Goal: Information Seeking & Learning: Learn about a topic

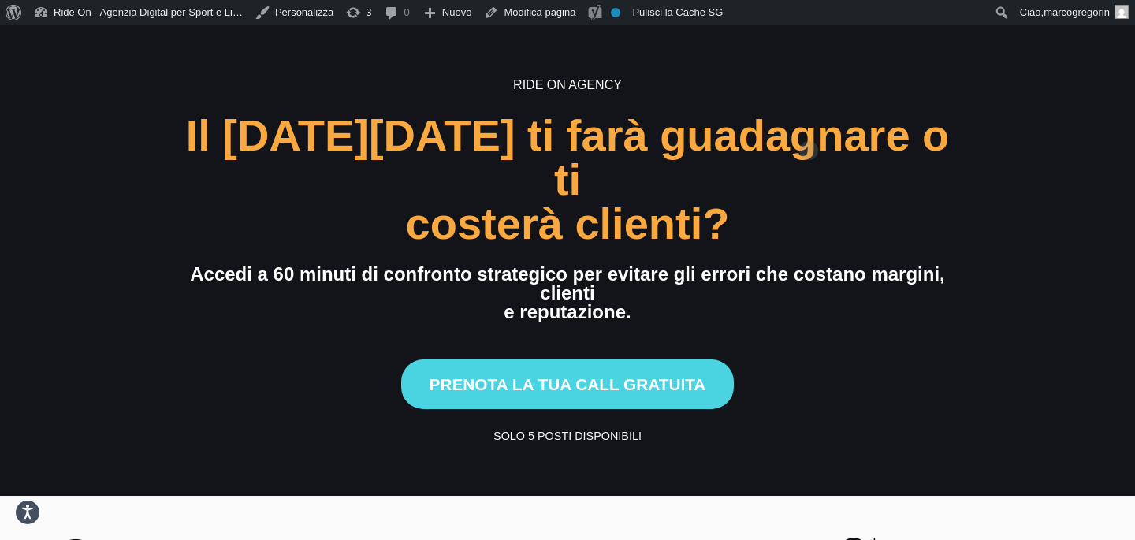
click at [792, 202] on div "costerà clienti?" at bounding box center [568, 224] width 784 height 44
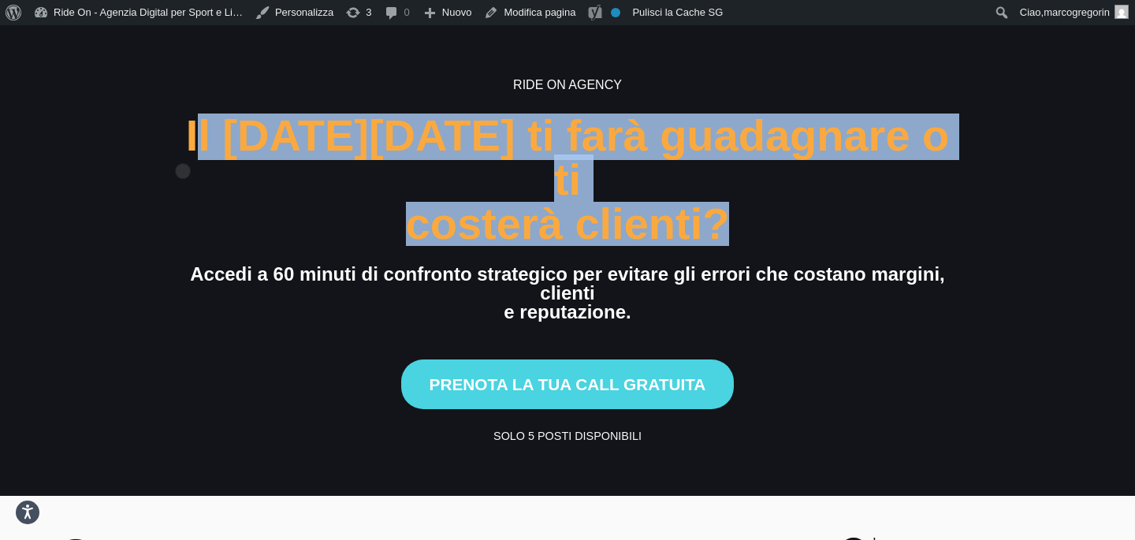
drag, startPoint x: 754, startPoint y: 187, endPoint x: 183, endPoint y: 148, distance: 572.5
click at [183, 145] on h2 "Il Black Friday ti farà guadagnare o ti costerà clienti?" at bounding box center [568, 179] width 784 height 132
copy h2 "Il Black Friday ti farà guadagnare o ti costerà clienti?"
click at [714, 95] on div "Ride On Agency Il Black Friday ti farà guadagnare o ti costerà clienti? Accedi …" at bounding box center [568, 261] width 784 height 370
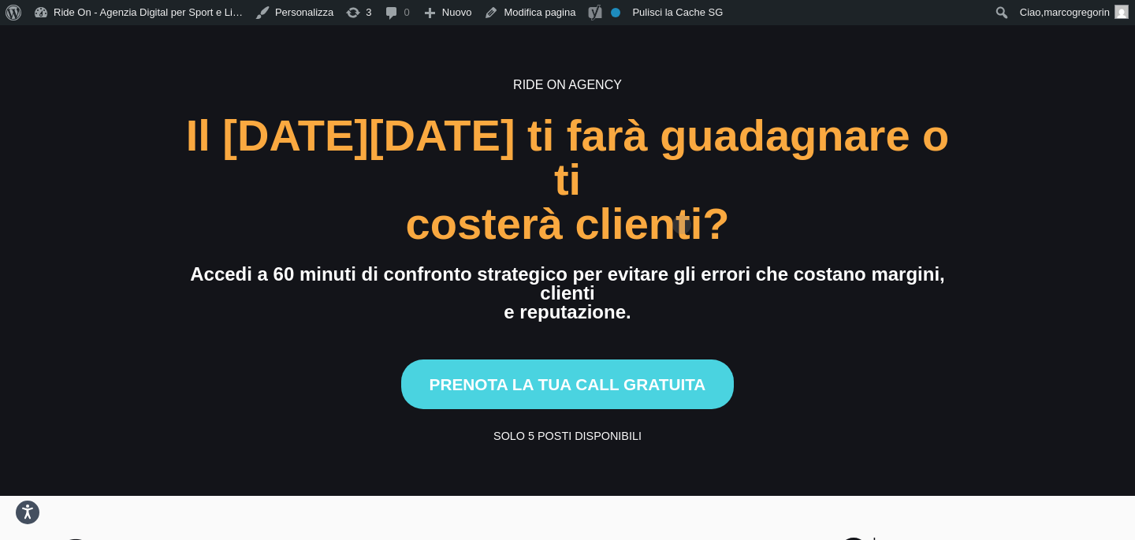
click at [681, 202] on div "costerà clienti?" at bounding box center [568, 224] width 784 height 44
click at [750, 202] on div "costerà clienti?" at bounding box center [568, 224] width 784 height 44
click at [765, 202] on div "costerà clienti?" at bounding box center [568, 224] width 784 height 44
click at [799, 340] on div "Prenota la tua call gratuita" at bounding box center [568, 374] width 784 height 69
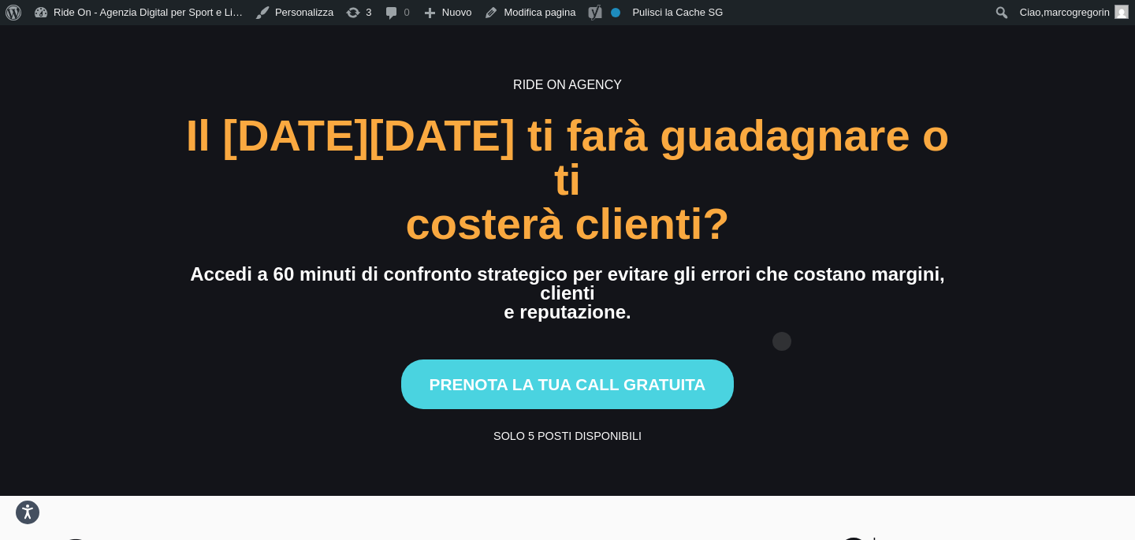
click at [782, 340] on div "Prenota la tua call gratuita" at bounding box center [568, 374] width 784 height 69
click at [806, 340] on div "Prenota la tua call gratuita" at bounding box center [568, 374] width 784 height 69
click at [822, 259] on div "Ride On Agency Il Black Friday ti farà guadagnare o ti costerà clienti? Accedi …" at bounding box center [568, 261] width 784 height 370
click at [924, 202] on div "costerà clienti?" at bounding box center [568, 224] width 784 height 44
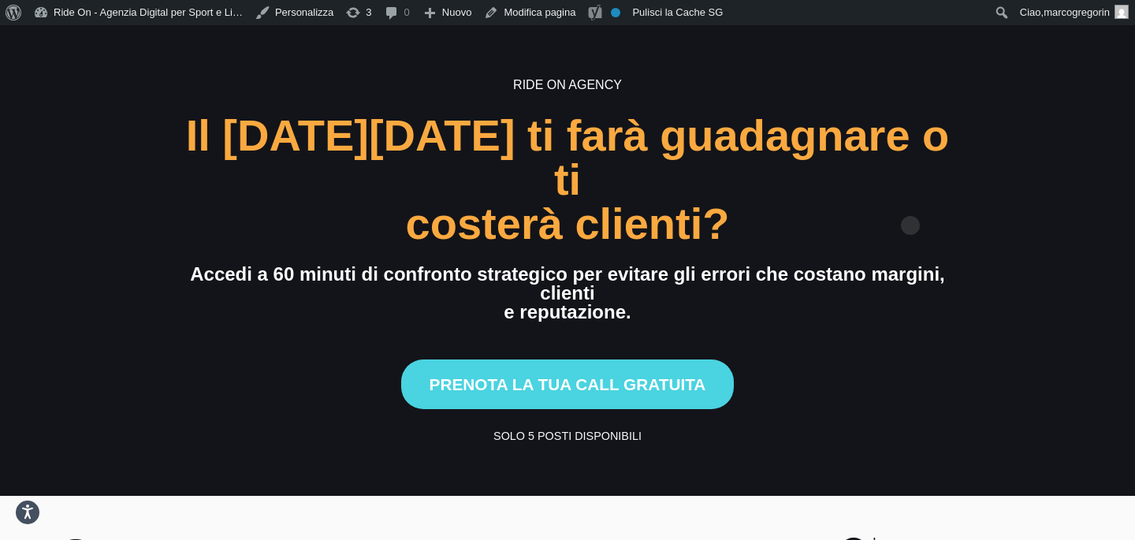
click at [910, 202] on div "costerà clienti?" at bounding box center [568, 224] width 784 height 44
click at [903, 340] on div "Prenota la tua call gratuita" at bounding box center [568, 374] width 784 height 69
click at [938, 340] on div "Prenota la tua call gratuita" at bounding box center [568, 374] width 784 height 69
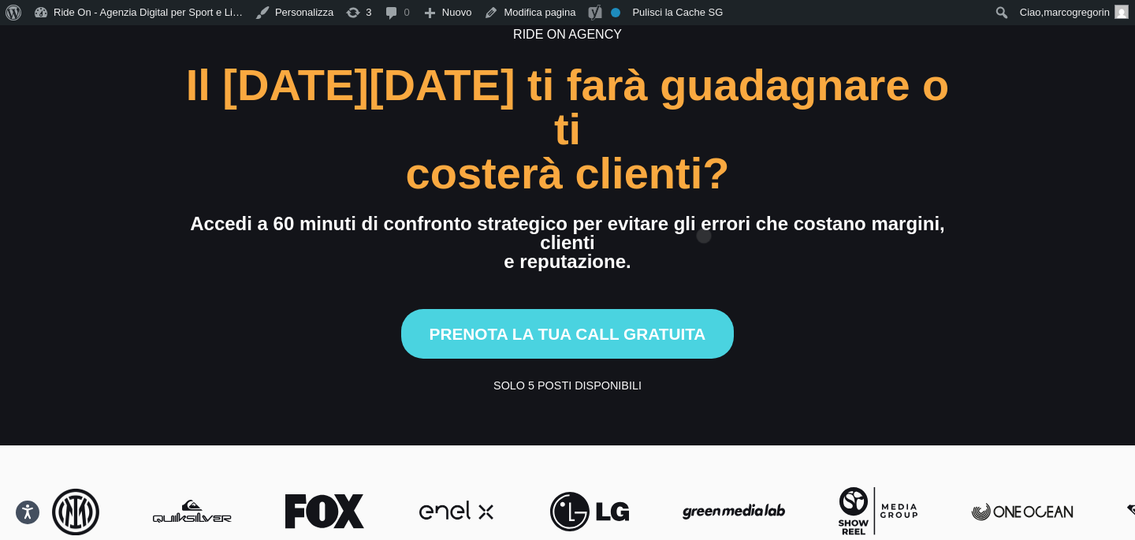
click at [704, 210] on div "Ride On Agency Il Black Friday ti farà guadagnare o ti costerà clienti? Accedi …" at bounding box center [568, 210] width 784 height 370
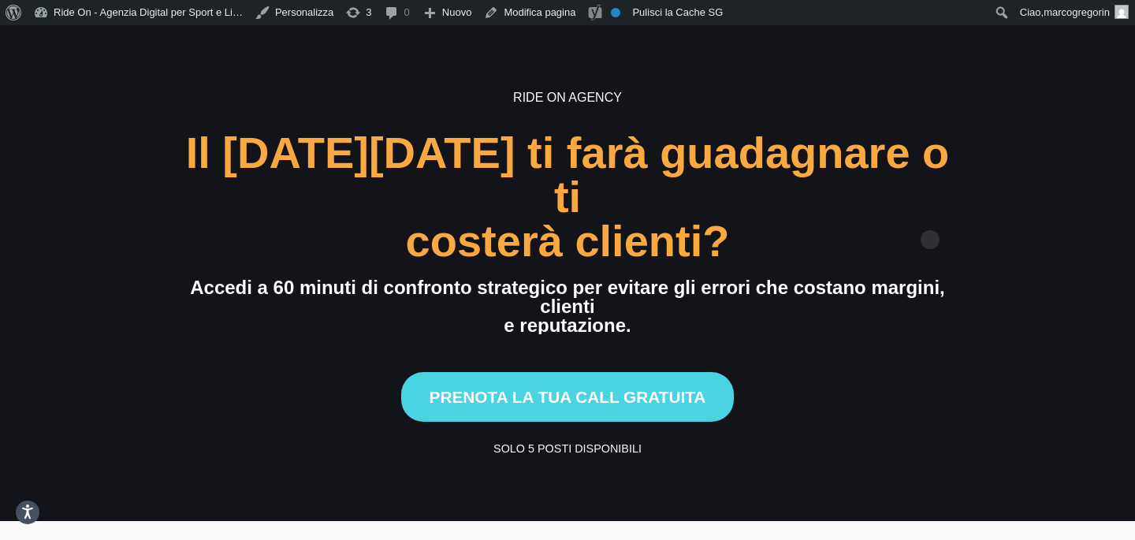
click at [954, 219] on div "costerà clienti?" at bounding box center [568, 241] width 784 height 44
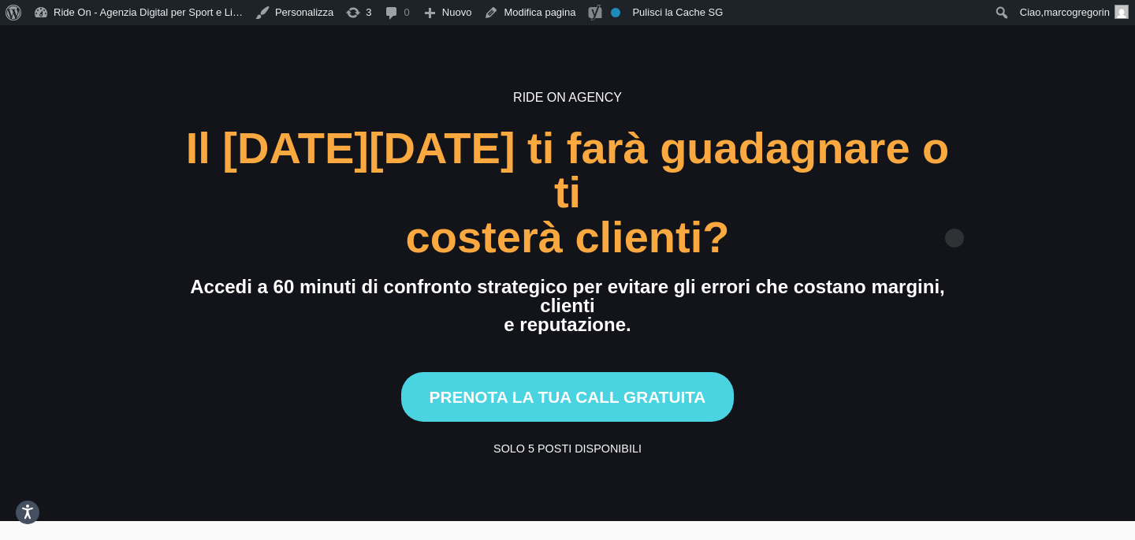
click at [954, 215] on div "costerà clienti?" at bounding box center [568, 237] width 784 height 44
click at [1017, 213] on div "Ride On Agency Il [DATE][DATE] ti farà guadagnare o ti costerà clienti? Accedi …" at bounding box center [567, 273] width 971 height 370
click at [1017, 214] on div "Ride On Agency Il Black Friday ti farà guadagnare o ti costerà clienti? Accedi …" at bounding box center [567, 273] width 971 height 370
click at [1049, 217] on div "Ride On Agency Il Black Friday ti farà guadagnare o ti costerà clienti? Accedi …" at bounding box center [567, 273] width 971 height 370
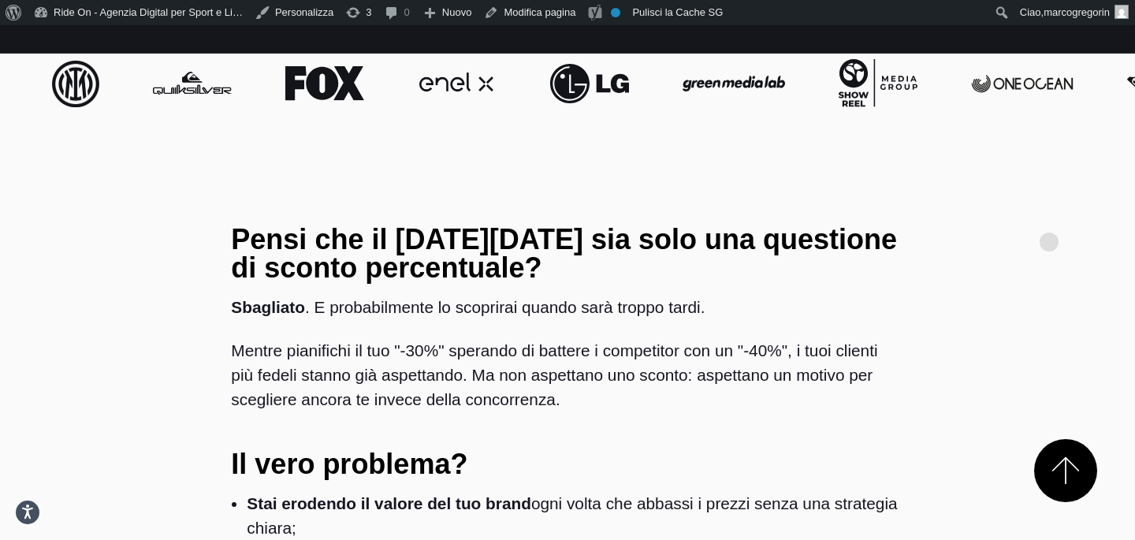
scroll to position [473, 0]
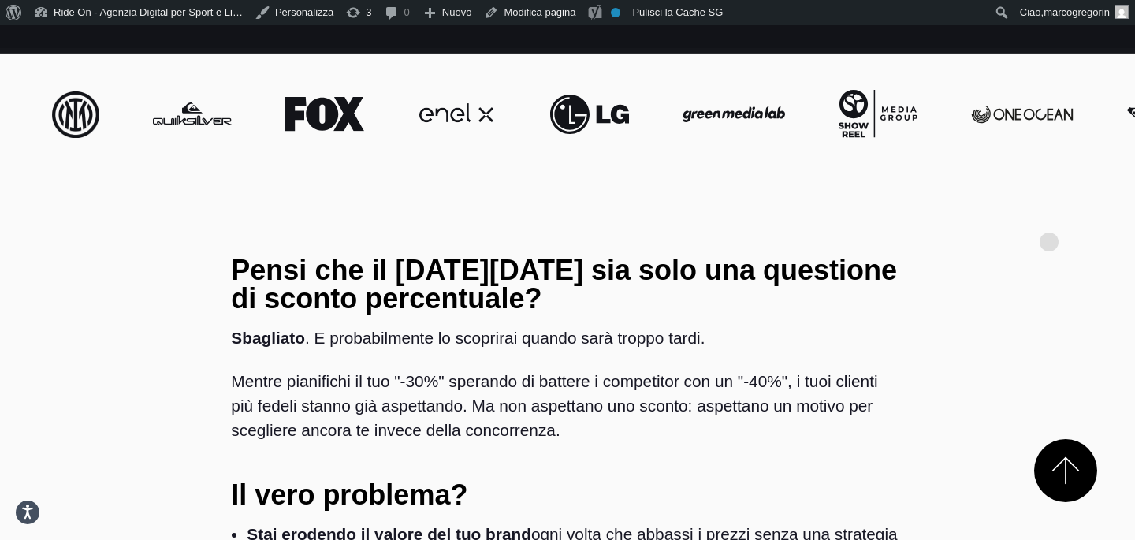
click at [1049, 243] on div "Pensi che il Black Friday sia solo una questione di sconto percentuale? Sbaglia…" at bounding box center [567, 533] width 1046 height 581
click at [972, 180] on section "Pensi che il Black Friday sia solo una questione di sconto percentuale? Sbaglia…" at bounding box center [567, 533] width 1135 height 707
click at [979, 243] on div "Pensi che il Black Friday sia solo una questione di sconto percentuale? Sbaglia…" at bounding box center [567, 533] width 1046 height 581
click at [947, 243] on div "Pensi che il Black Friday sia solo una questione di sconto percentuale? Sbaglia…" at bounding box center [567, 533] width 1046 height 581
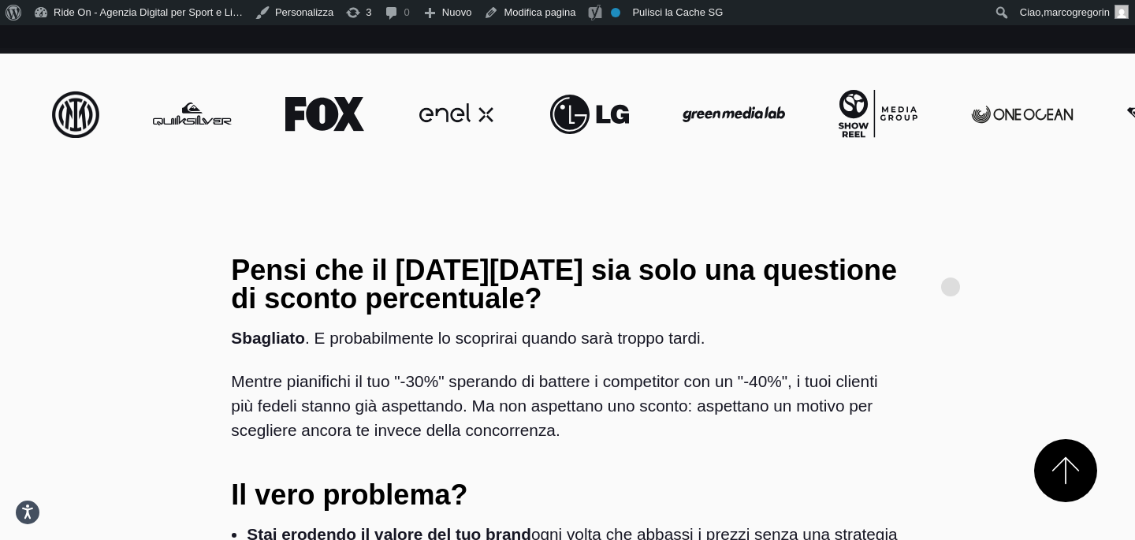
drag, startPoint x: 950, startPoint y: 262, endPoint x: 951, endPoint y: 216, distance: 45.7
click at [950, 262] on div "Pensi che il Black Friday sia solo una questione di sconto percentuale? Sbaglia…" at bounding box center [567, 533] width 1046 height 581
click at [951, 243] on div "Pensi che il Black Friday sia solo una questione di sconto percentuale? Sbaglia…" at bounding box center [567, 533] width 1046 height 581
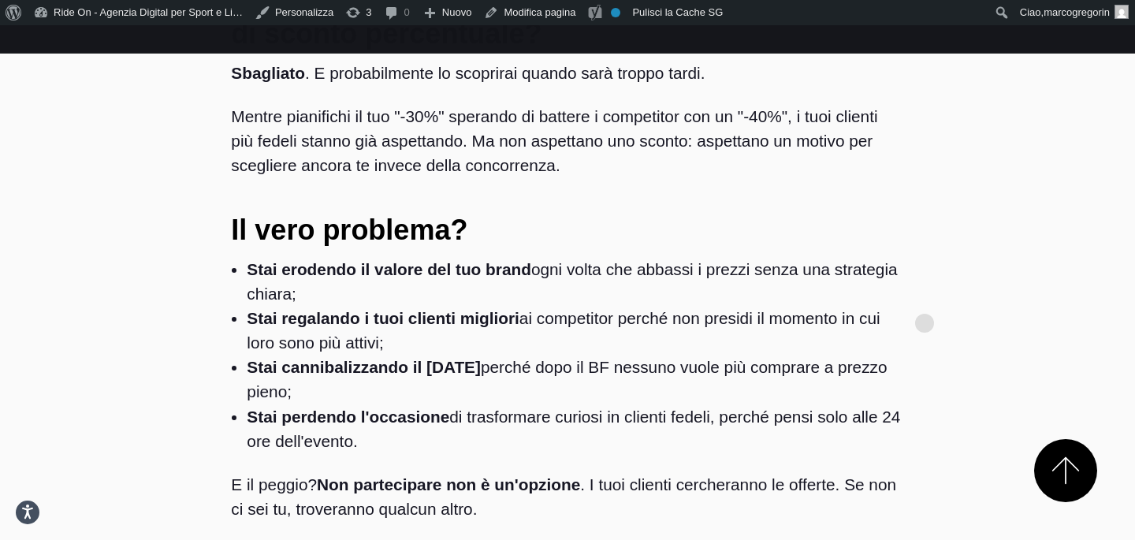
scroll to position [738, 0]
click at [956, 169] on div "Pensi che il Black Friday sia solo una questione di sconto percentuale? Sbaglia…" at bounding box center [567, 268] width 1046 height 581
click at [975, 158] on div "Pensi che il Black Friday sia solo una questione di sconto percentuale? Sbaglia…" at bounding box center [567, 268] width 1046 height 581
click at [979, 142] on div "Pensi che il Black Friday sia solo una questione di sconto percentuale? Sbaglia…" at bounding box center [567, 268] width 1046 height 581
click at [802, 118] on div "Pensi che il Black Friday sia solo una questione di sconto percentuale? Sbaglia…" at bounding box center [566, 268] width 697 height 581
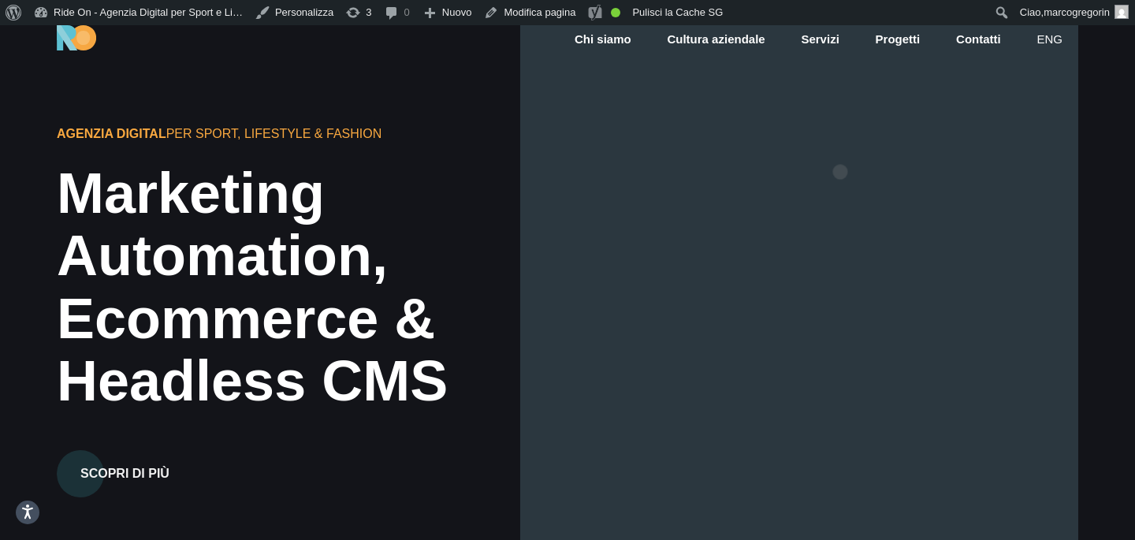
click at [840, 147] on div at bounding box center [799, 295] width 558 height 540
click at [869, 136] on div at bounding box center [799, 295] width 558 height 540
click at [763, 147] on div at bounding box center [799, 295] width 558 height 540
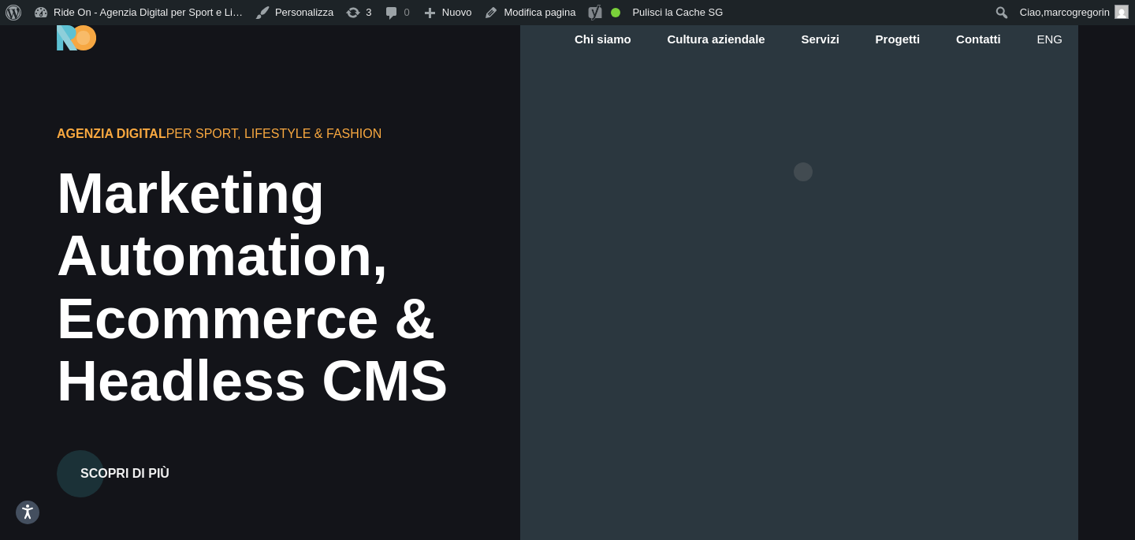
click at [875, 147] on div at bounding box center [799, 295] width 558 height 540
click at [942, 130] on div at bounding box center [799, 295] width 558 height 540
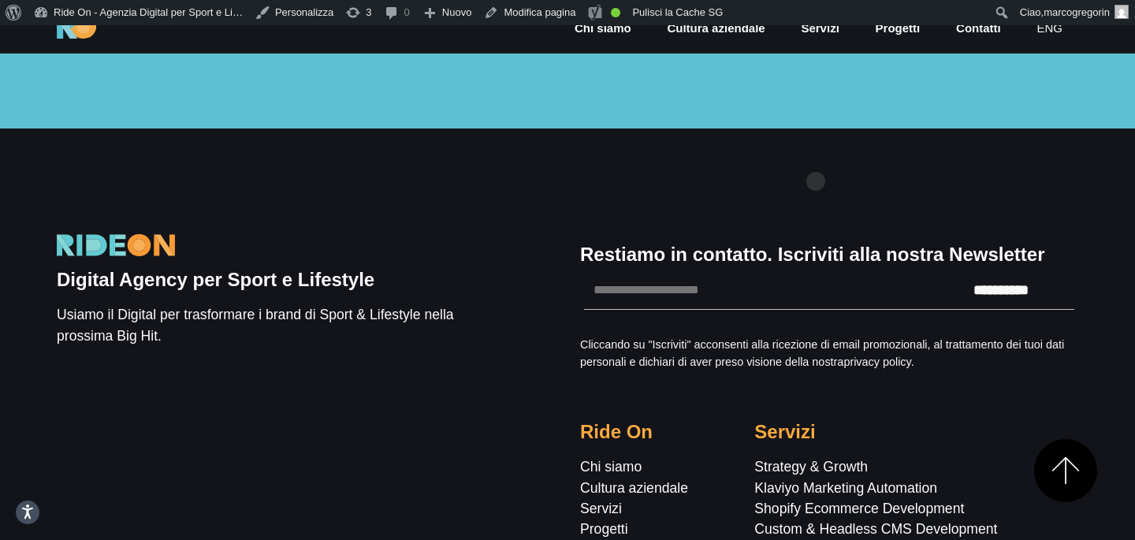
scroll to position [5198, 0]
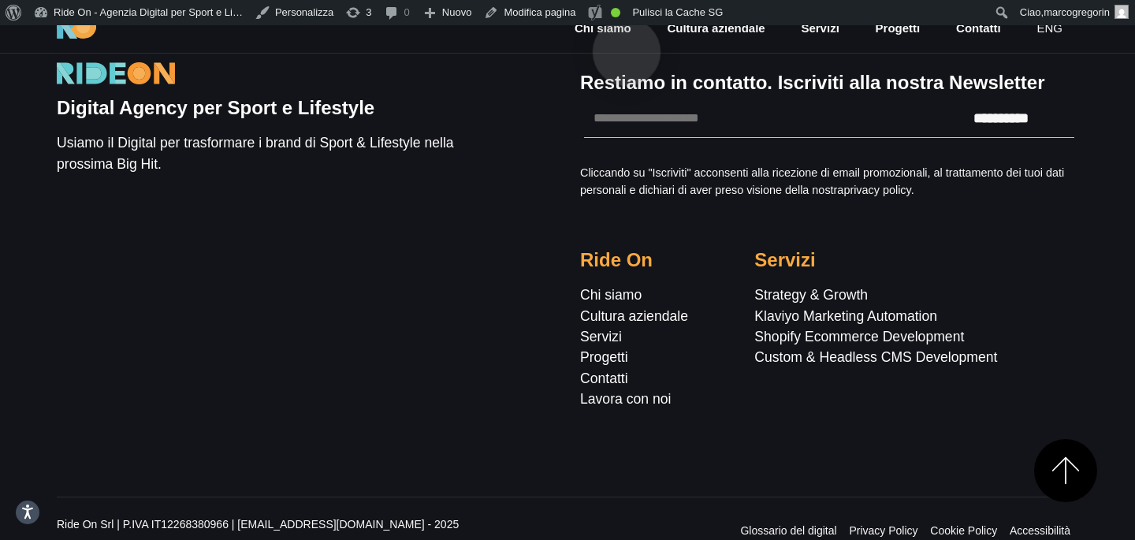
click at [626, 27] on link "Chi siamo" at bounding box center [603, 29] width 60 height 18
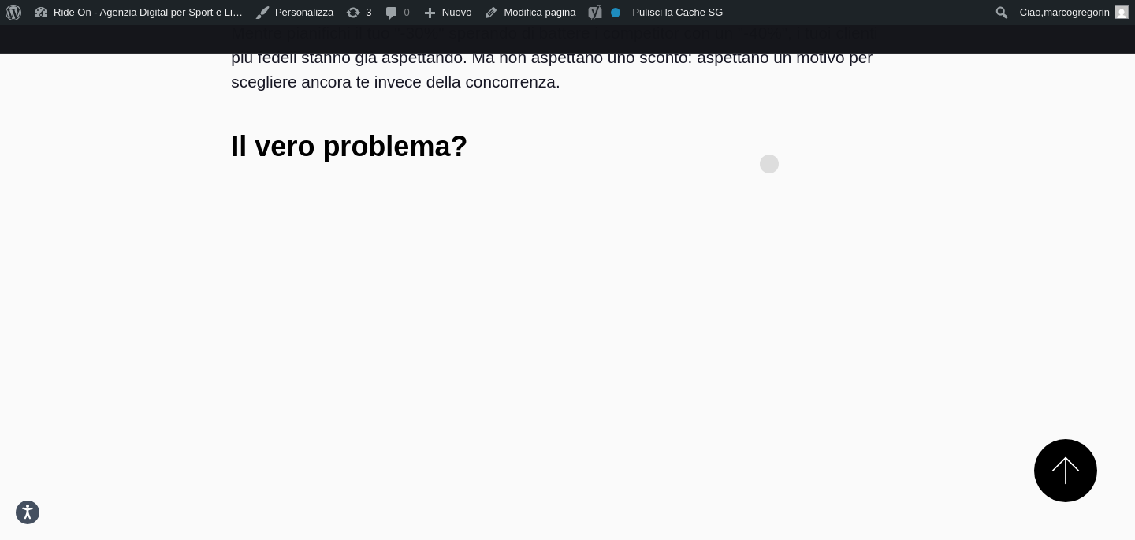
scroll to position [882, 0]
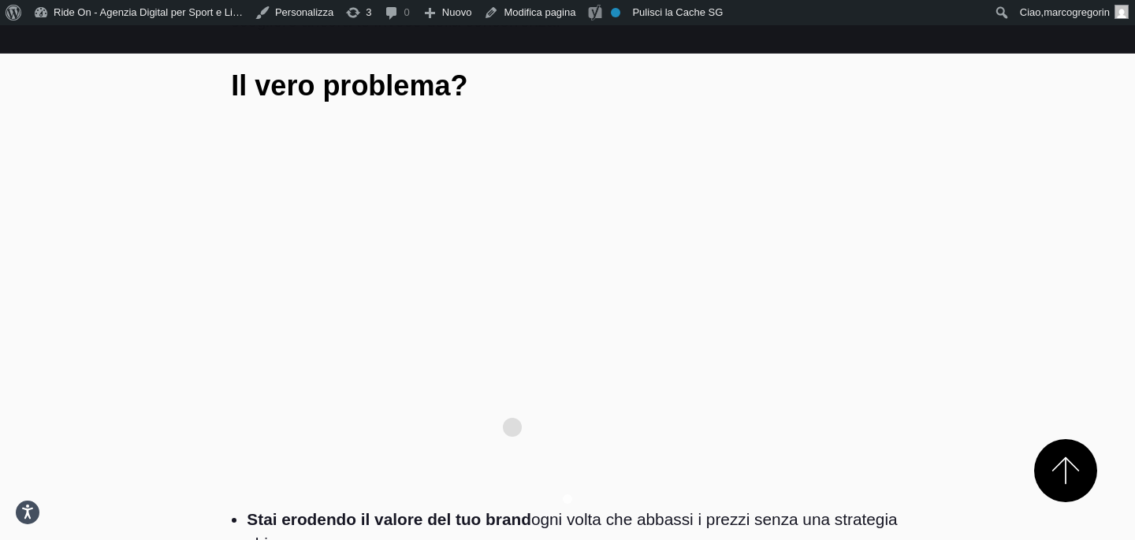
click at [512, 447] on div at bounding box center [567, 477] width 605 height 60
click at [526, 353] on div "01. titolo" at bounding box center [567, 311] width 605 height 271
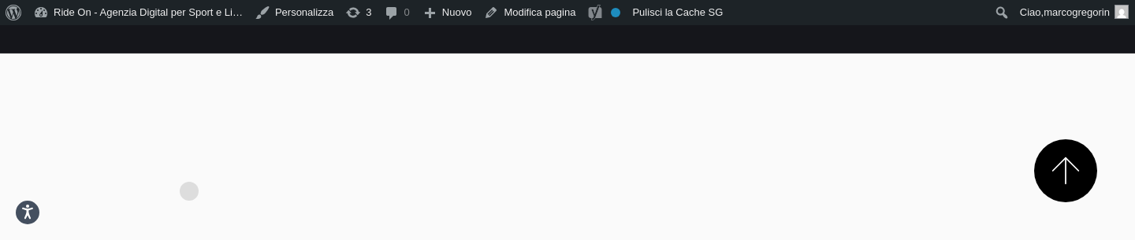
scroll to position [1044, 0]
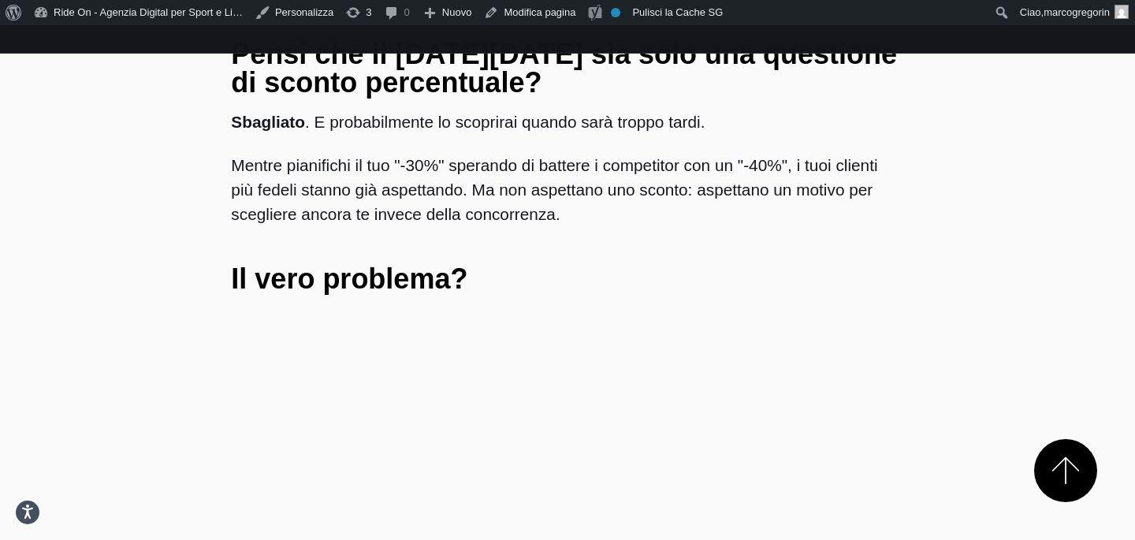
scroll to position [755, 0]
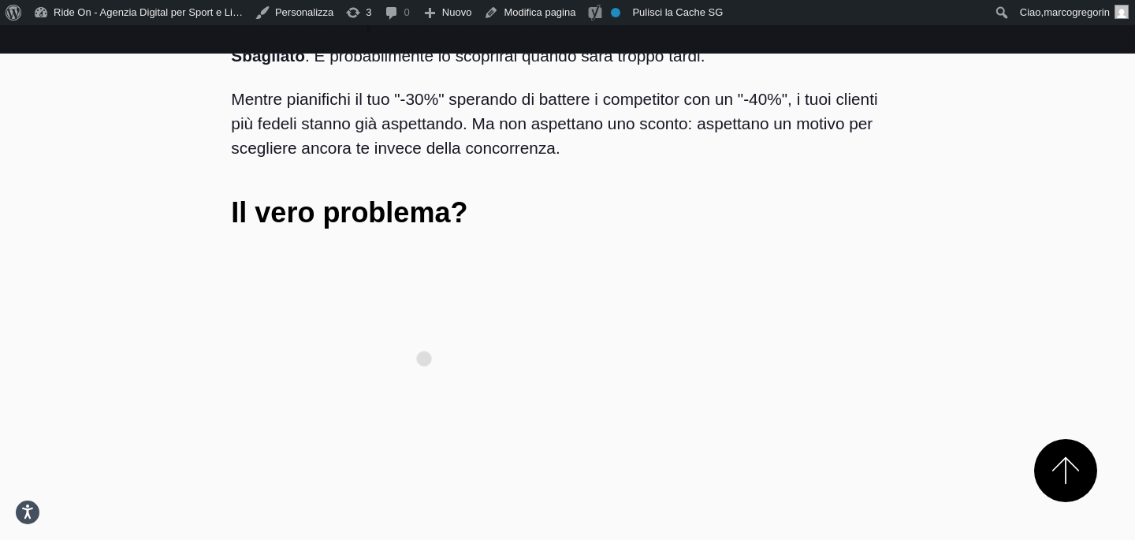
drag, startPoint x: 215, startPoint y: 244, endPoint x: 578, endPoint y: 401, distance: 395.6
click at [578, 401] on div "Pensi che il Black Friday sia solo una questione di sconto percentuale? Sbaglia…" at bounding box center [567, 448] width 1046 height 975
click at [573, 240] on div "01. titolo" at bounding box center [567, 437] width 605 height 394
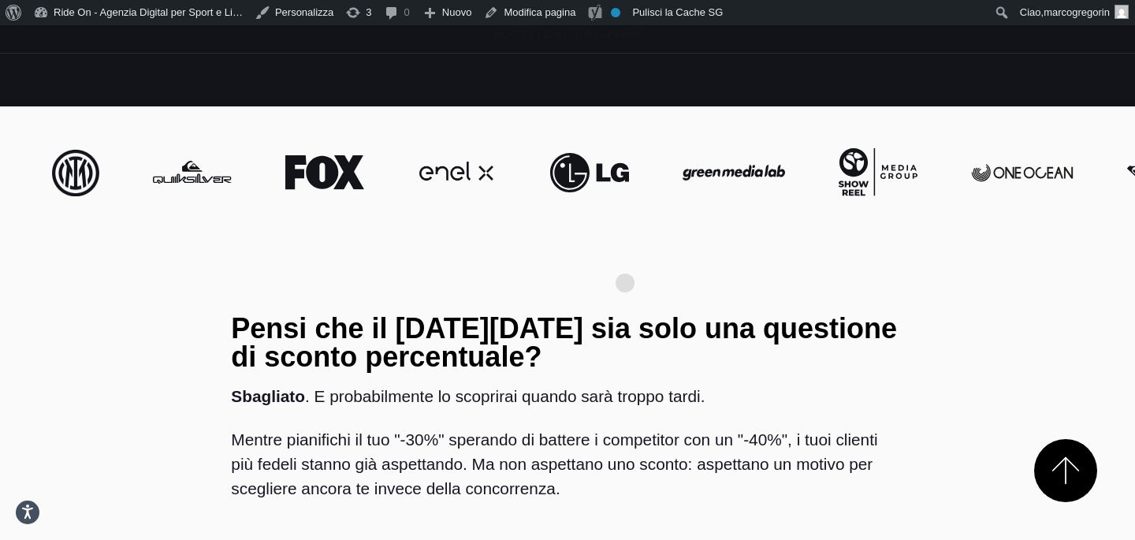
scroll to position [410, 0]
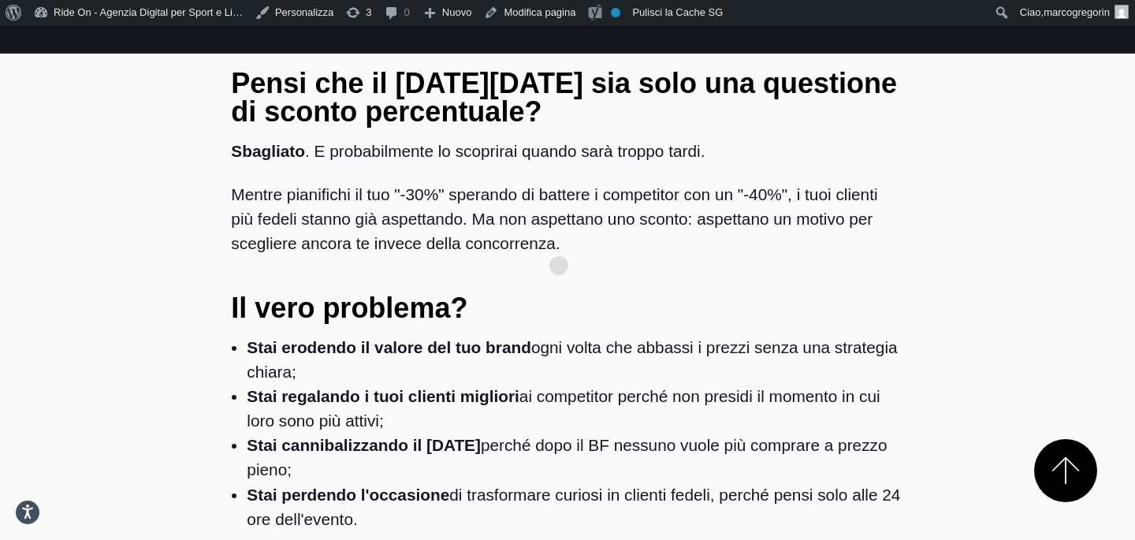
scroll to position [636, 0]
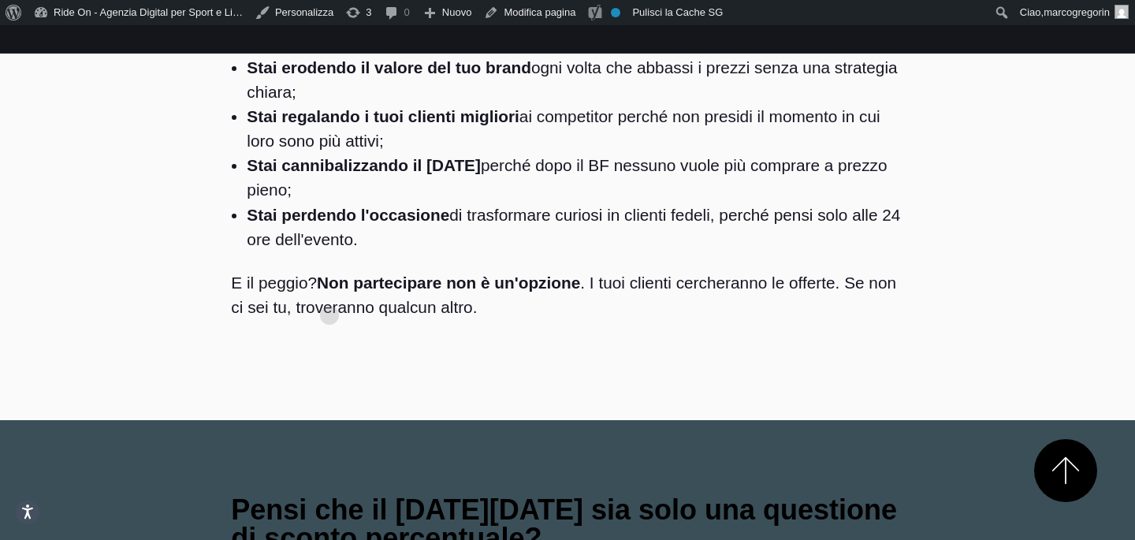
scroll to position [1410, 0]
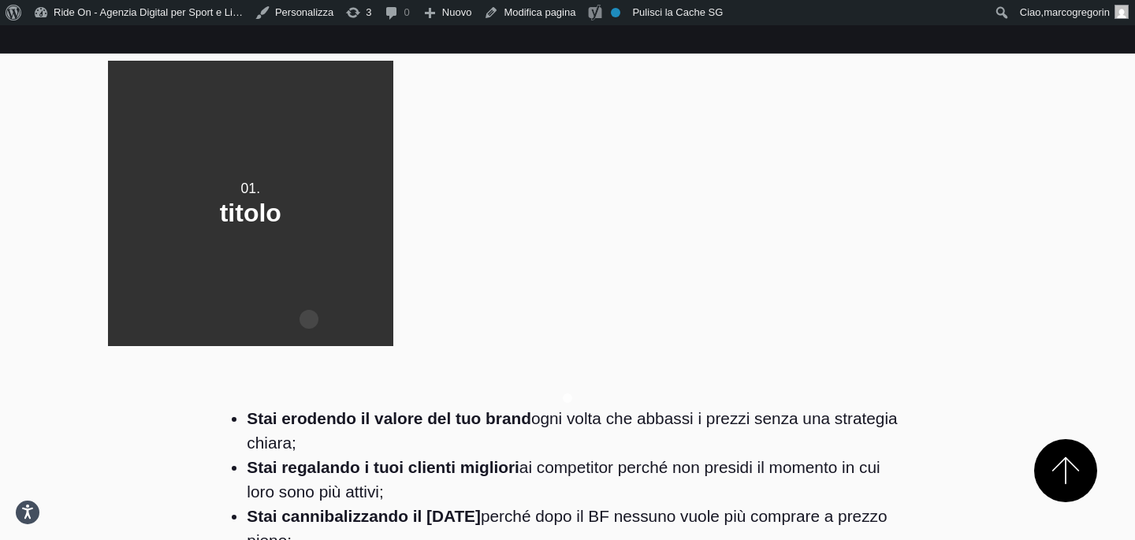
scroll to position [1031, 0]
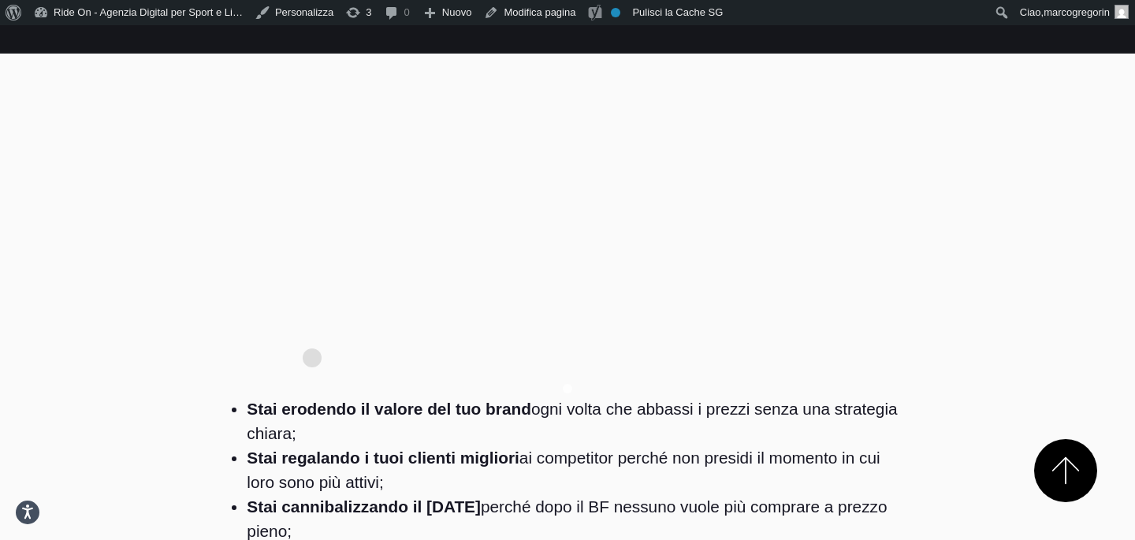
click at [312, 396] on li "Stai erodendo il valore del tuo brand ogni volta che abbassi i prezzi senza una…" at bounding box center [575, 420] width 656 height 49
click at [320, 336] on div at bounding box center [567, 366] width 919 height 60
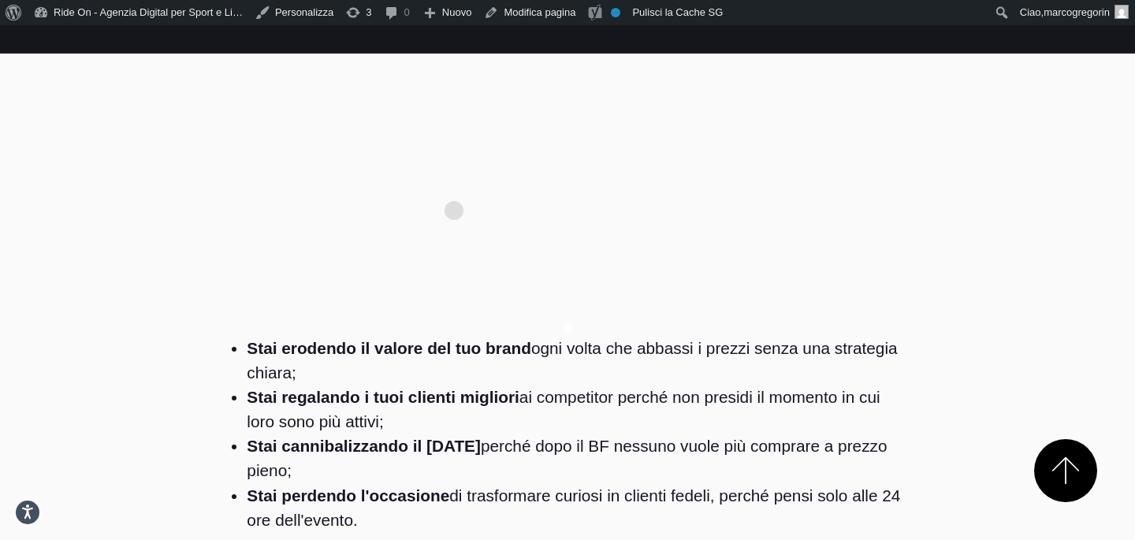
scroll to position [1105, 0]
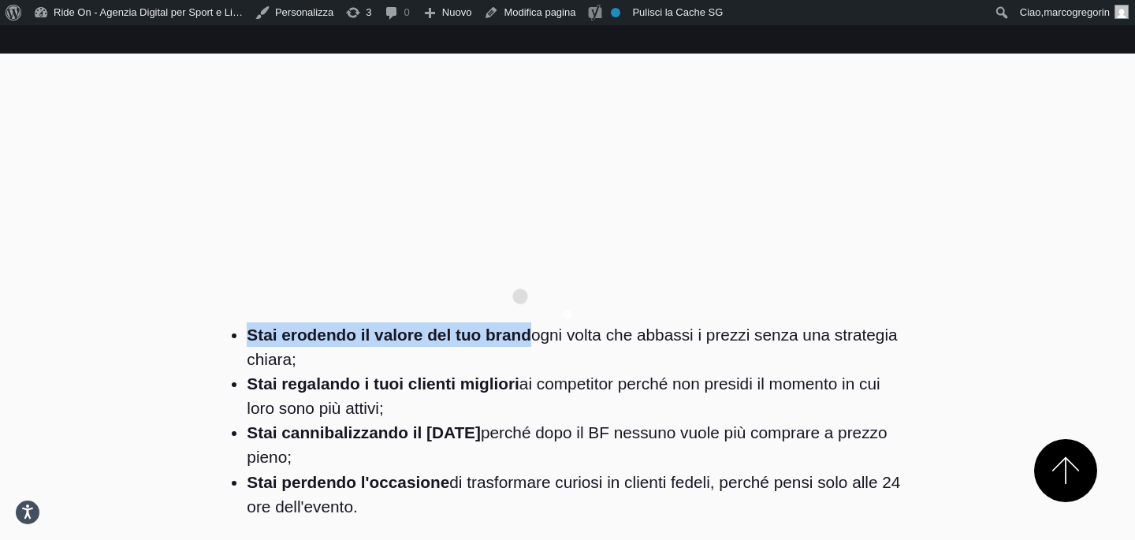
drag, startPoint x: 249, startPoint y: 271, endPoint x: 520, endPoint y: 271, distance: 271.0
click at [520, 322] on li "Stai erodendo il valore del tuo brand ogni volta che abbassi i prezzi senza una…" at bounding box center [575, 346] width 656 height 49
copy strong "Stai erodendo il valore del tuo brand"
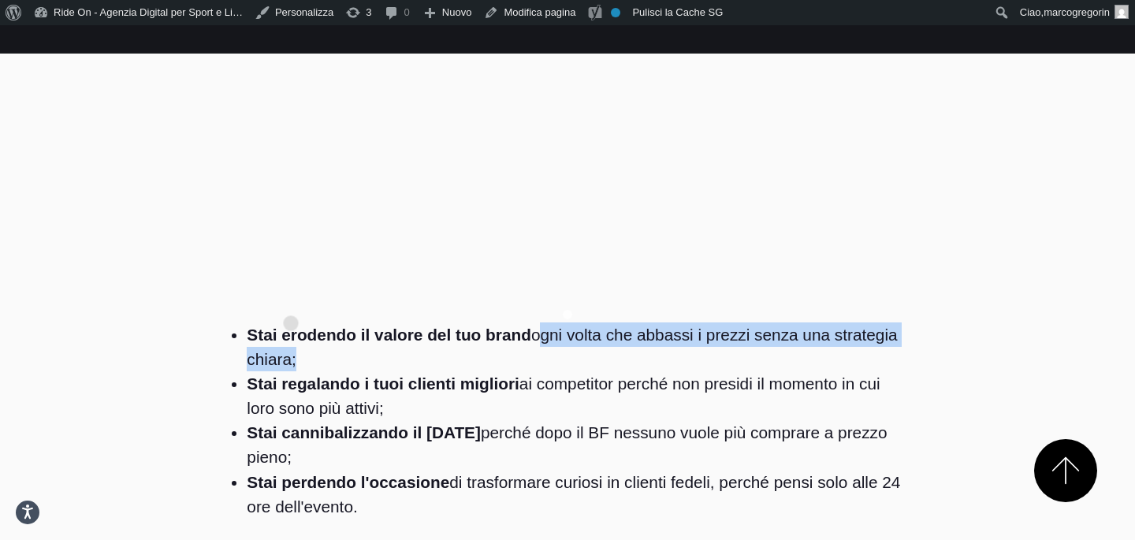
drag, startPoint x: 526, startPoint y: 276, endPoint x: 291, endPoint y: 298, distance: 236.6
click at [291, 322] on li "Stai erodendo il valore del tuo brand ogni volta che abbassi i prezzi senza una…" at bounding box center [575, 346] width 656 height 49
copy li "ogni volta che abbassi i prezzi senza una strategia chiara"
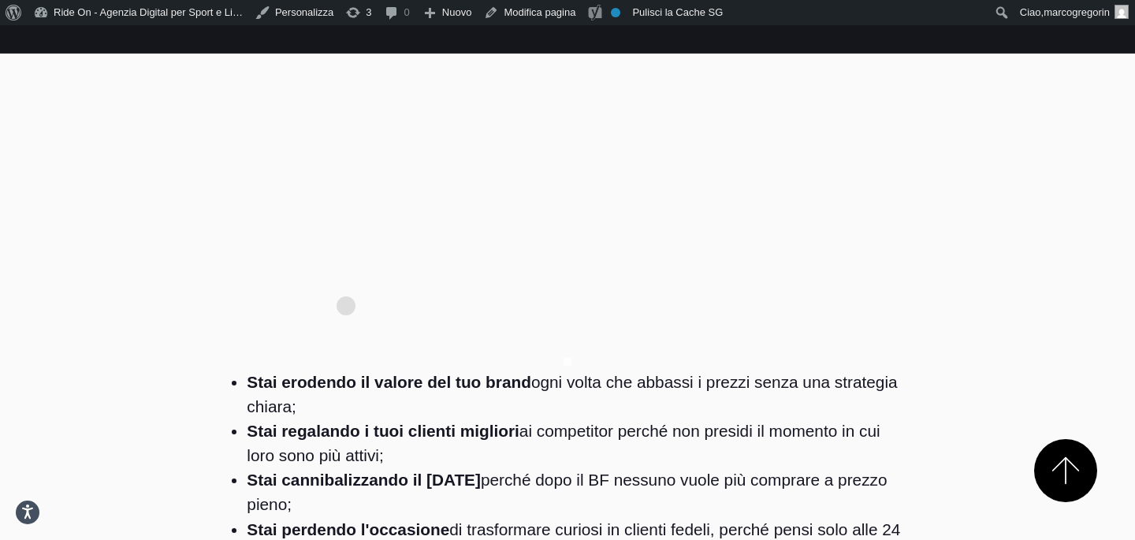
scroll to position [994, 0]
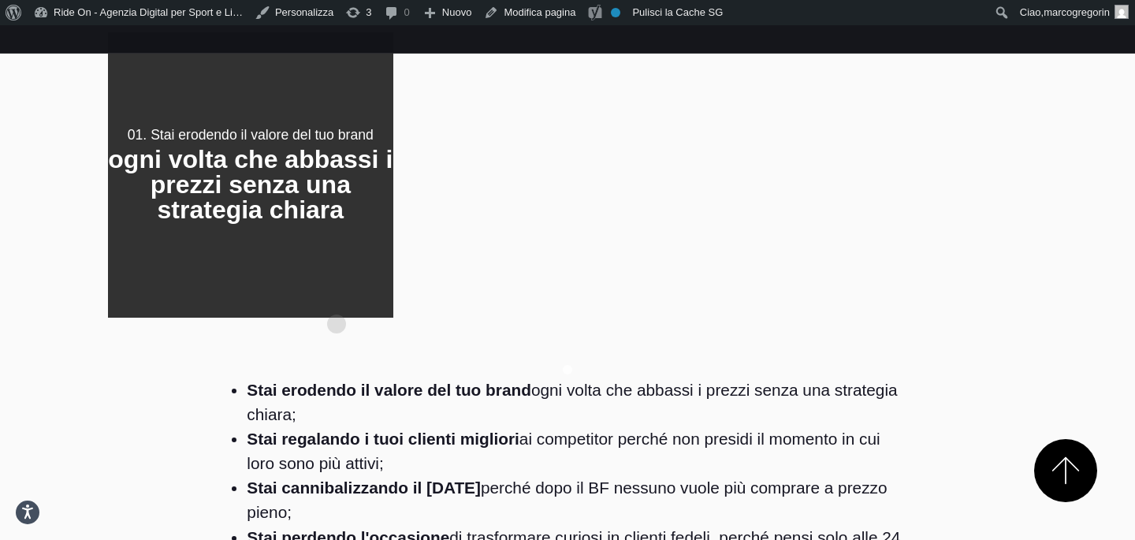
scroll to position [1002, 0]
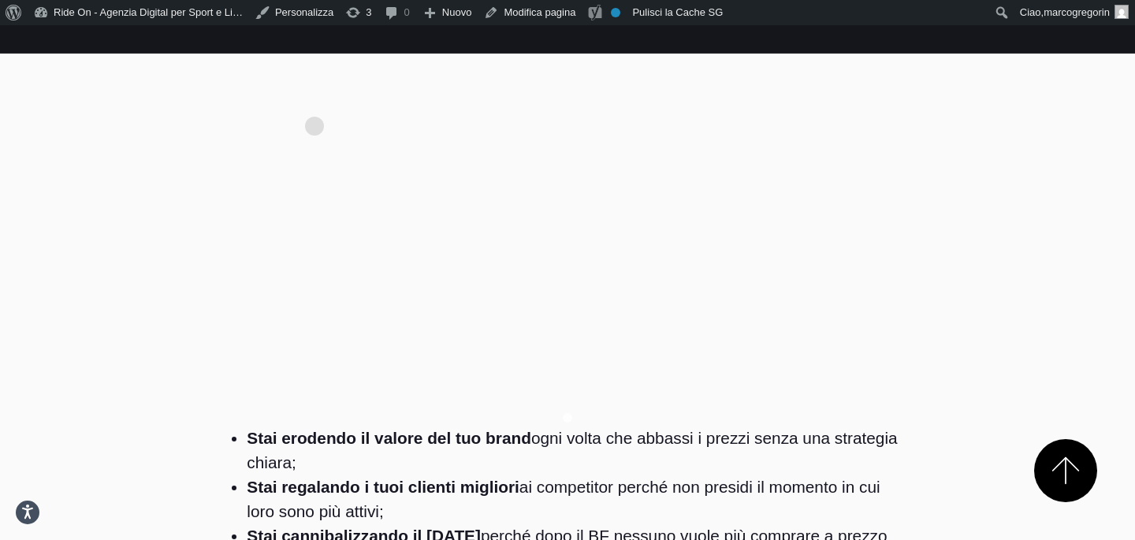
click at [522, 425] on li "Stai erodendo il valore del tuo brand ogni volta che abbassi i prezzi senza una…" at bounding box center [575, 449] width 656 height 49
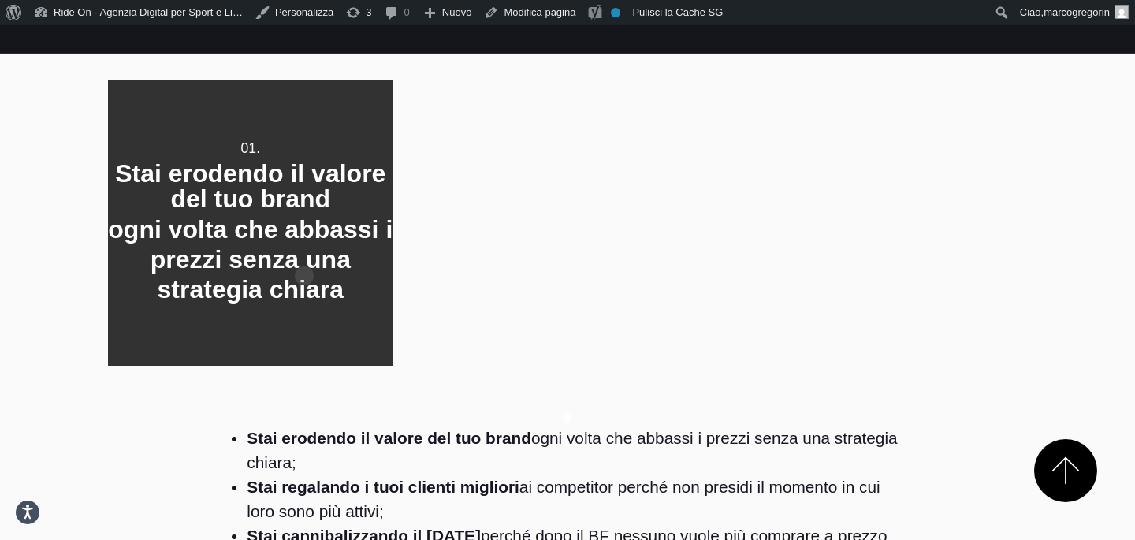
scroll to position [994, 0]
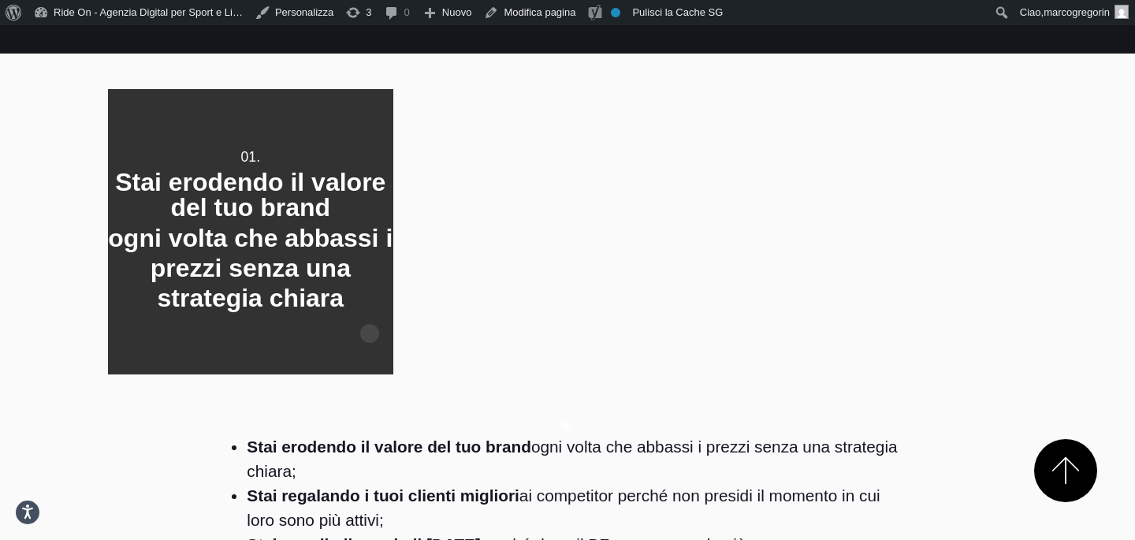
click at [370, 308] on div "01. Stai erodendo il valore del tuo brand ogni volta che abbassi i prezzi senza…" at bounding box center [250, 231] width 285 height 285
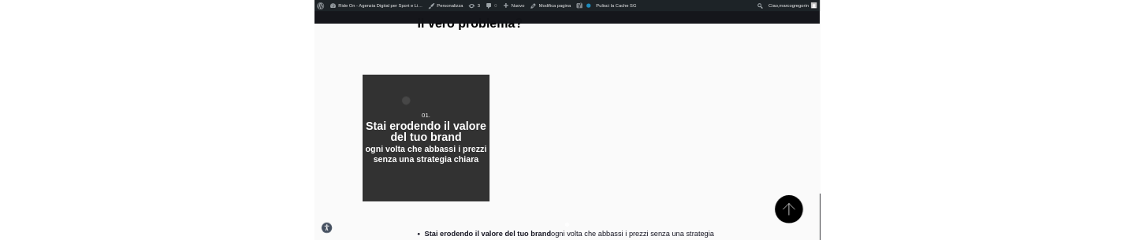
scroll to position [910, 0]
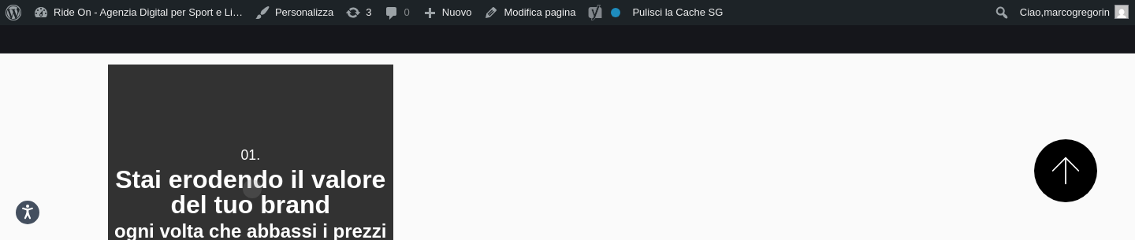
scroll to position [1045, 0]
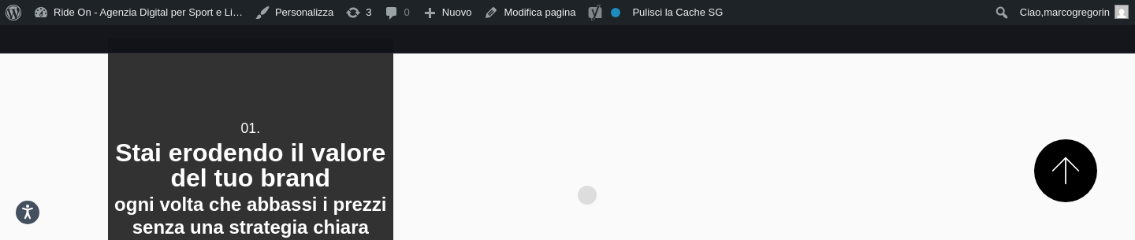
click at [587, 170] on div "01. Stai erodendo il valore del tuo brand ogni volta che abbassi i prezzi senza…" at bounding box center [567, 180] width 919 height 285
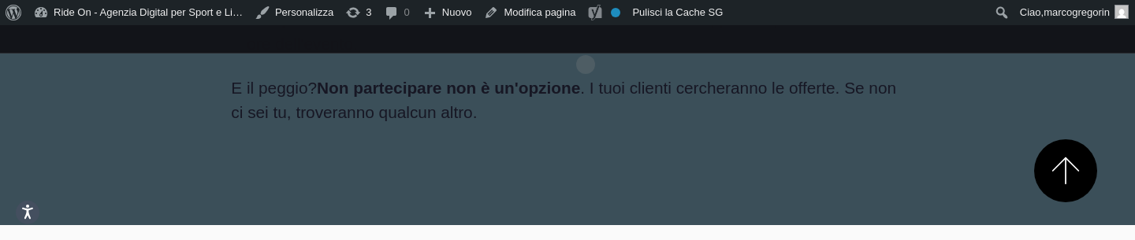
scroll to position [2223, 0]
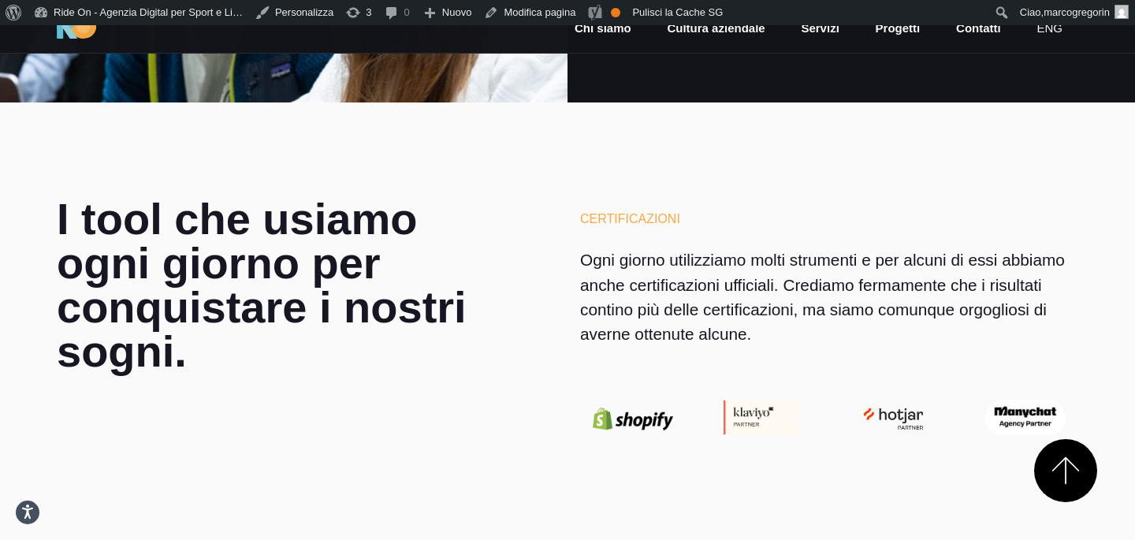
scroll to position [4410, 0]
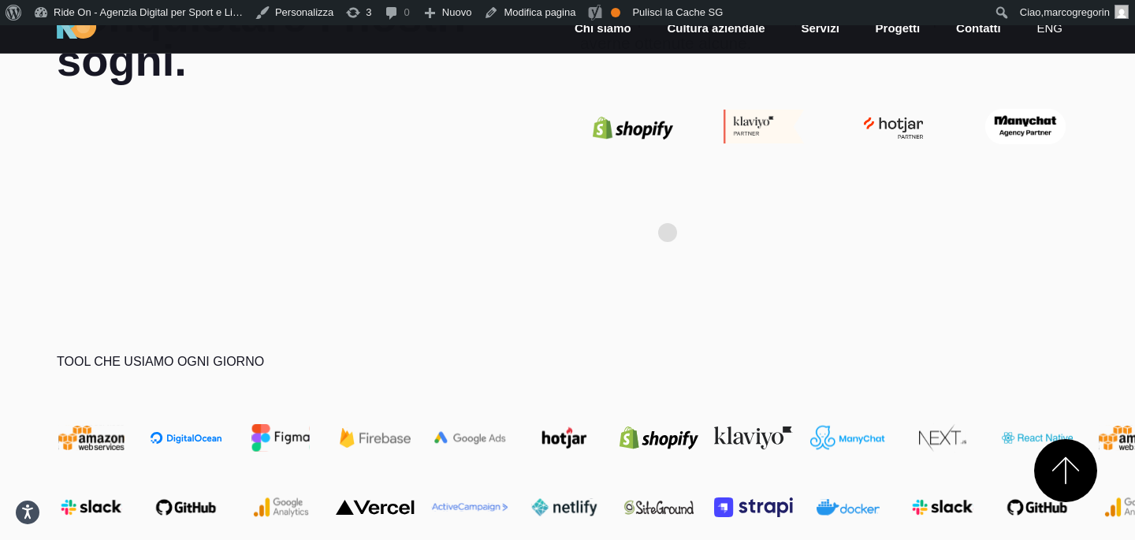
click at [667, 208] on section "I tool che usiamo ogni giorno per conquistare i nostri sogni. Certificazioni Og…" at bounding box center [567, 35] width 1135 height 446
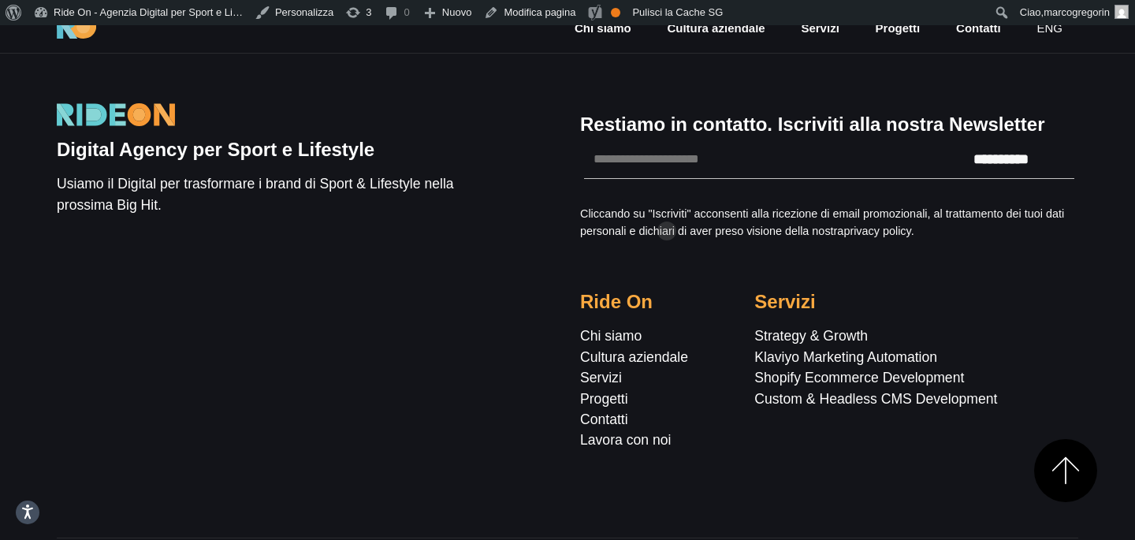
scroll to position [5508, 0]
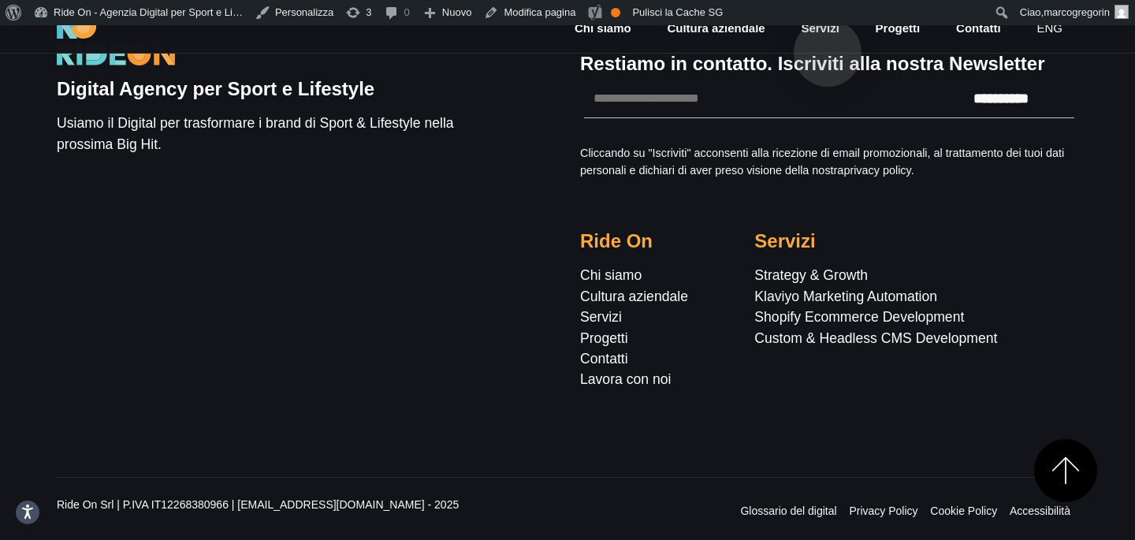
click at [830, 28] on link "Servizi" at bounding box center [819, 29] width 41 height 18
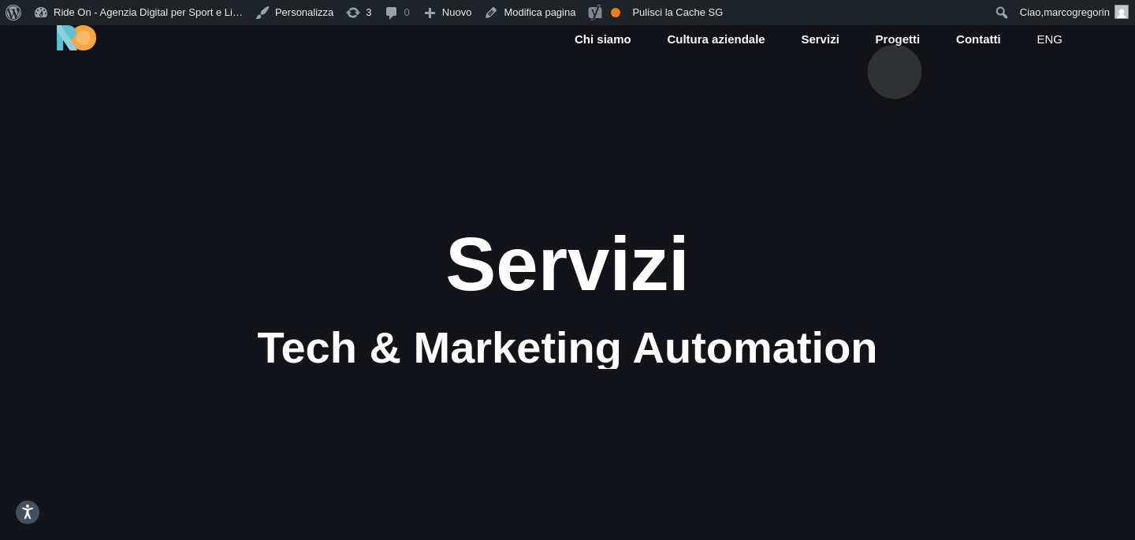
click at [894, 46] on link "Progetti" at bounding box center [898, 40] width 48 height 18
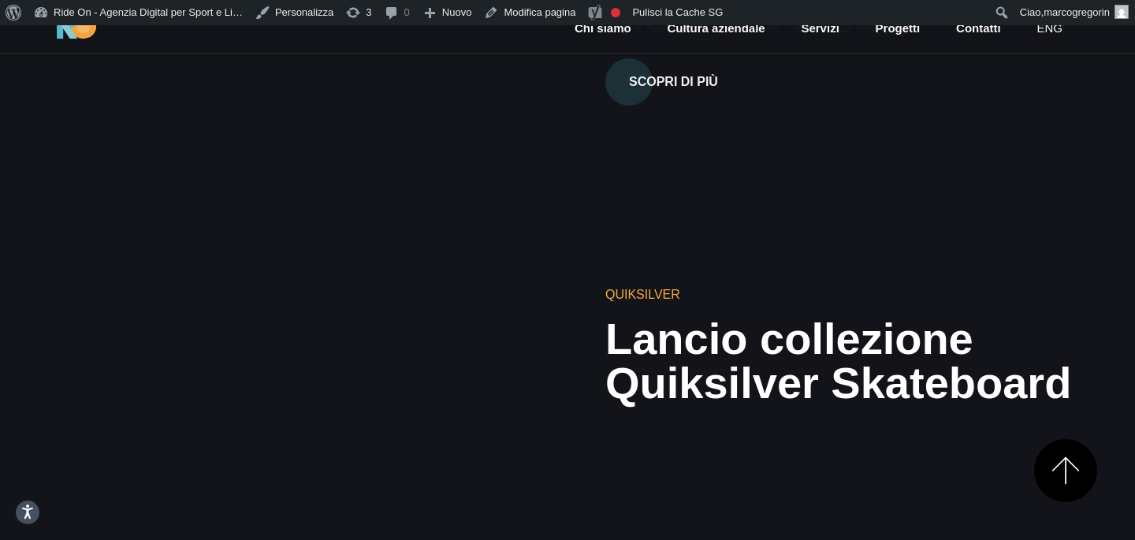
scroll to position [1331, 0]
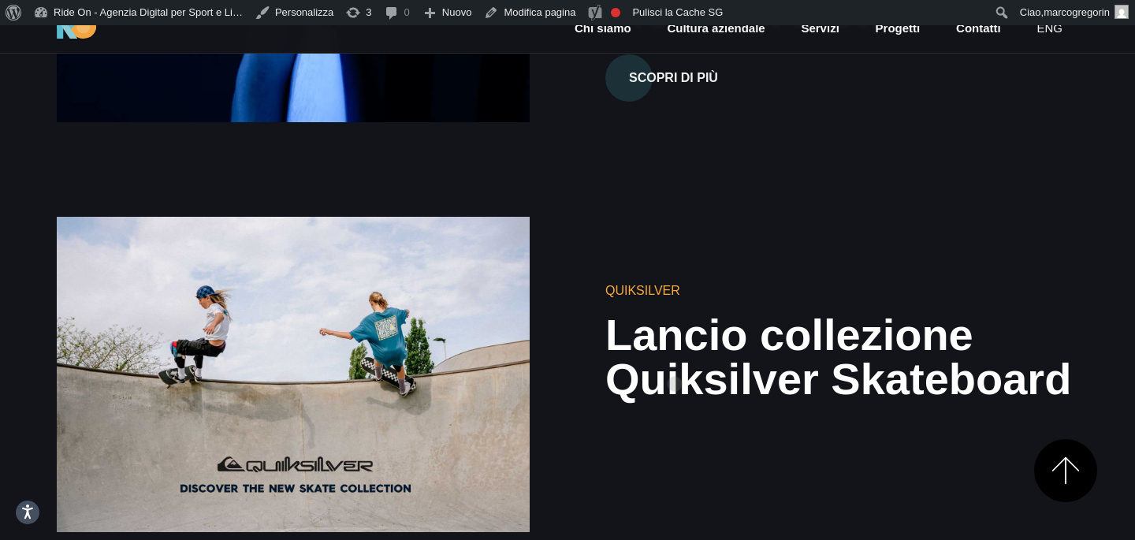
click at [674, 358] on h2 "Lancio collezione Quiksilver Skateboard" at bounding box center [841, 357] width 473 height 88
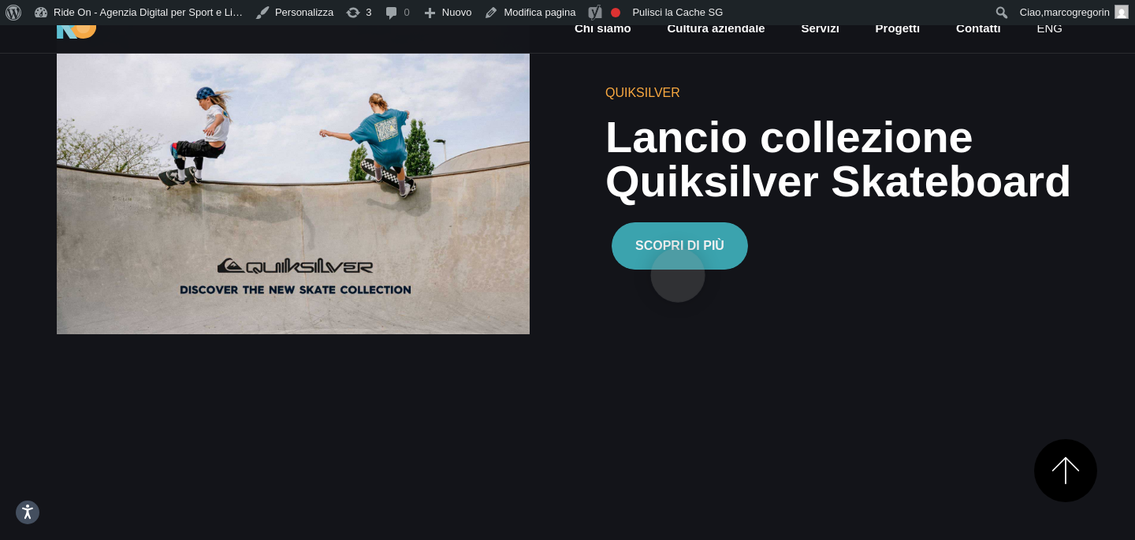
click at [678, 250] on button "Scopri di più" at bounding box center [679, 245] width 136 height 47
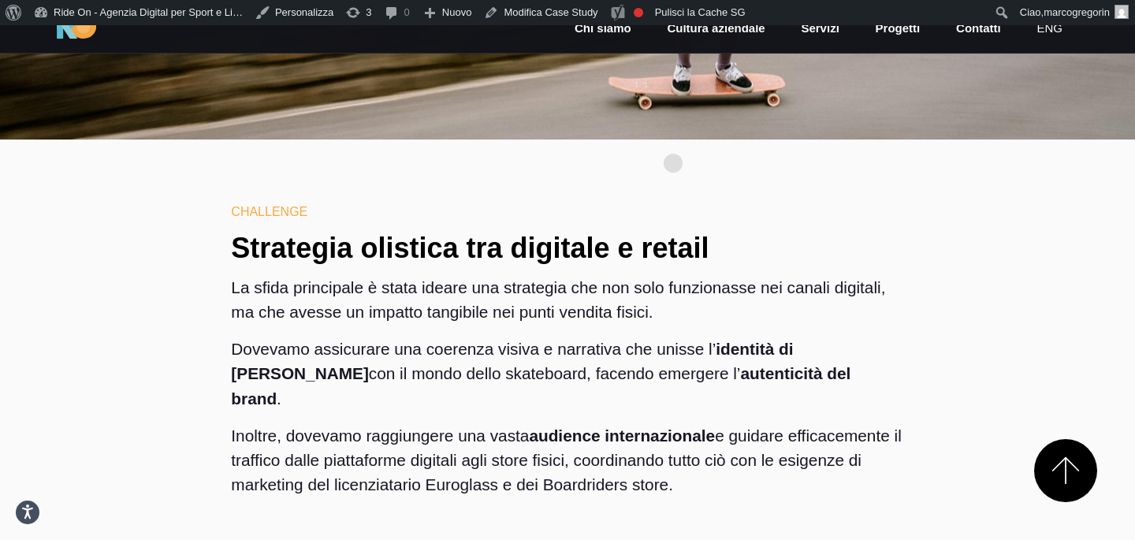
scroll to position [1854, 0]
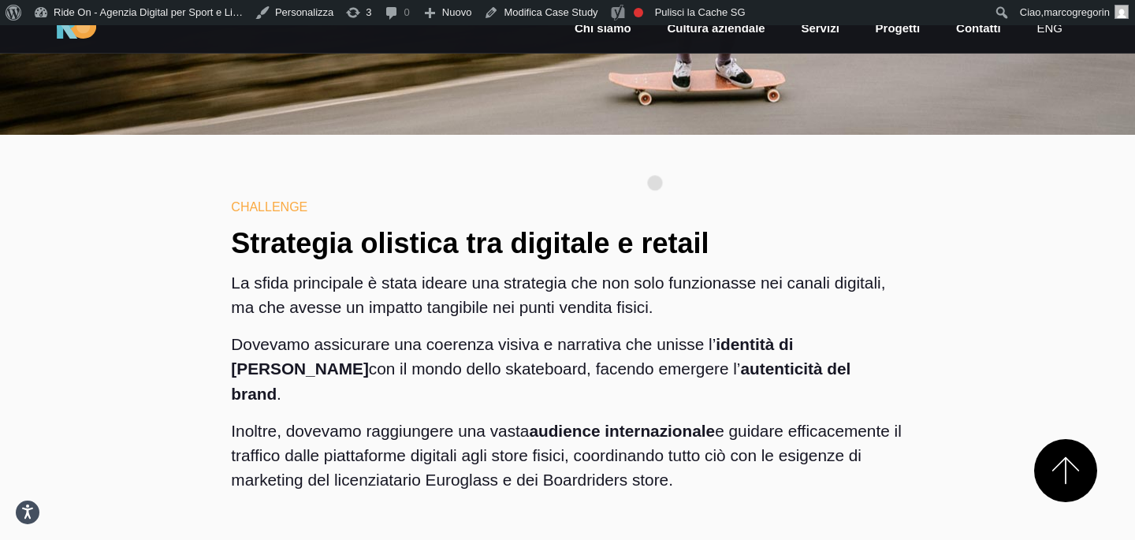
click at [655, 158] on section "Challenge Strategia olistica tra digitale e retail La sfida principale è stata …" at bounding box center [567, 351] width 1135 height 433
click at [714, 158] on section "Challenge Strategia olistica tra digitale e retail La sfida principale è stata …" at bounding box center [567, 351] width 1135 height 433
click at [737, 158] on section "Challenge Strategia olistica tra digitale e retail La sfida principale è stata …" at bounding box center [567, 351] width 1135 height 433
click at [739, 160] on section "Challenge Strategia olistica tra digitale e retail La sfida principale è stata …" at bounding box center [567, 351] width 1135 height 433
click at [865, 310] on p "La sfida principale è stata ideare una strategia che non solo funzionasse nei c…" at bounding box center [567, 300] width 672 height 61
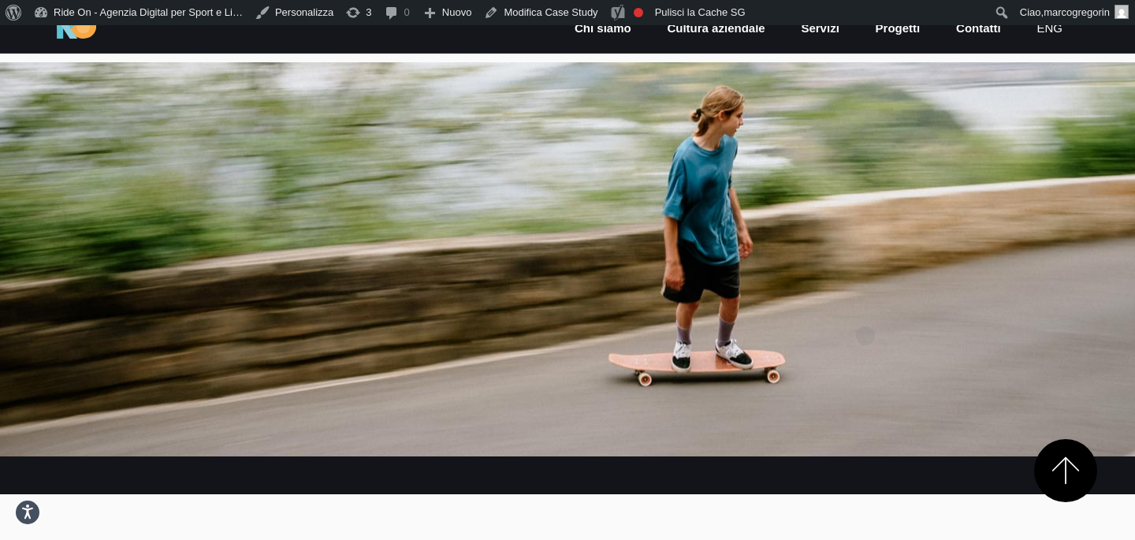
scroll to position [790, 0]
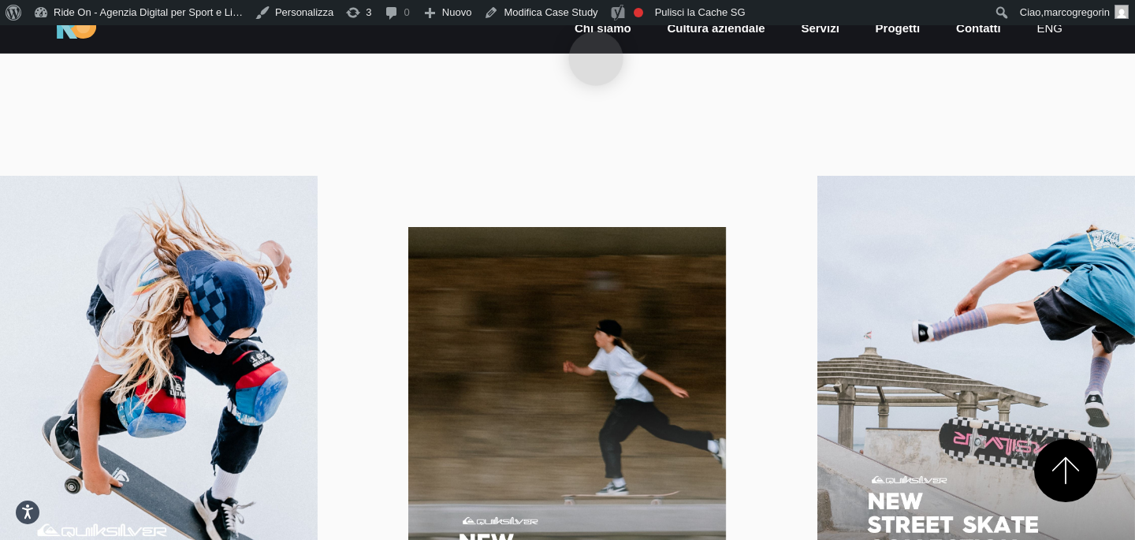
click at [596, 33] on link "Chi siamo" at bounding box center [603, 29] width 60 height 18
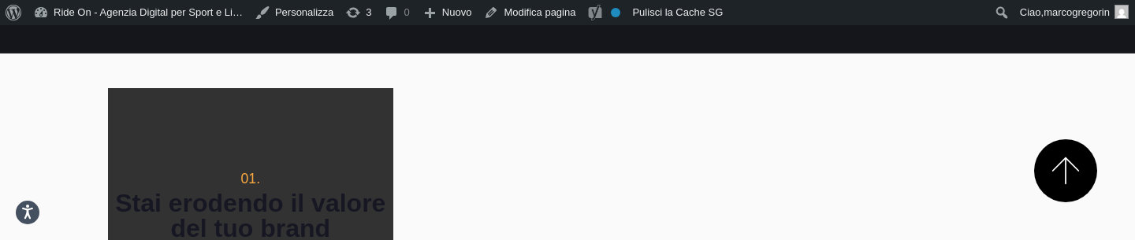
scroll to position [946, 0]
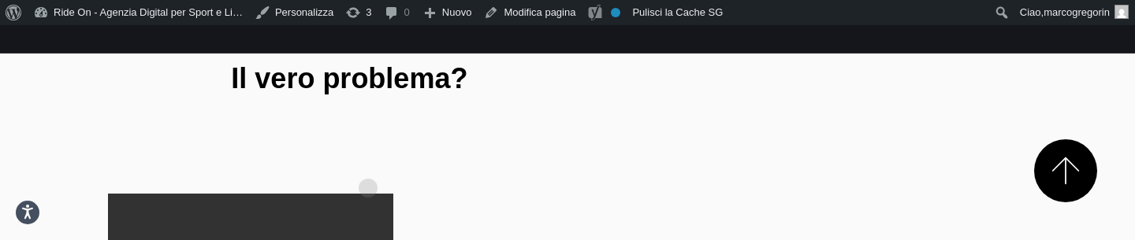
scroll to position [880, 0]
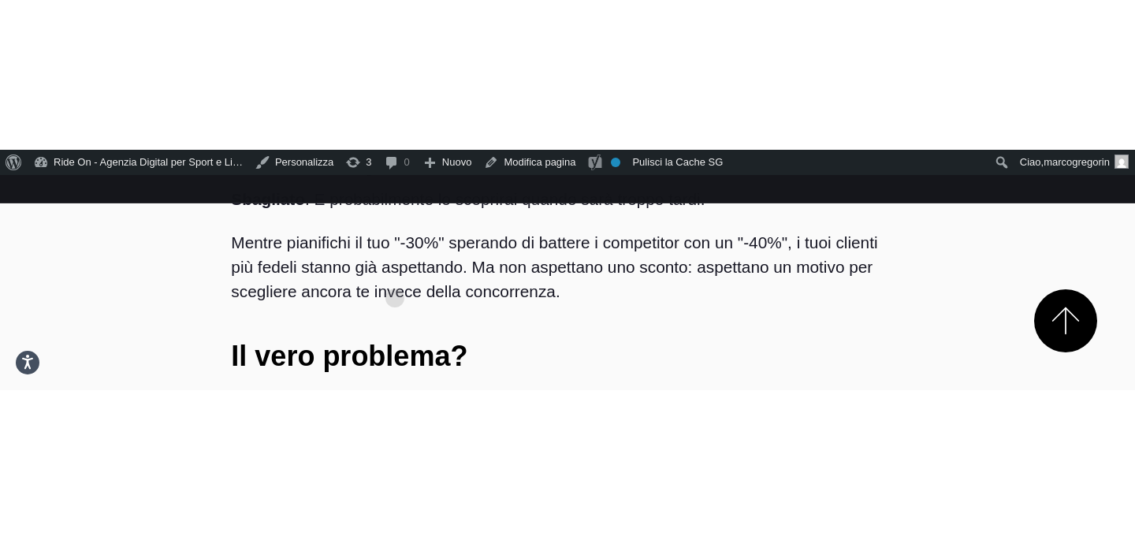
scroll to position [765, 0]
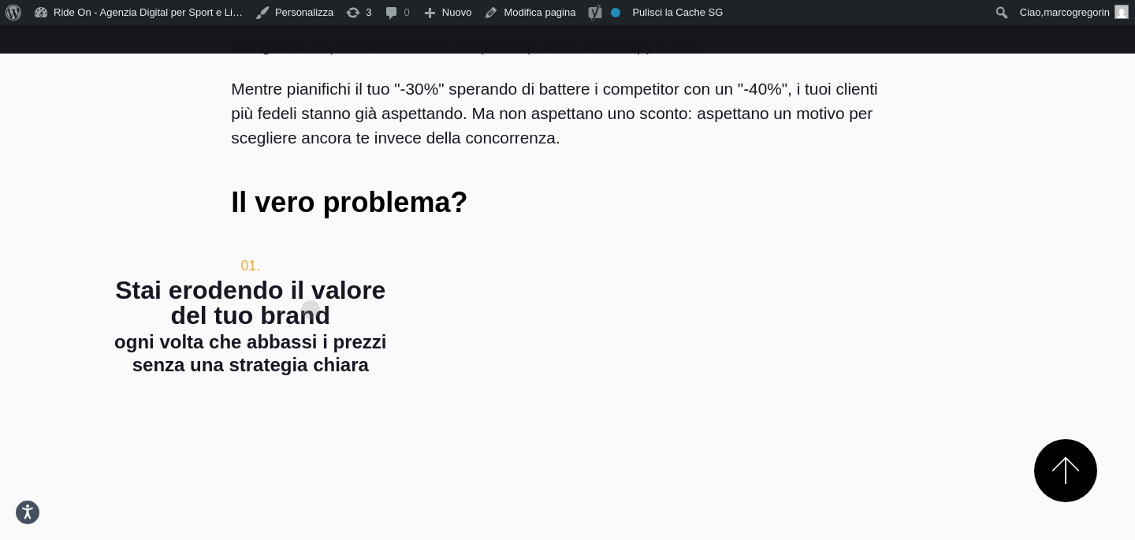
click at [310, 240] on h4 "ogni volta che abbassi i prezzi senza una strategia chiara" at bounding box center [250, 354] width 285 height 46
click at [565, 240] on div "01. Stai erodendo il valore del tuo brand ogni volta che abbassi i prezzi senza…" at bounding box center [567, 460] width 919 height 285
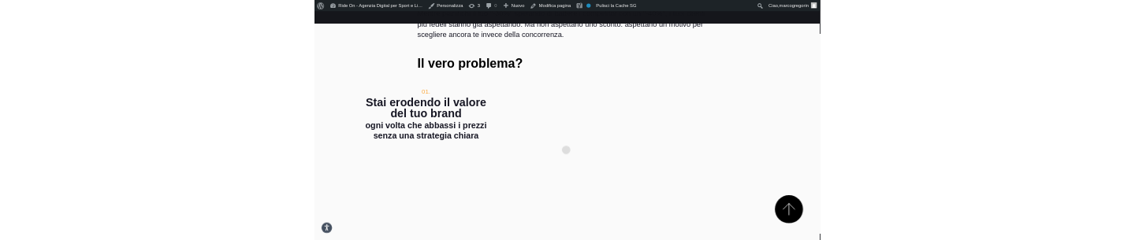
scroll to position [886, 0]
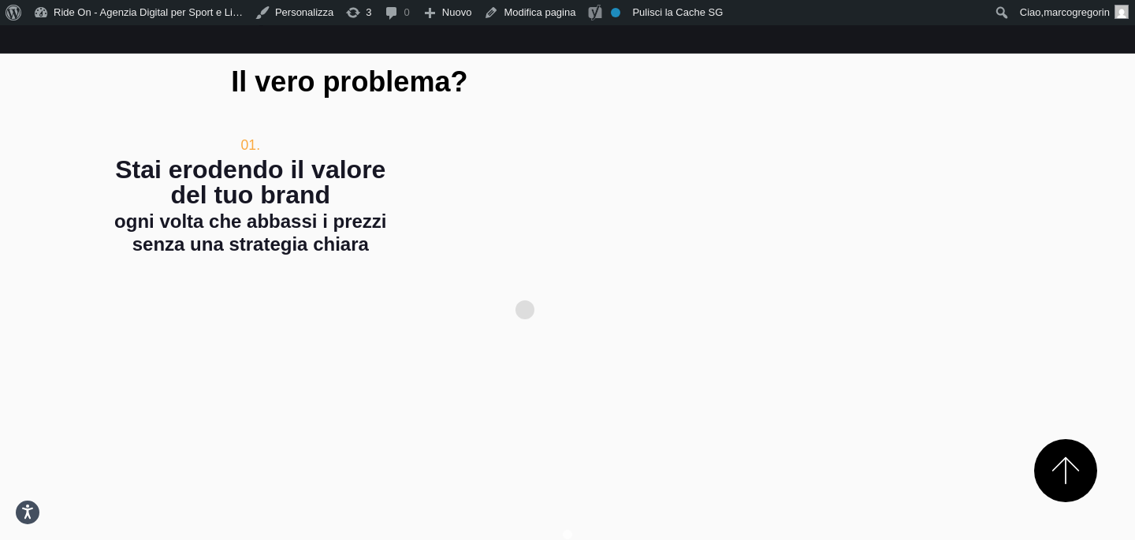
click at [525, 240] on div "01. Stai erodendo il valore del tuo brand ogni volta che abbassi i prezzi senza…" at bounding box center [567, 339] width 919 height 285
click at [511, 240] on div "01. Stai erodendo il valore del tuo brand ogni volta che abbassi i prezzi senza…" at bounding box center [567, 339] width 919 height 285
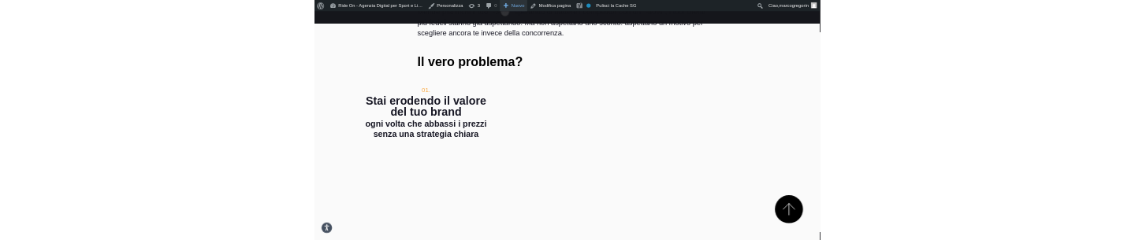
scroll to position [752, 0]
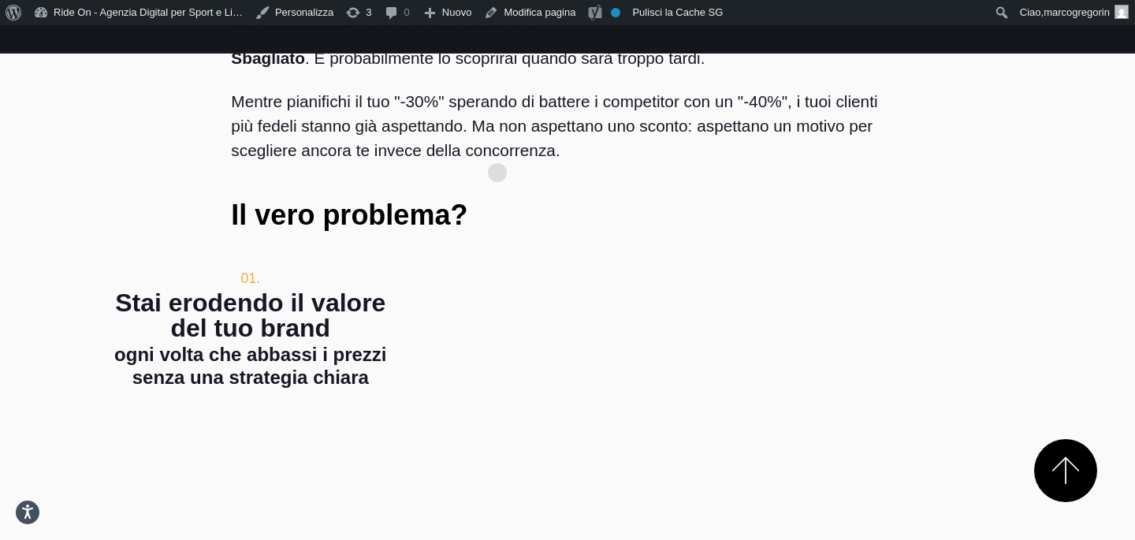
click at [551, 201] on h3 "Il vero problema?" at bounding box center [567, 215] width 672 height 28
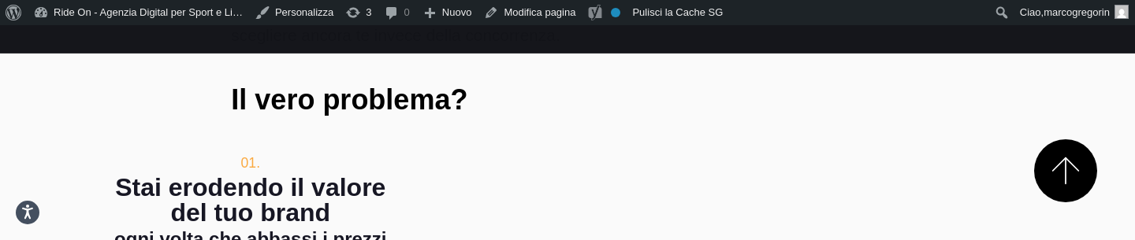
scroll to position [895, 0]
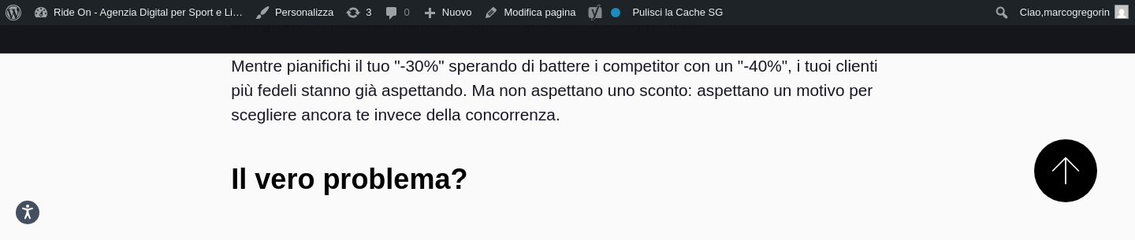
scroll to position [901, 0]
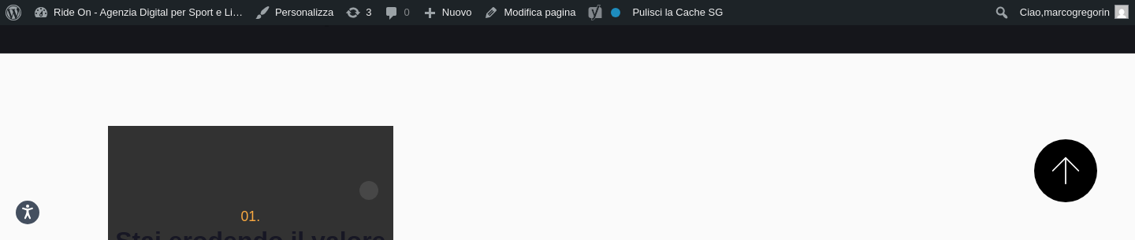
scroll to position [945, 0]
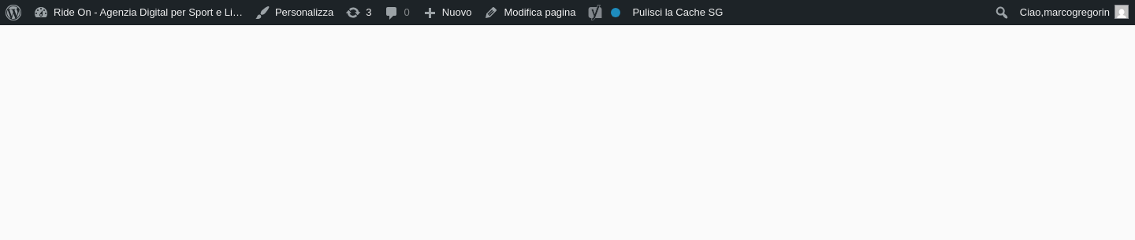
scroll to position [945, 0]
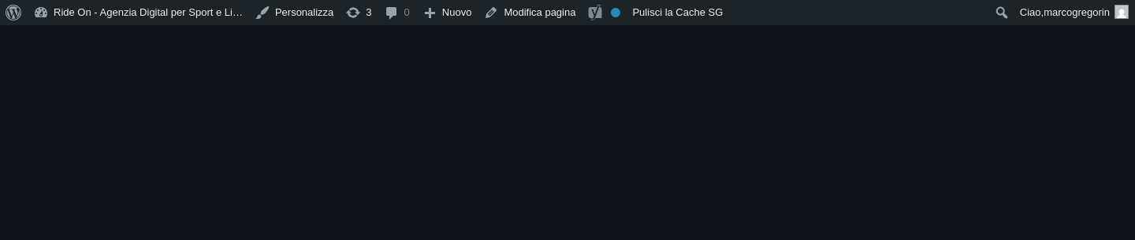
scroll to position [945, 0]
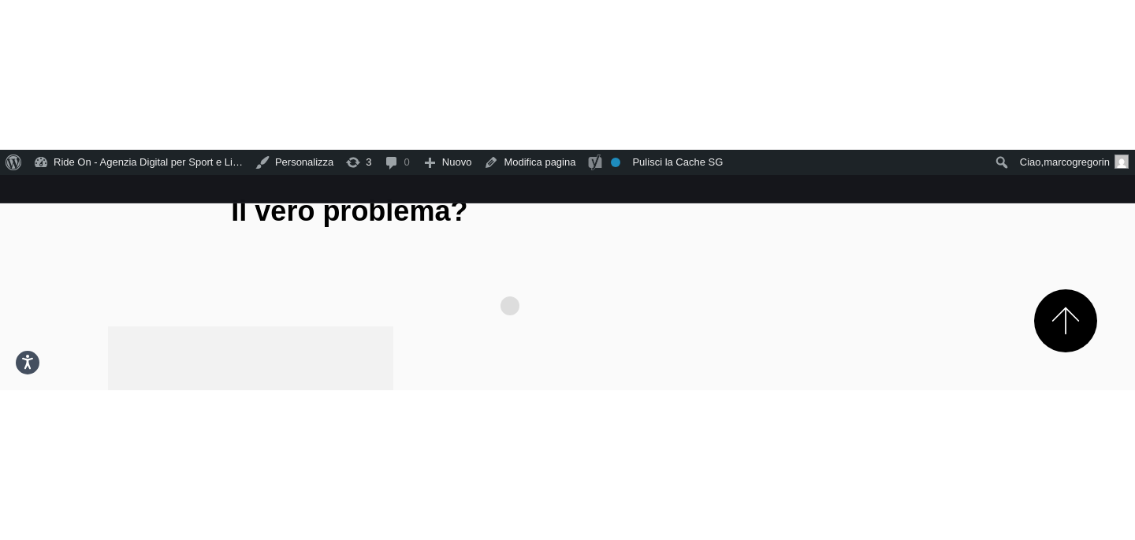
scroll to position [901, 0]
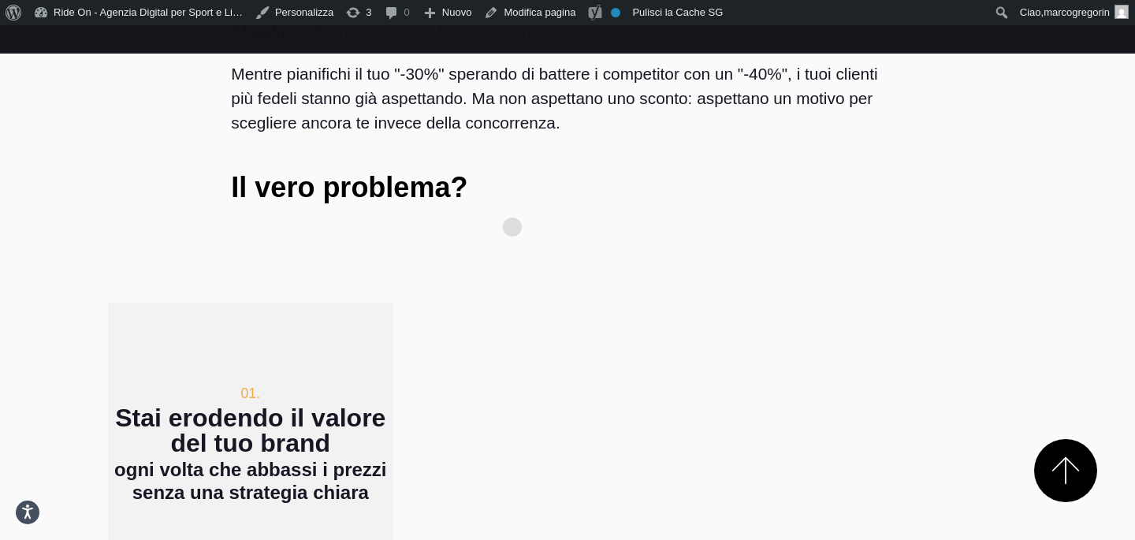
scroll to position [706, 0]
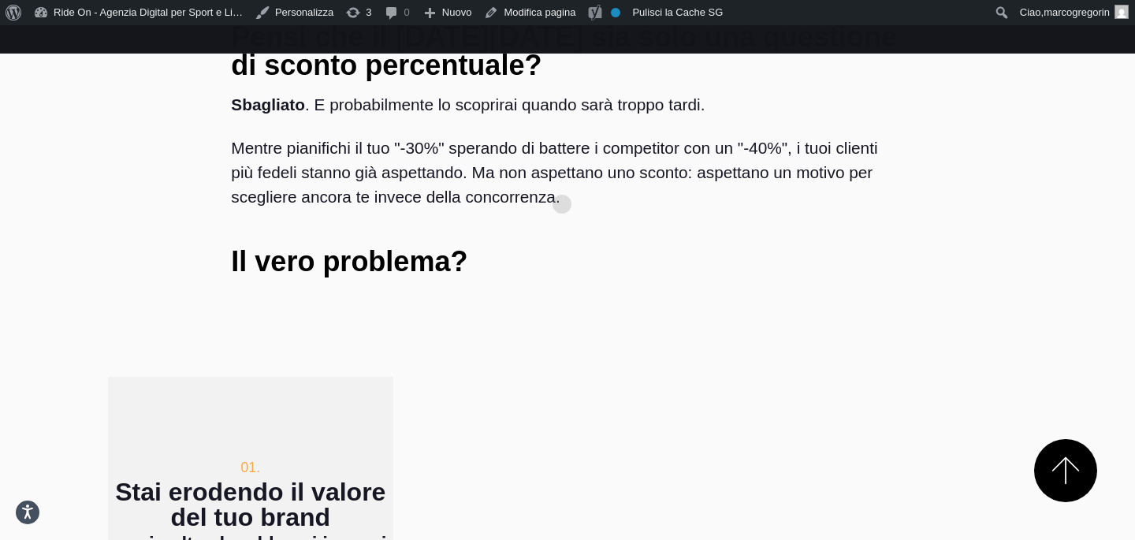
click at [569, 169] on div "Pensi che il Black Friday sia solo una questione di sconto percentuale? Sbaglia…" at bounding box center [566, 161] width 697 height 303
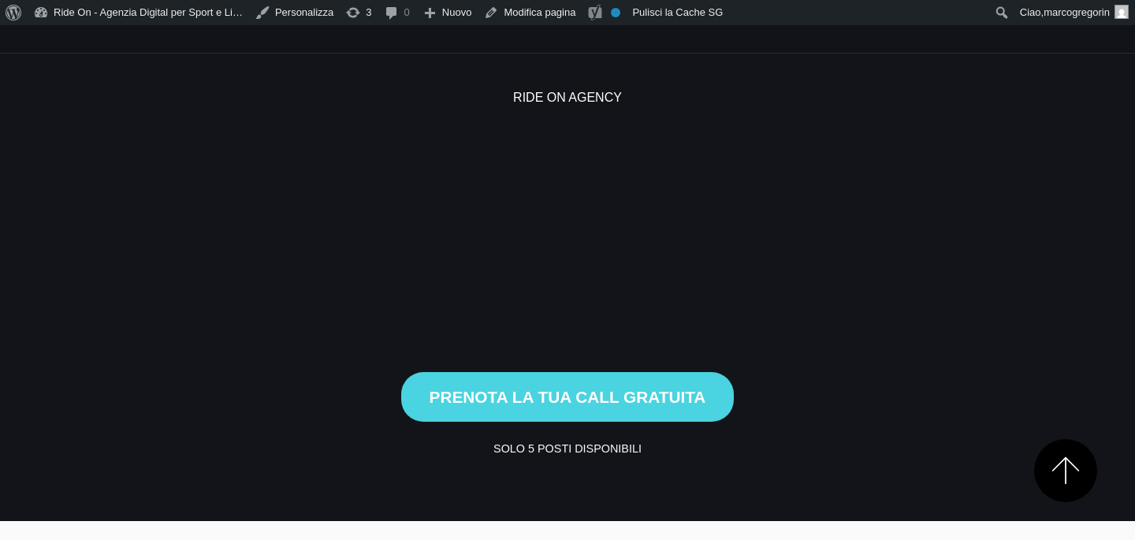
scroll to position [706, 0]
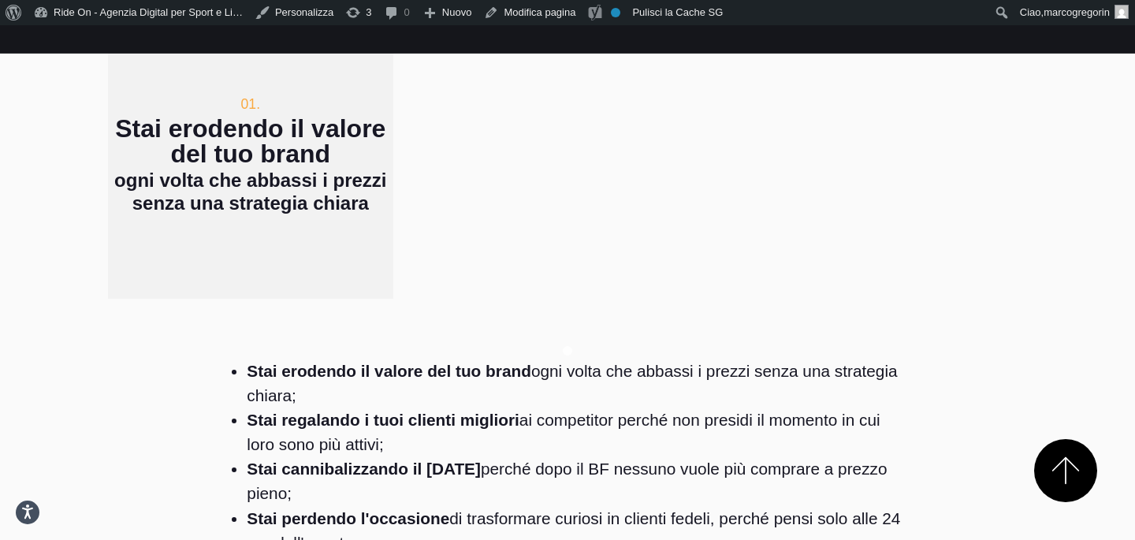
click at [569, 169] on div "01. Stai erodendo il valore del tuo brand ogni volta che abbassi i prezzi senza…" at bounding box center [567, 155] width 919 height 285
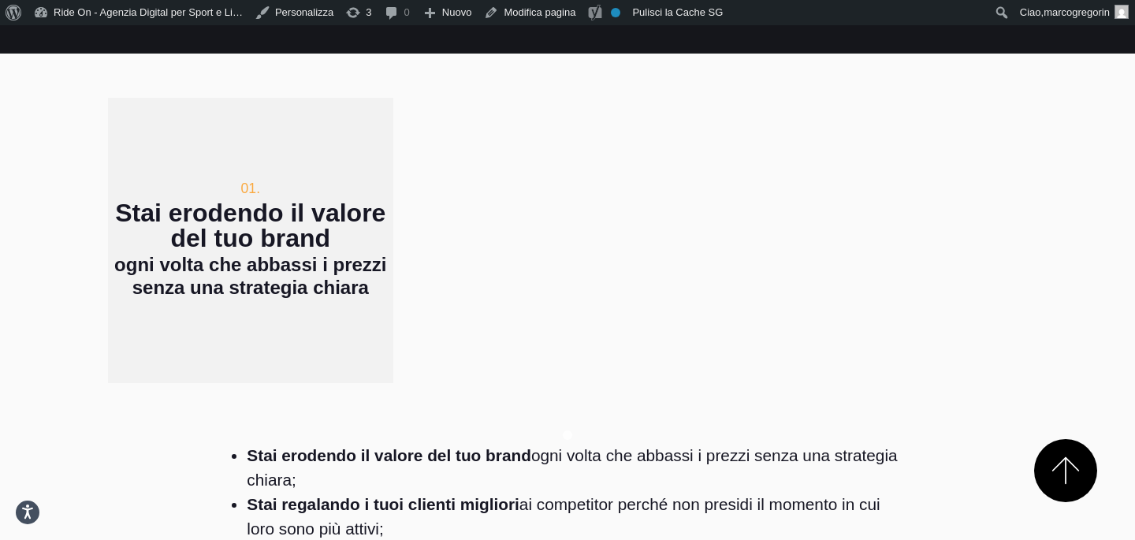
scroll to position [897, 0]
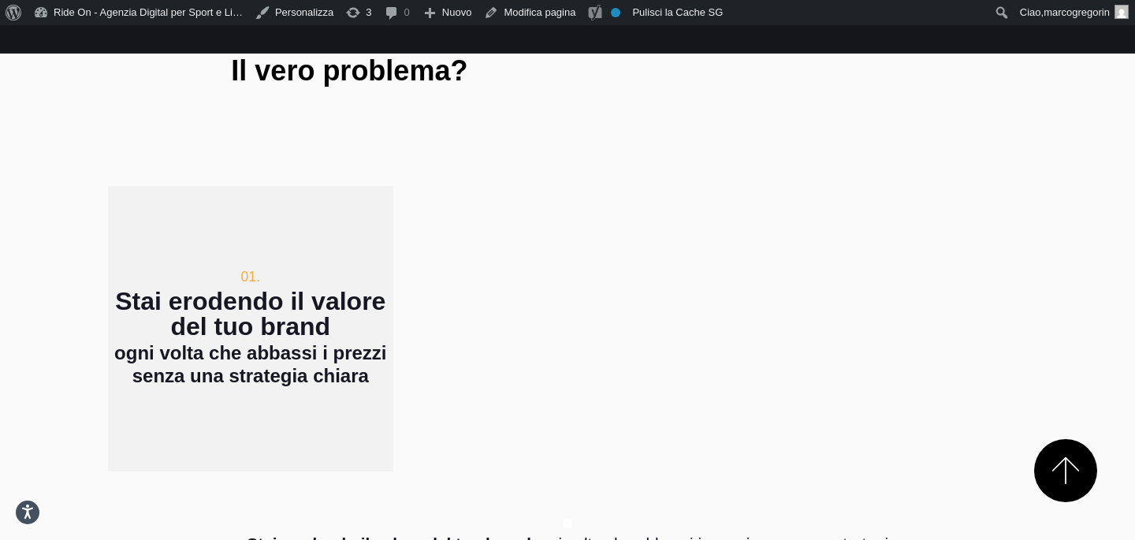
click at [569, 186] on div "01. Stai erodendo il valore del tuo brand ogni volta che abbassi i prezzi senza…" at bounding box center [567, 328] width 919 height 285
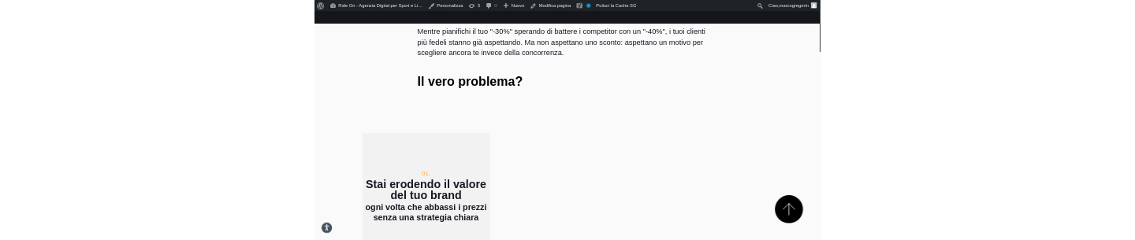
scroll to position [775, 0]
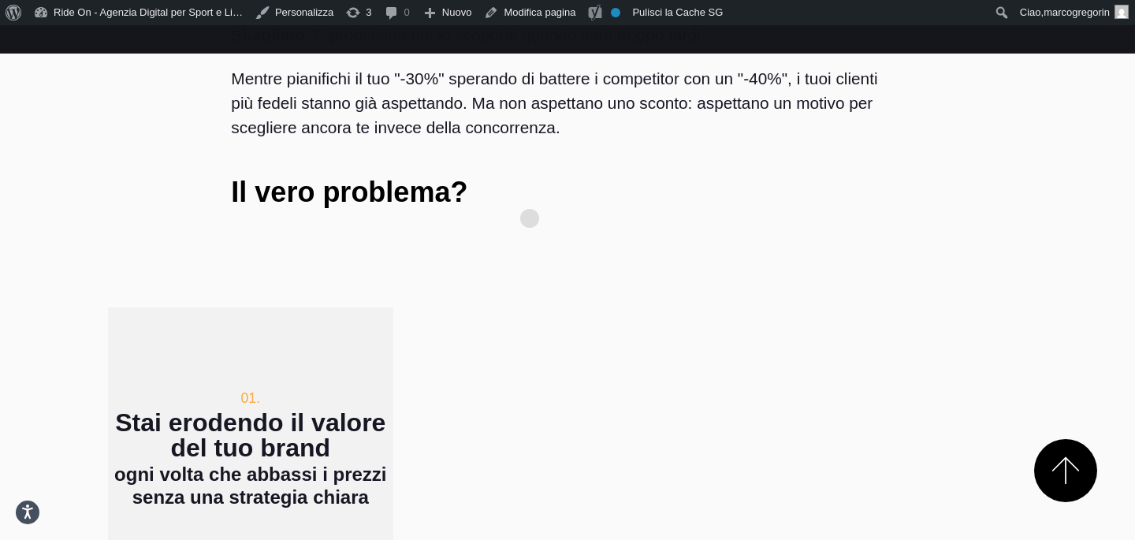
click at [526, 244] on div "01. Stai erodendo il valore del tuo brand ogni volta che abbassi i prezzi senza…" at bounding box center [567, 448] width 919 height 408
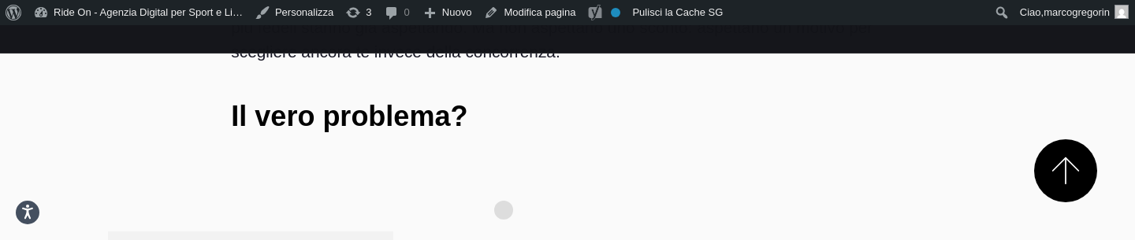
scroll to position [841, 0]
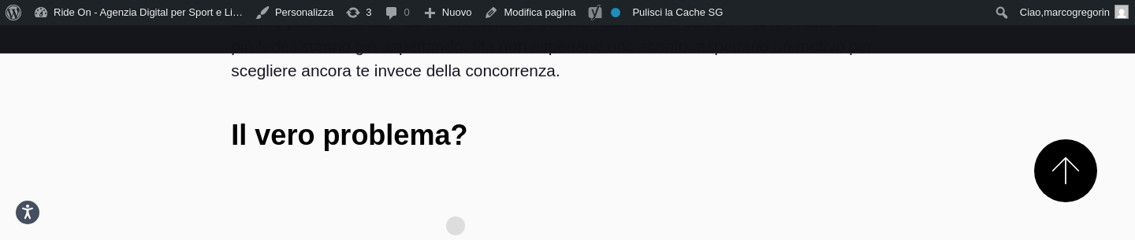
scroll to position [818, 0]
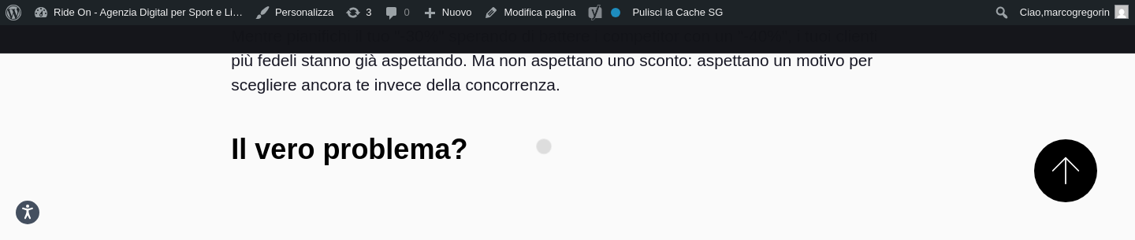
click at [544, 121] on div "Pensi che il [DATE][DATE] sia solo una questione di sconto percentuale? Sbaglia…" at bounding box center [566, 49] width 697 height 303
click at [651, 136] on h3 "Il vero problema?" at bounding box center [567, 150] width 672 height 28
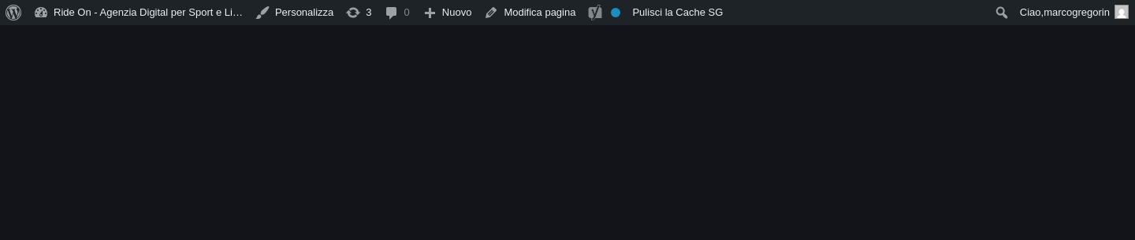
scroll to position [815, 0]
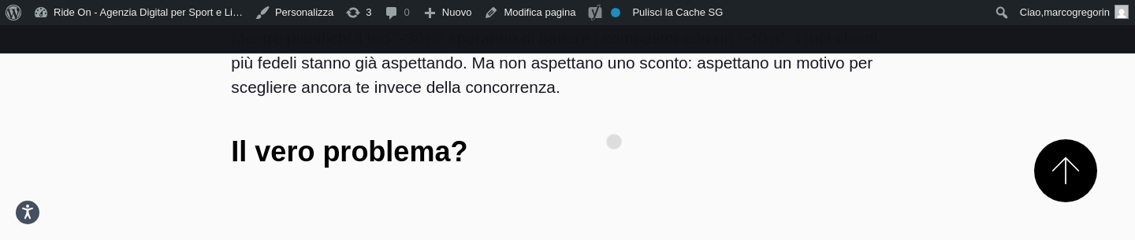
click at [614, 117] on div "Pensi che il [DATE][DATE] sia solo una questione di sconto percentuale? Sbaglia…" at bounding box center [566, 52] width 697 height 303
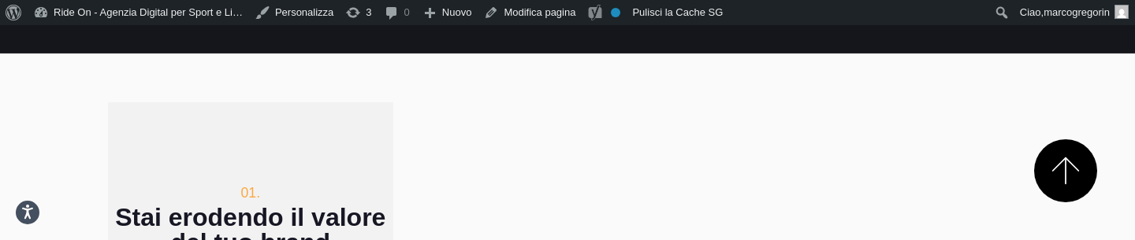
scroll to position [838, 0]
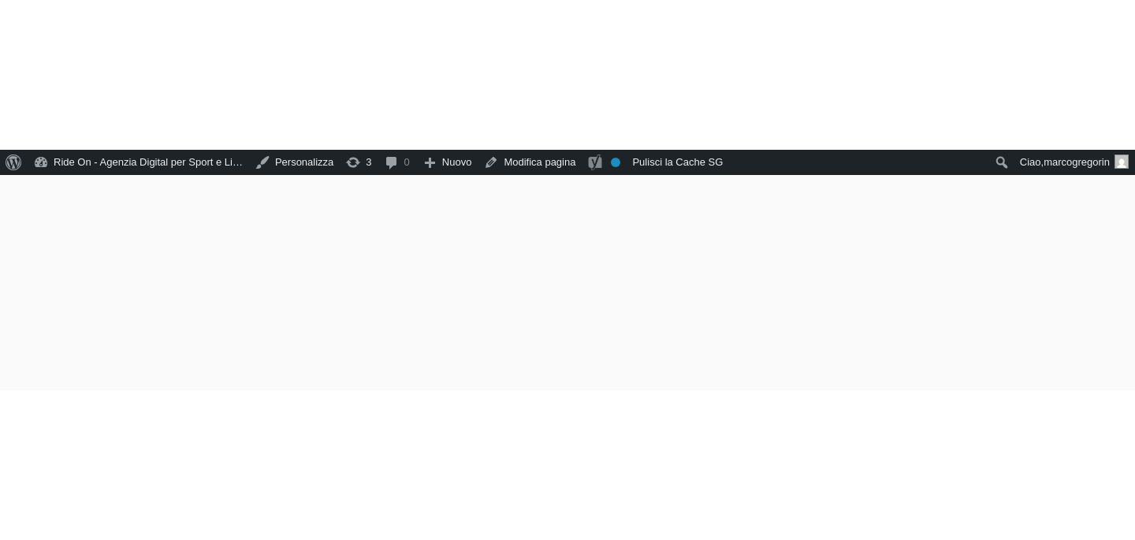
scroll to position [1348, 0]
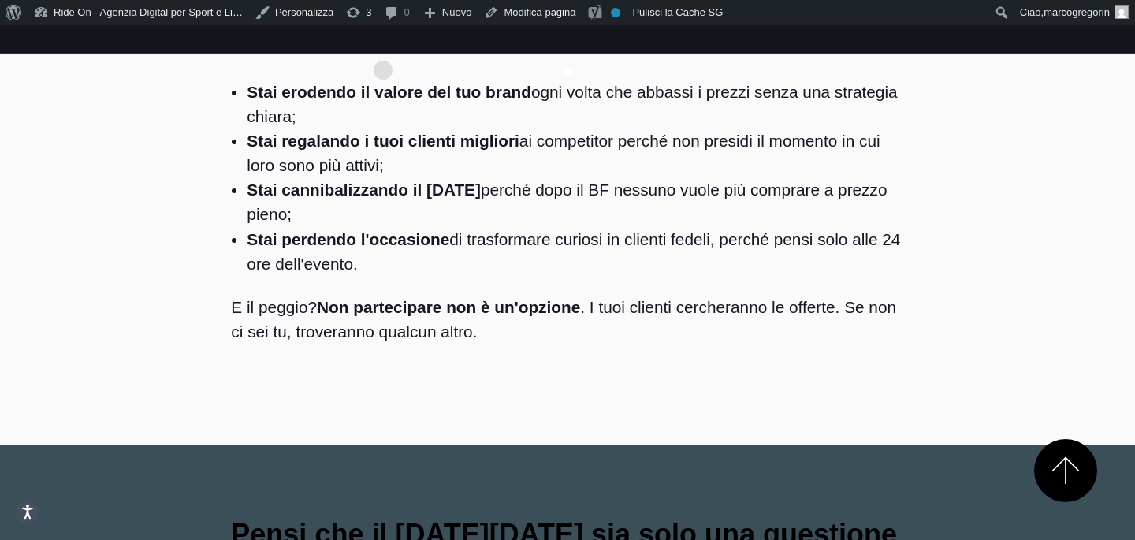
click at [782, 227] on li "Stai perdendo l'occasione di trasformare curiosi in clienti fedeli, perché pens…" at bounding box center [575, 251] width 656 height 49
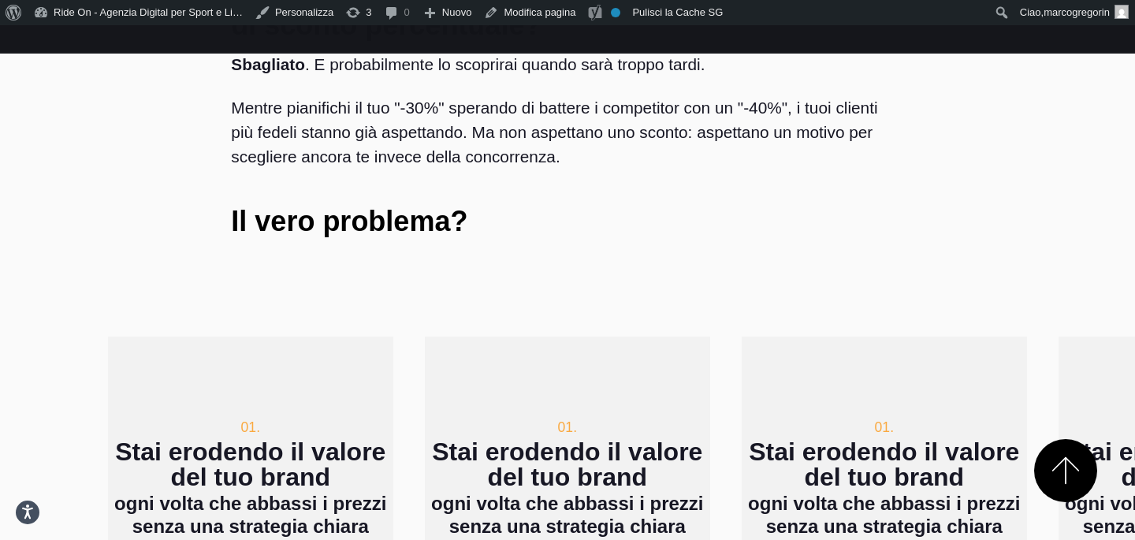
scroll to position [781, 0]
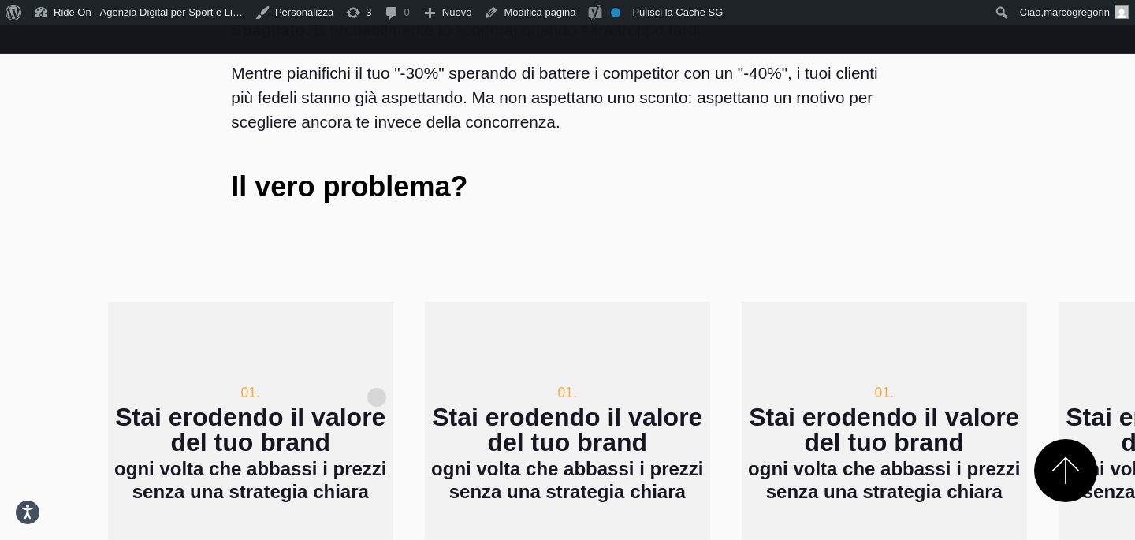
click at [377, 404] on h3 "Stai erodendo il valore del tuo brand" at bounding box center [250, 429] width 285 height 50
click at [609, 404] on h3 "Stai erodendo il valore del tuo brand" at bounding box center [567, 429] width 285 height 50
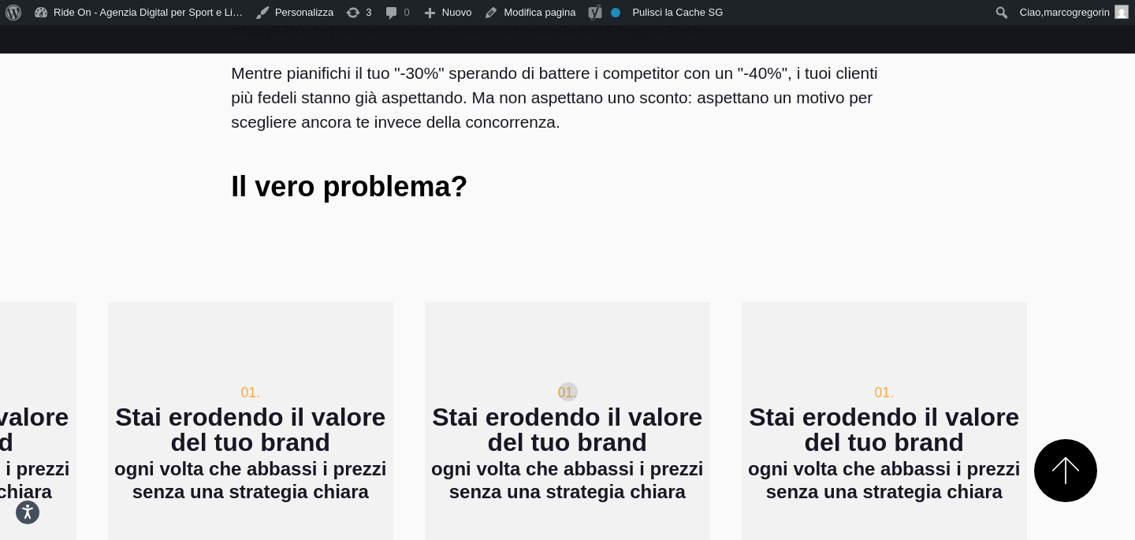
click at [710, 404] on h3 "Stai erodendo il valore del tuo brand" at bounding box center [567, 429] width 285 height 50
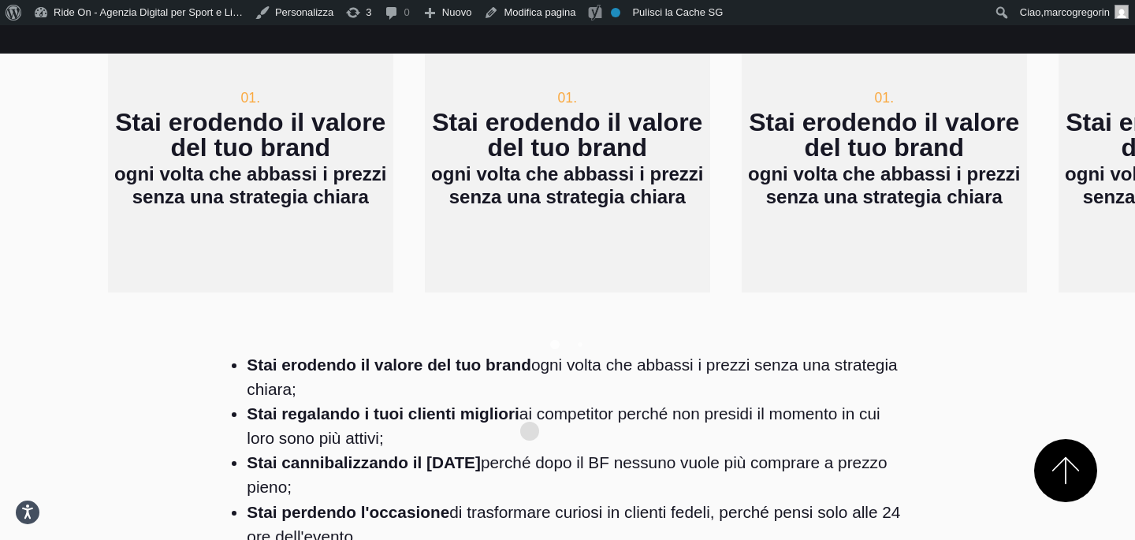
scroll to position [1083, 0]
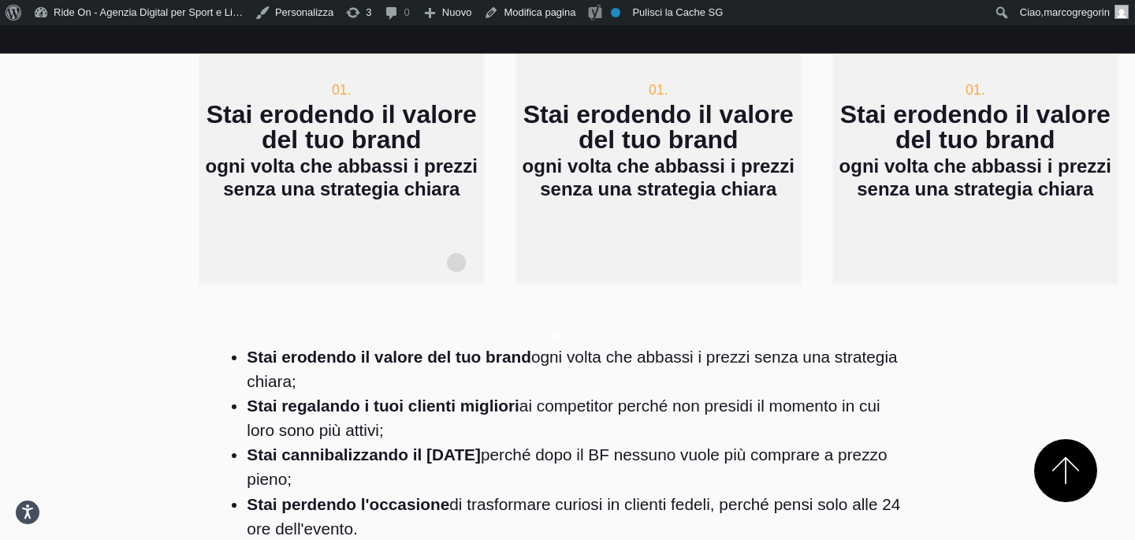
click at [651, 284] on div at bounding box center [567, 314] width 919 height 60
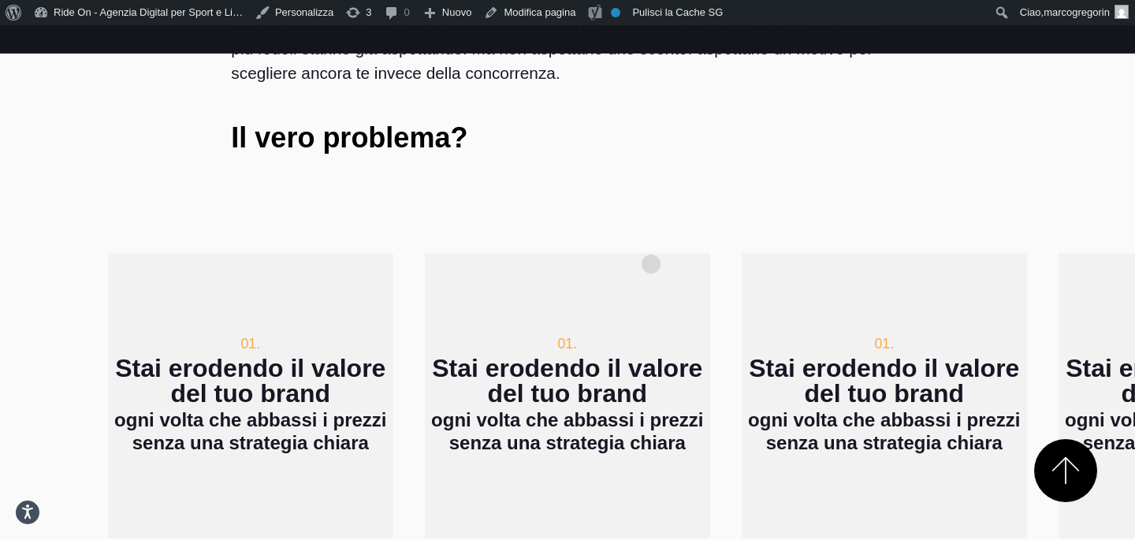
scroll to position [832, 0]
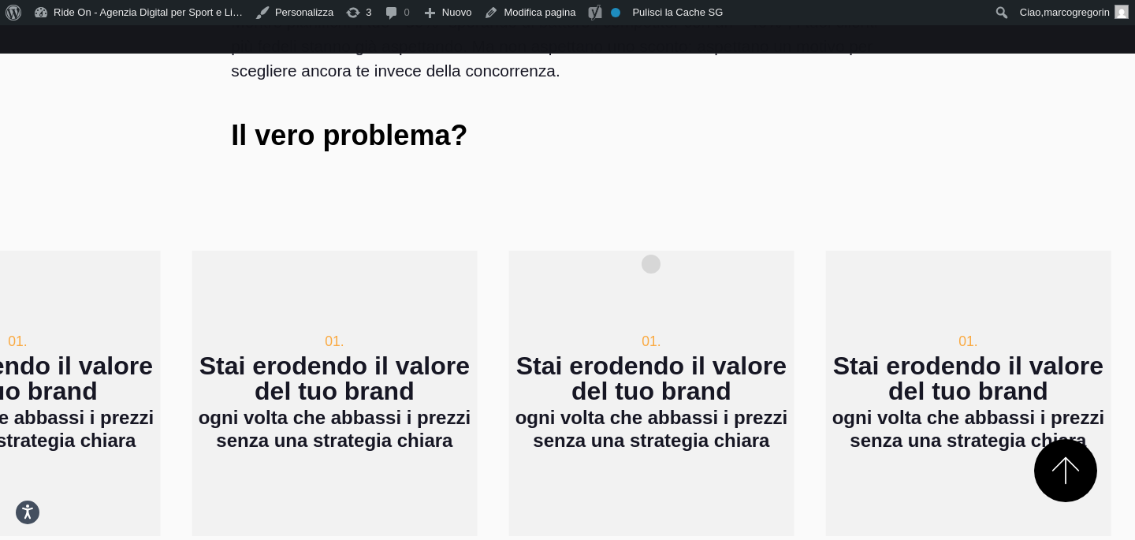
click at [311, 251] on div "01. Stai erodendo il valore del tuo brand ogni volta che abbassi i prezzi senza…" at bounding box center [333, 393] width 285 height 285
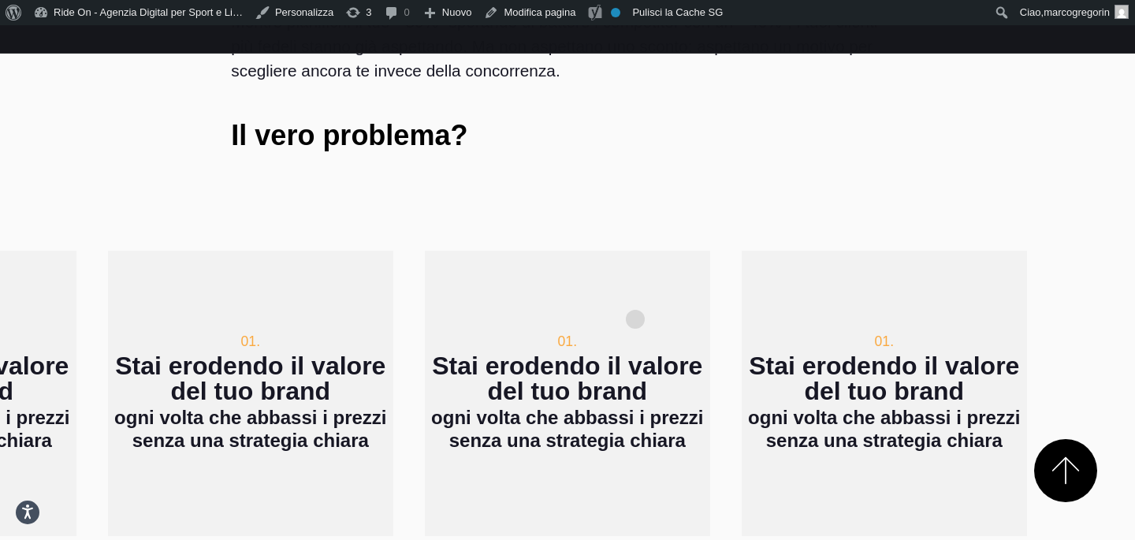
click at [634, 353] on h3 "Stai erodendo il valore del tuo brand" at bounding box center [567, 378] width 285 height 50
click at [586, 353] on h3 "Stai erodendo il valore del tuo brand" at bounding box center [567, 378] width 285 height 50
click at [778, 353] on h3 "Stai erodendo il valore del tuo brand" at bounding box center [883, 378] width 285 height 50
click at [474, 407] on h4 "ogni volta che abbassi i prezzi senza una strategia chiara" at bounding box center [567, 430] width 285 height 46
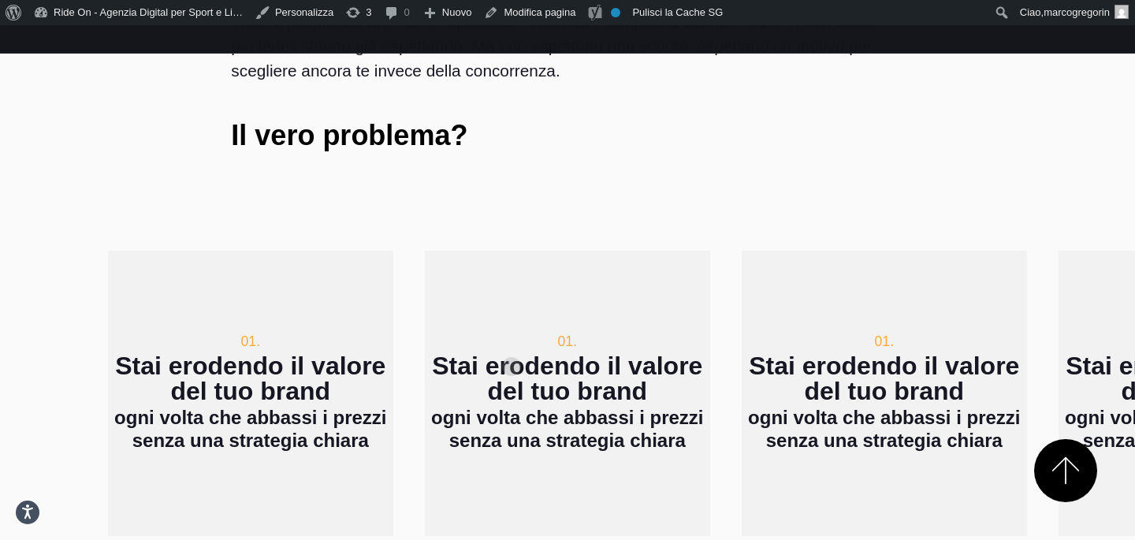
scroll to position [690, 0]
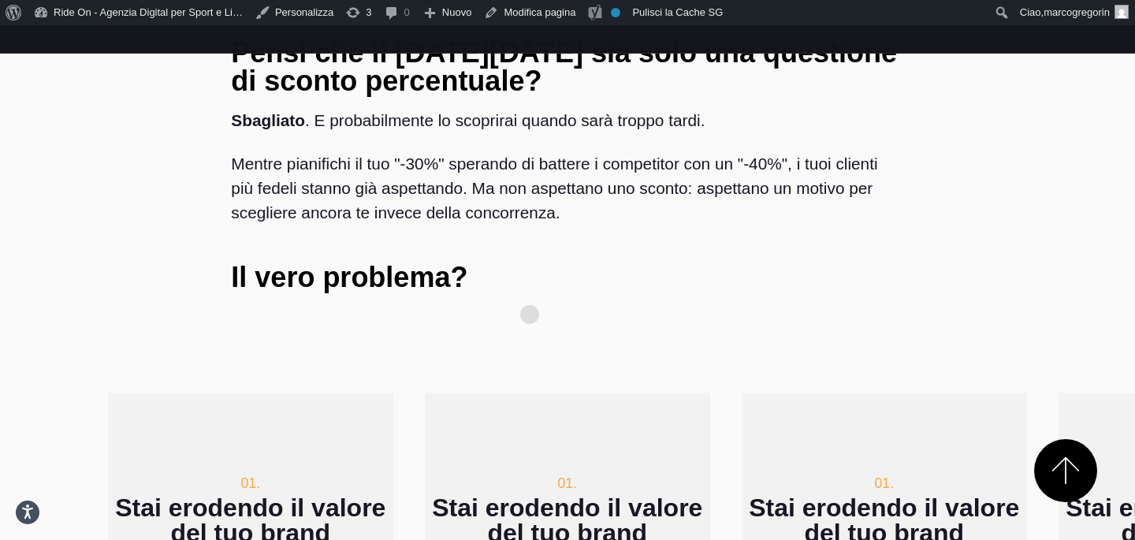
click at [561, 237] on div "Pensi che il Black Friday sia solo una questione di sconto percentuale? Sbaglia…" at bounding box center [566, 177] width 697 height 303
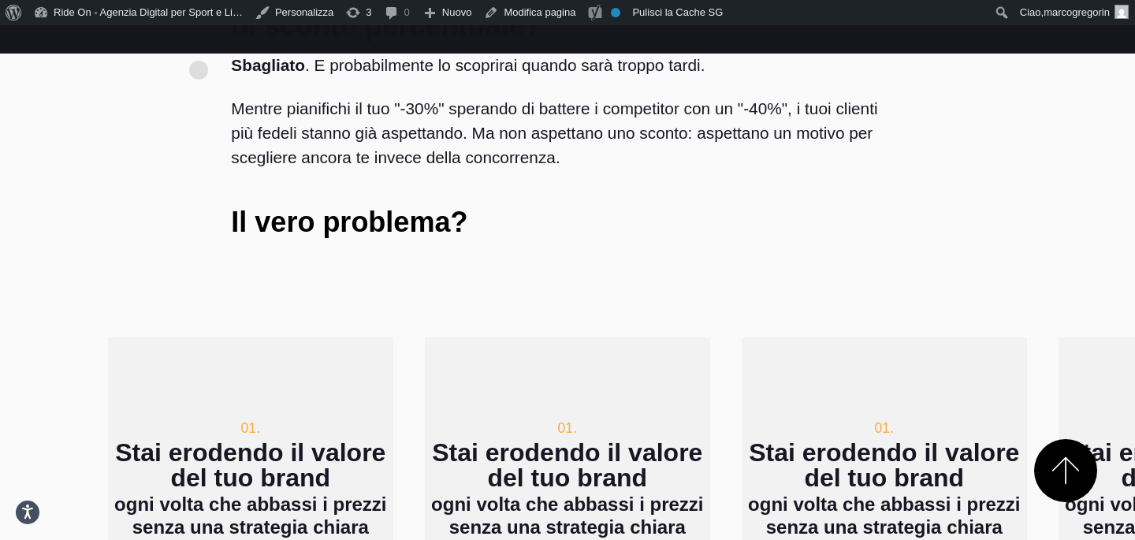
scroll to position [759, 0]
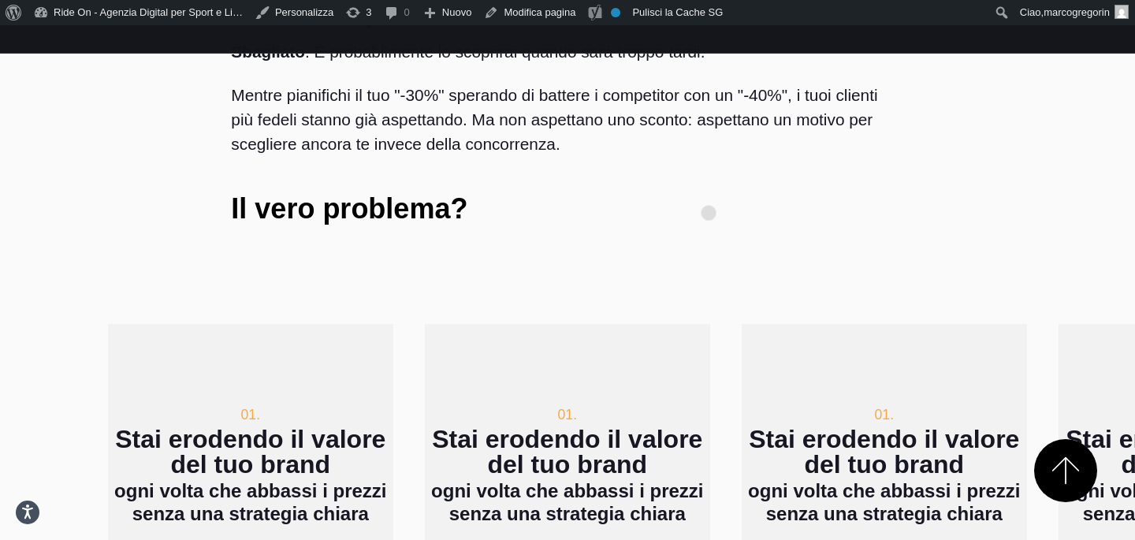
click at [708, 188] on div "Pensi che il Black Friday sia solo una questione di sconto percentuale? Sbaglia…" at bounding box center [566, 108] width 697 height 303
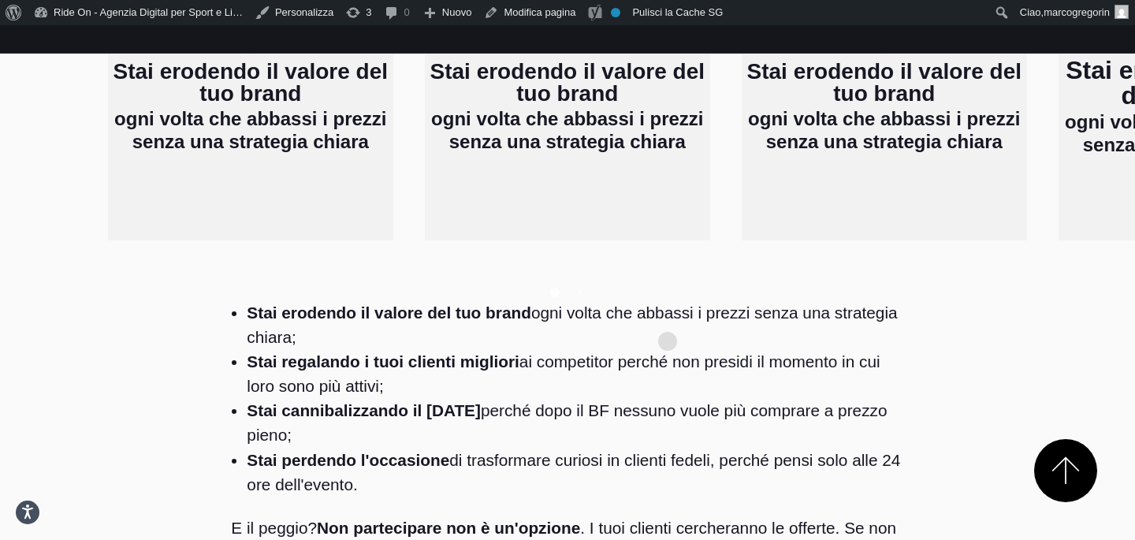
scroll to position [1128, 0]
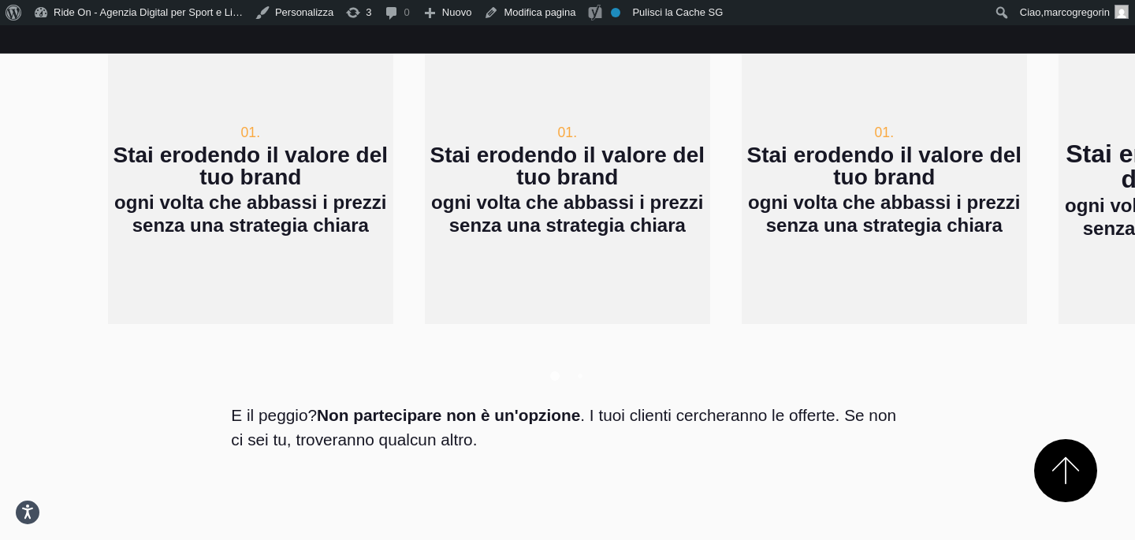
scroll to position [1046, 0]
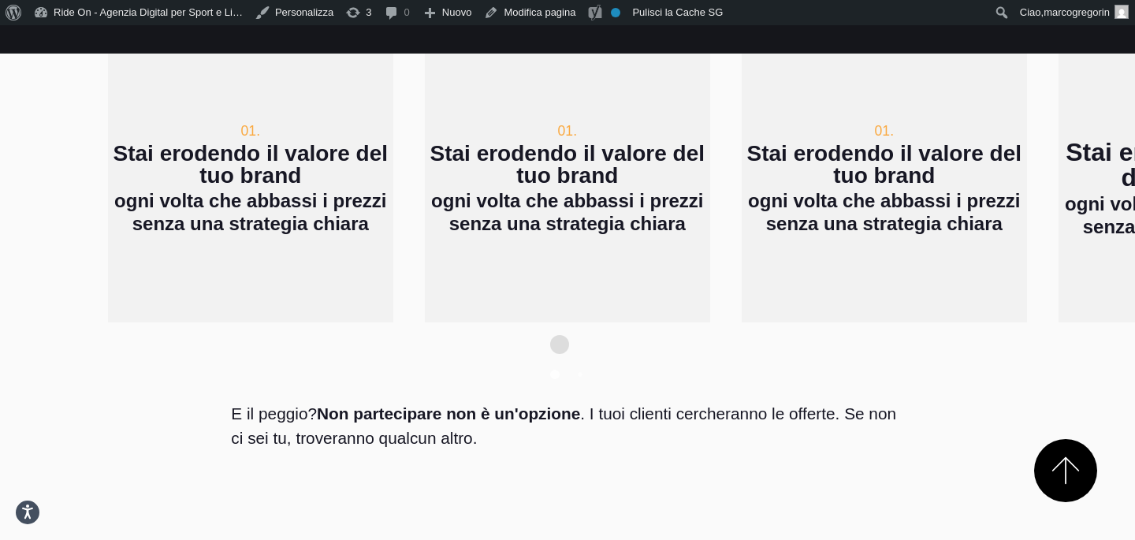
click at [559, 382] on div "E il peggio? Non partecipare non è un'opzione . I tuoi clienti cercheranno le o…" at bounding box center [566, 435] width 697 height 106
click at [570, 322] on div at bounding box center [567, 352] width 919 height 60
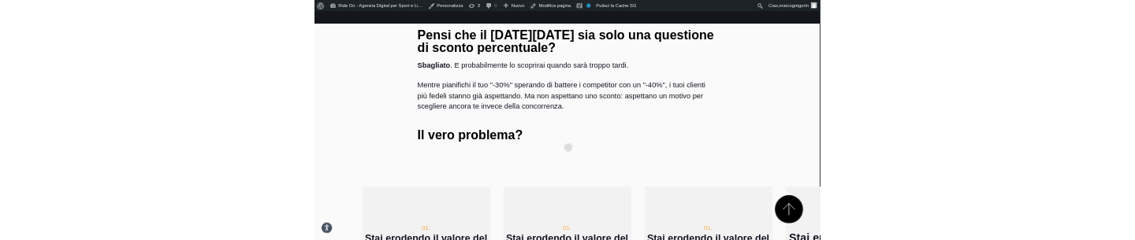
scroll to position [658, 0]
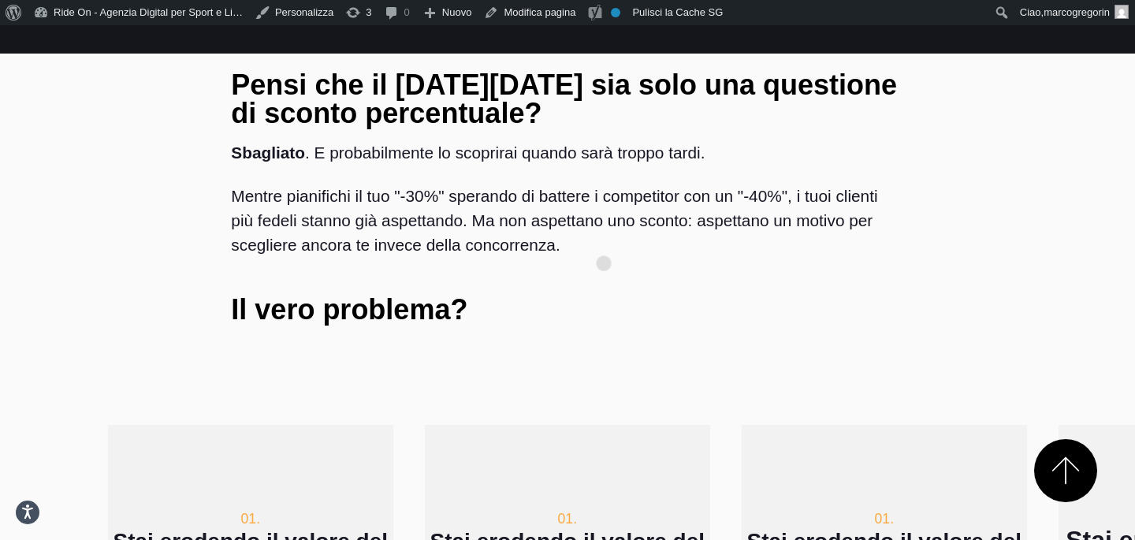
click at [604, 295] on h3 "Il vero problema?" at bounding box center [567, 309] width 672 height 28
click at [589, 295] on h3 "Il vero problema?" at bounding box center [567, 309] width 672 height 28
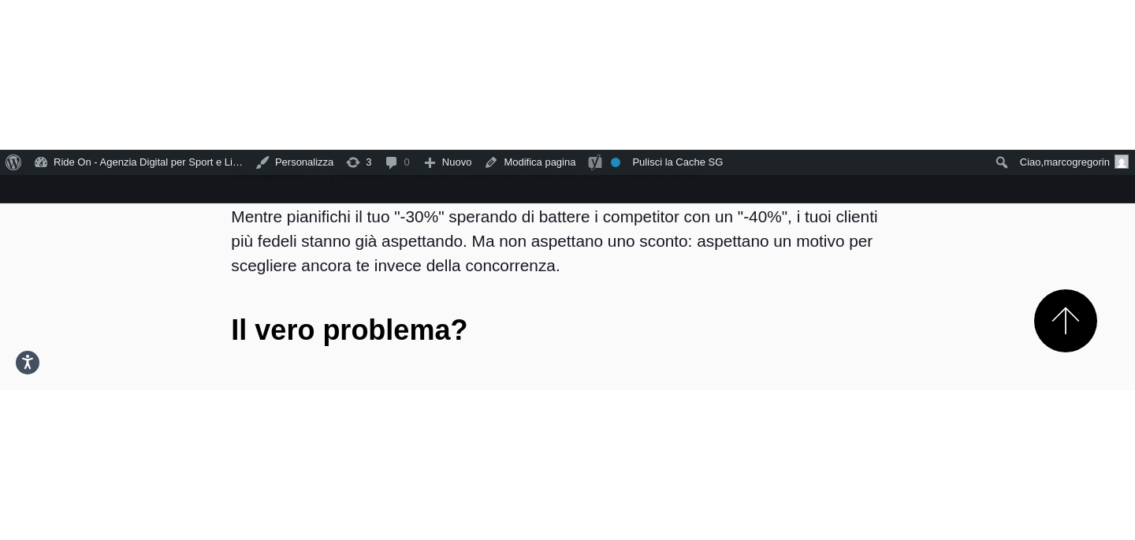
scroll to position [819, 0]
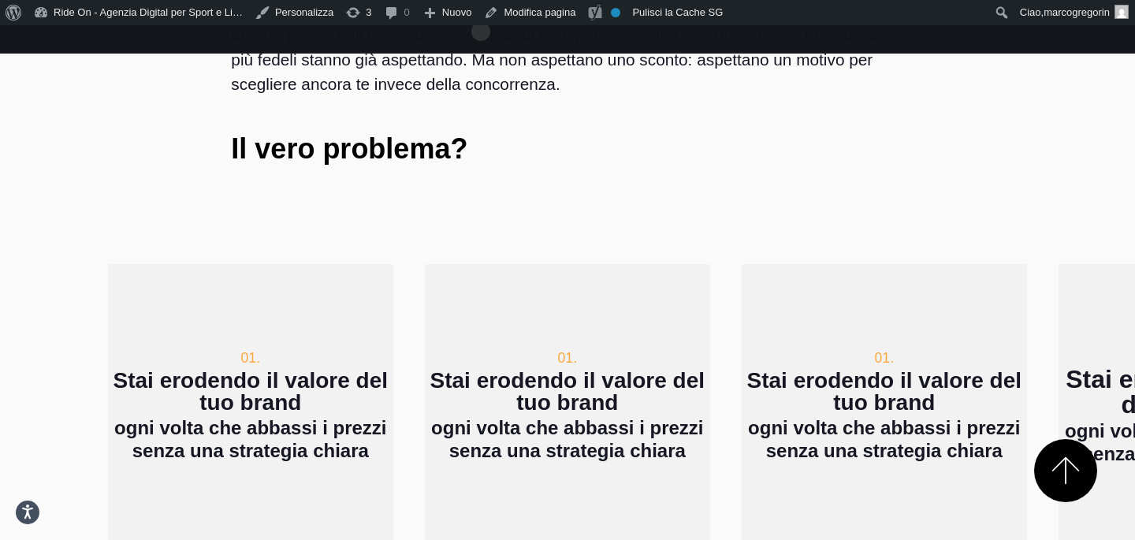
click at [760, 131] on div "Pensi che il [DATE][DATE] sia solo una questione di sconto percentuale? Sbaglia…" at bounding box center [566, 49] width 697 height 303
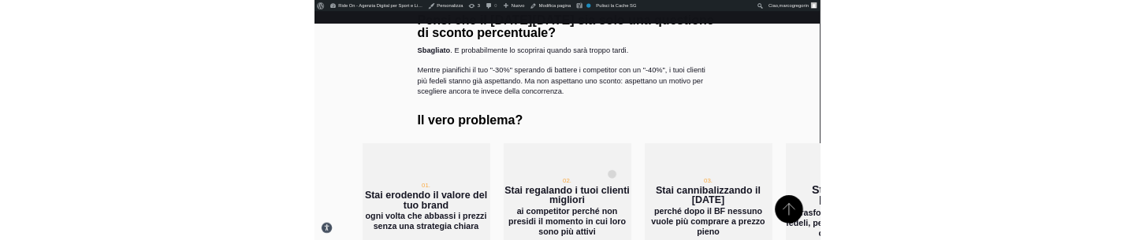
scroll to position [705, 0]
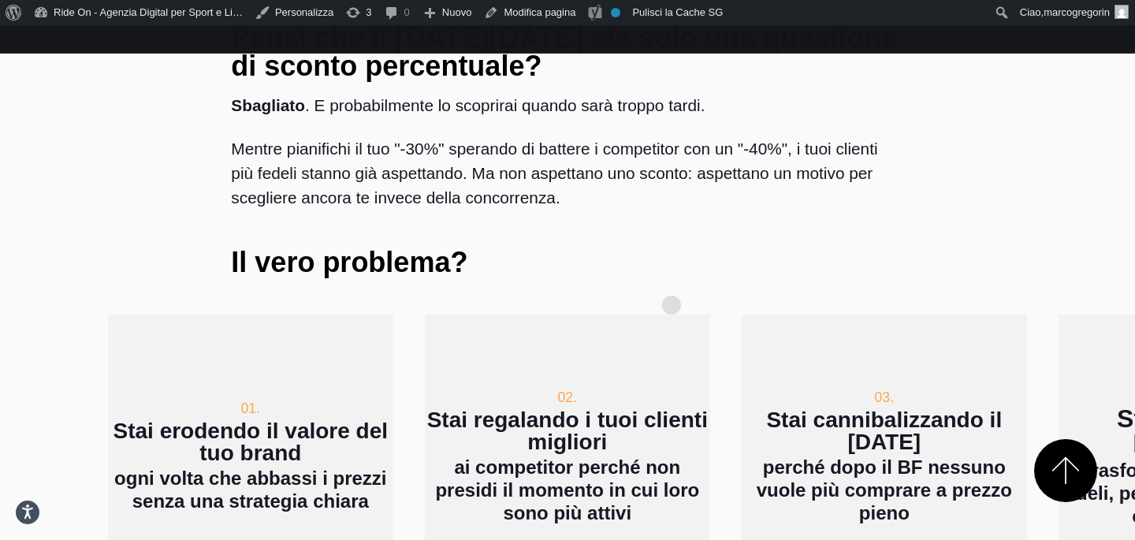
click at [671, 314] on div "02. Stai regalando i tuoi clienti migliori ai competitor perché non presidi il …" at bounding box center [567, 456] width 285 height 285
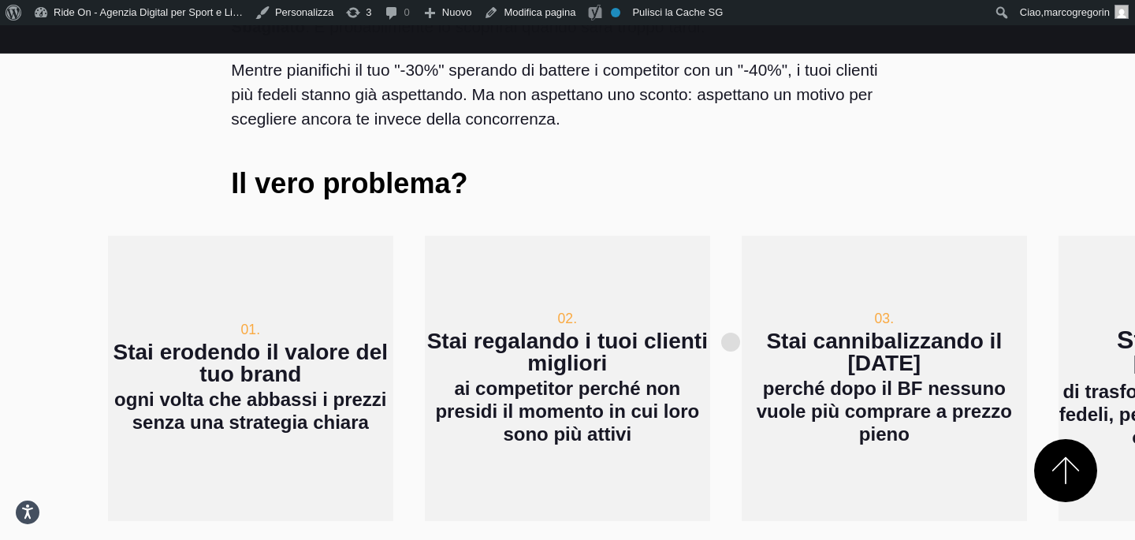
scroll to position [866, 0]
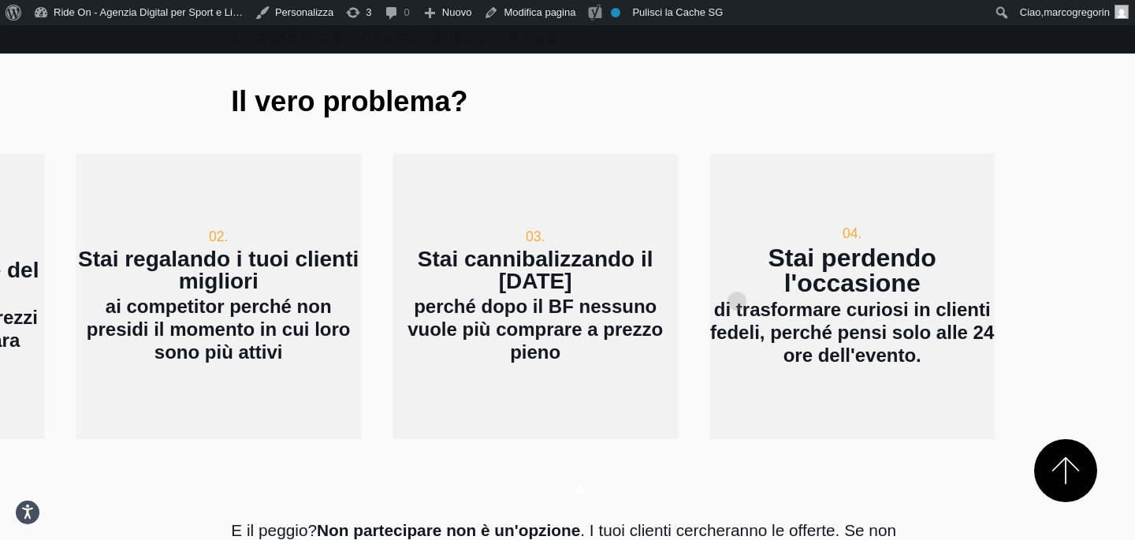
click at [340, 269] on div "01. Stai erodendo il valore del tuo brand ogni volta che abbassi i prezzi senza…" at bounding box center [218, 296] width 919 height 285
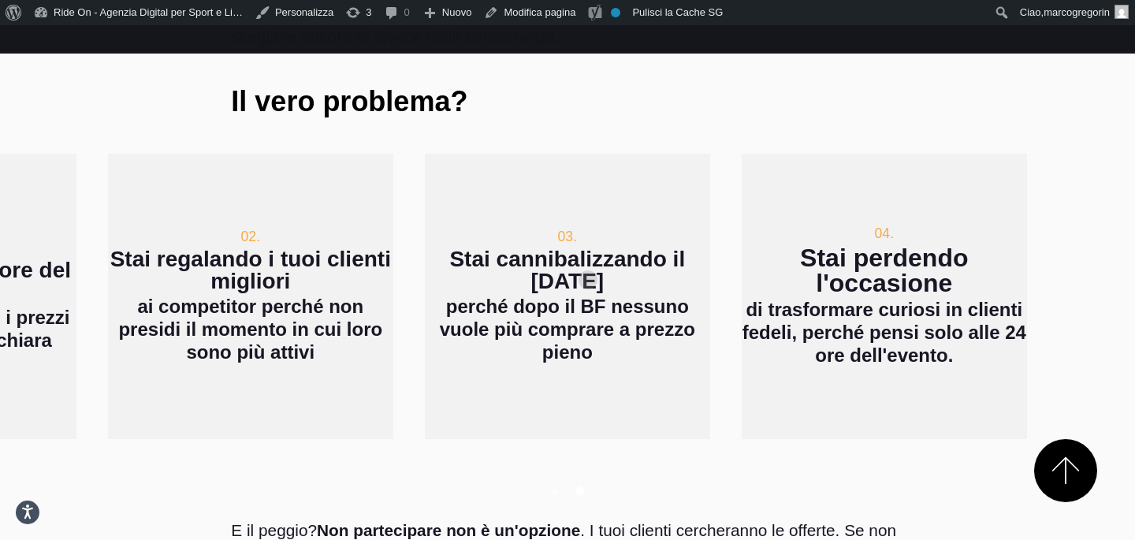
click at [425, 295] on h4 "perché dopo il BF nessuno vuole più comprare a prezzo pieno" at bounding box center [567, 329] width 285 height 68
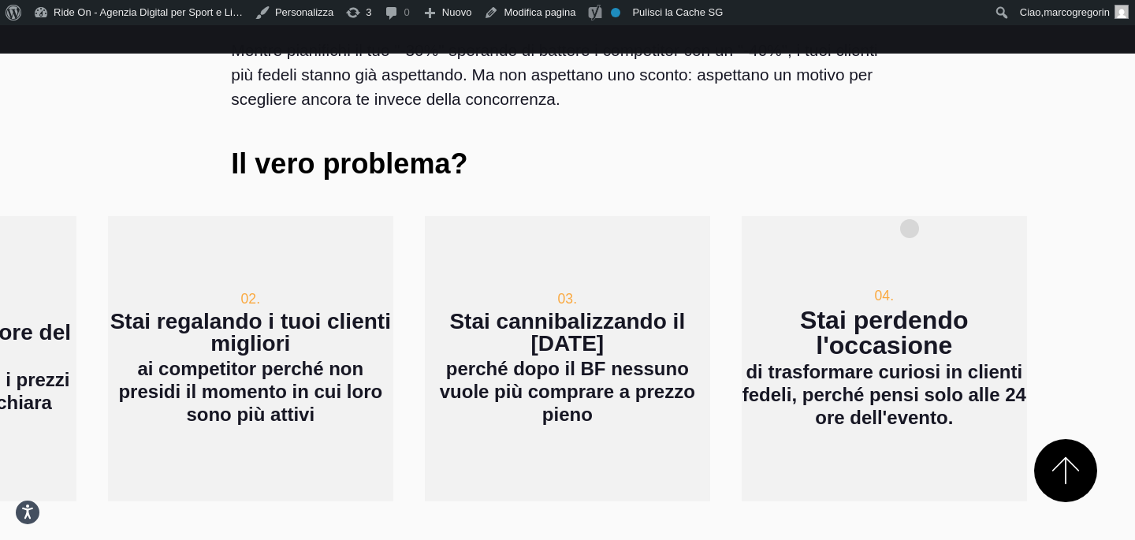
scroll to position [822, 0]
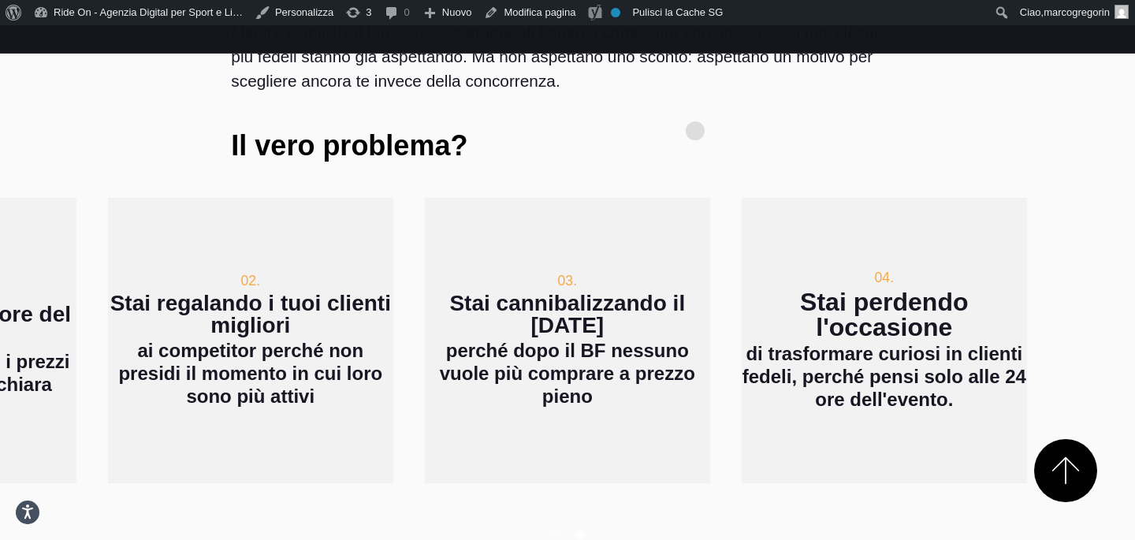
click at [695, 106] on div "Pensi che il [DATE][DATE] sia solo una questione di sconto percentuale? Sbaglia…" at bounding box center [566, 45] width 697 height 303
click at [642, 117] on div "Pensi che il [DATE][DATE] sia solo una questione di sconto percentuale? Sbaglia…" at bounding box center [566, 45] width 697 height 303
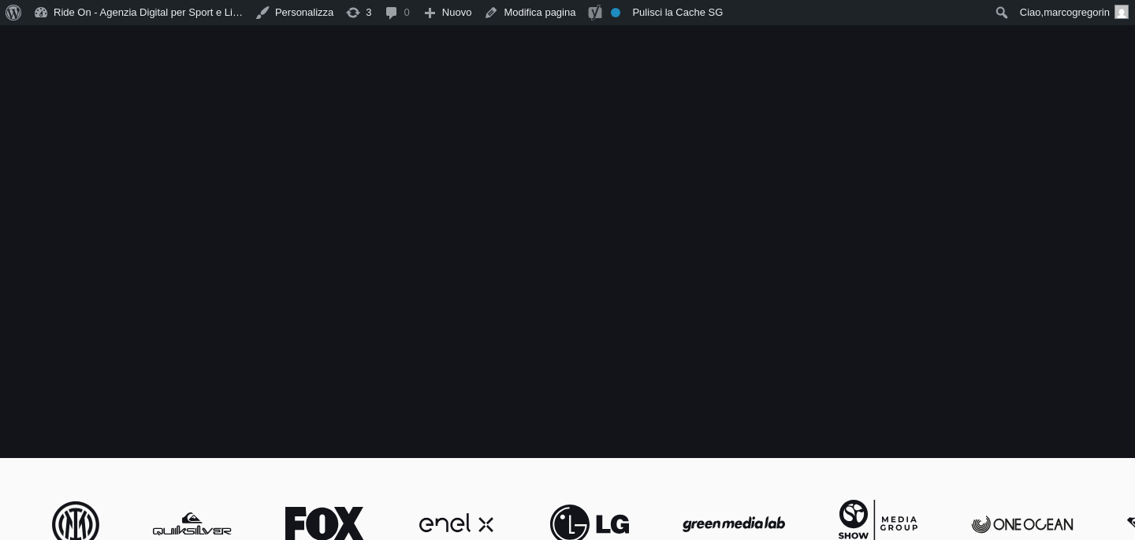
scroll to position [819, 0]
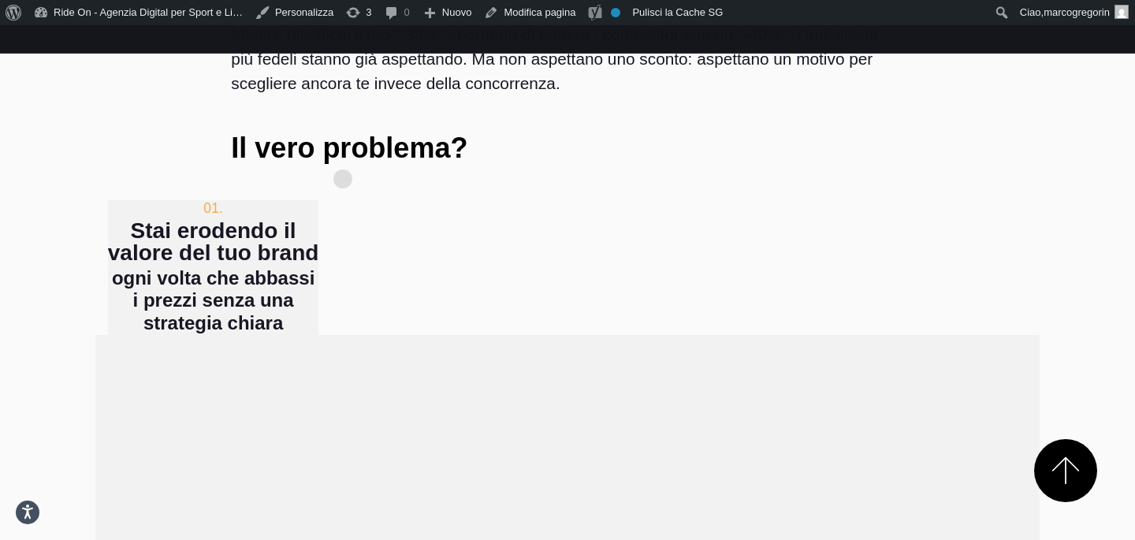
click at [309, 220] on h3 "Stai erodendo il valore del tuo brand" at bounding box center [213, 242] width 211 height 44
click at [501, 131] on div "Pensi che il Black Friday sia solo una questione di sconto percentuale? Sbaglia…" at bounding box center [566, 48] width 697 height 303
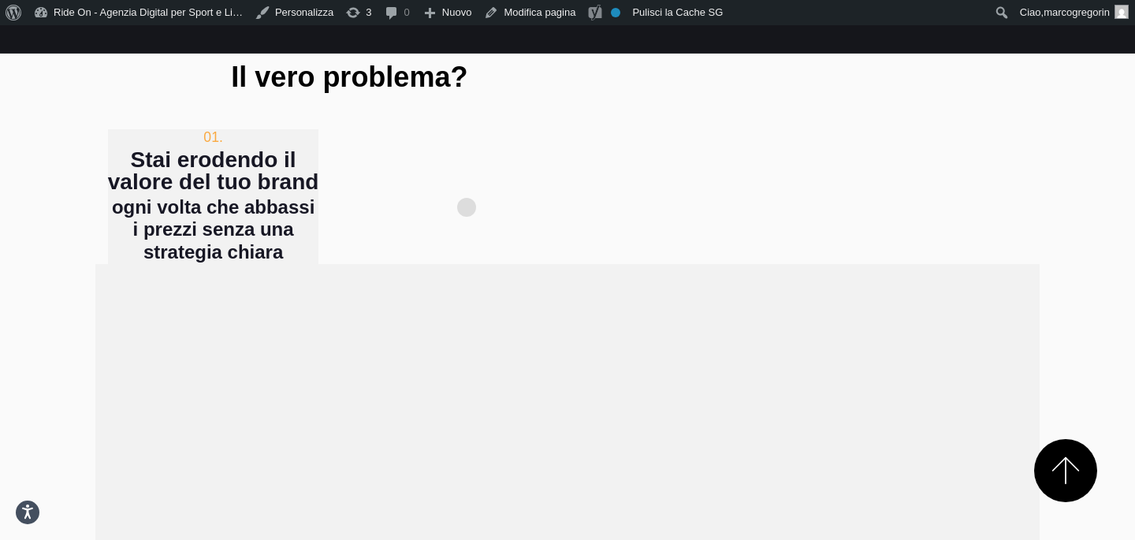
scroll to position [808, 0]
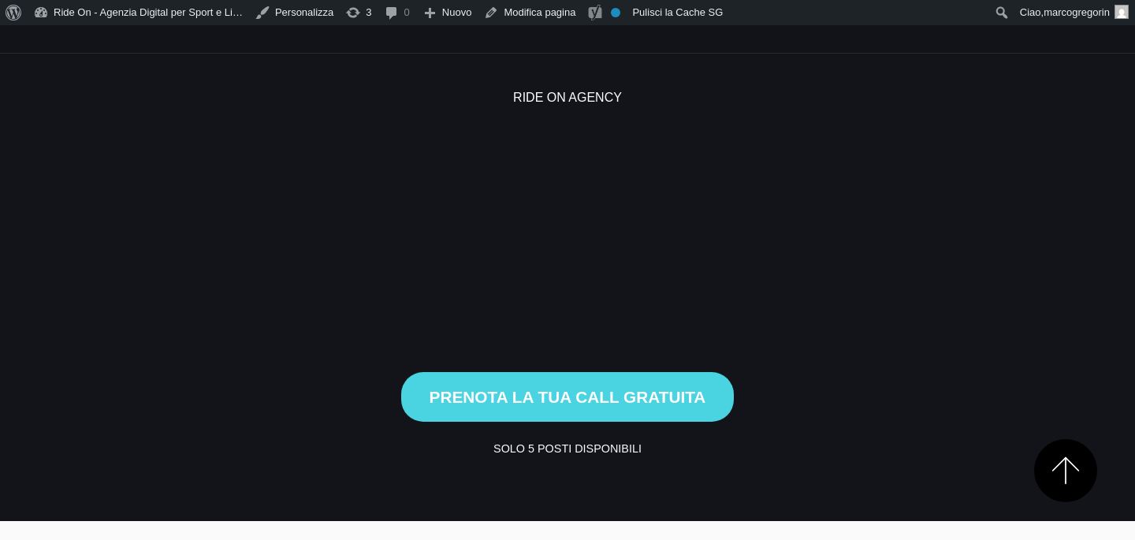
scroll to position [806, 0]
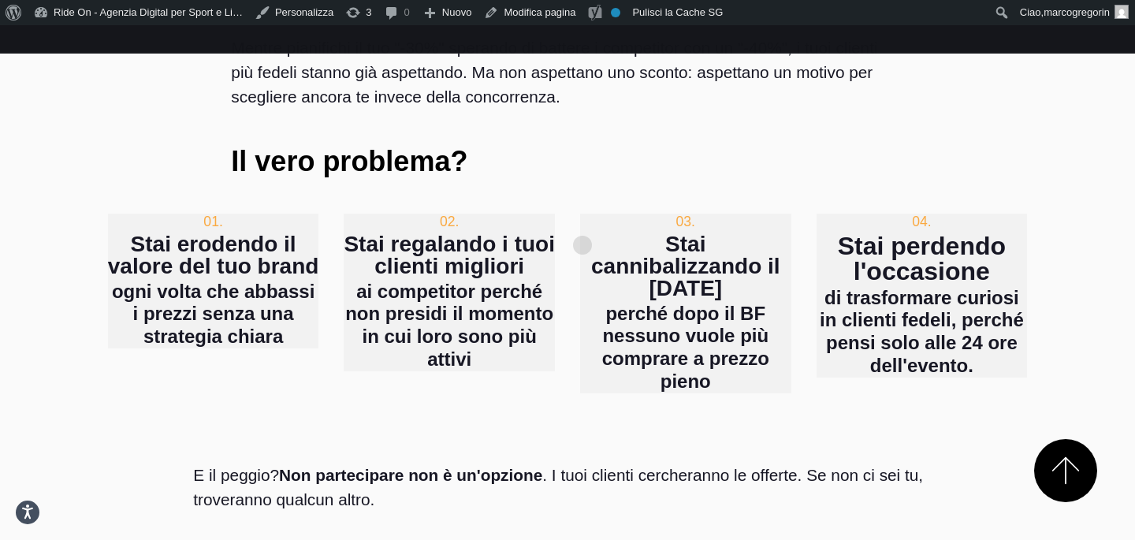
click at [582, 303] on h4 "perché dopo il BF nessuno vuole più comprare a prezzo pieno" at bounding box center [685, 348] width 211 height 91
click at [527, 280] on h4 "ai competitor perché non presidi il momento in cui loro sono più attivi" at bounding box center [449, 325] width 211 height 91
click at [558, 218] on div "02. Stai regalando i tuoi clienti migliori ai competitor perché non presidi il …" at bounding box center [449, 304] width 236 height 180
click at [322, 236] on div "01. Stai erodendo il valore del tuo brand ogni volta che abbassi i prezzi senza…" at bounding box center [213, 304] width 236 height 180
click at [394, 280] on h4 "ai competitor perché non presidi il momento in cui loro sono più attivi" at bounding box center [449, 325] width 211 height 91
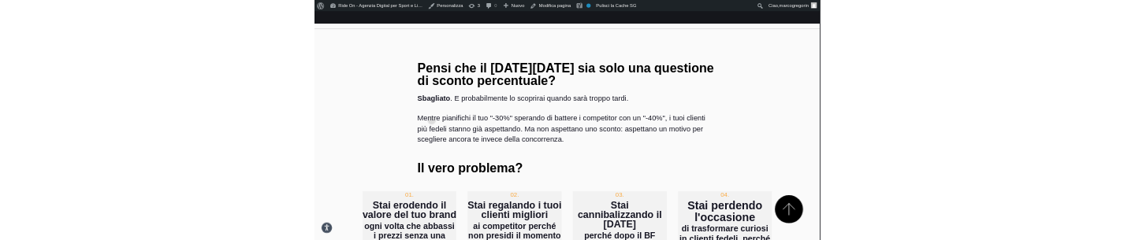
scroll to position [589, 0]
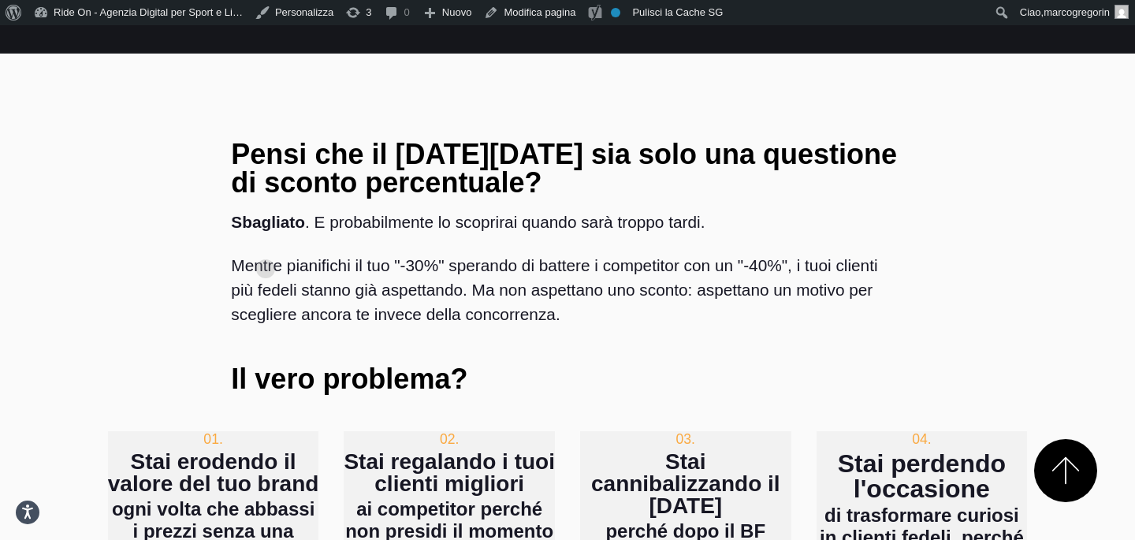
click at [266, 253] on p "Mentre pianifichi il tuo "-30%" sperando di battere i competitor con un "-40%",…" at bounding box center [567, 290] width 672 height 74
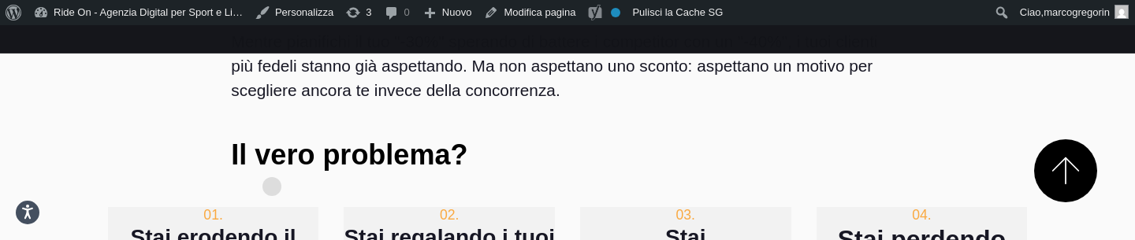
scroll to position [823, 0]
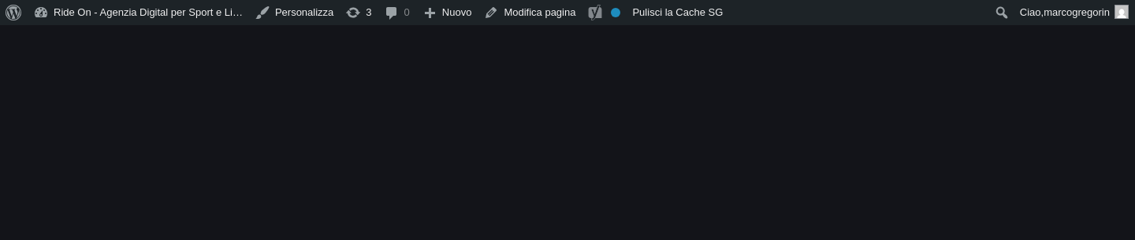
scroll to position [820, 0]
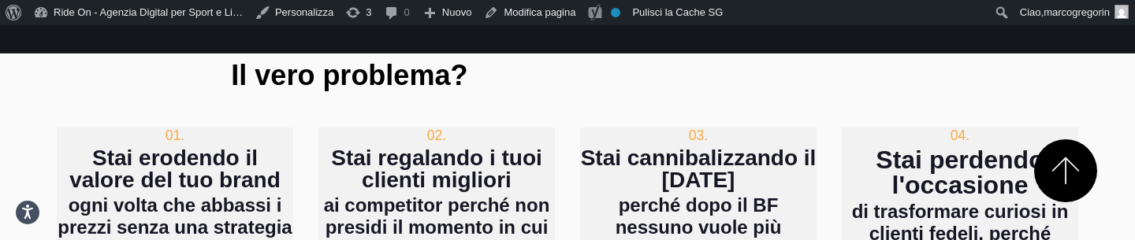
scroll to position [893, 0]
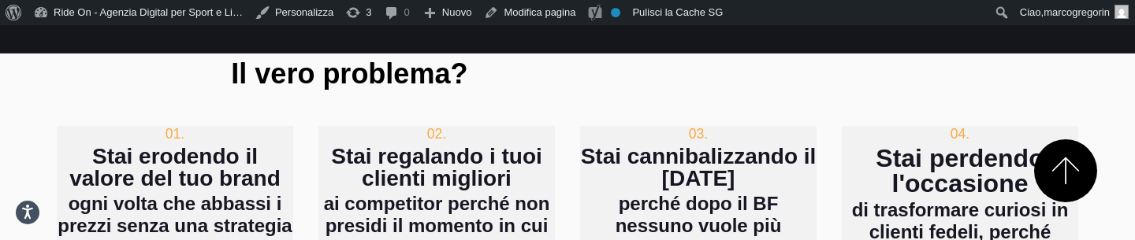
click at [356, 200] on div "02. Stai regalando i tuoi clienti migliori ai competitor perché non presidi il …" at bounding box center [437, 208] width 262 height 164
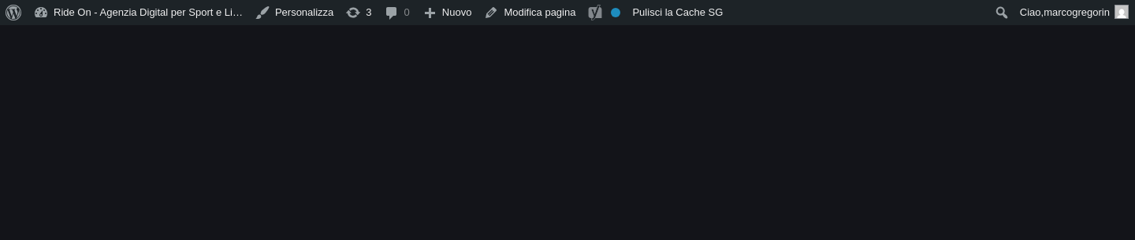
scroll to position [897, 0]
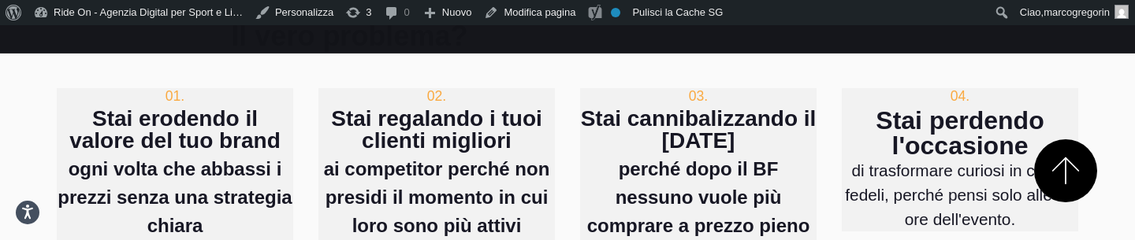
scroll to position [952, 0]
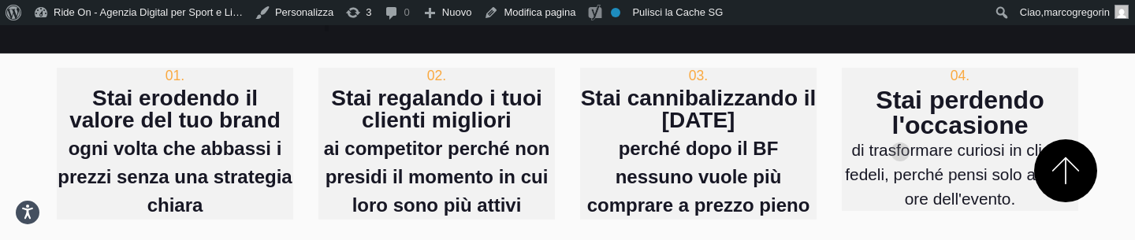
click at [900, 138] on p "di trasformare curiosi in clienti fedeli, perché pensi solo alle 24 ore dell'ev…" at bounding box center [959, 175] width 236 height 74
click at [937, 138] on p "di trasformare curiosi in clienti fedeli, perché pensi solo alle 24 ore dell'ev…" at bounding box center [959, 175] width 236 height 74
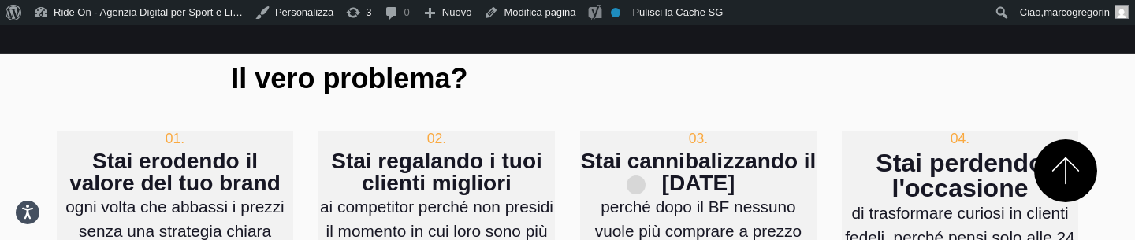
scroll to position [878, 0]
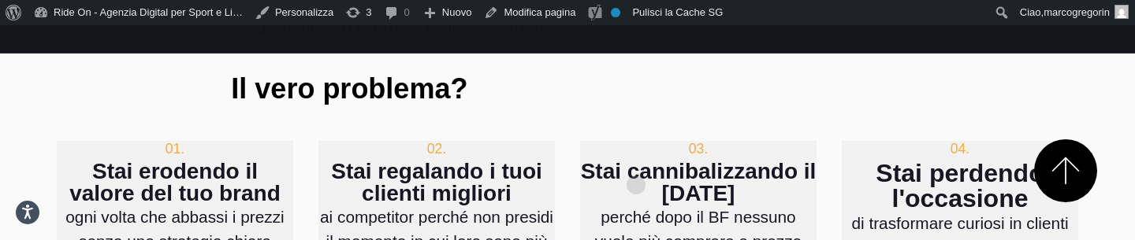
click at [636, 205] on p "perché dopo il BF nessuno vuole più comprare a prezzo pieno" at bounding box center [698, 242] width 236 height 74
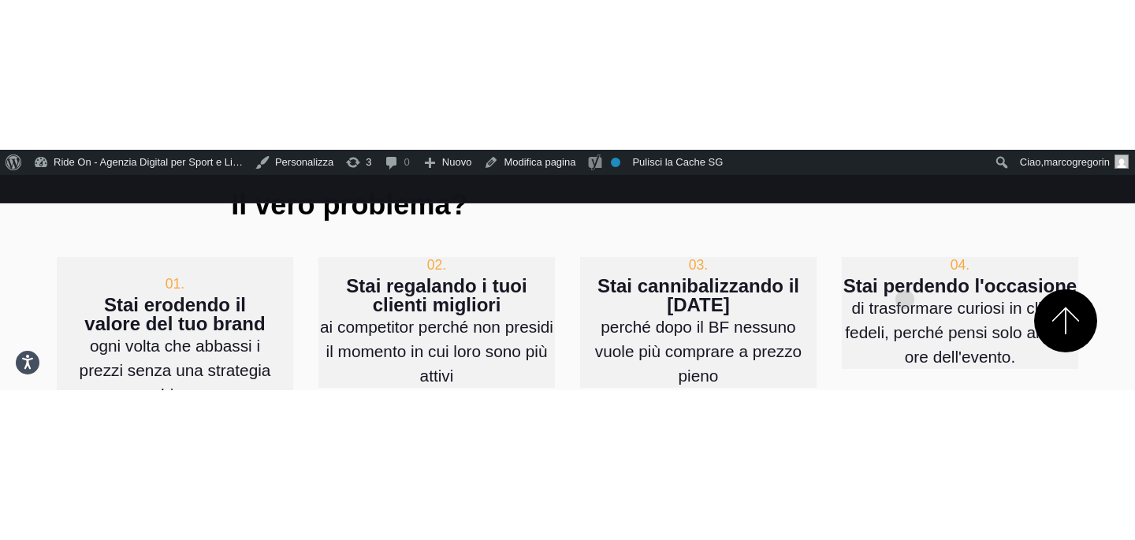
scroll to position [945, 0]
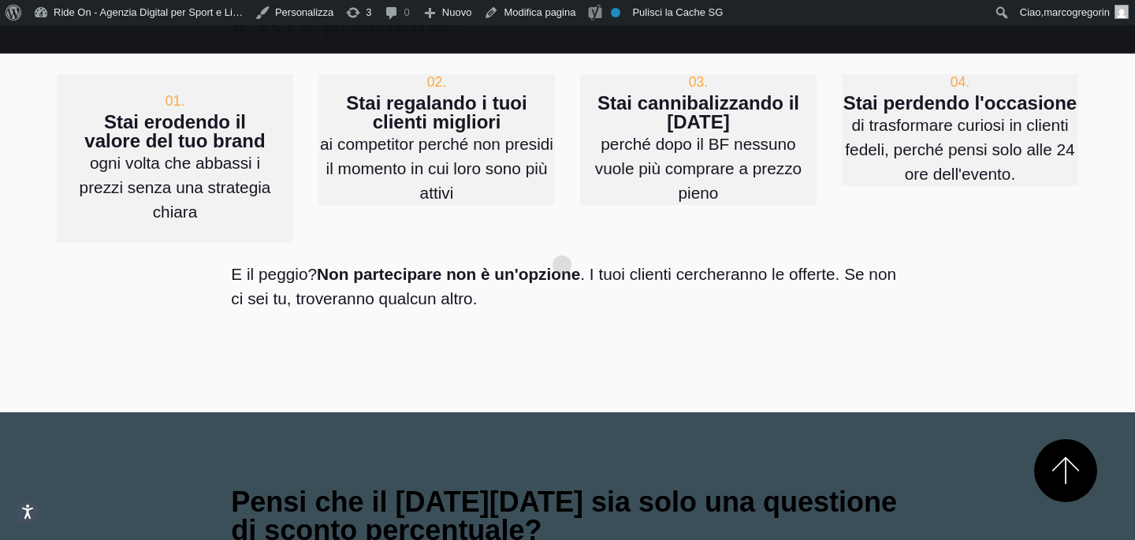
click at [588, 171] on div "03. Stai cannibalizzando il Natale perché dopo il BF nessuno vuole più comprare…" at bounding box center [698, 158] width 262 height 169
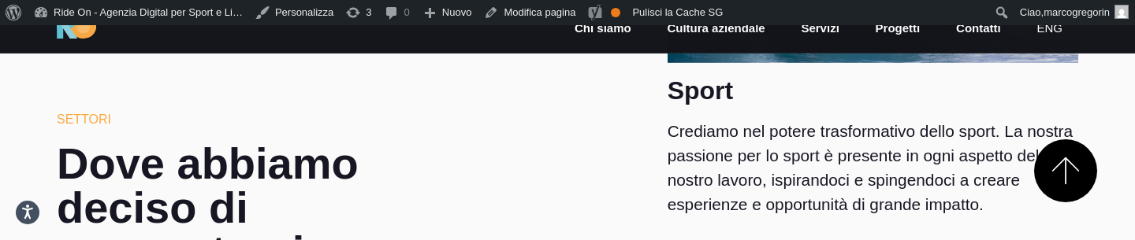
scroll to position [1604, 0]
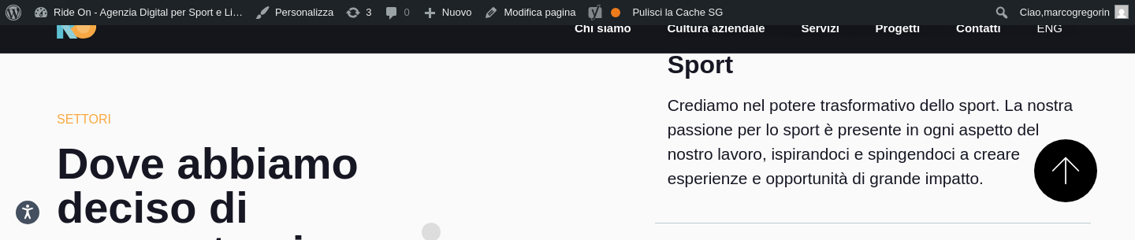
click at [431, 207] on h2 "Dove abbiamo deciso di concentraci" at bounding box center [262, 208] width 410 height 132
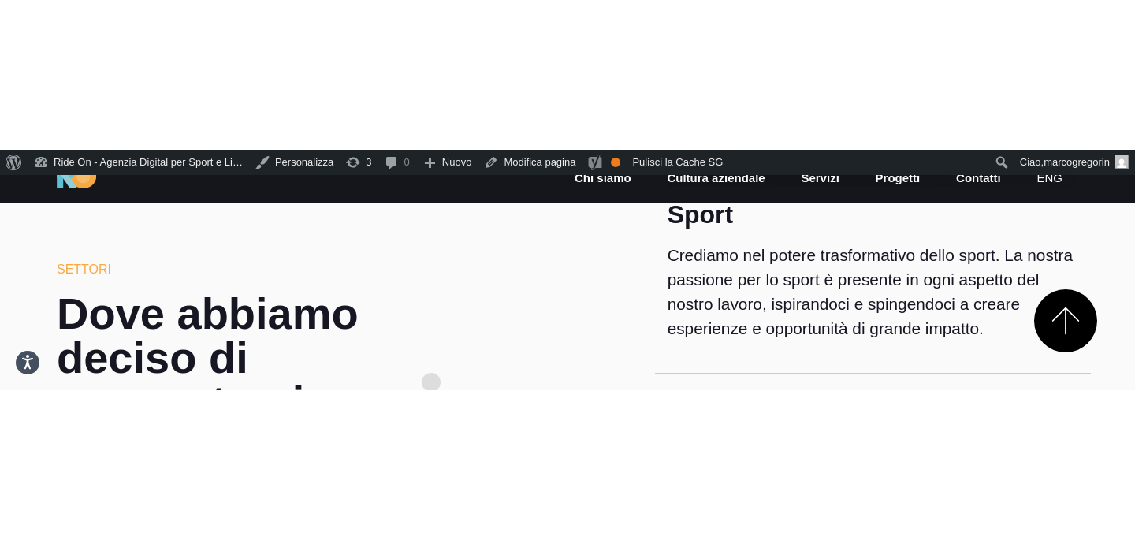
scroll to position [1903, 0]
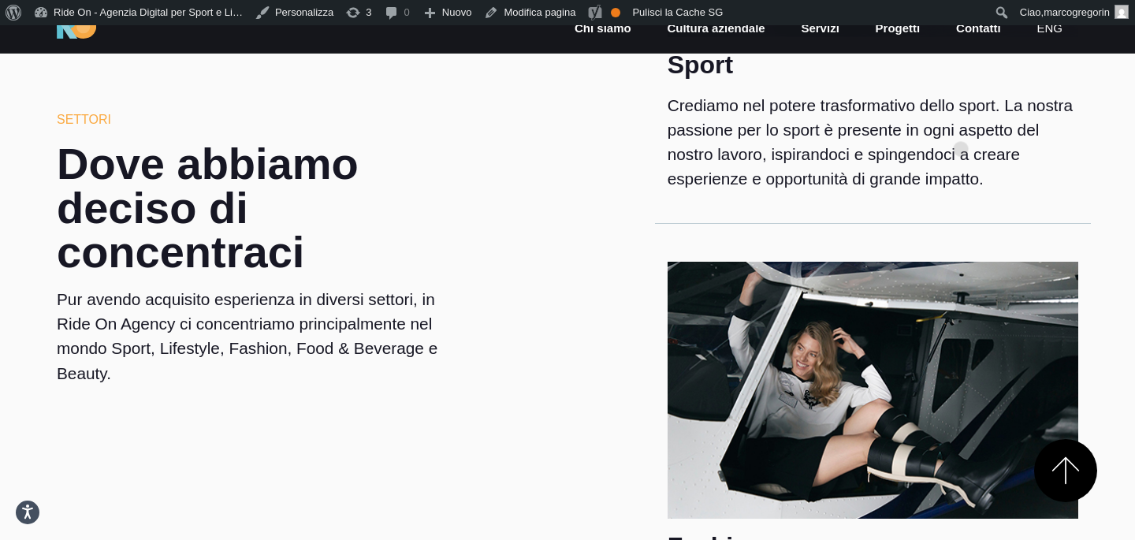
click at [960, 124] on p "Crediamo nel potere trasformativo dello sport. La nostra passione per lo sport …" at bounding box center [872, 142] width 410 height 98
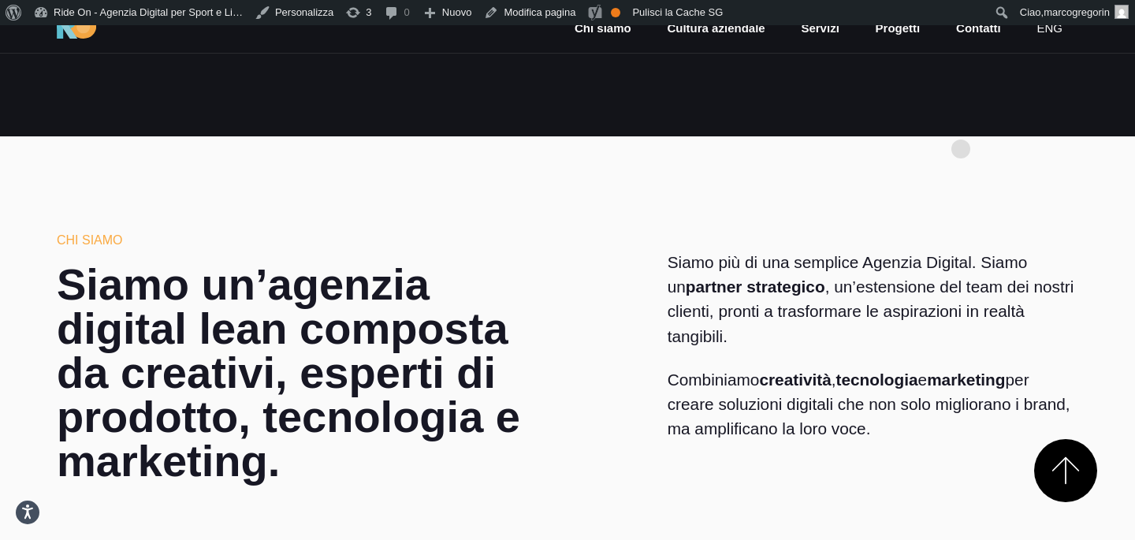
scroll to position [0, 0]
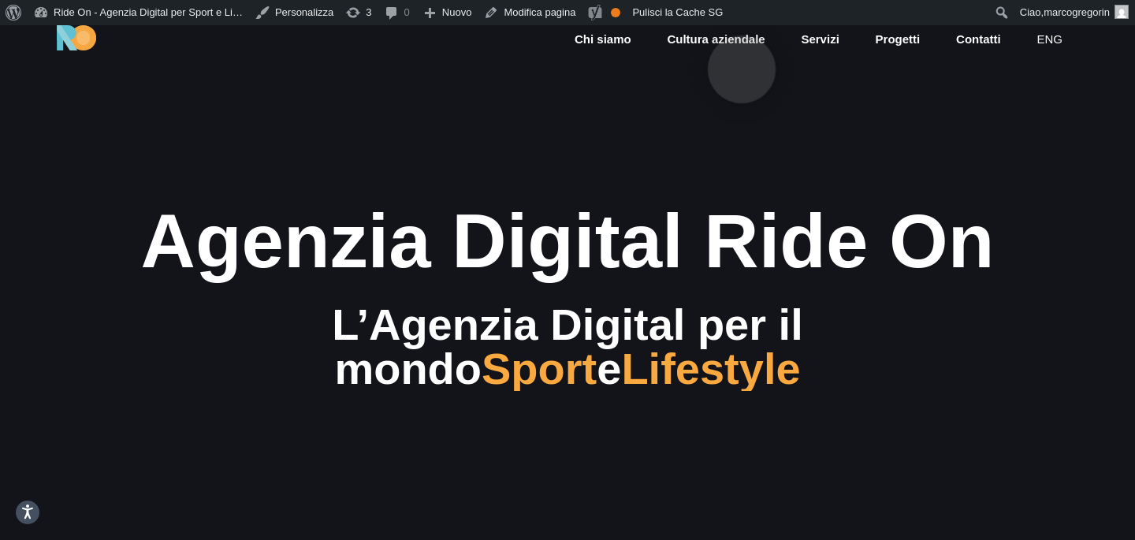
click at [741, 43] on link "Cultura aziendale" at bounding box center [715, 40] width 101 height 18
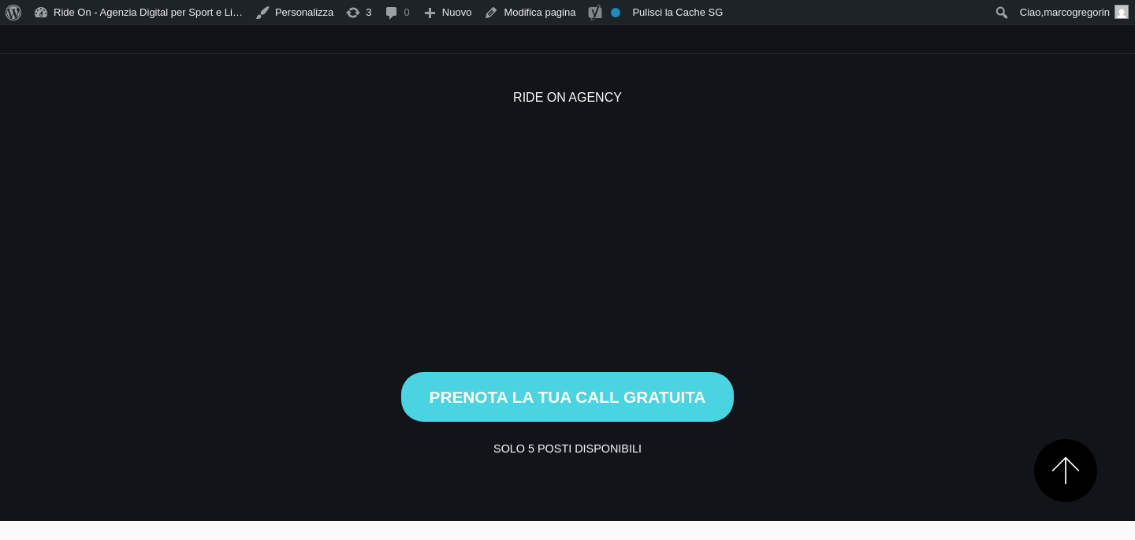
scroll to position [875, 0]
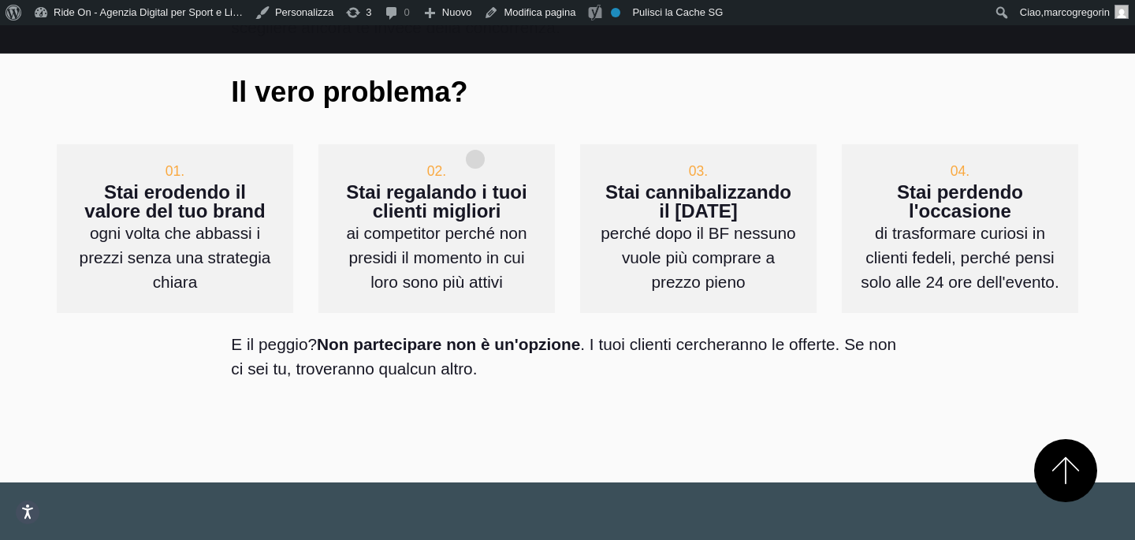
click at [475, 183] on h3 "Stai regalando i tuoi clienti migliori" at bounding box center [436, 202] width 199 height 38
click at [537, 154] on div "02. Stai regalando i tuoi clienti migliori ai competitor perché non presidi il …" at bounding box center [436, 228] width 236 height 169
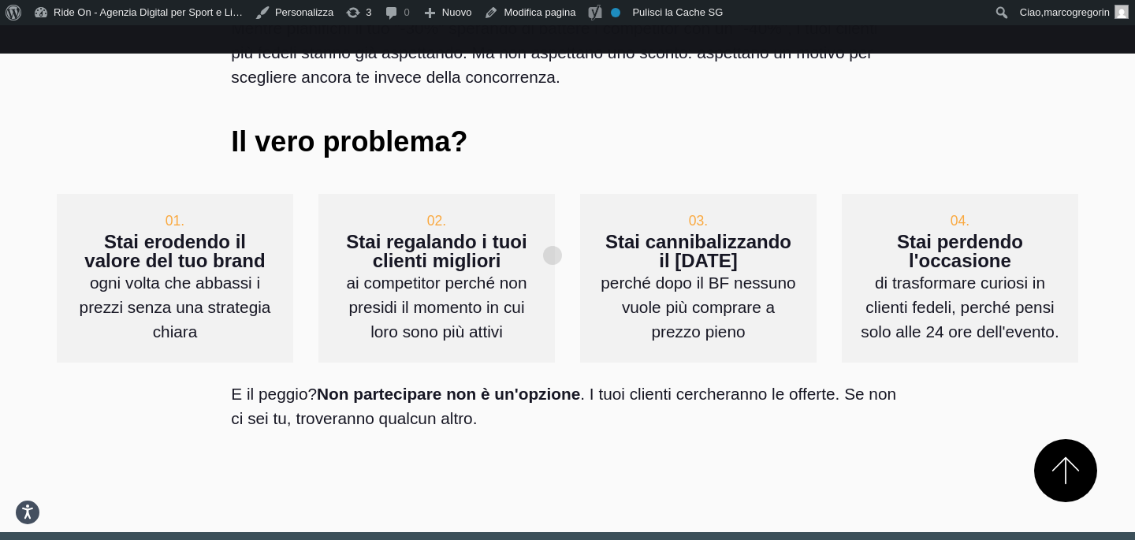
scroll to position [804, 0]
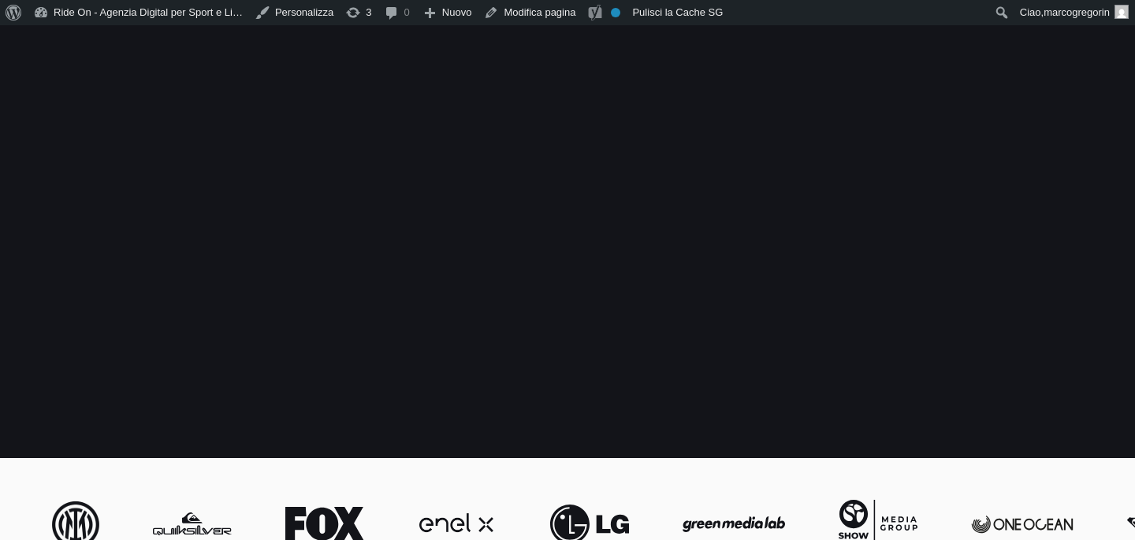
scroll to position [801, 0]
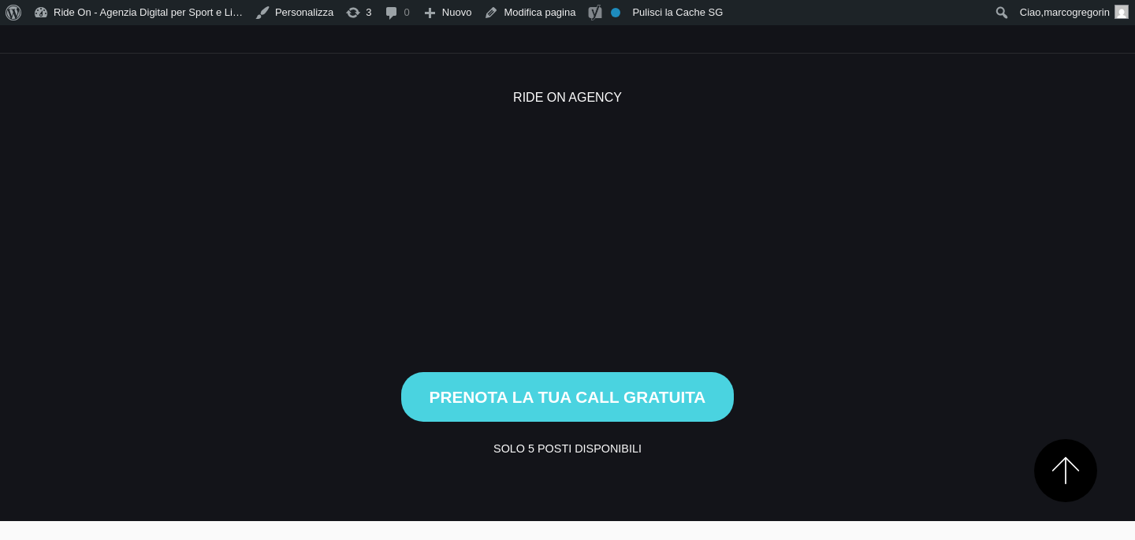
scroll to position [799, 0]
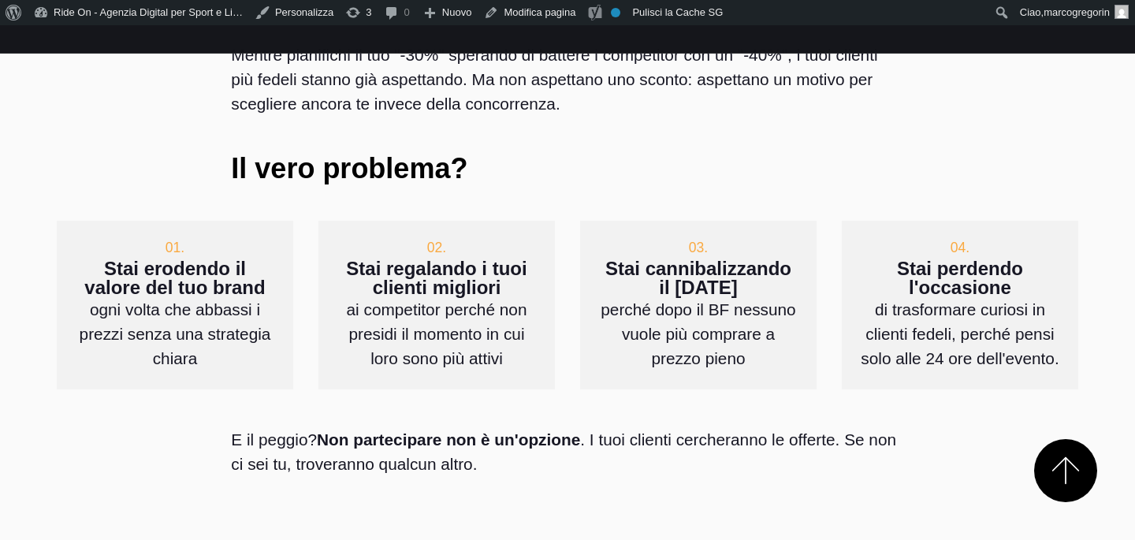
click at [691, 448] on div "E il peggio? Non partecipare non è un'opzione . I tuoi clienti cercheranno le o…" at bounding box center [566, 451] width 697 height 124
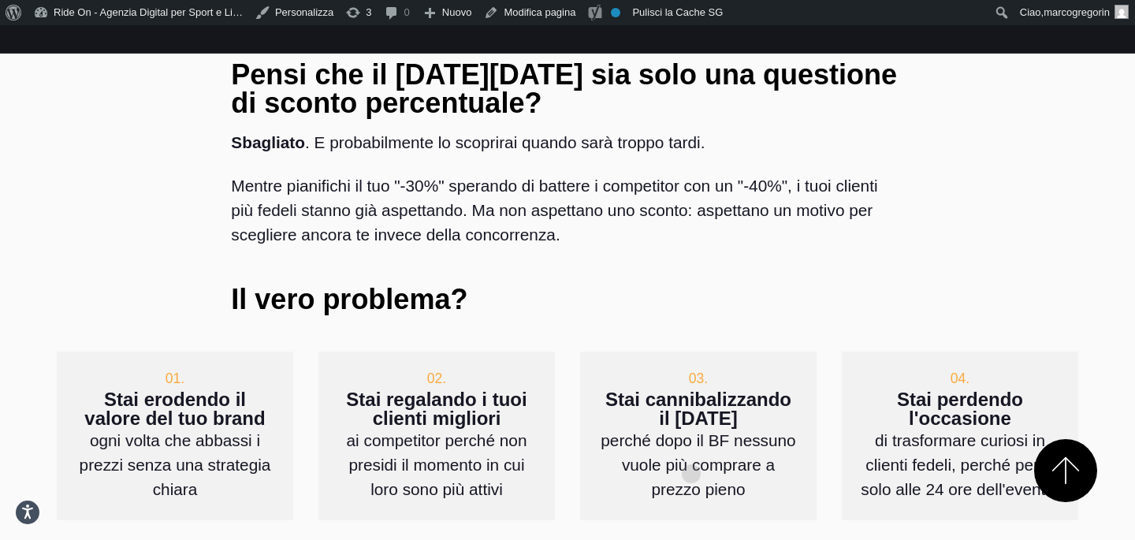
scroll to position [674, 0]
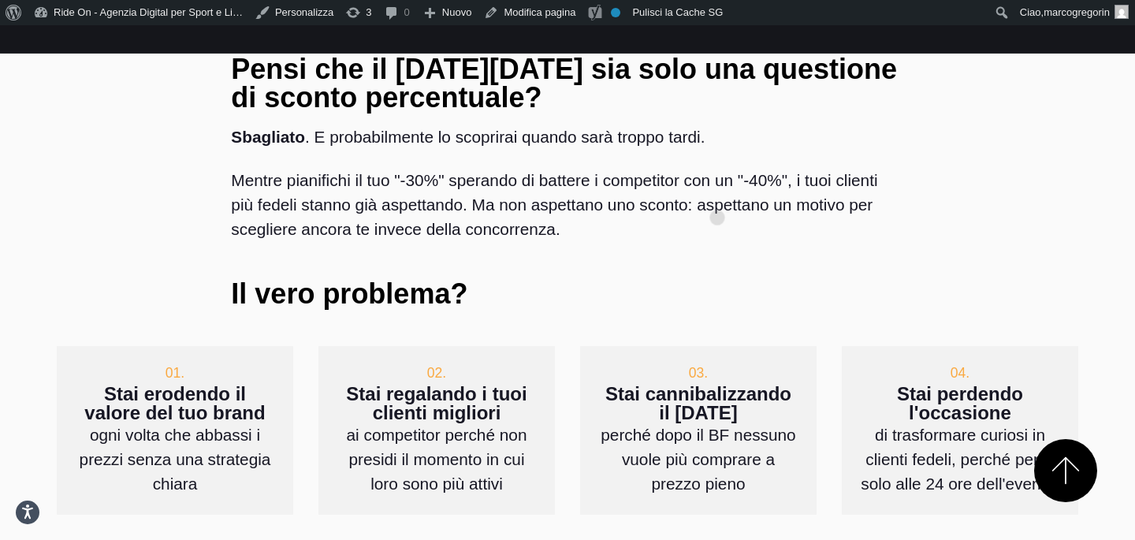
click at [717, 192] on div "Pensi che il Black Friday sia solo una questione di sconto percentuale? Sbaglia…" at bounding box center [566, 194] width 697 height 303
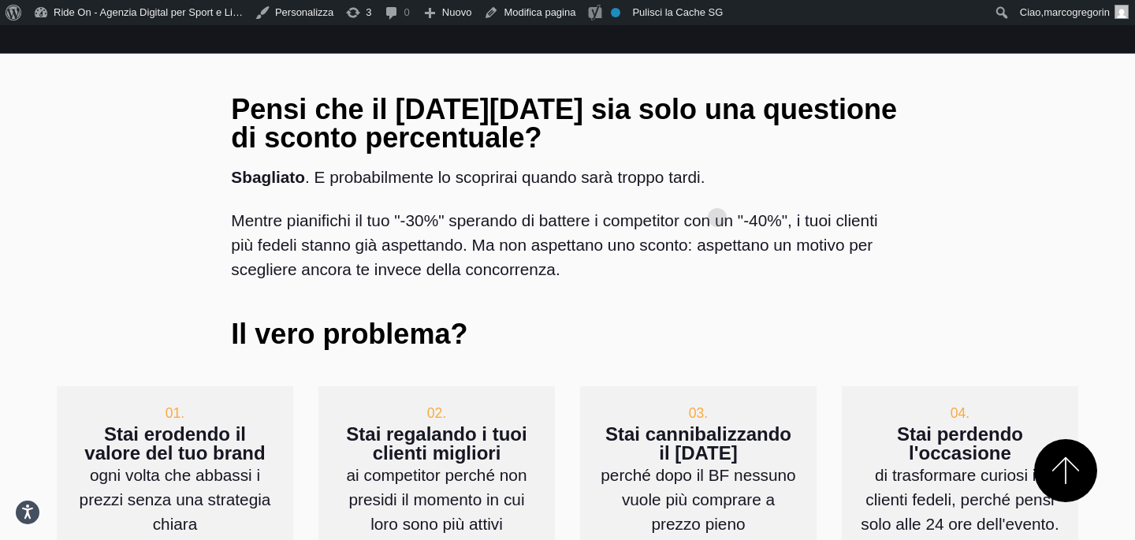
scroll to position [636, 0]
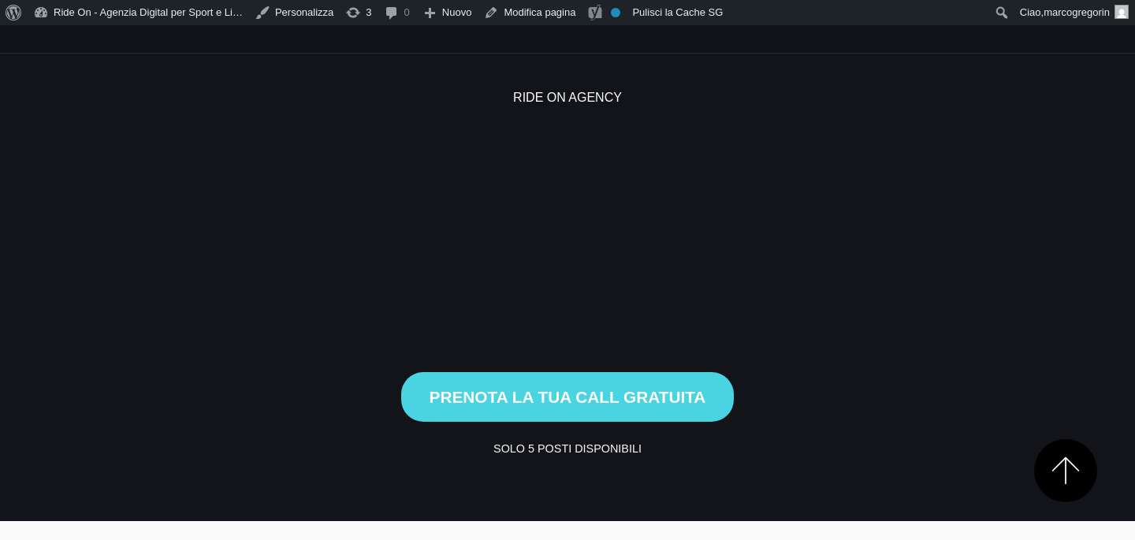
scroll to position [636, 0]
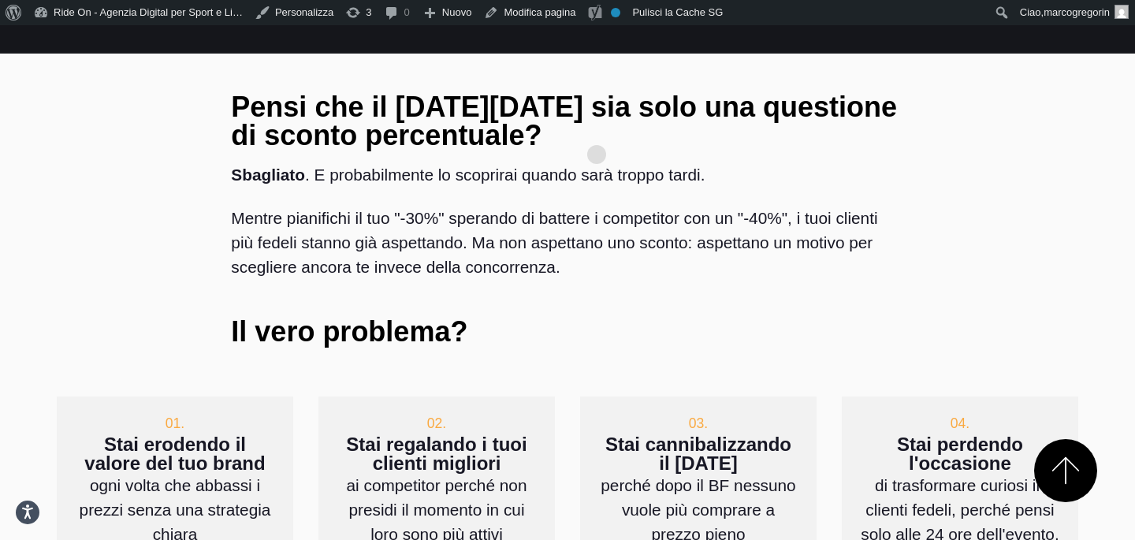
click at [596, 129] on div "Pensi che il [DATE][DATE] sia solo una questione di sconto percentuale? Sbaglia…" at bounding box center [567, 186] width 672 height 187
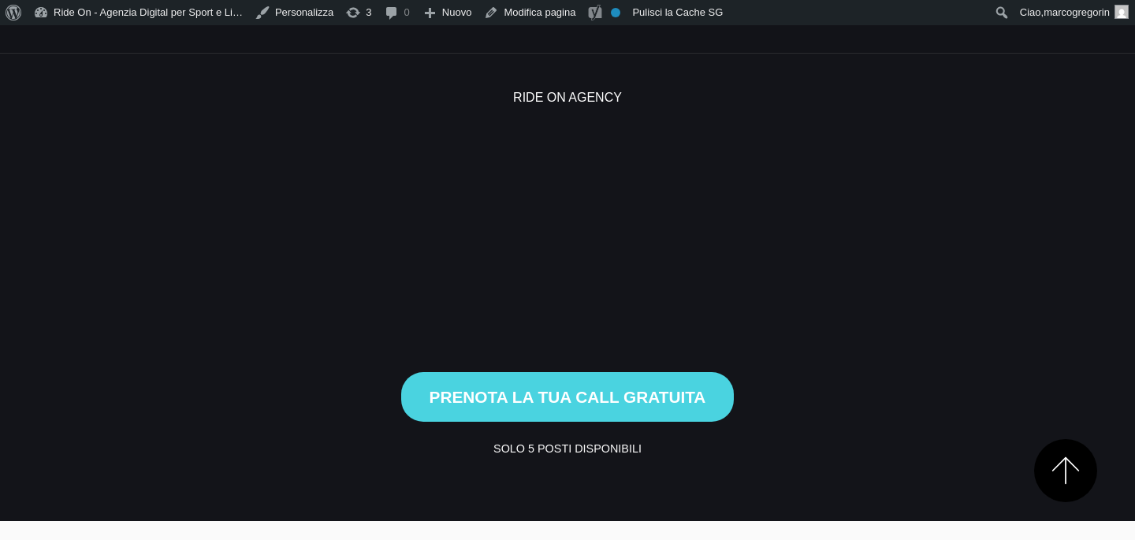
scroll to position [636, 0]
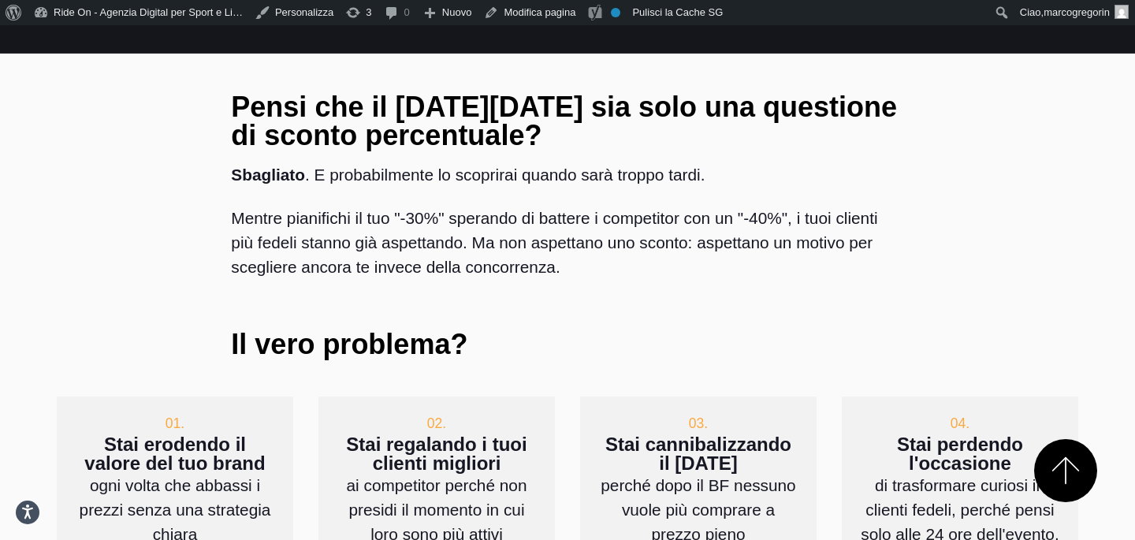
click at [596, 129] on div "Pensi che il [DATE][DATE] sia solo una questione di sconto percentuale? Sbaglia…" at bounding box center [567, 186] width 672 height 187
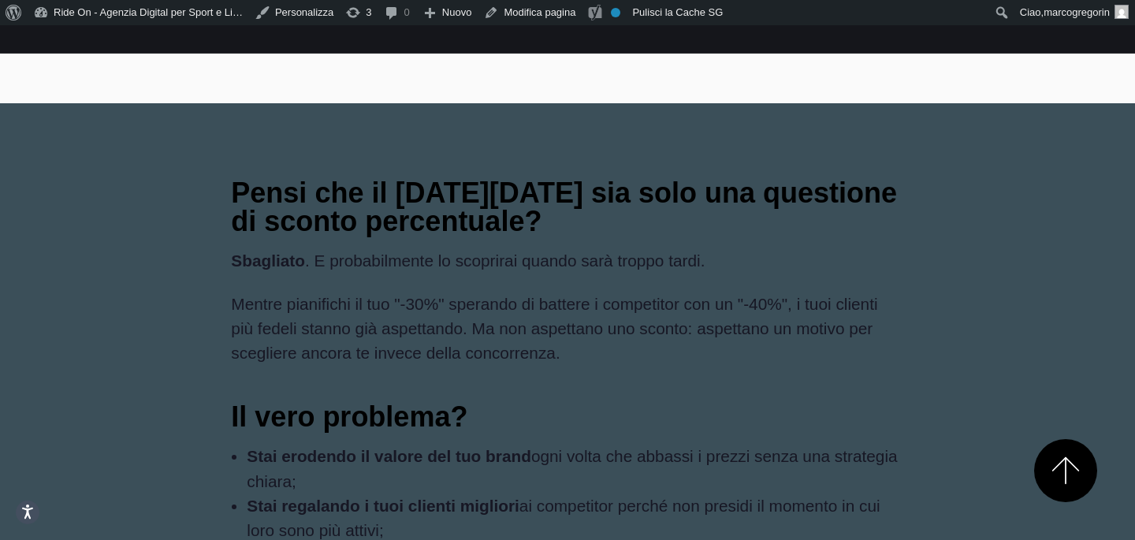
scroll to position [1287, 0]
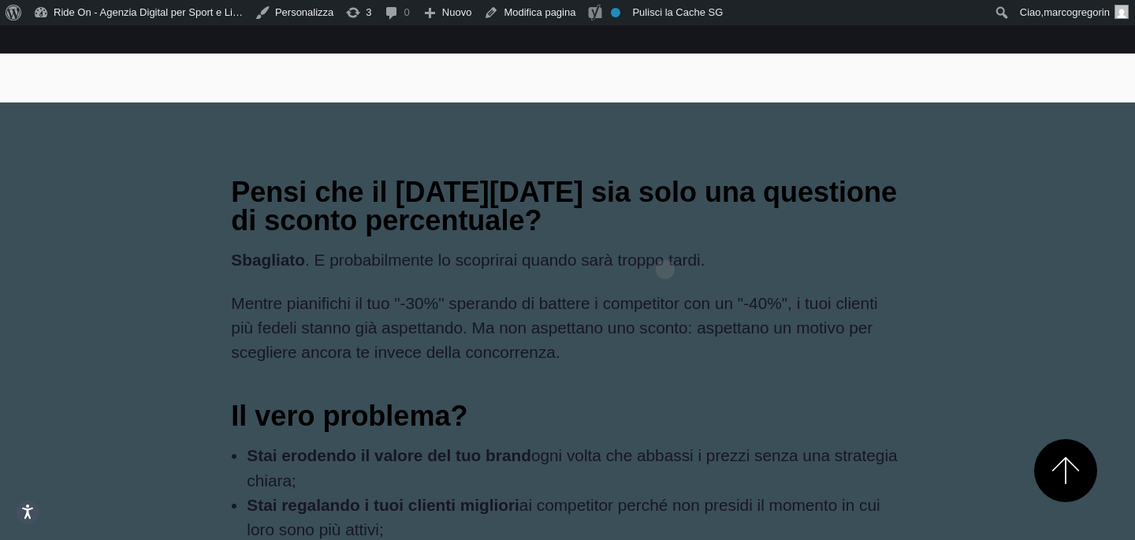
click at [665, 291] on p "Mentre pianifichi il tuo "-30%" sperando di battere i competitor con un "-40%",…" at bounding box center [567, 328] width 672 height 74
click at [771, 291] on p "Mentre pianifichi il tuo "-30%" sperando di battere i competitor con un "-40%",…" at bounding box center [567, 328] width 672 height 74
click at [823, 291] on p "Mentre pianifichi il tuo "-30%" sperando di battere i competitor con un "-40%",…" at bounding box center [567, 328] width 672 height 74
click at [979, 191] on div "Pensi che il Black Friday sia solo una questione di sconto percentuale? Sbaglia…" at bounding box center [567, 455] width 1046 height 581
click at [950, 165] on div "Pensi che il Black Friday sia solo una questione di sconto percentuale? Sbaglia…" at bounding box center [567, 455] width 1046 height 581
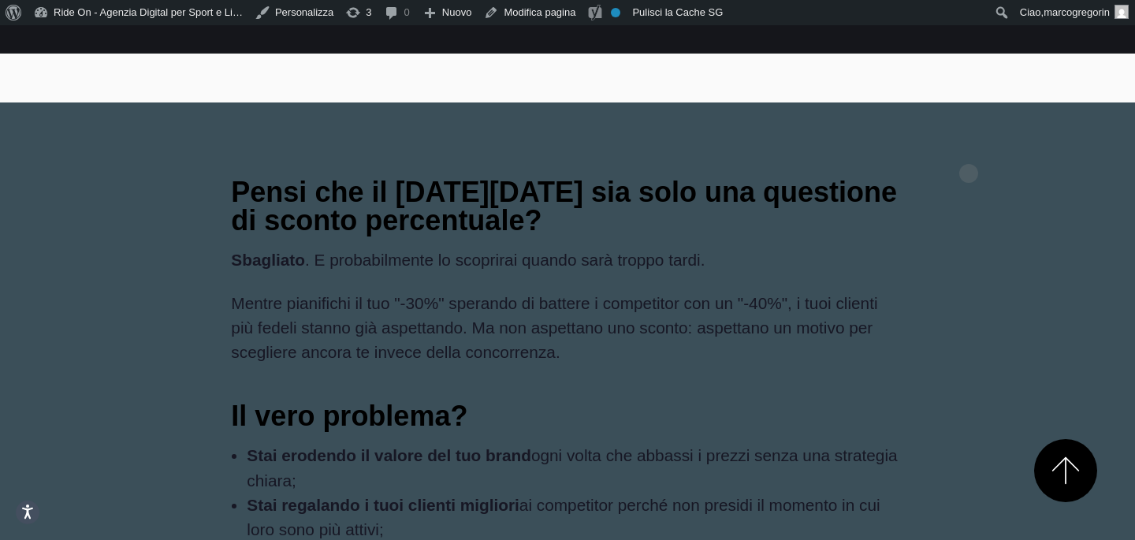
click at [968, 165] on div "Pensi che il Black Friday sia solo una questione di sconto percentuale? Sbaglia…" at bounding box center [567, 455] width 1046 height 581
click at [956, 165] on div "Pensi che il Black Friday sia solo una questione di sconto percentuale? Sbaglia…" at bounding box center [567, 455] width 1046 height 581
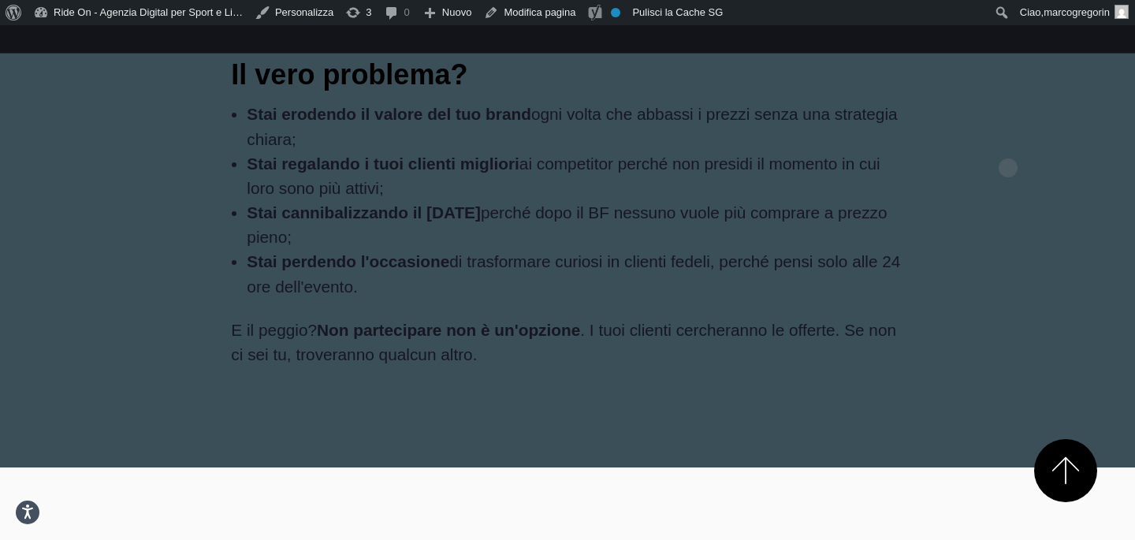
scroll to position [1832, 0]
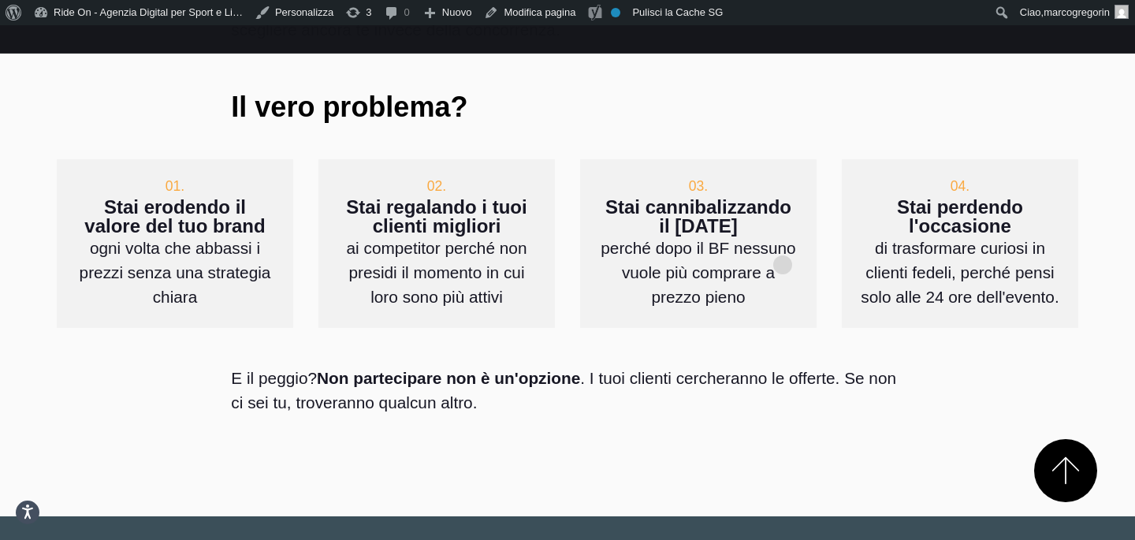
scroll to position [921, 0]
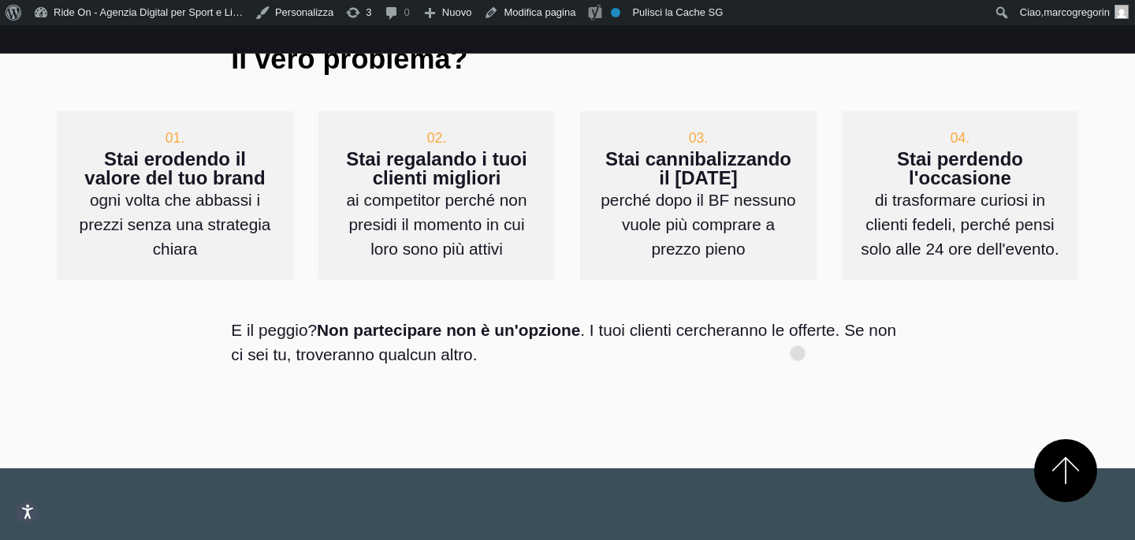
click at [797, 328] on div "E il peggio? Non partecipare non è un'opzione . I tuoi clienti cercheranno le o…" at bounding box center [566, 342] width 697 height 124
click at [628, 280] on div "E il peggio? Non partecipare non è un'opzione . I tuoi clienti cercheranno le o…" at bounding box center [566, 342] width 697 height 124
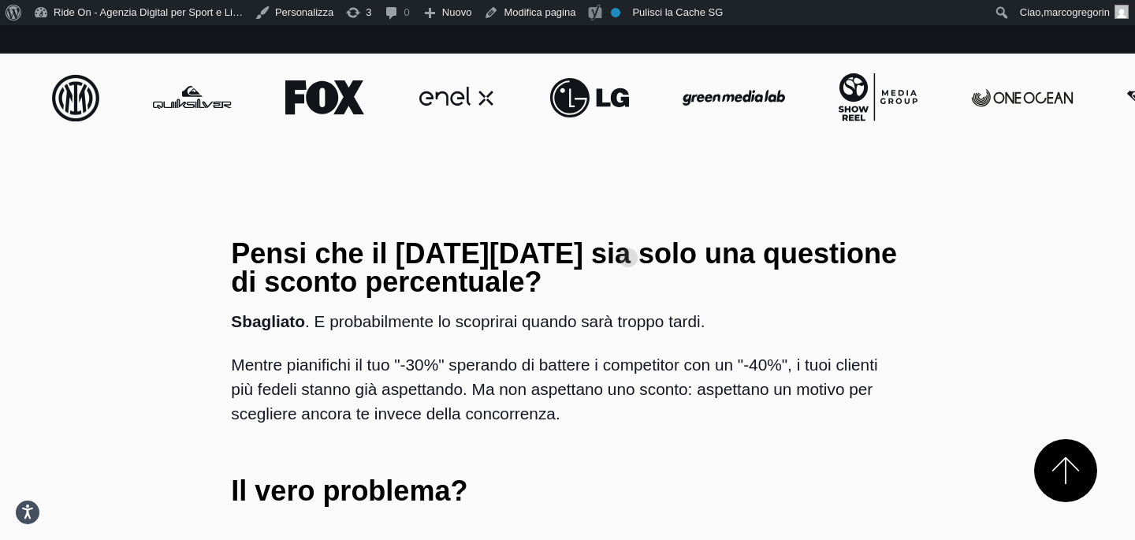
click at [628, 240] on h3 "Pensi che il [DATE][DATE] sia solo una questione di sconto percentuale?" at bounding box center [567, 268] width 672 height 57
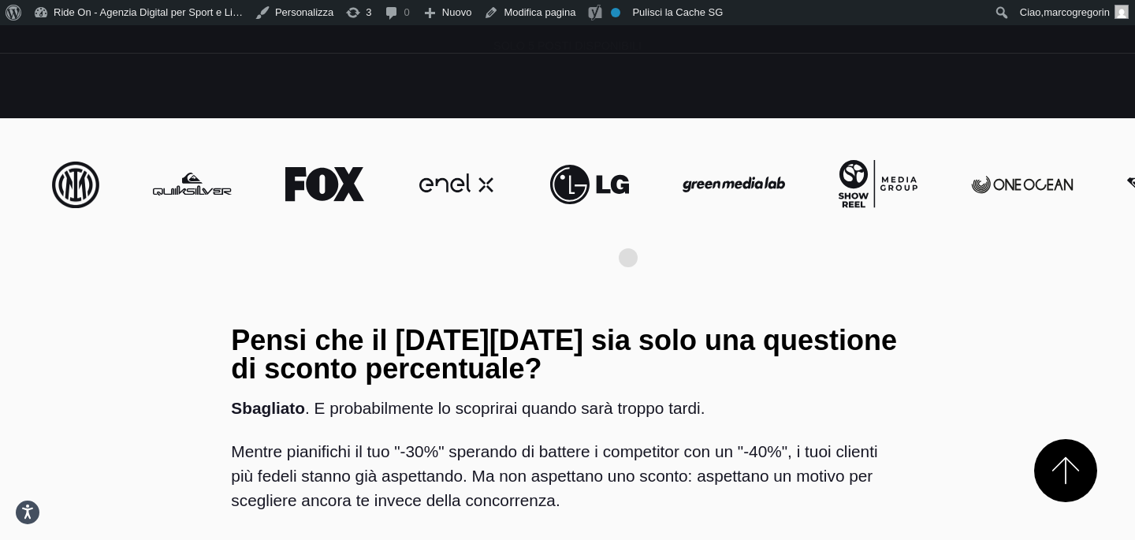
scroll to position [235, 0]
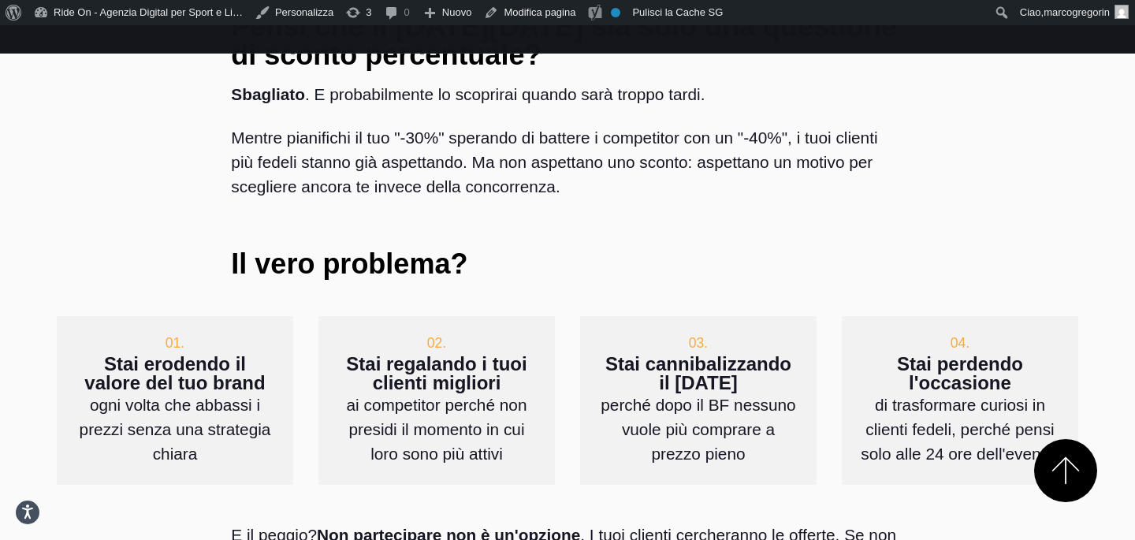
scroll to position [717, 0]
click at [760, 249] on h3 "Il vero problema?" at bounding box center [567, 263] width 672 height 28
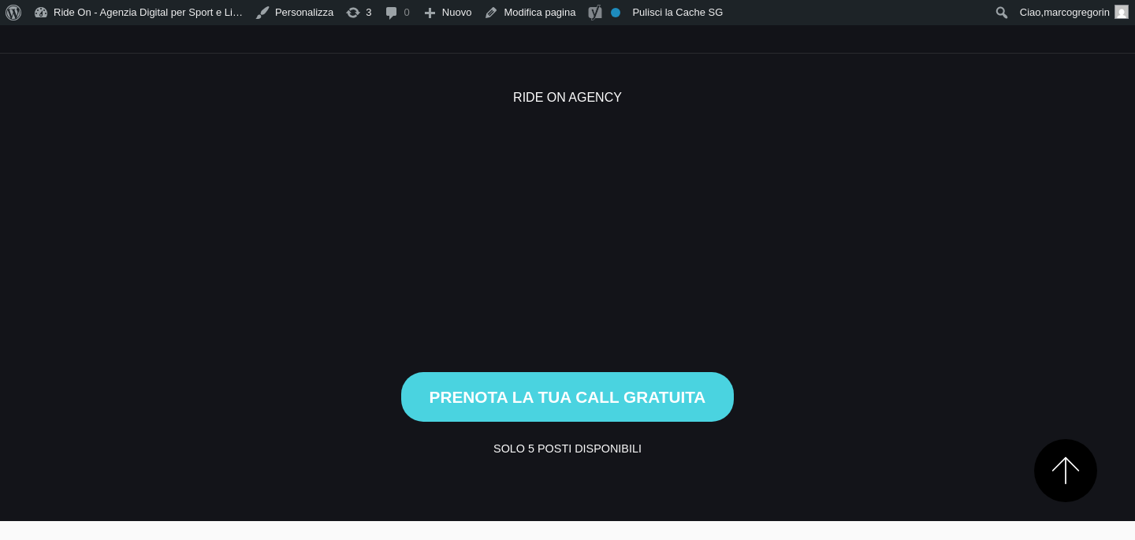
scroll to position [717, 0]
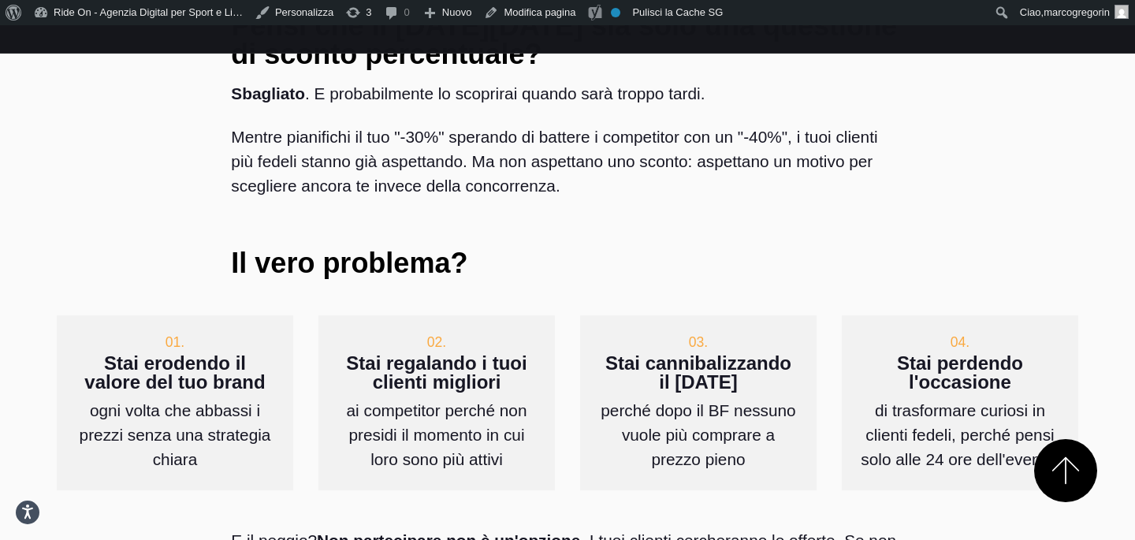
click at [760, 249] on h3 "Il vero problema?" at bounding box center [567, 263] width 672 height 28
click at [778, 249] on h3 "Il vero problema?" at bounding box center [567, 263] width 672 height 28
click at [787, 249] on h3 "Il vero problema?" at bounding box center [567, 263] width 672 height 28
click at [715, 249] on h3 "Il vero problema?" at bounding box center [567, 263] width 672 height 28
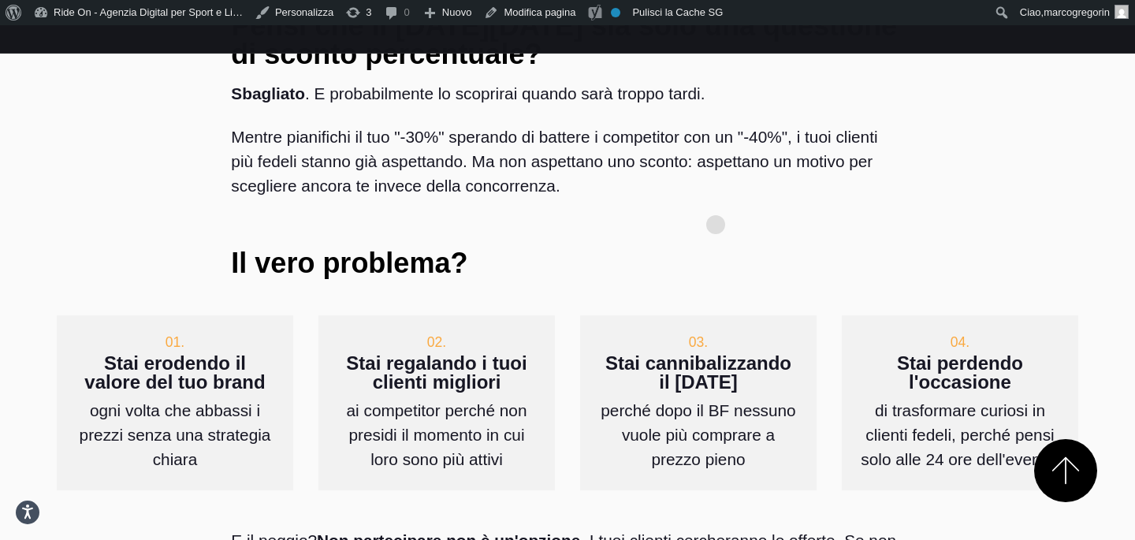
click at [715, 249] on h3 "Il vero problema?" at bounding box center [567, 263] width 672 height 28
click at [749, 249] on h3 "Il vero problema?" at bounding box center [567, 263] width 672 height 28
click at [821, 249] on h3 "Il vero problema?" at bounding box center [567, 263] width 672 height 28
click at [753, 249] on h3 "Il vero problema?" at bounding box center [567, 263] width 672 height 28
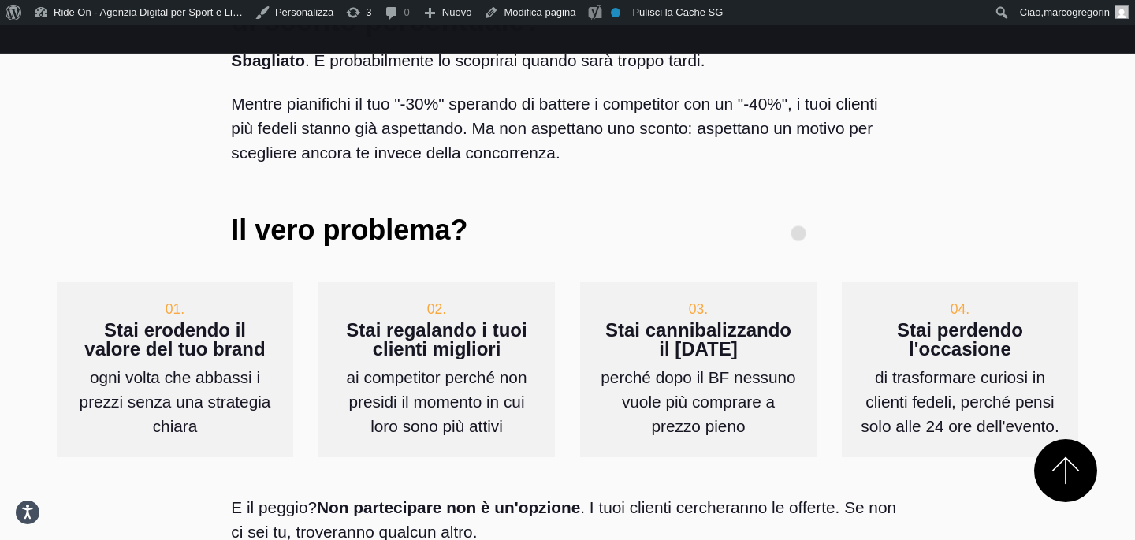
click at [798, 208] on div "Pensi che il Black Friday sia solo una questione di sconto percentuale? Sbaglia…" at bounding box center [566, 124] width 697 height 316
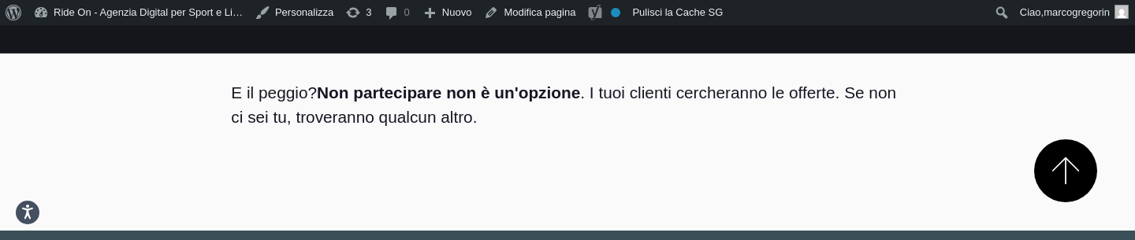
scroll to position [1224, 0]
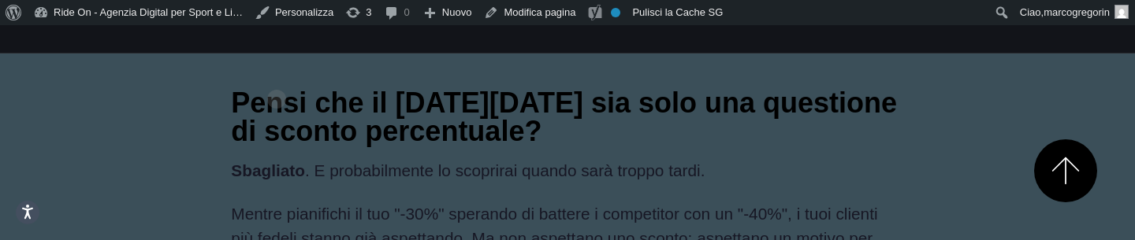
scroll to position [1443, 0]
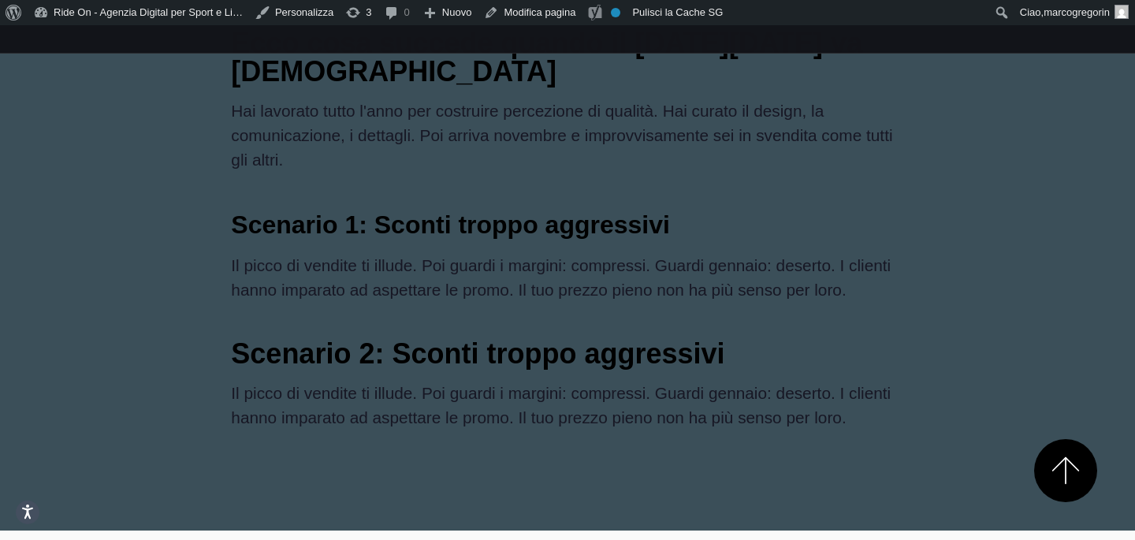
scroll to position [1441, 0]
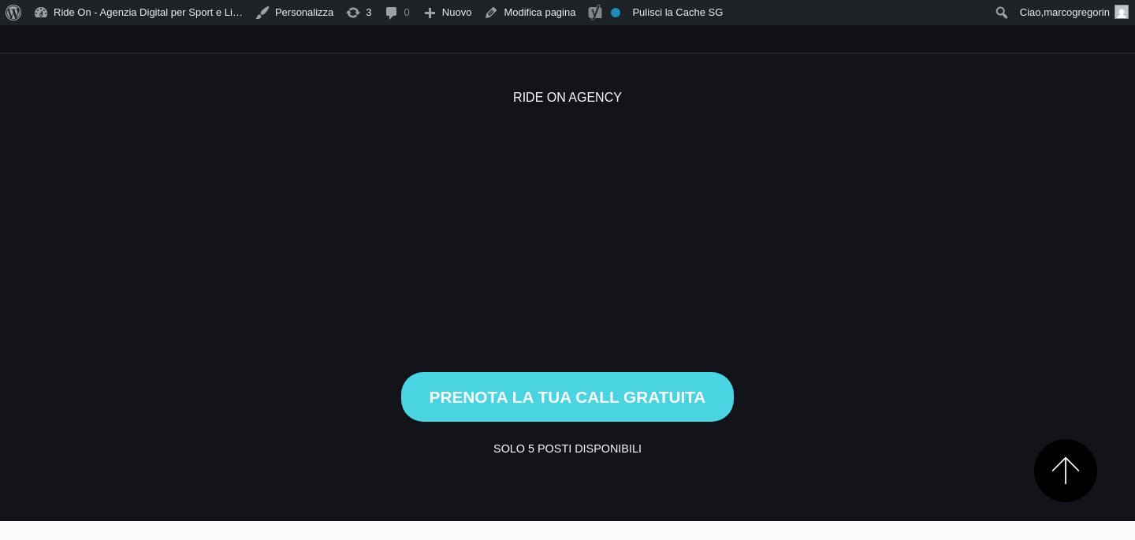
scroll to position [1439, 0]
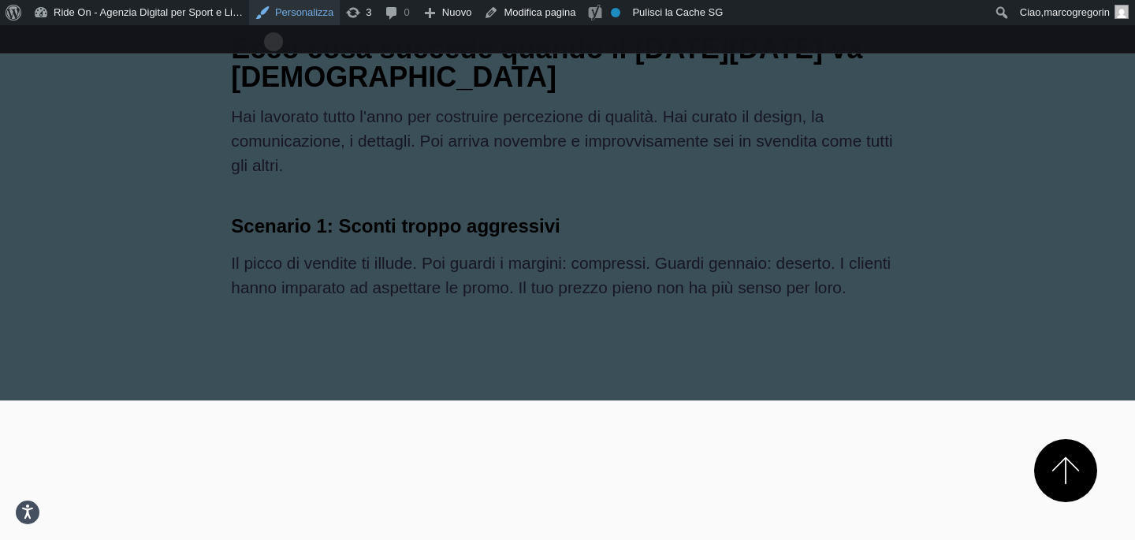
scroll to position [1418, 0]
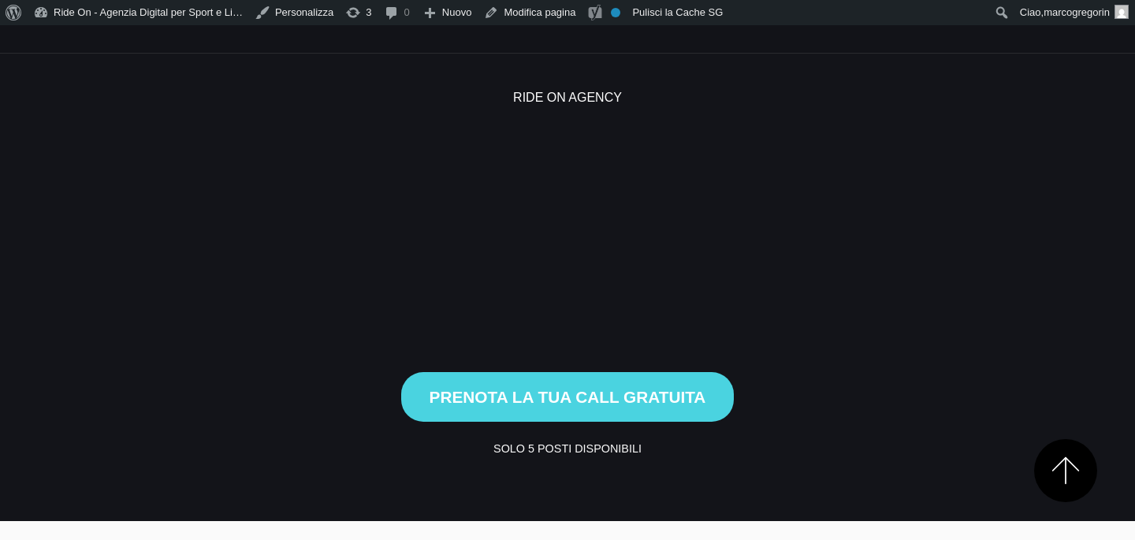
scroll to position [1403, 0]
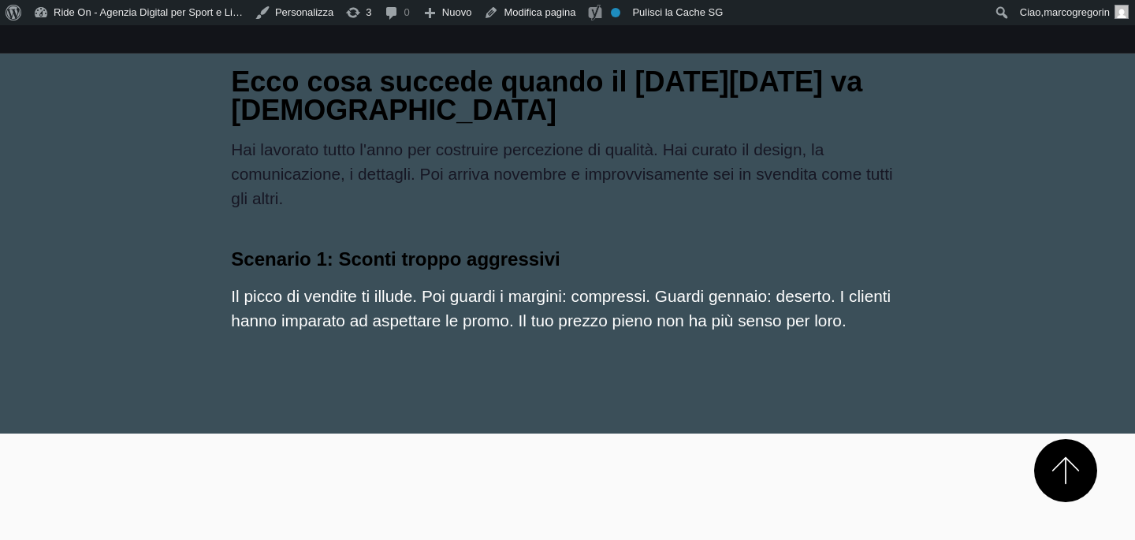
click at [566, 250] on div "Ecco cosa succede quando il [DATE][DATE] va [DEMOGRAPHIC_DATA] Hai lavorato tut…" at bounding box center [566, 213] width 697 height 316
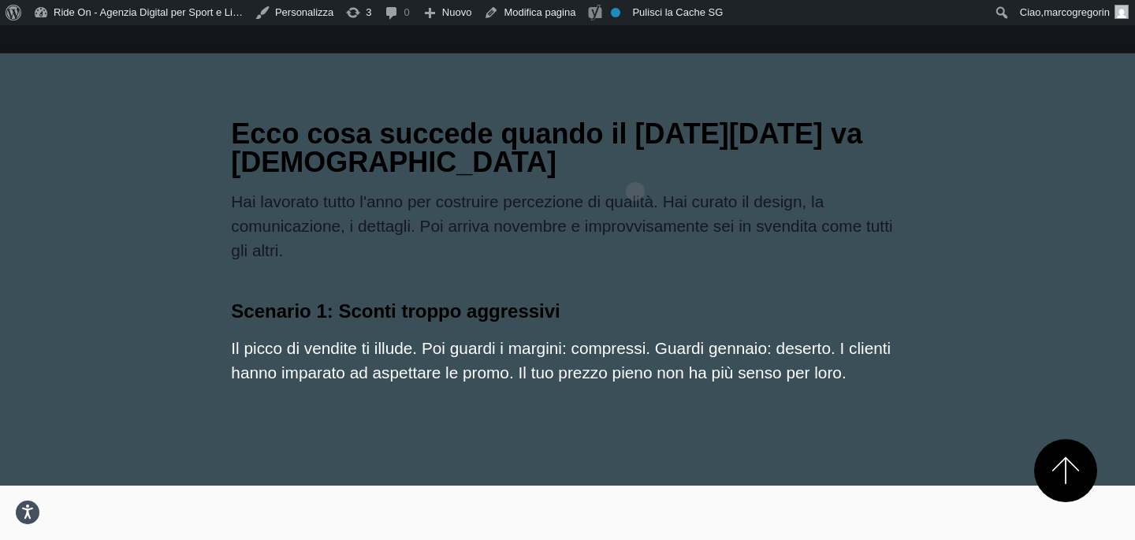
scroll to position [1269, 0]
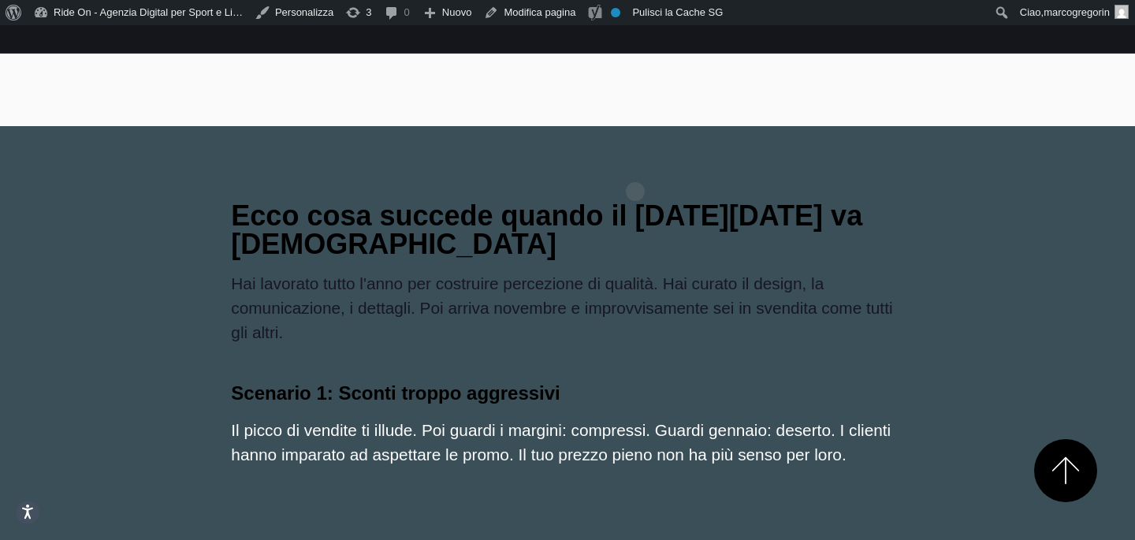
click at [635, 202] on h3 "Ecco cosa succede quando il [DATE][DATE] va [DEMOGRAPHIC_DATA]" at bounding box center [567, 230] width 672 height 57
click at [432, 271] on p "Hai lavorato tutto l'anno per costruire percezione di qualità. Hai curato il de…" at bounding box center [567, 308] width 672 height 74
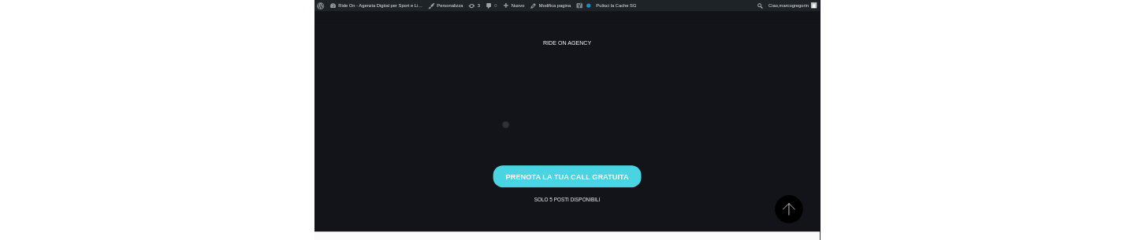
scroll to position [1269, 0]
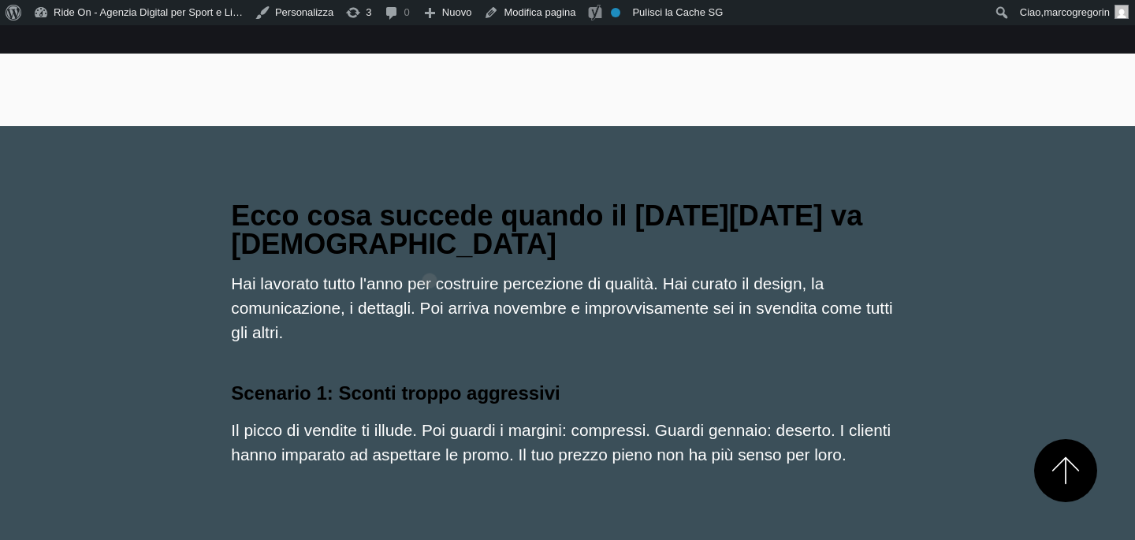
click at [429, 255] on div "Ecco cosa succede quando il Black Friday va male Hai lavorato tutto l'anno per …" at bounding box center [566, 347] width 697 height 316
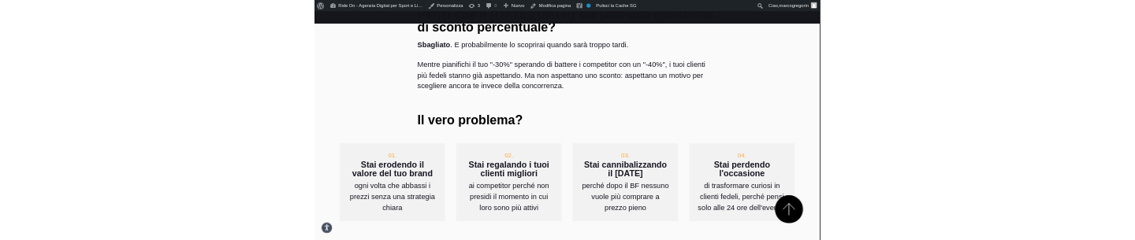
scroll to position [724, 0]
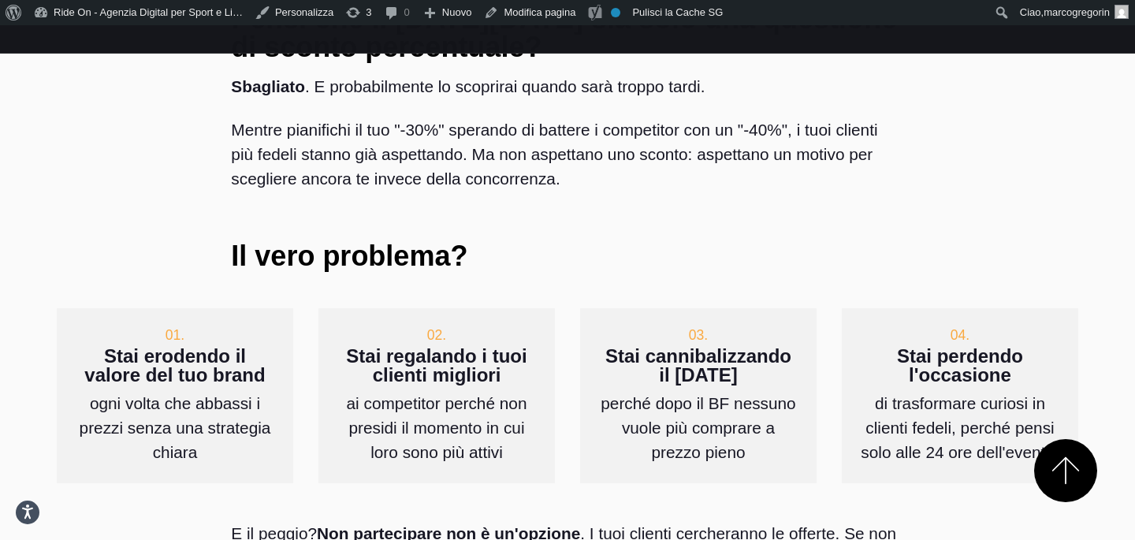
click at [440, 124] on p "Mentre pianifichi il tuo "-30%" sperando di battere i competitor con un "-40%",…" at bounding box center [567, 154] width 672 height 74
click at [488, 162] on div "Pensi che il Black Friday sia solo una questione di sconto percentuale? Sbaglia…" at bounding box center [566, 150] width 697 height 316
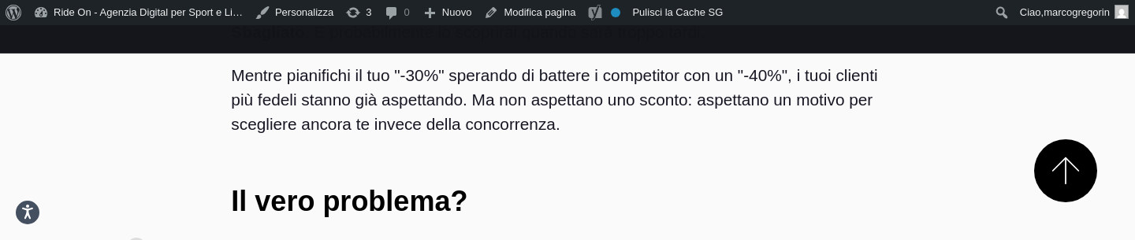
scroll to position [839, 0]
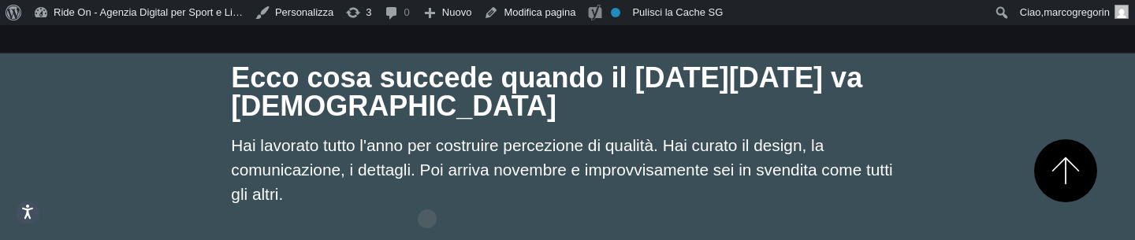
scroll to position [1463, 0]
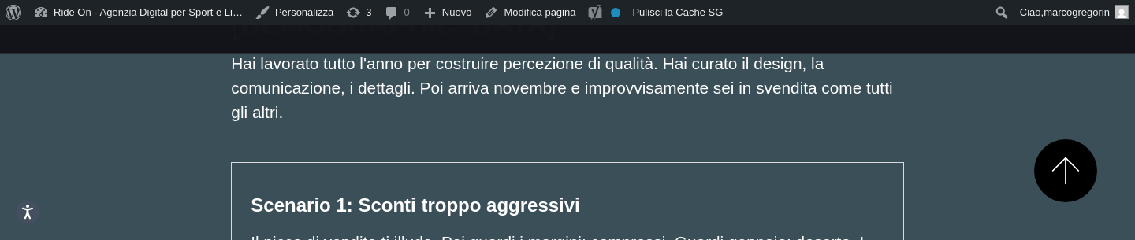
scroll to position [1501, 0]
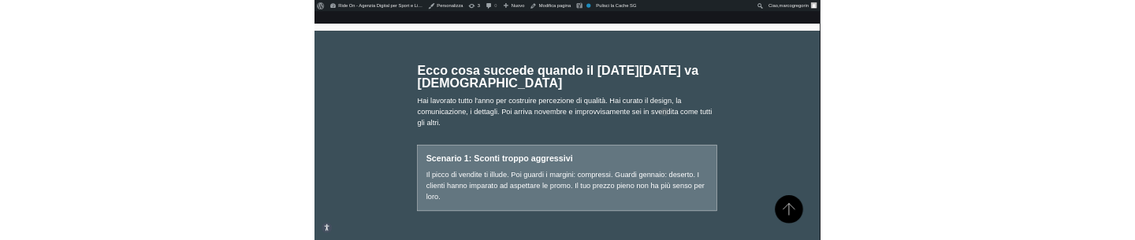
scroll to position [1352, 0]
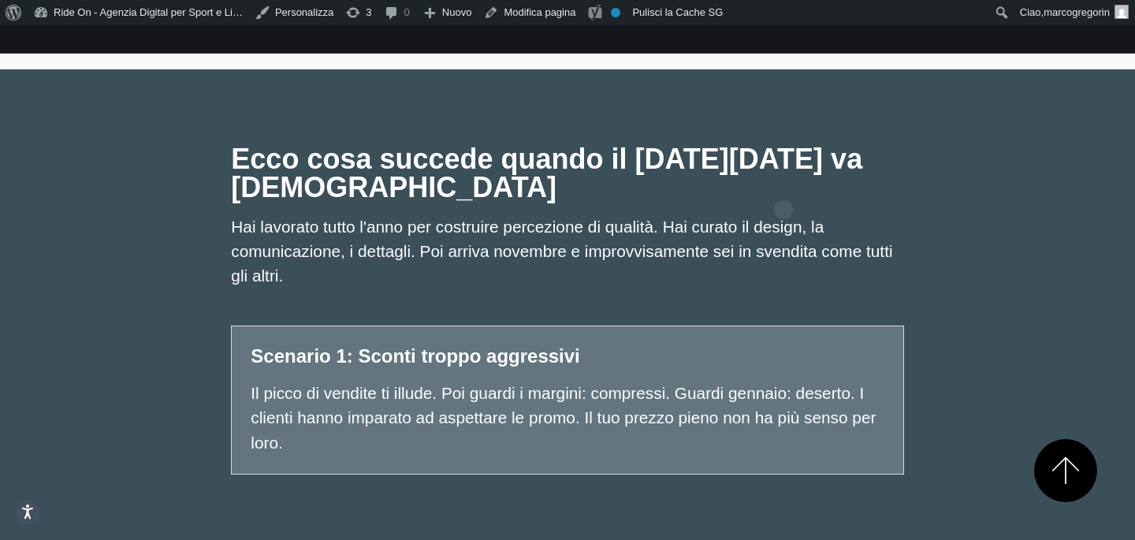
click at [812, 214] on p "Hai lavorato tutto l'anno per costruire percezione di qualità. Hai curato il de…" at bounding box center [567, 251] width 672 height 74
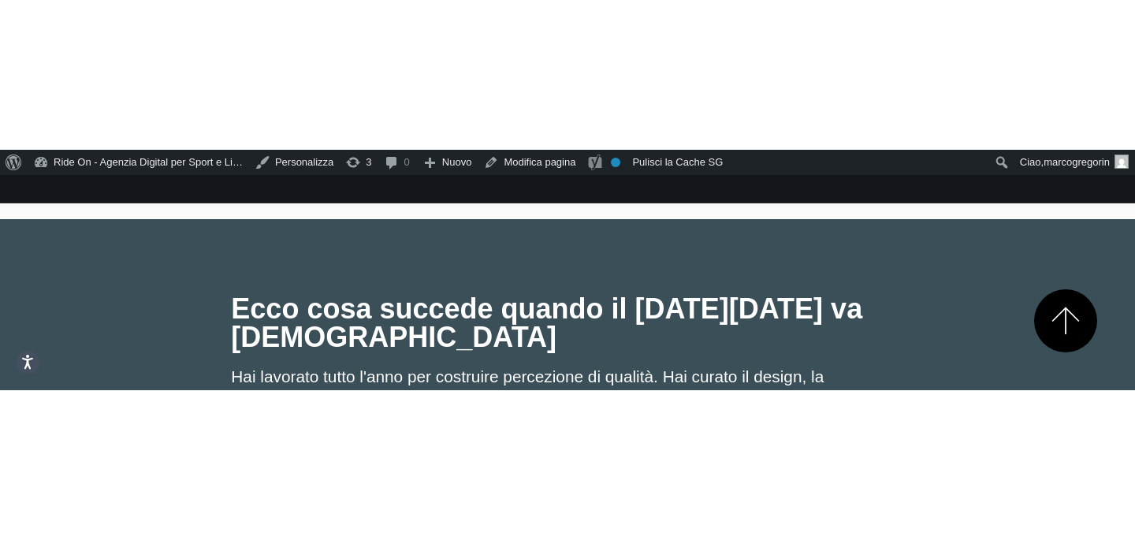
scroll to position [1449, 0]
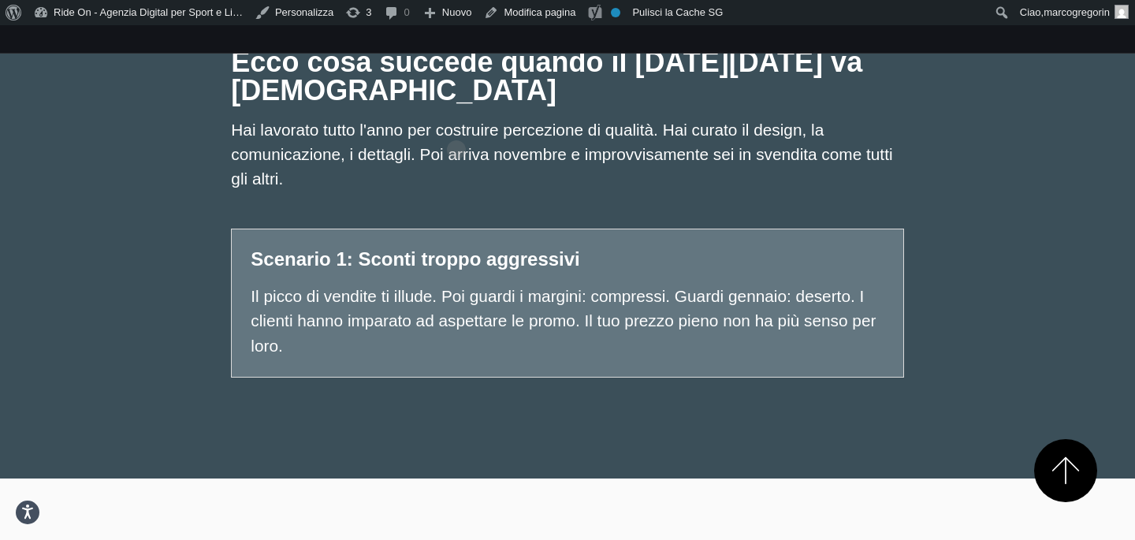
click at [456, 124] on div "Ecco cosa succede quando il Black Friday va male Hai lavorato tutto l'anno per …" at bounding box center [566, 225] width 697 height 380
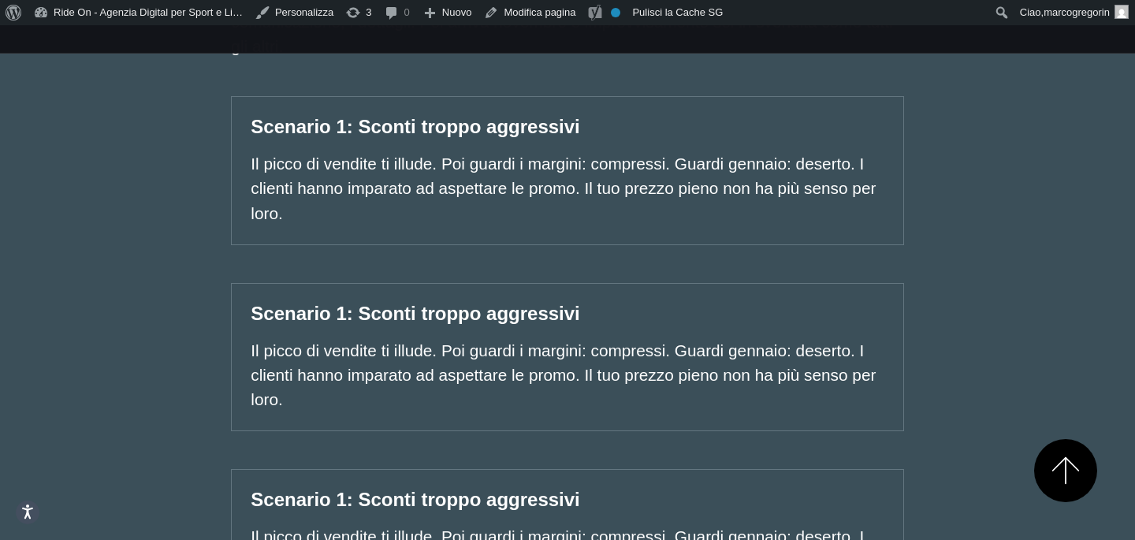
scroll to position [1667, 0]
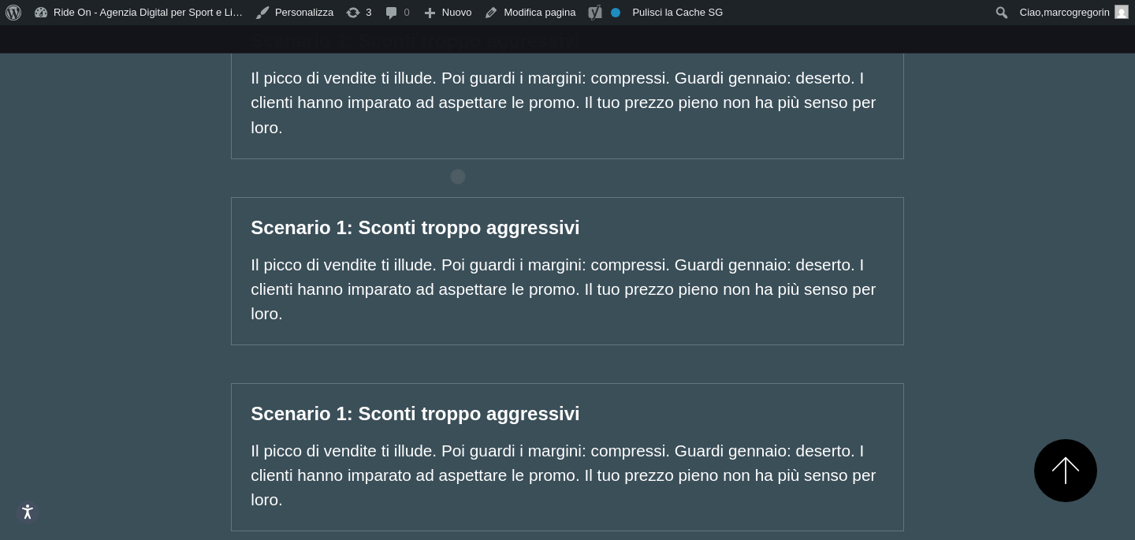
click at [458, 197] on div "Scenario 1: Sconti troppo aggressivi Il picco di vendite ti illude. Poi guardi …" at bounding box center [567, 271] width 672 height 148
click at [975, 171] on div "Ecco cosa succede quando il [DATE][DATE] va [DEMOGRAPHIC_DATA] Hai lavorato tut…" at bounding box center [567, 286] width 1046 height 938
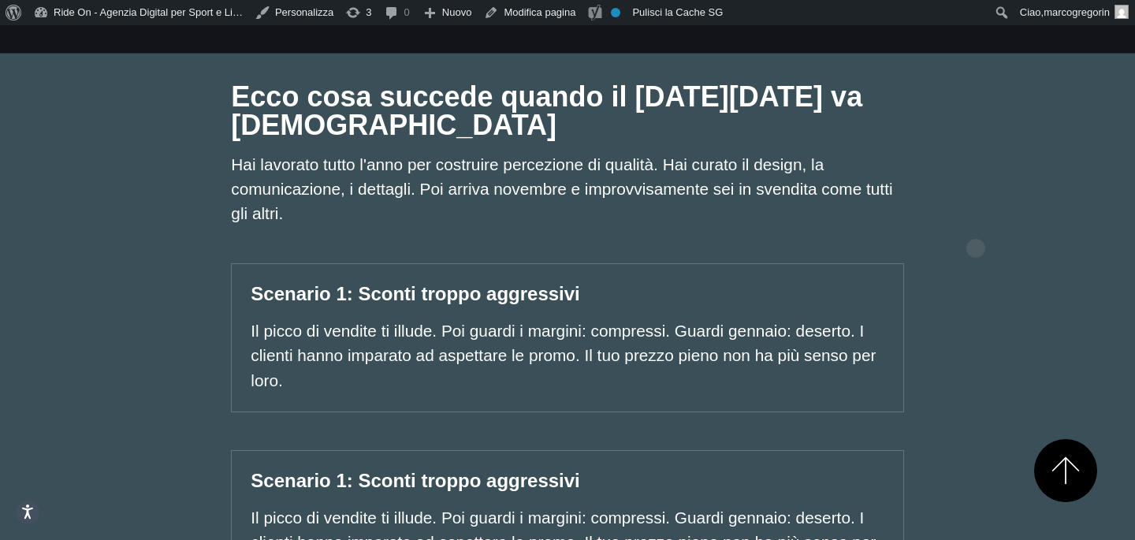
scroll to position [1310, 0]
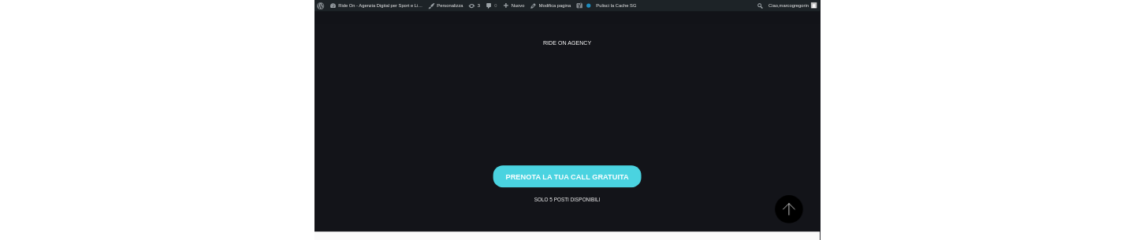
scroll to position [1310, 0]
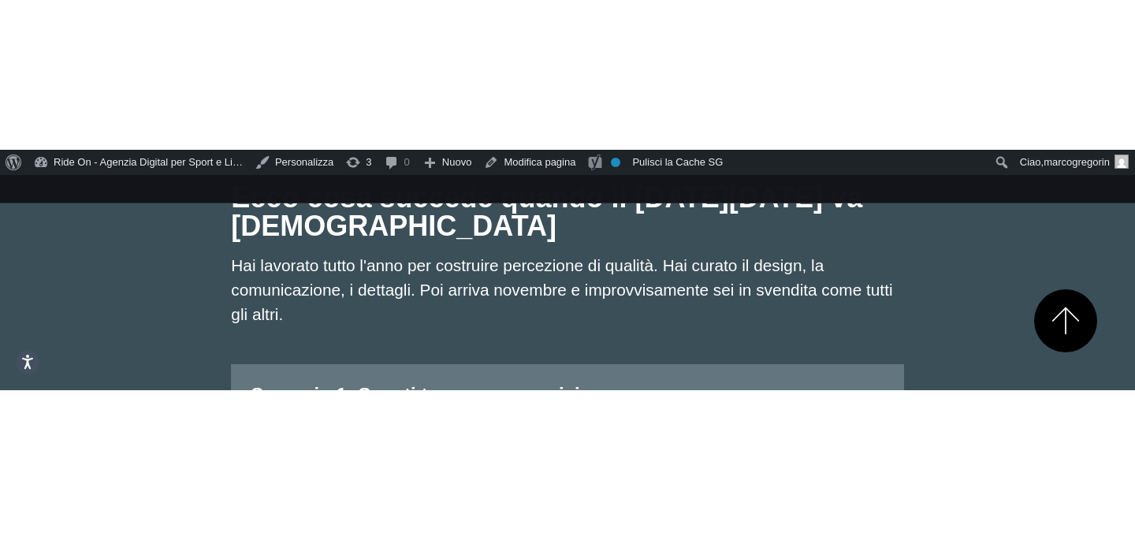
scroll to position [1502, 0]
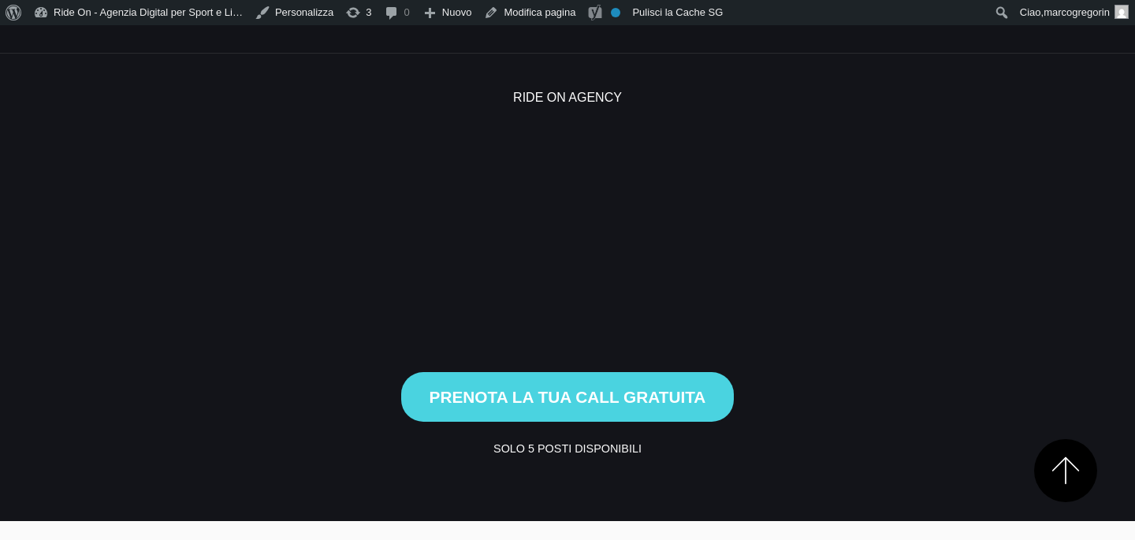
scroll to position [1500, 0]
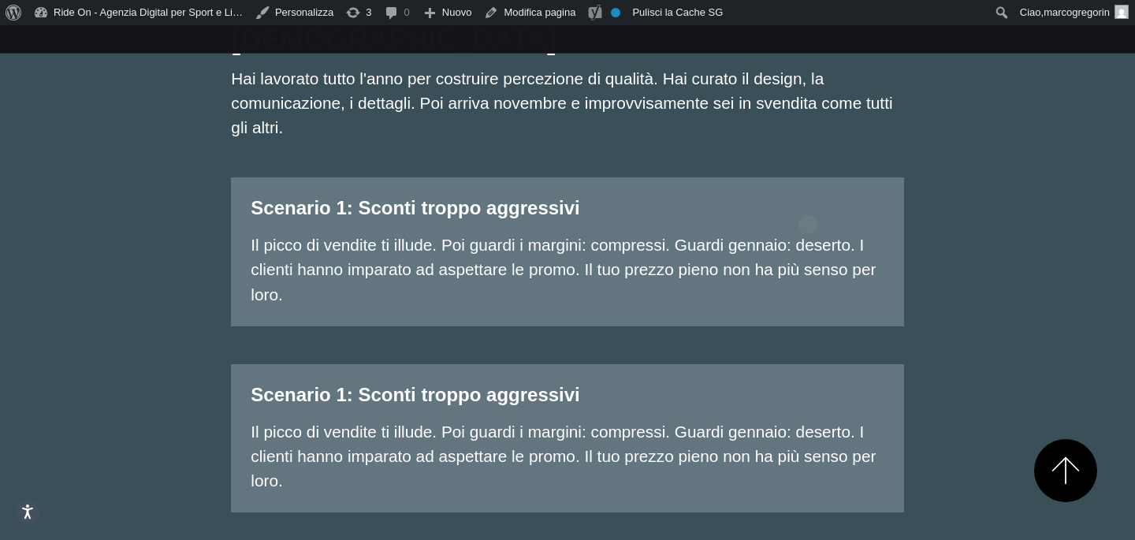
click at [808, 232] on p "Il picco di vendite ti illude. Poi guardi i margini: compressi. Guardi gennaio:…" at bounding box center [567, 269] width 633 height 74
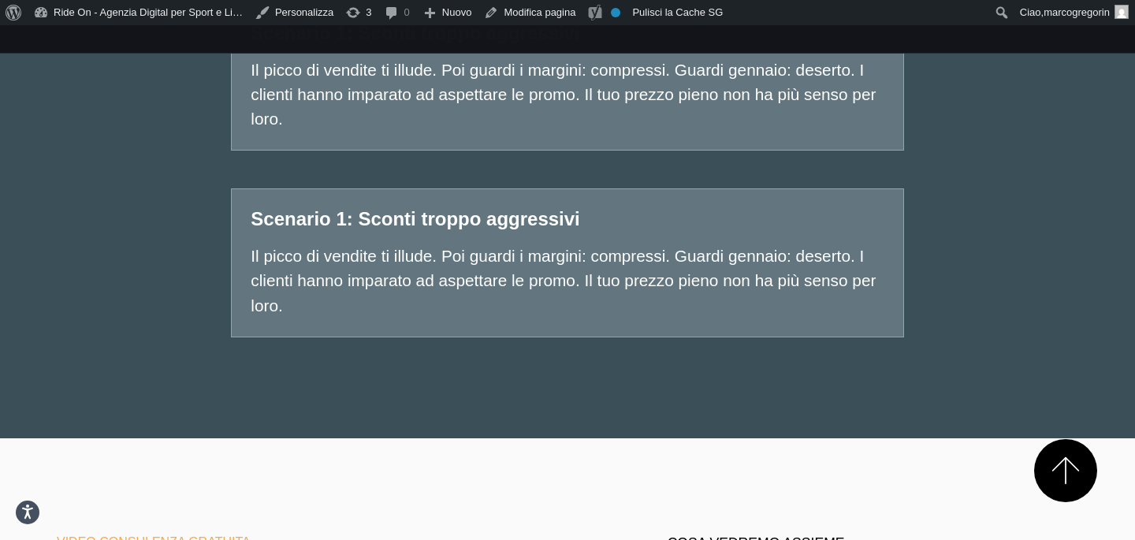
scroll to position [2063, 0]
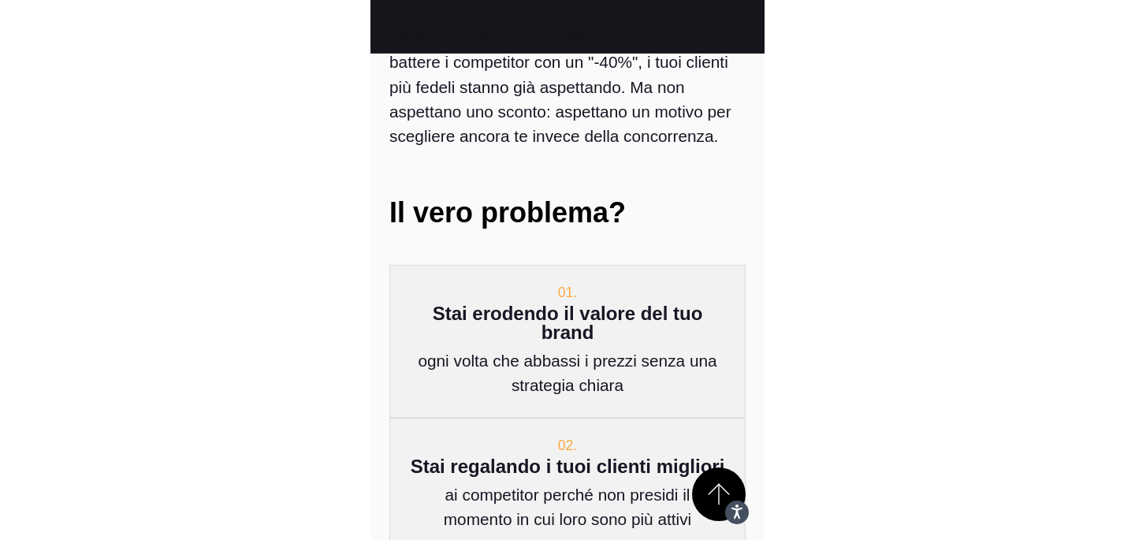
scroll to position [824, 0]
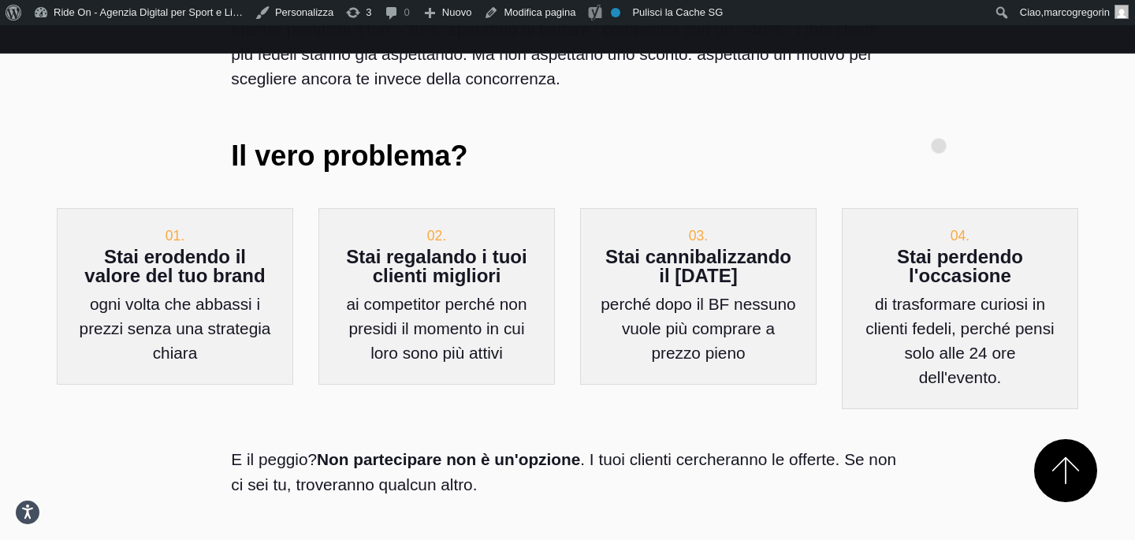
click at [938, 121] on div "Pensi che il Black Friday sia solo una questione di sconto percentuale? Sbaglia…" at bounding box center [567, 50] width 1046 height 316
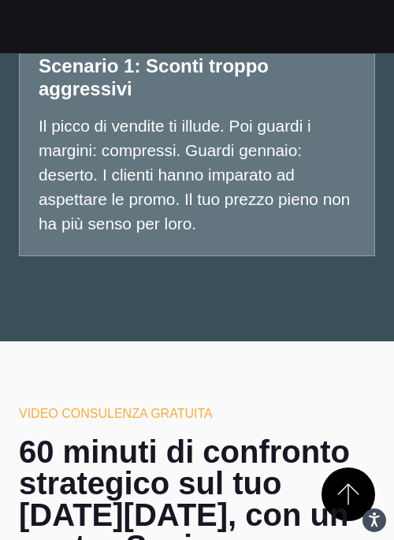
scroll to position [3117, 0]
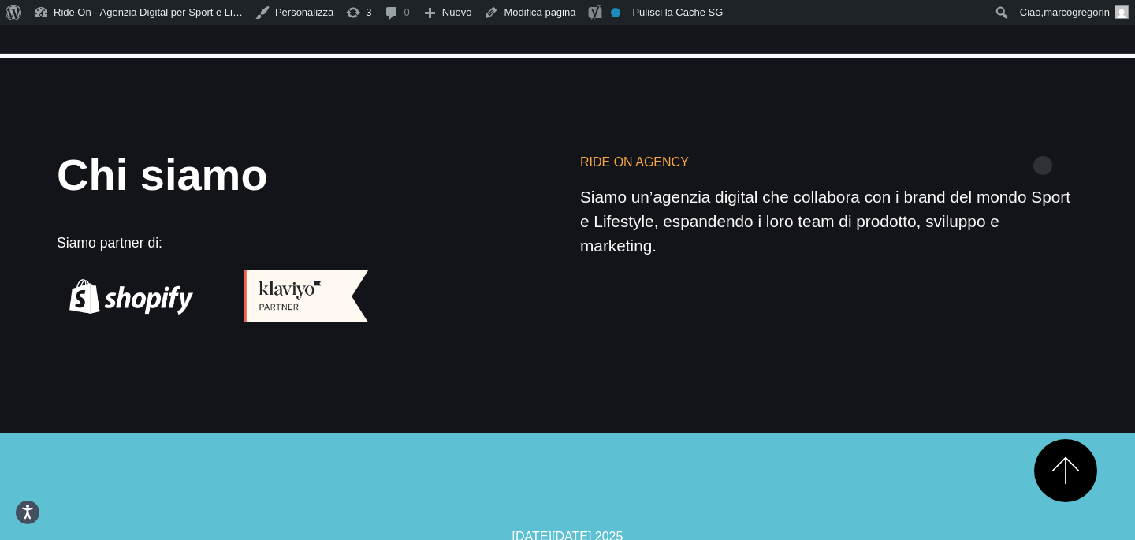
scroll to position [4464, 0]
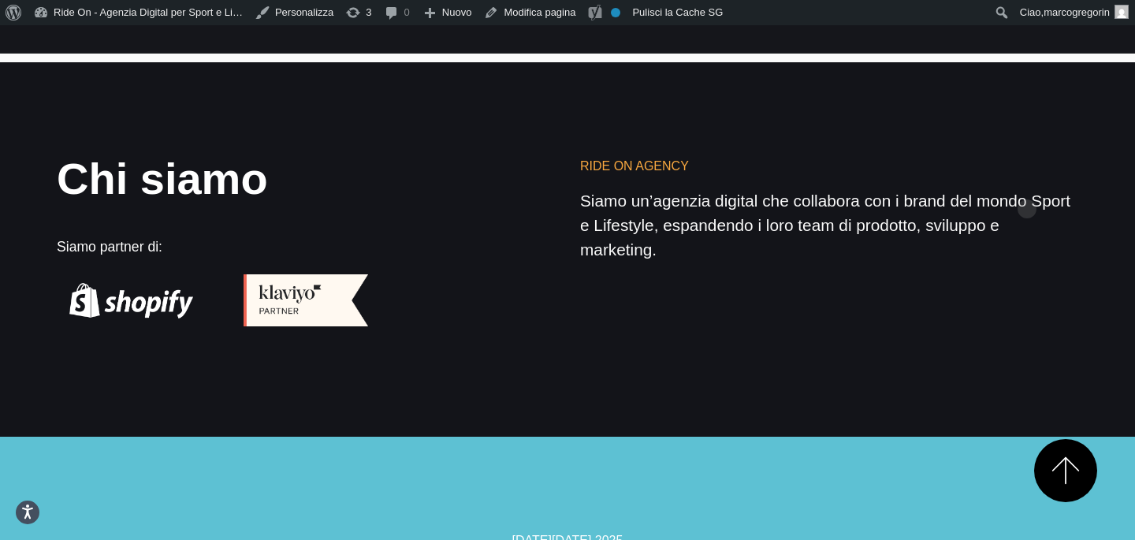
click at [1027, 184] on div "Ride On Agency Siamo un’agenzia digital che collabora con i brand del mondo Spo…" at bounding box center [828, 241] width 523 height 169
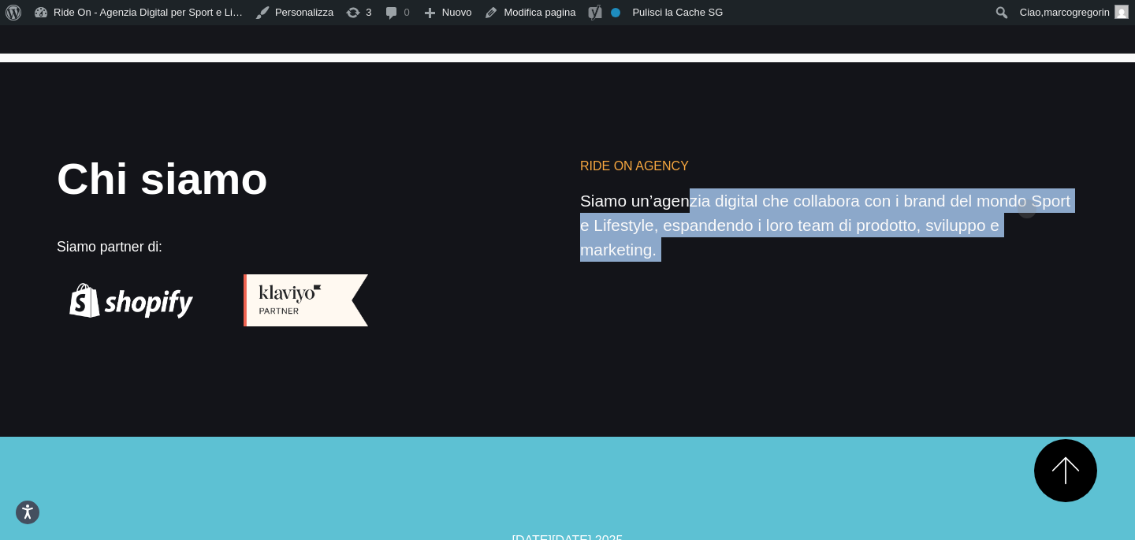
click at [1027, 184] on div "Ride On Agency Siamo un’agenzia digital che collabora con i brand del mondo Spo…" at bounding box center [828, 241] width 523 height 169
click at [1037, 161] on div "Ride On Agency Siamo un’agenzia digital che collabora con i brand del mondo Spo…" at bounding box center [828, 241] width 523 height 169
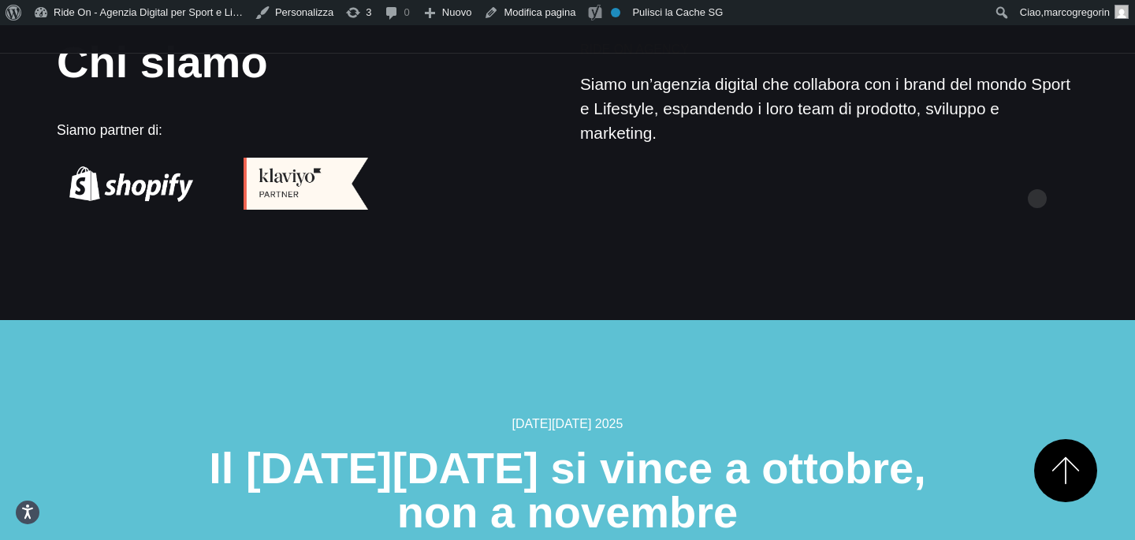
scroll to position [4600, 0]
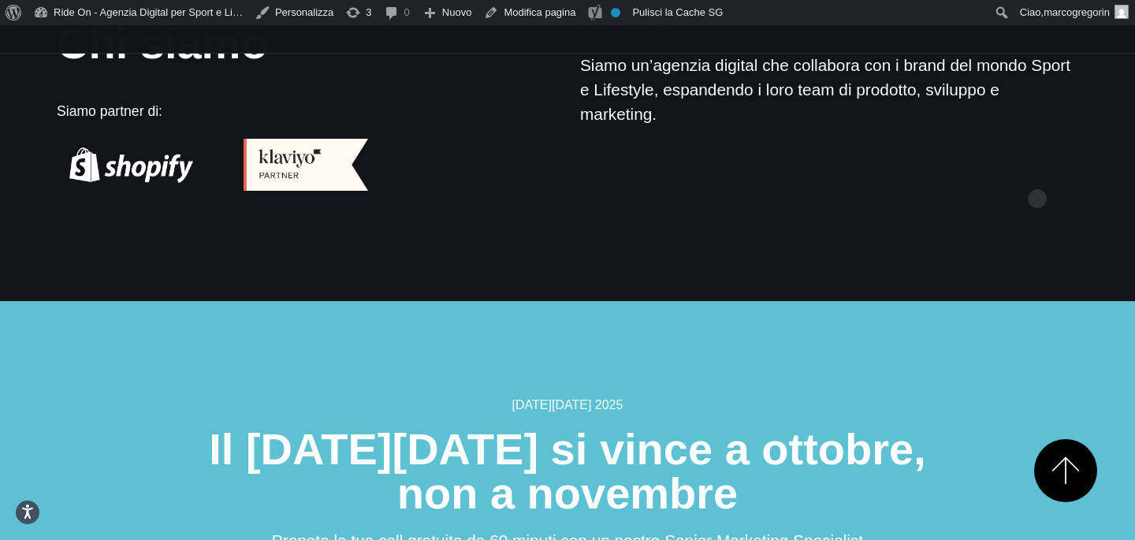
click at [1037, 173] on section "Chi siamo Siamo partner di: Ride On Agency Siamo un’agenzia digital che collabo…" at bounding box center [567, 114] width 1135 height 374
click at [1050, 128] on section "Chi siamo Siamo partner di: Ride On Agency Siamo un’agenzia digital che collabo…" at bounding box center [567, 114] width 1135 height 374
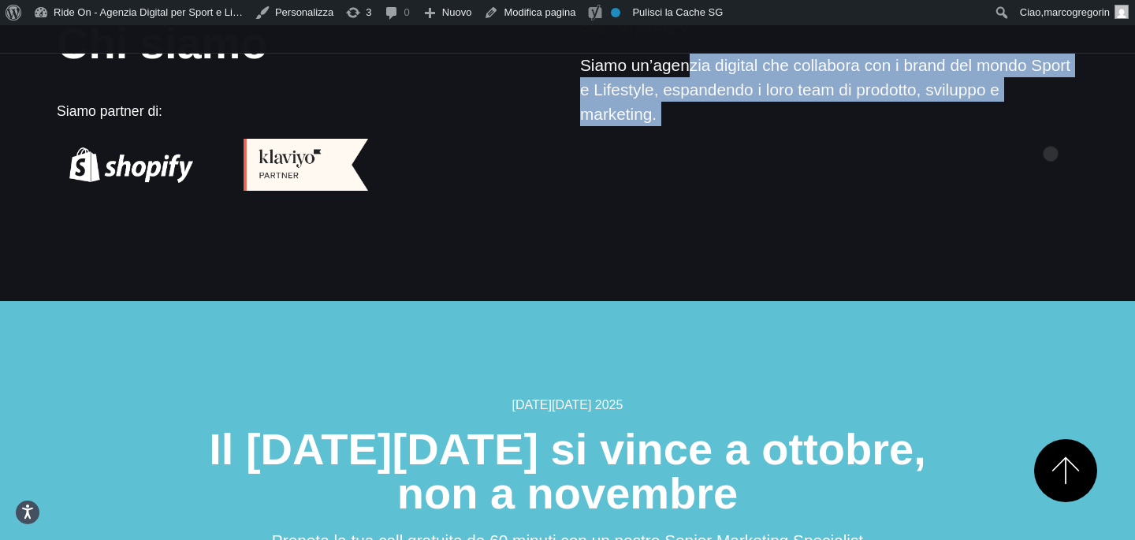
click at [1050, 128] on section "Chi siamo Siamo partner di: Ride On Agency Siamo un’agenzia digital che collabo…" at bounding box center [567, 114] width 1135 height 374
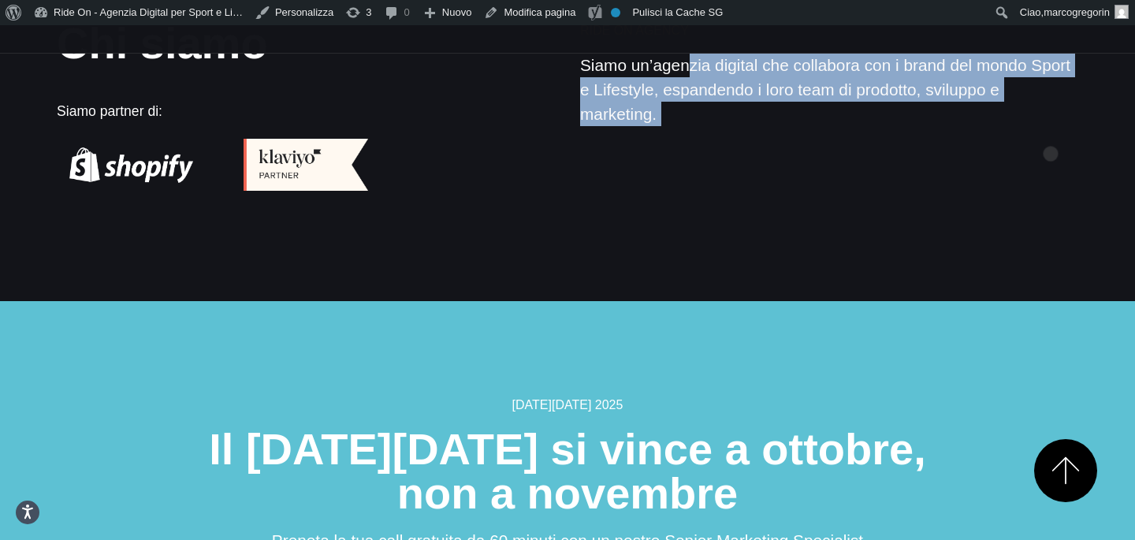
click at [1050, 128] on section "Chi siamo Siamo partner di: Ride On Agency Siamo un’agenzia digital che collabo…" at bounding box center [567, 114] width 1135 height 374
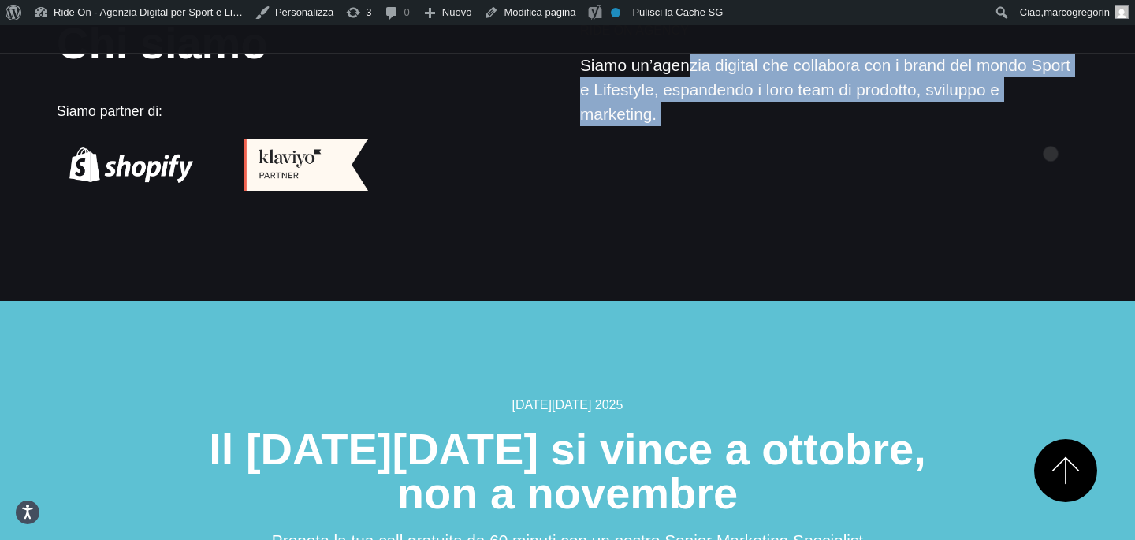
click at [1050, 128] on section "Chi siamo Siamo partner di: Ride On Agency Siamo un’agenzia digital che collabo…" at bounding box center [567, 114] width 1135 height 374
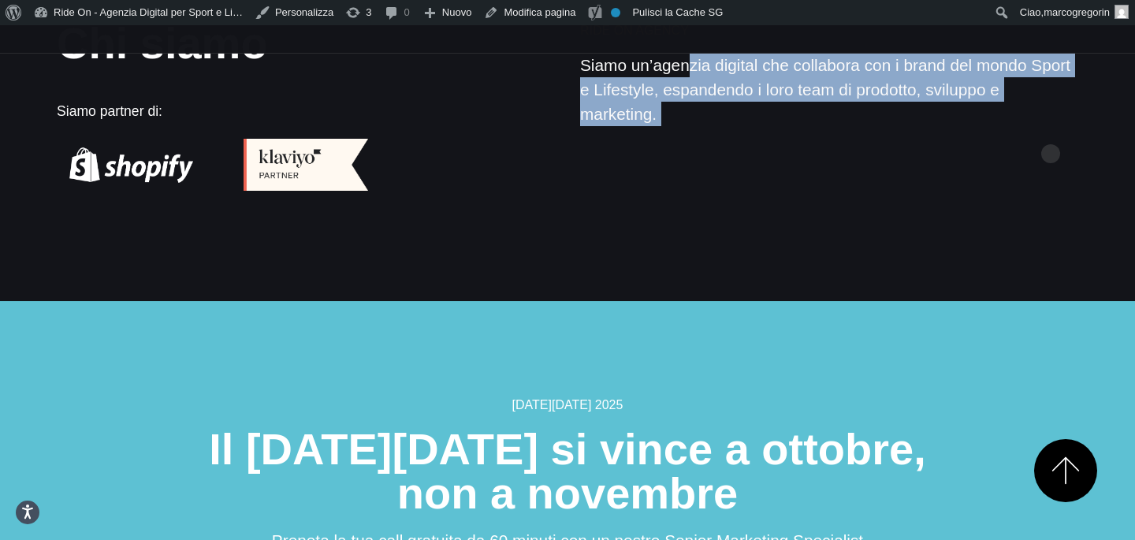
click at [1050, 128] on section "Chi siamo Siamo partner di: Ride On Agency Siamo un’agenzia digital che collabo…" at bounding box center [567, 114] width 1135 height 374
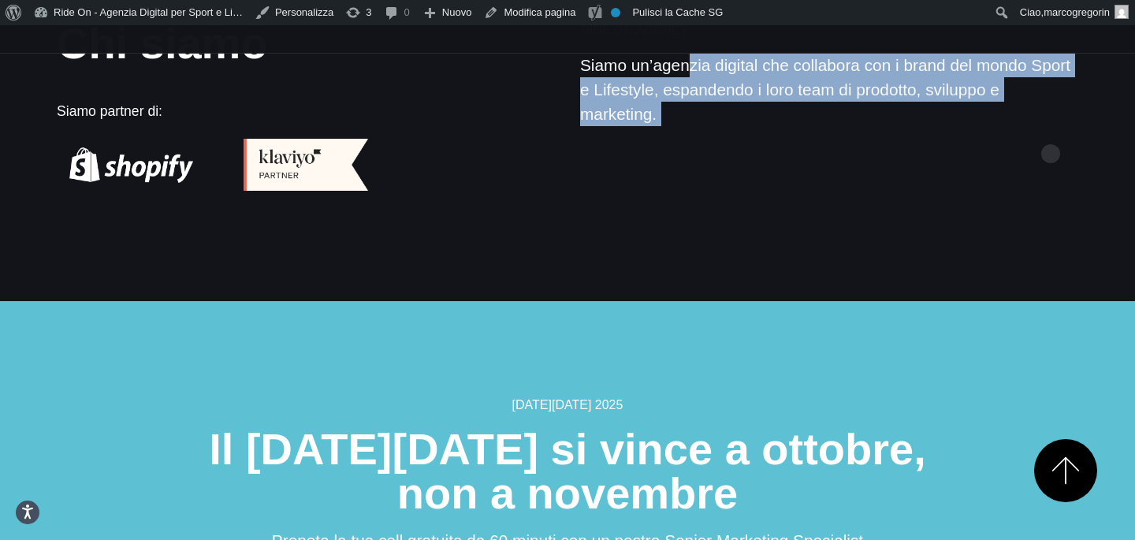
click at [1050, 128] on section "Chi siamo Siamo partner di: Ride On Agency Siamo un’agenzia digital che collabo…" at bounding box center [567, 114] width 1135 height 374
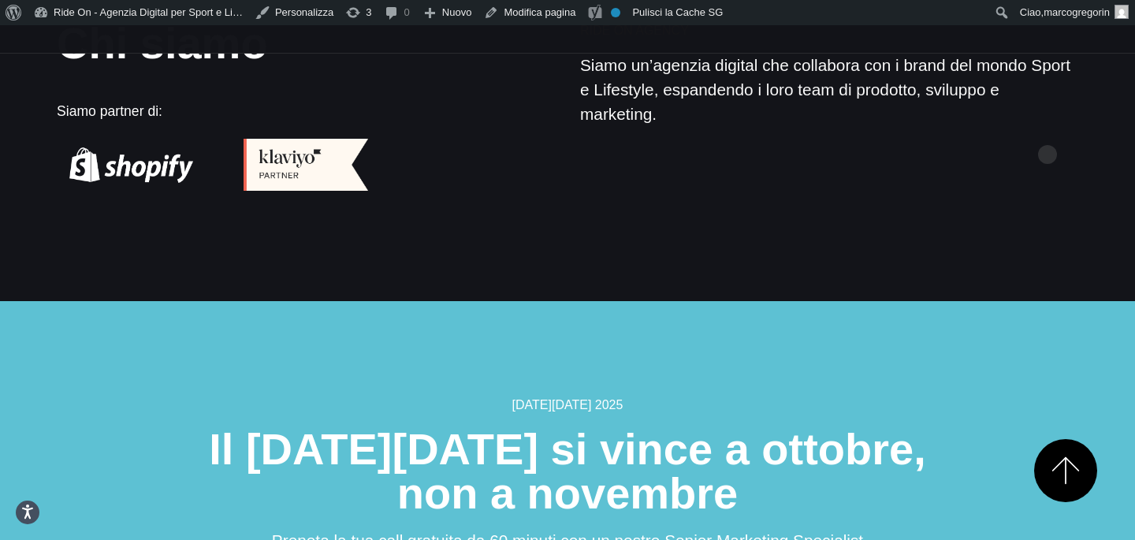
click at [1047, 129] on section "Chi siamo Siamo partner di: Ride On Agency Siamo un’agenzia digital che collabo…" at bounding box center [567, 114] width 1135 height 374
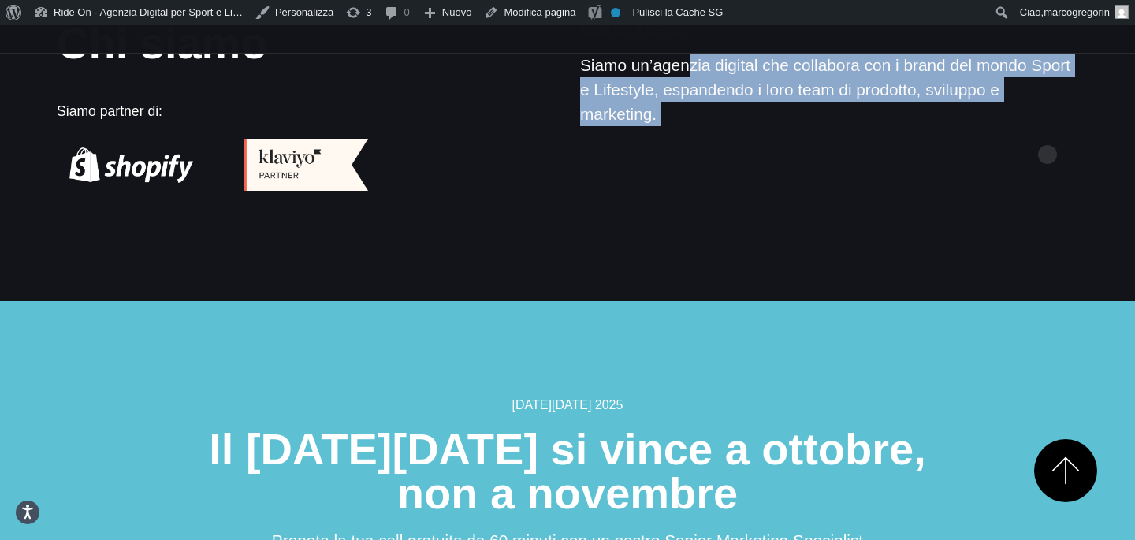
click at [1047, 129] on section "Chi siamo Siamo partner di: Ride On Agency Siamo un’agenzia digital che collabo…" at bounding box center [567, 114] width 1135 height 374
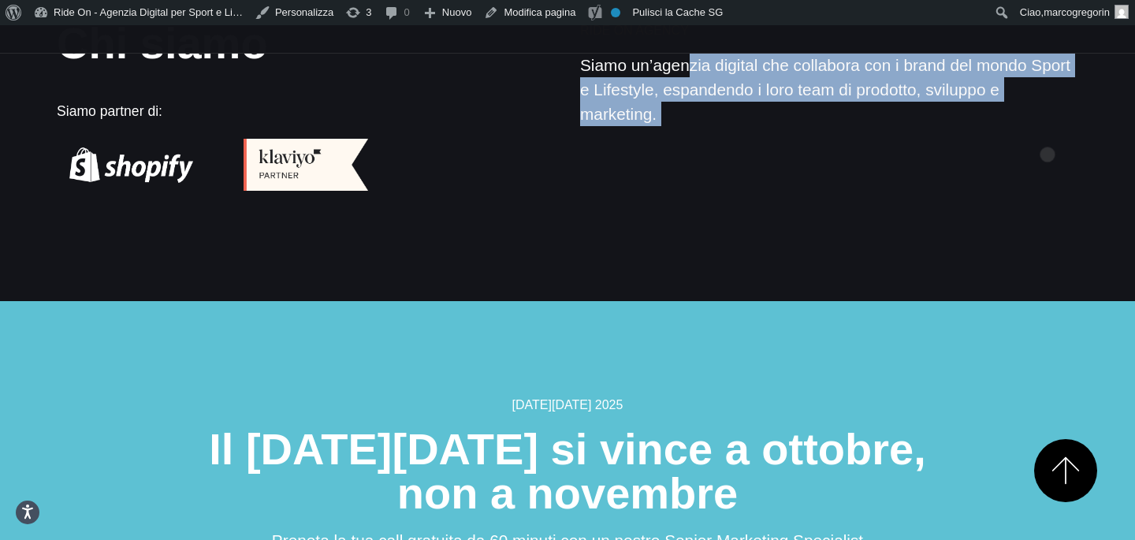
click at [1047, 129] on section "Chi siamo Siamo partner di: Ride On Agency Siamo un’agenzia digital che collabo…" at bounding box center [567, 114] width 1135 height 374
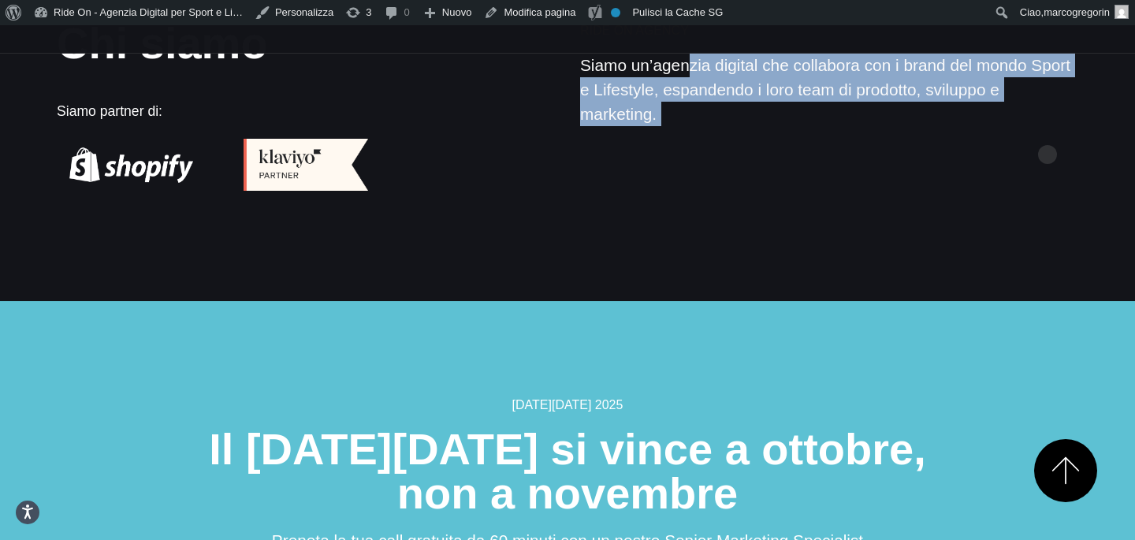
click at [1047, 129] on section "Chi siamo Siamo partner di: Ride On Agency Siamo un’agenzia digital che collabo…" at bounding box center [567, 114] width 1135 height 374
click at [1051, 130] on section "Chi siamo Siamo partner di: Ride On Agency Siamo un’agenzia digital che collabo…" at bounding box center [567, 114] width 1135 height 374
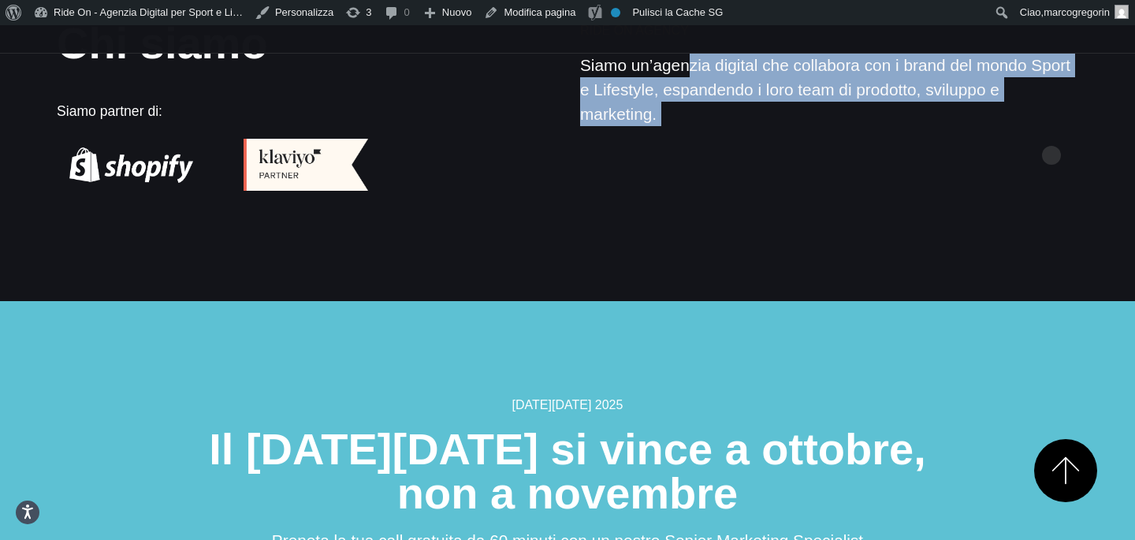
click at [1051, 130] on section "Chi siamo Siamo partner di: Ride On Agency Siamo un’agenzia digital che collabo…" at bounding box center [567, 114] width 1135 height 374
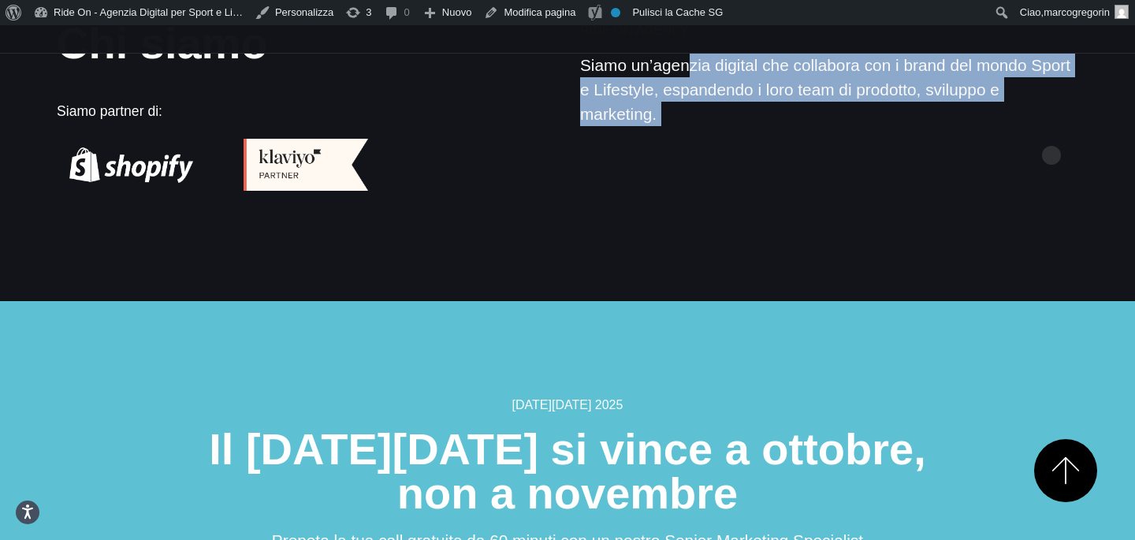
click at [1051, 130] on section "Chi siamo Siamo partner di: Ride On Agency Siamo un’agenzia digital che collabo…" at bounding box center [567, 114] width 1135 height 374
click at [1051, 129] on section "Chi siamo Siamo partner di: Ride On Agency Siamo un’agenzia digital che collabo…" at bounding box center [567, 114] width 1135 height 374
click at [1009, 301] on section "Black Friday 2025 Il Black Friday si vince a ottobre, non a novembre Prenota la…" at bounding box center [567, 523] width 1135 height 445
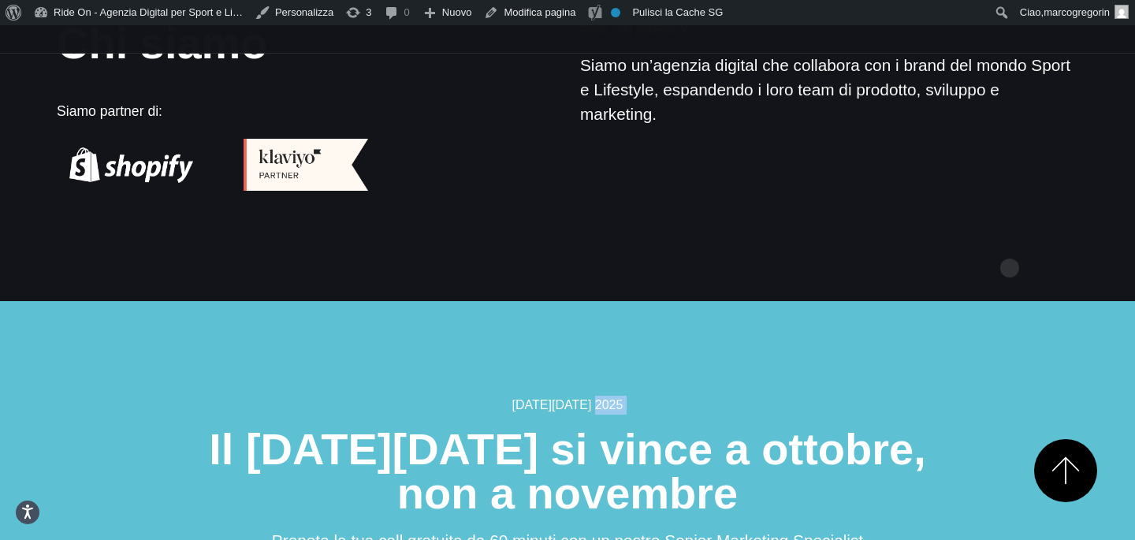
click at [1009, 301] on section "Black Friday 2025 Il Black Friday si vince a ottobre, non a novembre Prenota la…" at bounding box center [567, 523] width 1135 height 445
click at [1010, 301] on section "Black Friday 2025 Il Black Friday si vince a ottobre, non a novembre Prenota la…" at bounding box center [567, 523] width 1135 height 445
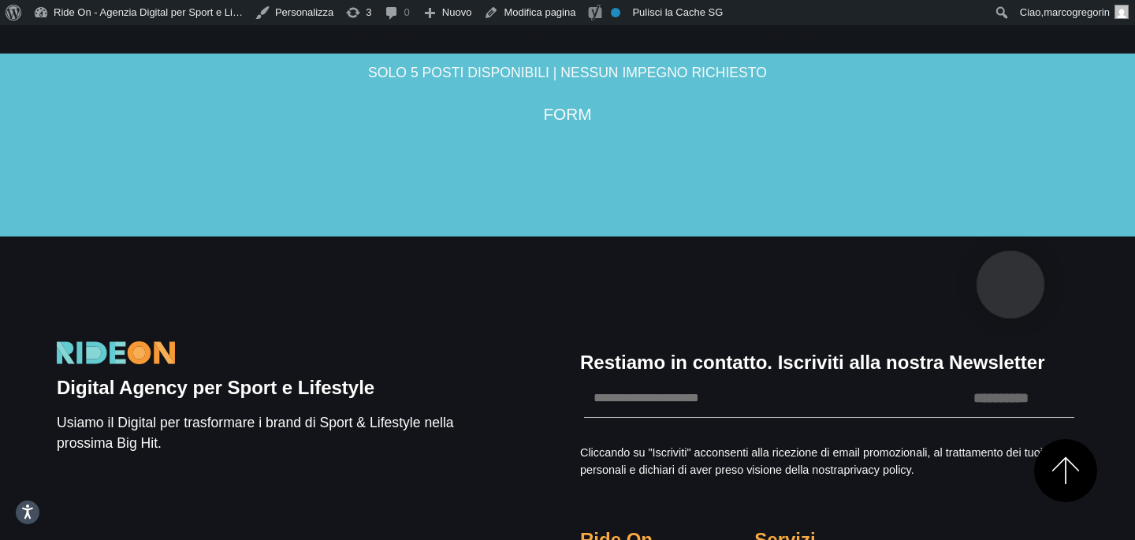
click at [1010, 378] on input "**********" at bounding box center [1000, 397] width 147 height 39
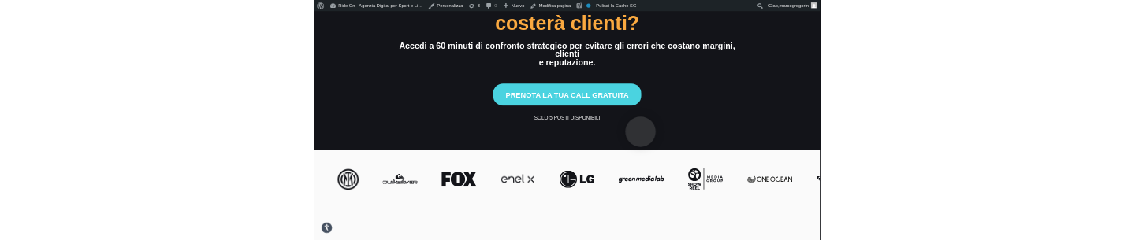
scroll to position [0, 0]
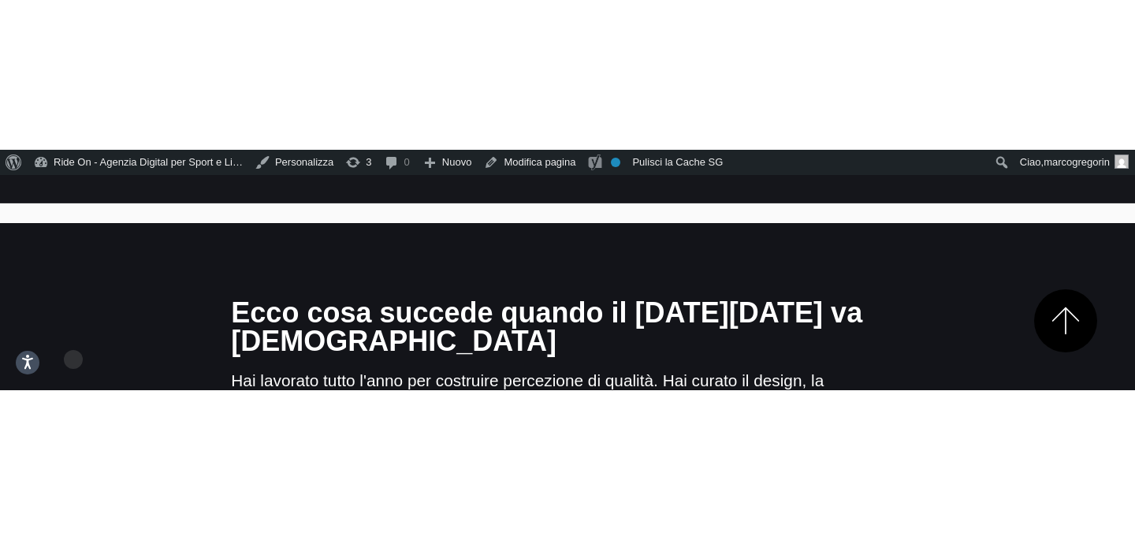
scroll to position [1388, 0]
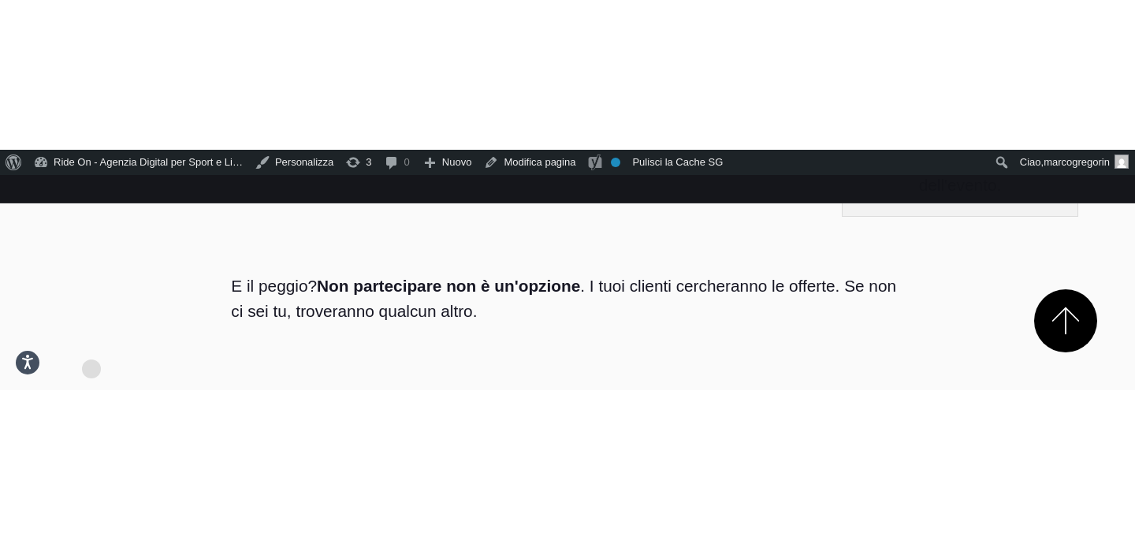
scroll to position [1283, 0]
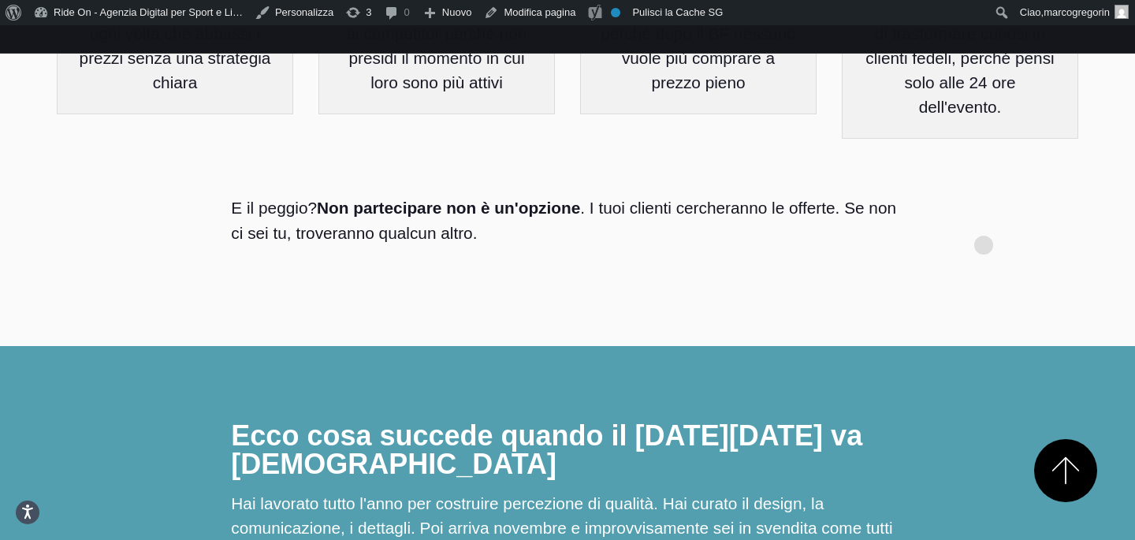
scroll to position [1138, 0]
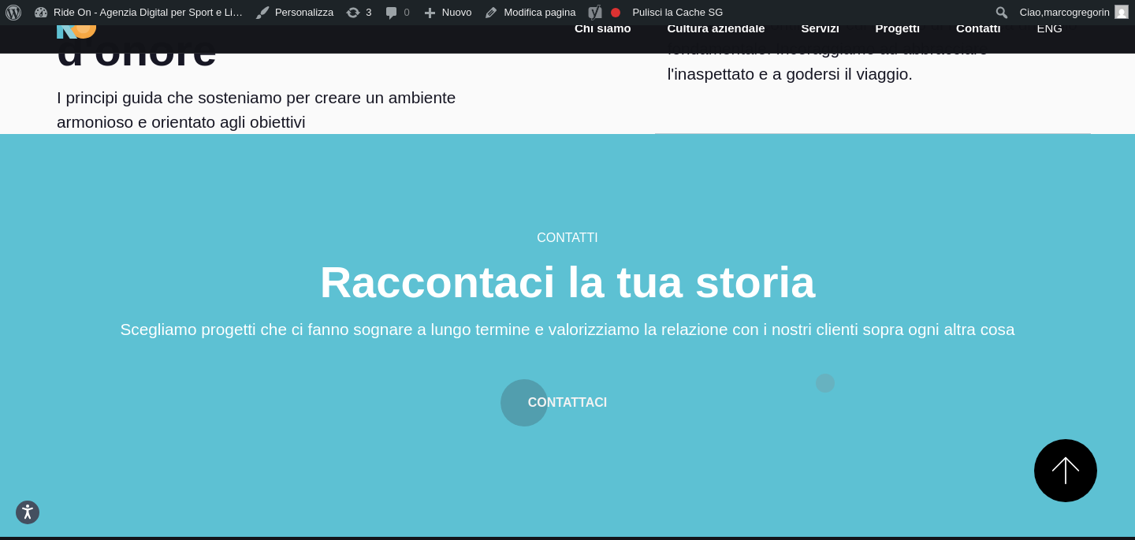
scroll to position [6306, 0]
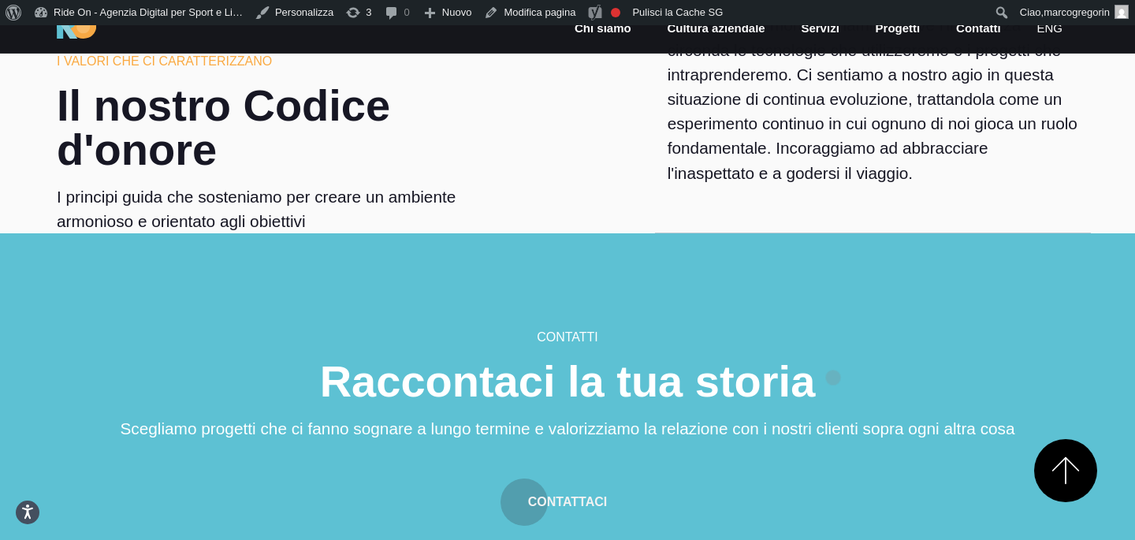
click at [833, 347] on h6 "Contatti" at bounding box center [567, 337] width 945 height 19
click at [837, 338] on section "Contatti Raccontaci la tua storia Scegliamo progetti che ci fanno sognare a lun…" at bounding box center [567, 434] width 1135 height 403
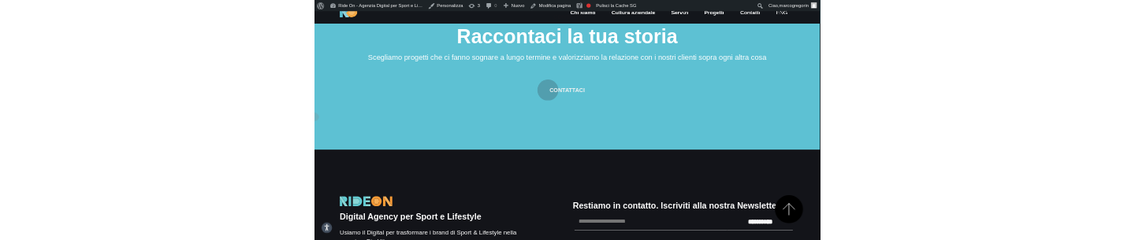
scroll to position [5108, 0]
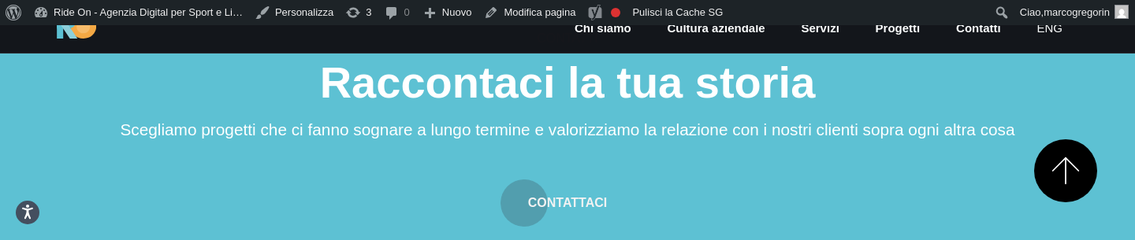
click at [926, 217] on div "Contattaci" at bounding box center [567, 194] width 945 height 66
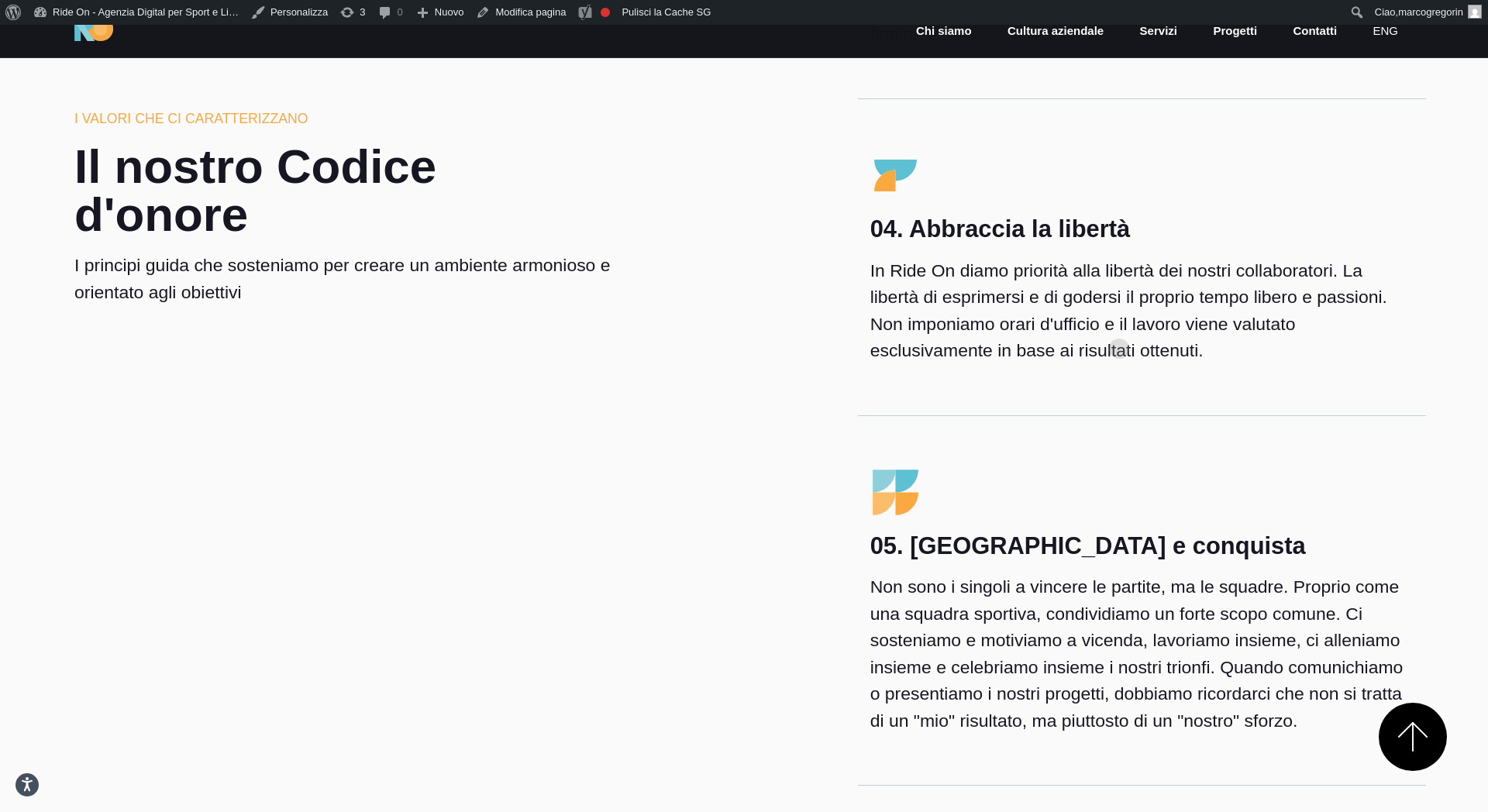
scroll to position [5594, 0]
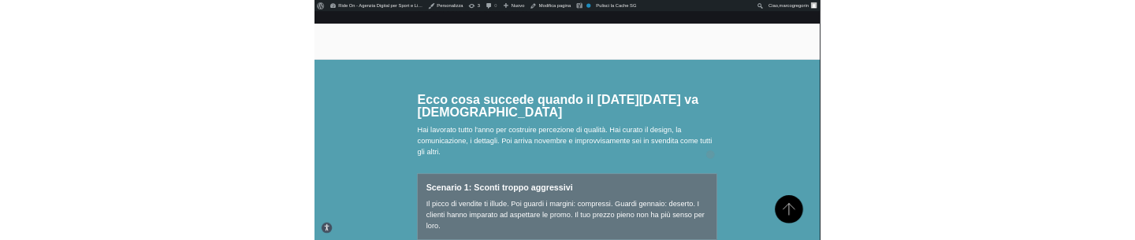
scroll to position [1314, 0]
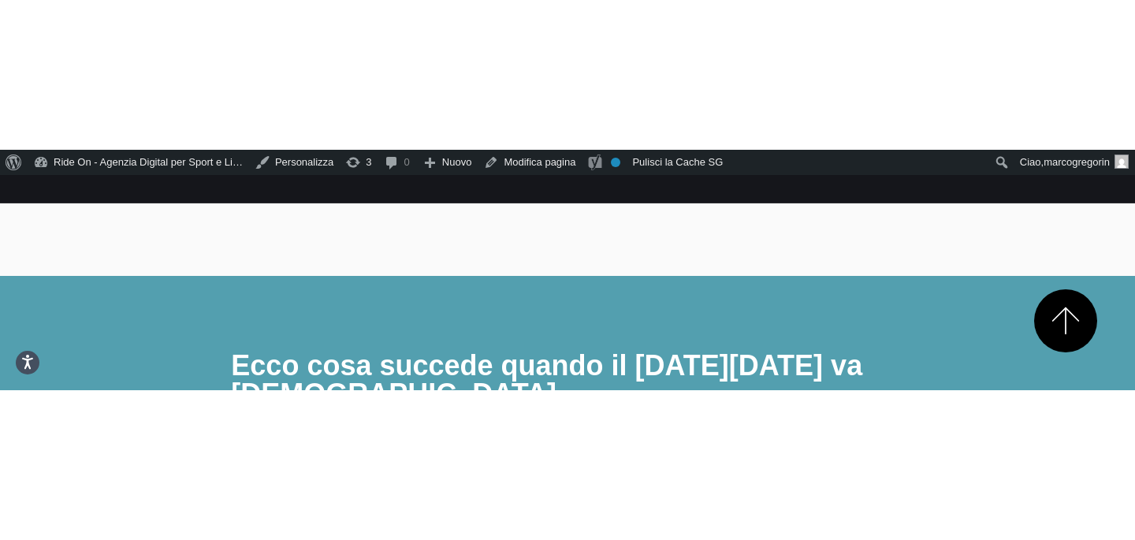
scroll to position [1479, 0]
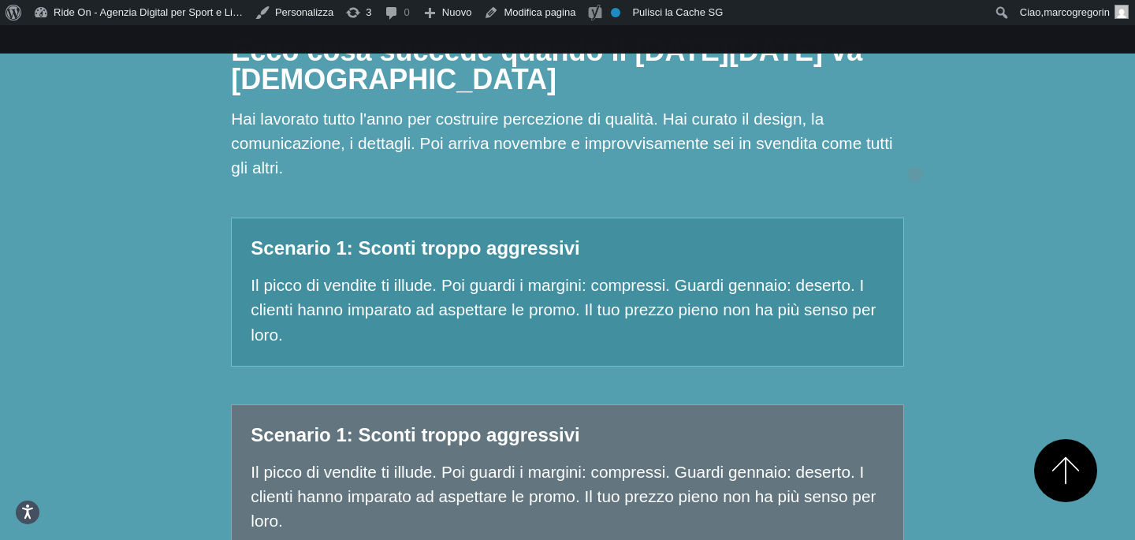
click at [915, 149] on div "Ecco cosa succede quando il Black Friday va male Hai lavorato tutto l'anno per …" at bounding box center [566, 493] width 697 height 938
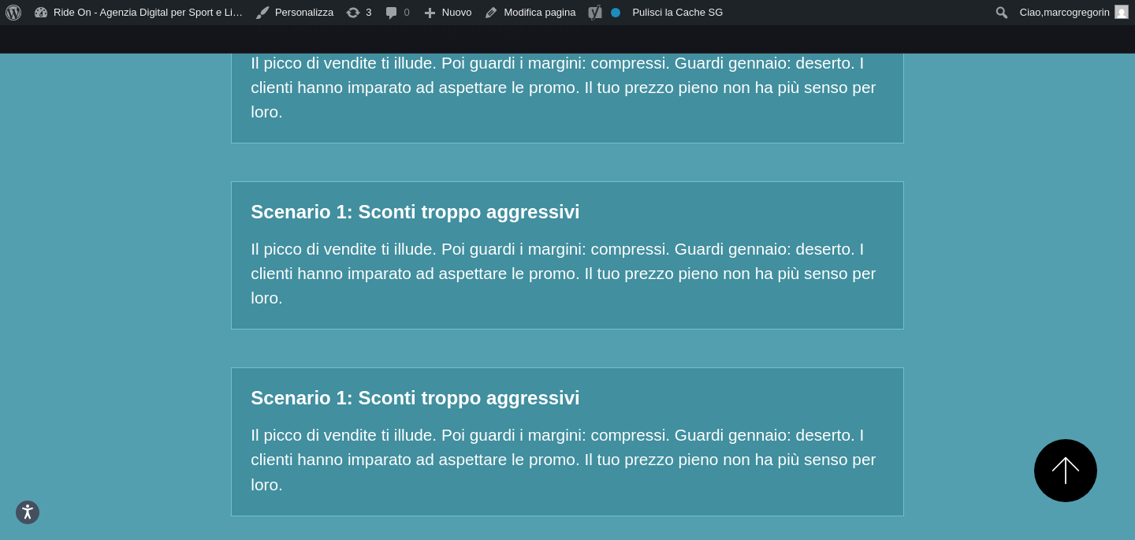
scroll to position [1889, 0]
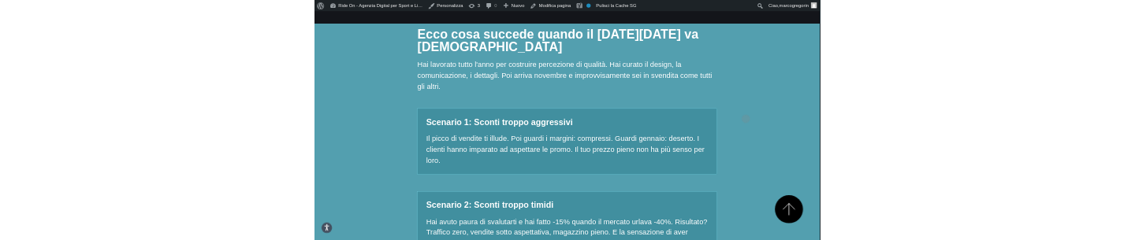
scroll to position [1438, 0]
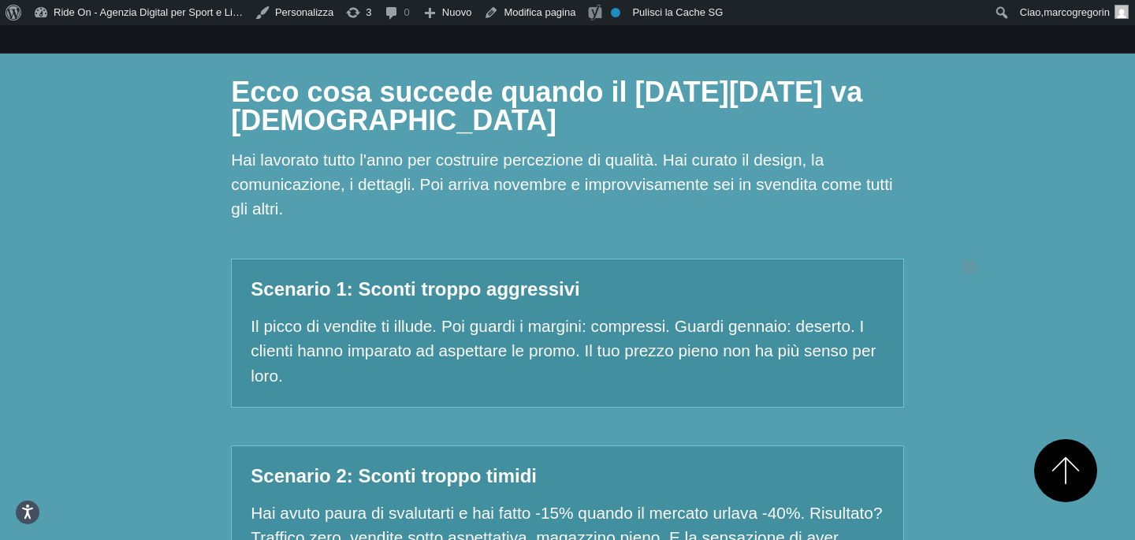
click at [968, 242] on div "Ecco cosa succede quando il [DATE][DATE] va [DEMOGRAPHIC_DATA] Hai lavorato tut…" at bounding box center [567, 534] width 1046 height 938
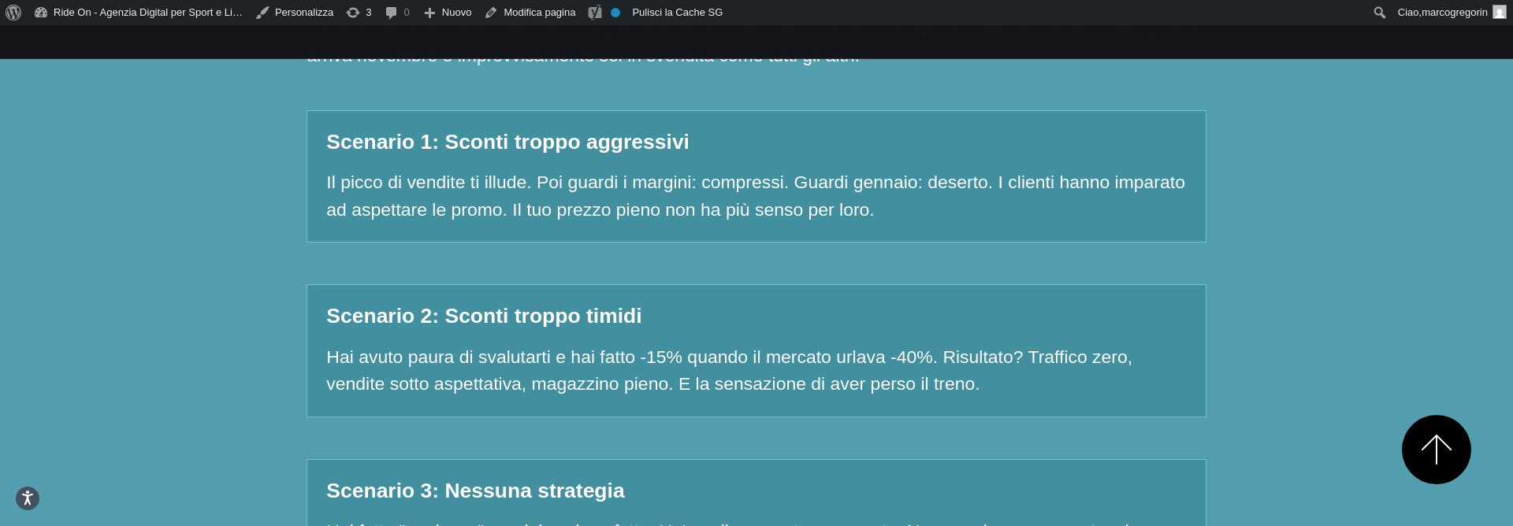
scroll to position [1612, 0]
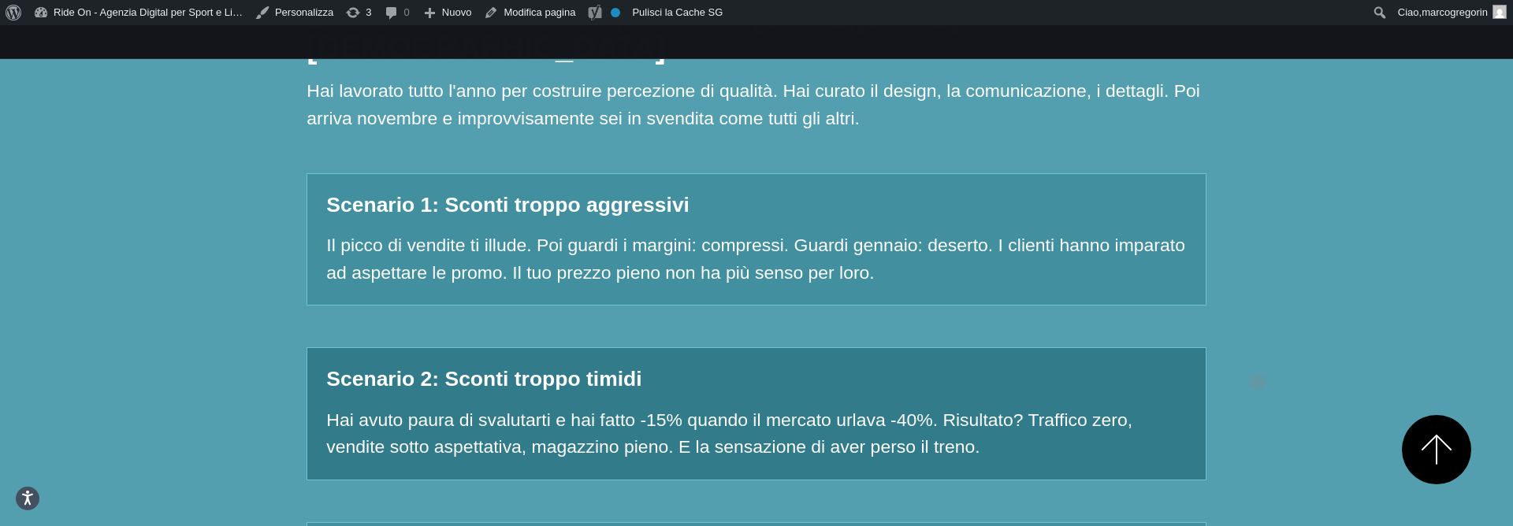
click at [1134, 357] on div "Ecco cosa succede quando il [DATE][DATE] va [DEMOGRAPHIC_DATA] Hai lavorato tut…" at bounding box center [756, 443] width 1387 height 912
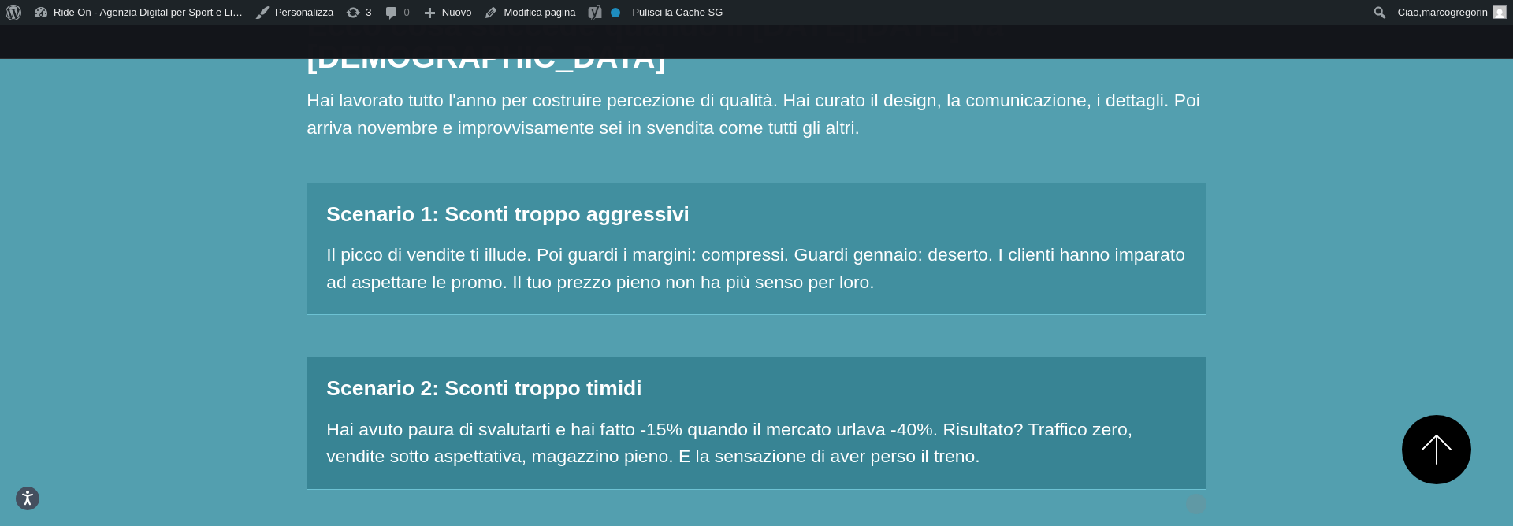
scroll to position [1714, 0]
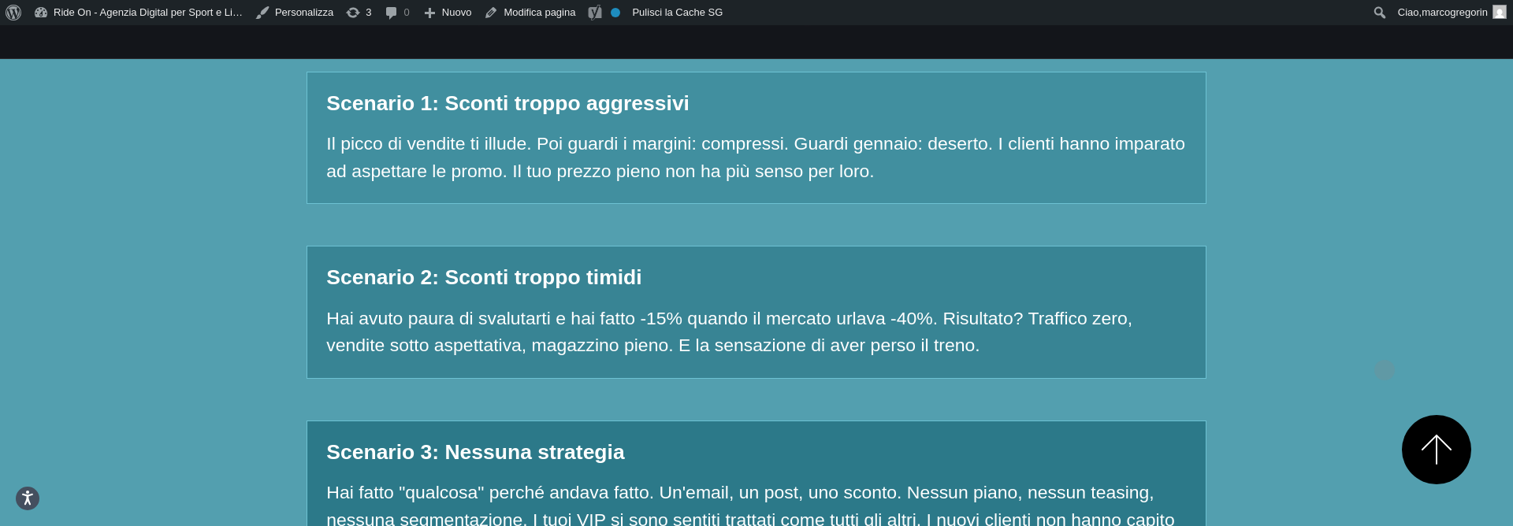
click at [1384, 345] on div "Ecco cosa succede quando il [DATE][DATE] va [DEMOGRAPHIC_DATA] Hai lavorato tut…" at bounding box center [756, 341] width 1387 height 912
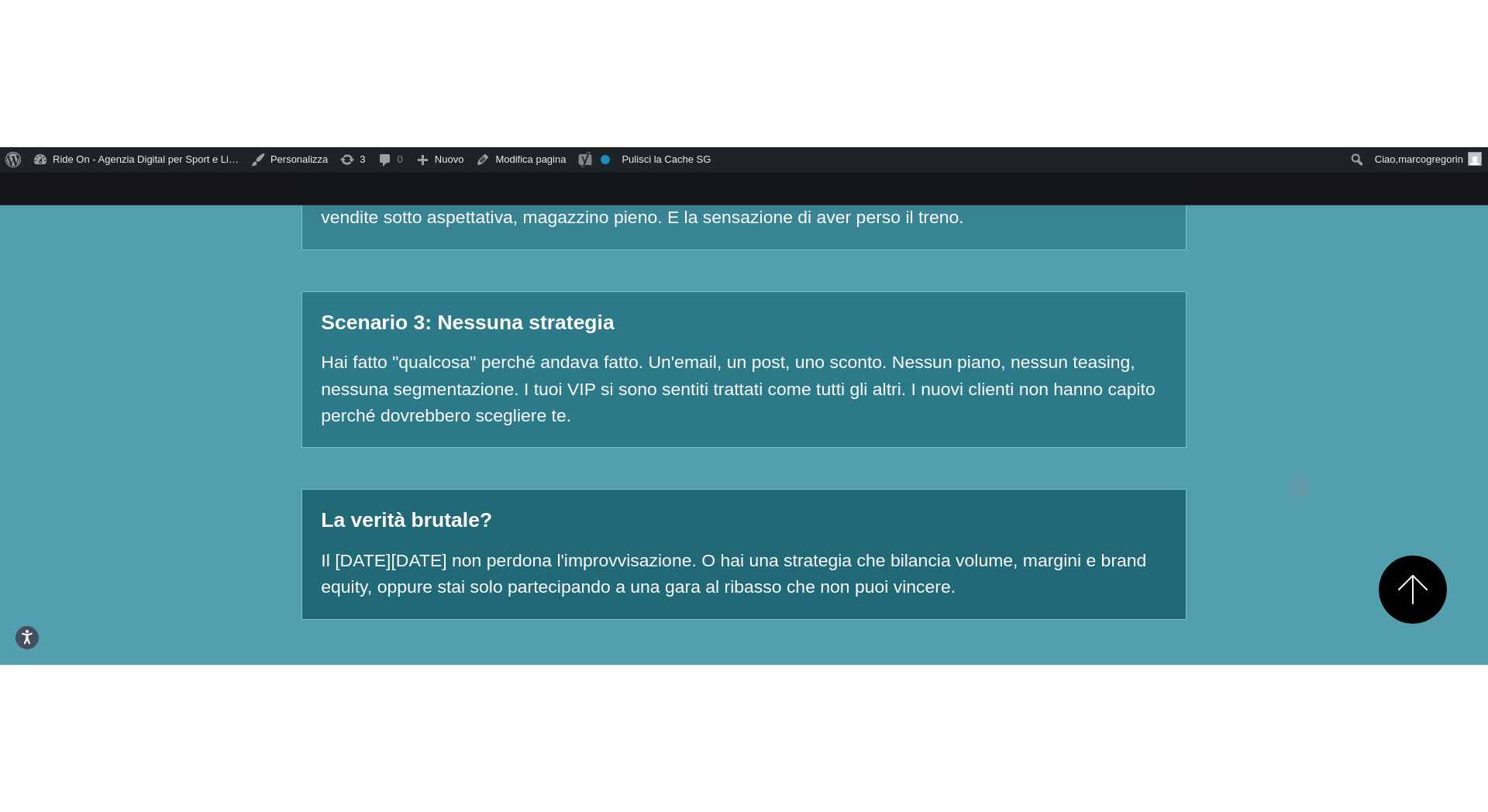
scroll to position [2013, 0]
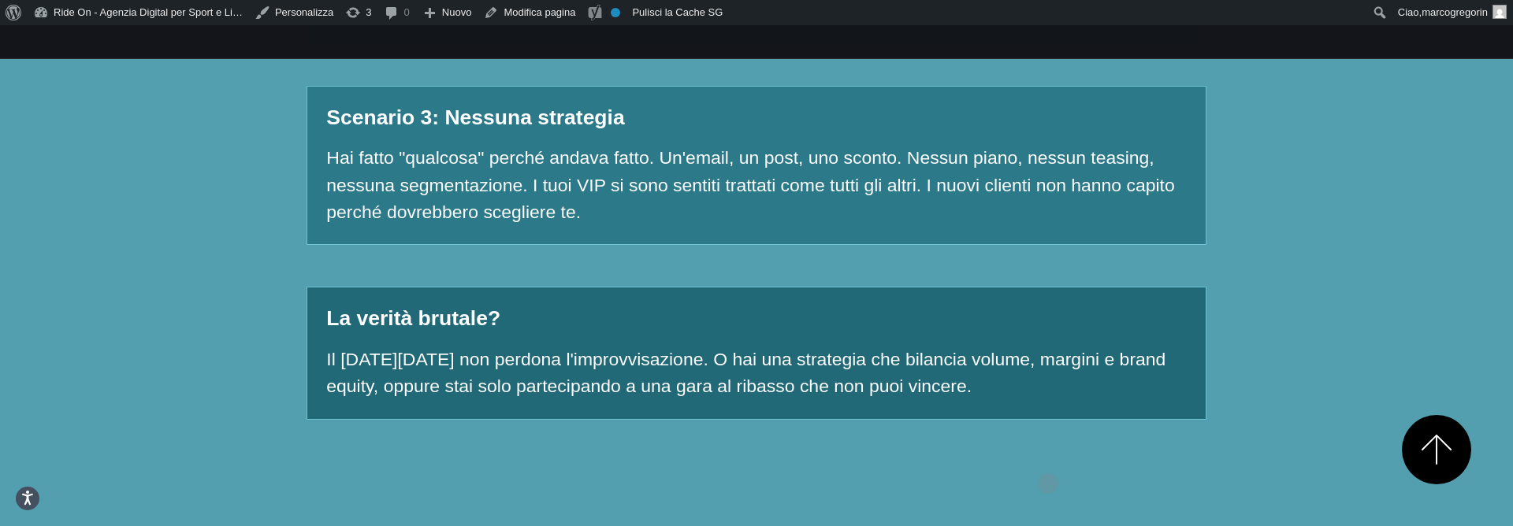
click at [1127, 388] on section "Ecco cosa succede quando il [DATE][DATE] va [DEMOGRAPHIC_DATA] Hai lavorato tut…" at bounding box center [756, 6] width 1513 height 1050
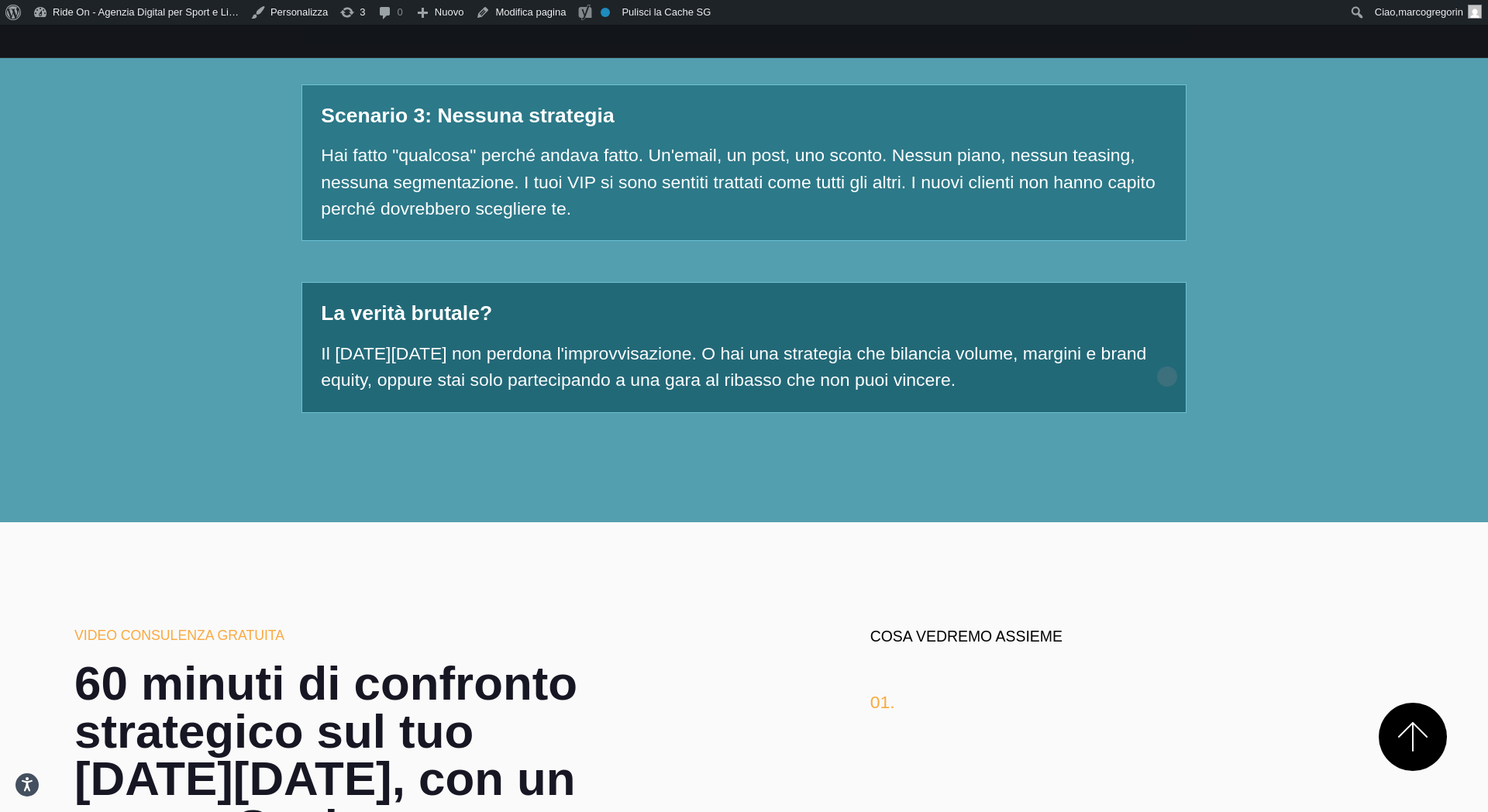
click at [1273, 305] on div "Ecco cosa succede quando il [DATE][DATE] va [DEMOGRAPHIC_DATA] Hai lavorato tut…" at bounding box center [744, 6] width 1364 height 897
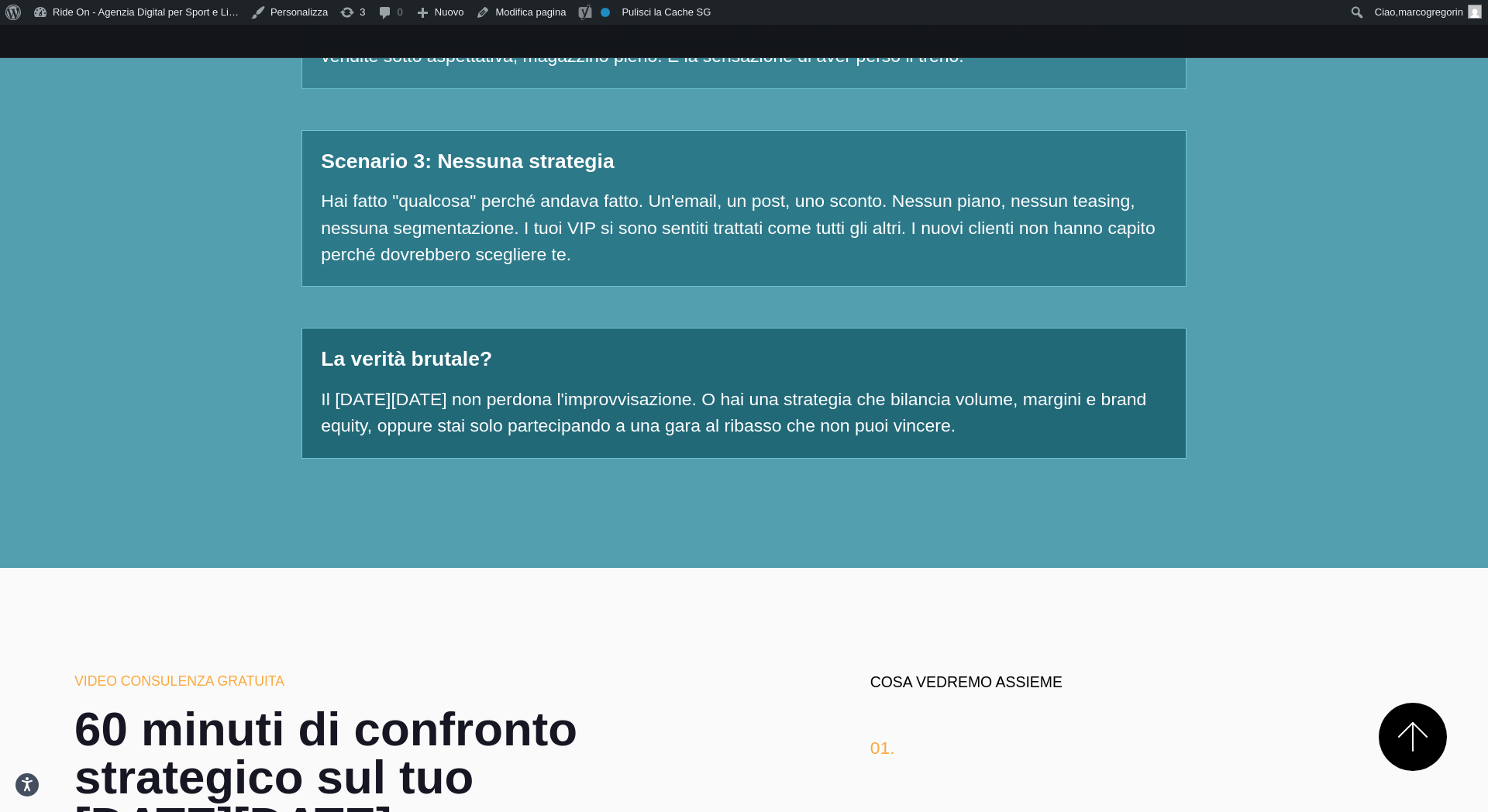
scroll to position [1970, 0]
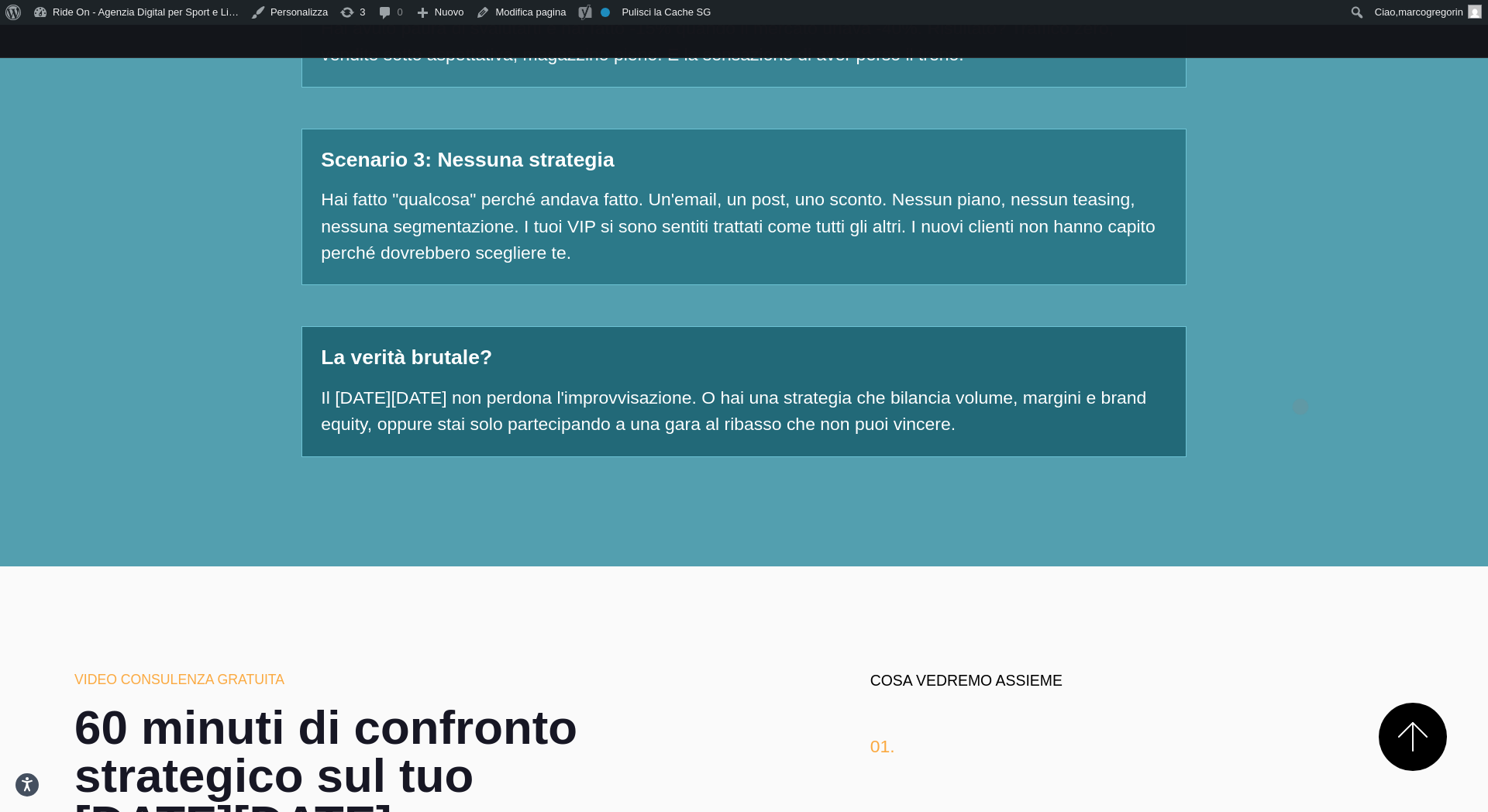
click at [1300, 381] on div "Ecco cosa succede quando il [DATE][DATE] va [DEMOGRAPHIC_DATA] Hai lavorato tut…" at bounding box center [744, 50] width 1364 height 897
click at [1302, 360] on div "Ecco cosa succede quando il [DATE][DATE] va [DEMOGRAPHIC_DATA] Hai lavorato tut…" at bounding box center [744, 50] width 1364 height 897
click at [1349, 292] on div "Ecco cosa succede quando il [DATE][DATE] va [DEMOGRAPHIC_DATA] Hai lavorato tut…" at bounding box center [744, 50] width 1364 height 897
click at [1343, 304] on div "Ecco cosa succede quando il [DATE][DATE] va [DEMOGRAPHIC_DATA] Hai lavorato tut…" at bounding box center [744, 50] width 1364 height 897
click at [1343, 301] on div "Ecco cosa succede quando il [DATE][DATE] va [DEMOGRAPHIC_DATA] Hai lavorato tut…" at bounding box center [744, 50] width 1364 height 897
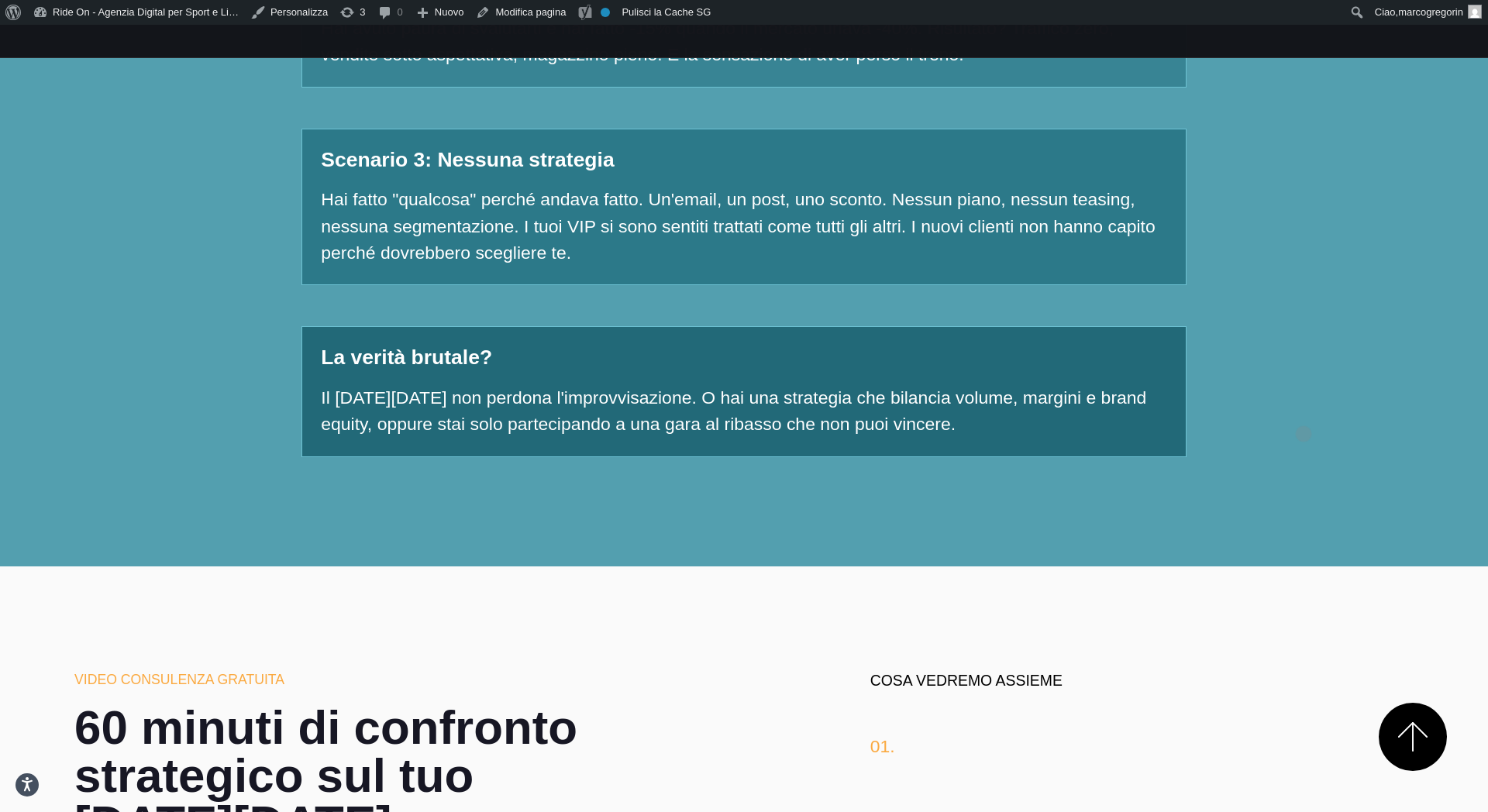
click at [1303, 407] on section "Ecco cosa succede quando il [DATE][DATE] va [DEMOGRAPHIC_DATA] Hai lavorato tut…" at bounding box center [744, 50] width 1488 height 1032
click at [1348, 375] on div "Ecco cosa succede quando il [DATE][DATE] va [DEMOGRAPHIC_DATA] Hai lavorato tut…" at bounding box center [744, 50] width 1364 height 897
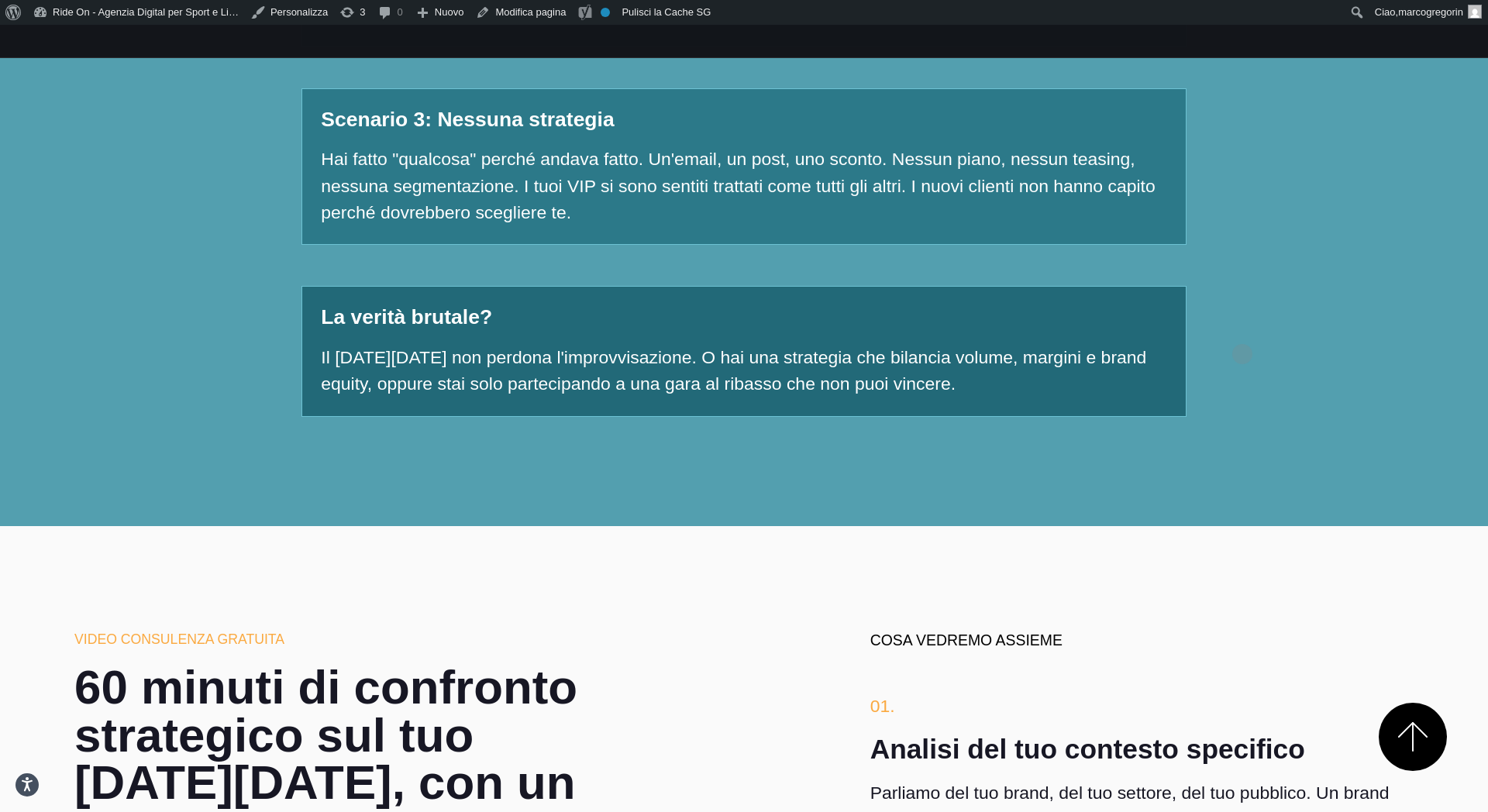
scroll to position [2038, 0]
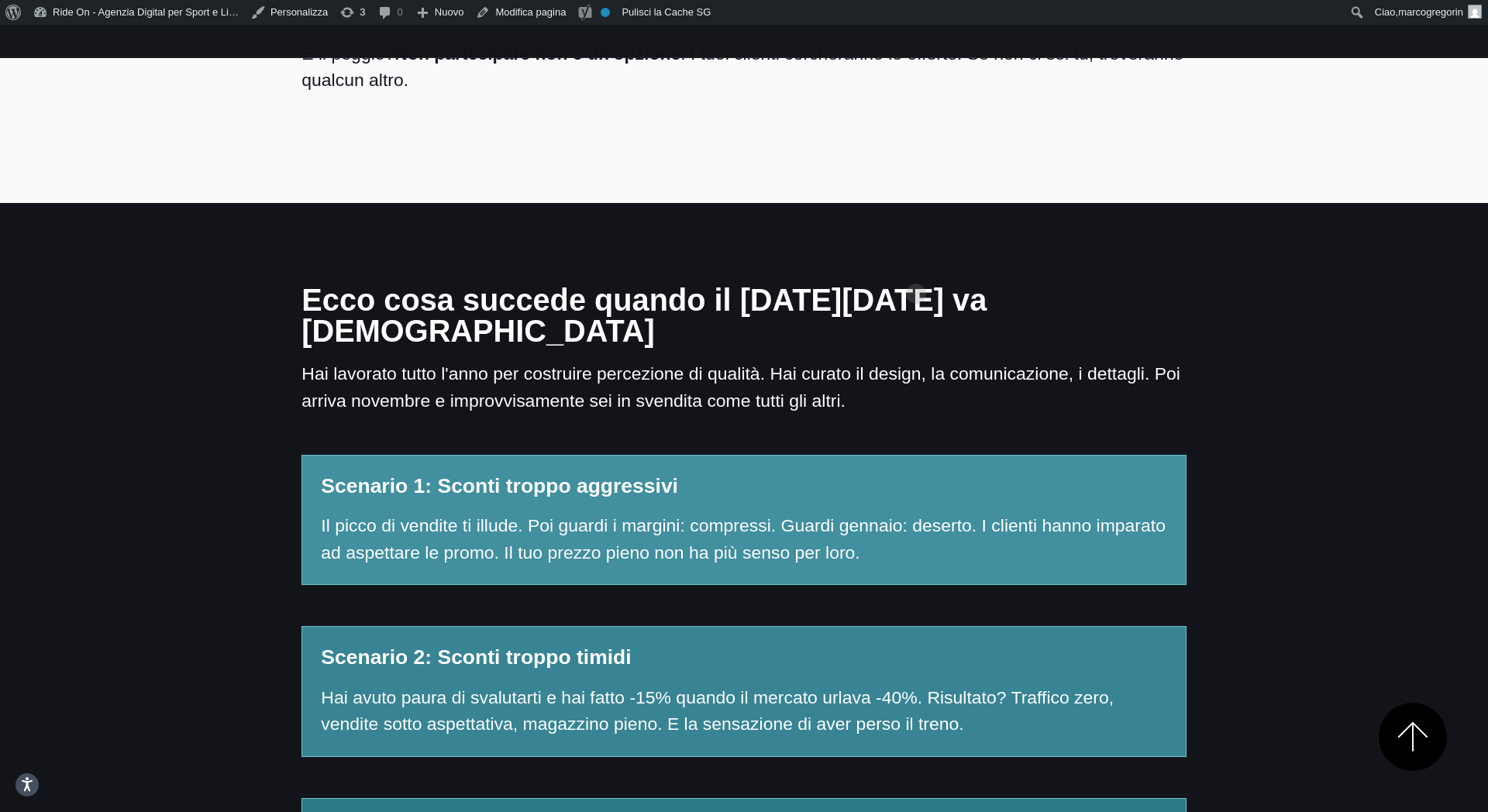
scroll to position [1635, 0]
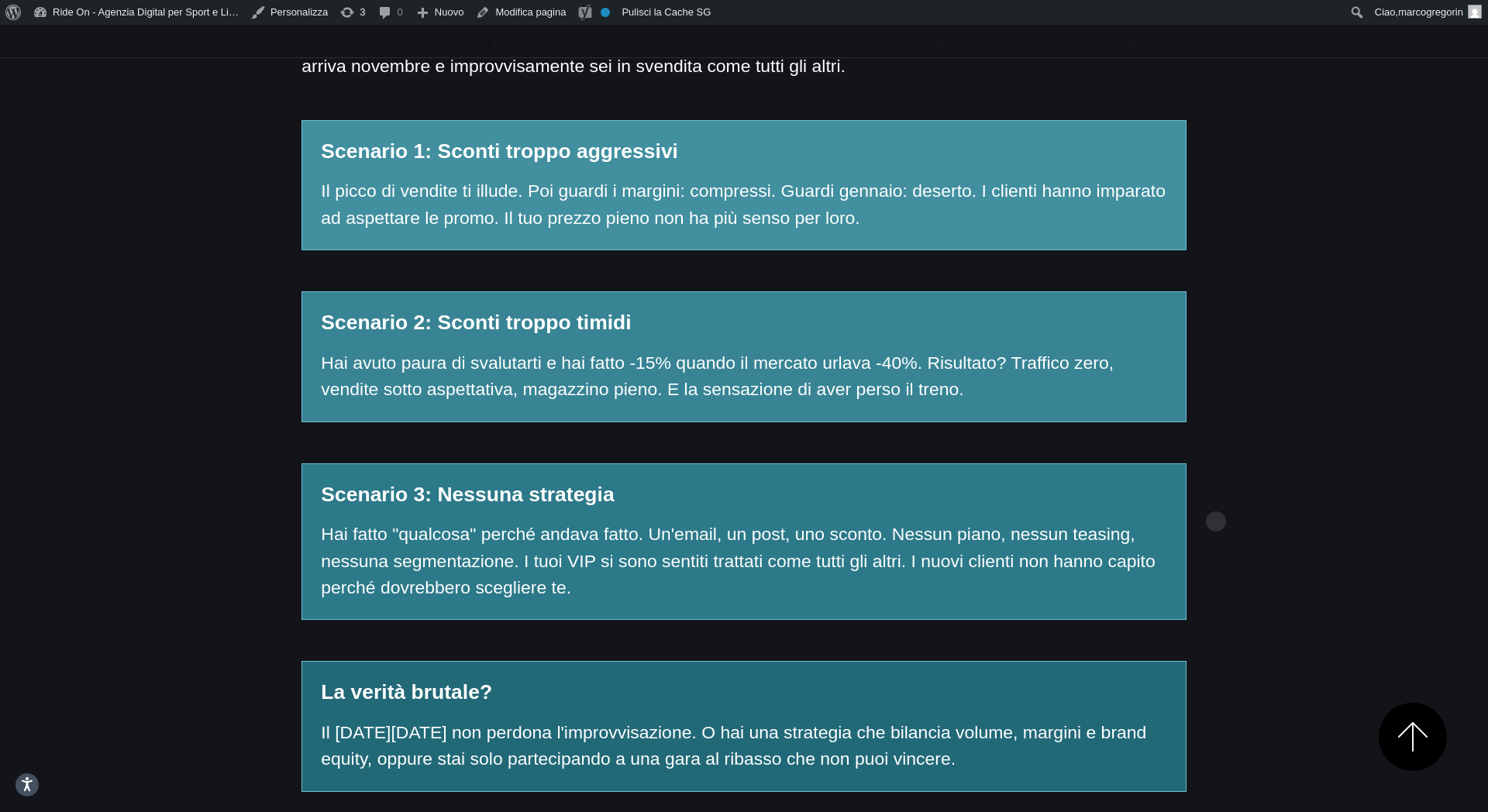
click at [1225, 492] on div "Ecco cosa succede quando il Black Friday va male Hai lavorato tutto l'anno per …" at bounding box center [744, 384] width 1364 height 897
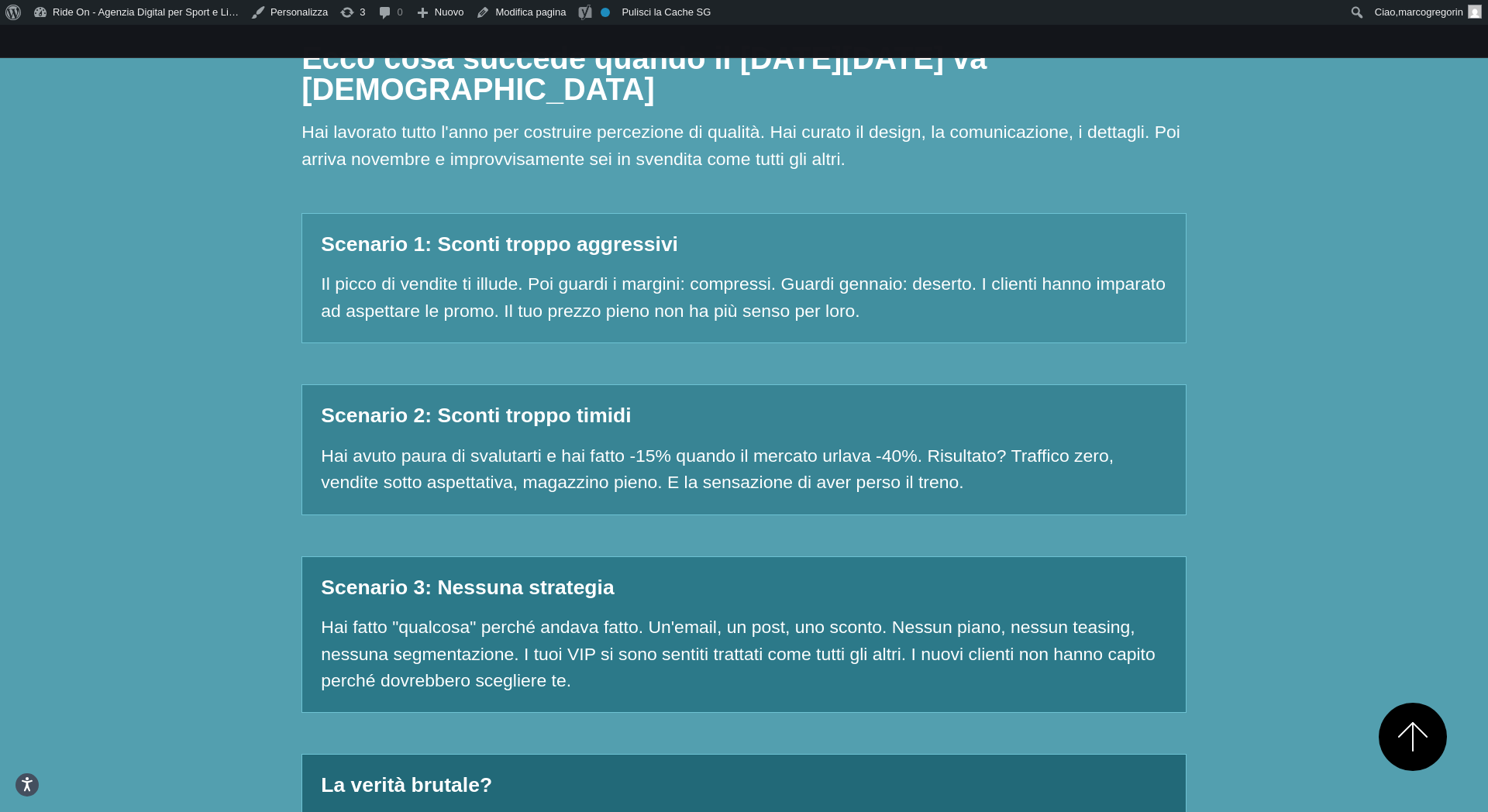
scroll to position [1419, 0]
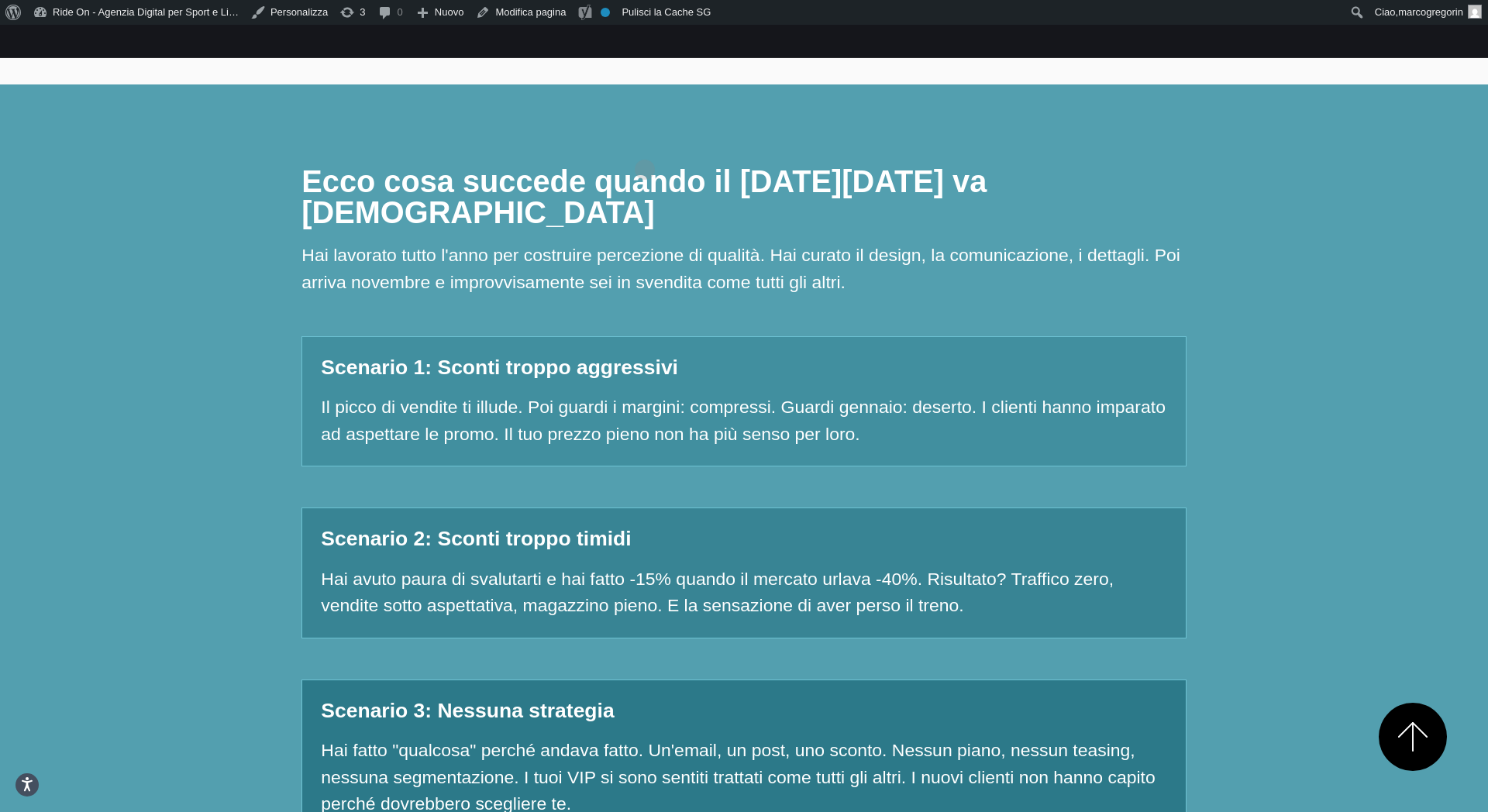
click at [645, 242] on p "Hai lavorato tutto l'anno per costruire percezione di qualità. Hai curato il de…" at bounding box center [743, 268] width 884 height 53
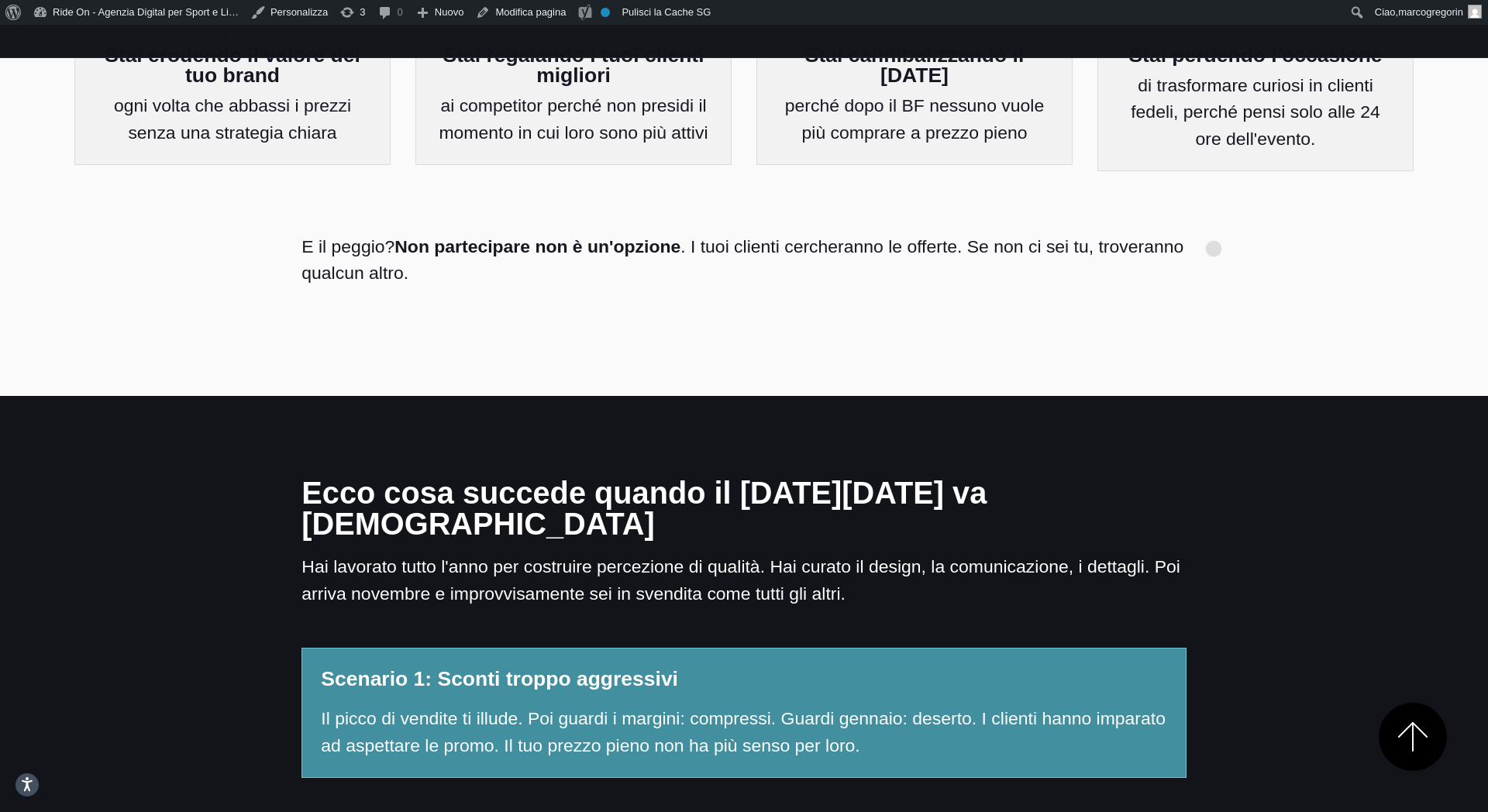
scroll to position [1088, 0]
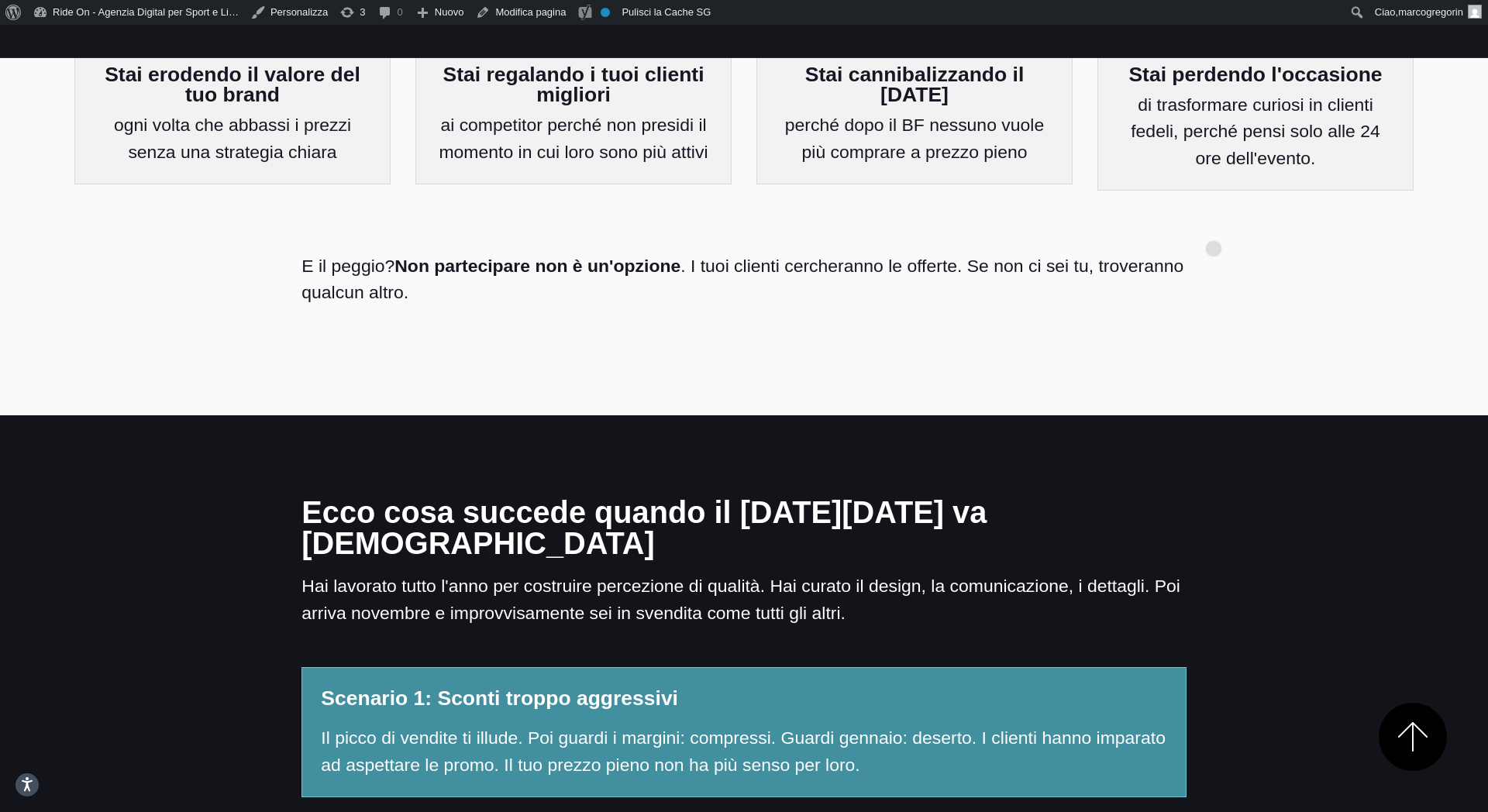
click at [1214, 224] on div "E il peggio? Non partecipare non è un'opzione . I tuoi clienti cercheranno le o…" at bounding box center [744, 279] width 1364 height 136
click at [1221, 235] on div "E il peggio? Non partecipare non è un'opzione . I tuoi clienti cercheranno le o…" at bounding box center [744, 279] width 1364 height 136
click at [1221, 315] on section "Pensi che il Black Friday sia solo una questione di sconto percentuale? Sbaglia…" at bounding box center [744, 13] width 1488 height 803
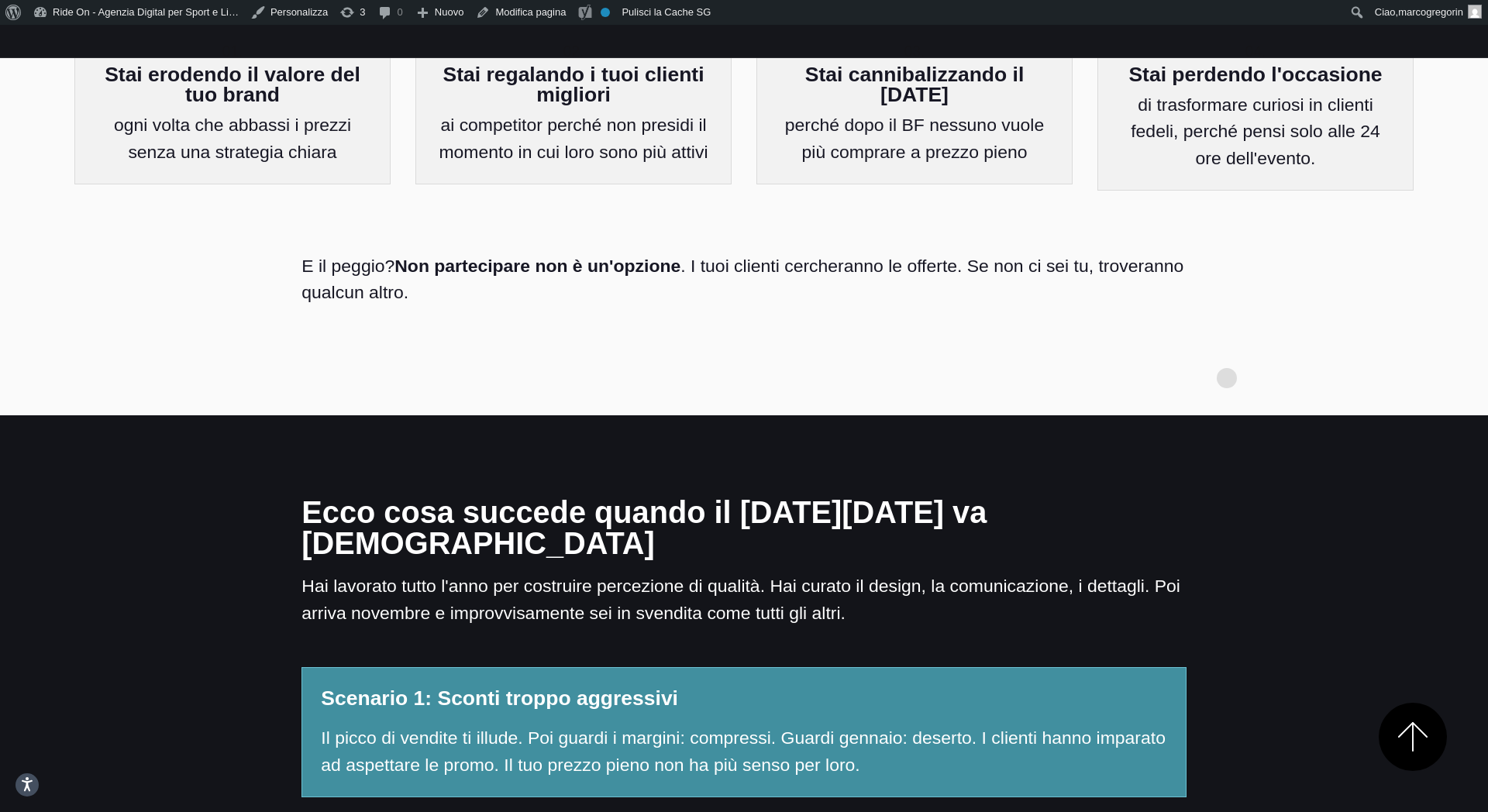
click at [1231, 327] on section "Pensi che il Black Friday sia solo una questione di sconto percentuale? Sbaglia…" at bounding box center [744, 13] width 1488 height 803
click at [1232, 309] on section "Pensi che il Black Friday sia solo una questione di sconto percentuale? Sbaglia…" at bounding box center [744, 13] width 1488 height 803
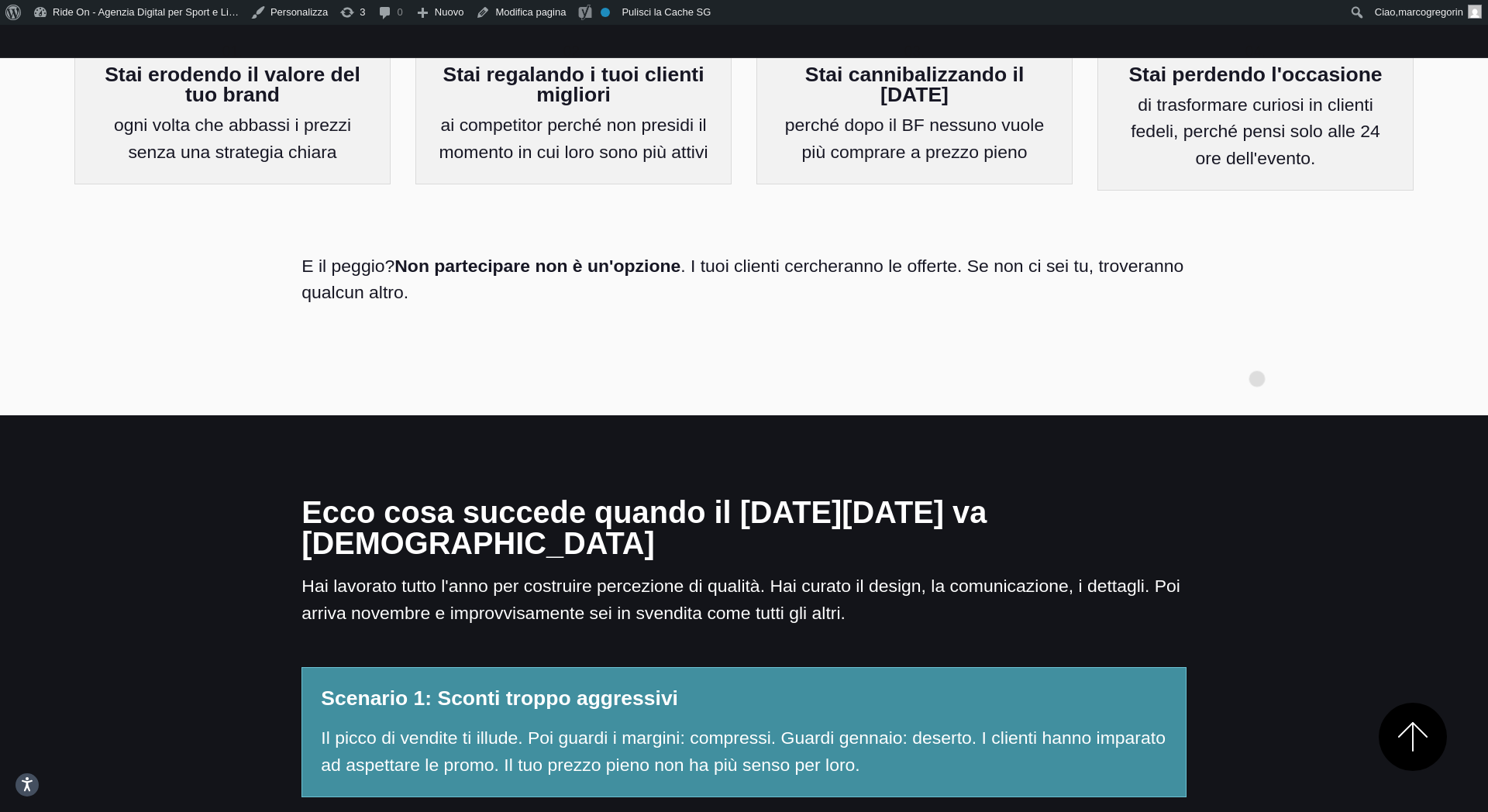
drag, startPoint x: 1259, startPoint y: 524, endPoint x: 1262, endPoint y: 515, distance: 9.5
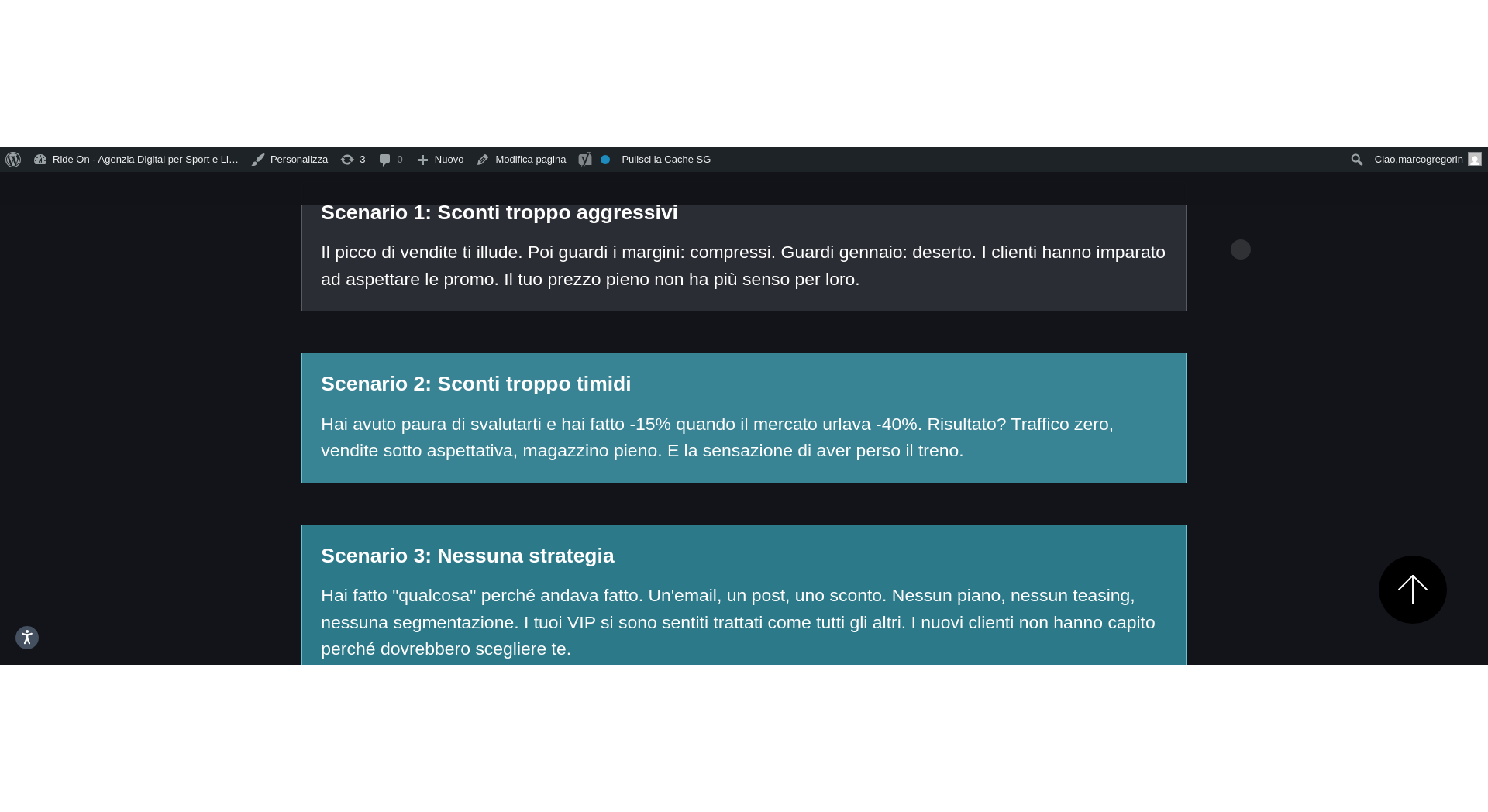
scroll to position [1728, 0]
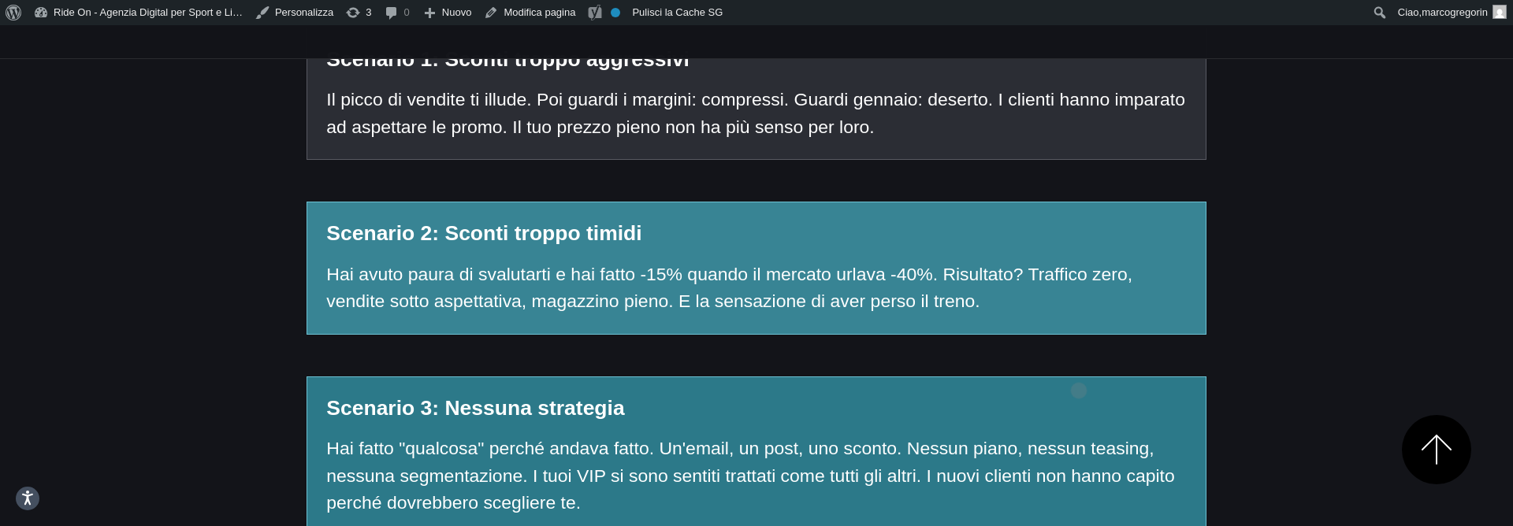
click at [1079, 435] on p "Hai fatto "qualcosa" perché andava fatto. Un'email, un post, uno sconto. Nessun…" at bounding box center [756, 475] width 860 height 81
click at [1289, 302] on div "Ecco cosa succede quando il Black Friday va male Hai lavorato tutto l'anno per …" at bounding box center [756, 297] width 1387 height 912
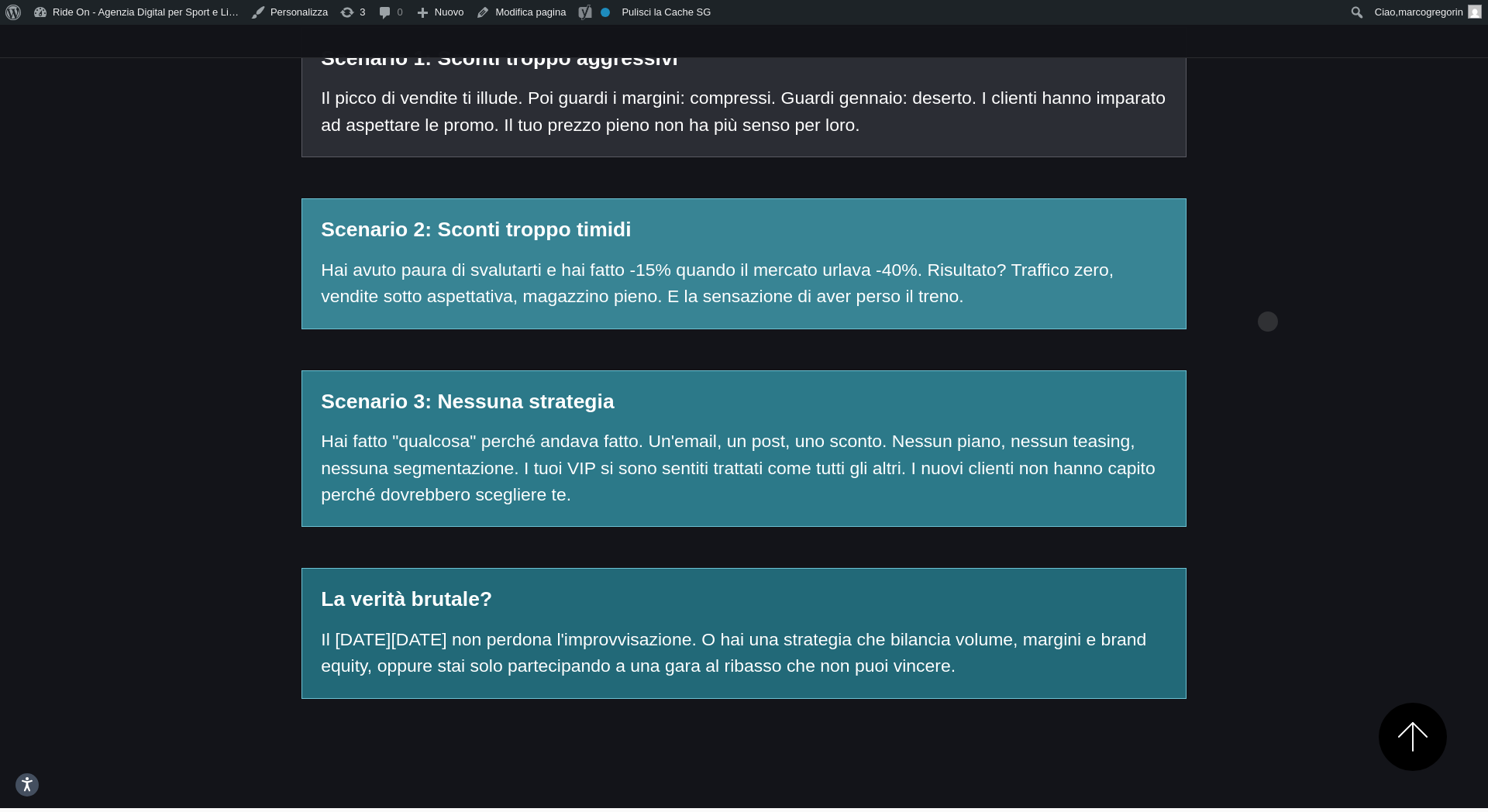
click at [1268, 297] on div "Ecco cosa succede quando il Black Friday va male Hai lavorato tutto l'anno per …" at bounding box center [744, 292] width 1364 height 897
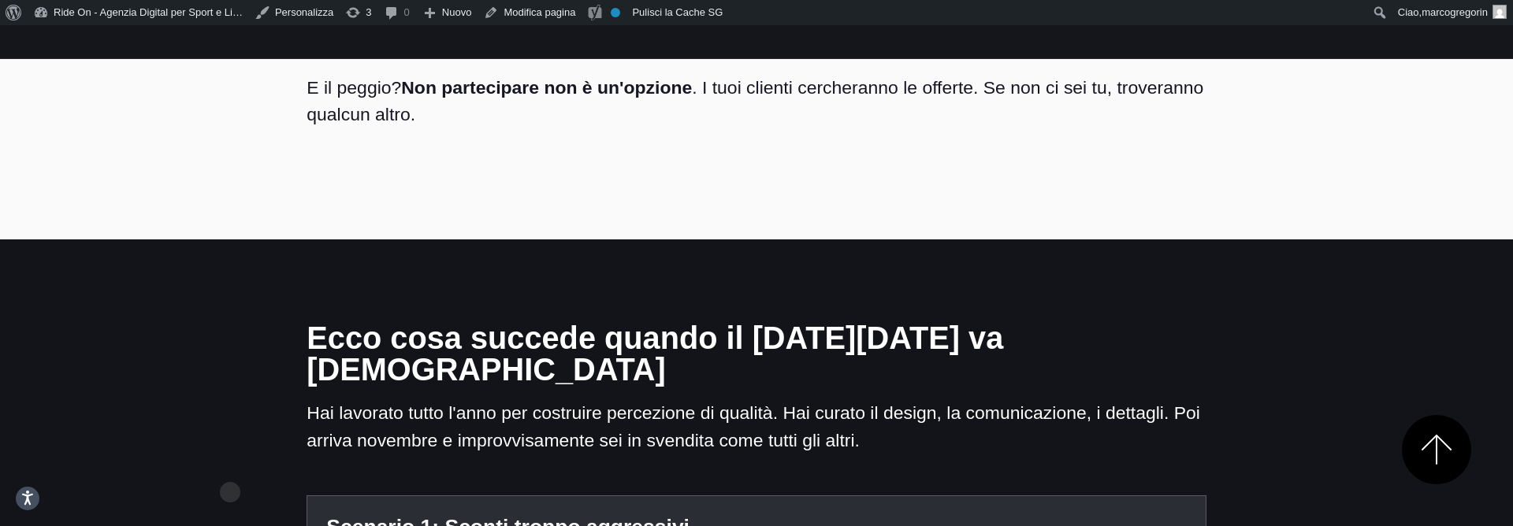
scroll to position [1341, 0]
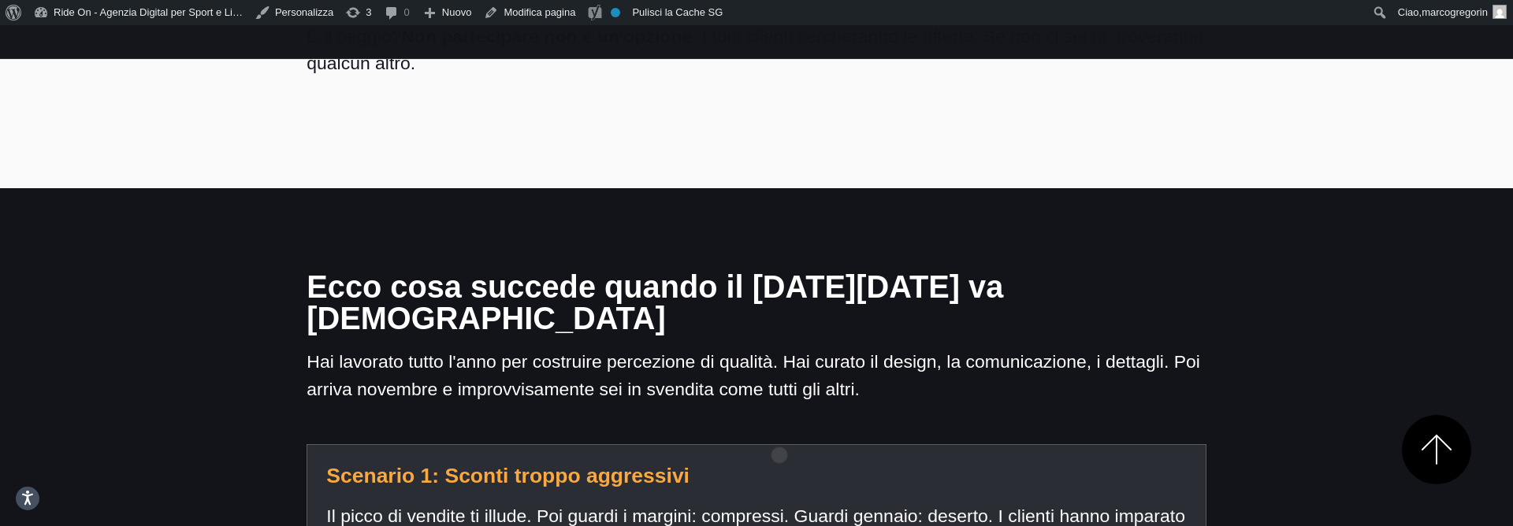
click at [779, 503] on p "Il picco di vendite ti illude. Poi guardi i margini: compressi. Guardi gennaio:…" at bounding box center [756, 530] width 860 height 54
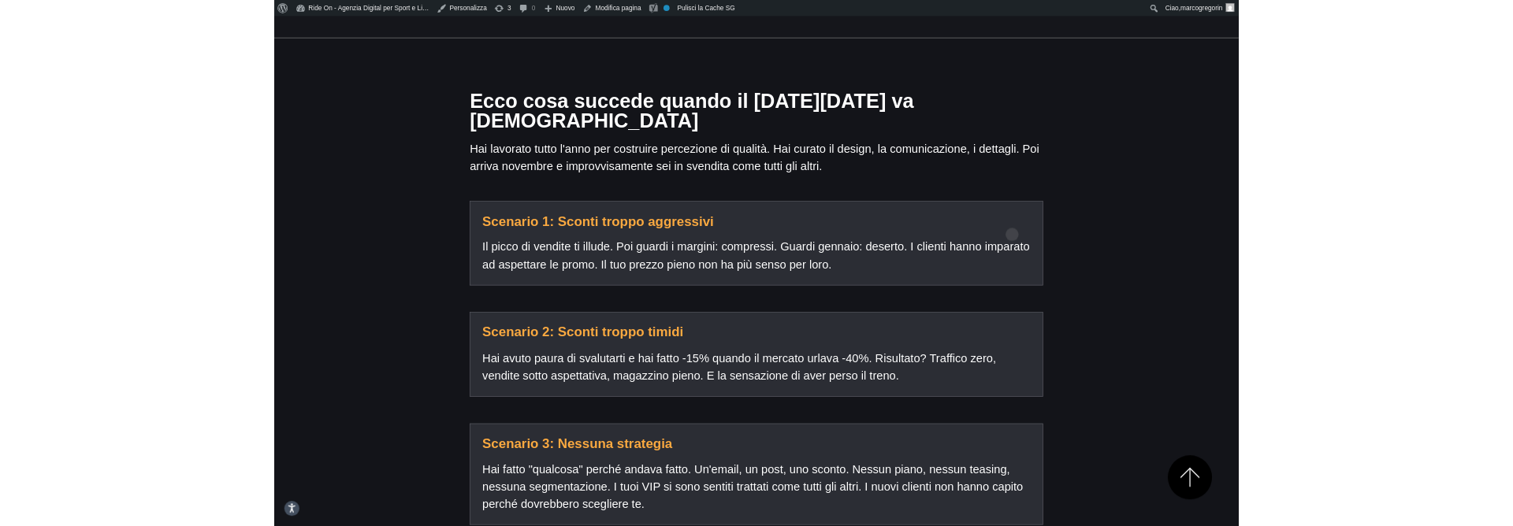
scroll to position [1471, 0]
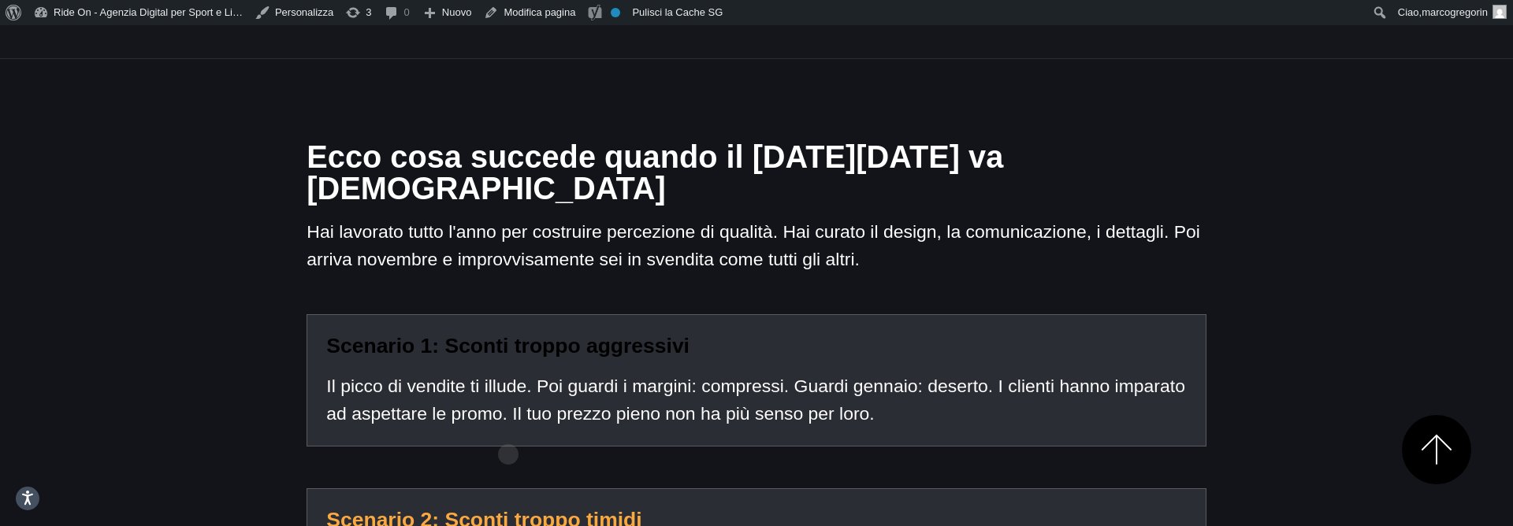
click at [508, 508] on h5 "Scenario 2: Sconti troppo timidi" at bounding box center [756, 520] width 860 height 25
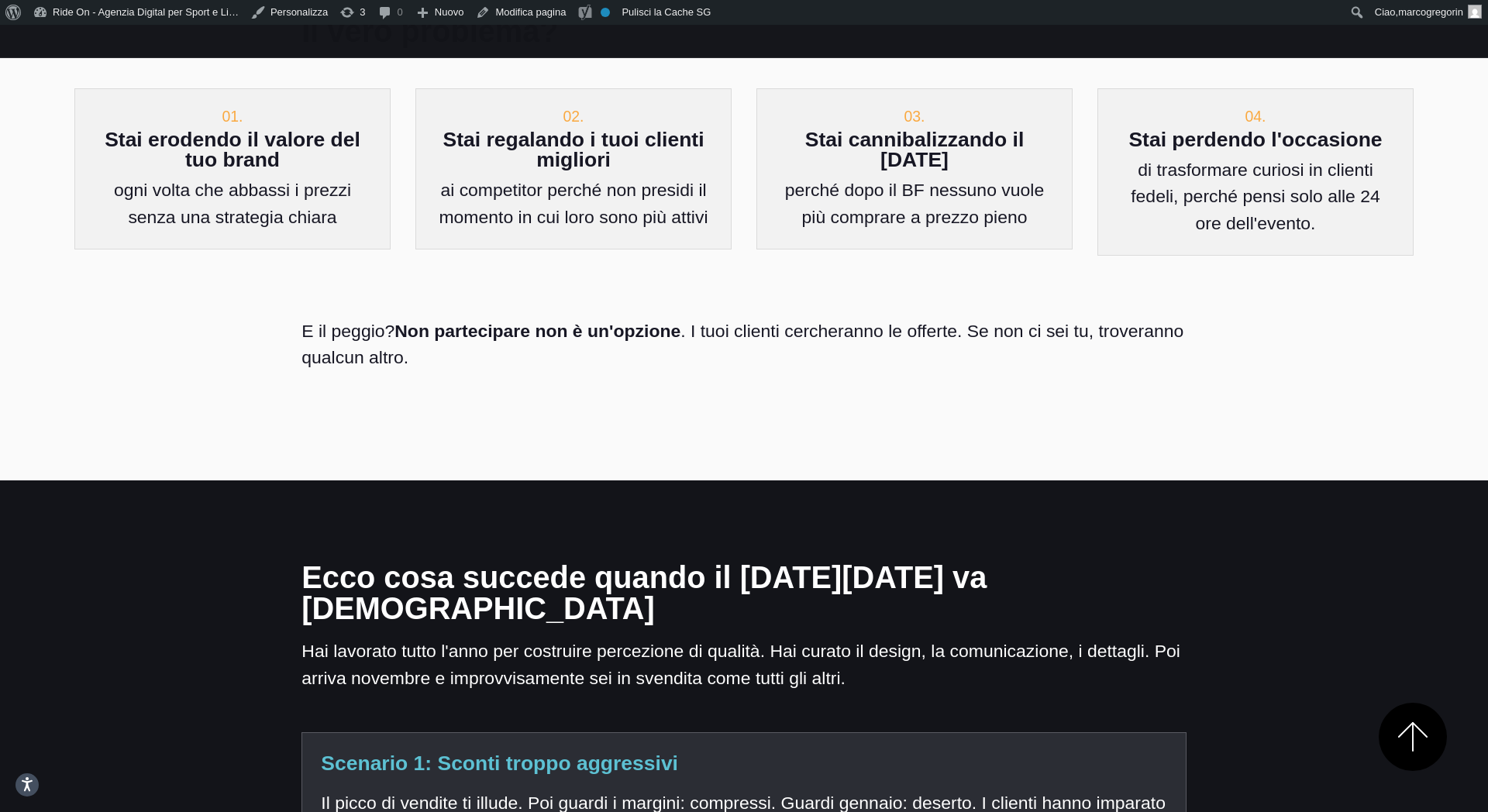
scroll to position [996, 0]
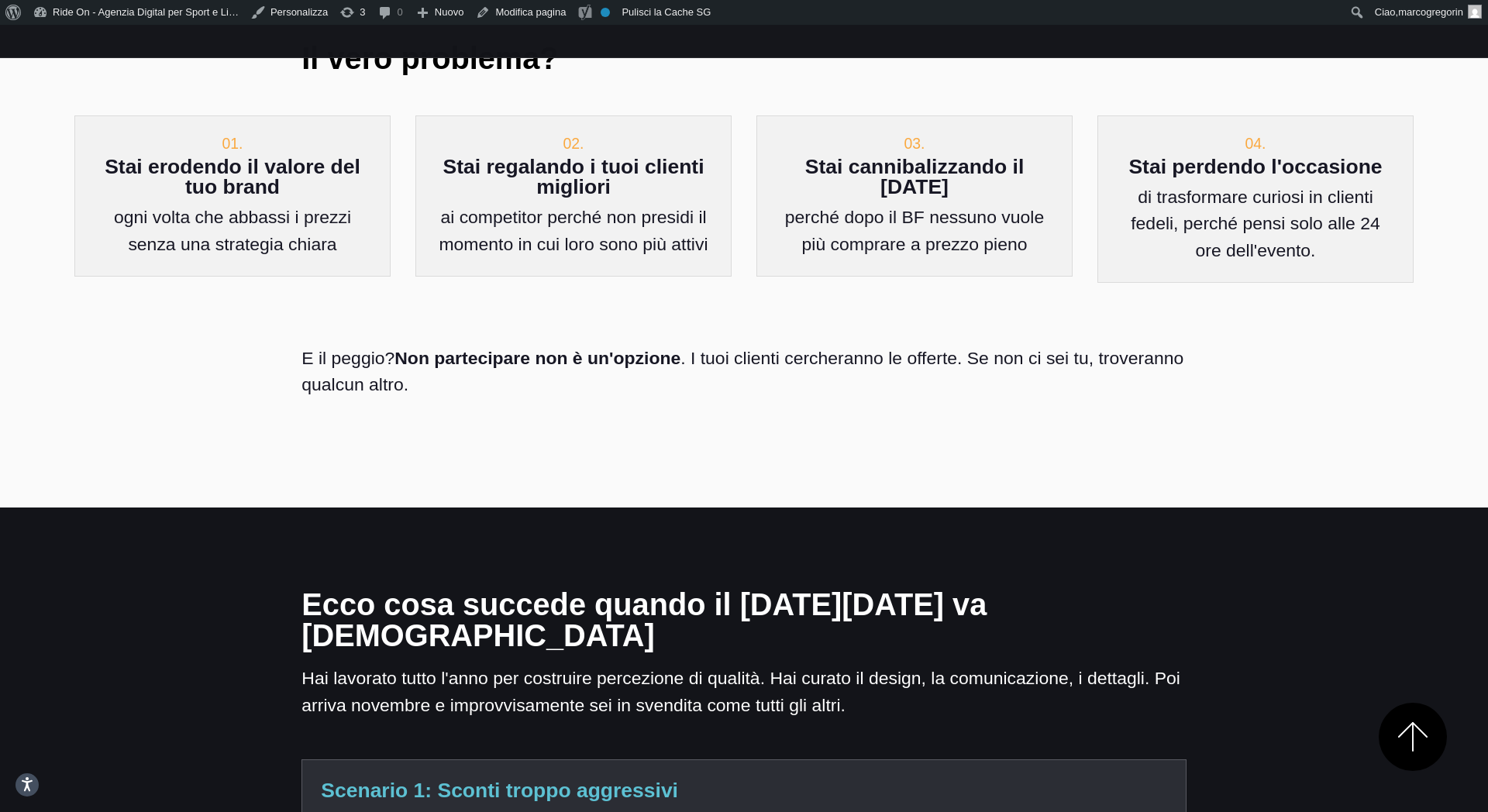
click at [944, 369] on div "E il peggio? Non partecipare non è un'opzione . I tuoi clienti cercheranno le o…" at bounding box center [744, 372] width 909 height 136
click at [939, 345] on p "E il peggio? Non partecipare non è un'opzione . I tuoi clienti cercheranno le o…" at bounding box center [743, 372] width 884 height 53
drag, startPoint x: 988, startPoint y: 322, endPoint x: 836, endPoint y: 371, distance: 159.7
click at [984, 345] on p "E il peggio? Non partecipare non è un'opzione . I tuoi clienti cercheranno le o…" at bounding box center [743, 372] width 884 height 53
click at [813, 372] on section "Pensi che il [DATE][DATE] sia solo una questione di sconto percentuale? Sbaglia…" at bounding box center [744, 105] width 1488 height 803
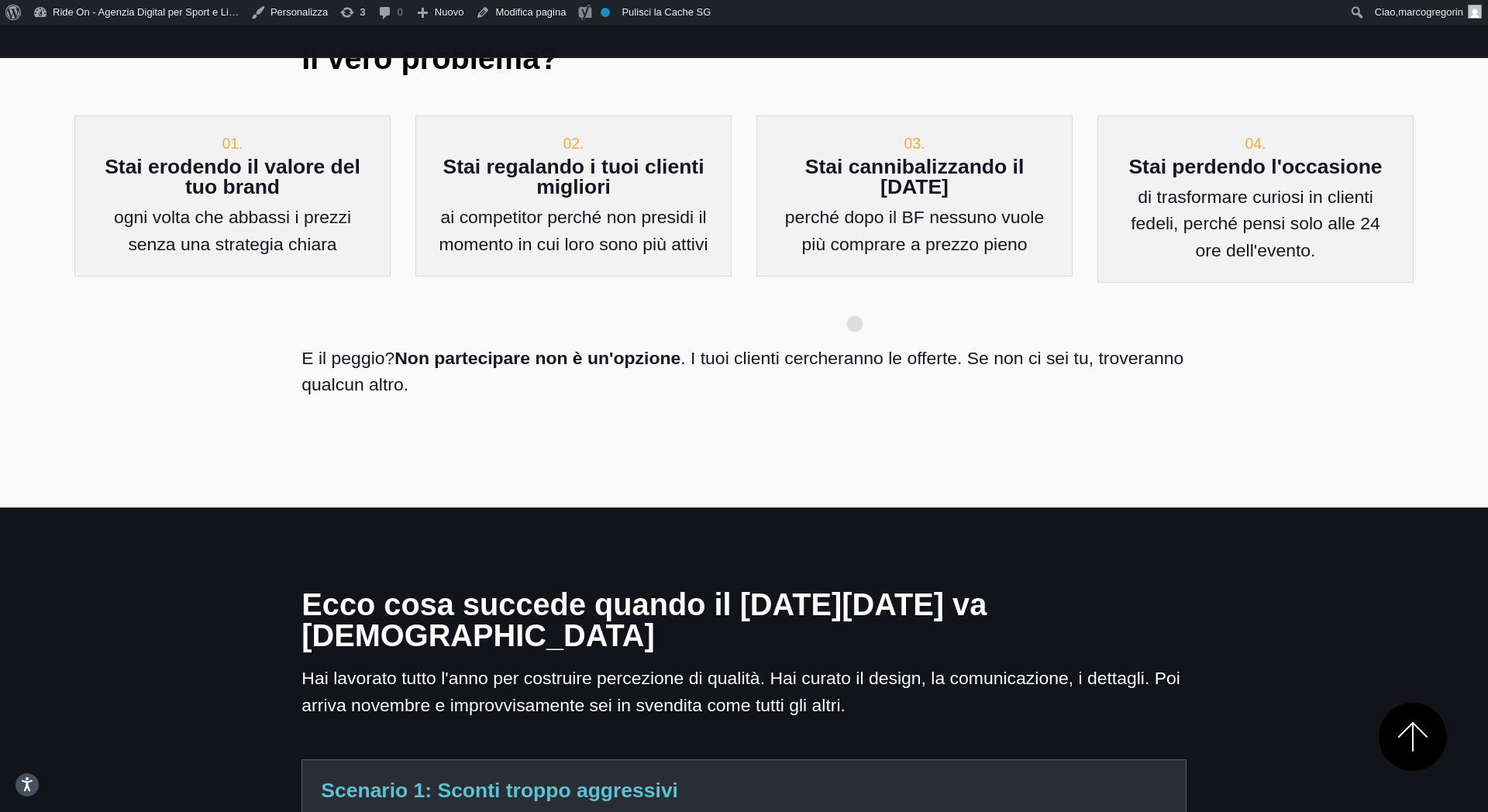
click at [855, 345] on p "E il peggio? Non partecipare non è un'opzione . I tuoi clienti cercheranno le o…" at bounding box center [743, 372] width 884 height 53
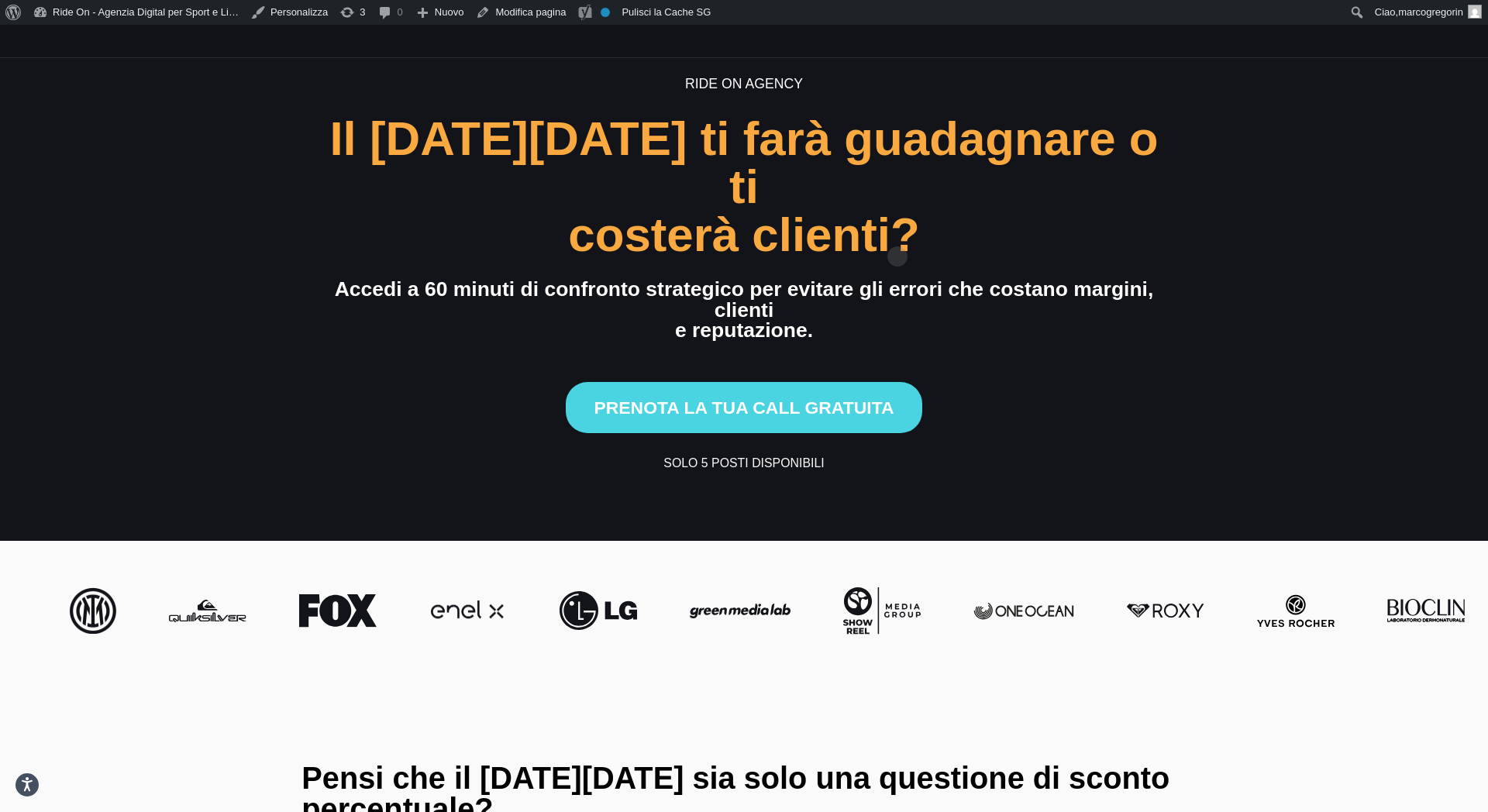
scroll to position [27, 0]
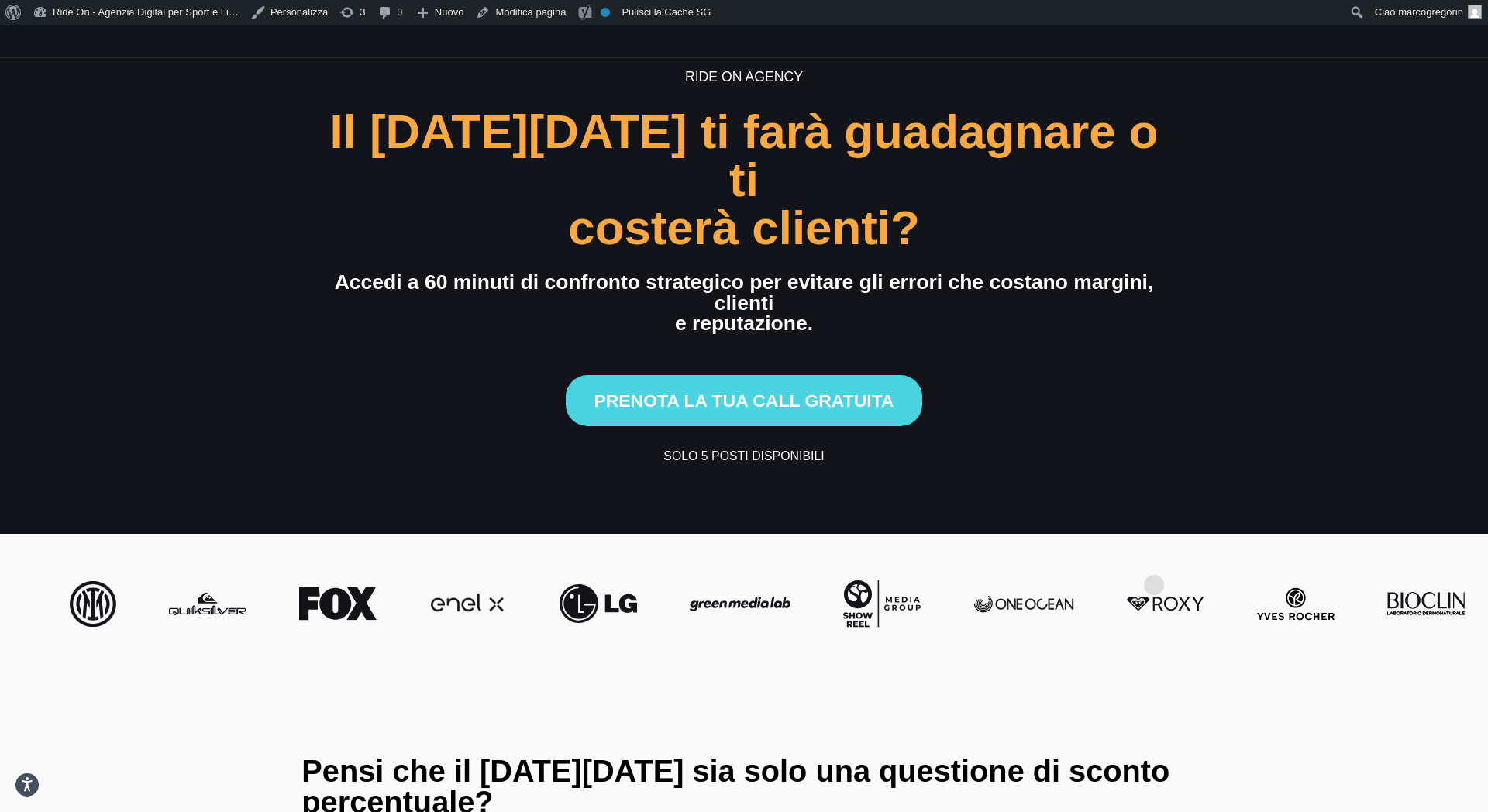
click at [1154, 517] on div at bounding box center [744, 604] width 1364 height 72
click at [1174, 517] on div at bounding box center [744, 604] width 1364 height 72
click at [1216, 407] on section "Ride On Agency Il Black Friday ti farà guadagnare o ti costerà clienti? Accedi …" at bounding box center [744, 265] width 1488 height 535
click at [1263, 278] on div "Ride On Agency Il Black Friday ti farà guadagnare o ti costerà clienti? Accedi …" at bounding box center [744, 265] width 1054 height 398
click at [1291, 235] on section "Ride On Agency Il Black Friday ti farà guadagnare o ti costerà clienti? Accedi …" at bounding box center [744, 265] width 1488 height 535
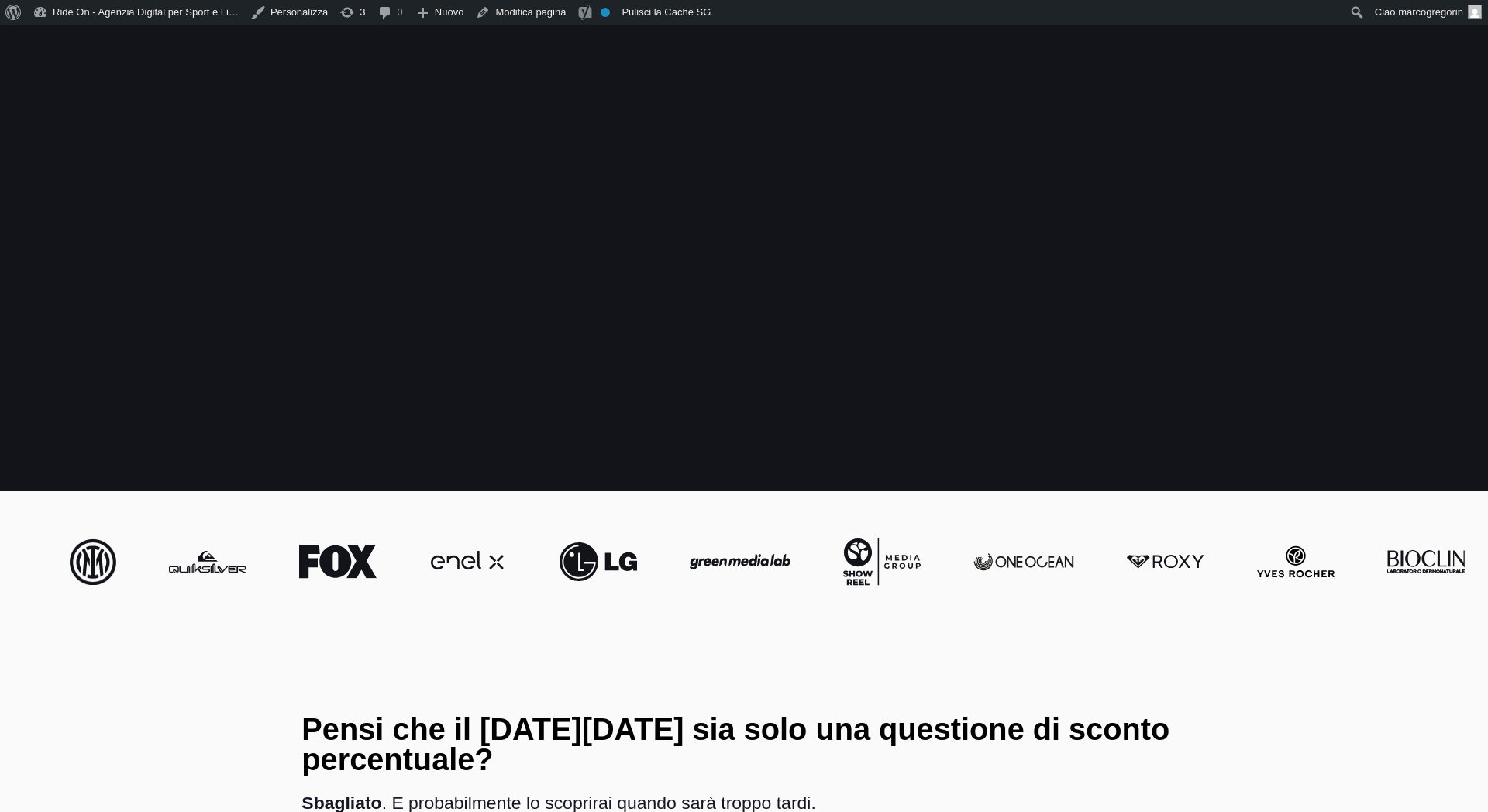
scroll to position [27, 0]
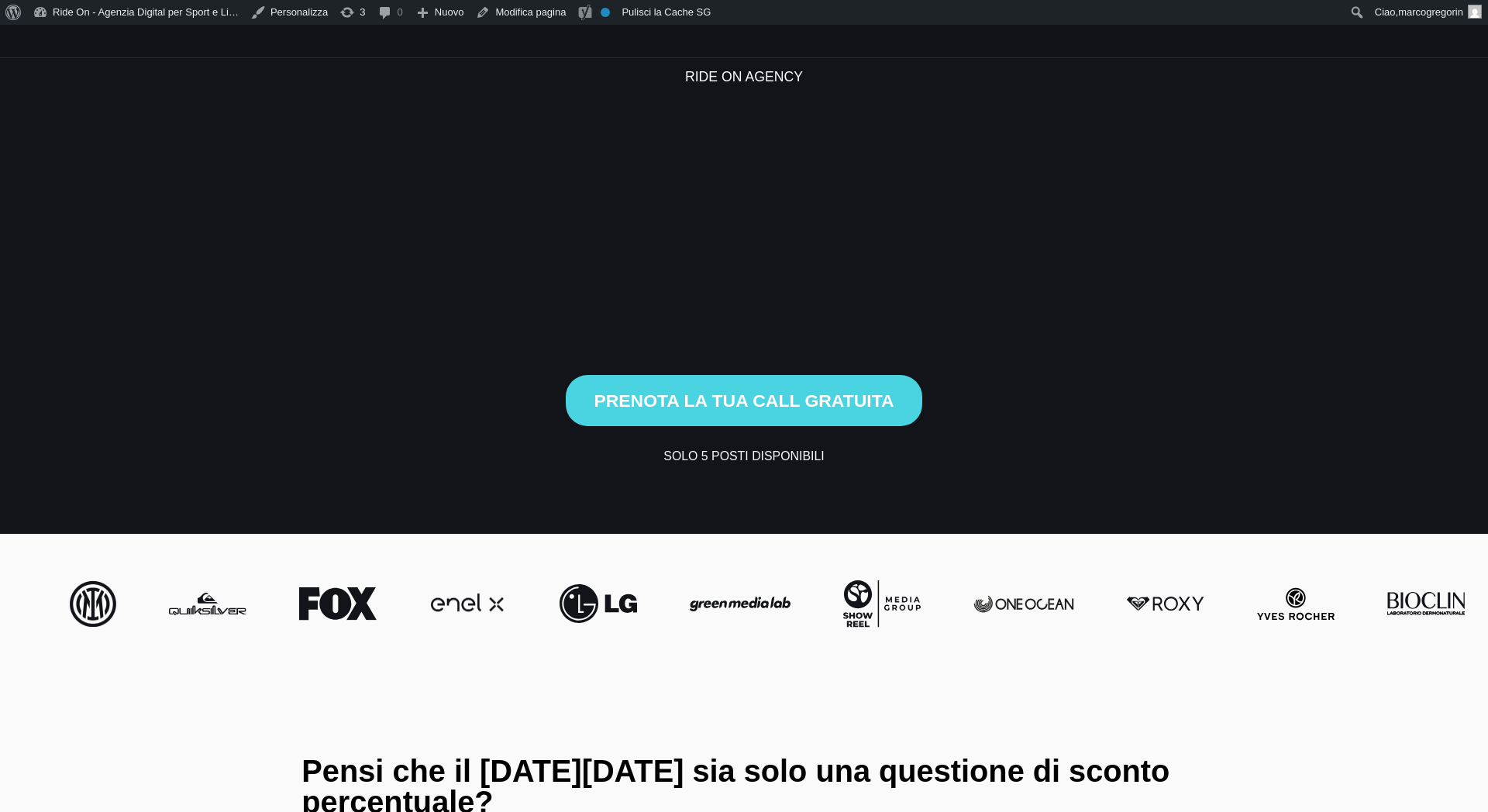
click at [1300, 233] on section "Ride On Agency Il [DATE][DATE] ti farà guadagnare o ti costerà clienti? Accedi …" at bounding box center [744, 265] width 1488 height 535
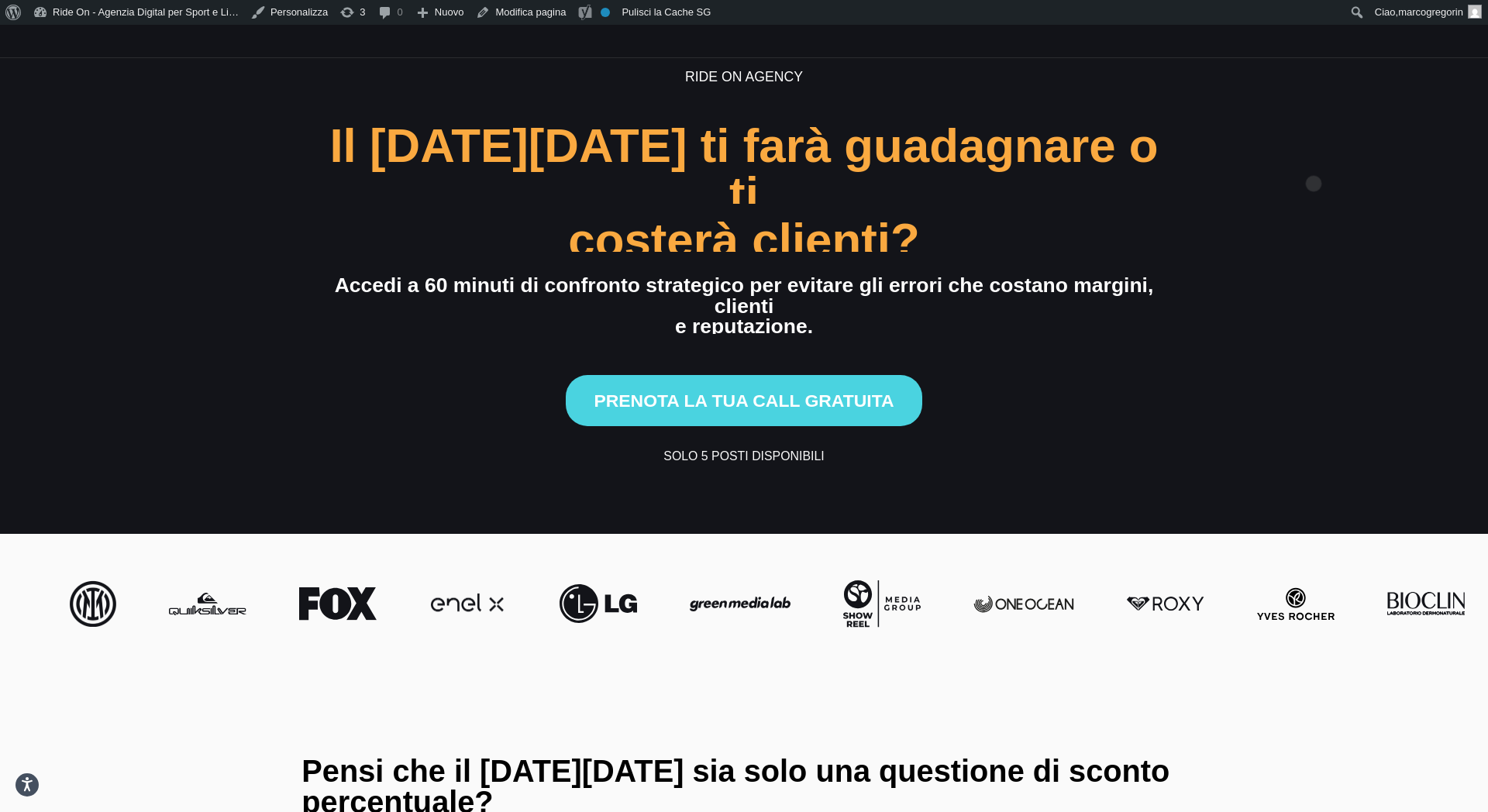
click at [1313, 159] on section "Ride On Agency Il [DATE][DATE] ti farà guadagnare o ti costerà clienti? Accedi …" at bounding box center [744, 265] width 1488 height 535
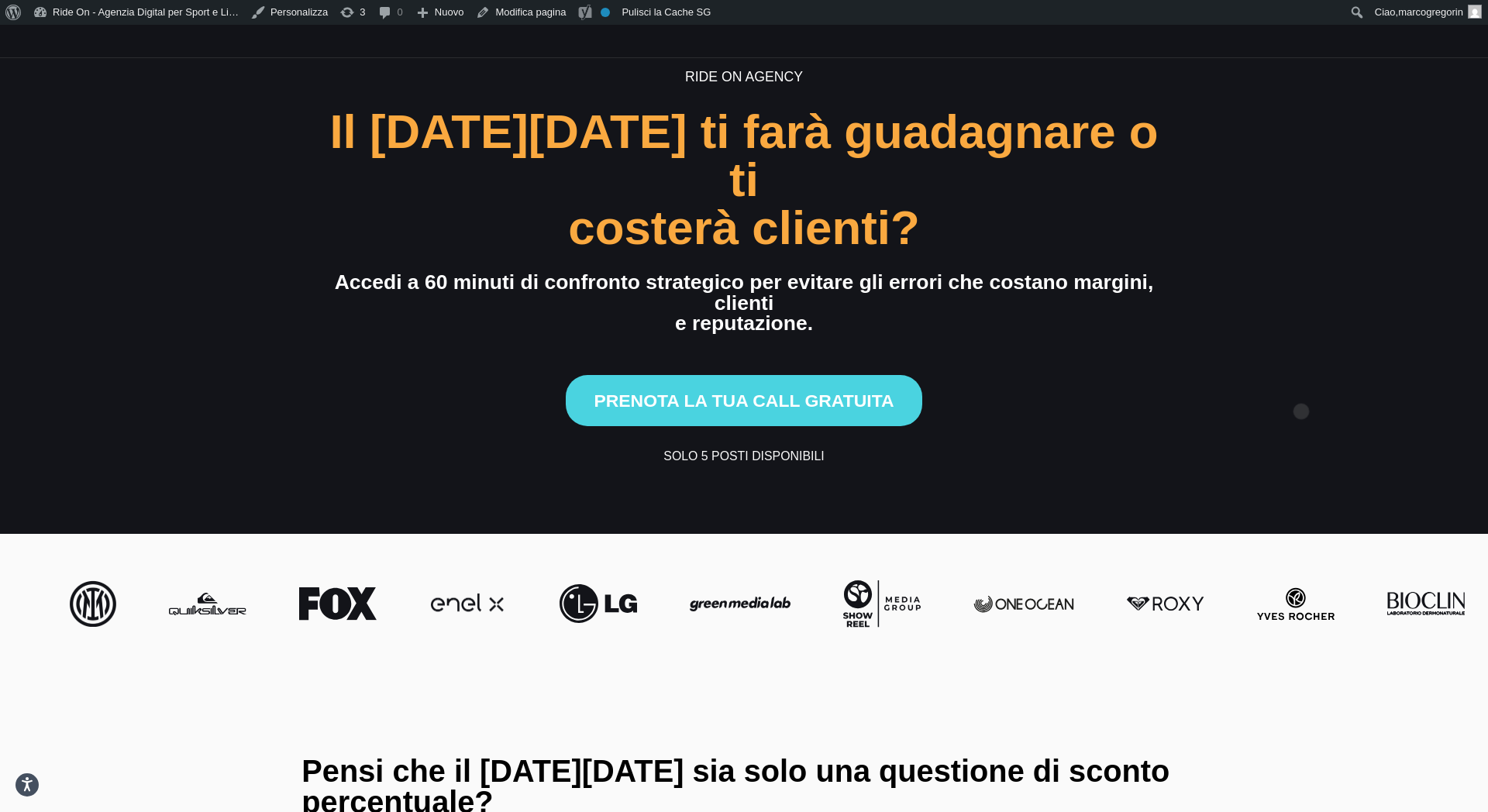
click at [1301, 386] on section "Ride On Agency Il [DATE][DATE] ti farà guadagnare o ti costerà clienti? Accedi …" at bounding box center [744, 265] width 1488 height 535
click at [1290, 349] on section "Ride On Agency Il [DATE][DATE] ti farà guadagnare o ti costerà clienti? Accedi …" at bounding box center [744, 265] width 1488 height 535
click at [1296, 320] on section "Ride On Agency Il [DATE][DATE] ti farà guadagnare o ti costerà clienti? Accedi …" at bounding box center [744, 265] width 1488 height 535
click at [1295, 336] on section "Ride On Agency Il [DATE][DATE] ti farà guadagnare o ti costerà clienti? Accedi …" at bounding box center [744, 265] width 1488 height 535
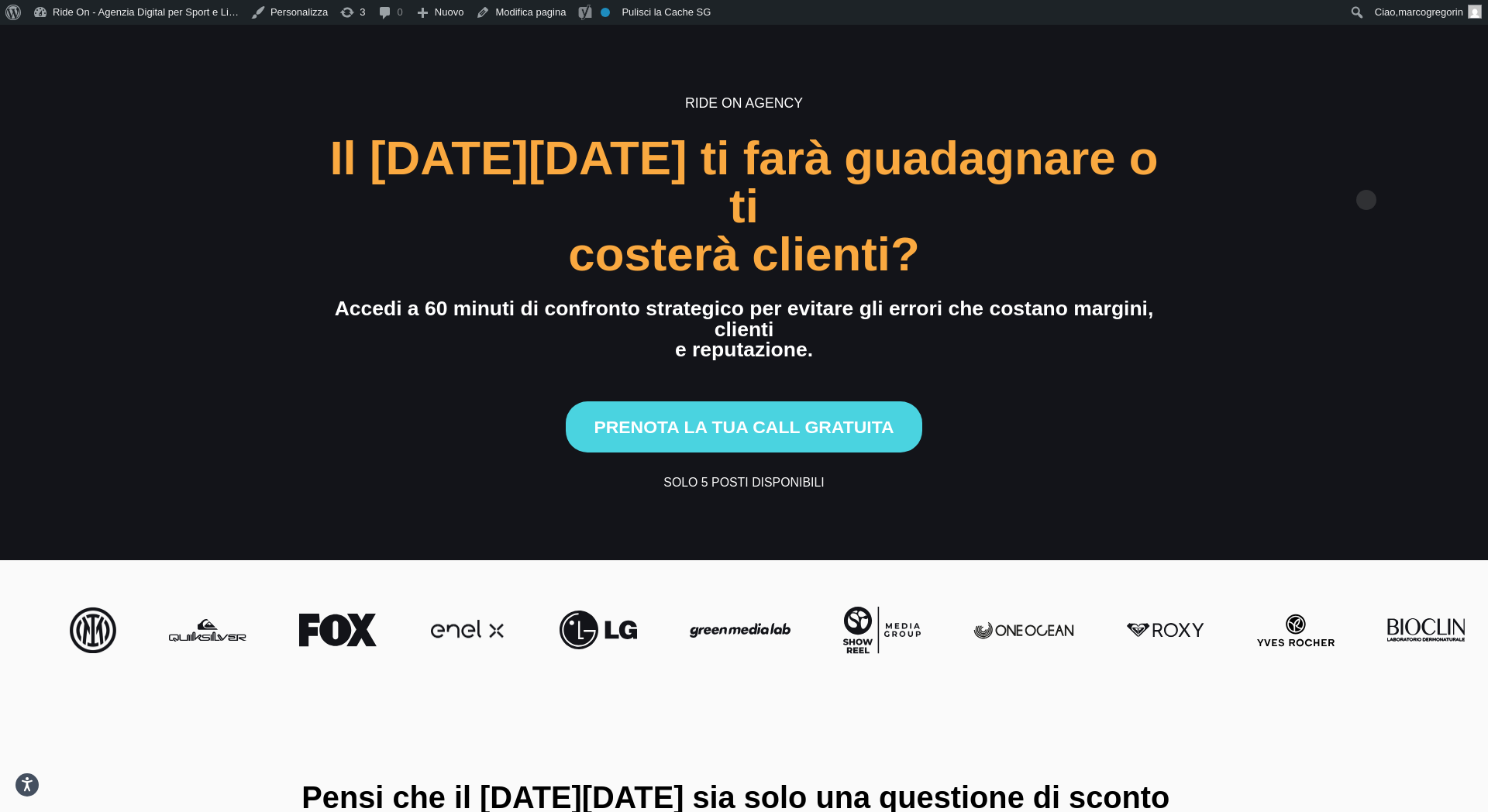
click at [1366, 170] on section "Ride On Agency Il [DATE][DATE] ti farà guadagnare o ti costerà clienti? Accedi …" at bounding box center [744, 292] width 1488 height 535
click at [1366, 174] on section "Ride On Agency Il Black Friday ti farà guadagnare o ti costerà clienti? Accedi …" at bounding box center [744, 292] width 1488 height 535
click at [1384, 150] on section "Ride On Agency Il Black Friday ti farà guadagnare o ti costerà clienti? Accedi …" at bounding box center [744, 292] width 1488 height 535
click at [1373, 137] on section "Ride On Agency Il Black Friday ti farà guadagnare o ti costerà clienti? Accedi …" at bounding box center [744, 292] width 1488 height 535
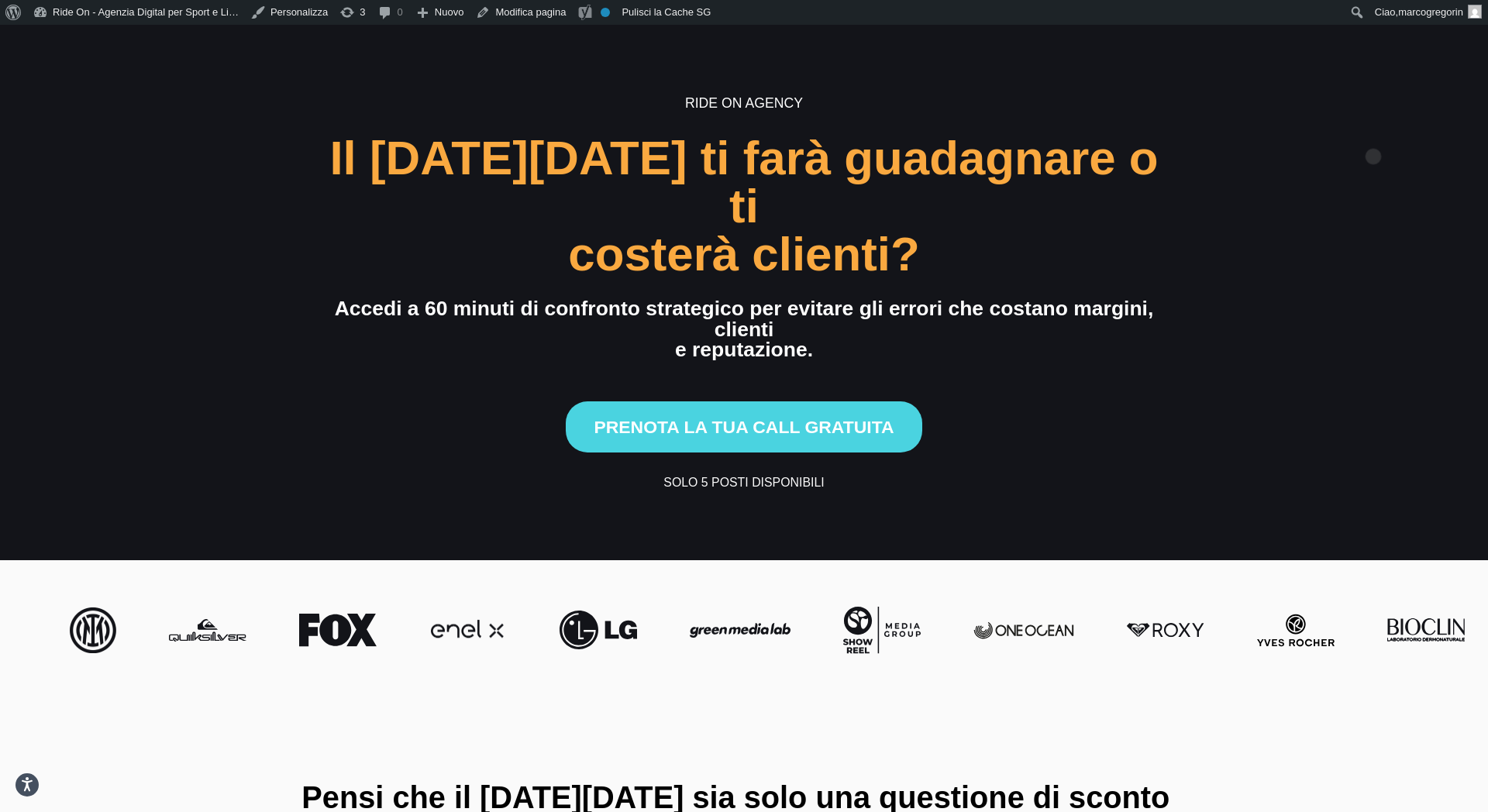
click at [1373, 132] on section "Ride On Agency Il Black Friday ti farà guadagnare o ti costerà clienti? Accedi …" at bounding box center [744, 292] width 1488 height 535
click at [1368, 155] on section "Ride On Agency Il Black Friday ti farà guadagnare o ti costerà clienti? Accedi …" at bounding box center [744, 292] width 1488 height 535
click at [1370, 148] on section "Ride On Agency Il Black Friday ti farà guadagnare o ti costerà clienti? Accedi …" at bounding box center [744, 292] width 1488 height 535
click at [1368, 156] on section "Ride On Agency Il Black Friday ti farà guadagnare o ti costerà clienti? Accedi …" at bounding box center [744, 292] width 1488 height 535
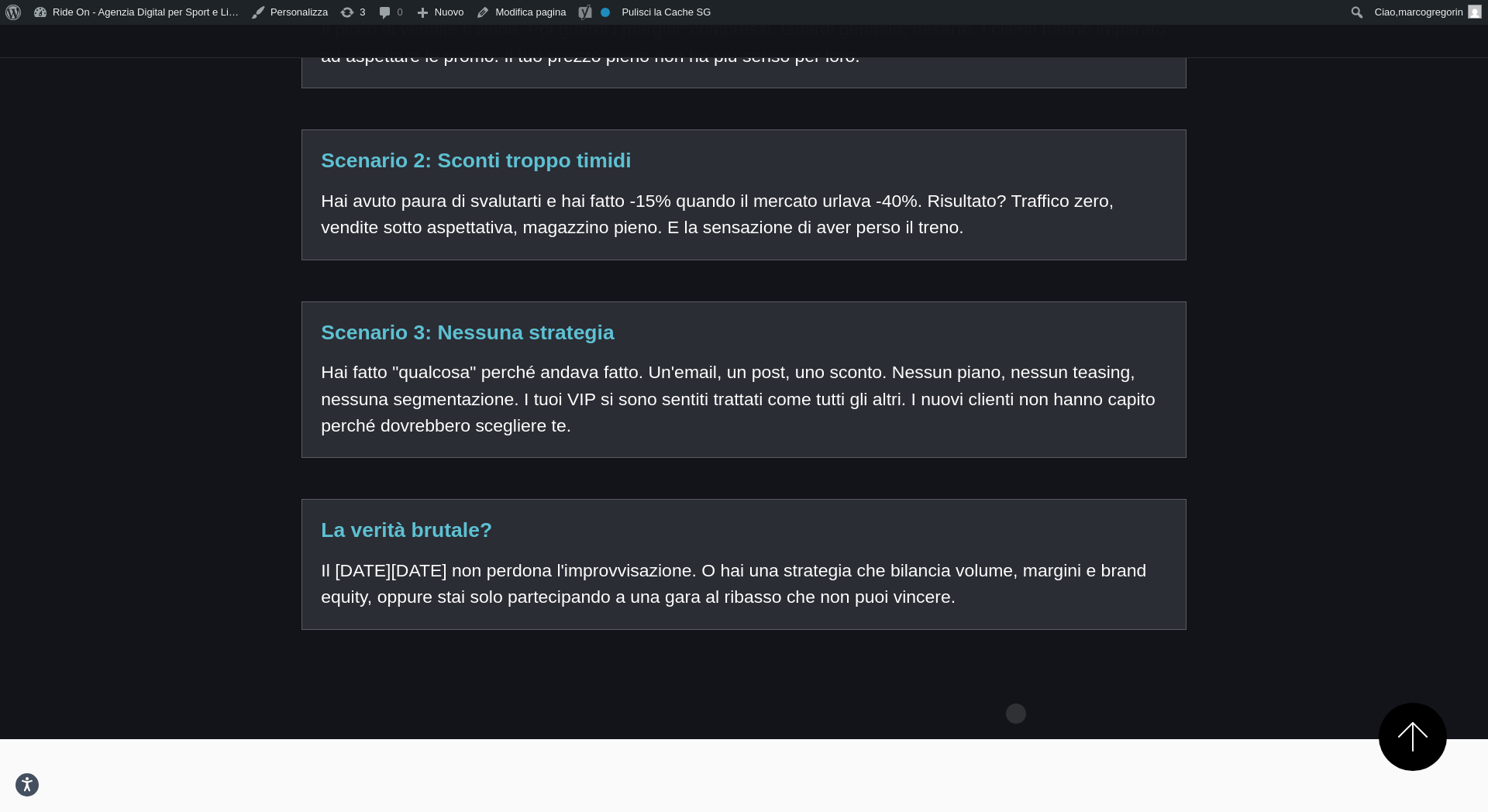
scroll to position [1802, 0]
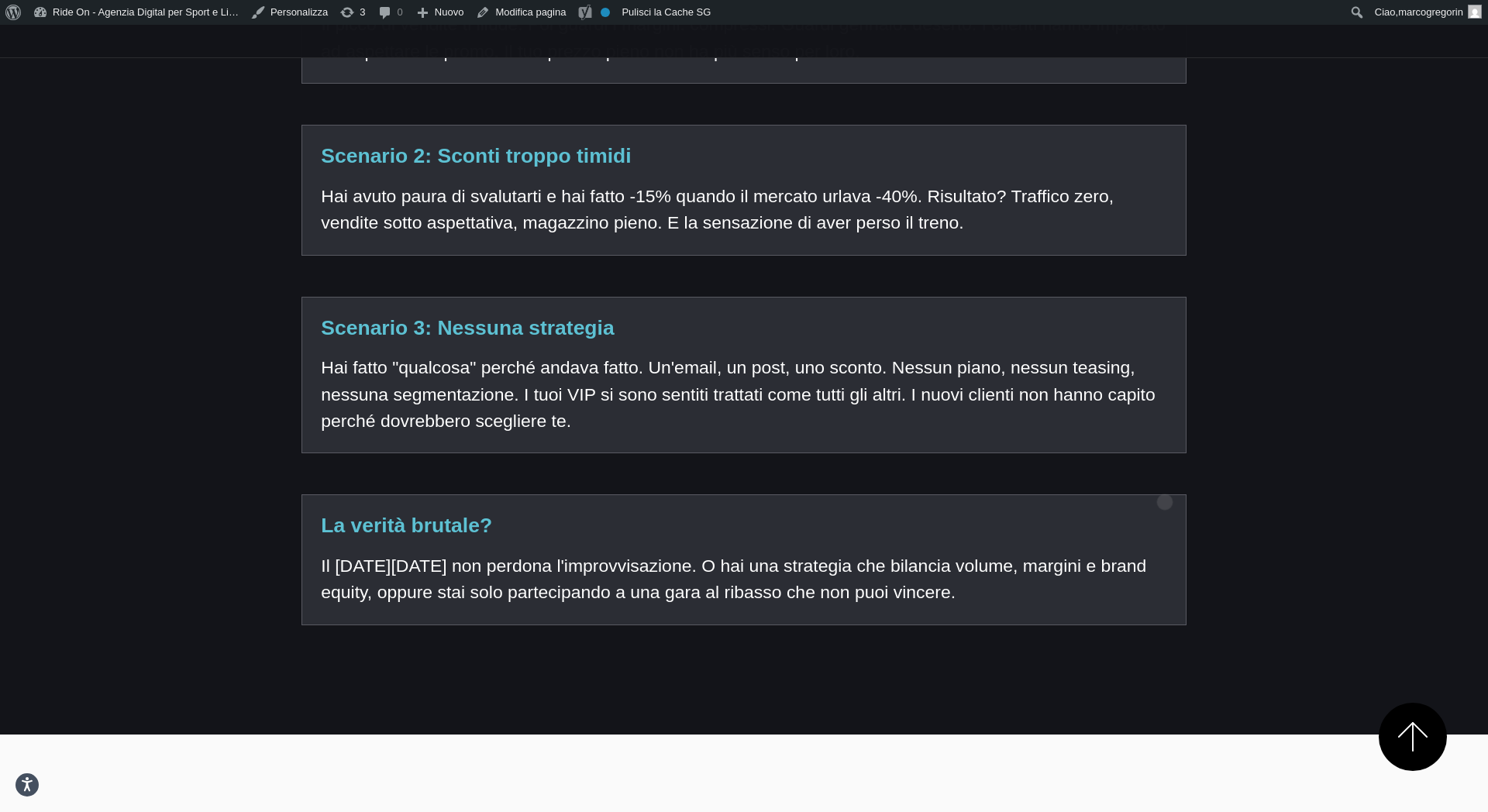
click at [1164, 552] on p "Il [DATE][DATE] non perdona l'improvvisazione. O hai una strategia che bilancia…" at bounding box center [744, 579] width 846 height 53
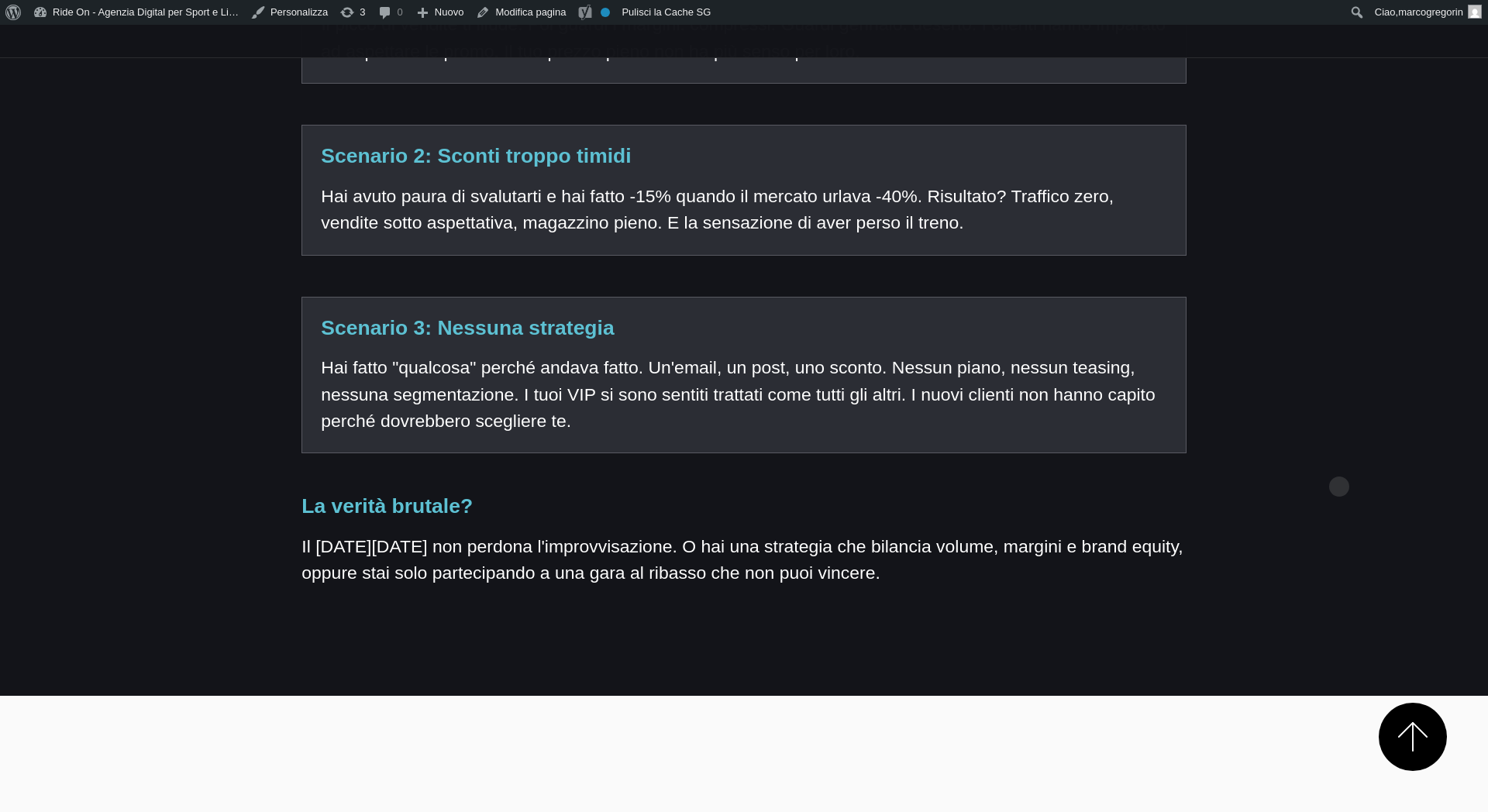
click at [1339, 462] on div "Ecco cosa succede quando il Black Friday va male Hai lavorato tutto l'anno per …" at bounding box center [744, 199] width 1364 height 857
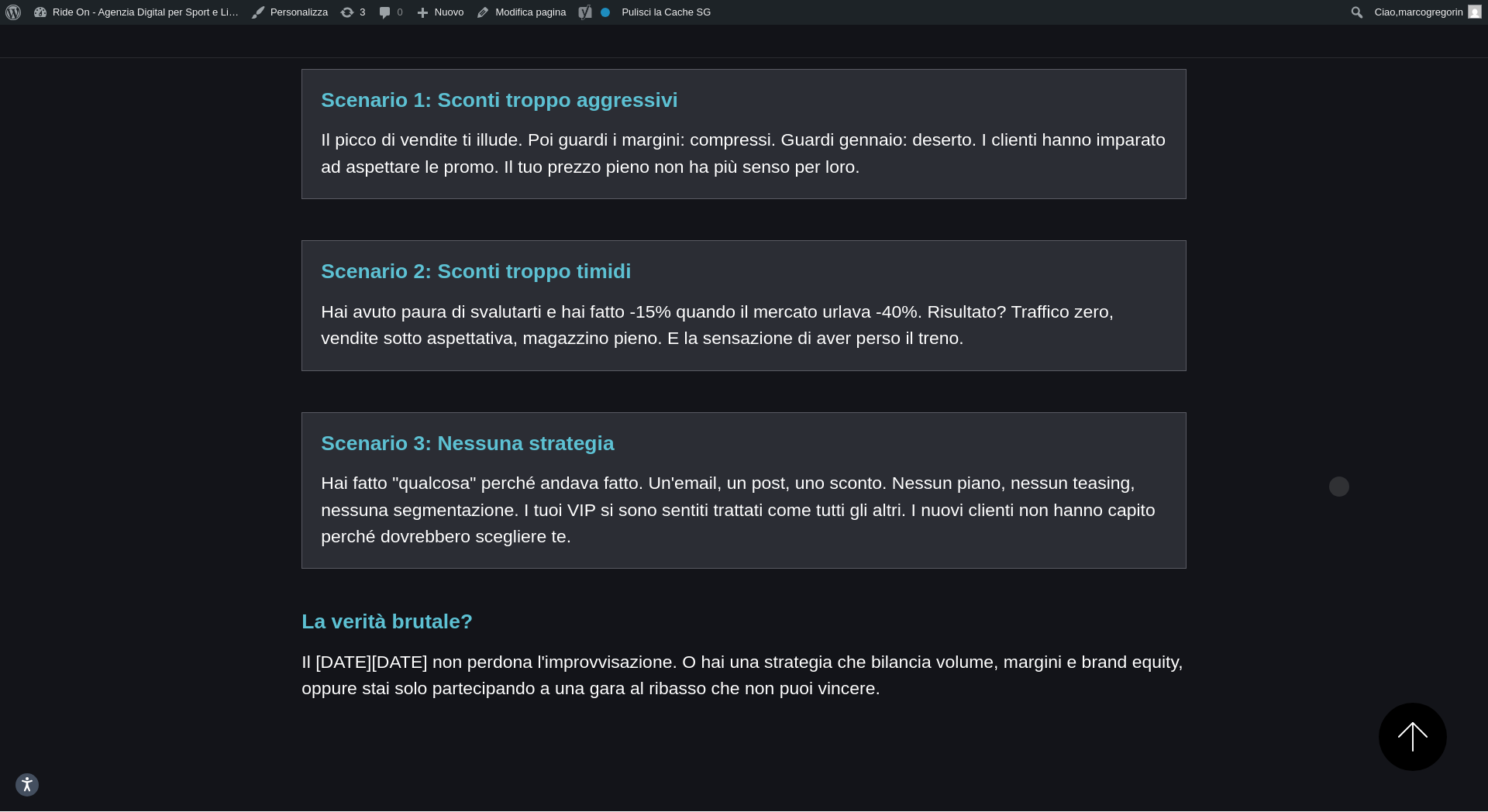
scroll to position [1685, 0]
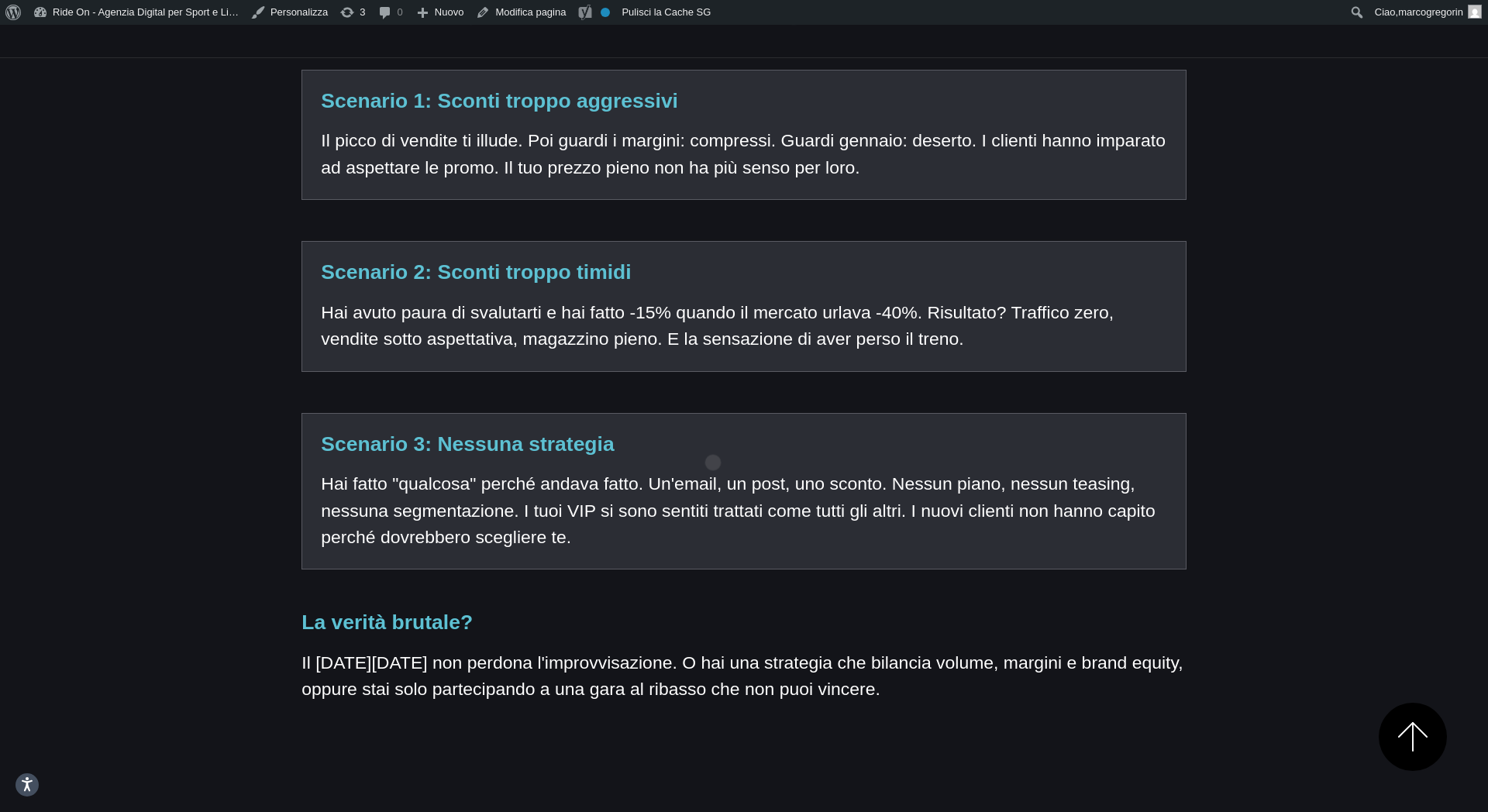
click at [713, 470] on p "Hai fatto "qualcosa" perché andava fatto. Un'email, un post, uno sconto. Nessun…" at bounding box center [744, 509] width 846 height 80
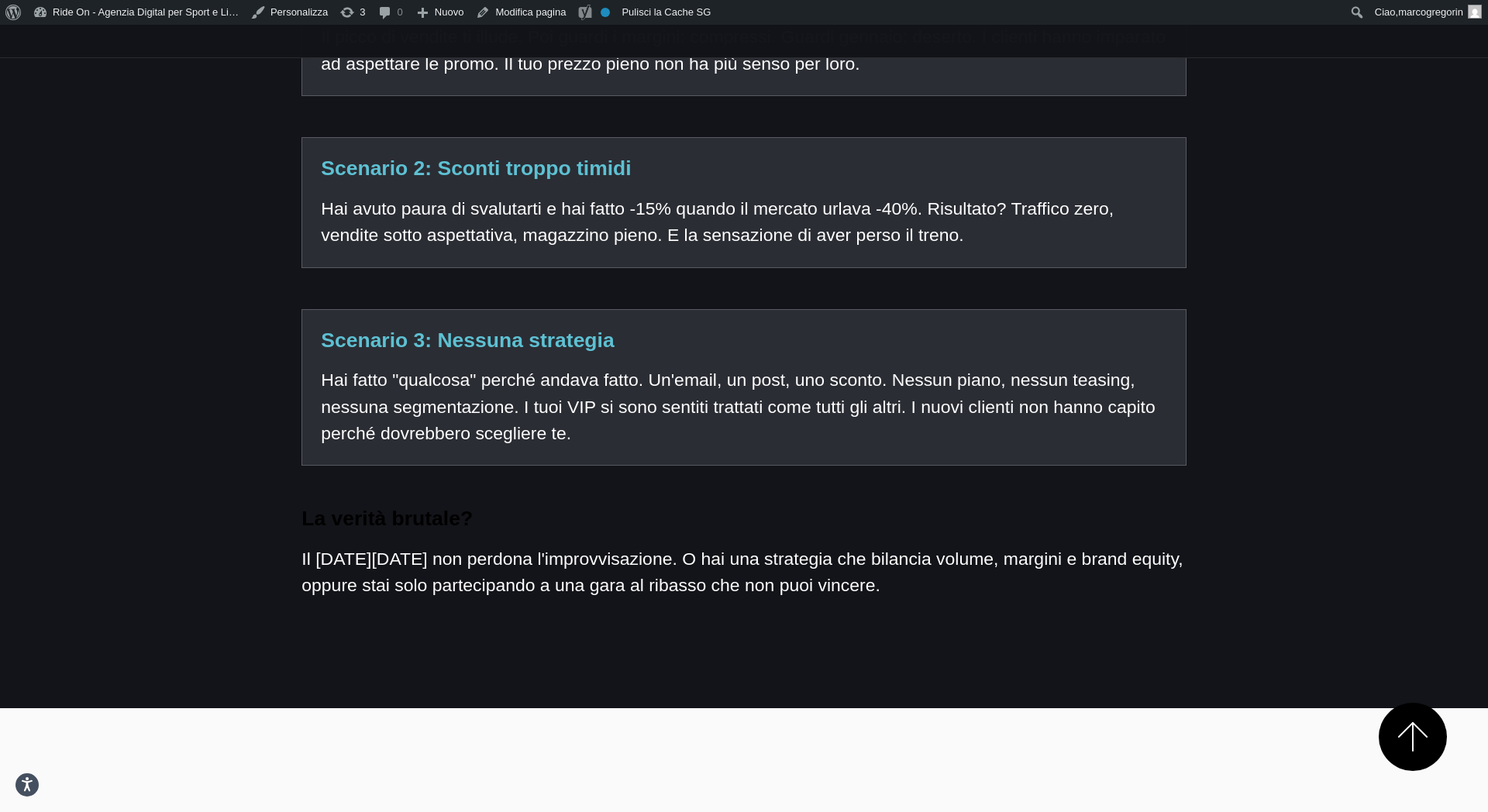
scroll to position [1790, 0]
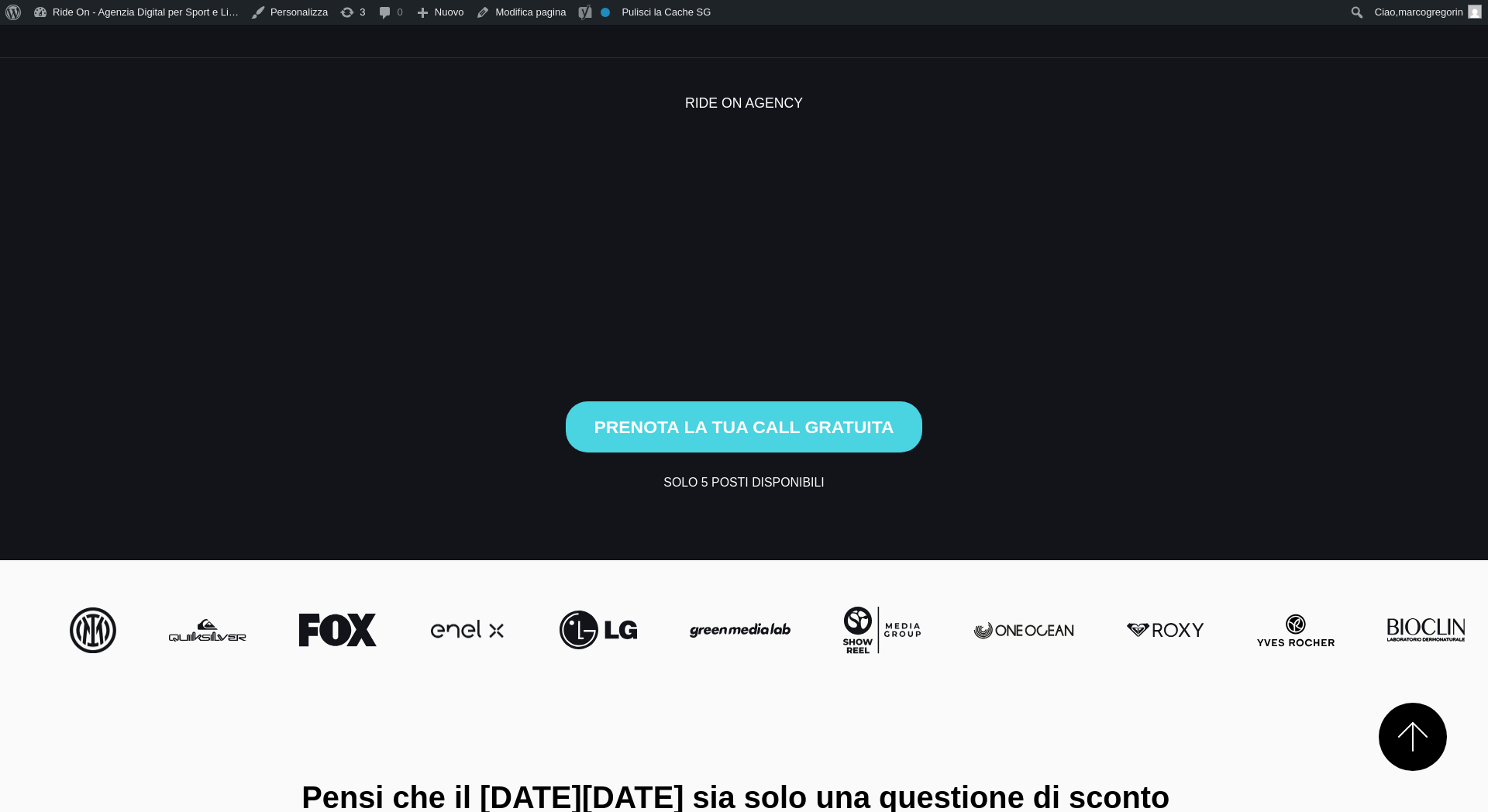
scroll to position [1790, 0]
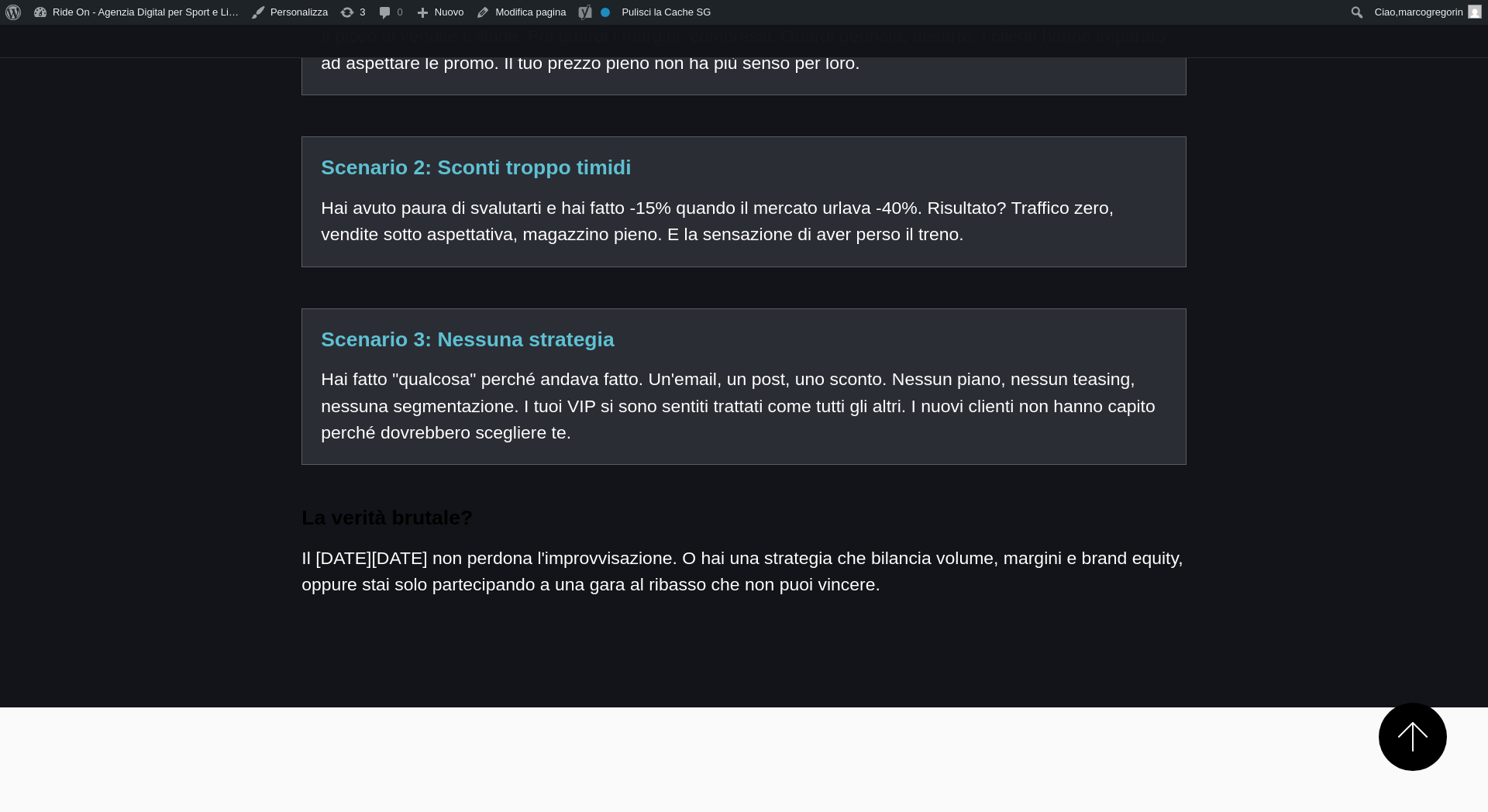
click at [409, 534] on div "Ecco cosa succede quando il [DATE][DATE] va [DEMOGRAPHIC_DATA] Hai lavorato tut…" at bounding box center [744, 210] width 909 height 857
click at [439, 545] on p "Il [DATE][DATE] non perdona l'improvvisazione. O hai una strategia che bilancia…" at bounding box center [743, 571] width 884 height 53
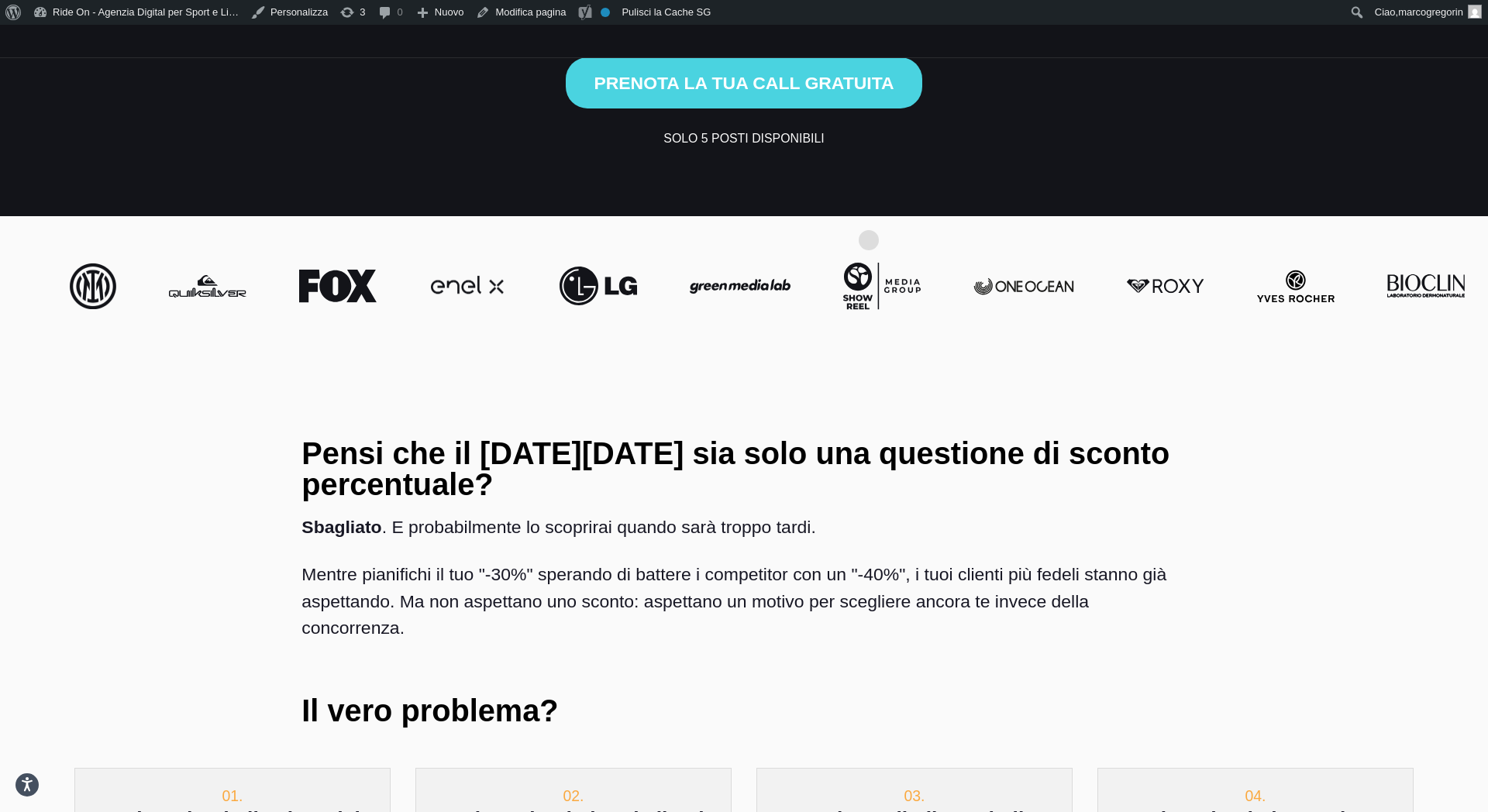
scroll to position [685, 0]
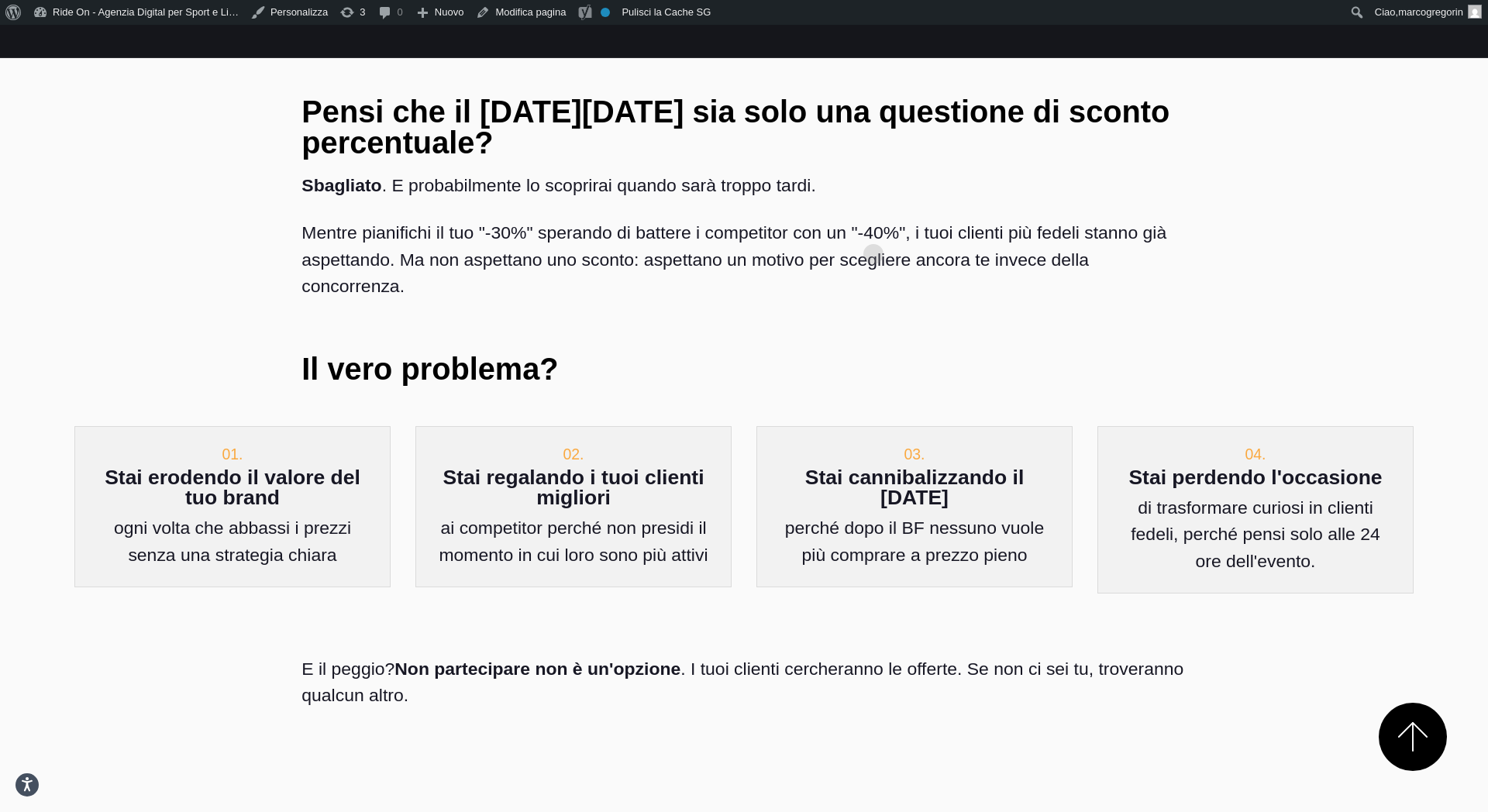
click at [873, 229] on p "Mentre pianifichi il tuo "-30%" sperando di battere i competitor con un "-40%",…" at bounding box center [743, 259] width 884 height 80
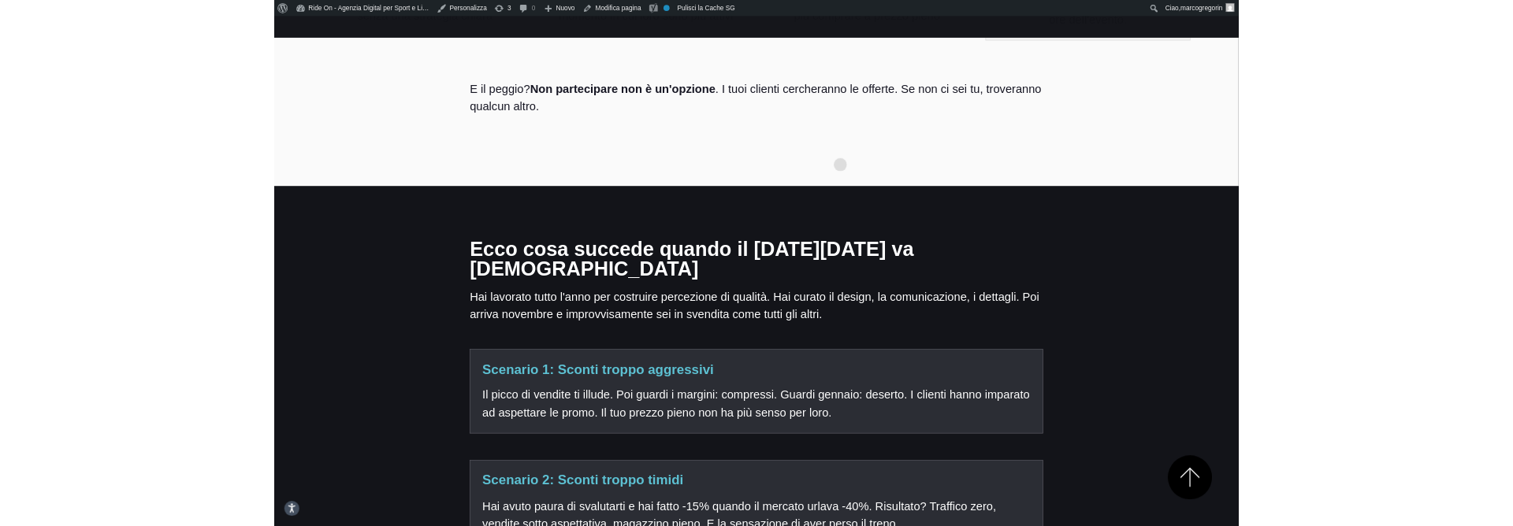
scroll to position [1239, 0]
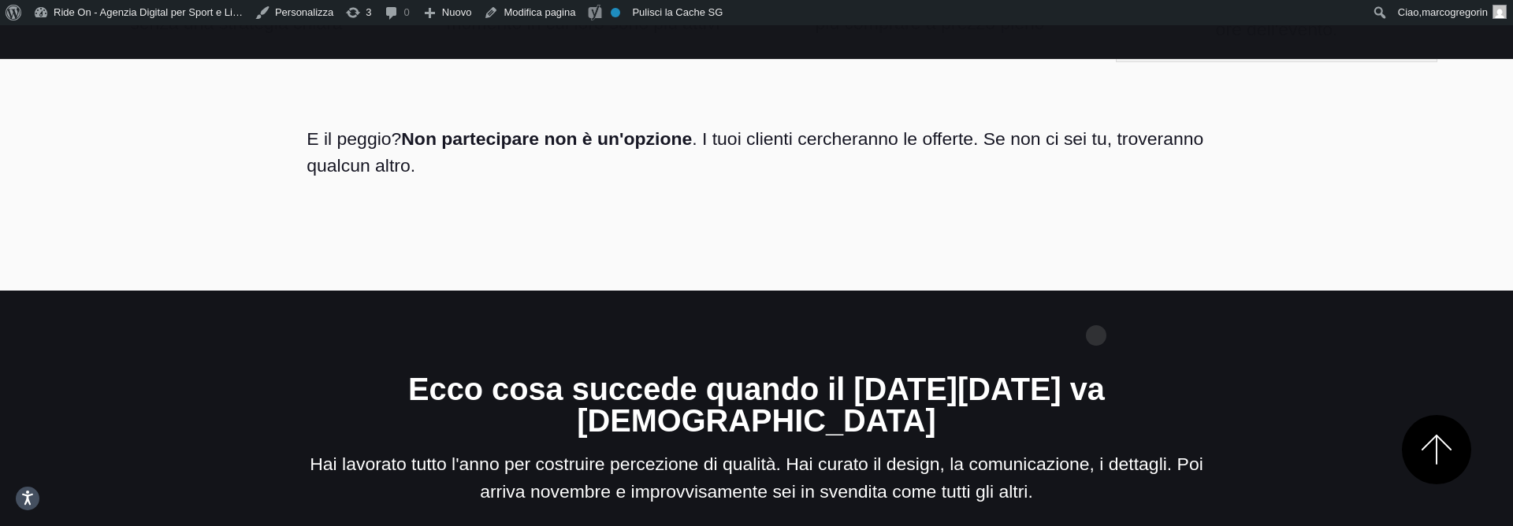
click at [1096, 374] on h3 "Ecco cosa succede quando il [DATE][DATE] va [DEMOGRAPHIC_DATA]" at bounding box center [755, 405] width 899 height 63
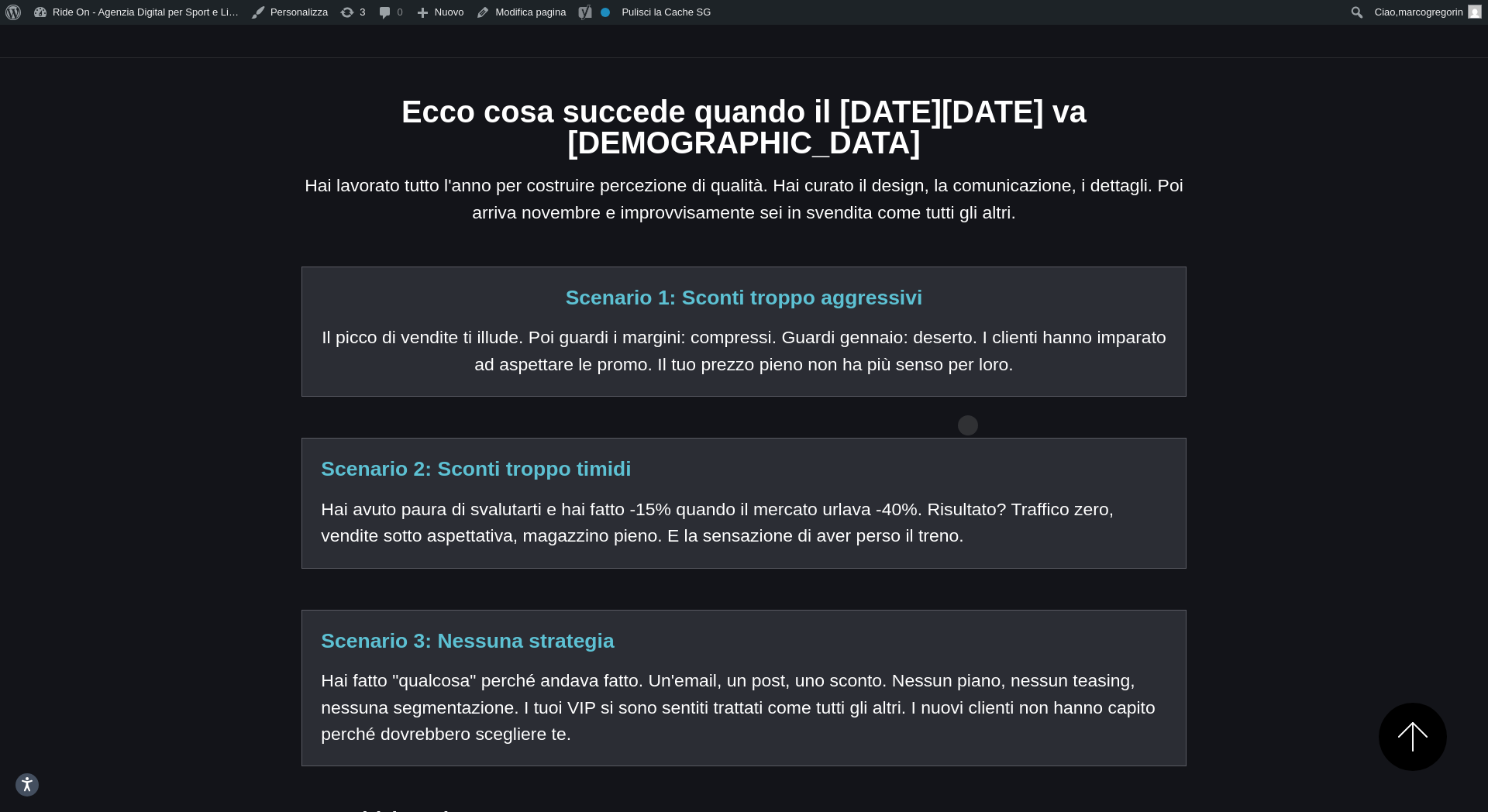
scroll to position [1489, 0]
click at [439, 323] on p "Il picco di vendite ti illude. Poi guardi i margini: compressi. Guardi gennaio:…" at bounding box center [744, 350] width 846 height 53
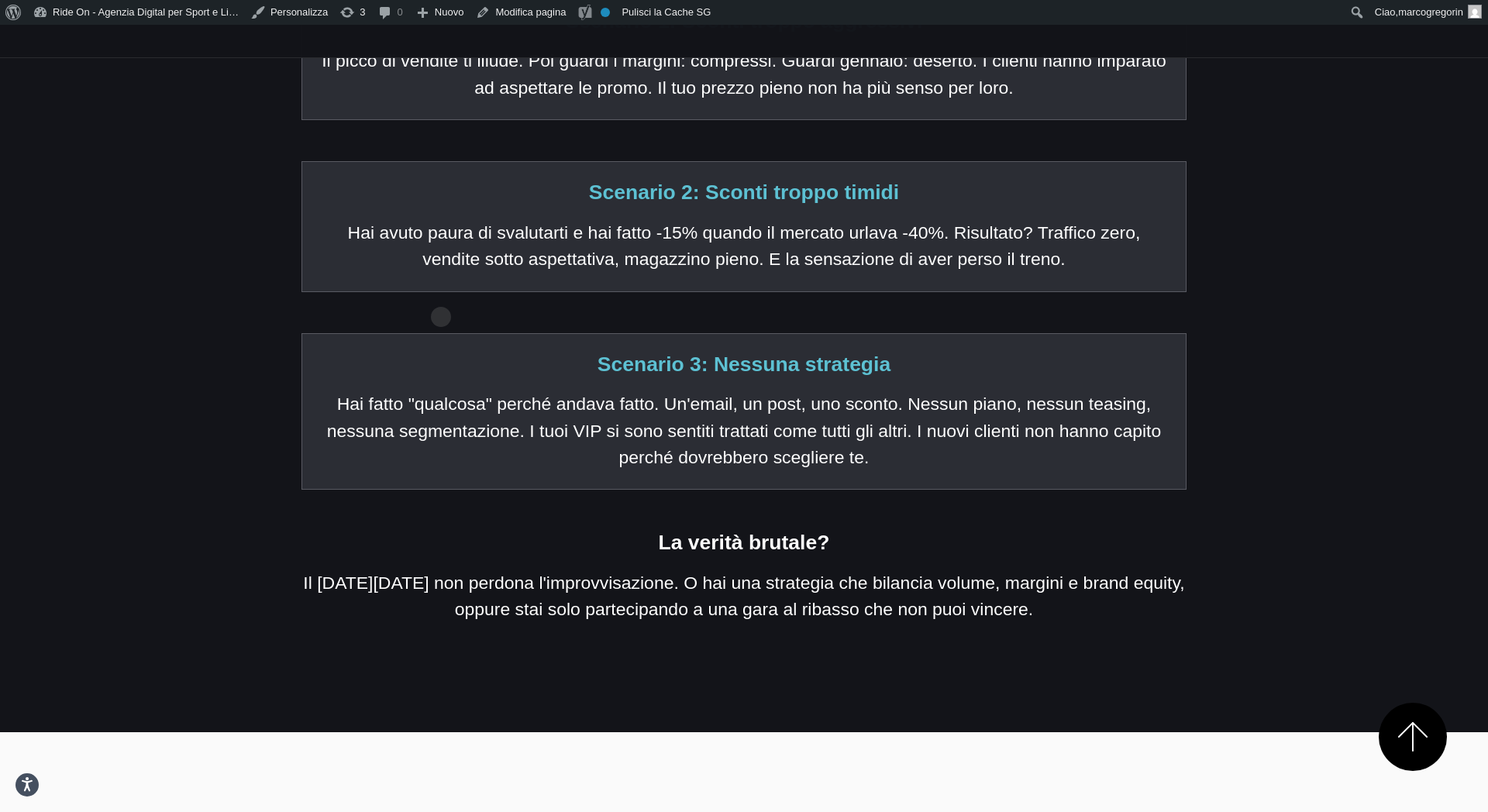
scroll to position [1775, 0]
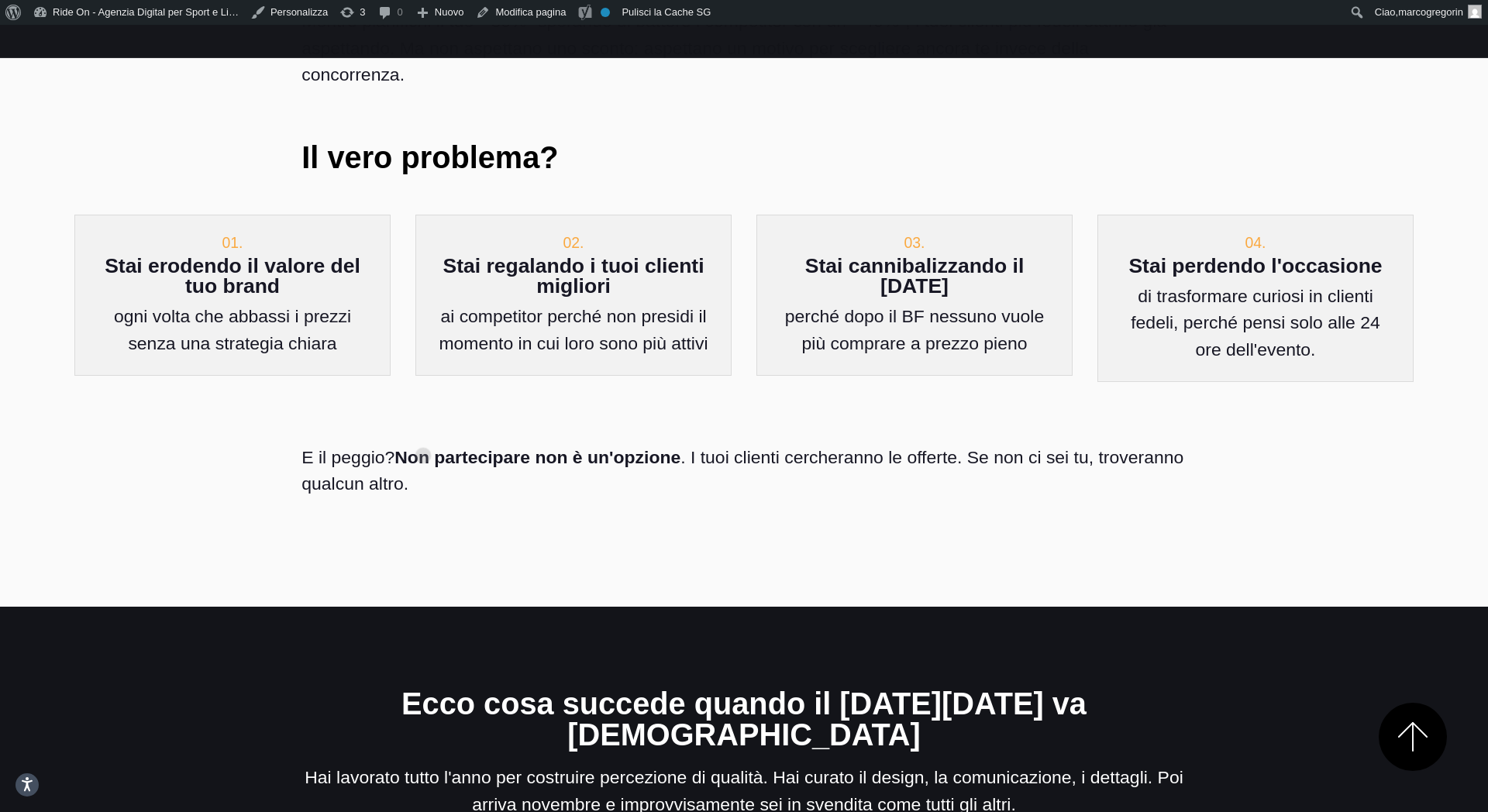
click at [423, 431] on div "E il peggio? Non partecipare non è un'opzione . I tuoi clienti cercheranno le o…" at bounding box center [744, 471] width 909 height 136
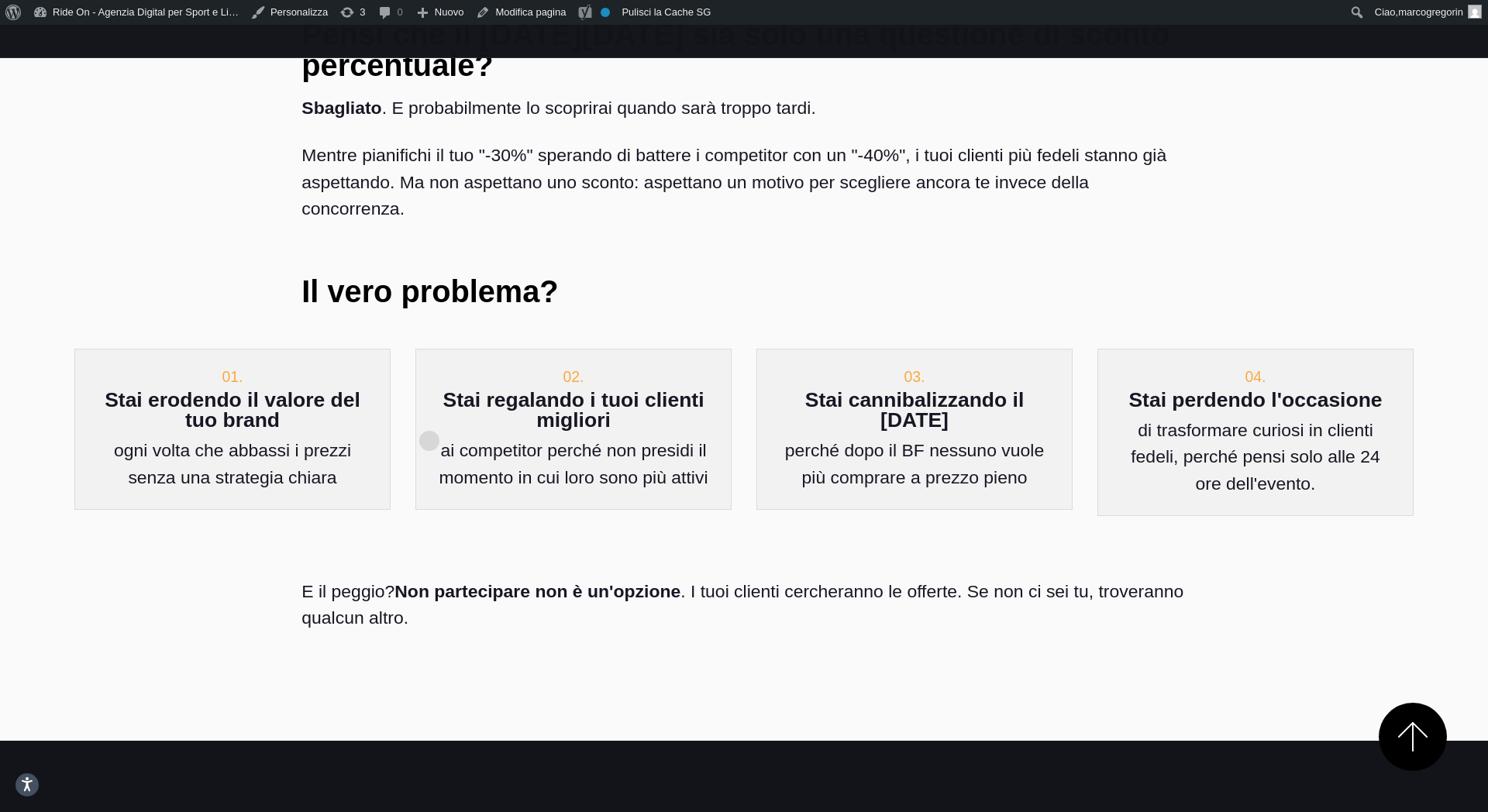
scroll to position [737, 0]
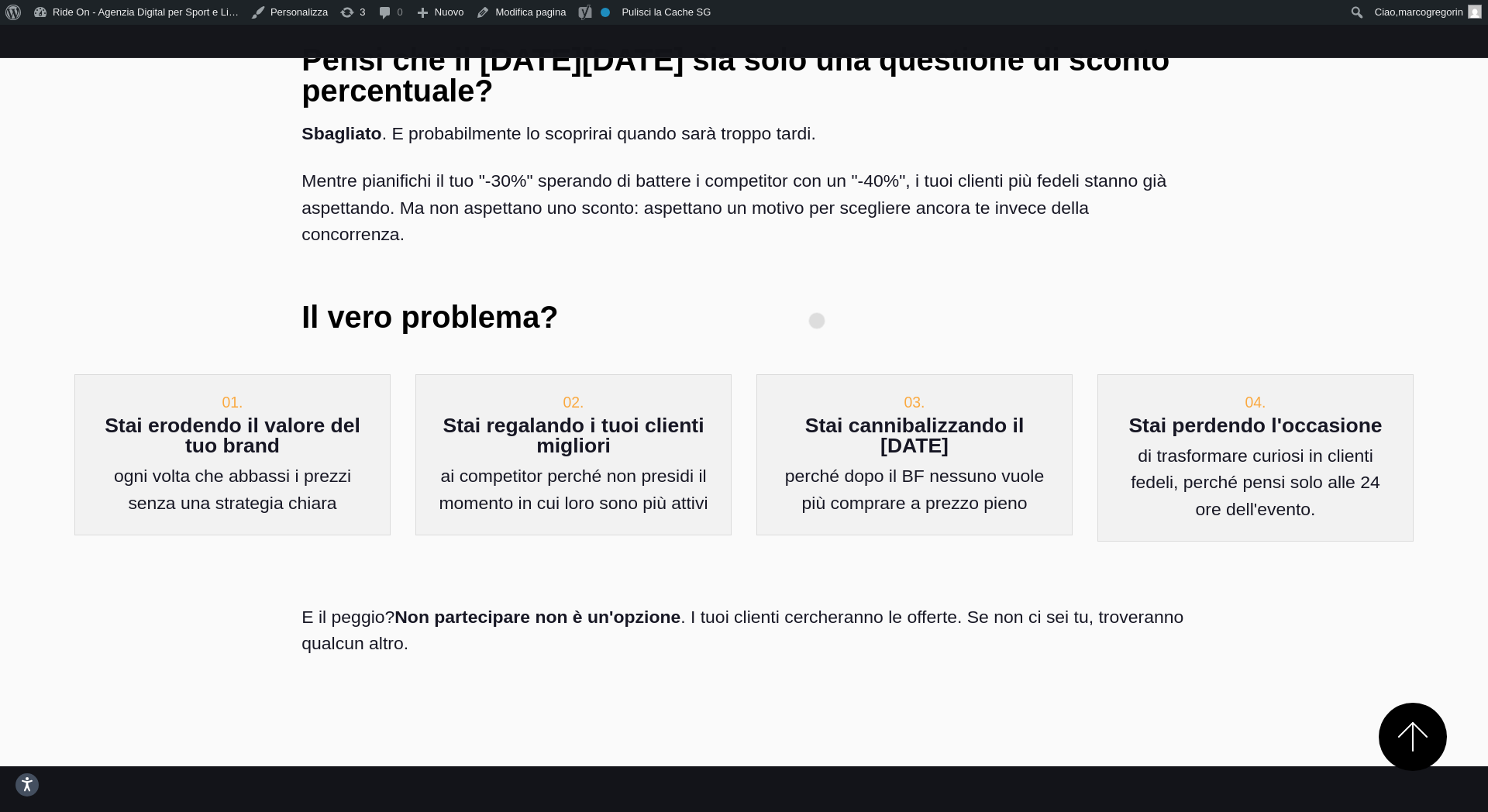
click at [816, 296] on div "Pensi che il Black Friday sia solo una questione di sconto percentuale? Sbaglia…" at bounding box center [744, 203] width 909 height 342
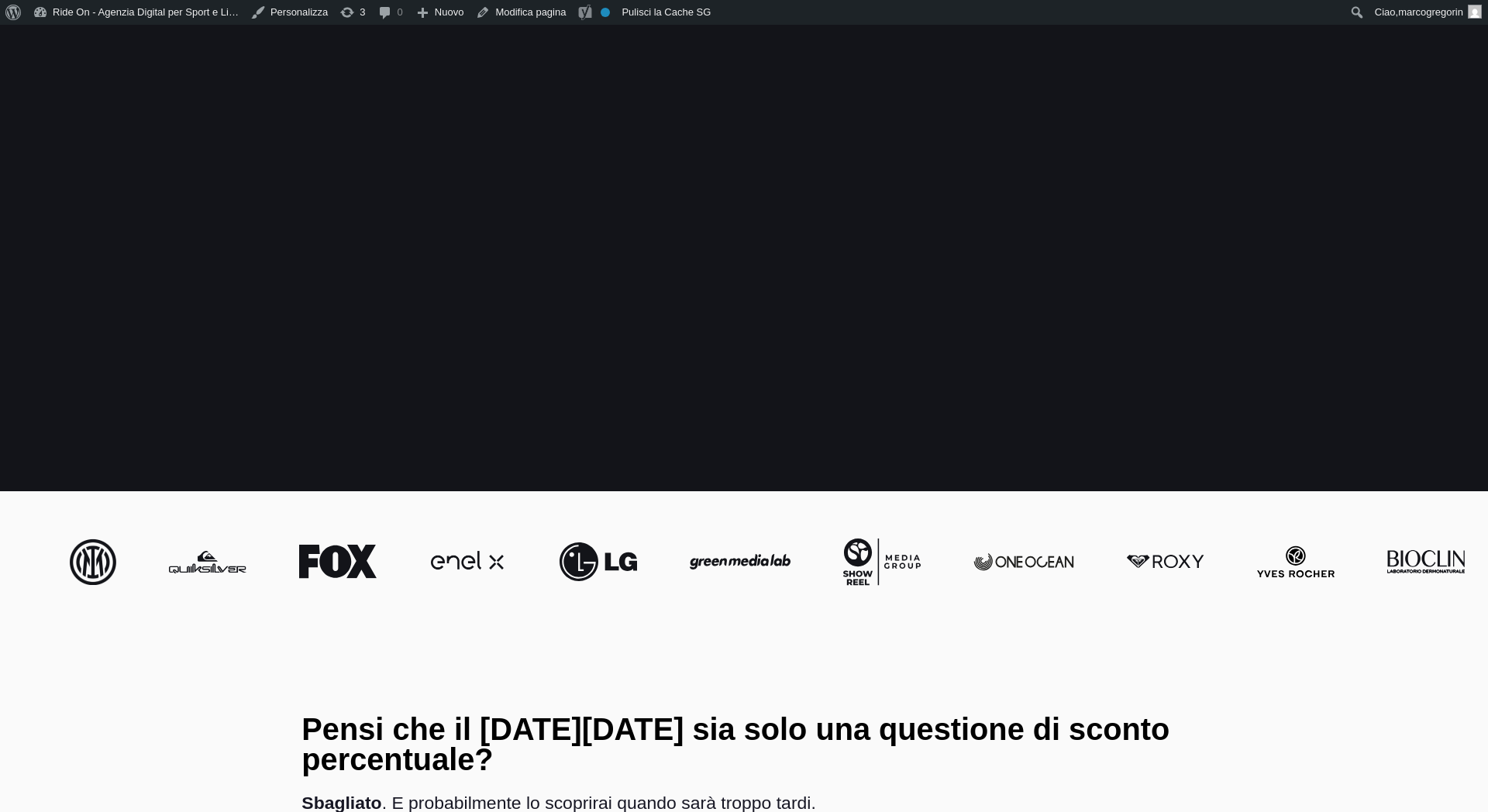
scroll to position [741, 0]
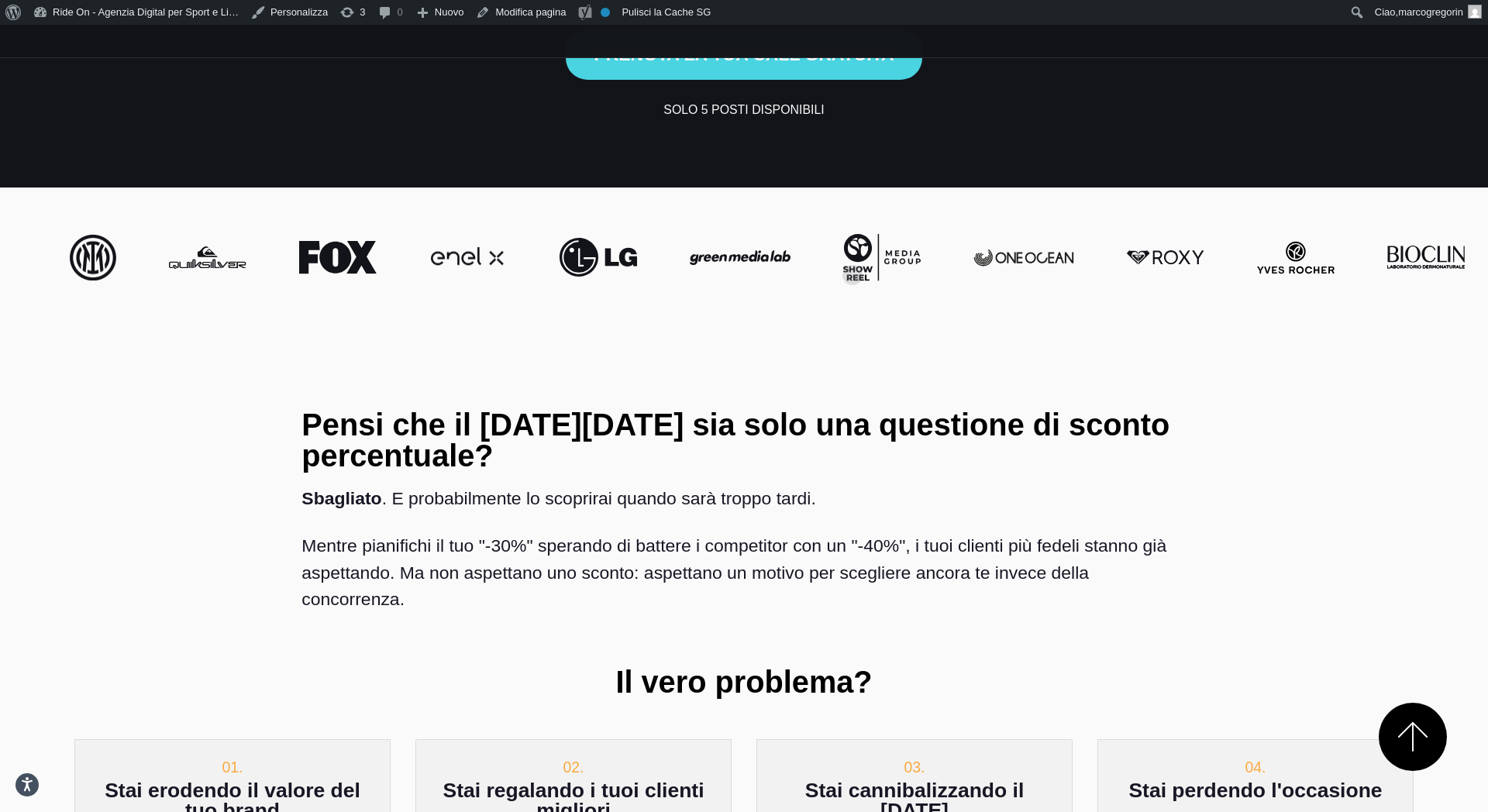
scroll to position [420, 0]
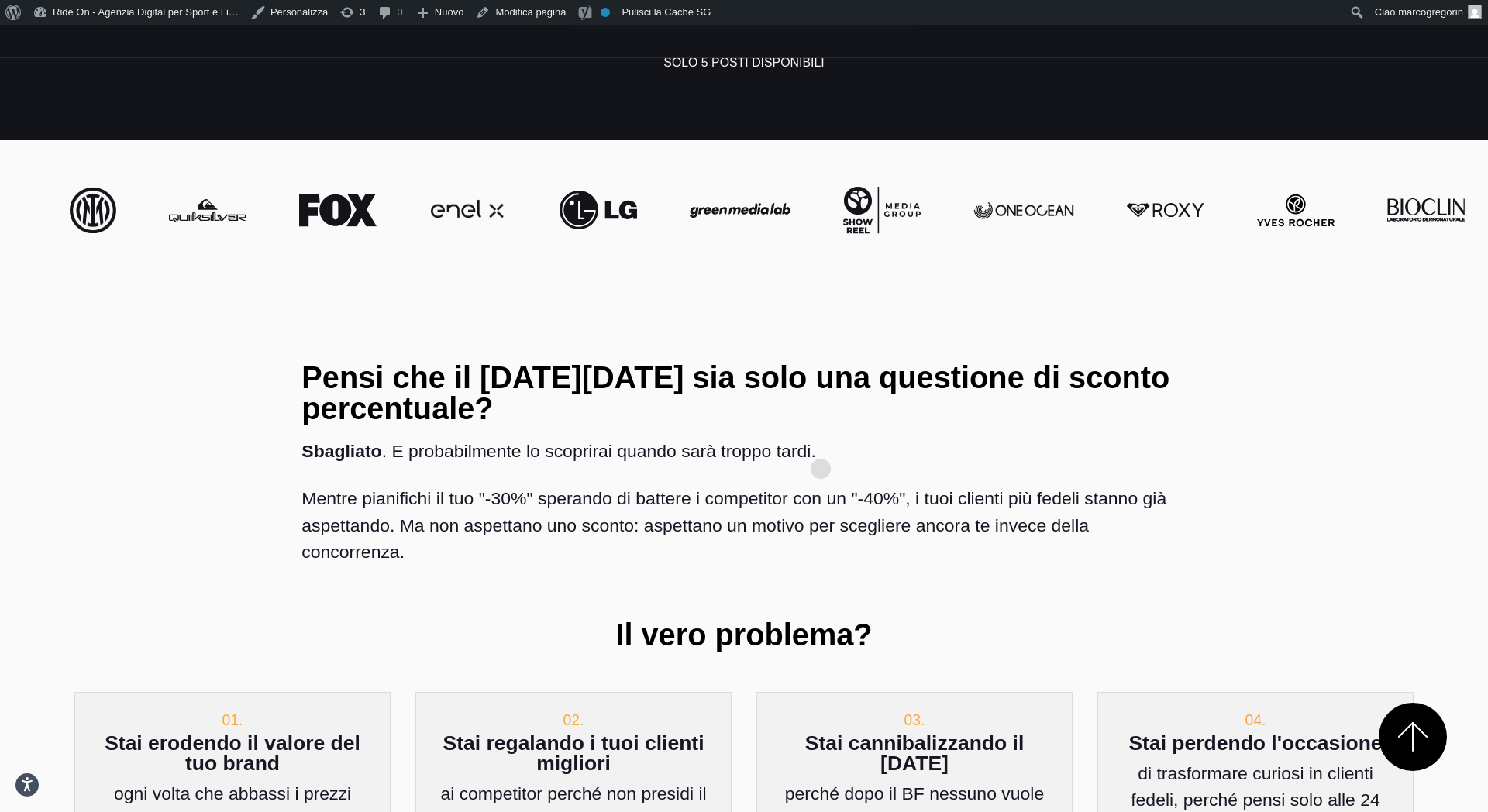
click at [820, 485] on p "Mentre pianifichi il tuo "-30%" sperando di battere i competitor con un "-40%",…" at bounding box center [743, 524] width 884 height 80
click at [595, 280] on section "Pensi che il Black Friday sia solo una questione di sconto percentuale? Sbaglia…" at bounding box center [744, 681] width 1488 height 803
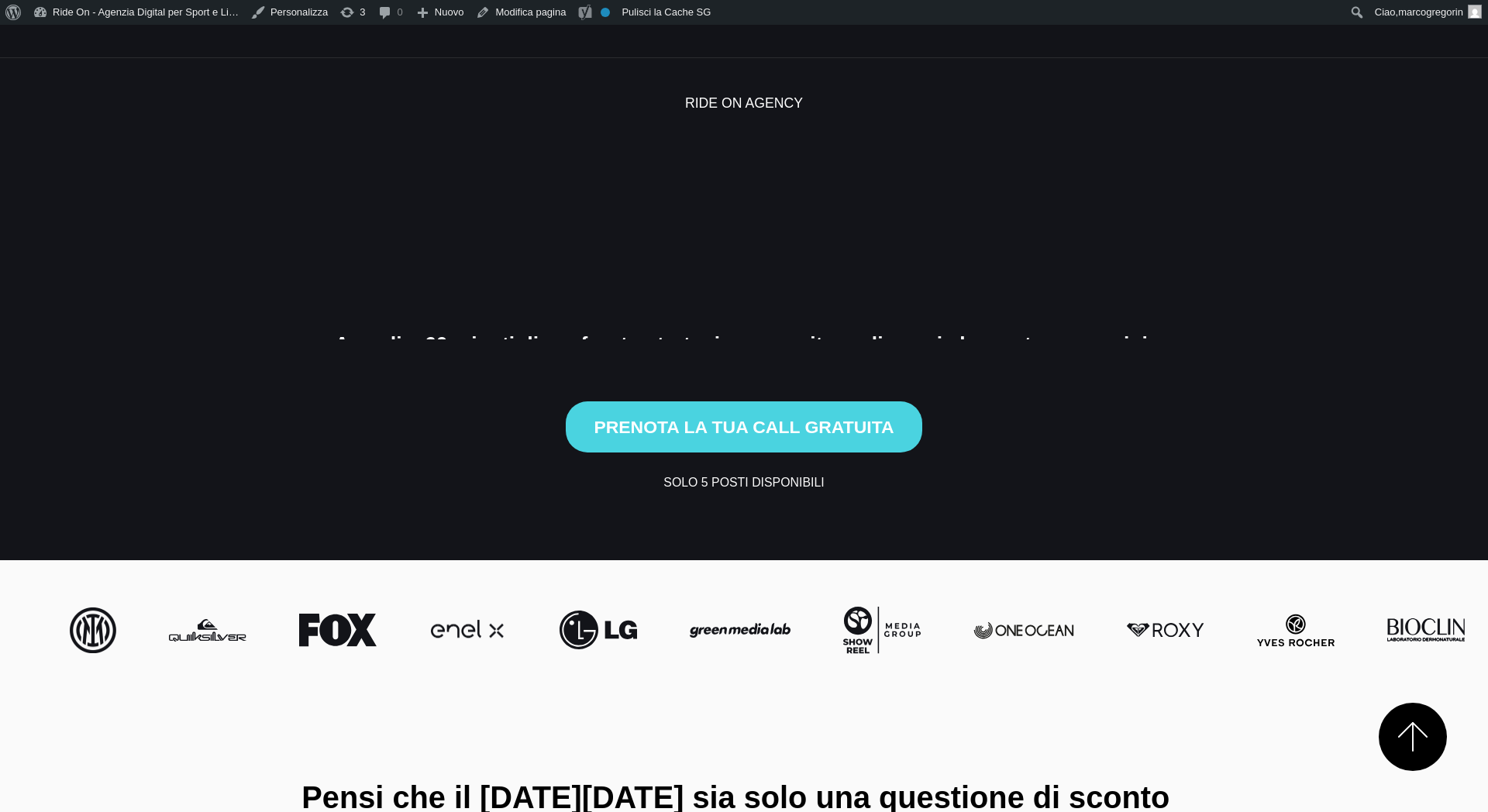
scroll to position [420, 0]
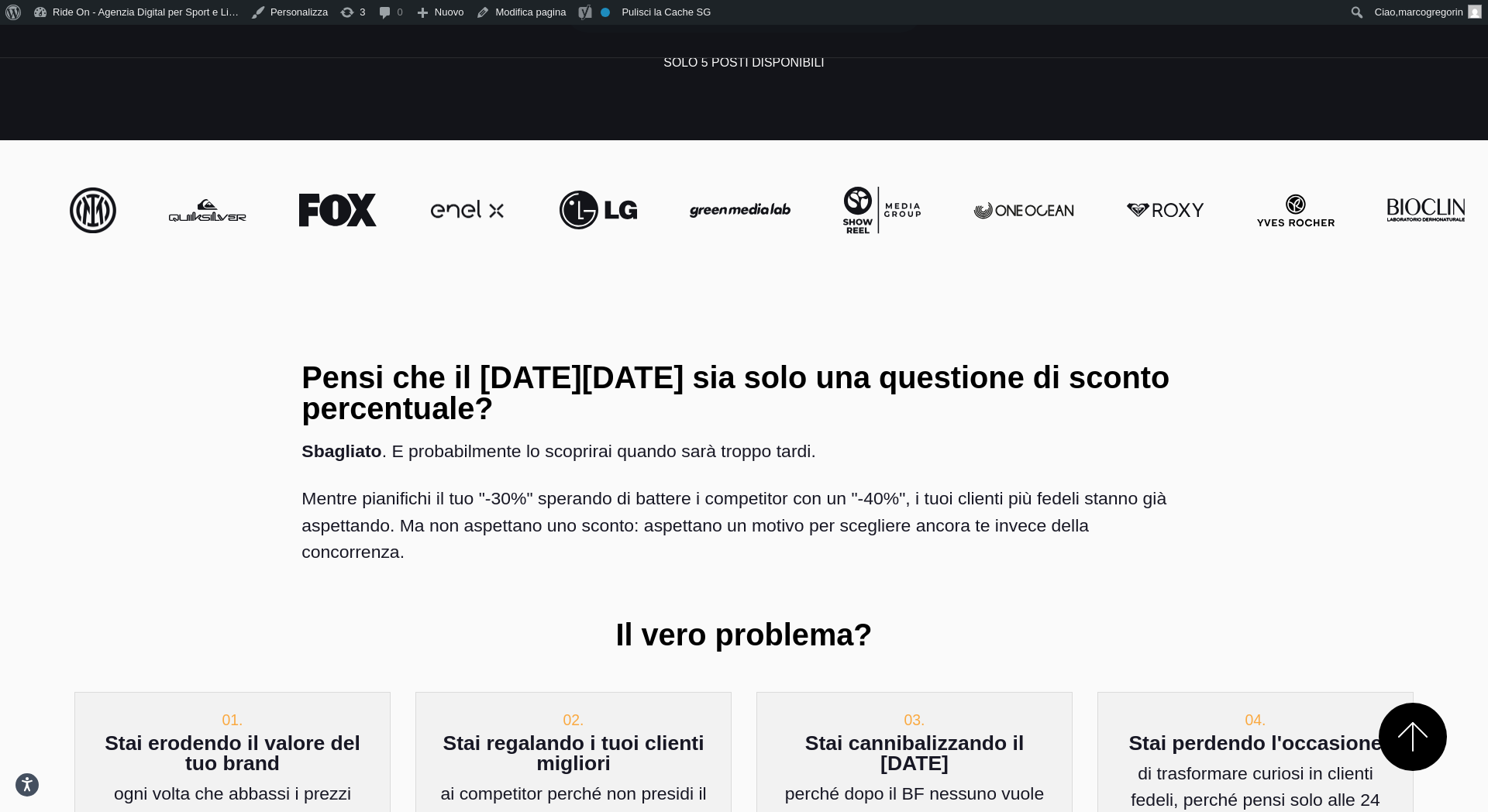
click at [595, 280] on section "Pensi che il [DATE][DATE] sia solo una questione di sconto percentuale? Sbaglia…" at bounding box center [744, 681] width 1488 height 803
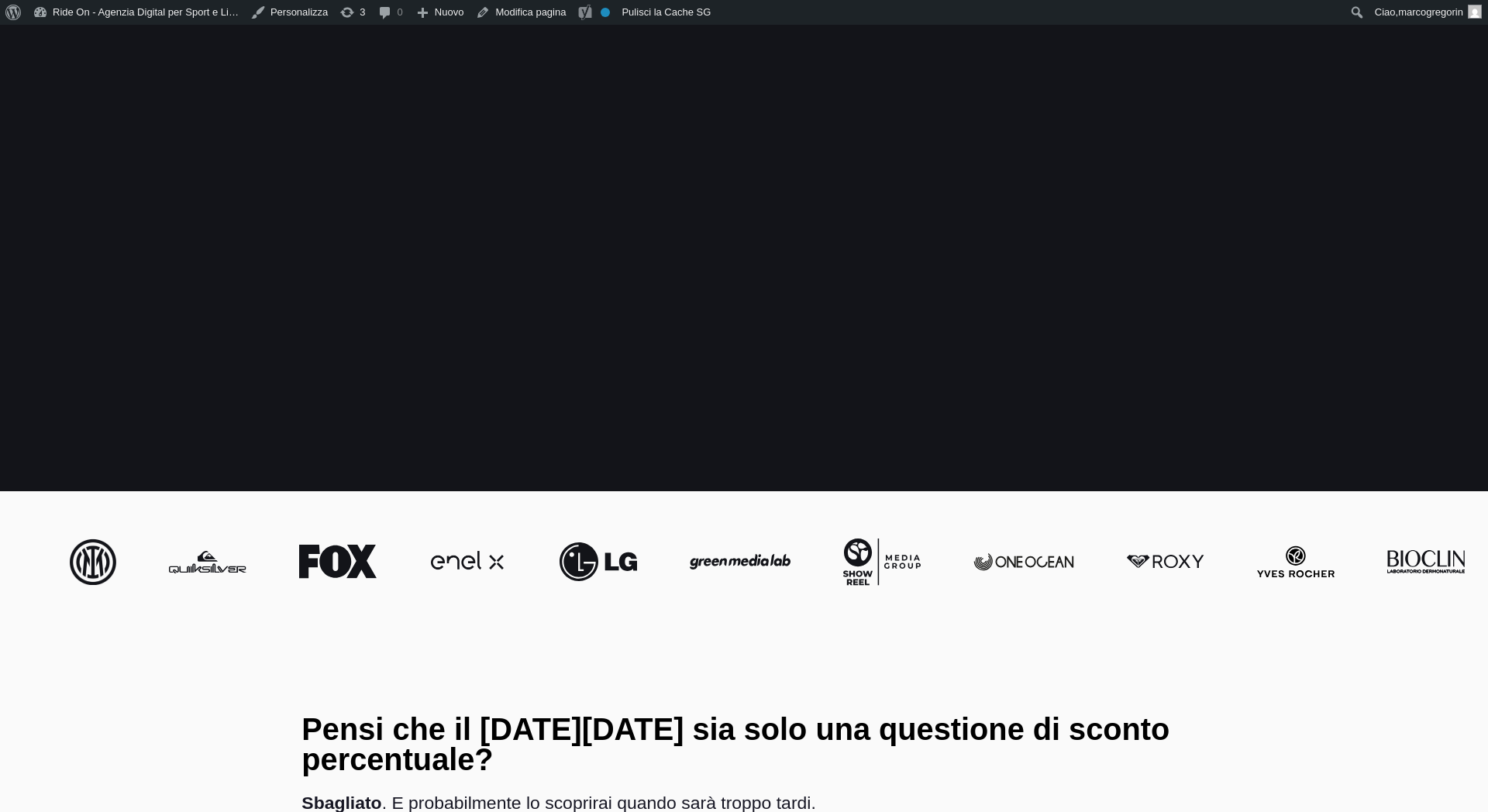
scroll to position [420, 0]
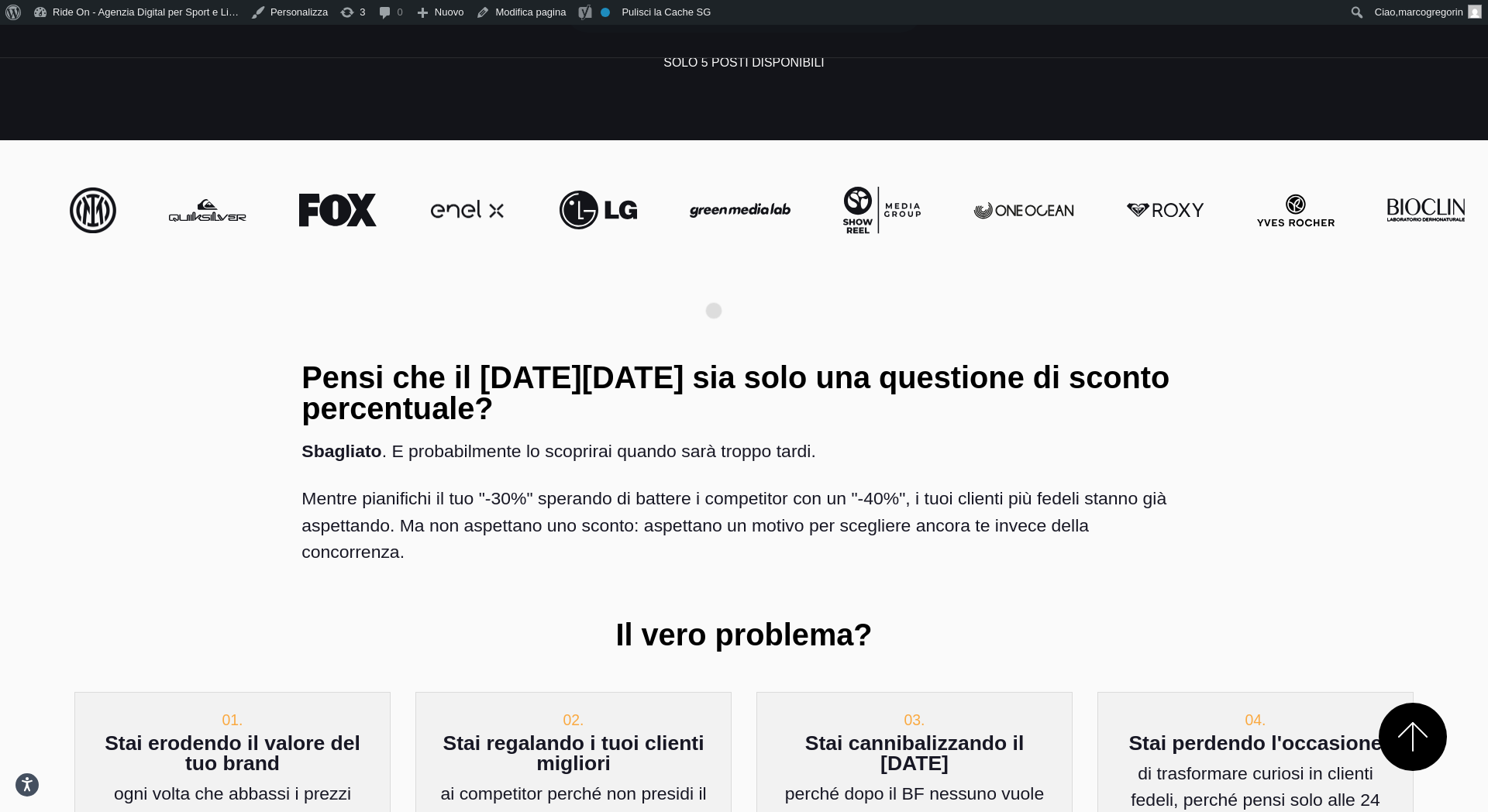
click at [714, 349] on div "Pensi che il [DATE][DATE] sia solo una questione di sconto percentuale? Sbaglia…" at bounding box center [744, 520] width 909 height 342
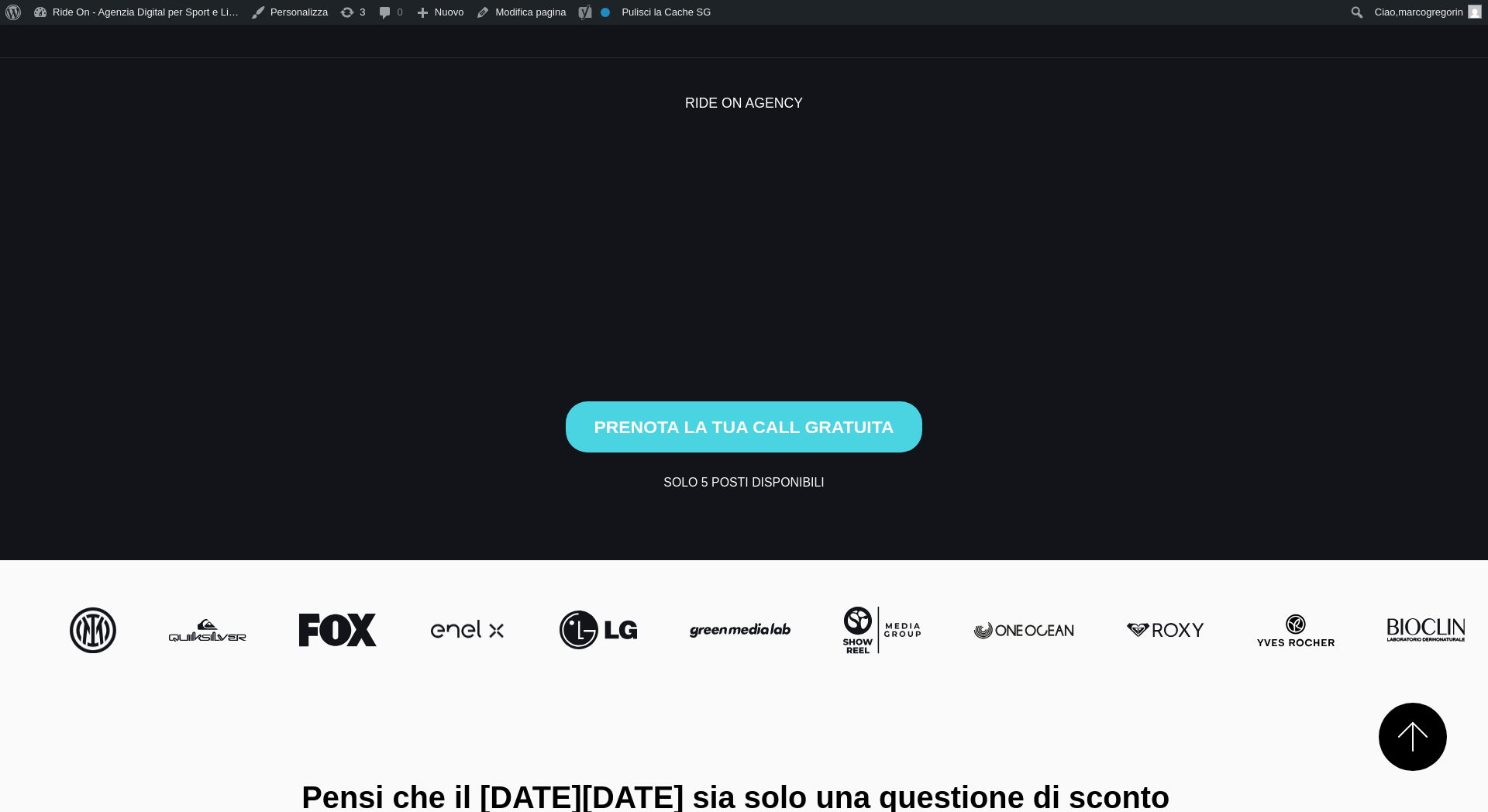
scroll to position [420, 0]
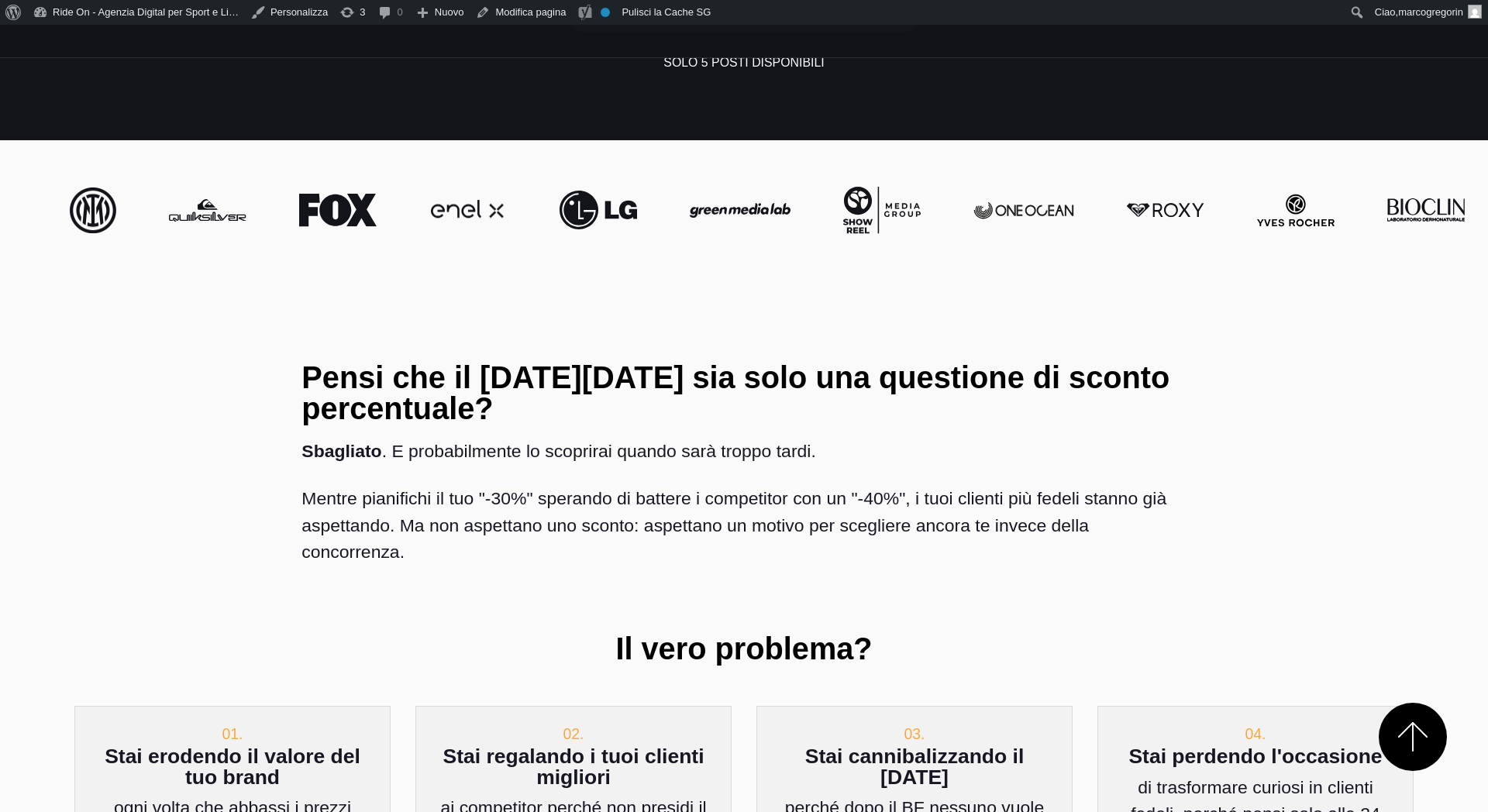
click at [714, 349] on div "Pensi che il Black Friday sia solo una questione di sconto percentuale? Sbaglia…" at bounding box center [744, 527] width 909 height 356
click at [761, 485] on p "Mentre pianifichi il tuo "-30%" sperando di battere i competitor con un "-40%",…" at bounding box center [743, 524] width 884 height 80
click at [820, 485] on p "Mentre pianifichi il tuo "-30%" sperando di battere i competitor con un "-40%",…" at bounding box center [743, 524] width 884 height 80
click at [1268, 349] on div "Pensi che il Black Friday sia solo una questione di sconto percentuale? Sbaglia…" at bounding box center [744, 527] width 1364 height 356
click at [1279, 349] on div "Pensi che il Black Friday sia solo una questione di sconto percentuale? Sbaglia…" at bounding box center [744, 527] width 1364 height 356
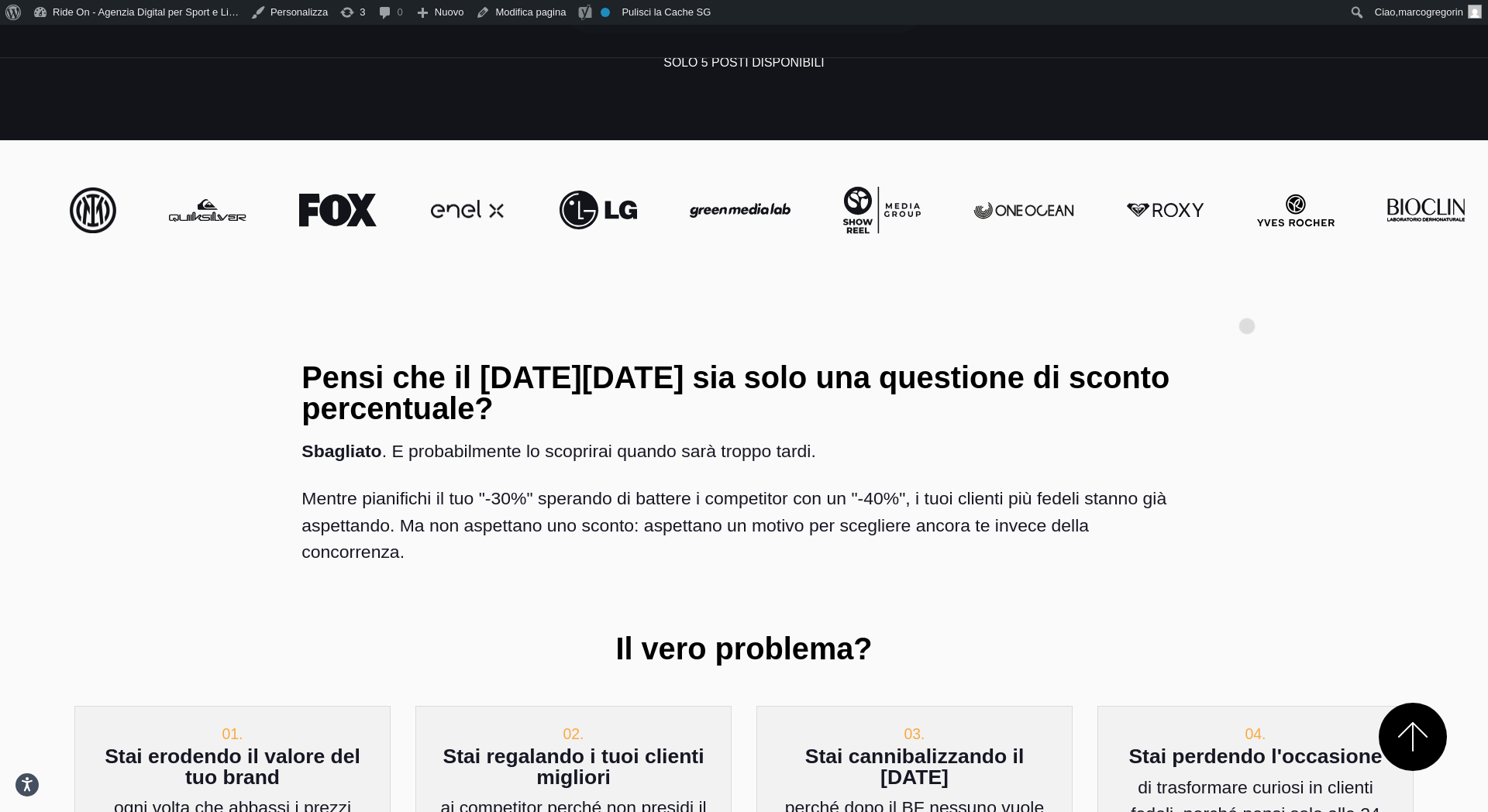
drag, startPoint x: 1247, startPoint y: 301, endPoint x: 1232, endPoint y: 300, distance: 15.0
click at [1247, 349] on div "Pensi che il Black Friday sia solo una questione di sconto percentuale? Sbaglia…" at bounding box center [744, 527] width 1364 height 356
click at [1224, 349] on div "Pensi che il Black Friday sia solo una questione di sconto percentuale? Sbaglia…" at bounding box center [744, 527] width 1364 height 356
click at [1255, 280] on section "Pensi che il Black Friday sia solo una questione di sconto percentuale? Sbaglia…" at bounding box center [744, 688] width 1488 height 817
click at [1328, 349] on div "Pensi che il Black Friday sia solo una questione di sconto percentuale? Sbaglia…" at bounding box center [744, 527] width 1364 height 356
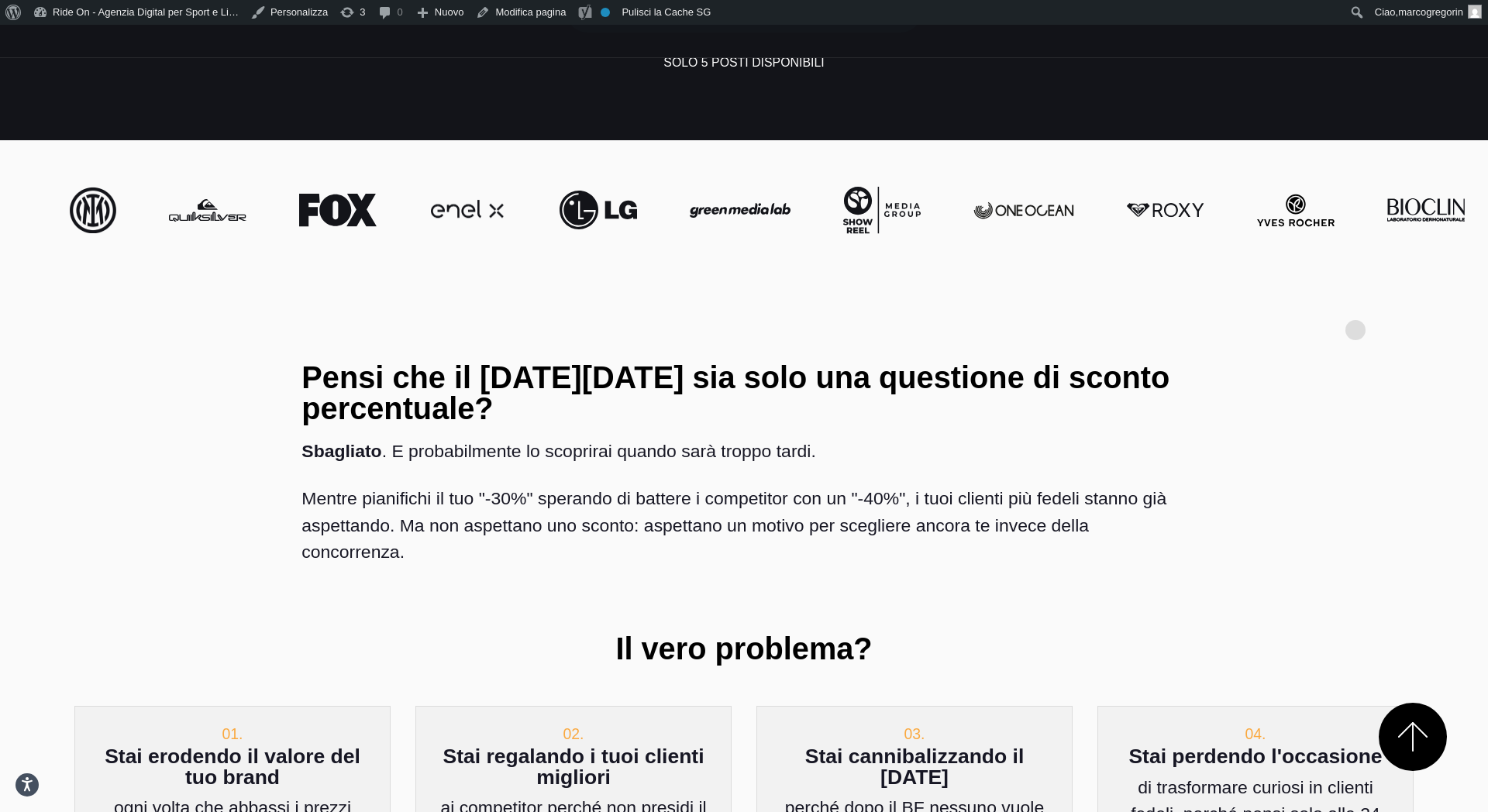
click at [1355, 349] on div "Pensi che il Black Friday sia solo una questione di sconto percentuale? Sbaglia…" at bounding box center [744, 527] width 1364 height 356
drag, startPoint x: 1355, startPoint y: 305, endPoint x: 1328, endPoint y: 323, distance: 32.4
click at [1328, 349] on div "Pensi che il Black Friday sia solo una questione di sconto percentuale? Sbaglia…" at bounding box center [744, 527] width 1364 height 356
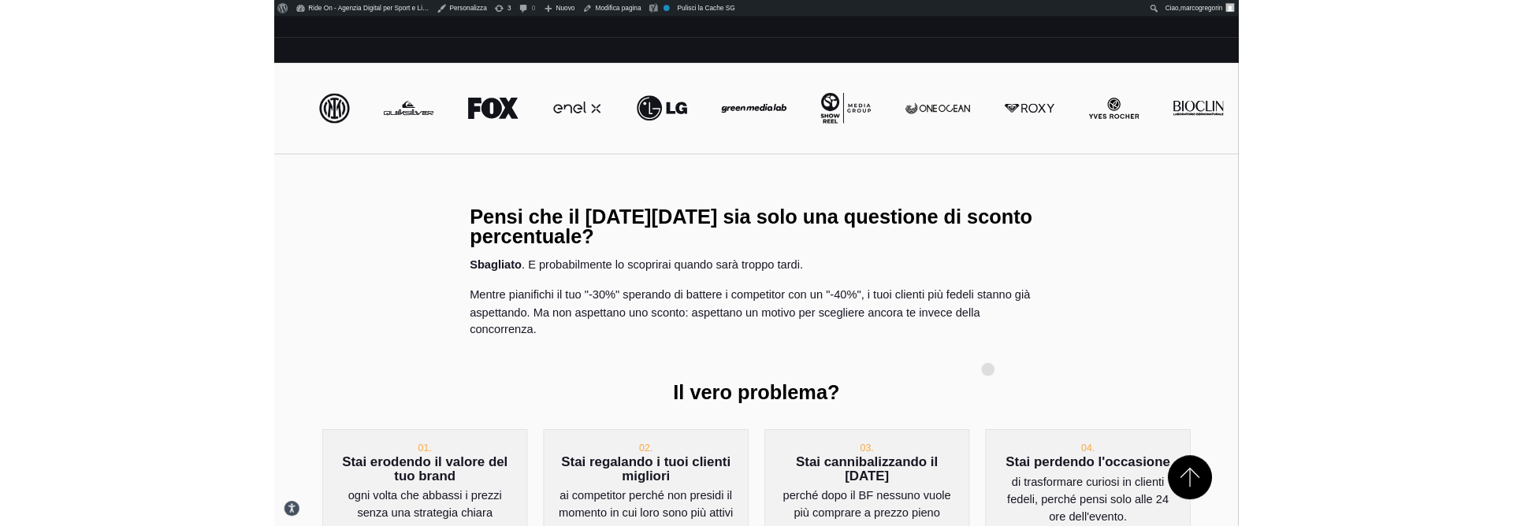
scroll to position [560, 0]
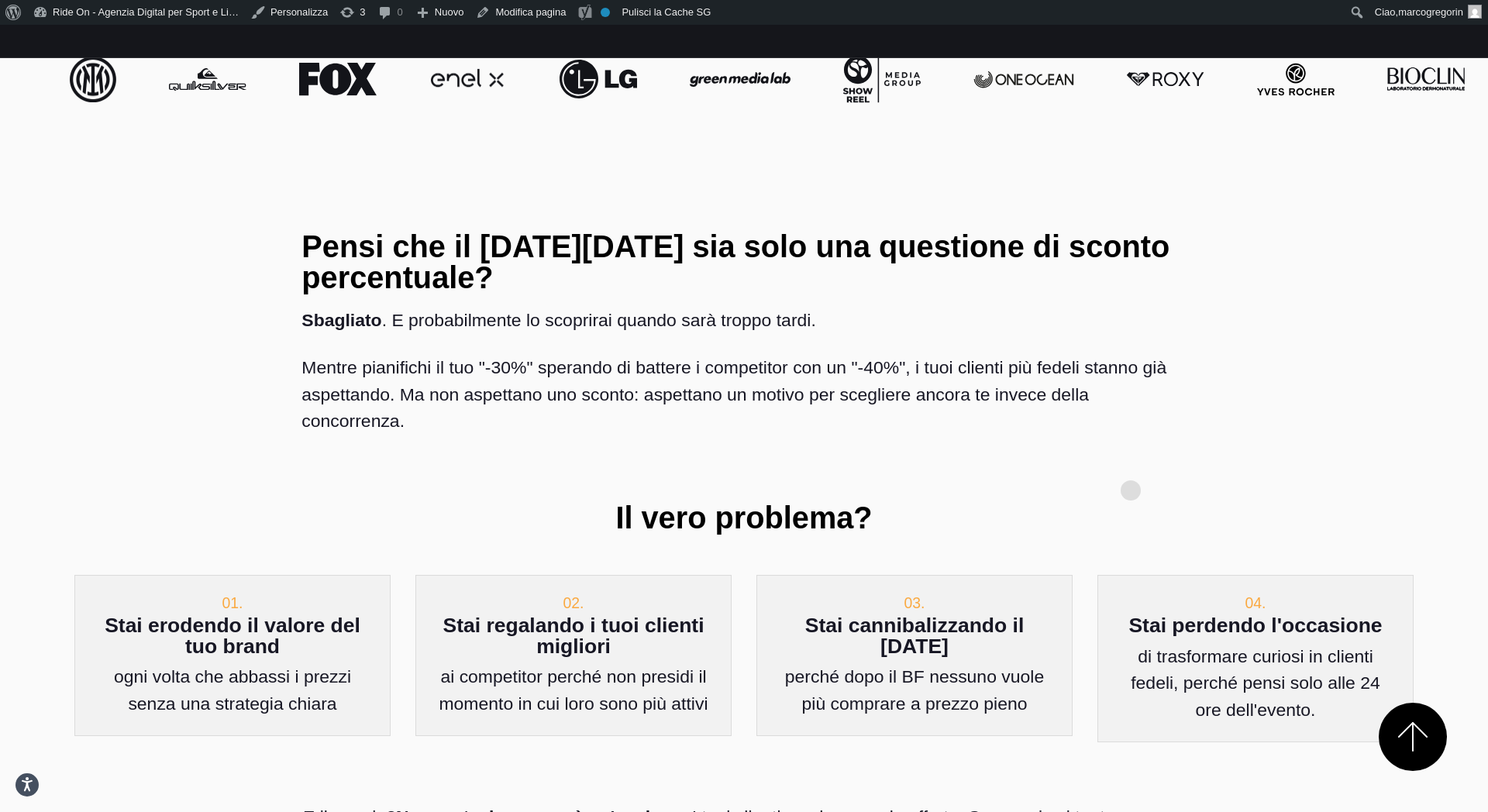
click at [1122, 502] on h3 "Il vero problema?" at bounding box center [743, 518] width 884 height 31
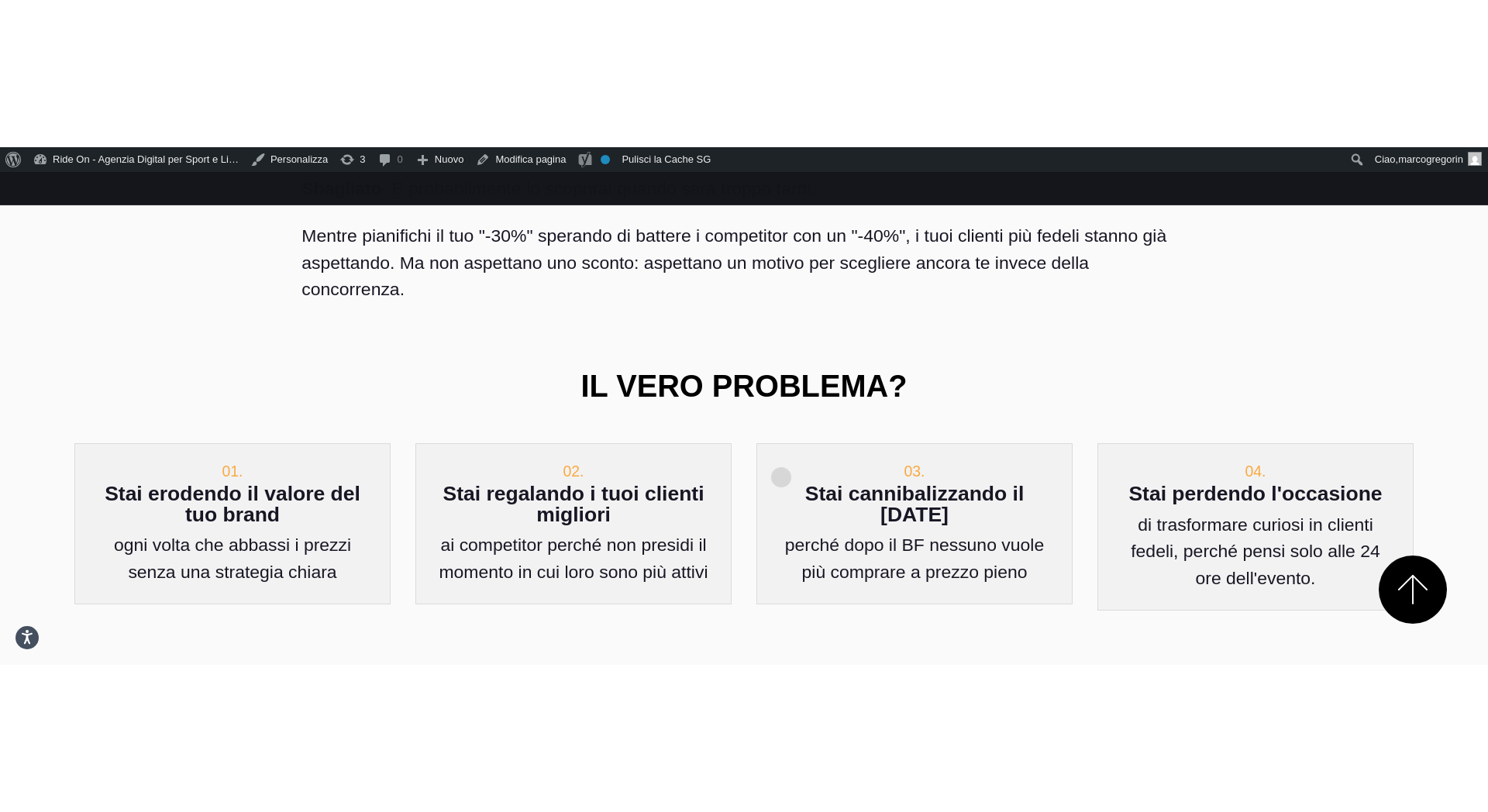
scroll to position [800, 0]
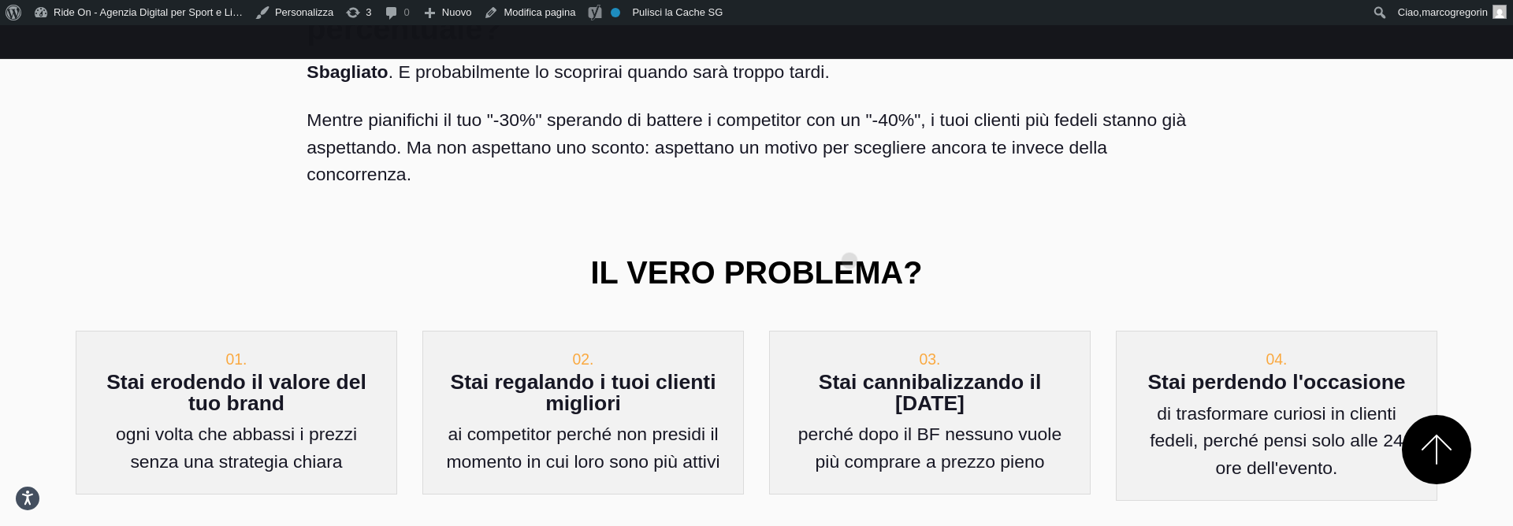
click at [849, 236] on div "Pensi che il Black Friday sia solo una questione di sconto percentuale? Sbaglia…" at bounding box center [756, 149] width 924 height 362
click at [920, 258] on h3 "Il vero problema?" at bounding box center [755, 274] width 899 height 32
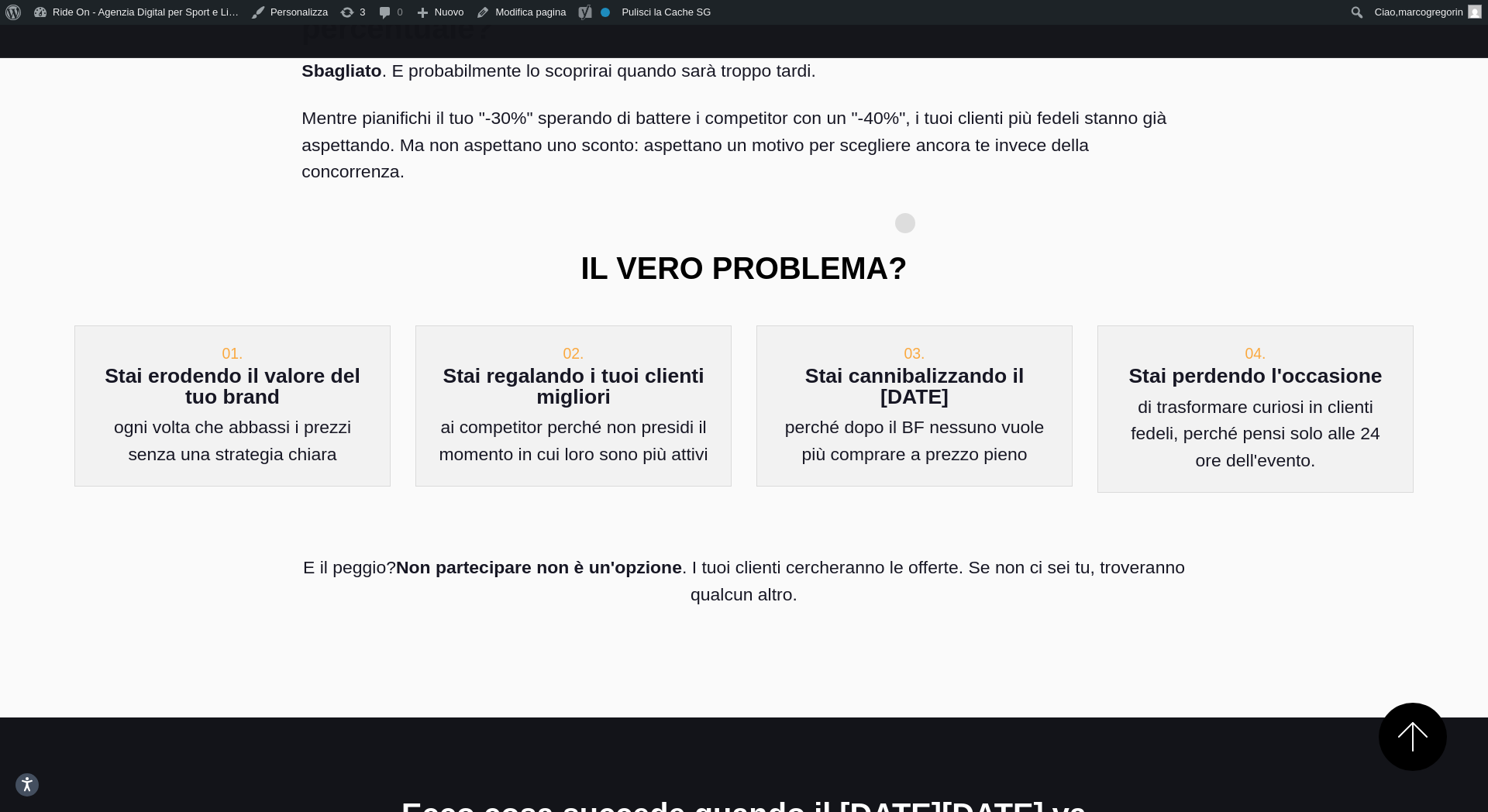
click at [905, 254] on h3 "Il vero problema?" at bounding box center [743, 269] width 884 height 31
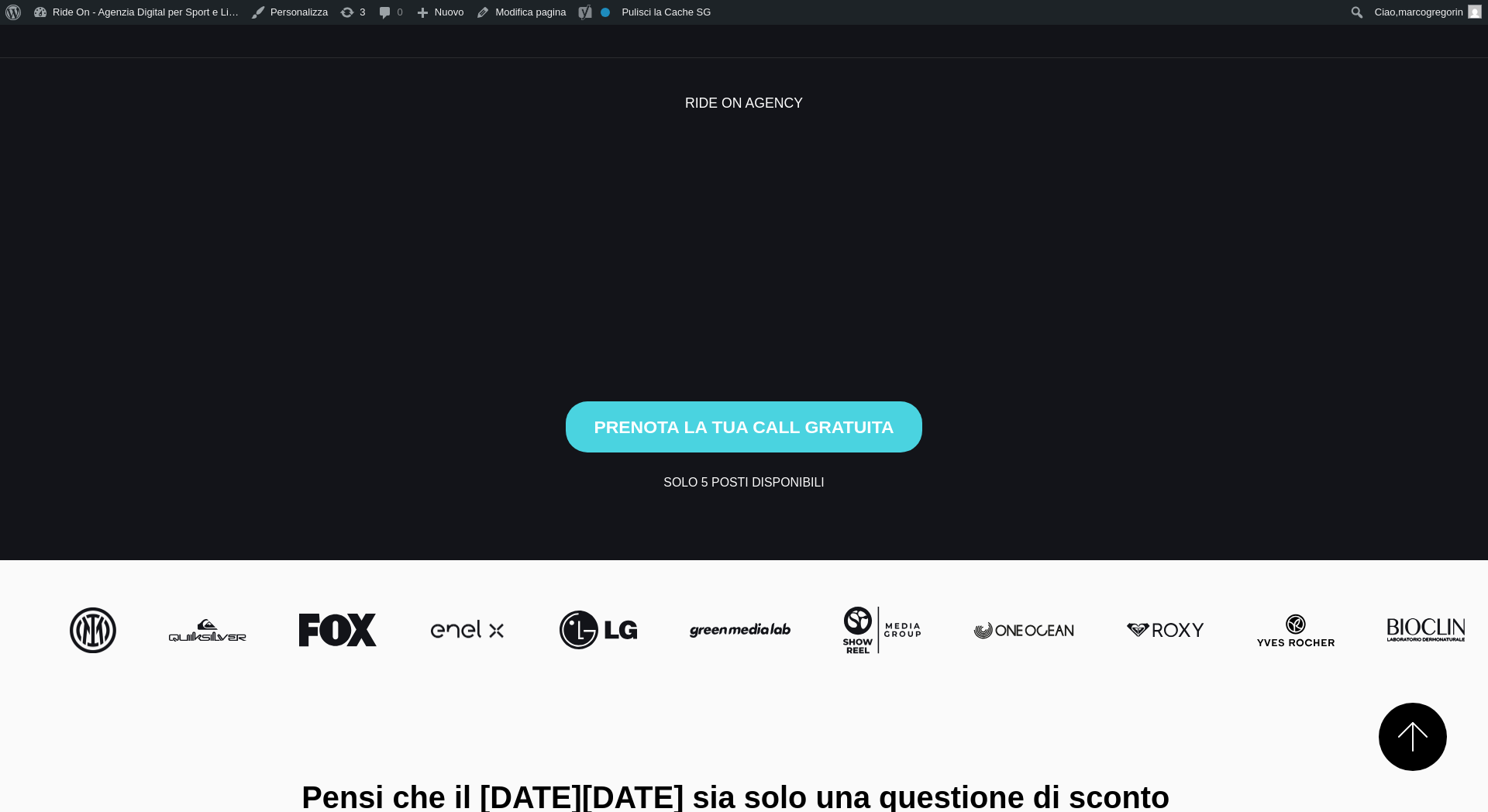
scroll to position [800, 0]
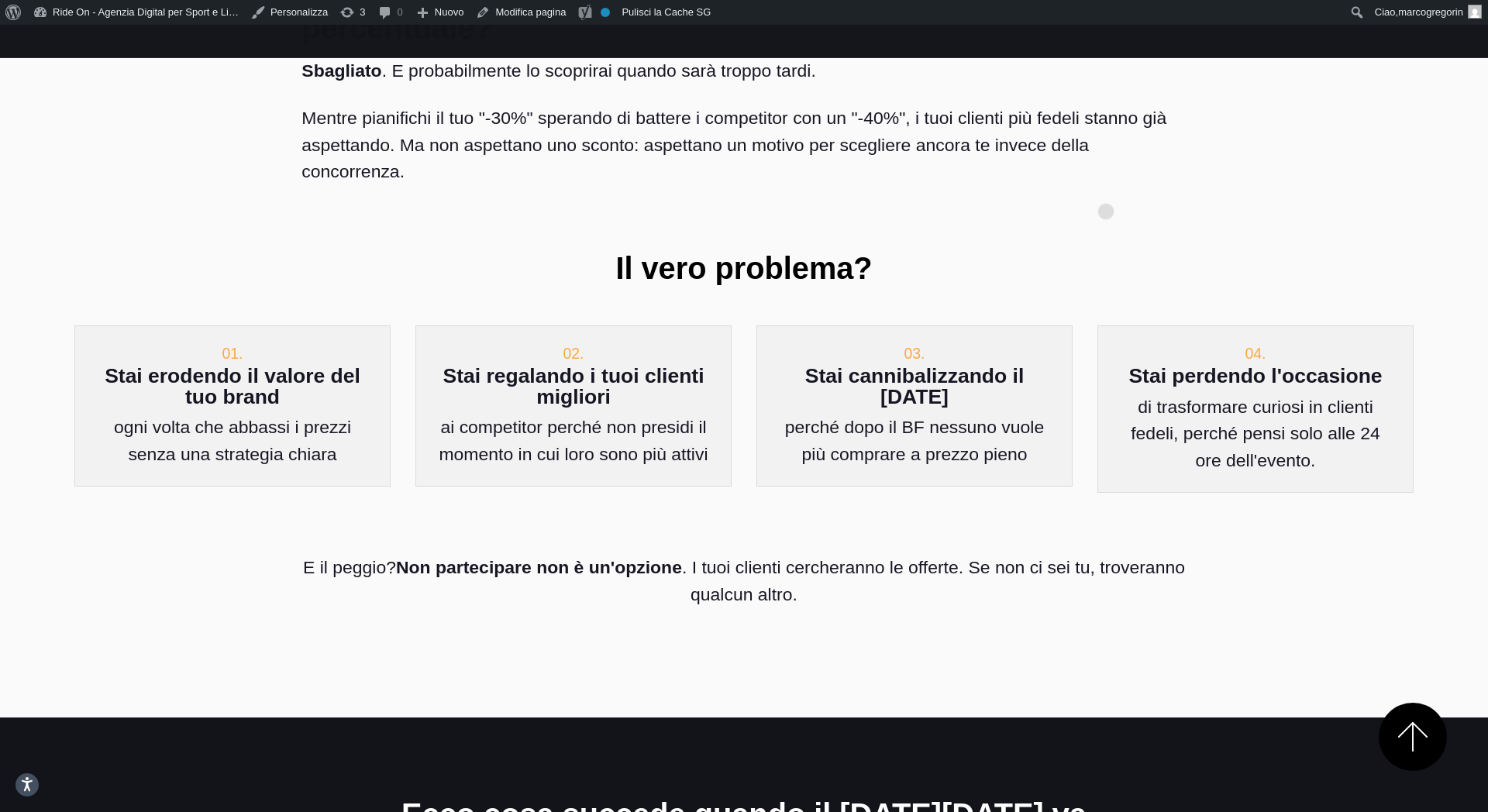
click at [1105, 254] on h3 "Il vero problema?" at bounding box center [743, 269] width 884 height 31
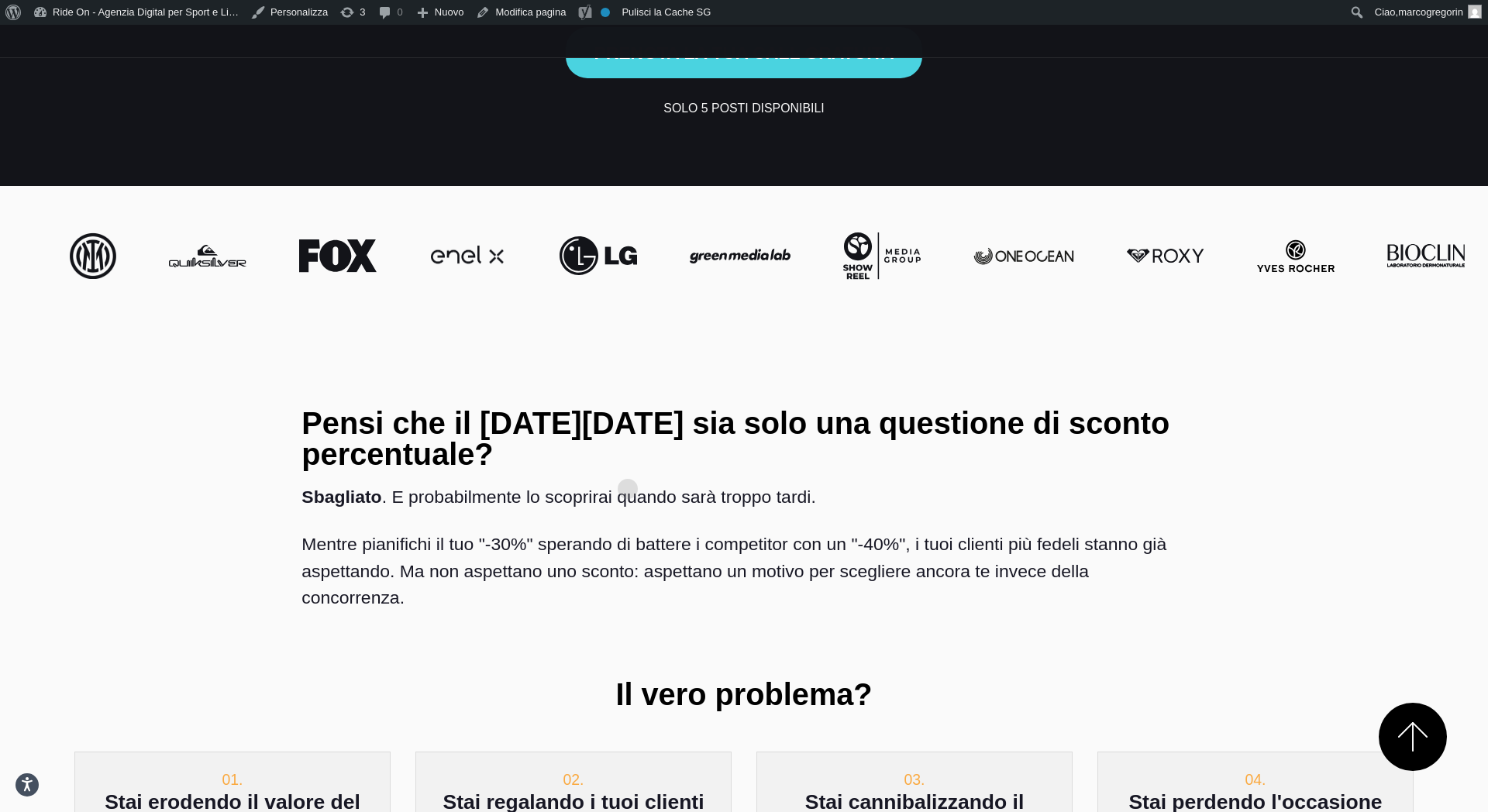
scroll to position [375, 0]
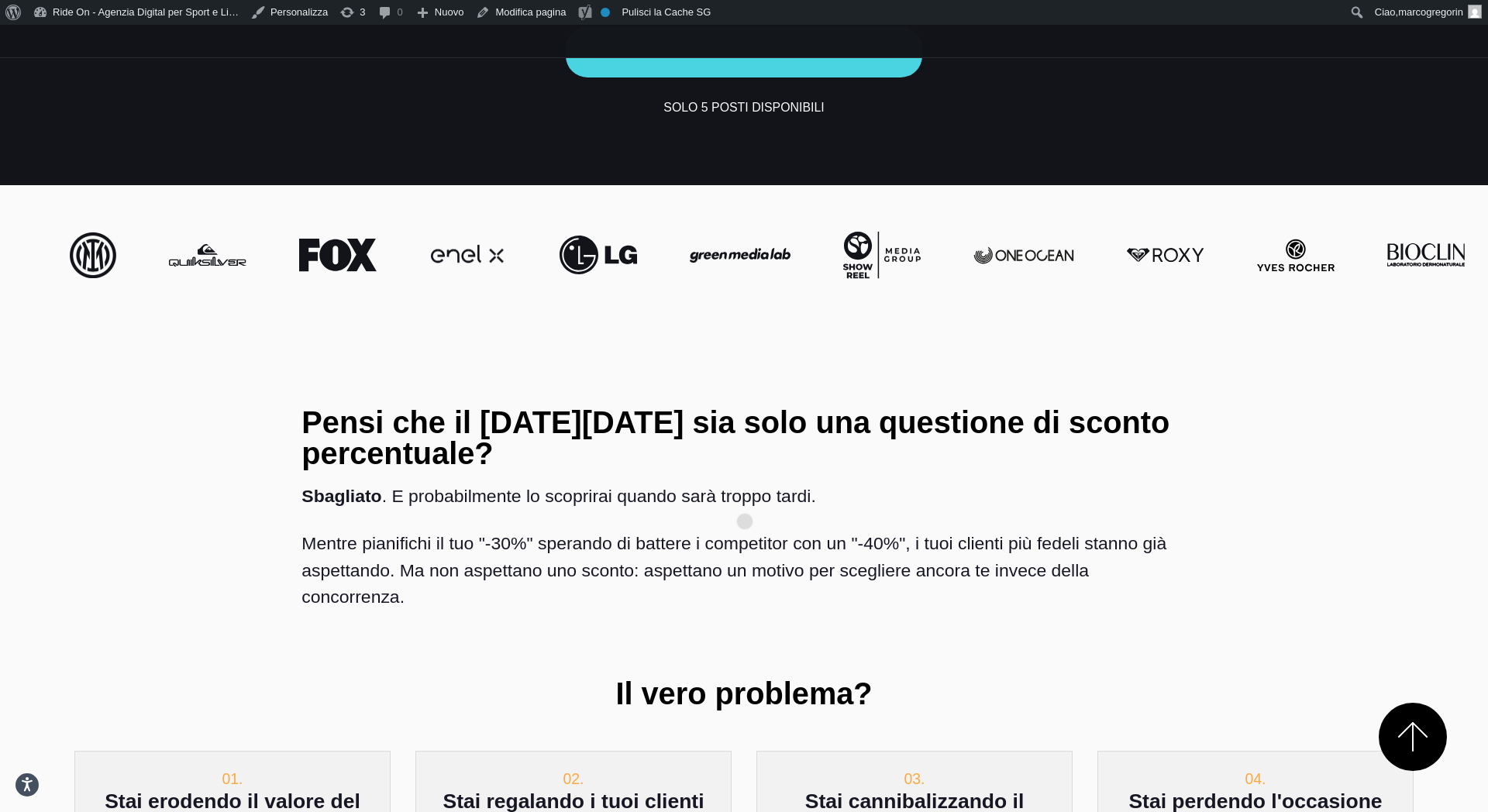
click at [744, 530] on p "Mentre pianifichi il tuo "-30%" sperando di battere i competitor con un "-40%",…" at bounding box center [743, 569] width 884 height 80
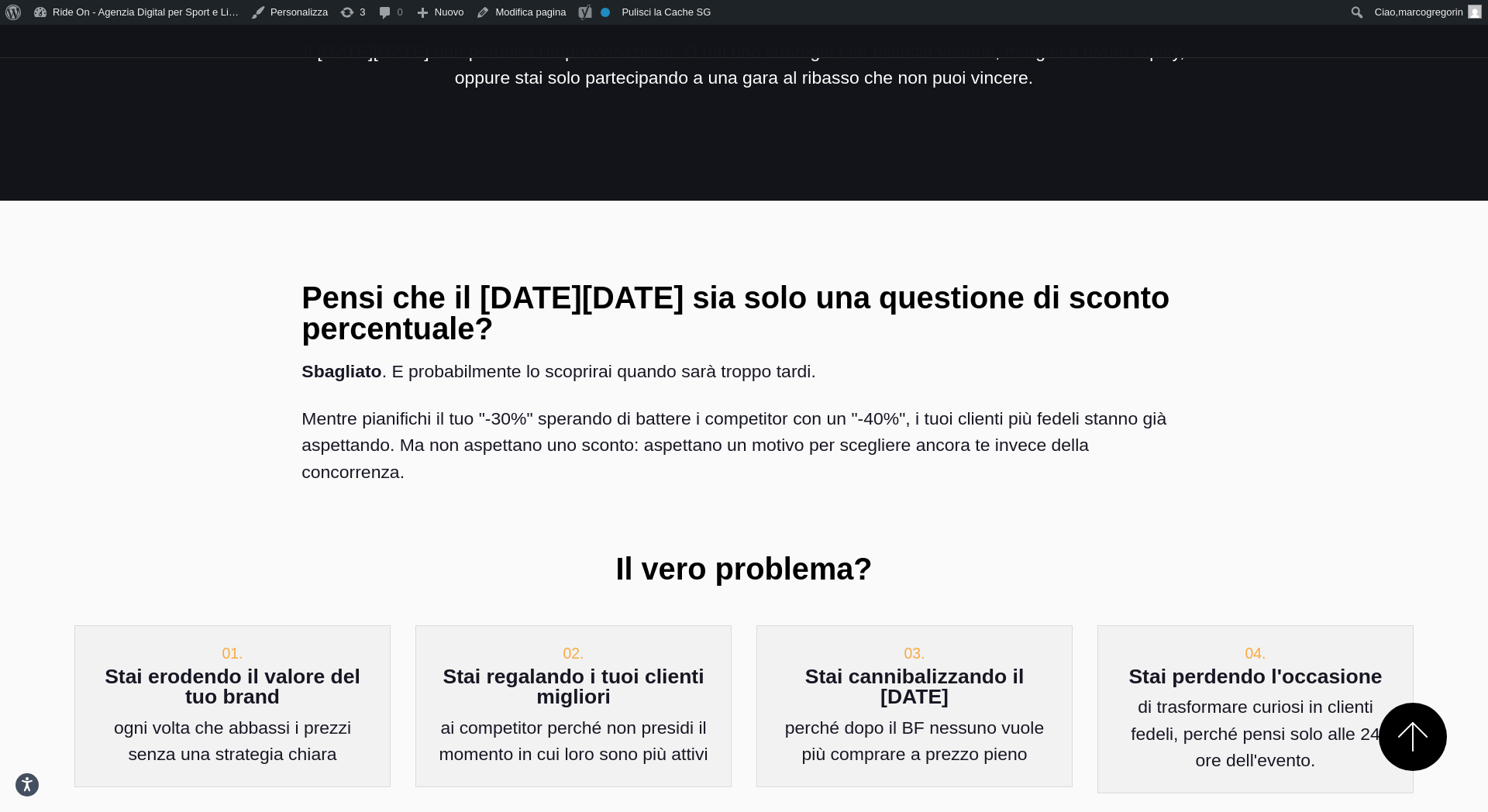
scroll to position [2318, 0]
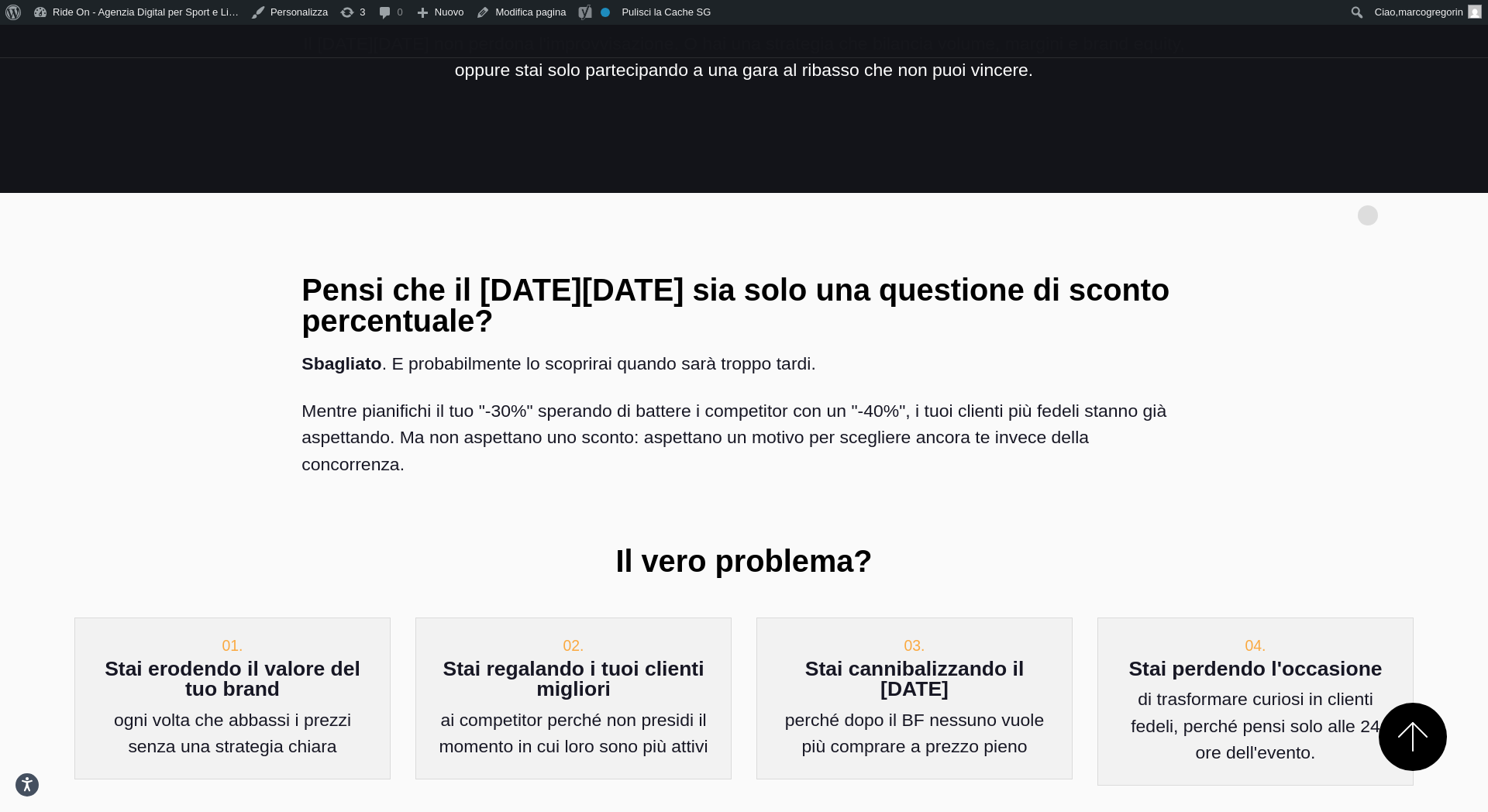
click at [1336, 261] on div "Pensi che il [DATE][DATE] sia solo una questione di sconto percentuale? Sbaglia…" at bounding box center [744, 439] width 1364 height 356
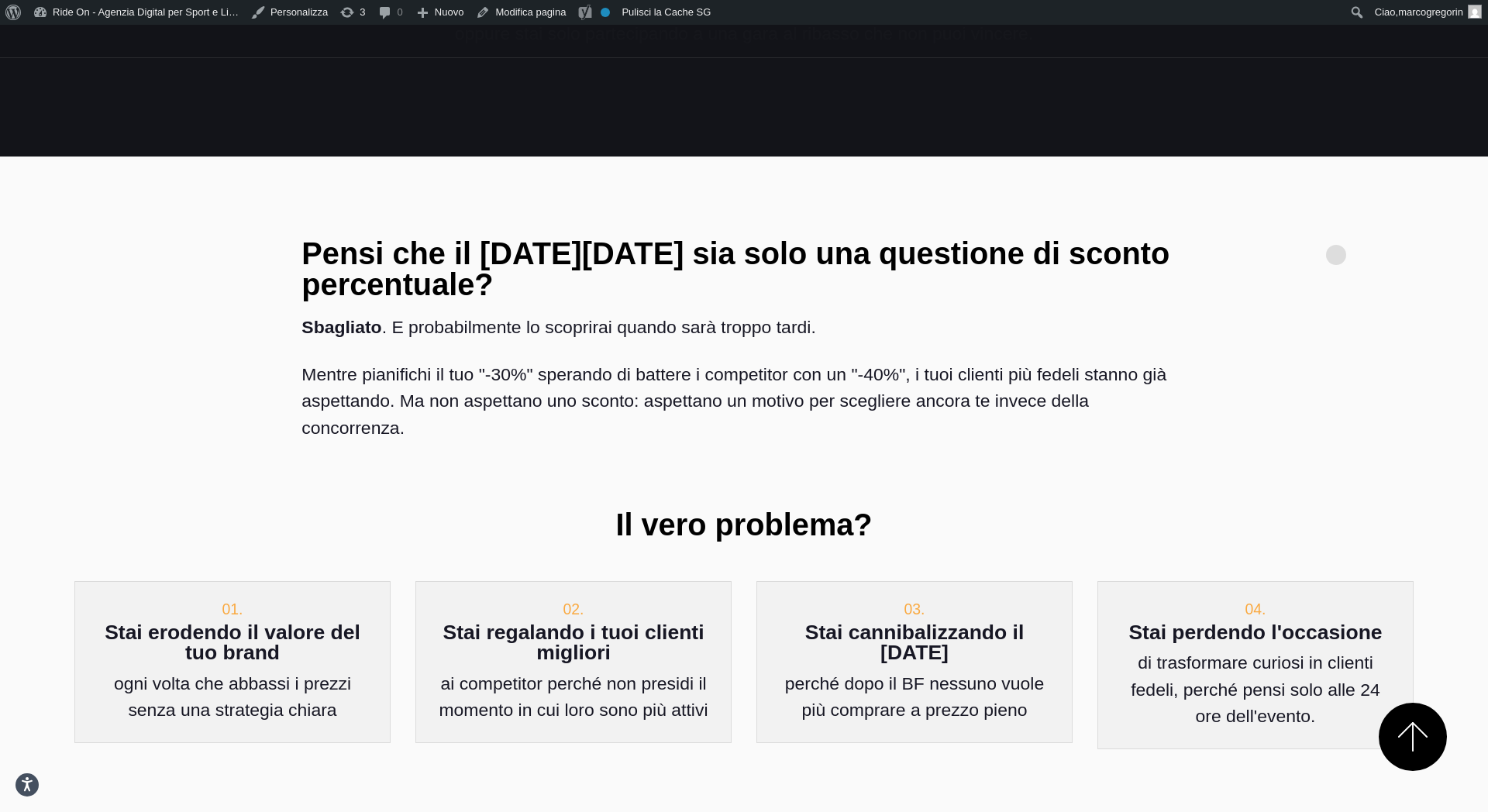
scroll to position [2356, 0]
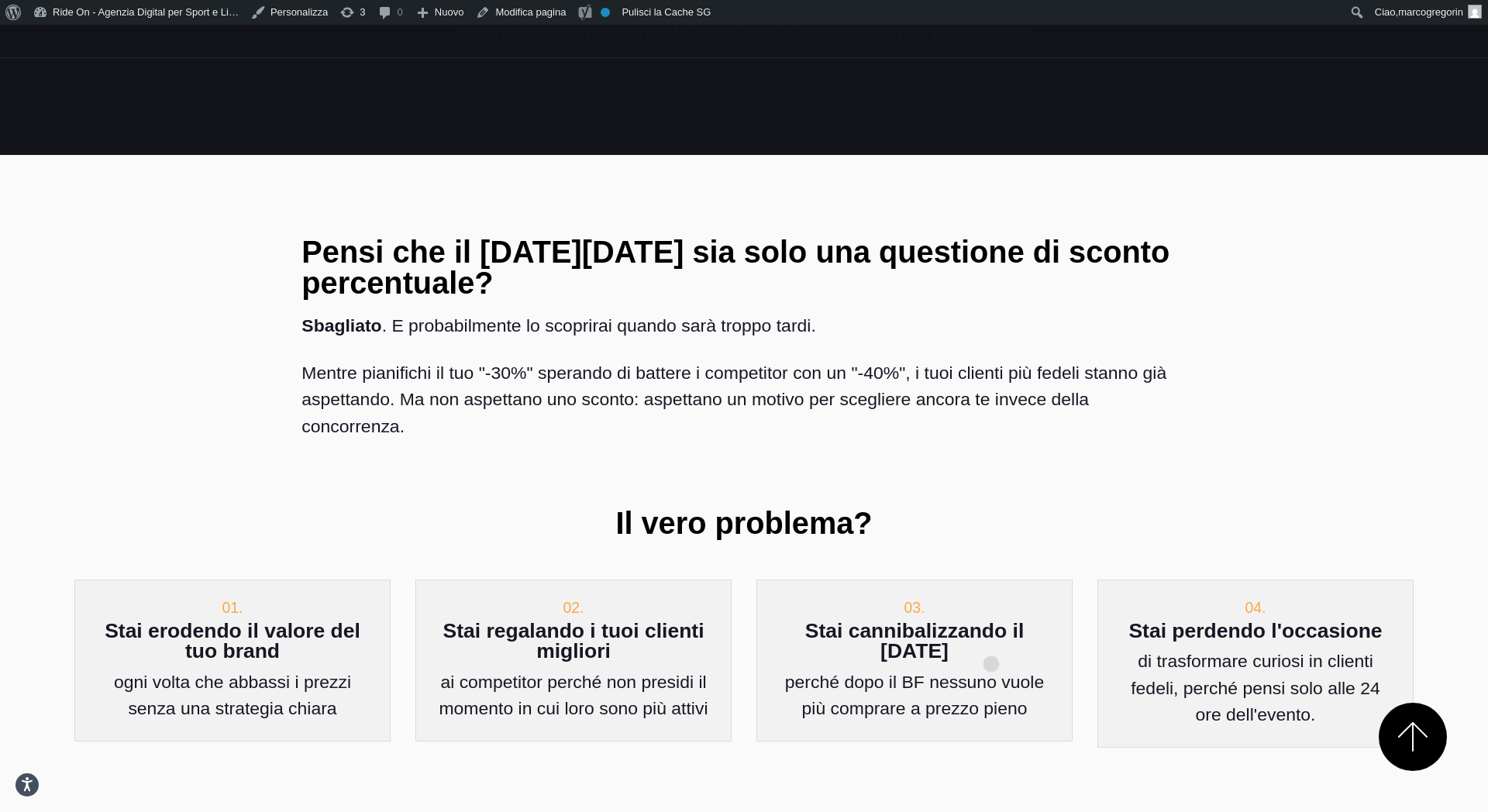
click at [991, 639] on div "03. Stai cannibalizzando il Natale perché dopo il BF nessuno vuole più comprare…" at bounding box center [914, 660] width 316 height 161
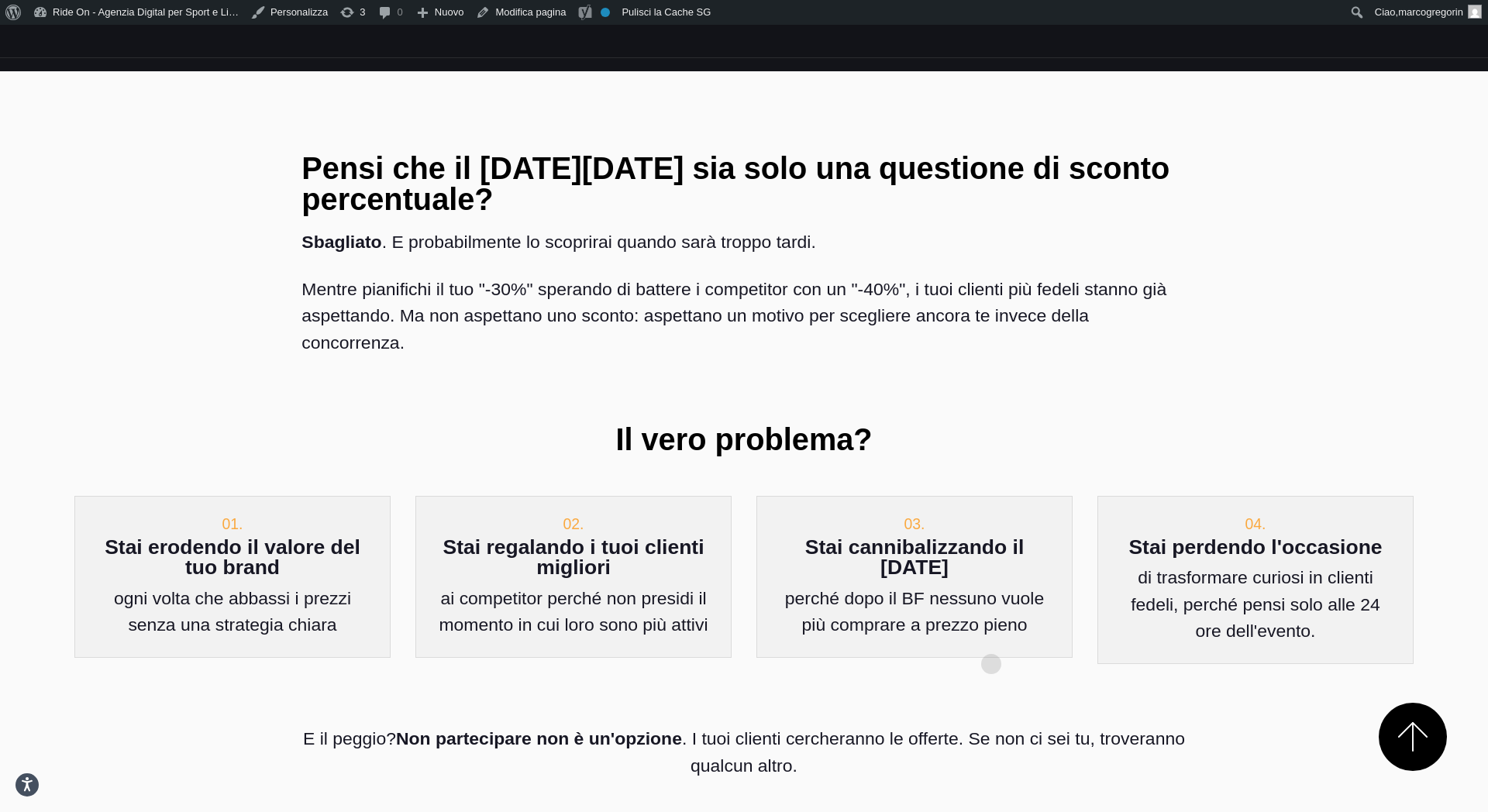
scroll to position [2574, 0]
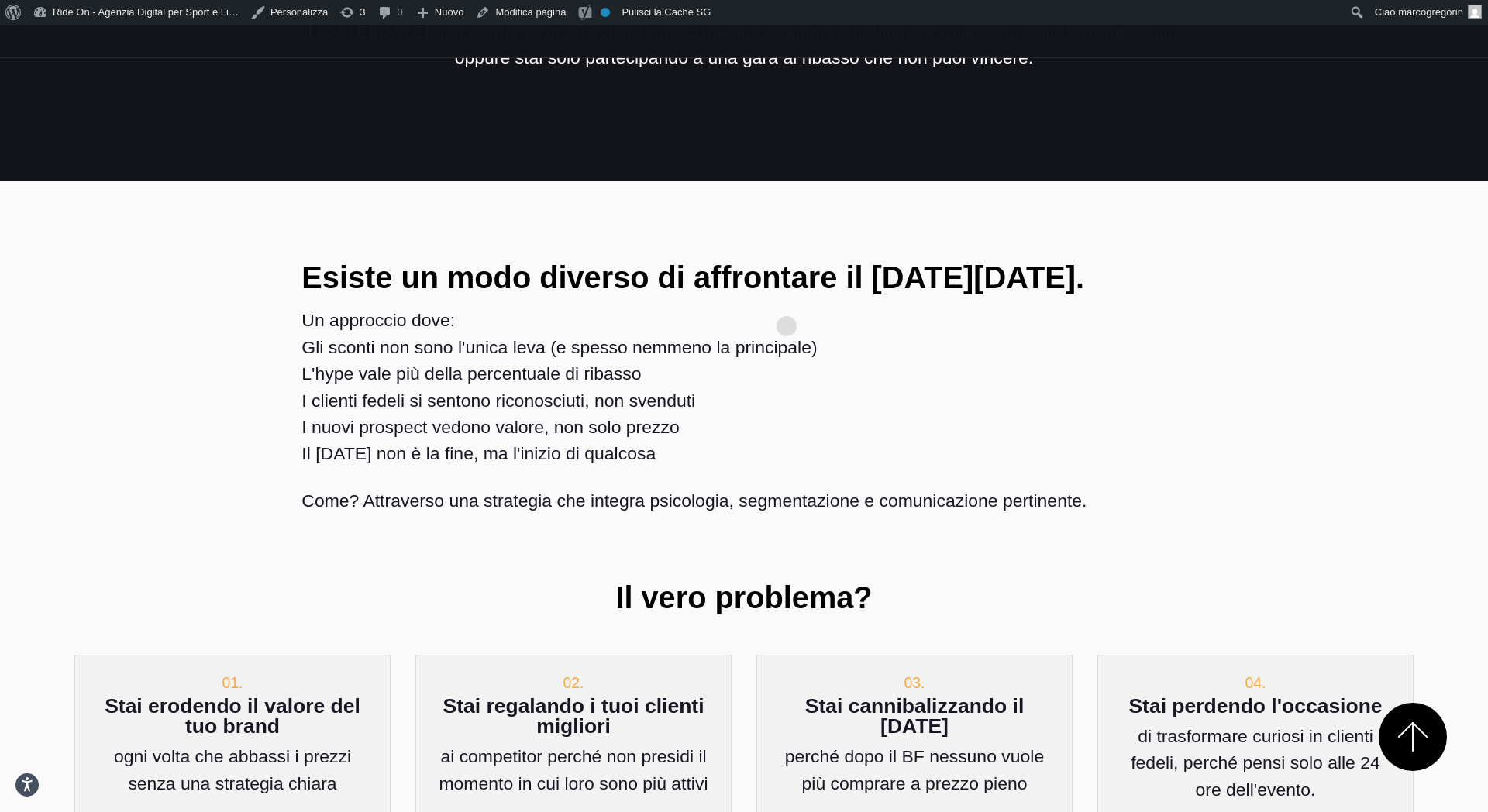
scroll to position [2356, 0]
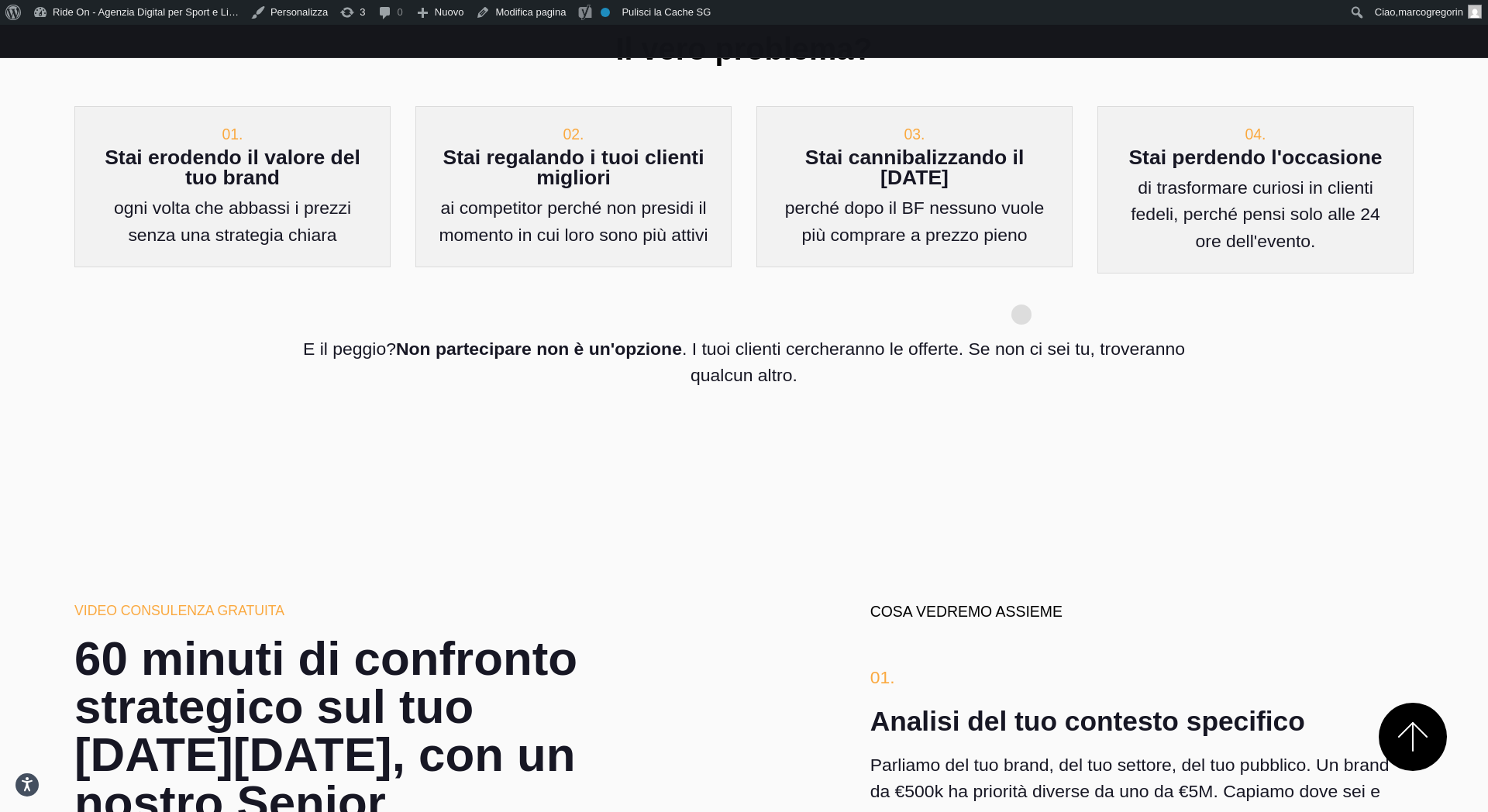
scroll to position [2929, 0]
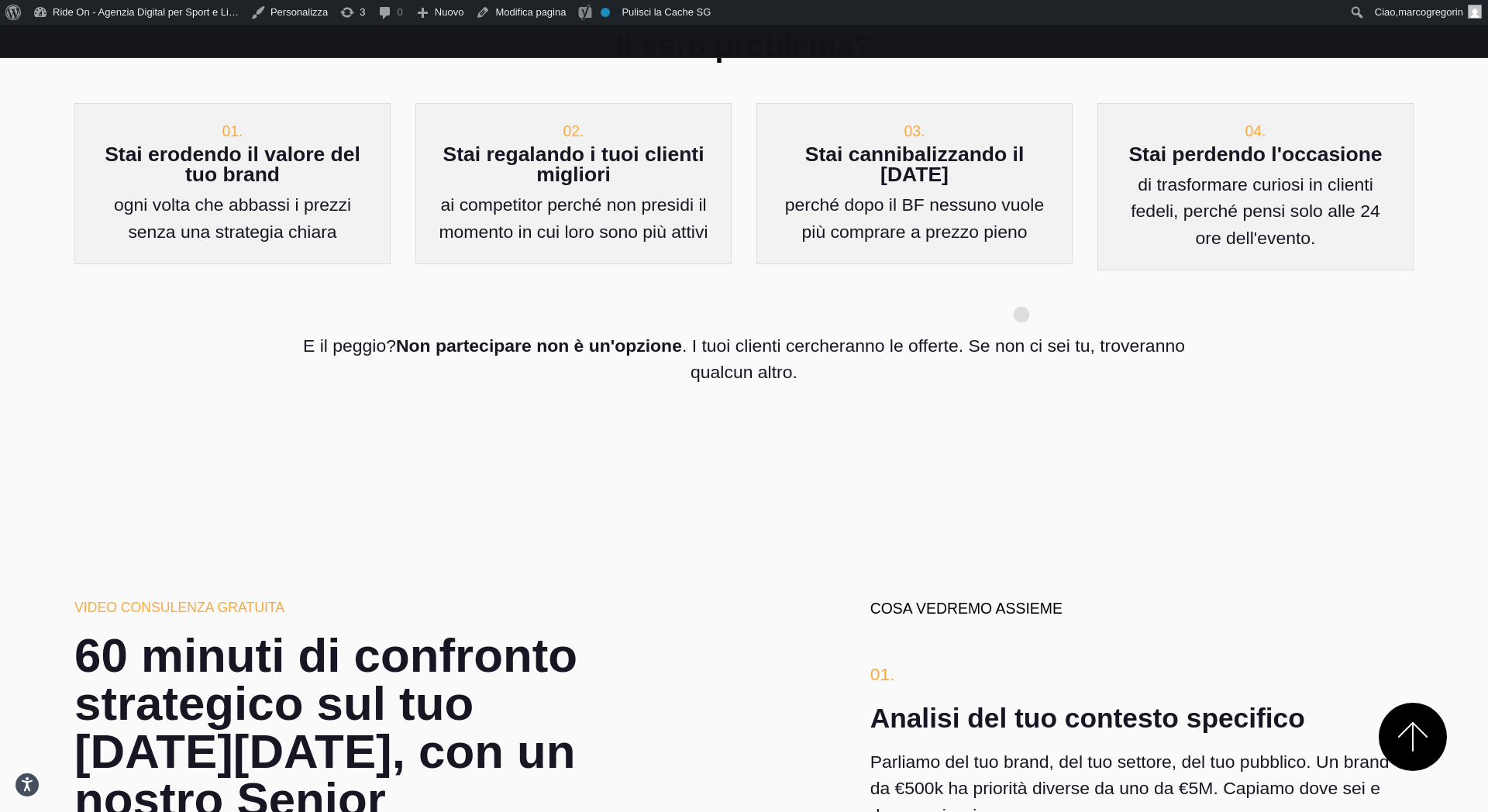
click at [1021, 291] on div "E il peggio? Non partecipare non è un'opzione . I tuoi clienti cercheranno le o…" at bounding box center [744, 359] width 909 height 136
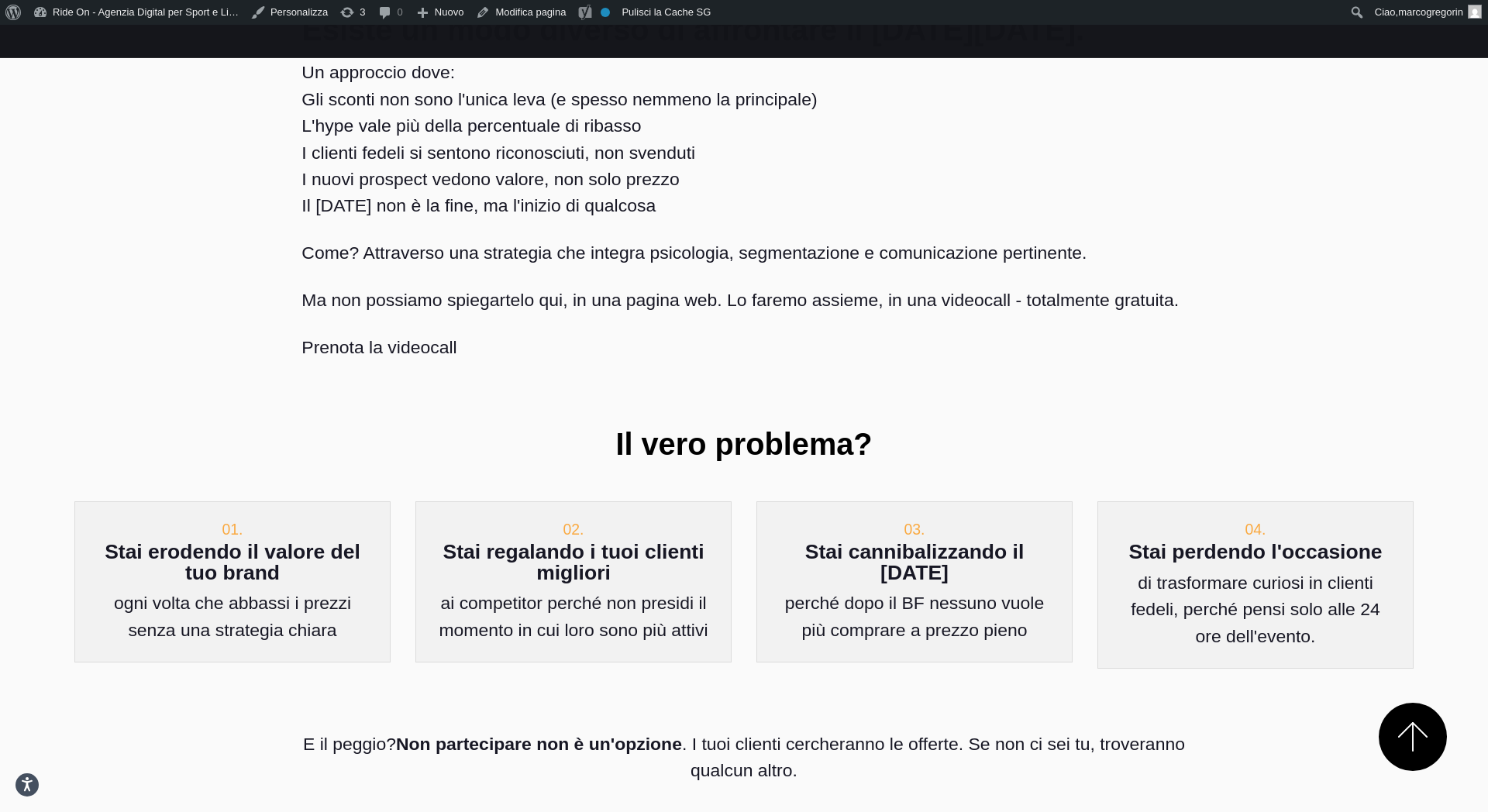
scroll to position [2578, 0]
click at [730, 296] on div "Esiste un modo diverso di affrontare il Black Friday. Un approccio dove: Gli sc…" at bounding box center [744, 252] width 909 height 500
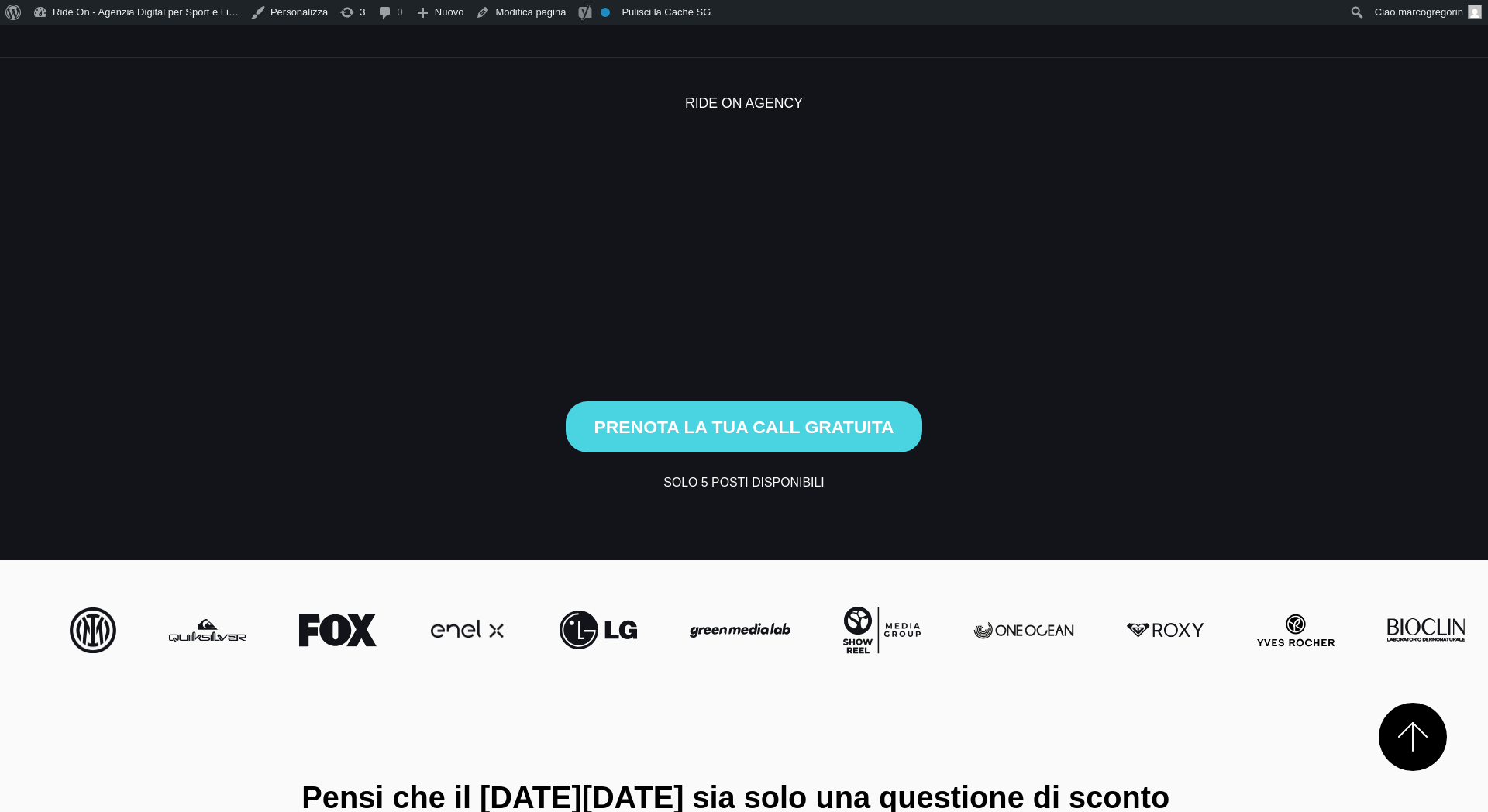
scroll to position [2576, 0]
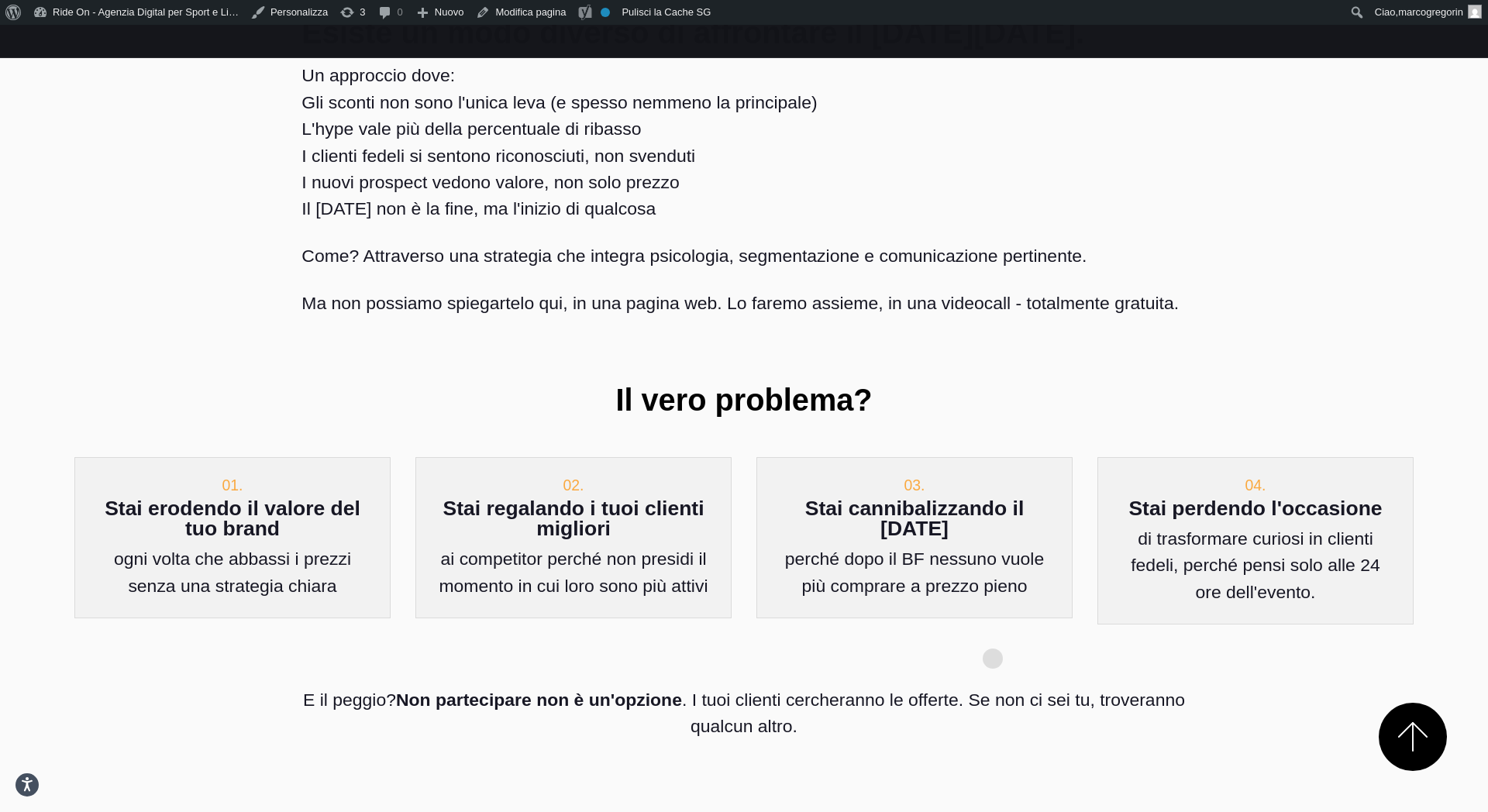
click at [992, 686] on p "E il peggio? Non partecipare non è un'opzione . I tuoi clienti cercheranno le o…" at bounding box center [743, 713] width 884 height 53
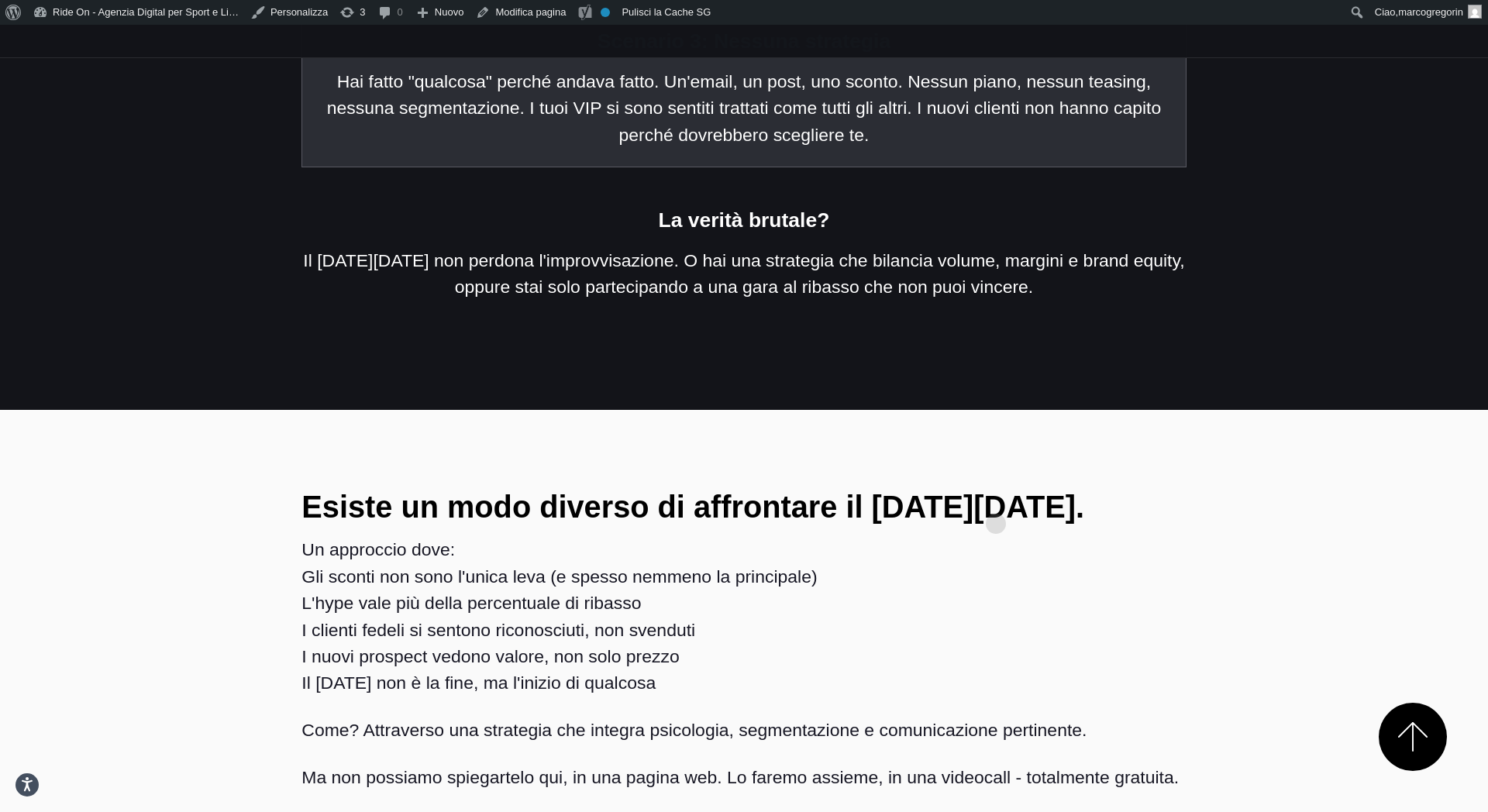
scroll to position [2109, 0]
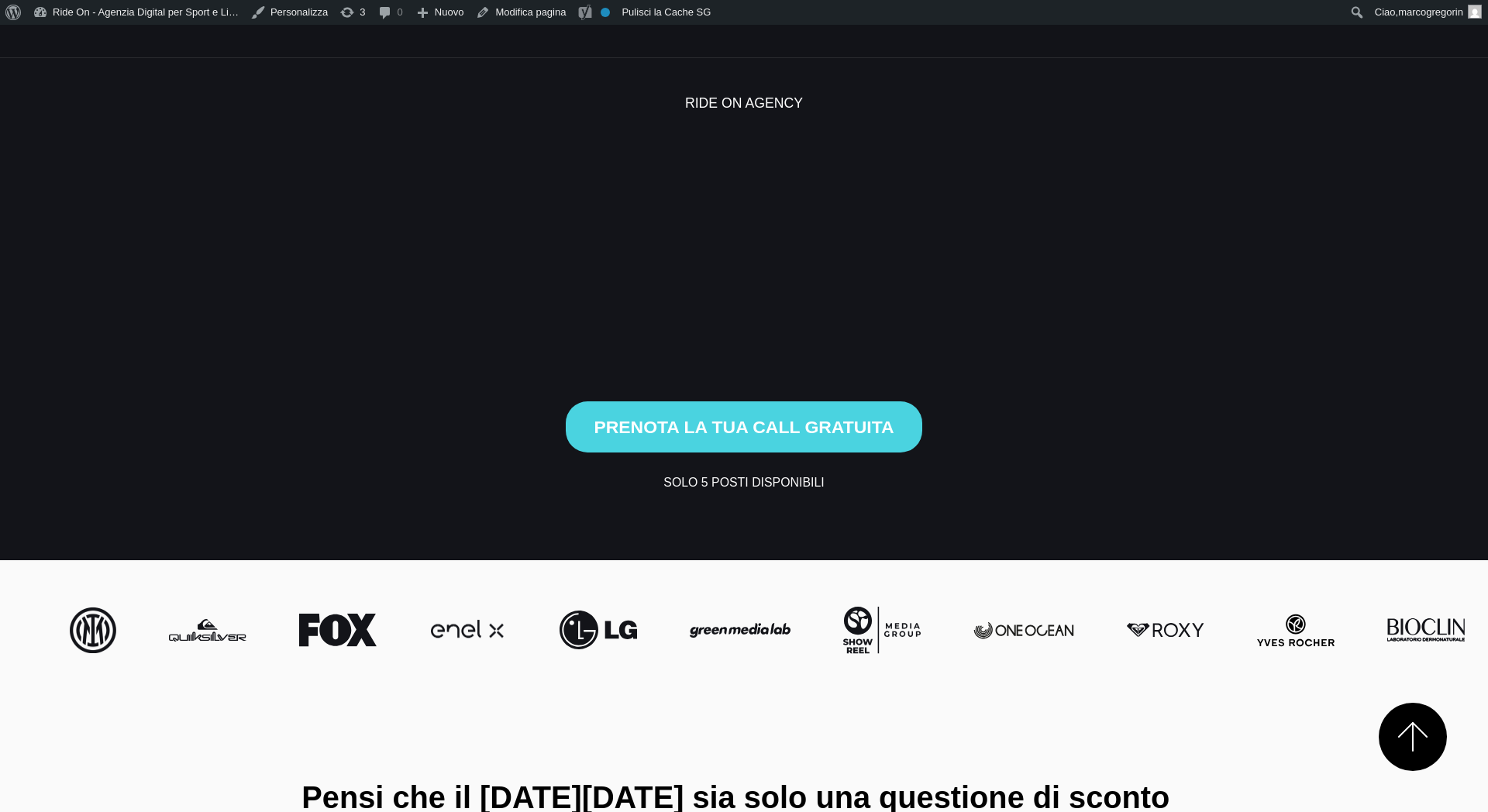
scroll to position [2106, 0]
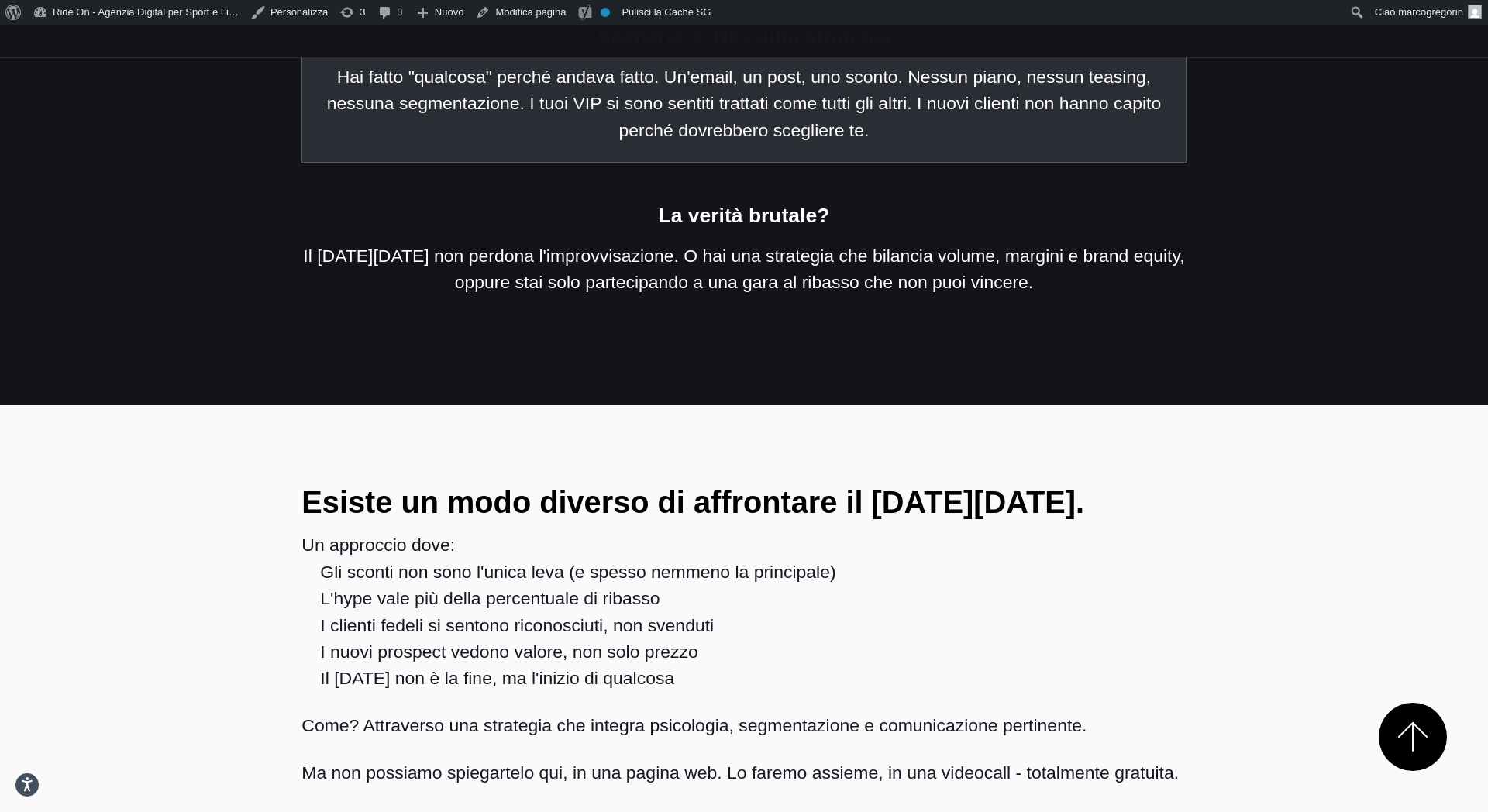
click at [619, 405] on section "Esiste un modo diverso di affrontare il [DATE][DATE]. Un approccio dove: Gli sc…" at bounding box center [744, 664] width 1488 height 518
click at [579, 405] on section "Esiste un modo diverso di affrontare il [DATE][DATE]. Un approccio dove: Gli sc…" at bounding box center [744, 664] width 1488 height 518
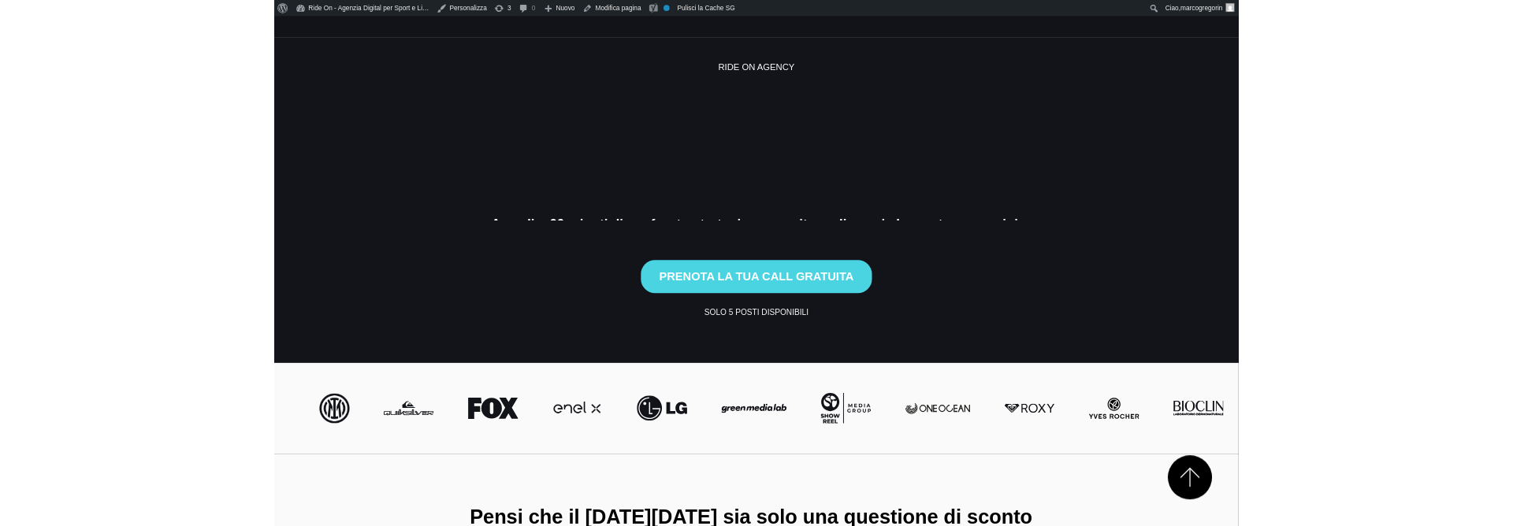
scroll to position [2140, 0]
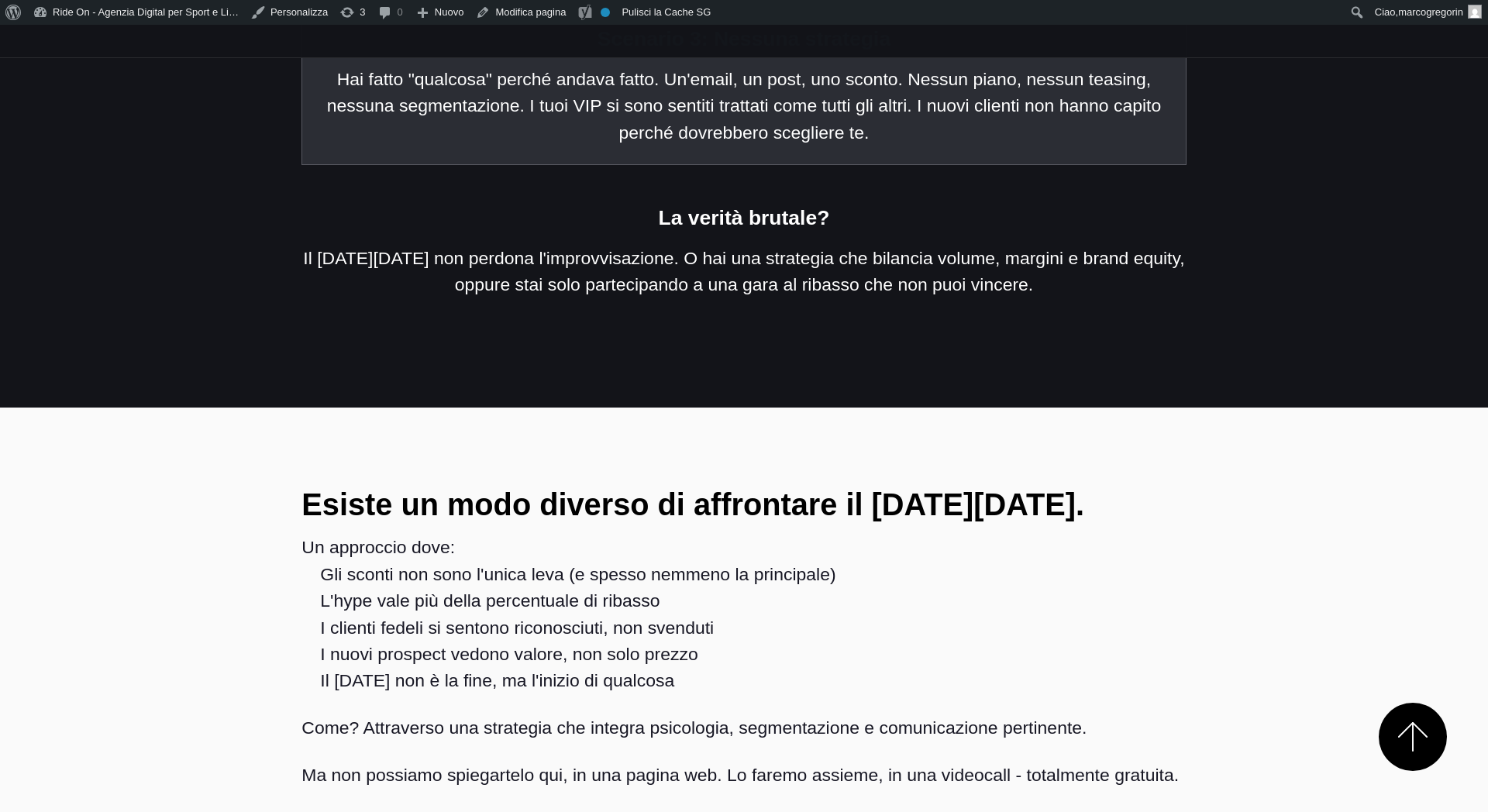
click at [579, 407] on section "Esiste un modo diverso di affrontare il [DATE][DATE]. Un approccio dove: Gli sc…" at bounding box center [744, 666] width 1488 height 518
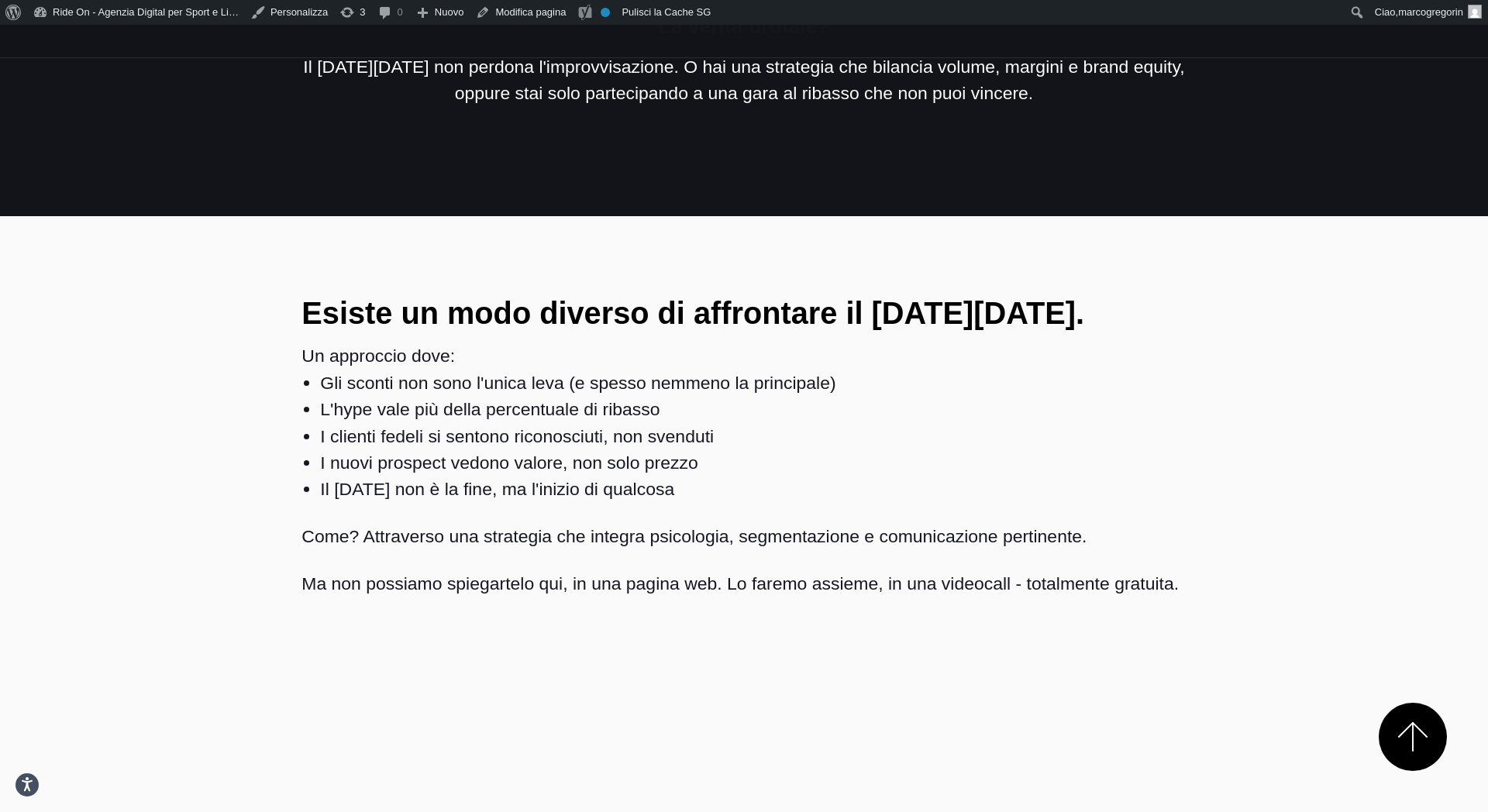
scroll to position [2342, 0]
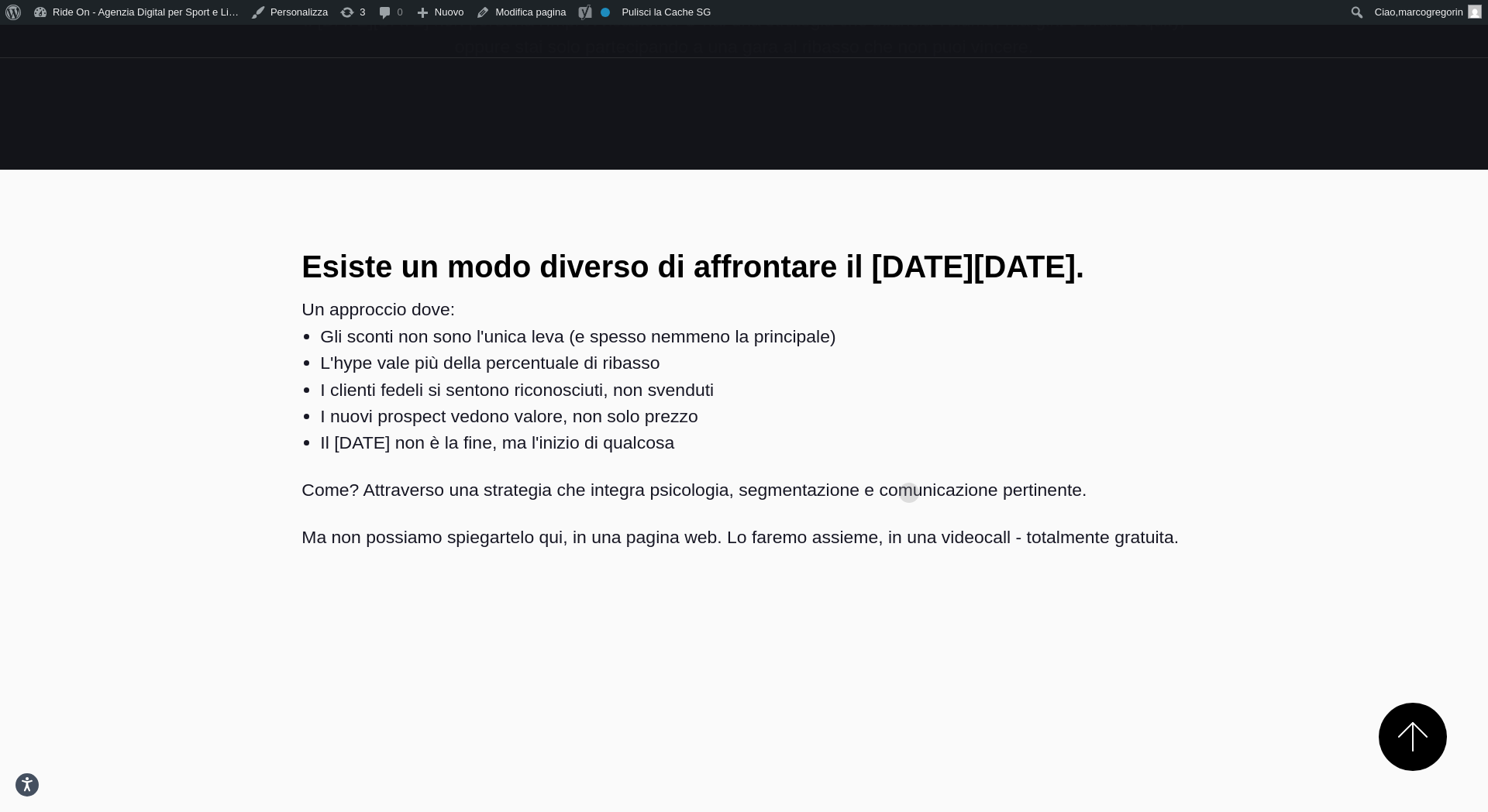
click at [909, 468] on div "Esiste un modo diverso di affrontare il Black Friday. Un approccio dove: Gli sc…" at bounding box center [744, 429] width 909 height 381
click at [1083, 403] on li "I nuovi prospect vedono valore, non solo prezzo" at bounding box center [752, 416] width 865 height 27
click at [706, 477] on p "Come? Attraverso una strategia che integra psicologia, segmentazione e comunica…" at bounding box center [743, 490] width 884 height 27
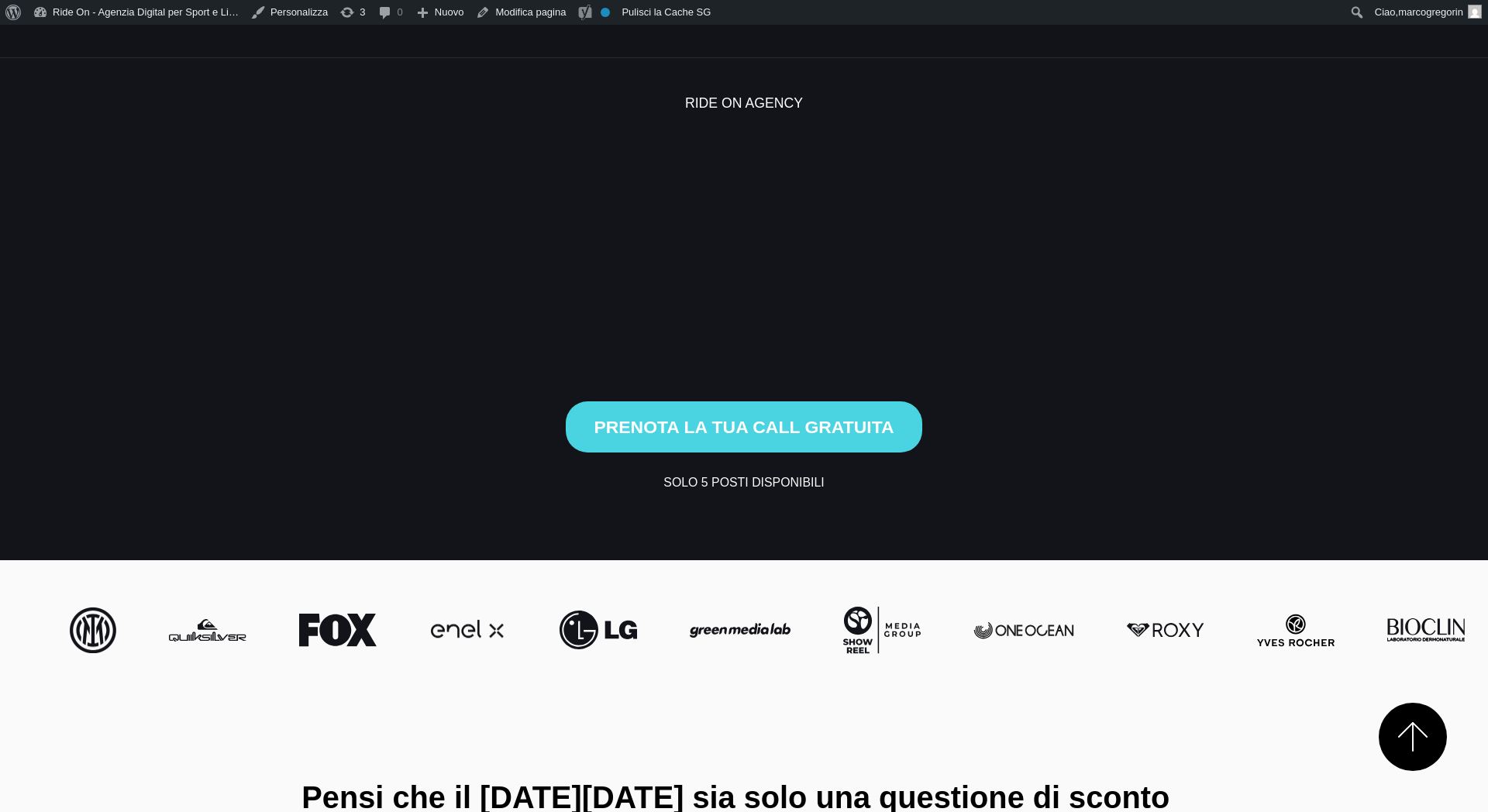
scroll to position [2342, 0]
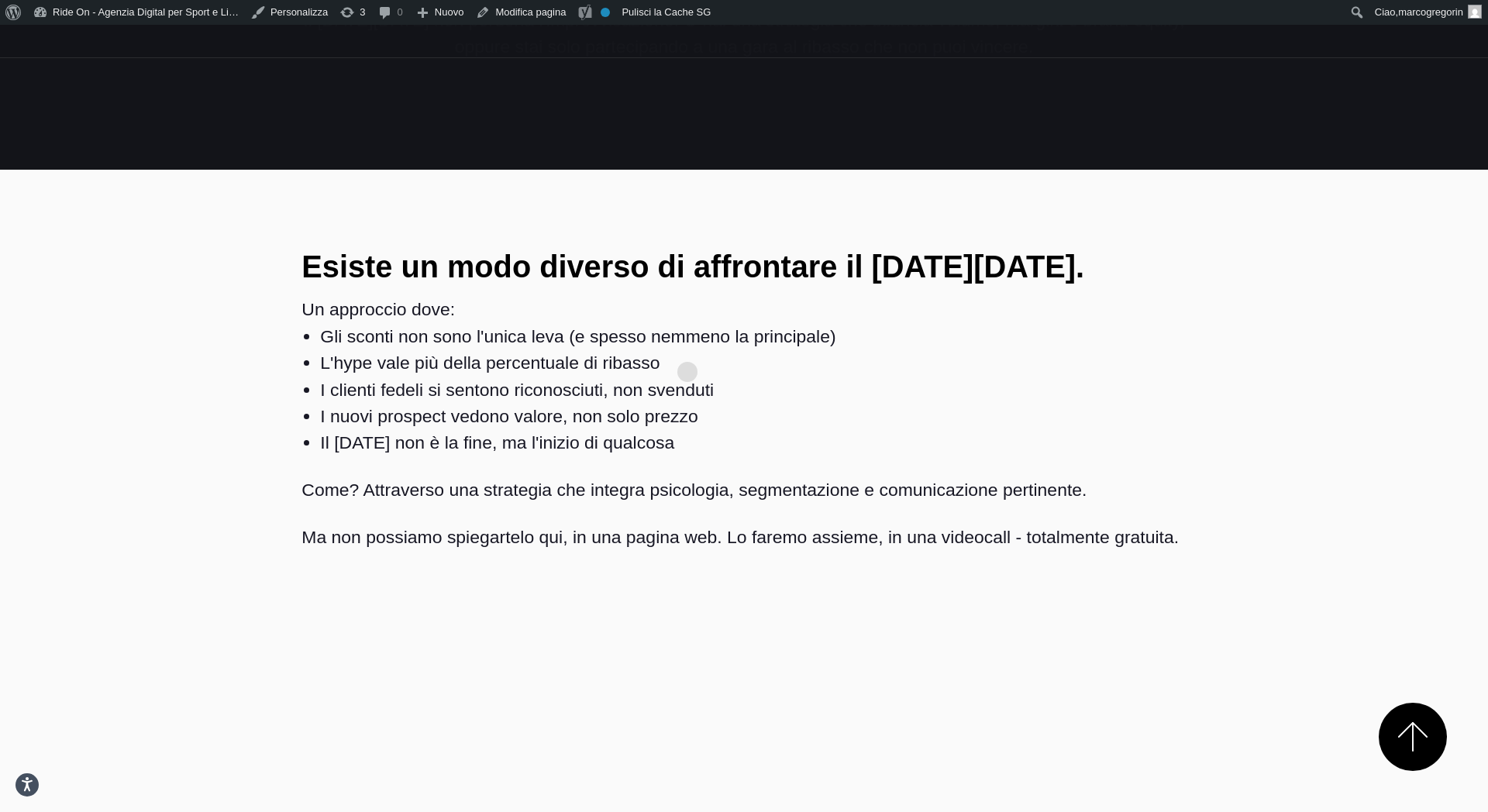
click at [687, 429] on li "Il [DATE] non è la fine, ma l'inizio di qualcosa" at bounding box center [752, 441] width 865 height 27
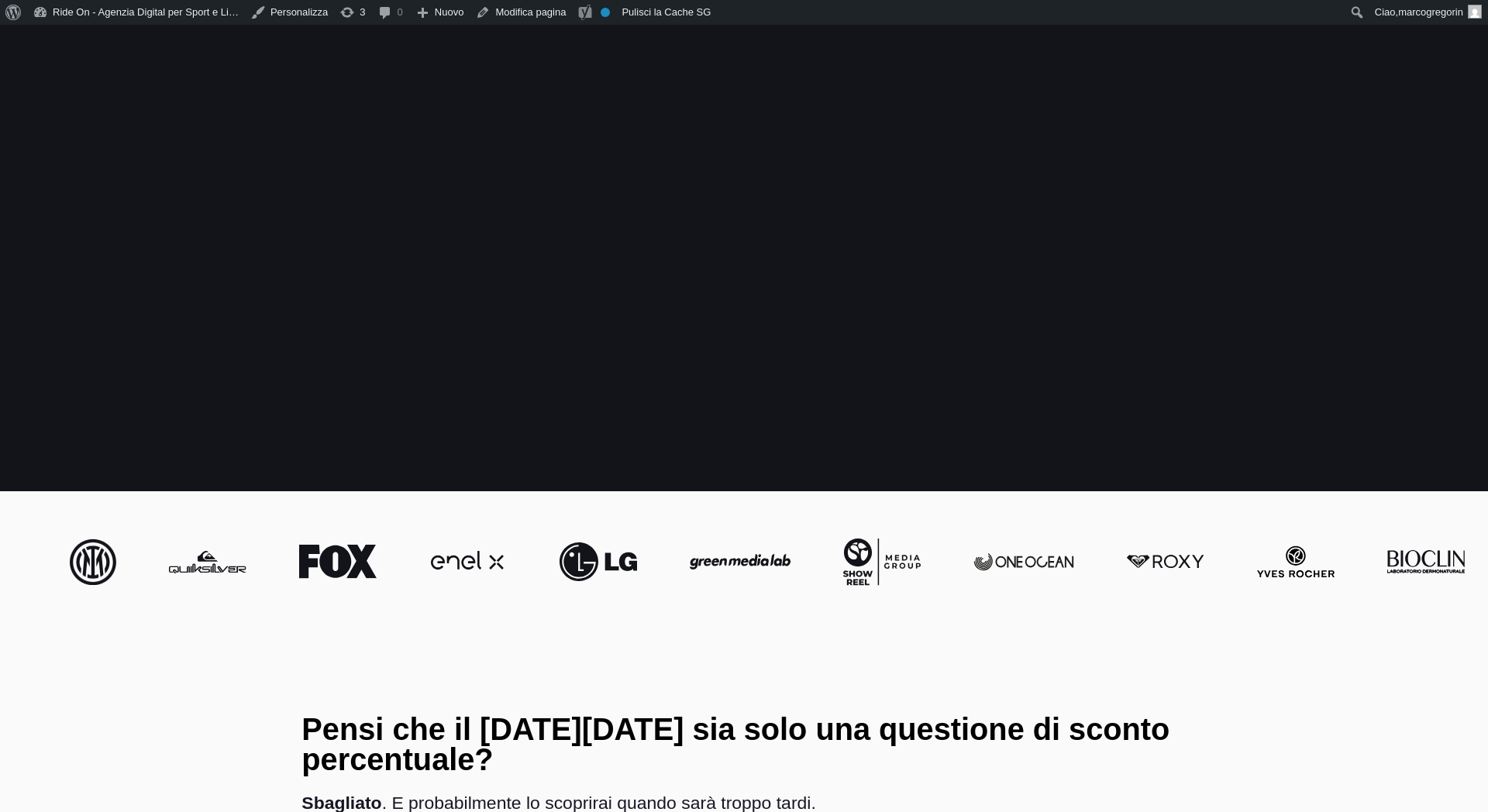
scroll to position [2342, 0]
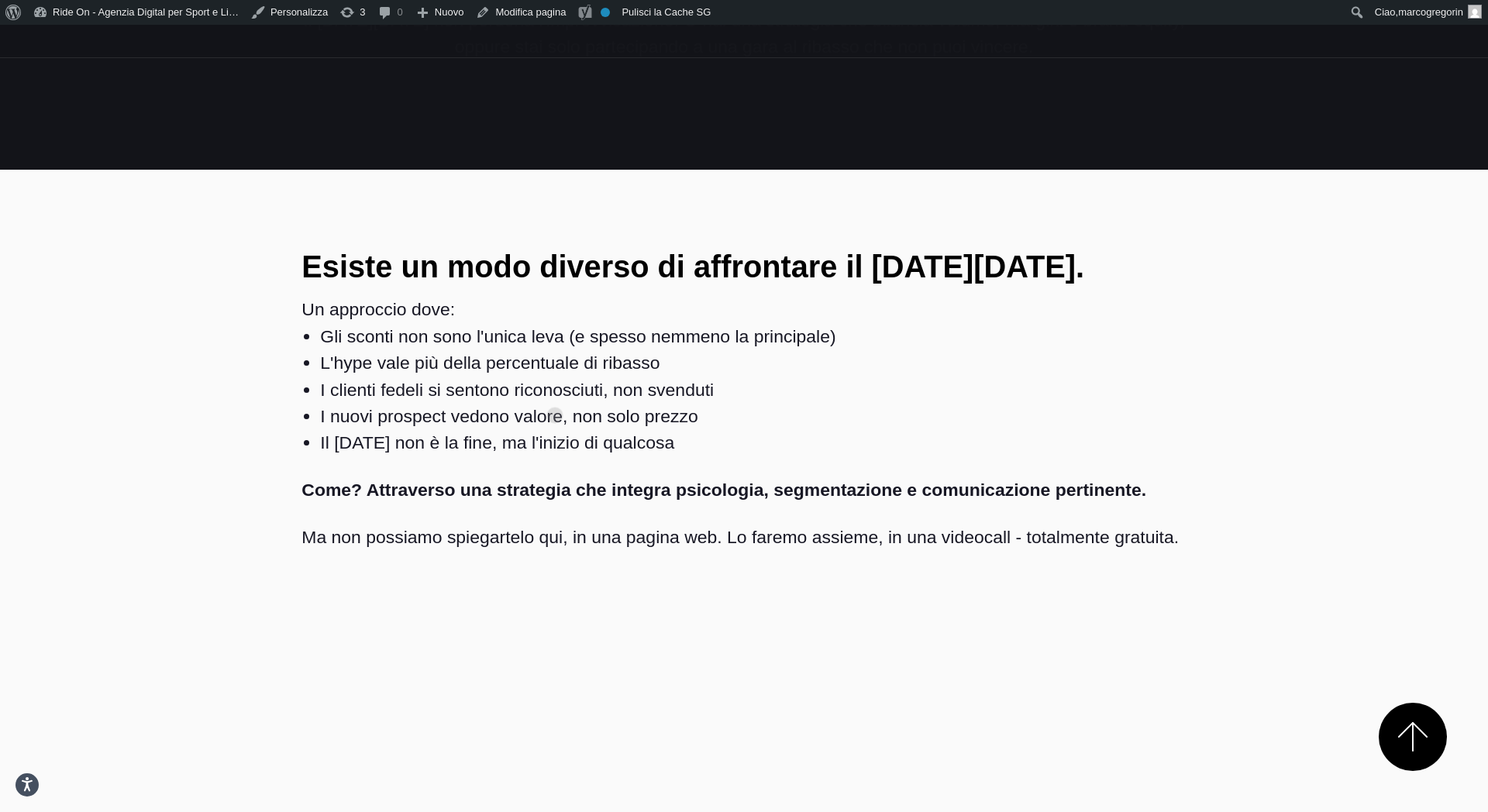
click at [555, 477] on p "Come? Attraverso una strategia che integra psicologia, segmentazione e comunica…" at bounding box center [743, 490] width 884 height 27
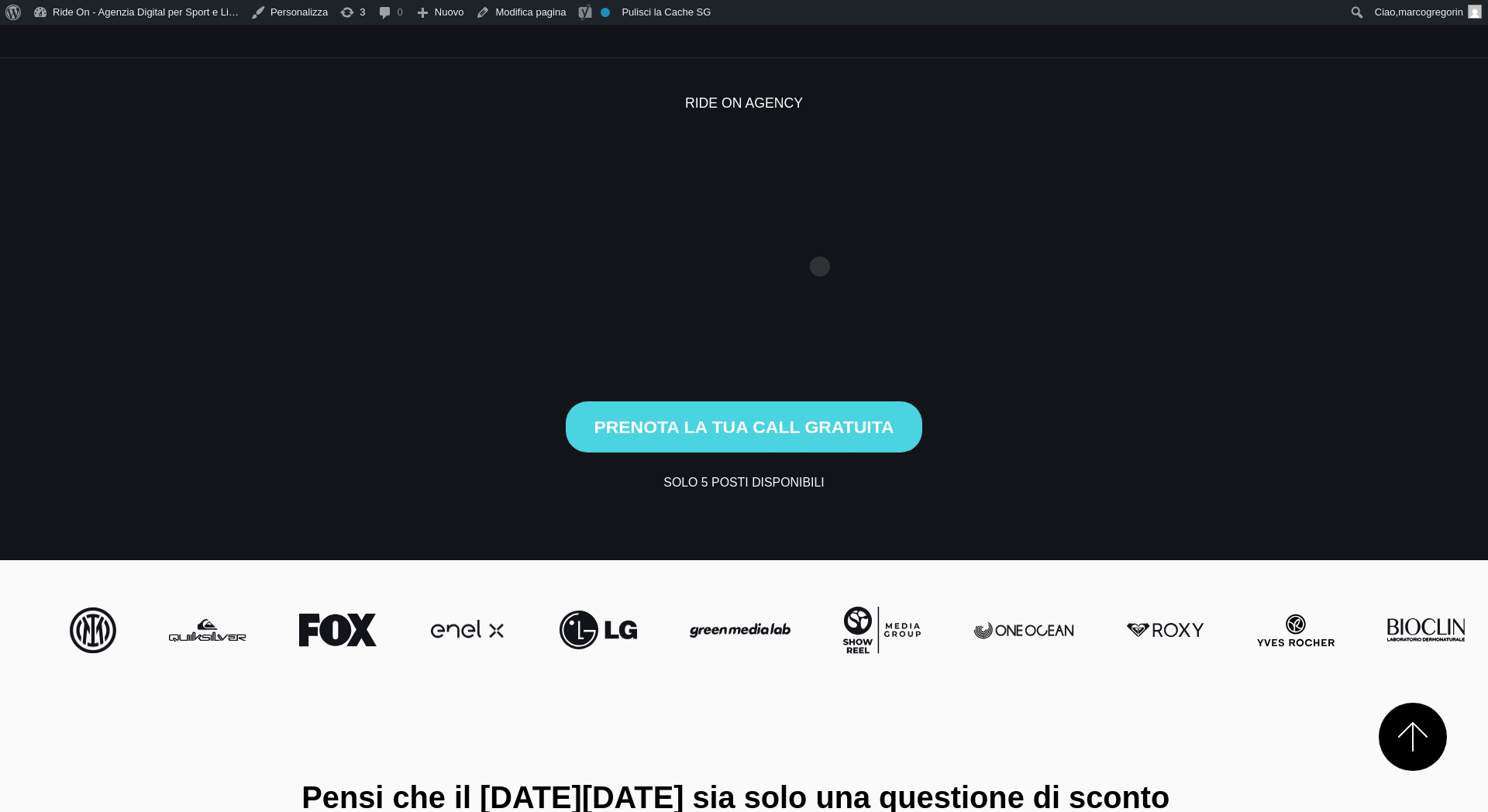
scroll to position [2342, 0]
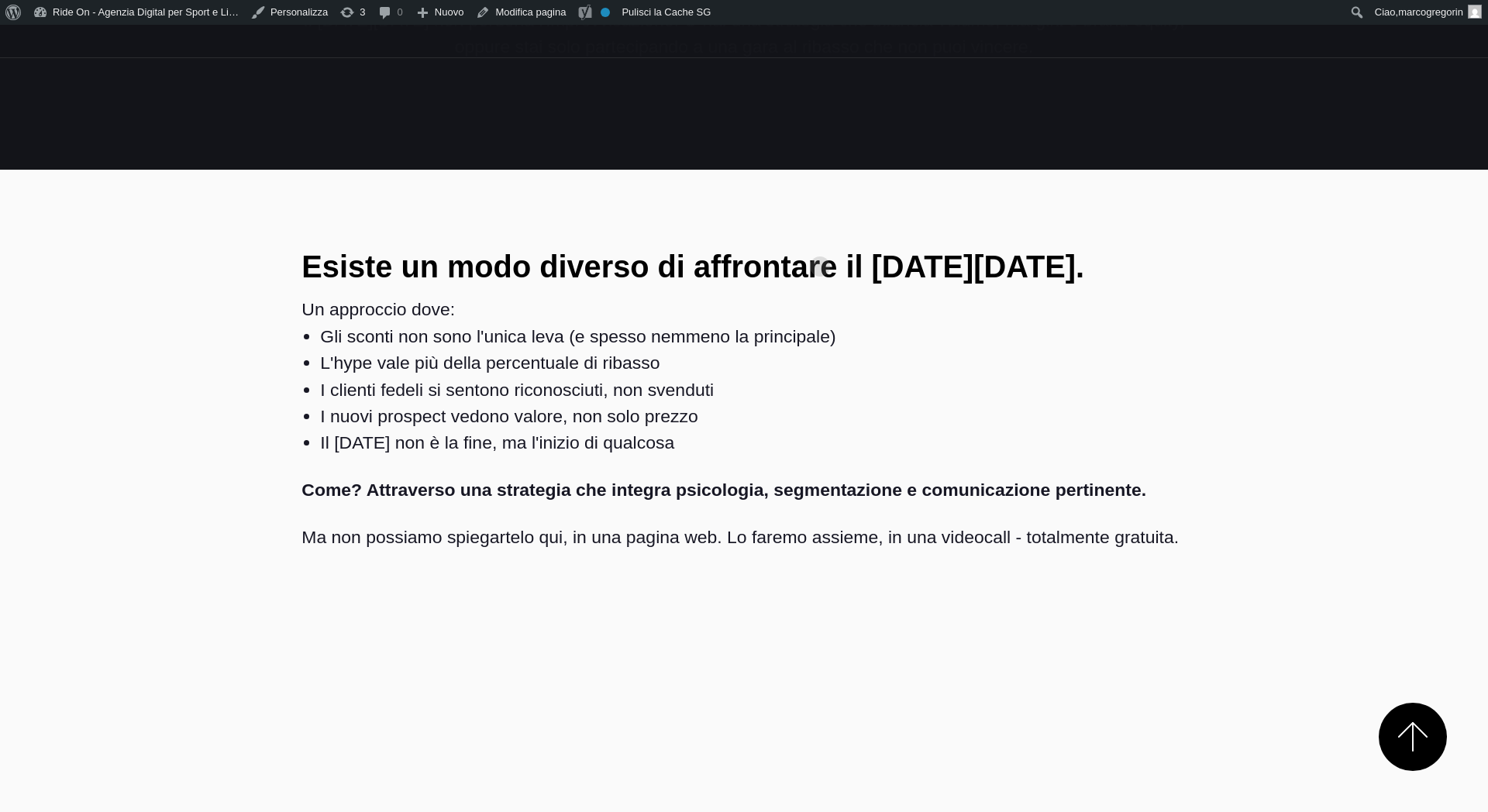
click at [1038, 403] on li "I nuovi prospect vedono valore, non solo prezzo" at bounding box center [752, 416] width 865 height 27
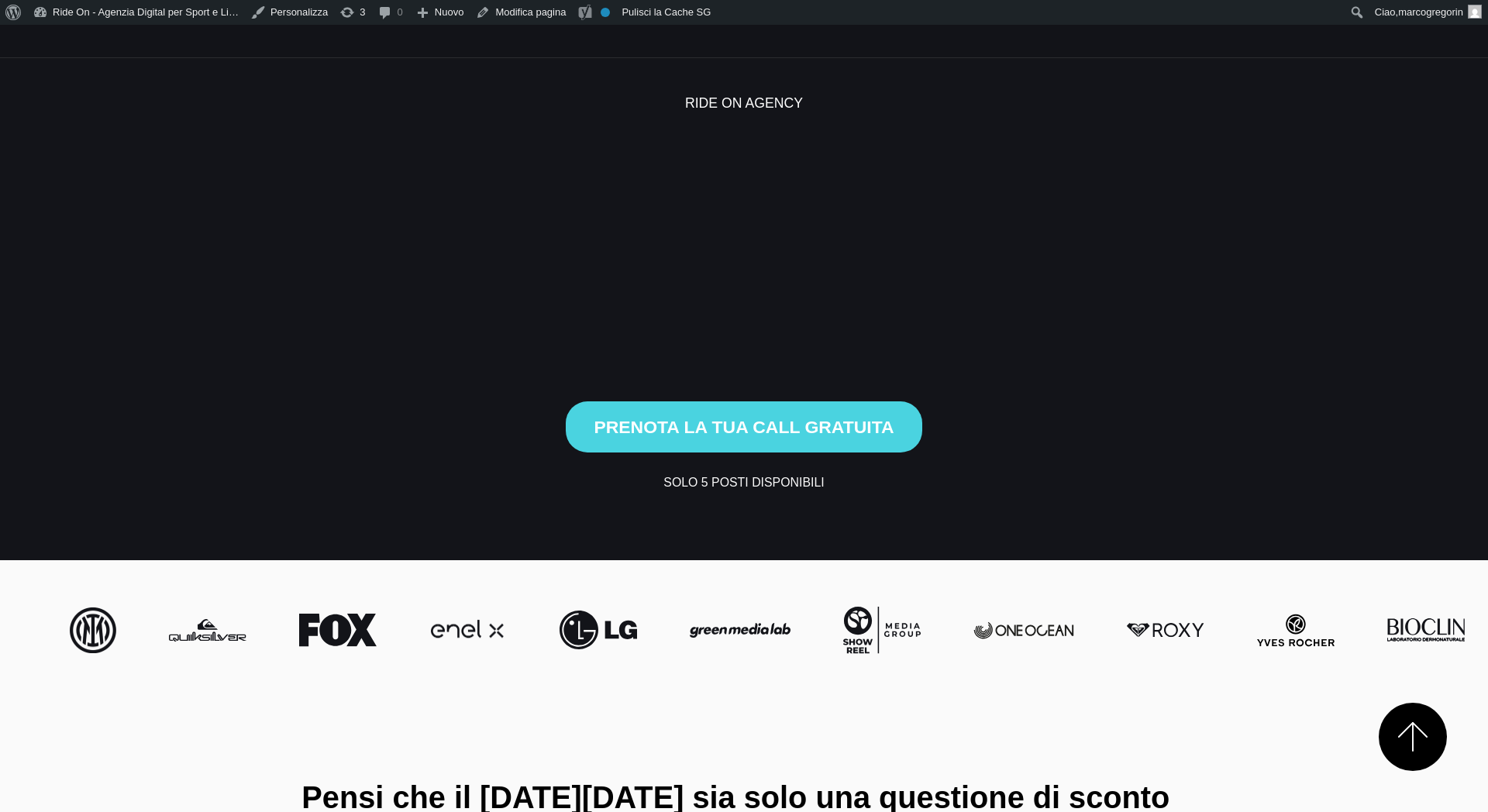
scroll to position [2342, 0]
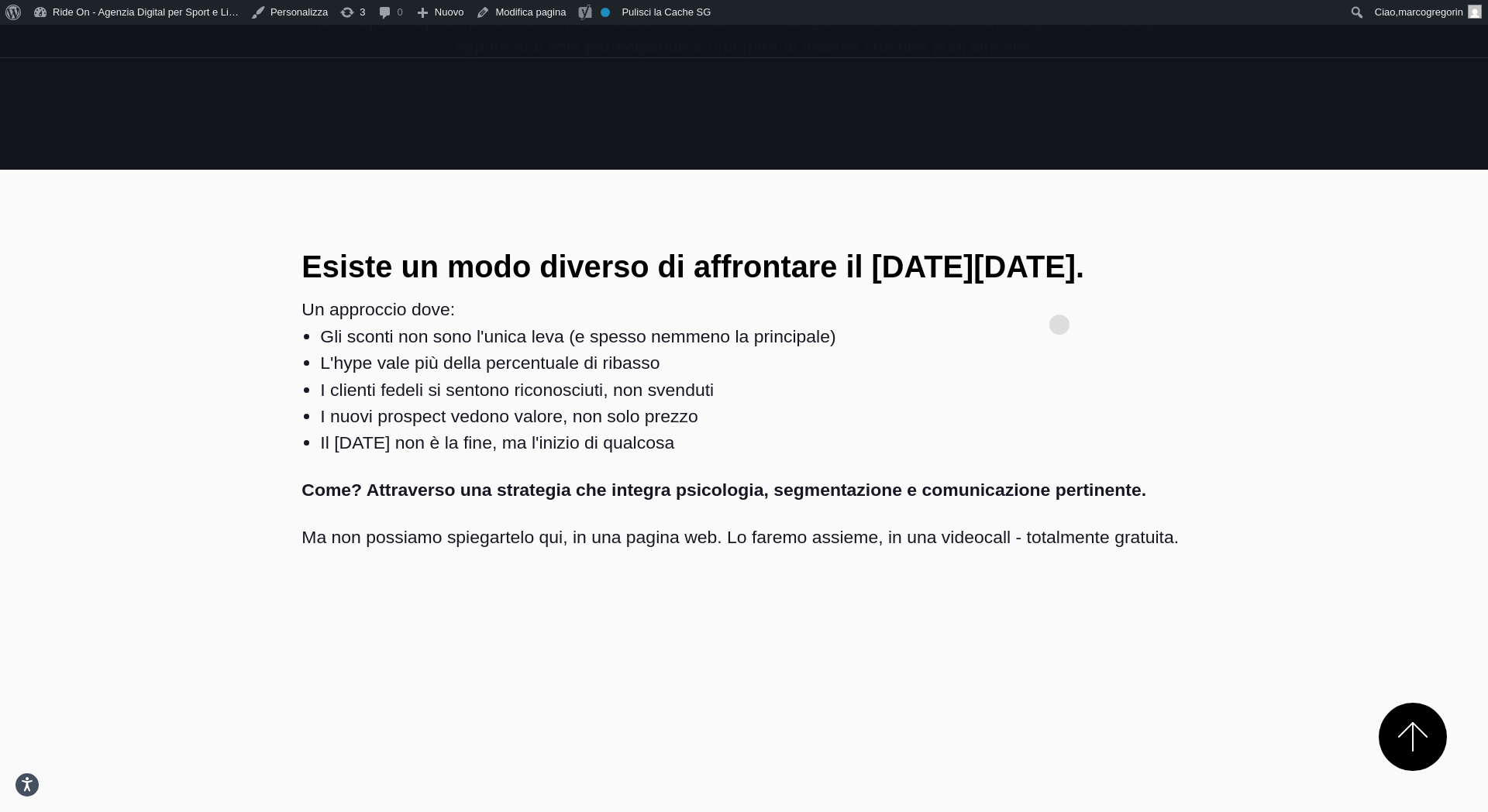
click at [1059, 377] on li "I clienti fedeli si sentono riconosciuti, non svenduti" at bounding box center [752, 389] width 865 height 27
click at [1108, 403] on li "I nuovi prospect vedono valore, non solo prezzo" at bounding box center [752, 416] width 865 height 27
click at [1158, 403] on li "I nuovi prospect vedono valore, non solo prezzo" at bounding box center [752, 416] width 865 height 27
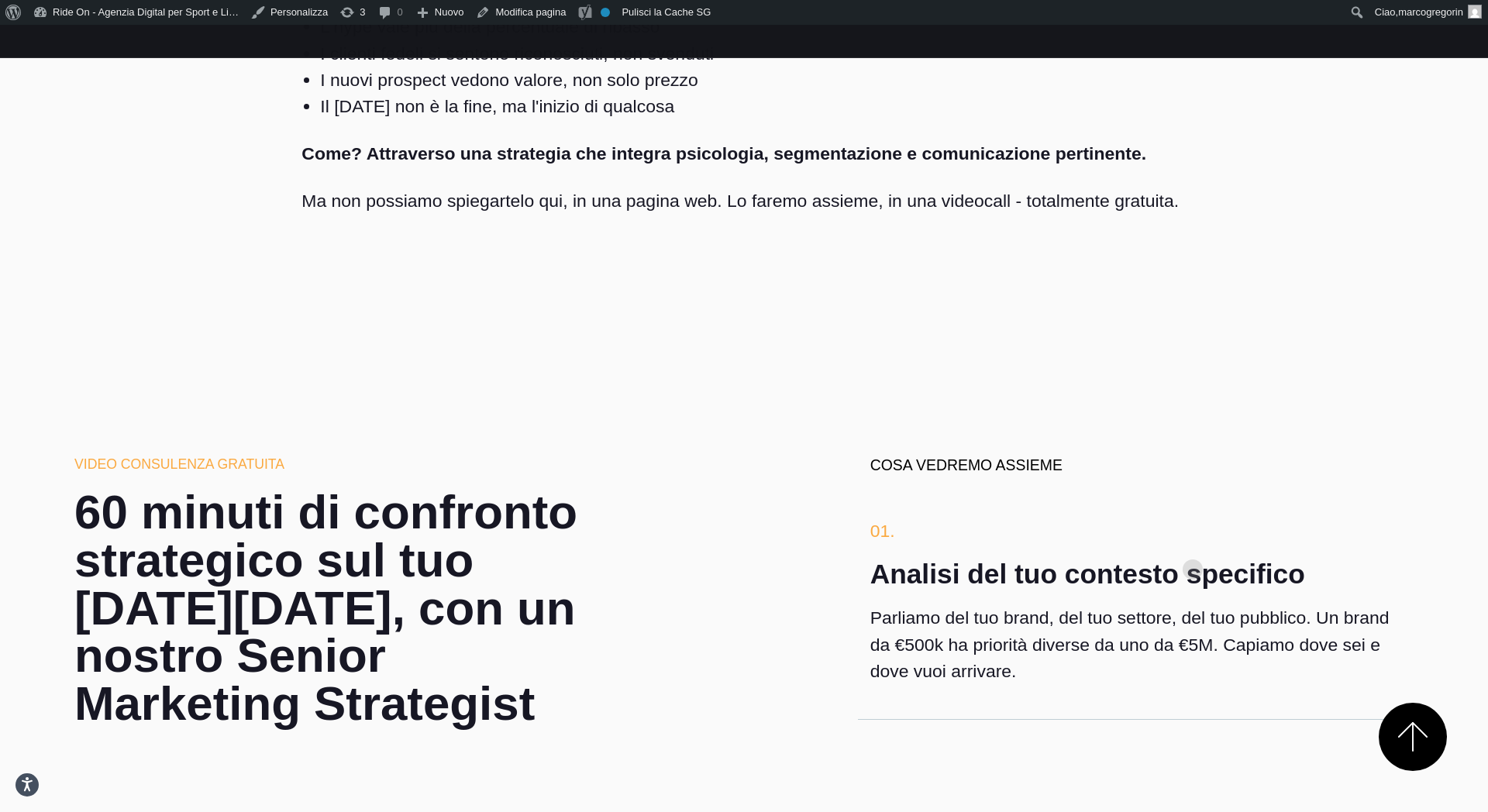
scroll to position [2713, 0]
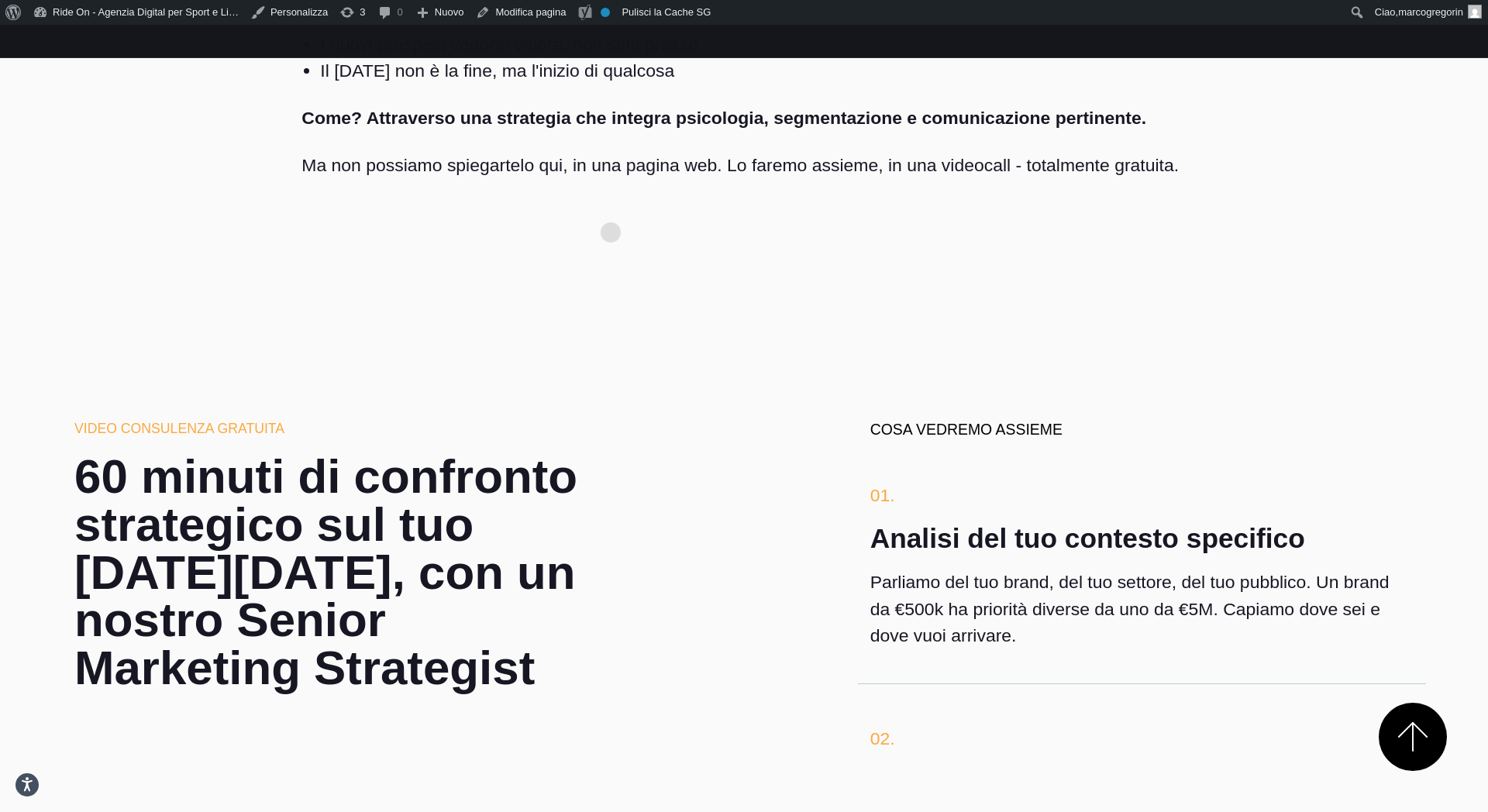
click at [682, 208] on section "Esiste un modo diverso di affrontare il Black Friday. Un approccio dove: Gli sc…" at bounding box center [744, 56] width 1488 height 518
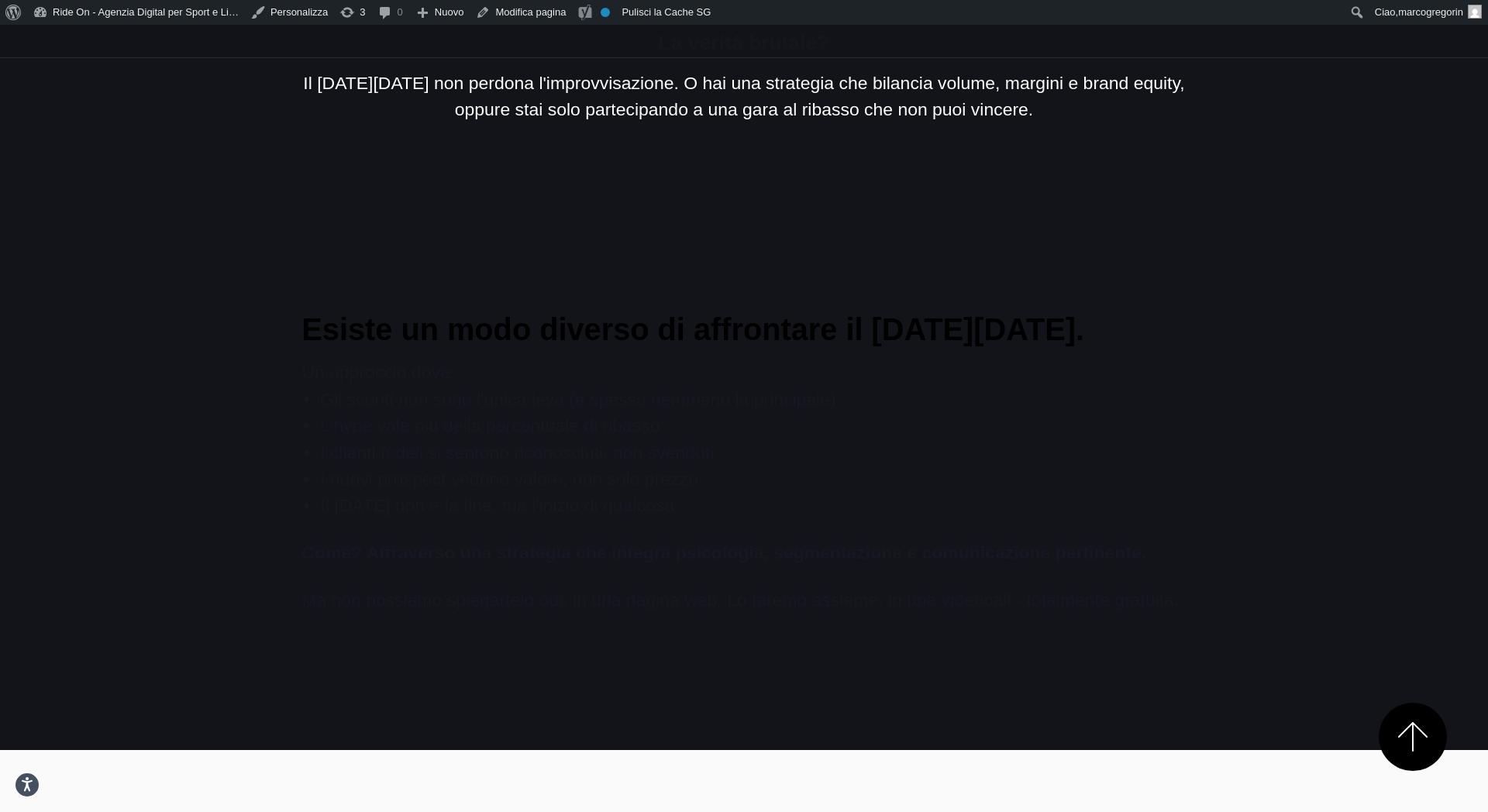
scroll to position [2192, 0]
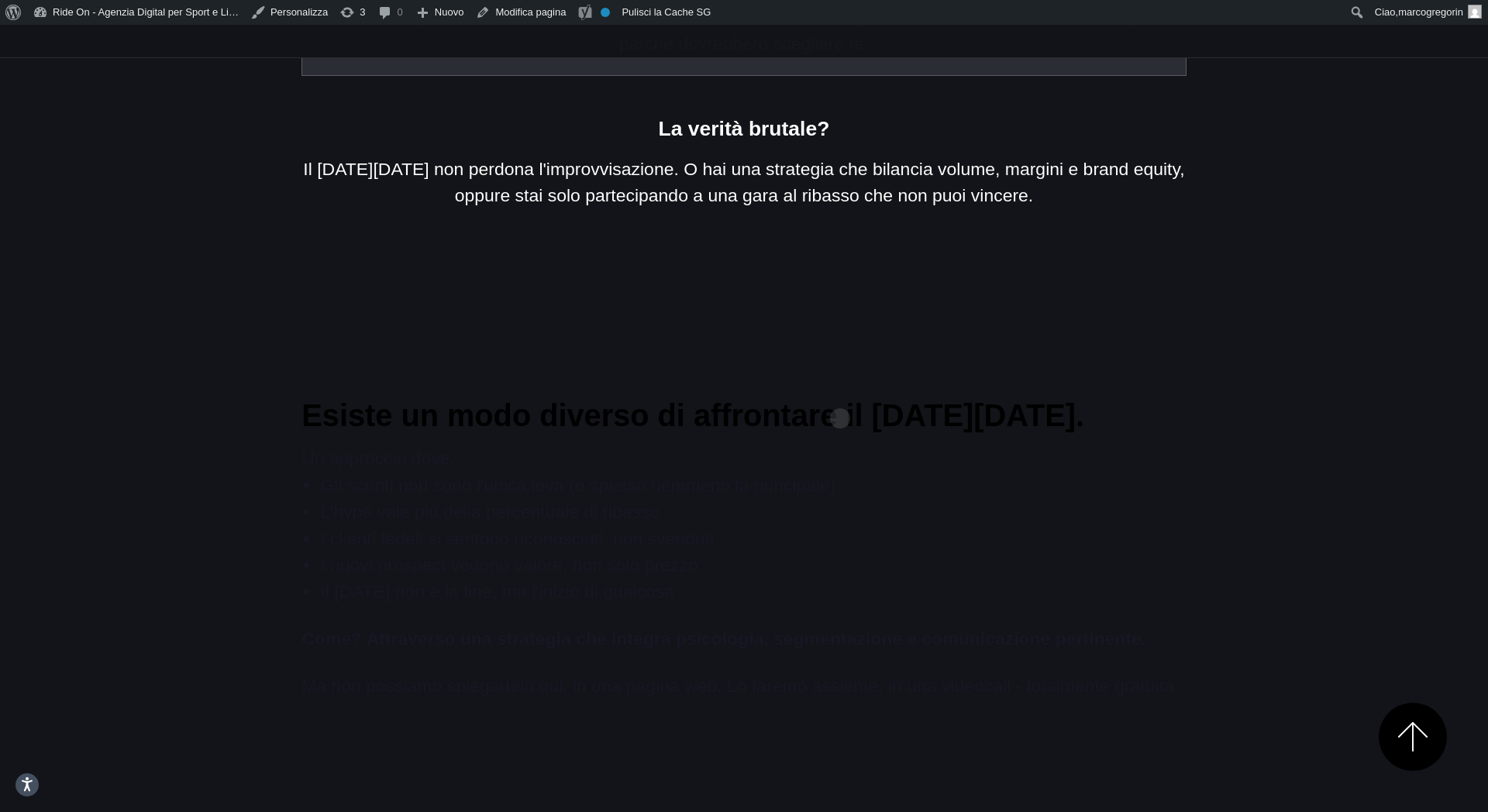
click at [840, 472] on li "Gli sconti non sono l'unica leva (e spesso nemmeno la principale)" at bounding box center [752, 485] width 865 height 27
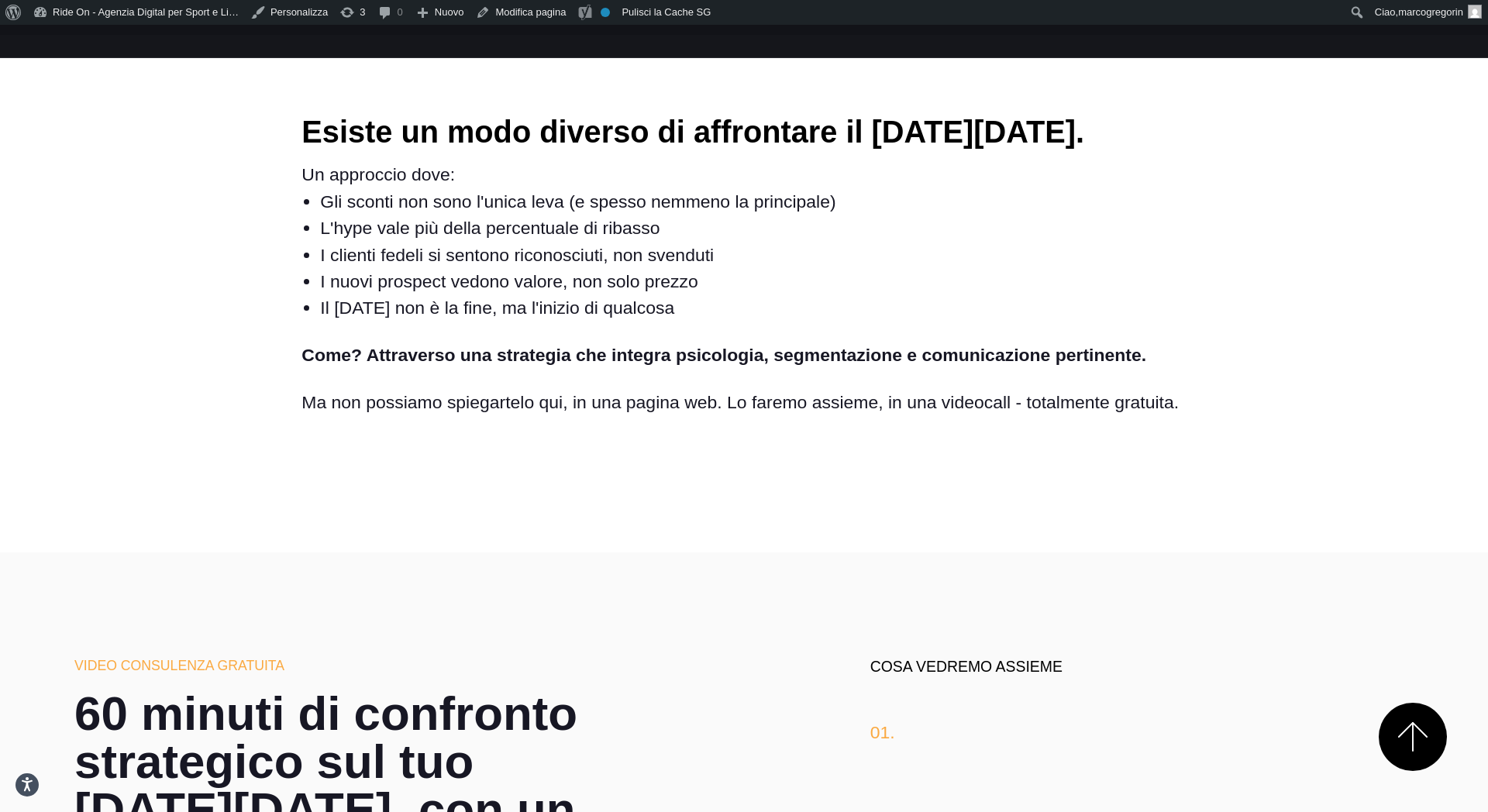
click at [840, 393] on section "Esiste un modo diverso di affrontare il Black Friday. Un approccio dove: Gli sc…" at bounding box center [744, 293] width 1488 height 518
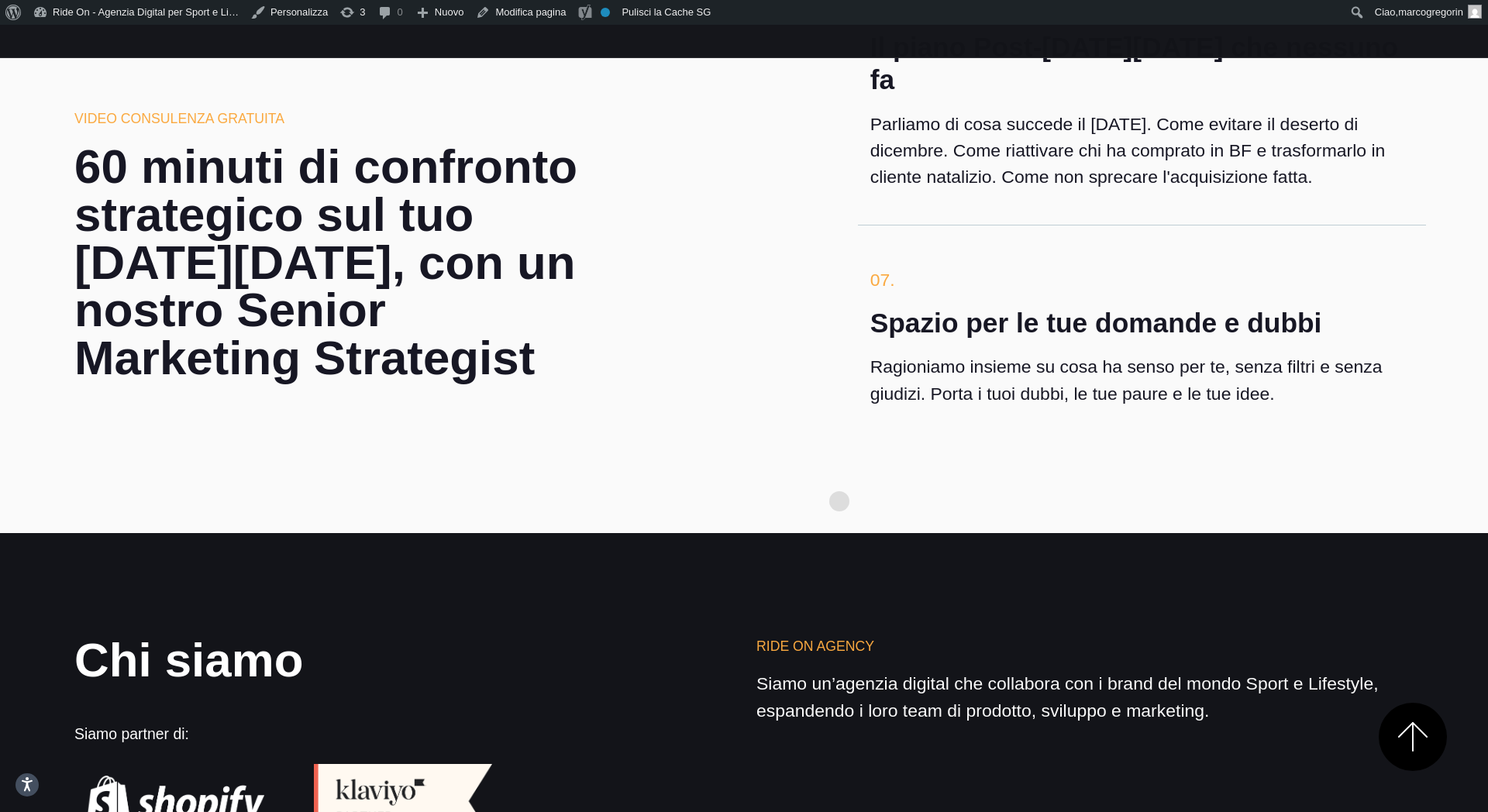
scroll to position [4488, 0]
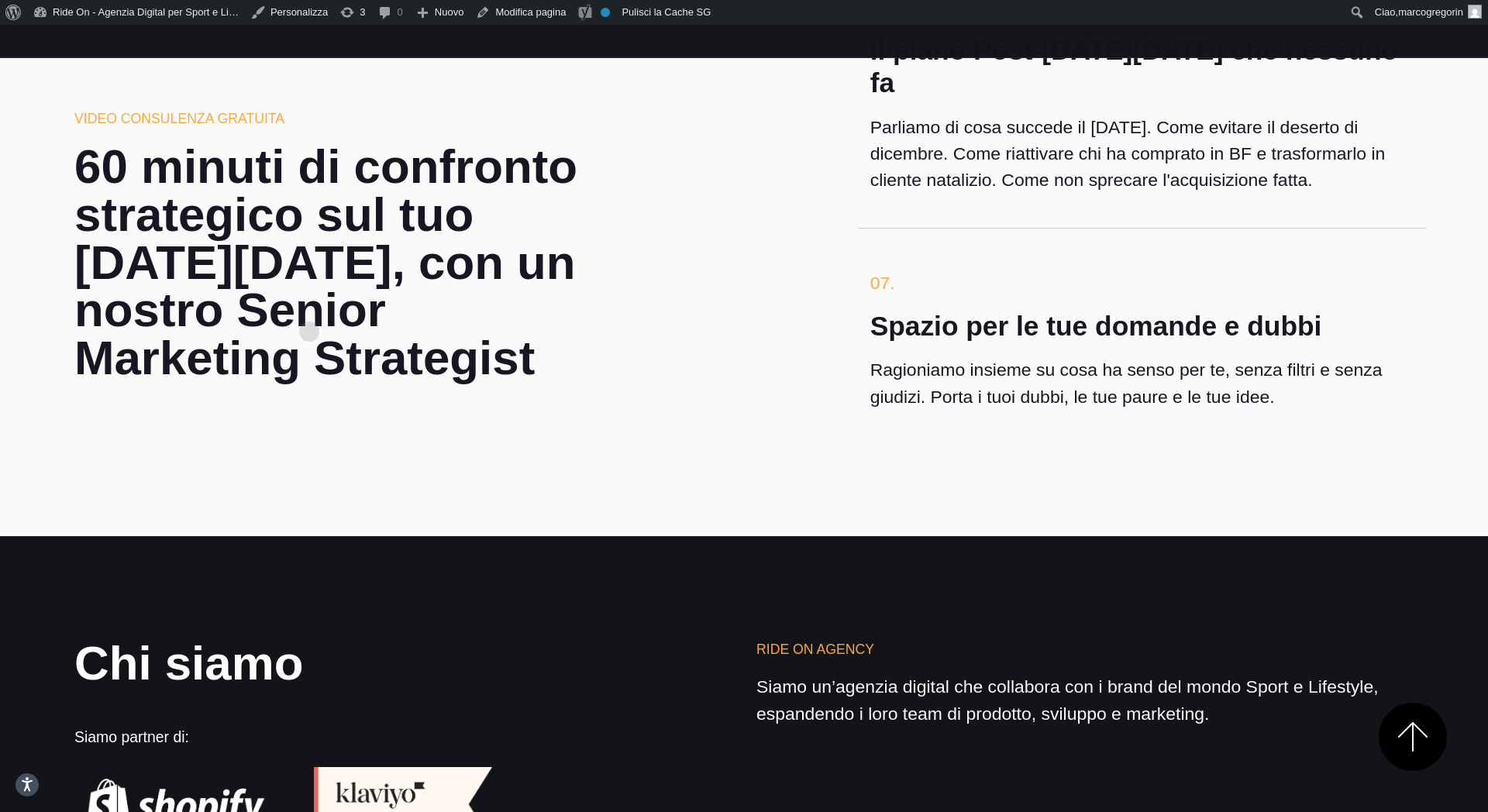
click at [309, 307] on h2 "60 minuti di confronto strategico sul tuo [DATE][DATE], con un nostro Senior Ma…" at bounding box center [346, 261] width 543 height 239
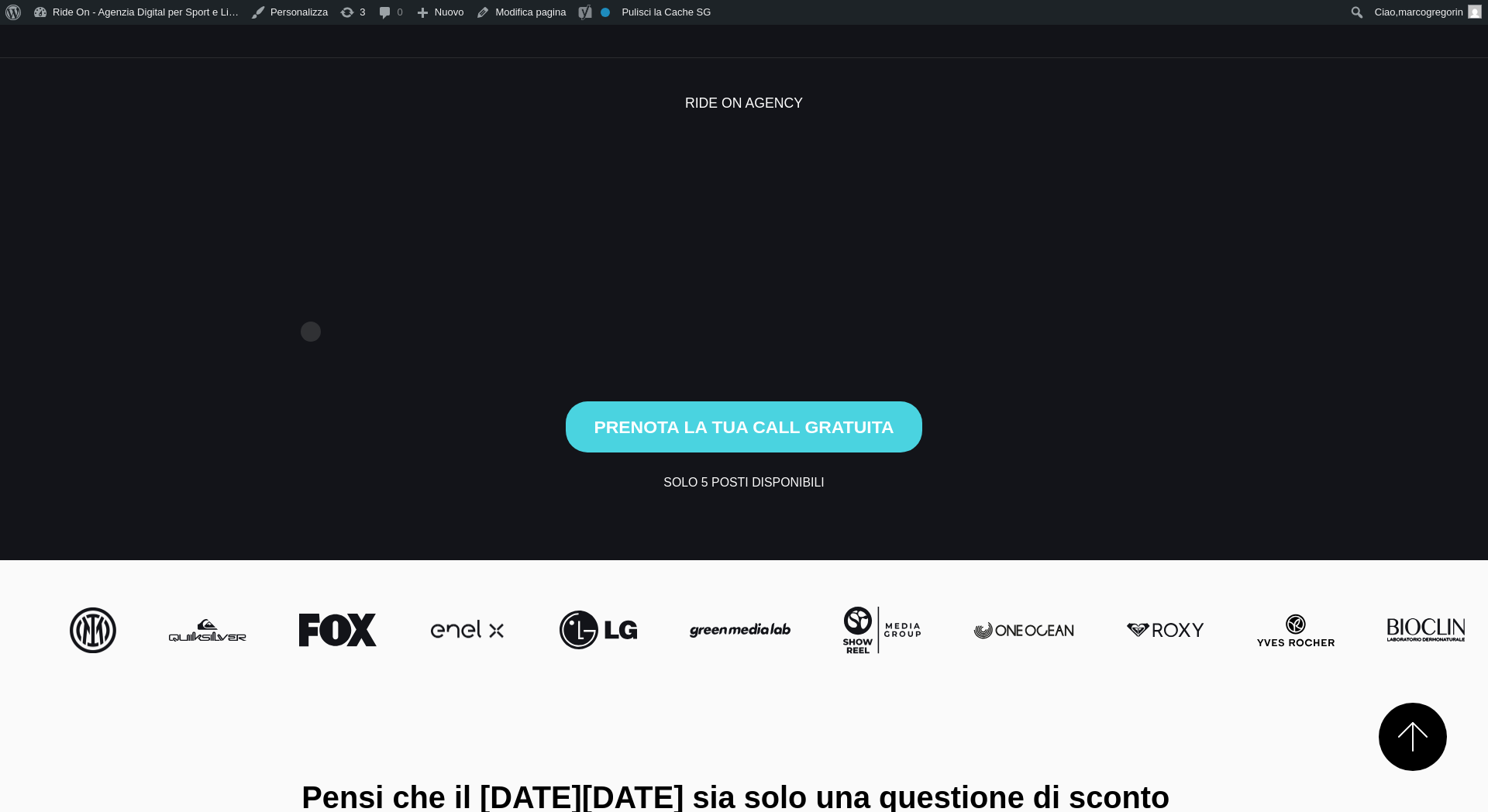
scroll to position [4488, 0]
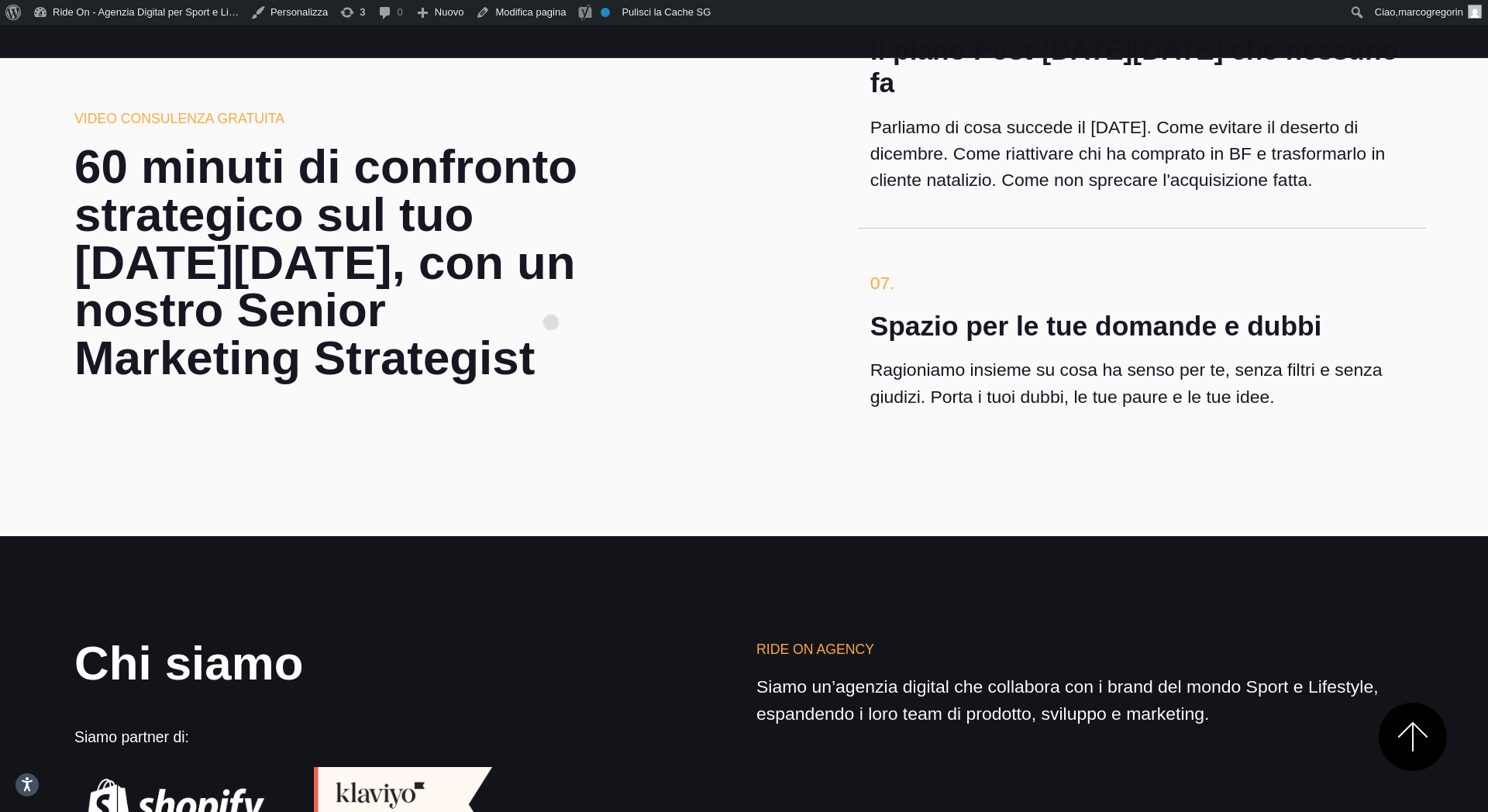
click at [551, 298] on h2 "60 minuti di confronto strategico sul tuo [DATE][DATE], con un nostro Senior Ma…" at bounding box center [346, 261] width 543 height 239
click at [471, 291] on h2 "60 minuti di confronto strategico sul tuo [DATE][DATE], con un nostro Senior Ma…" at bounding box center [346, 261] width 543 height 239
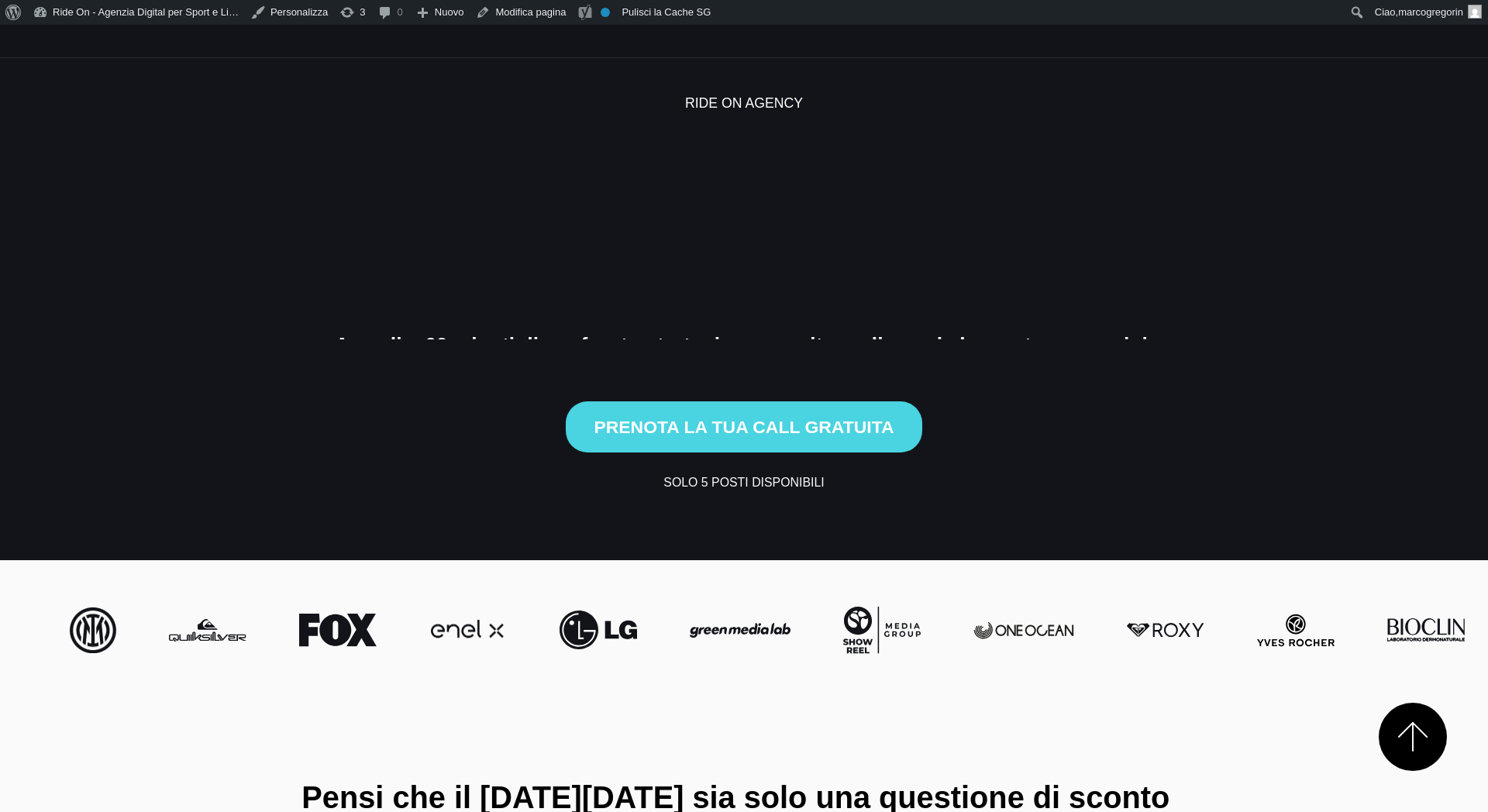
scroll to position [4488, 0]
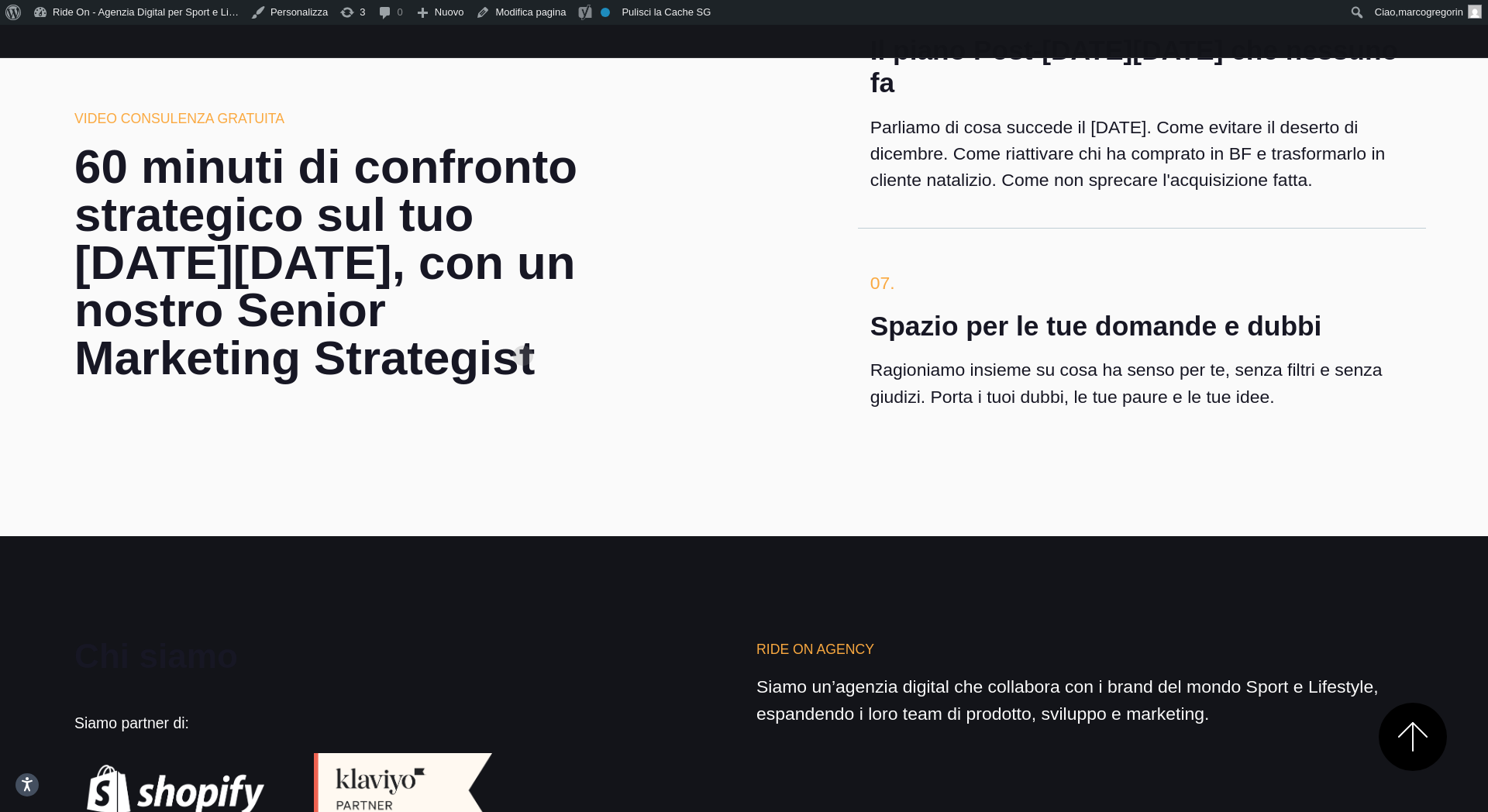
click at [523, 330] on h2 "60 minuti di confronto strategico sul tuo [DATE][DATE], con un nostro Senior Ma…" at bounding box center [346, 261] width 543 height 239
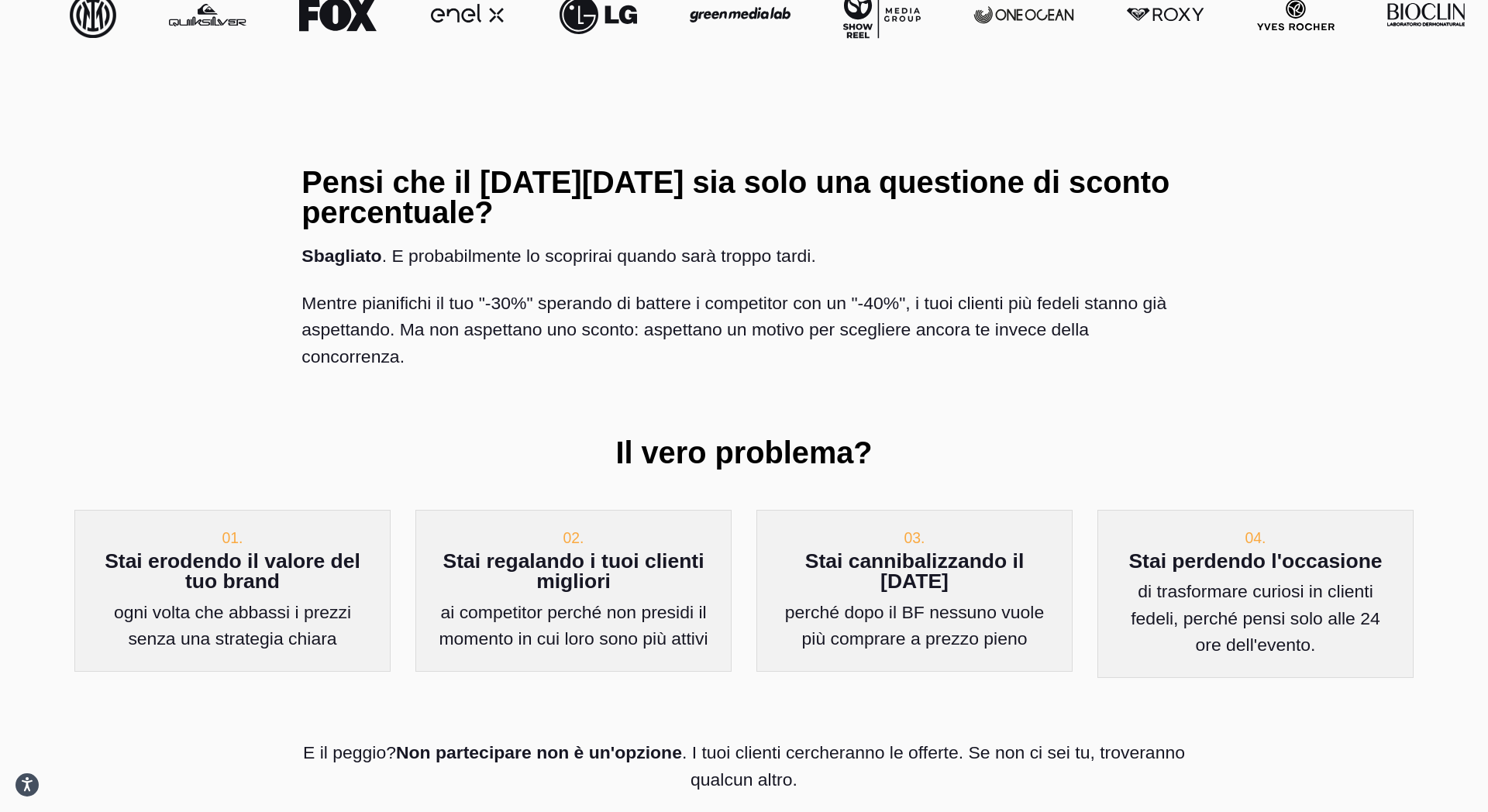
scroll to position [899, 0]
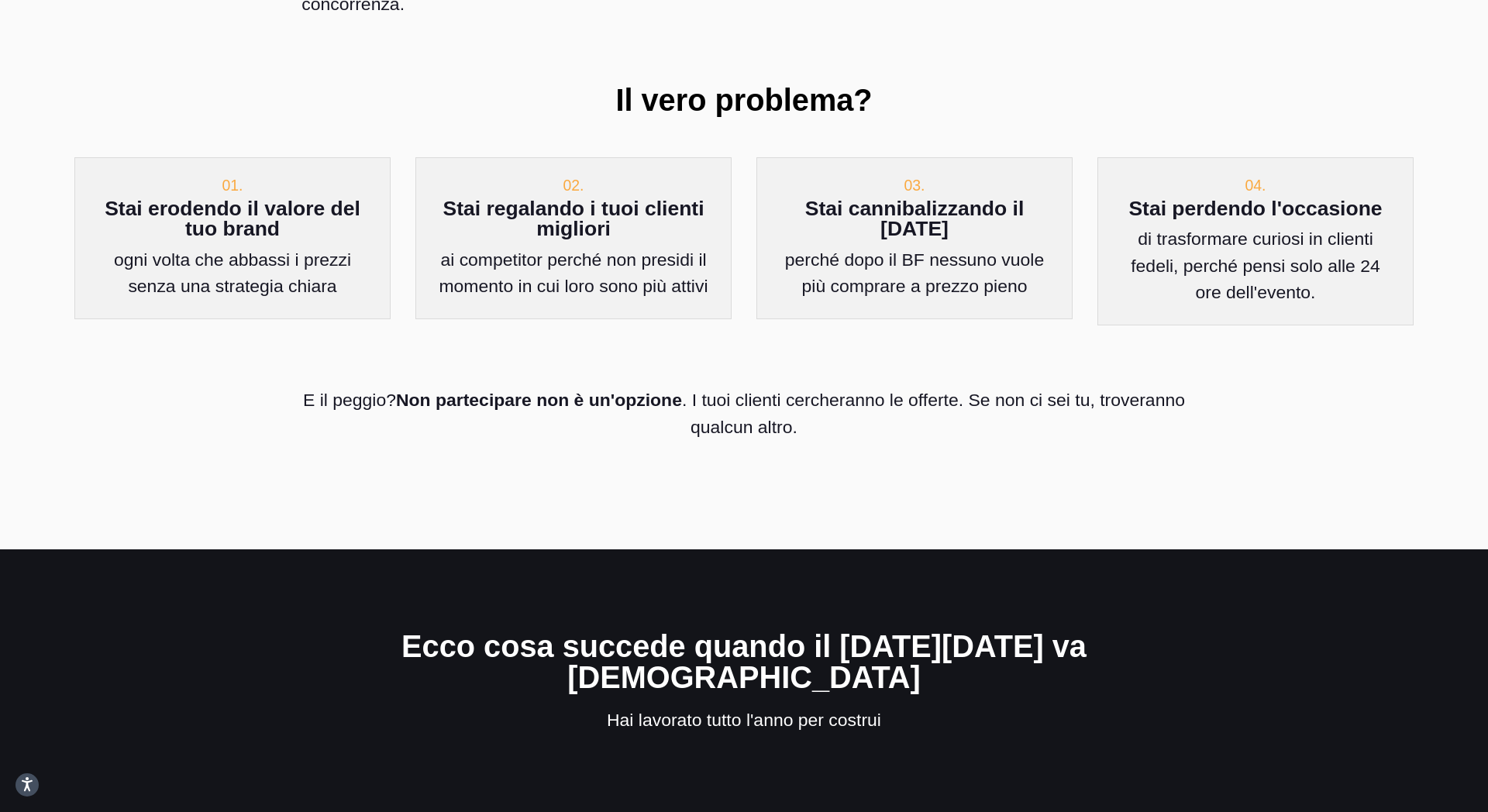
click at [523, 334] on div "02. Stai regalando i tuoi clienti migliori ai competitor perché non presidi il …" at bounding box center [573, 251] width 341 height 188
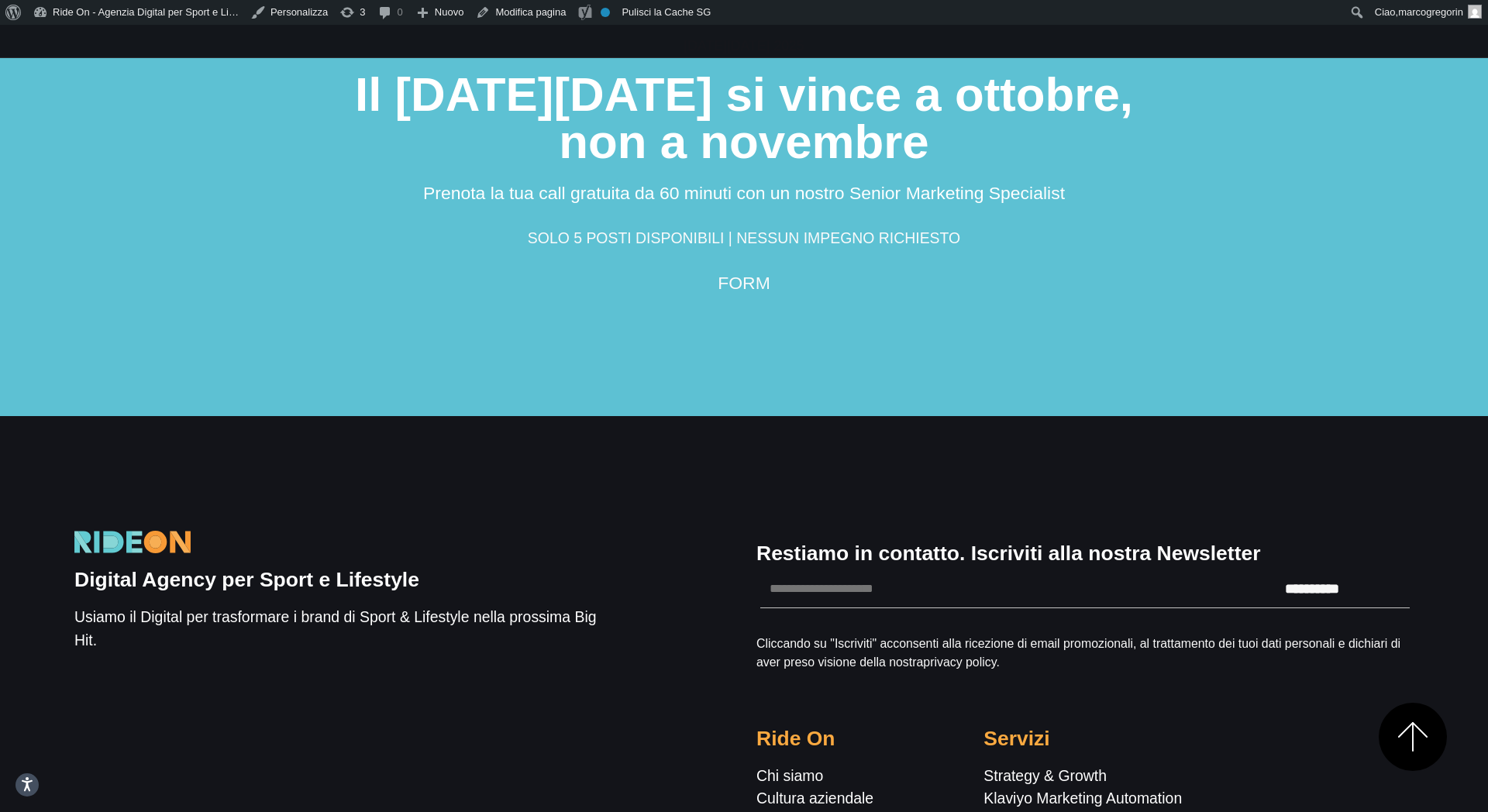
scroll to position [5620, 0]
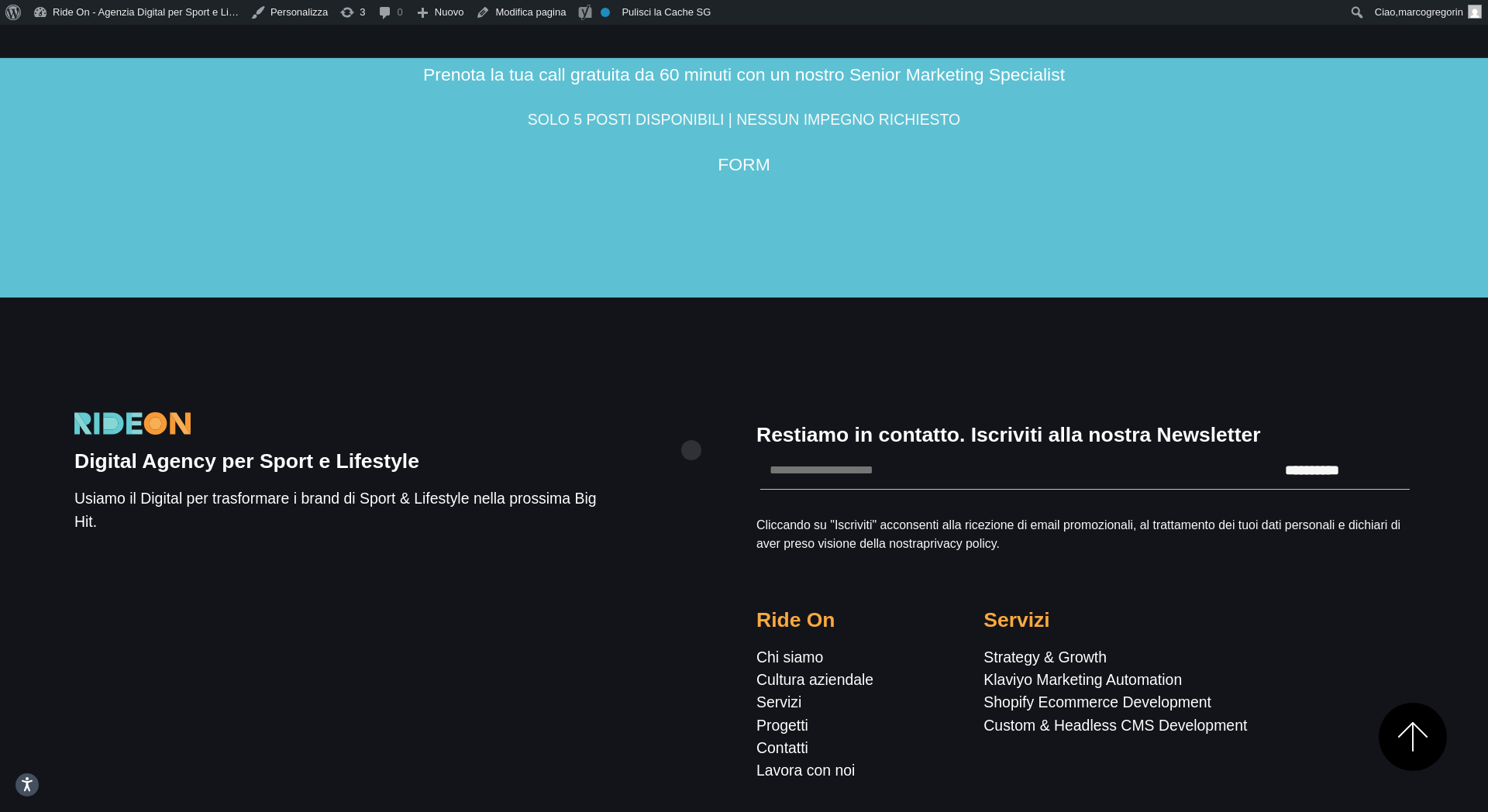
click at [691, 426] on div "**********" at bounding box center [744, 595] width 1364 height 414
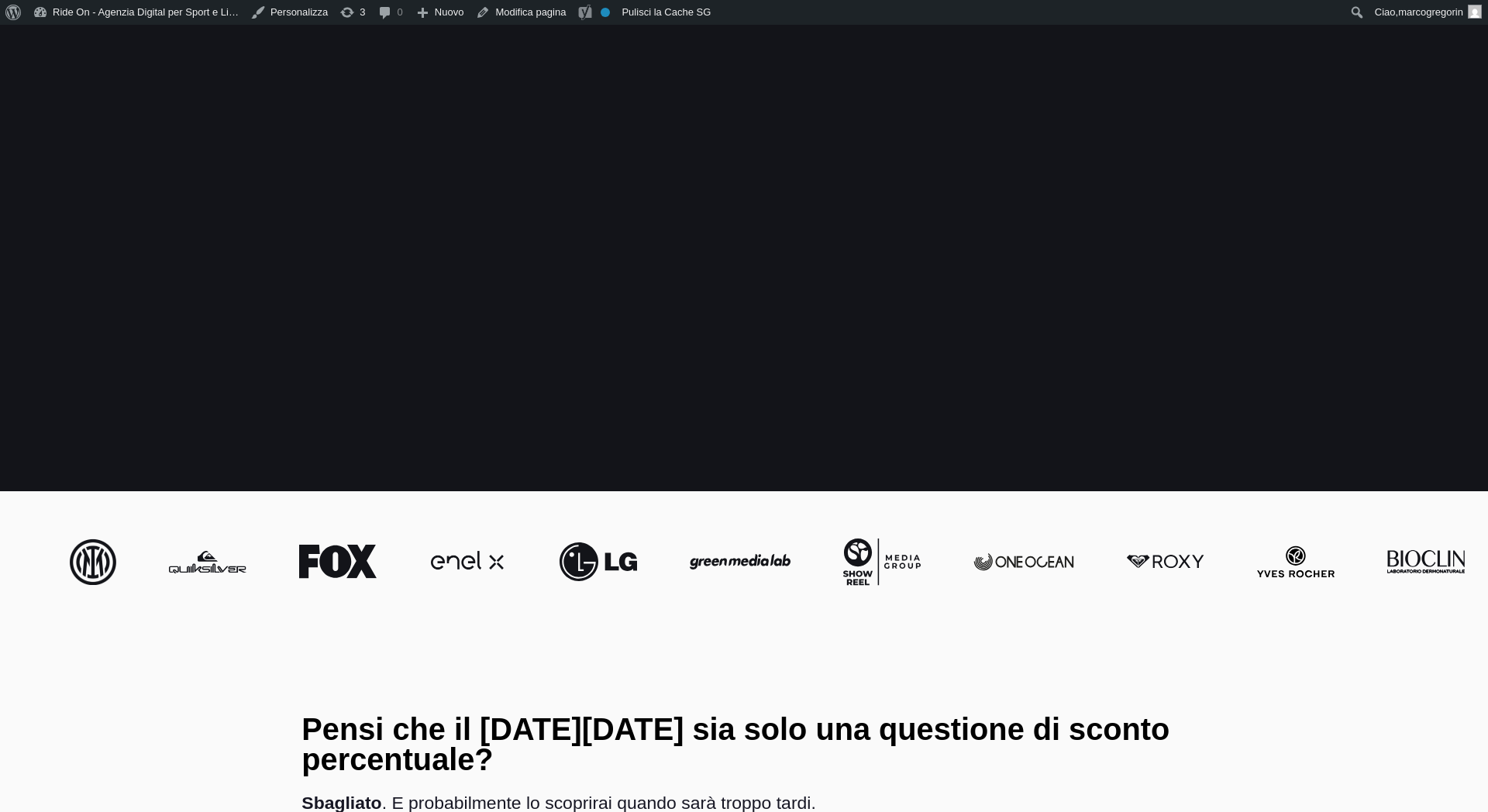
scroll to position [5042, 0]
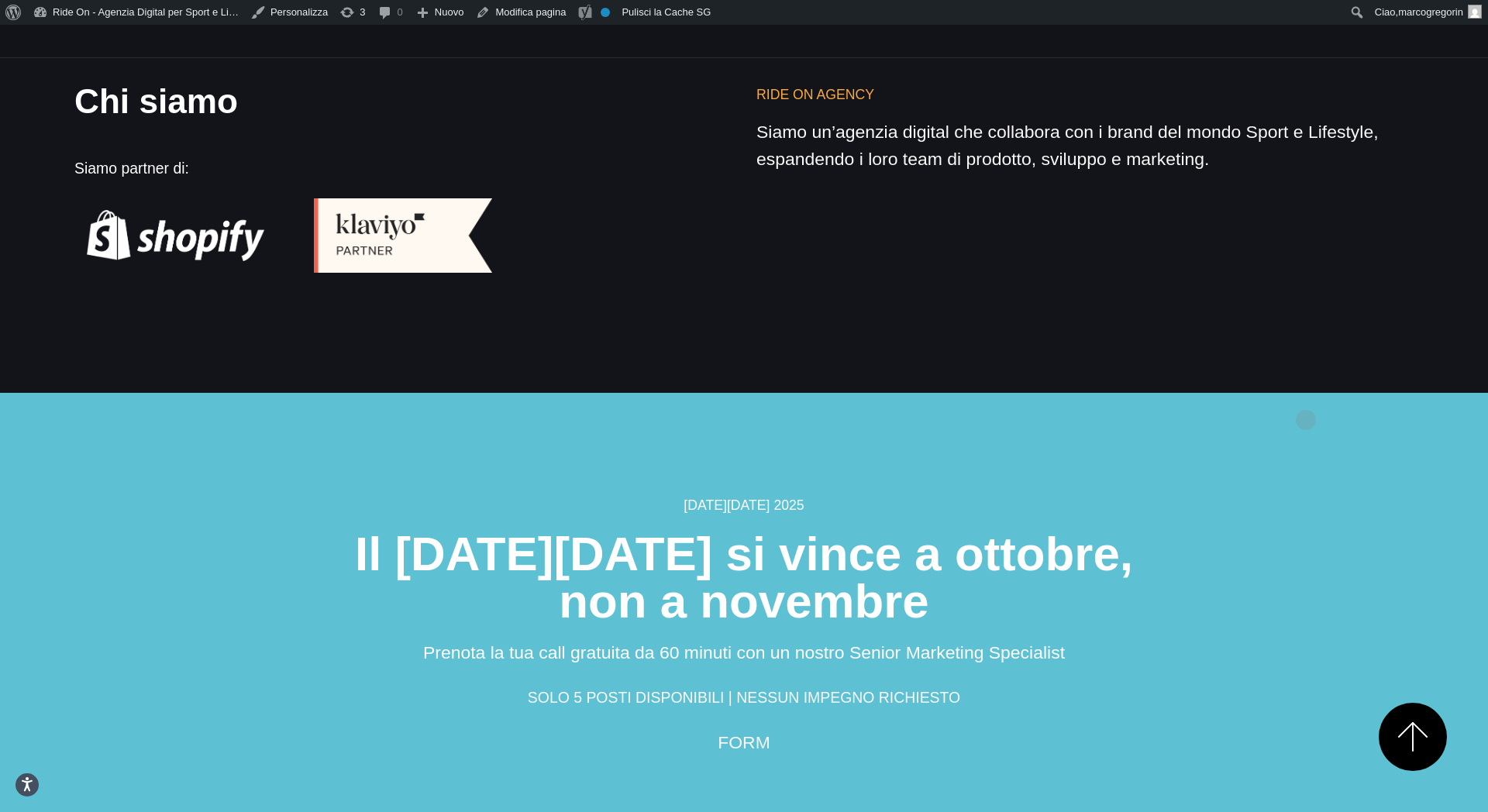
click at [1306, 395] on section "Black Friday 2025 Il Black Friday si vince a ottobre, non a novembre Prenota la…" at bounding box center [744, 634] width 1488 height 484
click at [1247, 530] on h2 "Il [DATE][DATE] si vince a ottobre, non a novembre" at bounding box center [744, 578] width 1029 height 96
click at [1294, 392] on section "[DATE][DATE] 2025 Il [DATE][DATE] si vince a ottobre, non a novembre Prenota la…" at bounding box center [744, 634] width 1488 height 484
click at [1259, 494] on div "[DATE][DATE] 2025 Il [DATE][DATE] si vince a ottobre, non a novembre Prenota la…" at bounding box center [744, 624] width 1054 height 261
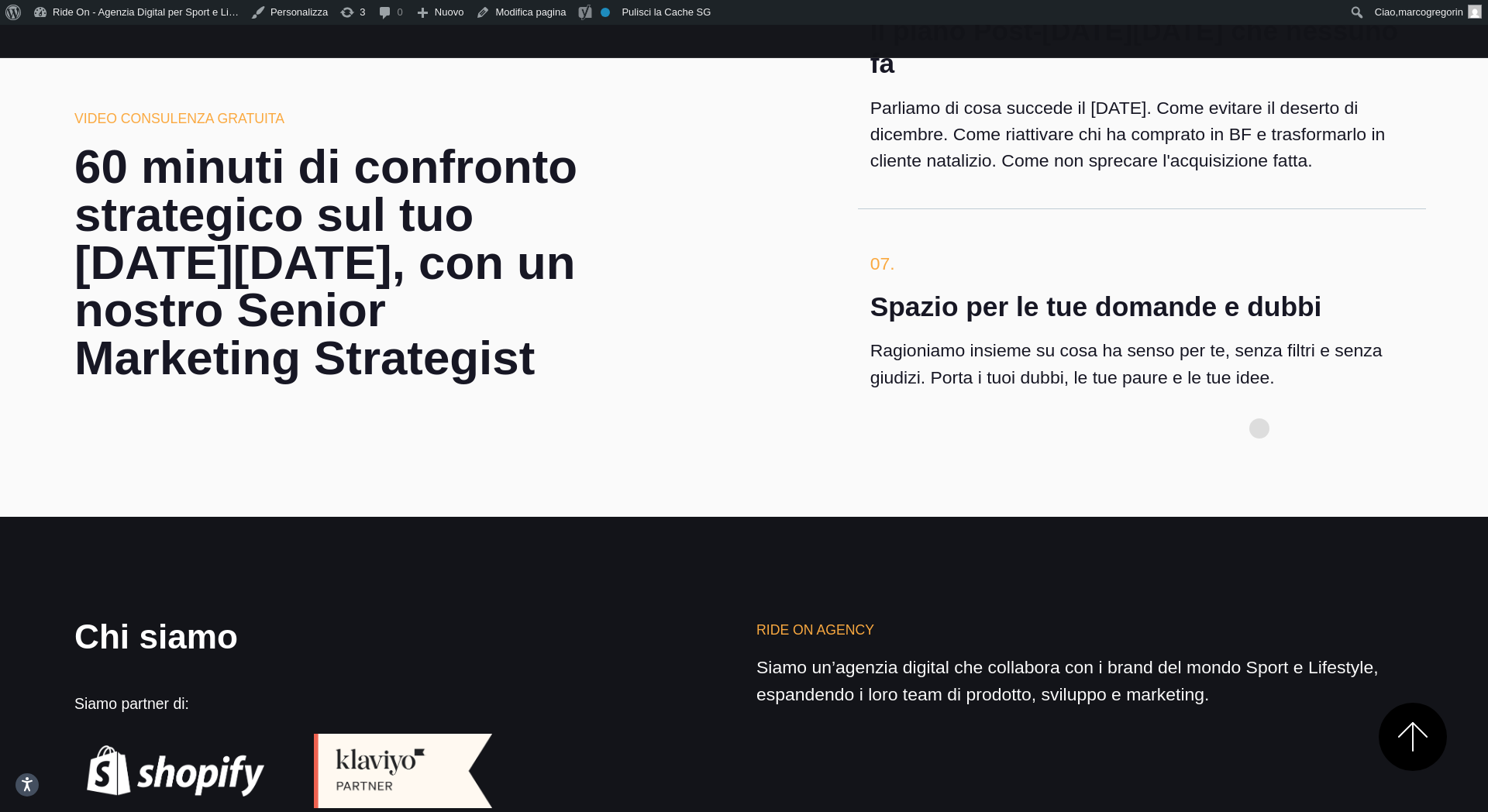
scroll to position [4501, 0]
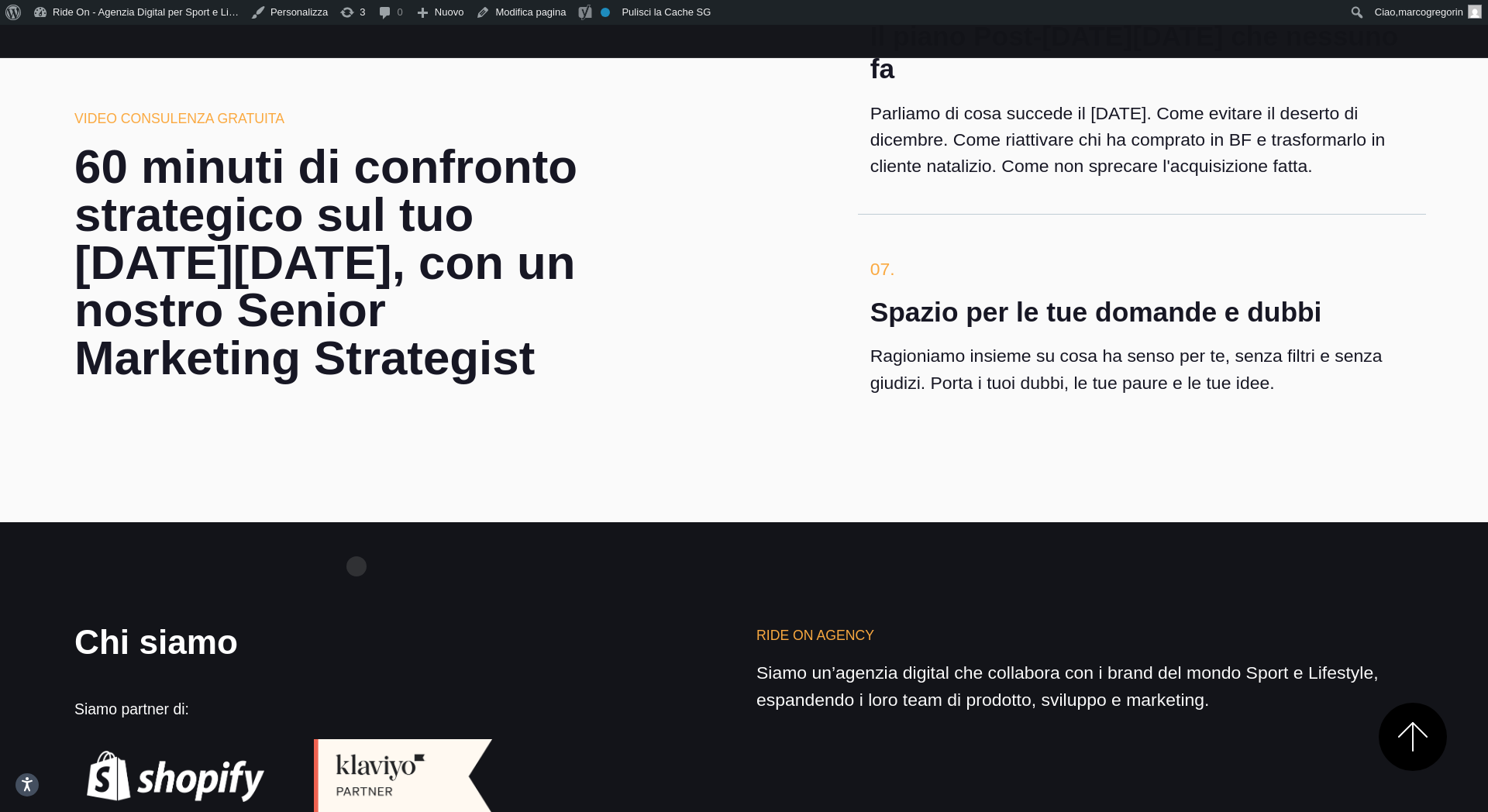
click at [356, 625] on div "Chi siamo Siamo partner di:" at bounding box center [289, 719] width 430 height 188
click at [324, 625] on div "Chi siamo Siamo partner di:" at bounding box center [289, 719] width 430 height 188
click at [647, 522] on section "Chi siamo Siamo partner di: Ride On Agency Siamo un’agenzia digital che collabo…" at bounding box center [744, 727] width 1488 height 411
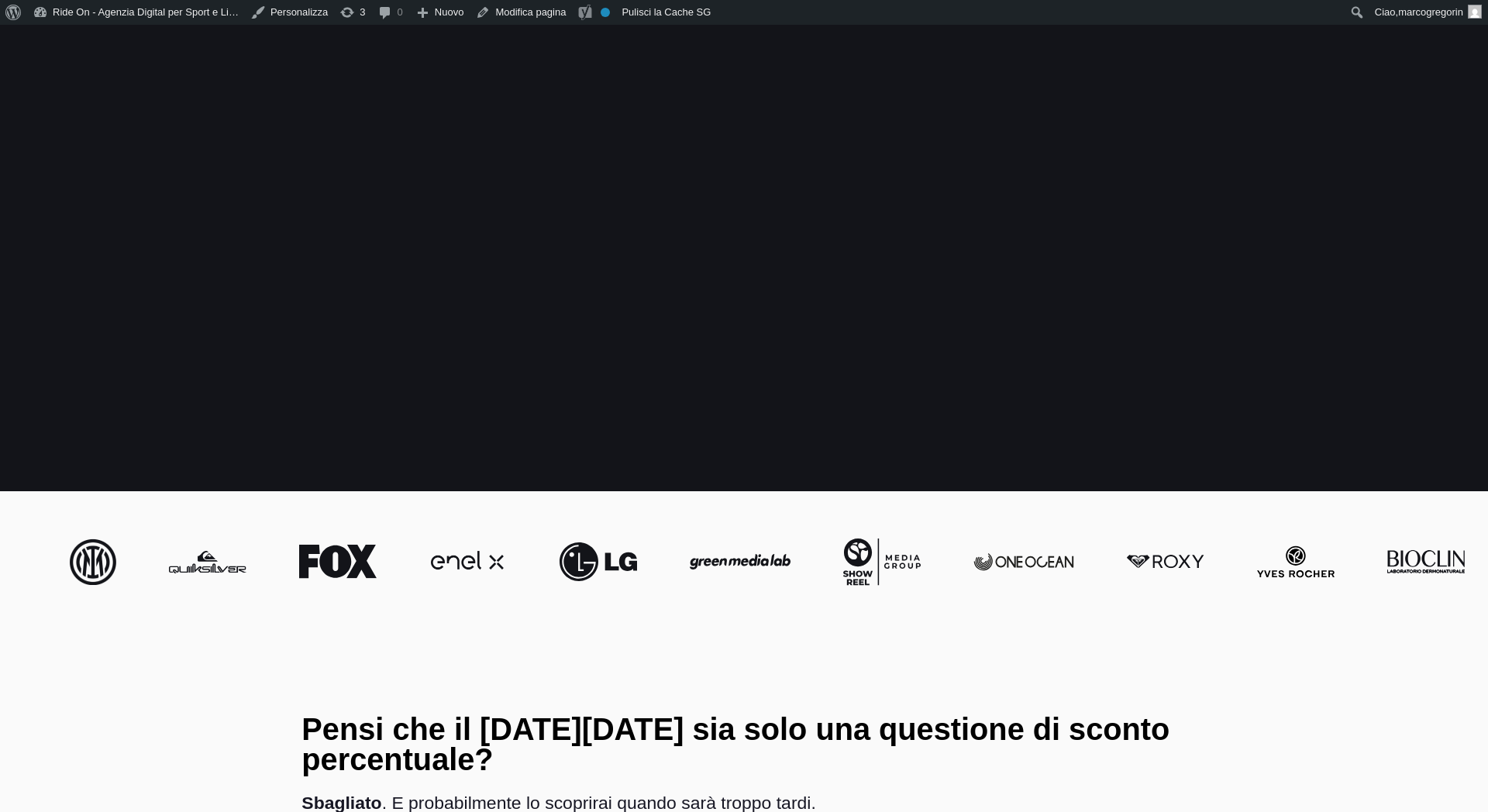
scroll to position [4501, 0]
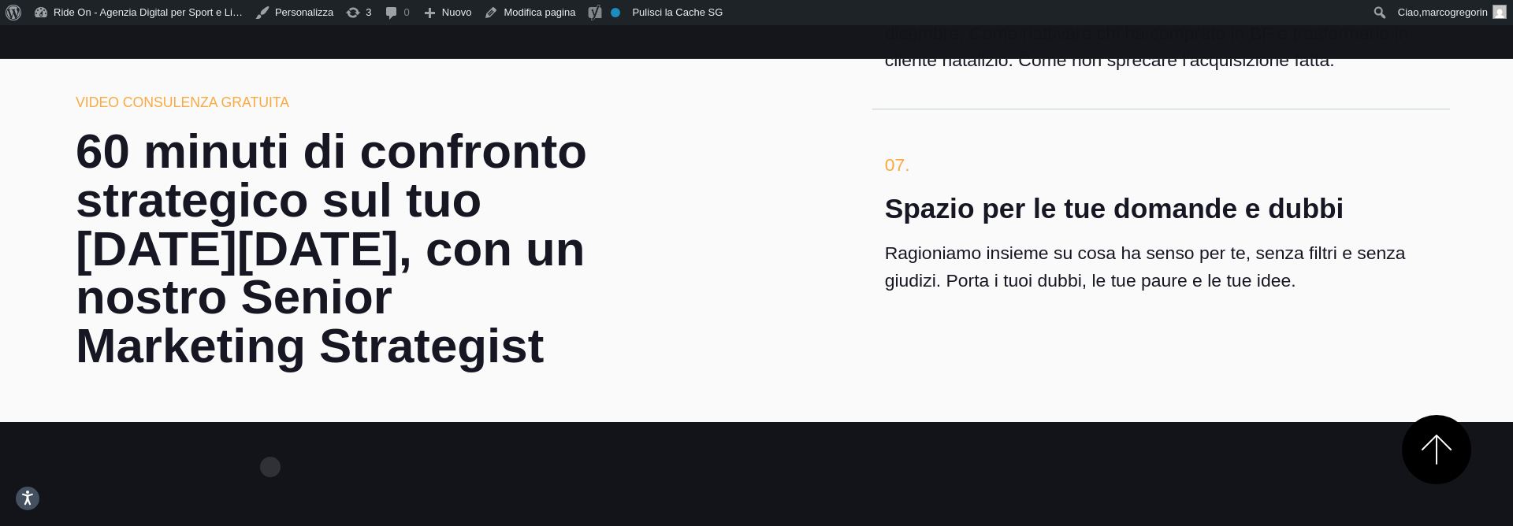
scroll to position [4754, 0]
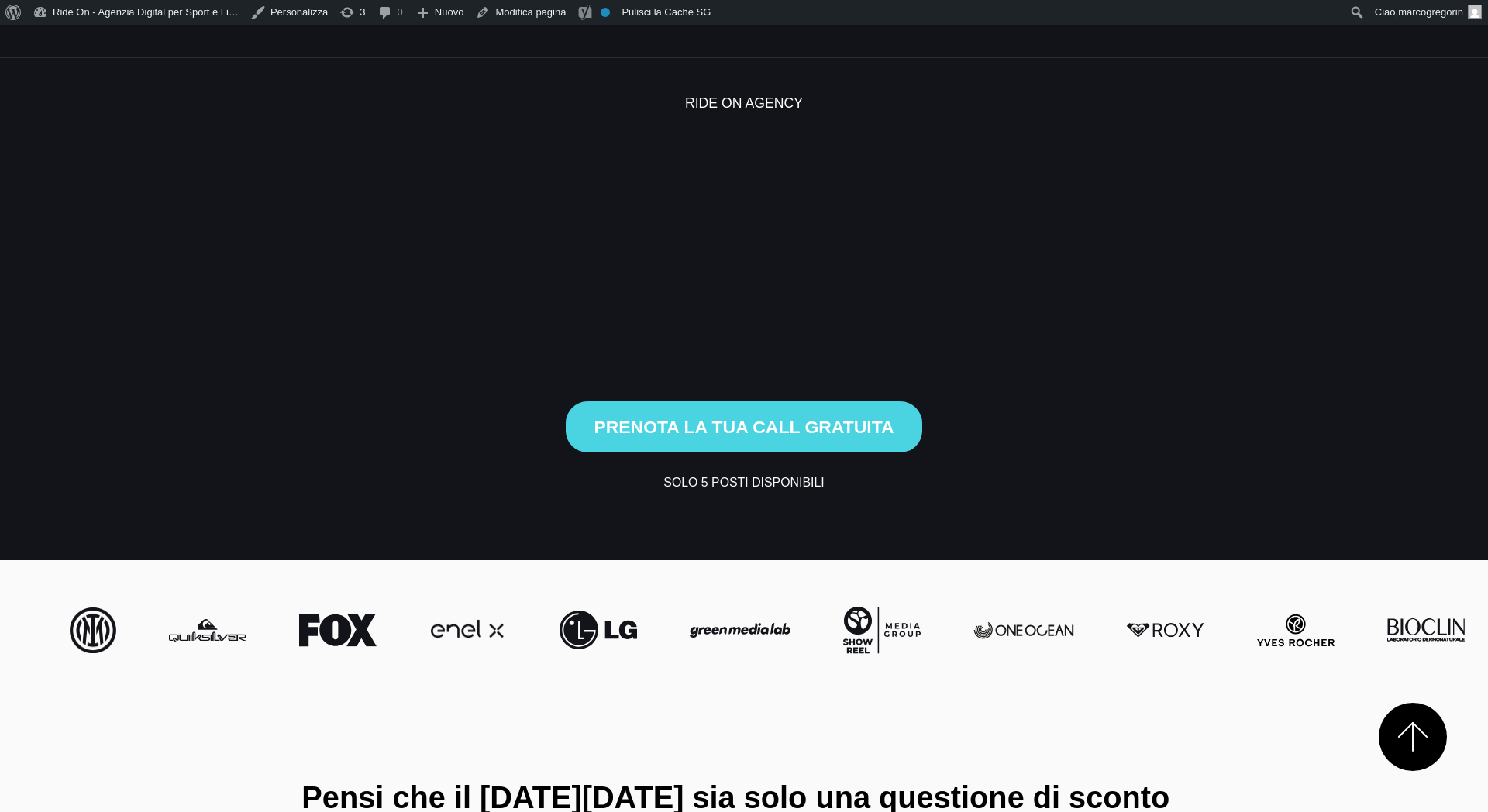
scroll to position [4673, 0]
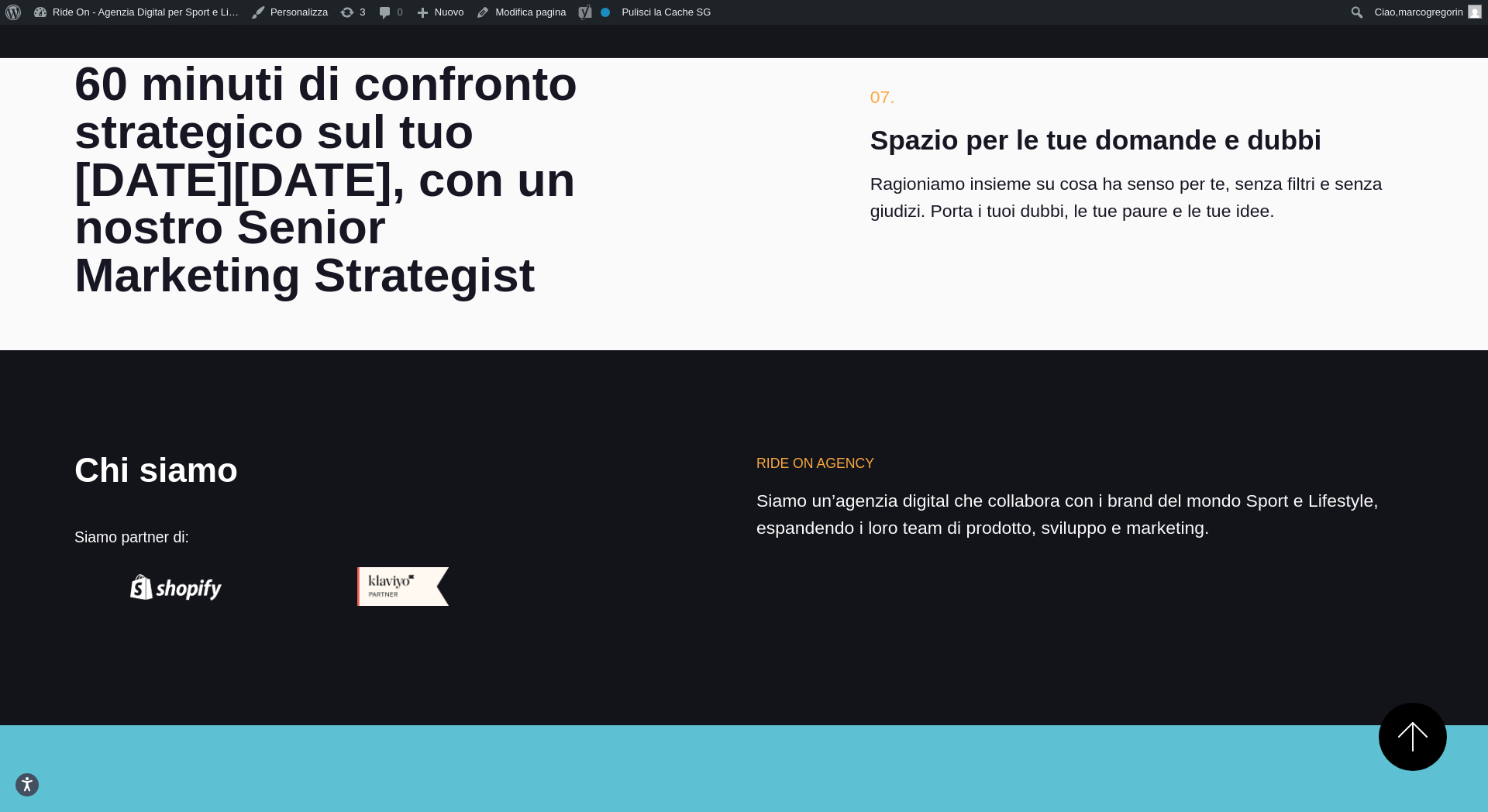
click at [541, 453] on div "Chi siamo Siamo partner di: Ride On Agency Siamo un’agenzia digital che collabo…" at bounding box center [744, 529] width 1364 height 152
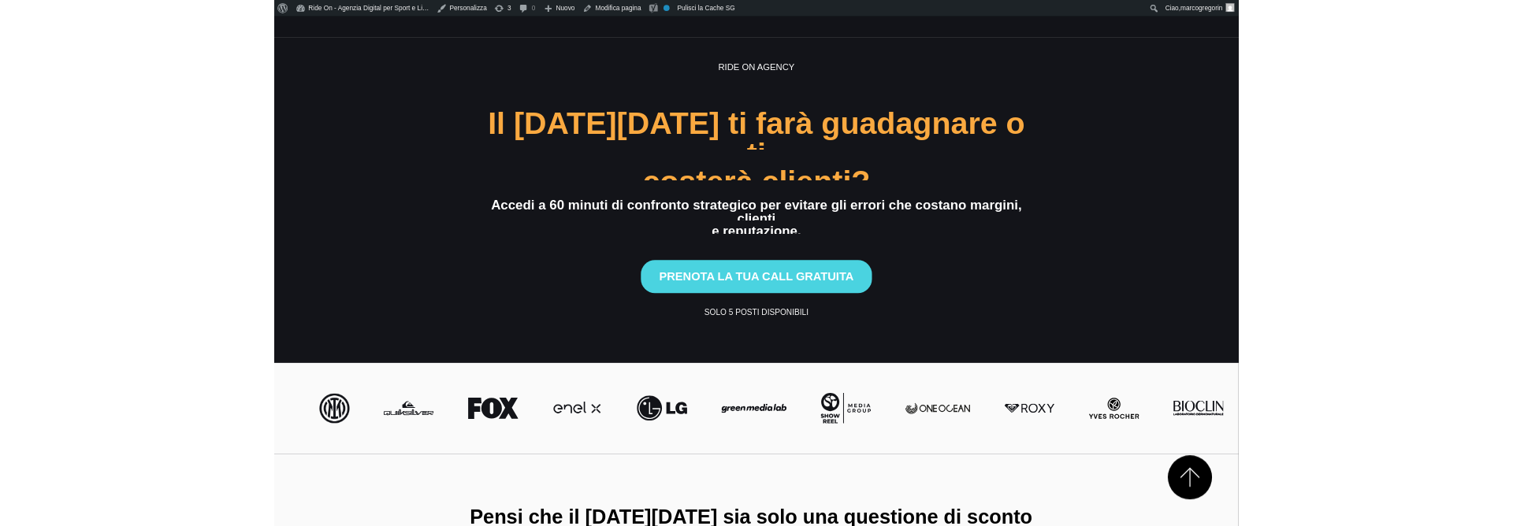
scroll to position [4754, 0]
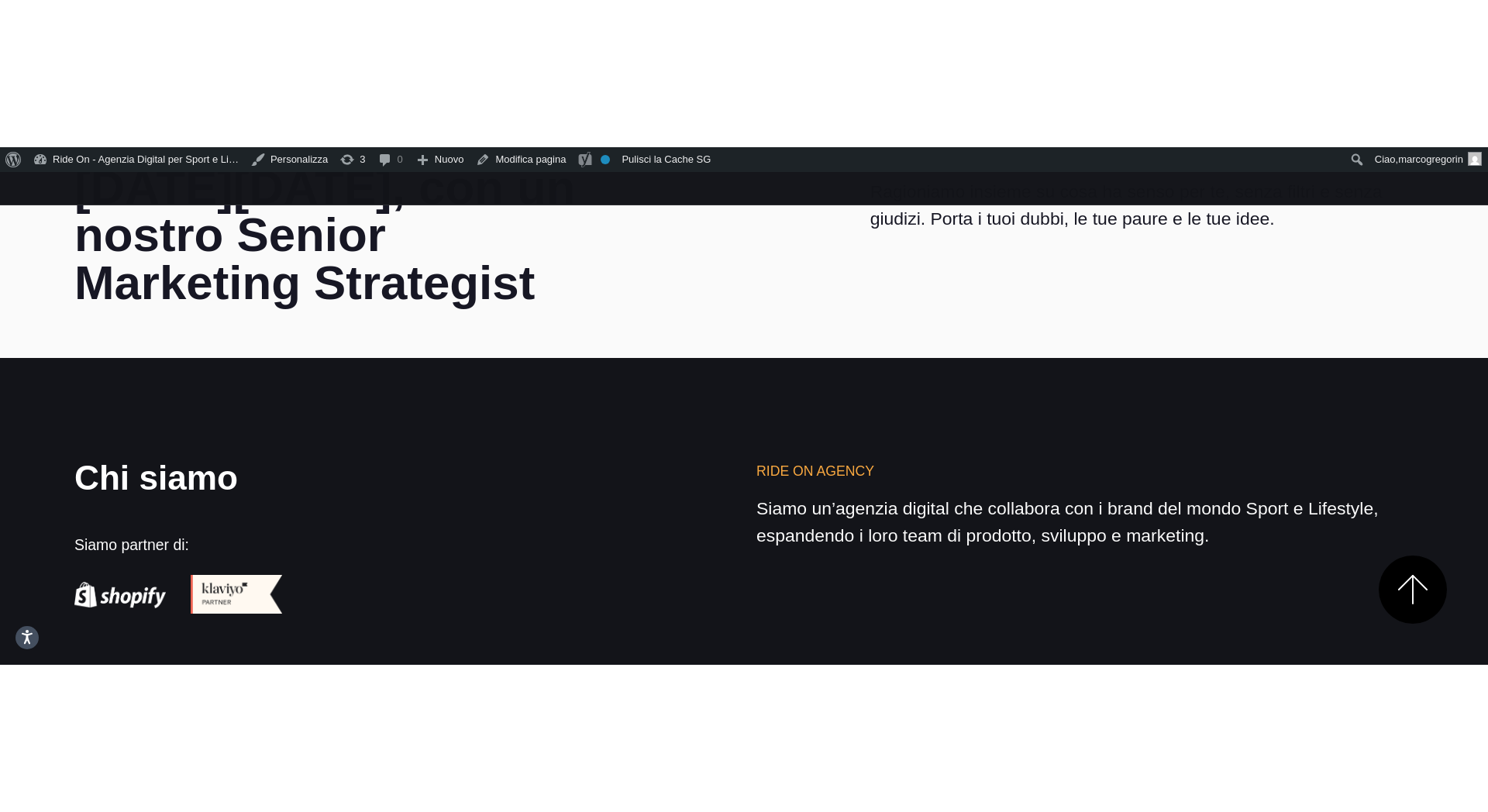
scroll to position [4814, 0]
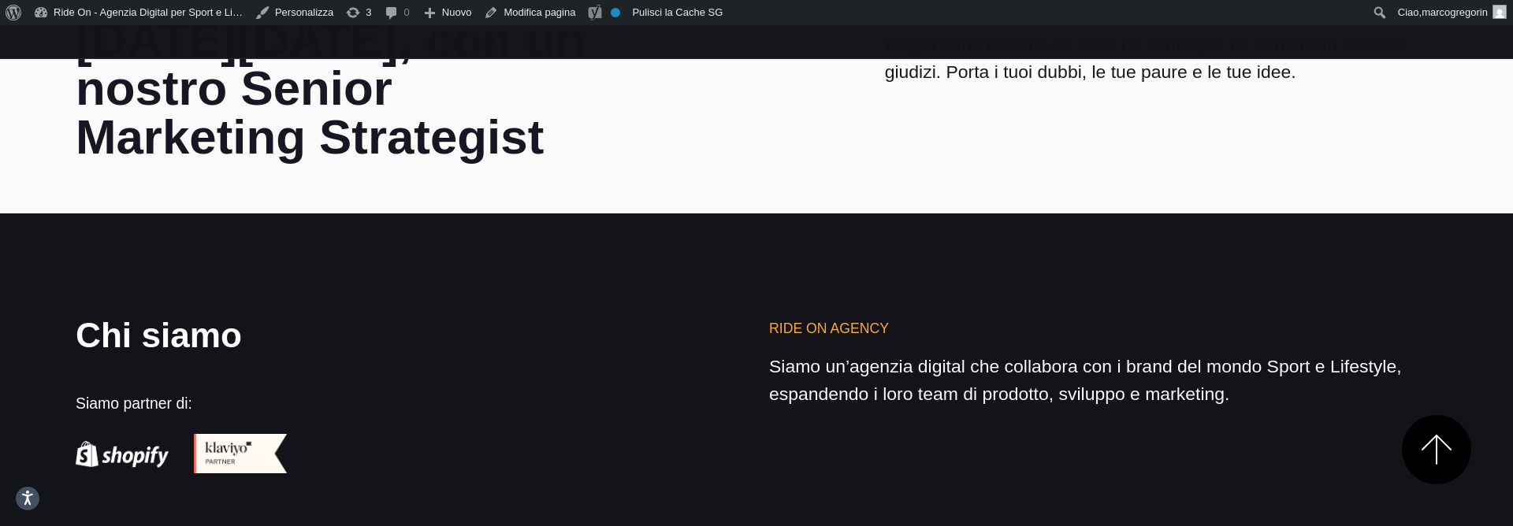
click at [602, 372] on section "Chi siamo Siamo partner di: Ride On Agency Siamo un’agenzia digital che collabo…" at bounding box center [756, 404] width 1513 height 381
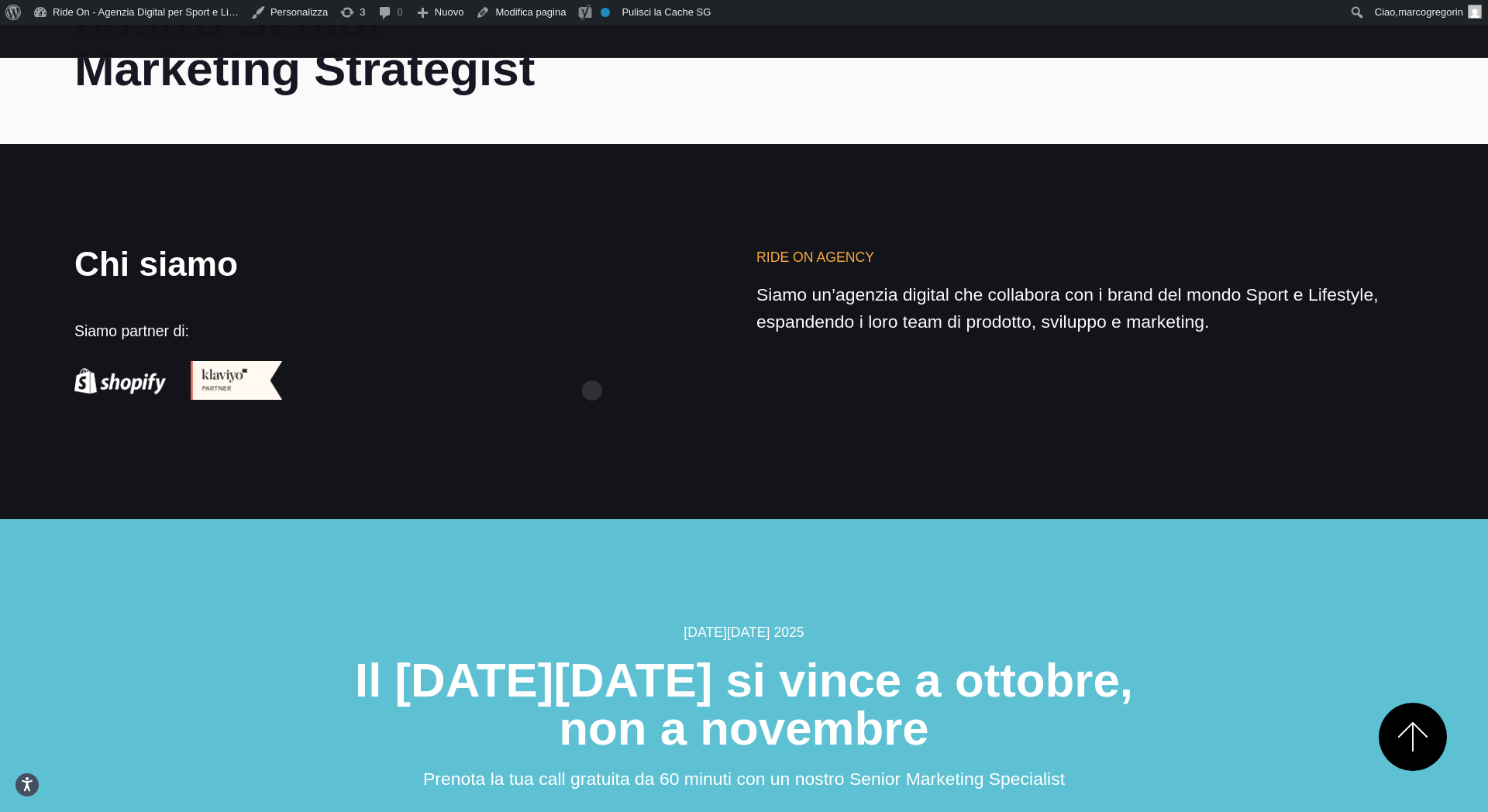
scroll to position [4887, 0]
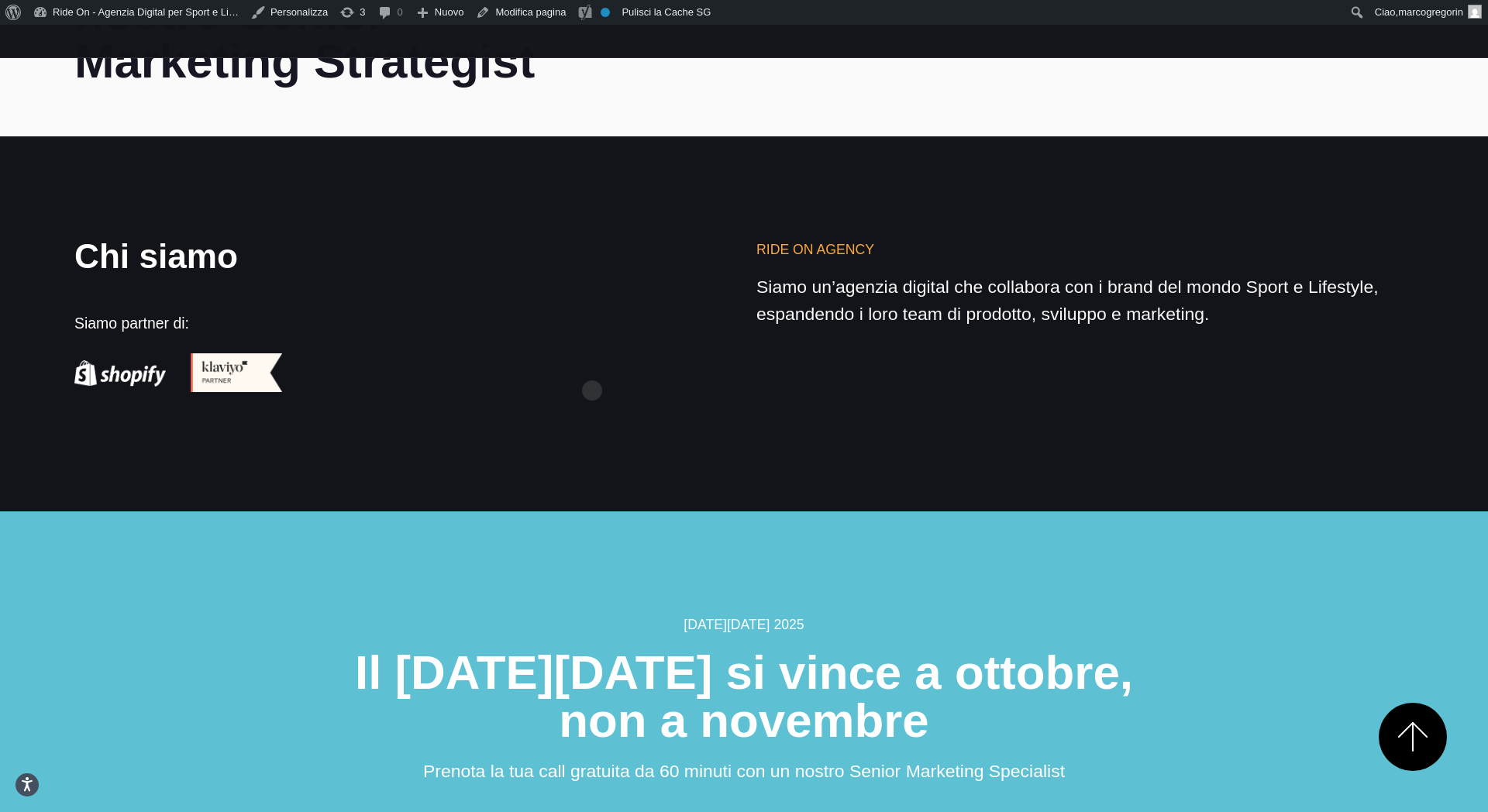
click at [592, 366] on section "Chi siamo Siamo partner di: Ride On Agency Siamo un’agenzia digital che collabo…" at bounding box center [744, 323] width 1488 height 375
click at [671, 279] on section "Chi siamo Siamo partner di: Ride On Agency Siamo un’agenzia digital che collabo…" at bounding box center [744, 323] width 1488 height 375
click at [652, 334] on section "Chi siamo Siamo partner di: Ride On Agency Siamo un’agenzia digital che collabo…" at bounding box center [744, 323] width 1488 height 375
drag, startPoint x: 656, startPoint y: 328, endPoint x: 664, endPoint y: 308, distance: 21.5
click at [656, 328] on section "Chi siamo Siamo partner di: Ride On Agency Siamo un’agenzia digital che collabo…" at bounding box center [744, 323] width 1488 height 375
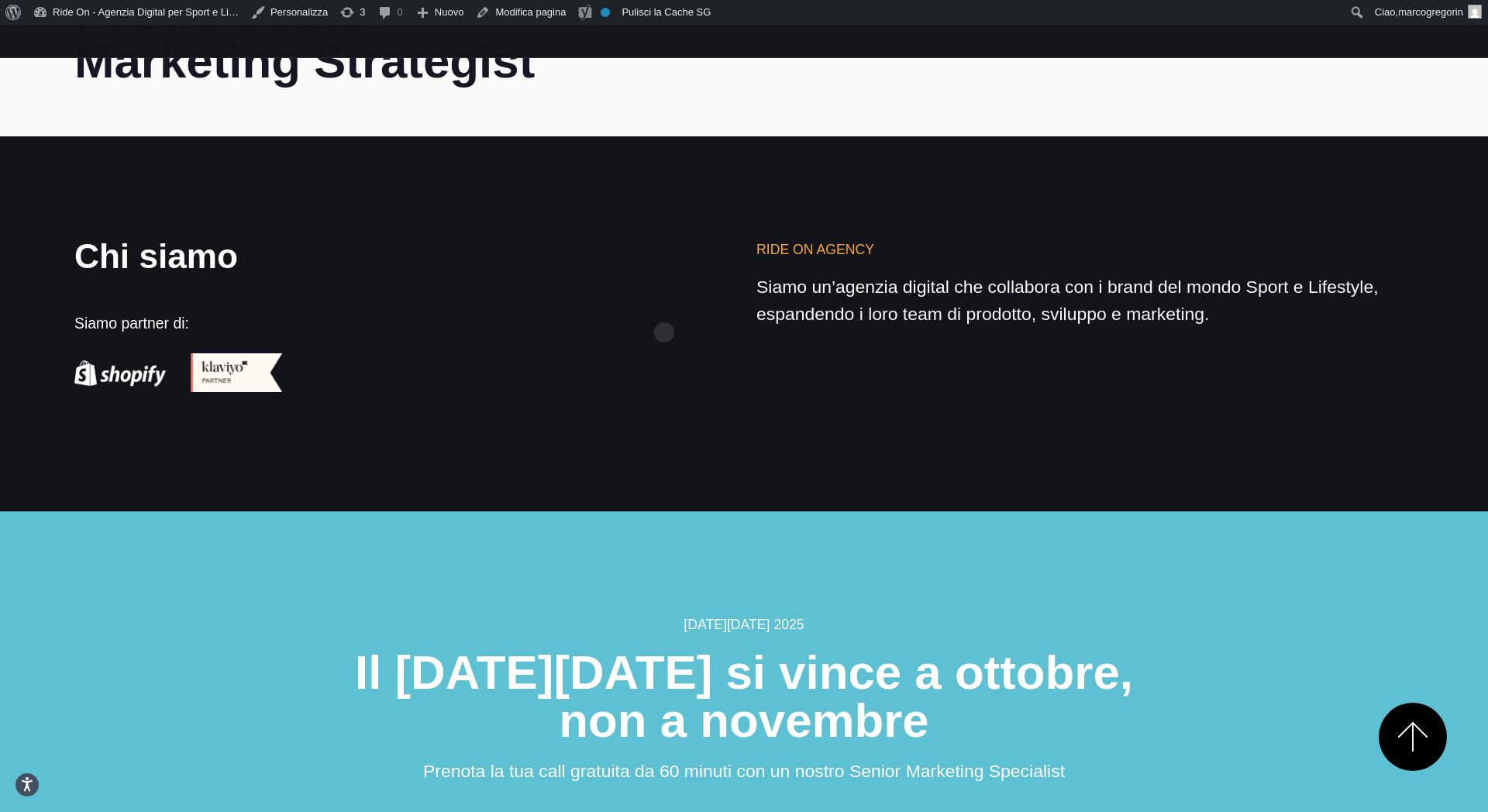
click at [664, 308] on section "Chi siamo Siamo partner di: Ride On Agency Siamo un’agenzia digital che collabo…" at bounding box center [744, 323] width 1488 height 375
click at [664, 309] on section "Chi siamo Siamo partner di: Ride On Agency Siamo un’agenzia digital che collabo…" at bounding box center [744, 323] width 1488 height 375
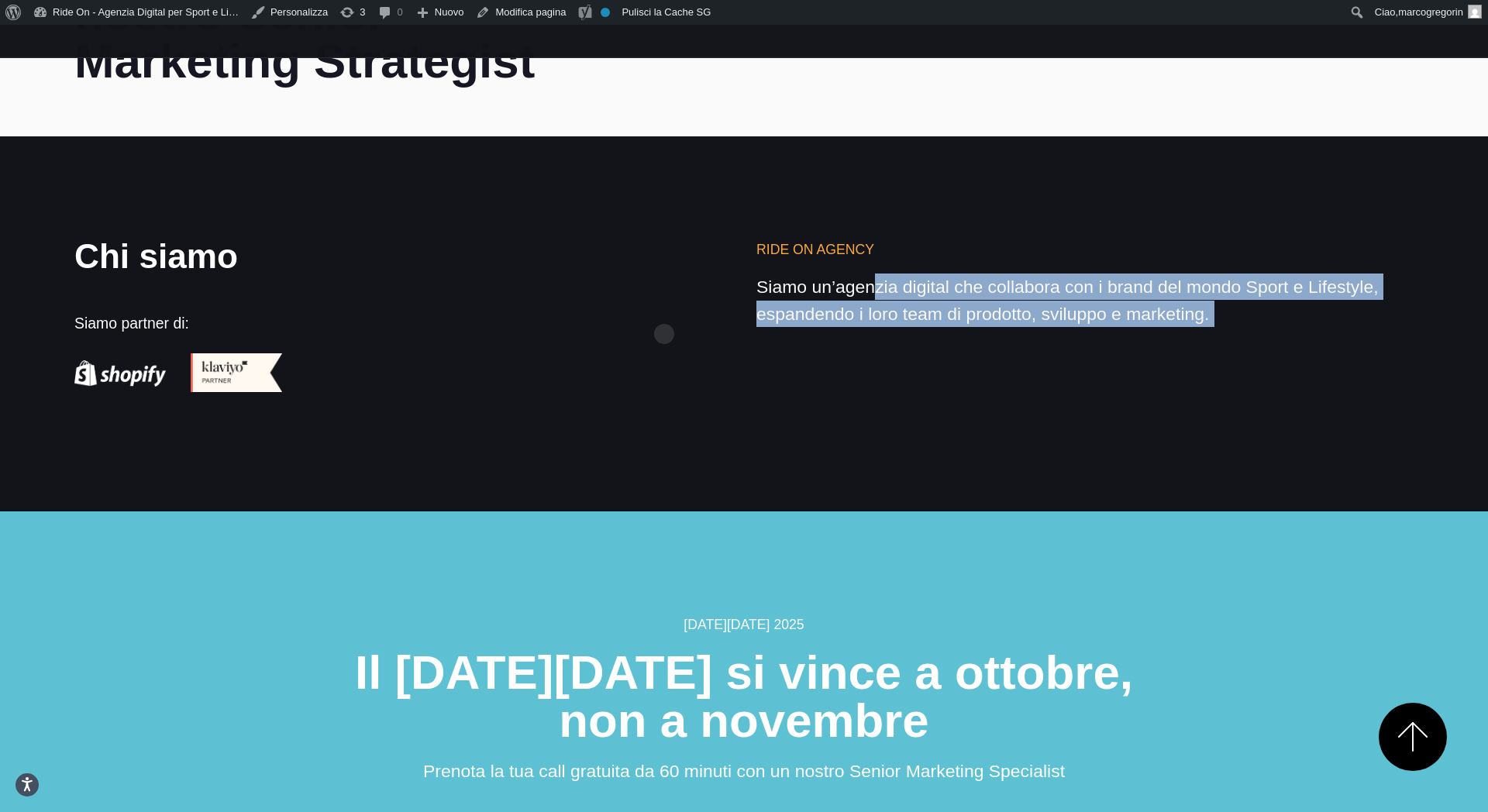
drag, startPoint x: 664, startPoint y: 309, endPoint x: 683, endPoint y: 298, distance: 22.0
click at [664, 309] on section "Chi siamo Siamo partner di: Ride On Agency Siamo un’agenzia digital che collabo…" at bounding box center [744, 323] width 1488 height 375
click at [686, 294] on section "Chi siamo Siamo partner di: Ride On Agency Siamo un’agenzia digital che collabo…" at bounding box center [744, 323] width 1488 height 375
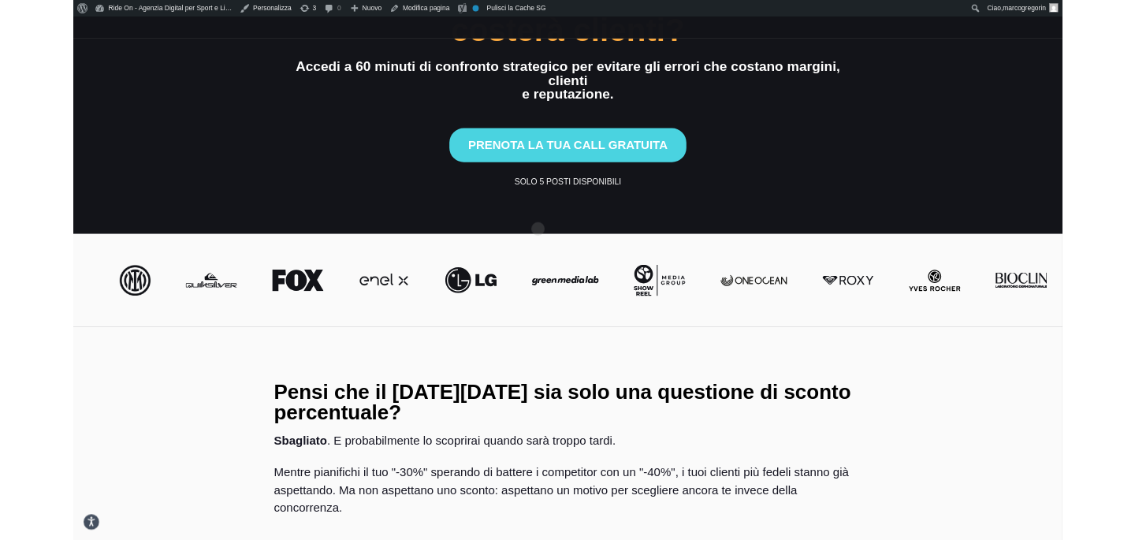
scroll to position [0, 0]
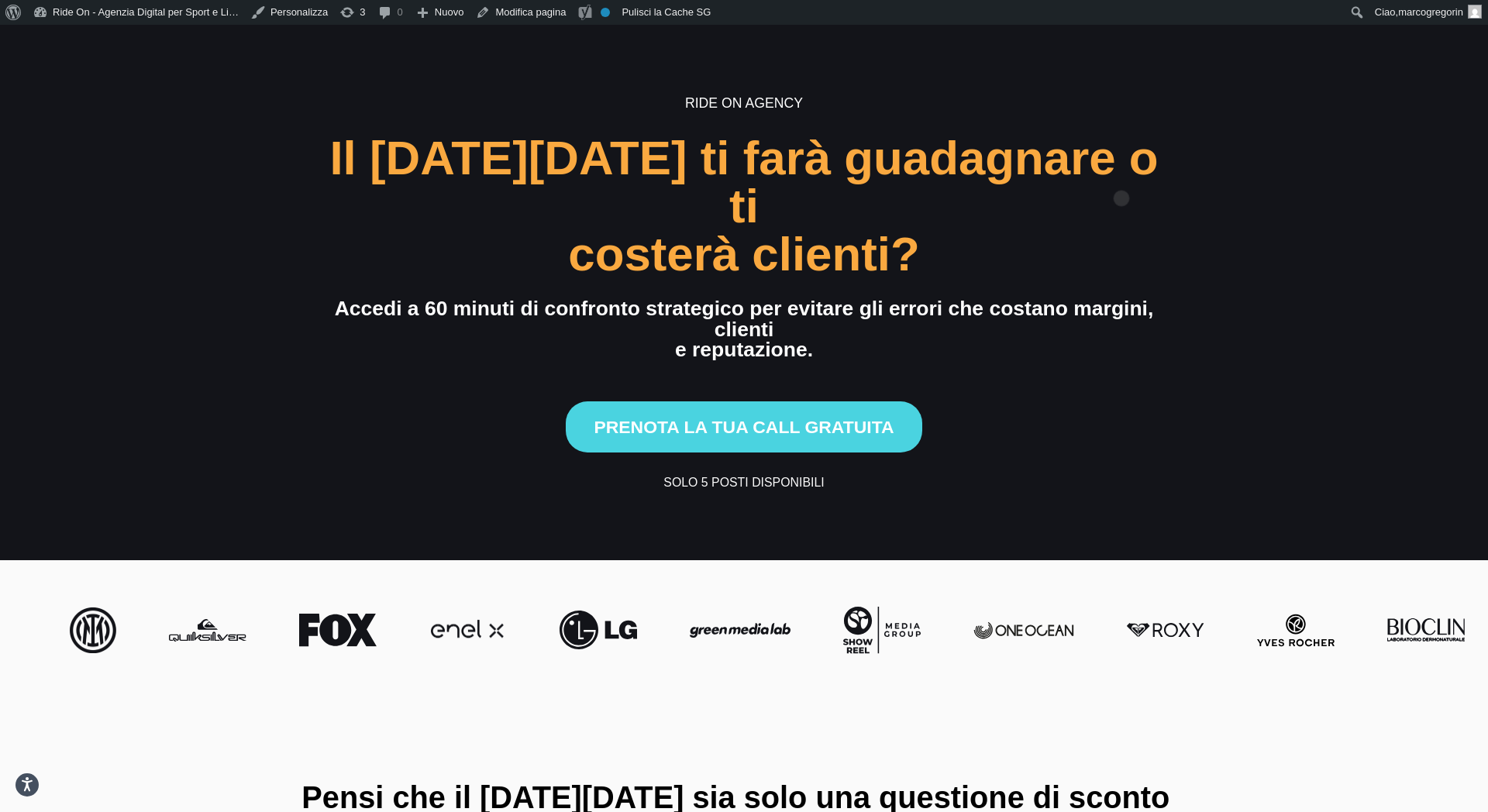
click at [1121, 176] on div "Il [DATE][DATE] ti farà guadagnare o ti" at bounding box center [743, 182] width 853 height 96
click at [1362, 130] on section "Ride On Agency Il Black Friday ti farà guadagnare o ti costerà clienti? Accedi …" at bounding box center [744, 292] width 1488 height 535
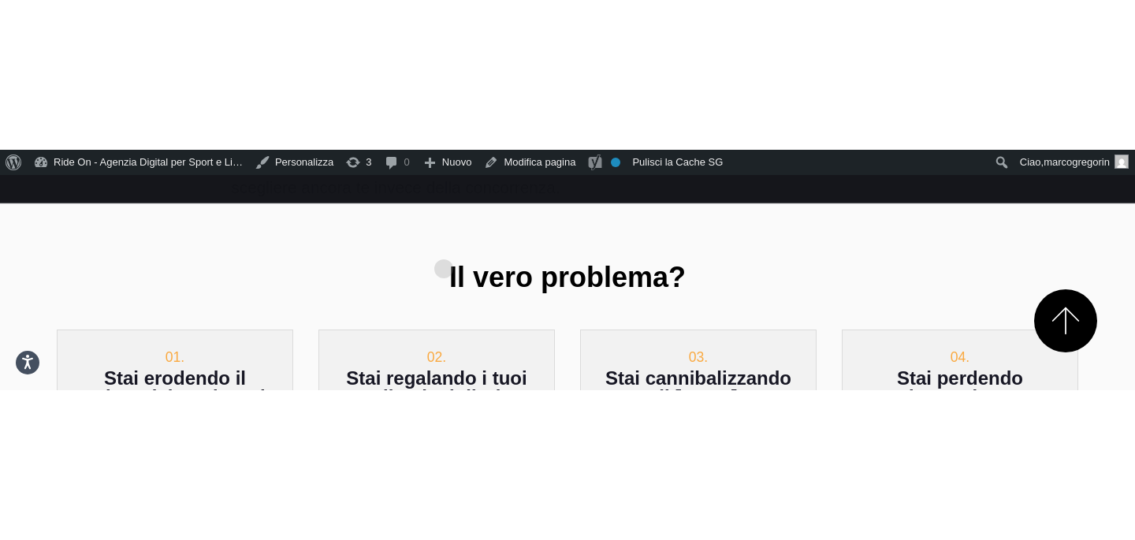
scroll to position [852, 0]
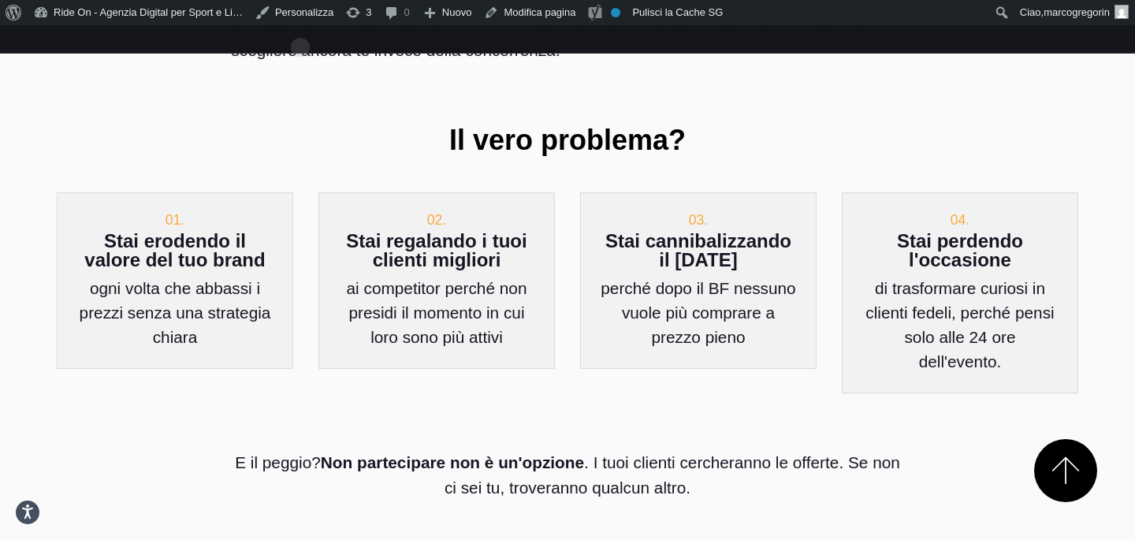
click at [344, 113] on div "Pensi che il Black Friday sia solo una questione di sconto percentuale? Sbaglia…" at bounding box center [566, 28] width 697 height 329
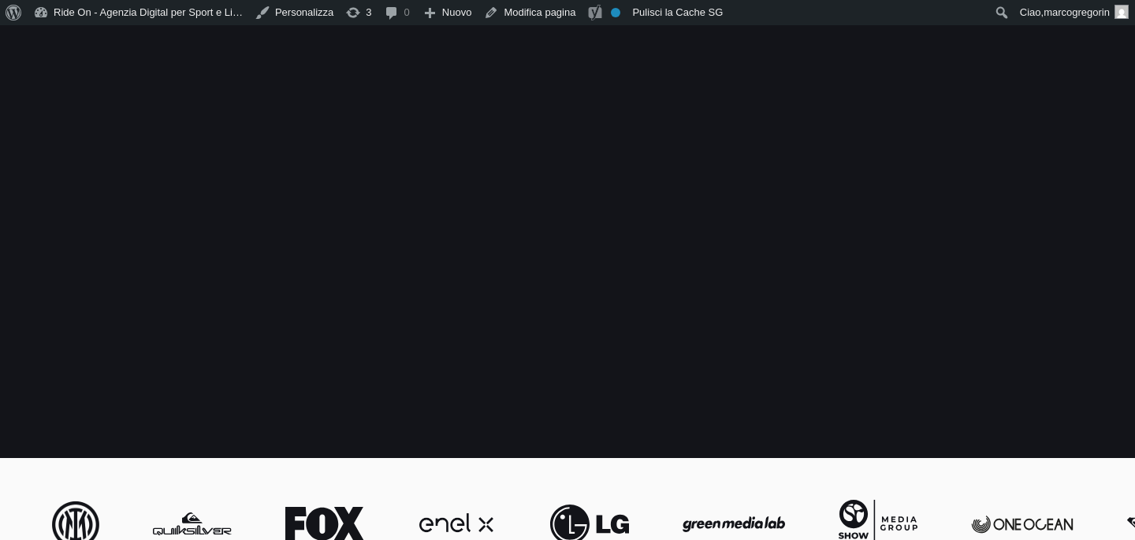
scroll to position [852, 0]
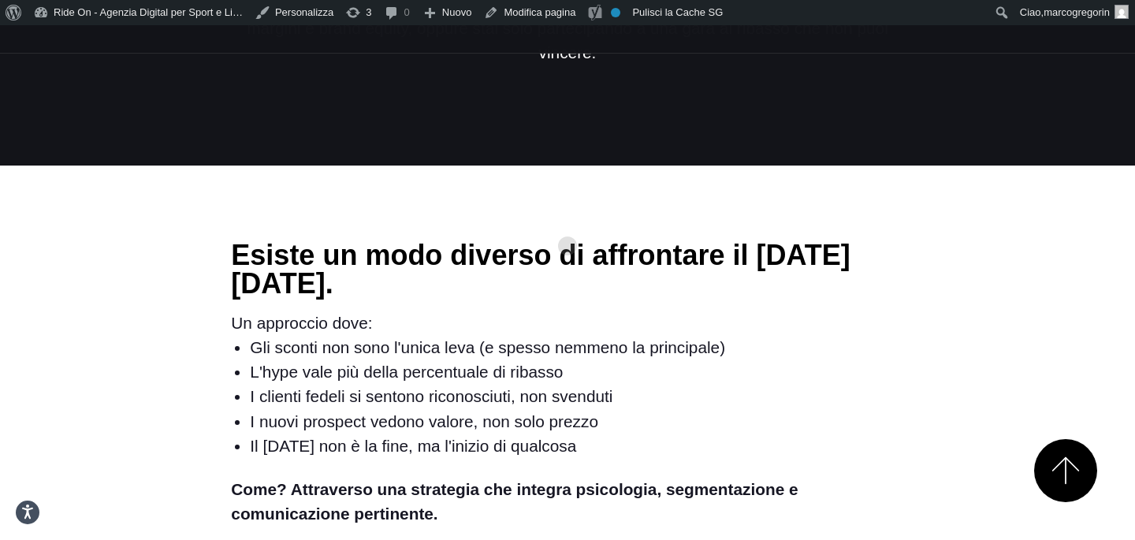
scroll to position [2295, 0]
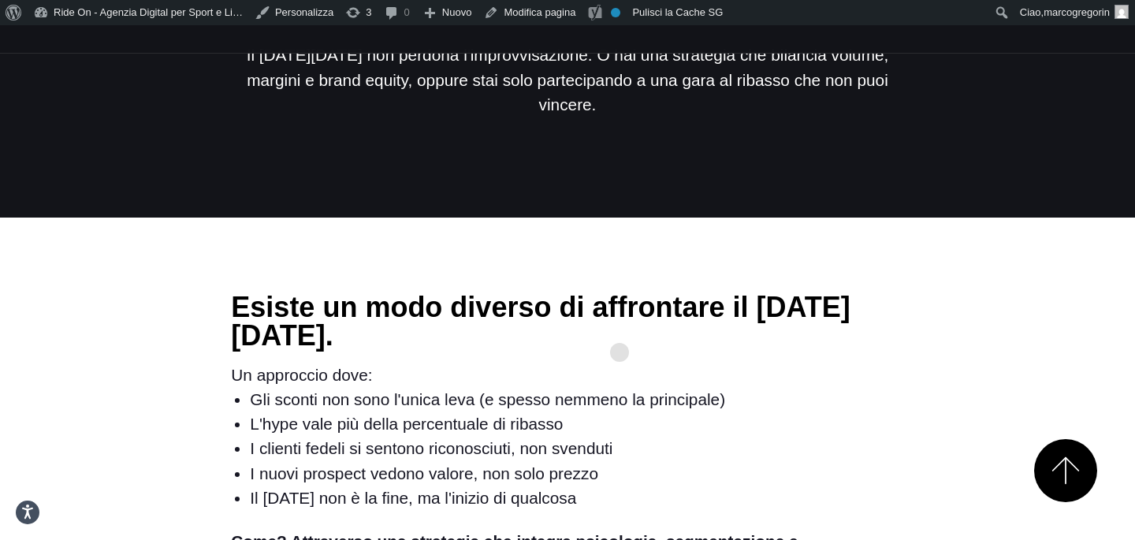
click at [619, 411] on li "L'hype vale più della percentuale di ribasso" at bounding box center [576, 423] width 653 height 24
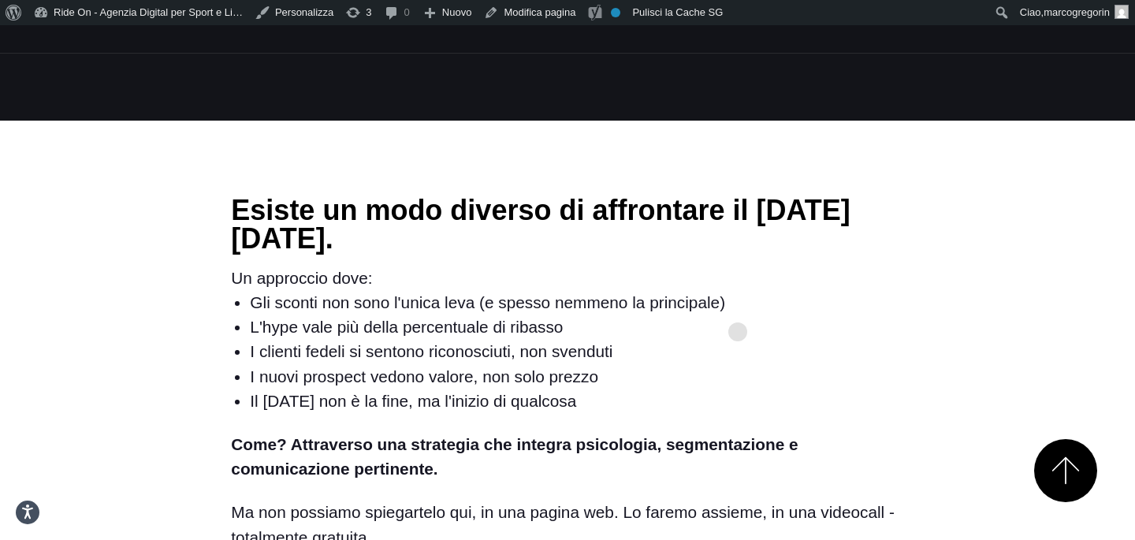
scroll to position [2340, 0]
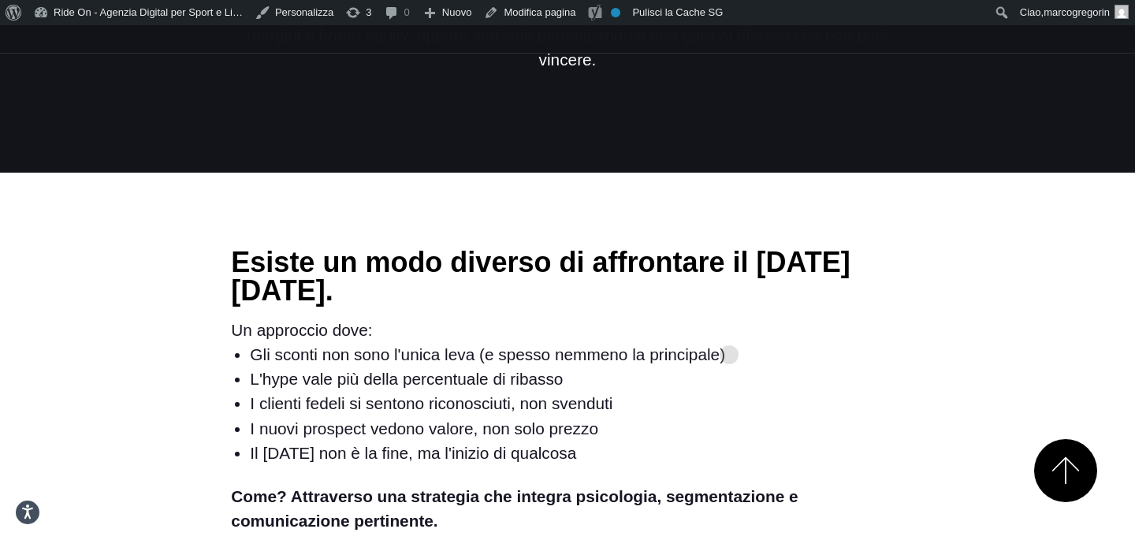
click at [724, 416] on li "I nuovi prospect vedono valore, non solo prezzo" at bounding box center [576, 428] width 653 height 24
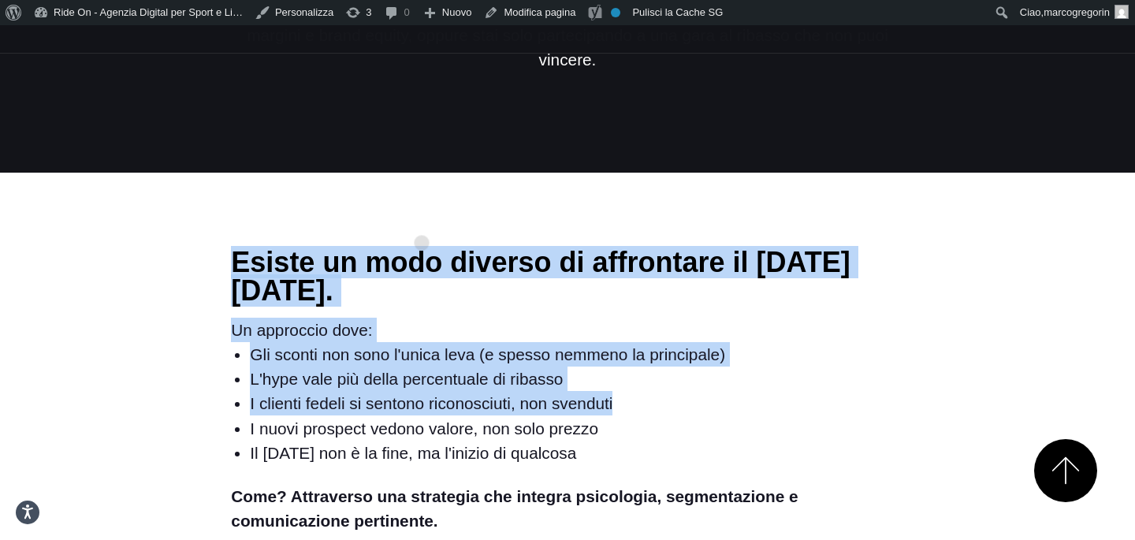
drag, startPoint x: 234, startPoint y: 165, endPoint x: 819, endPoint y: 347, distance: 613.3
click at [819, 347] on div "Esiste un modo diverso di affrontare il [DATE][DATE]. Un approccio dove: Gli sc…" at bounding box center [567, 424] width 672 height 353
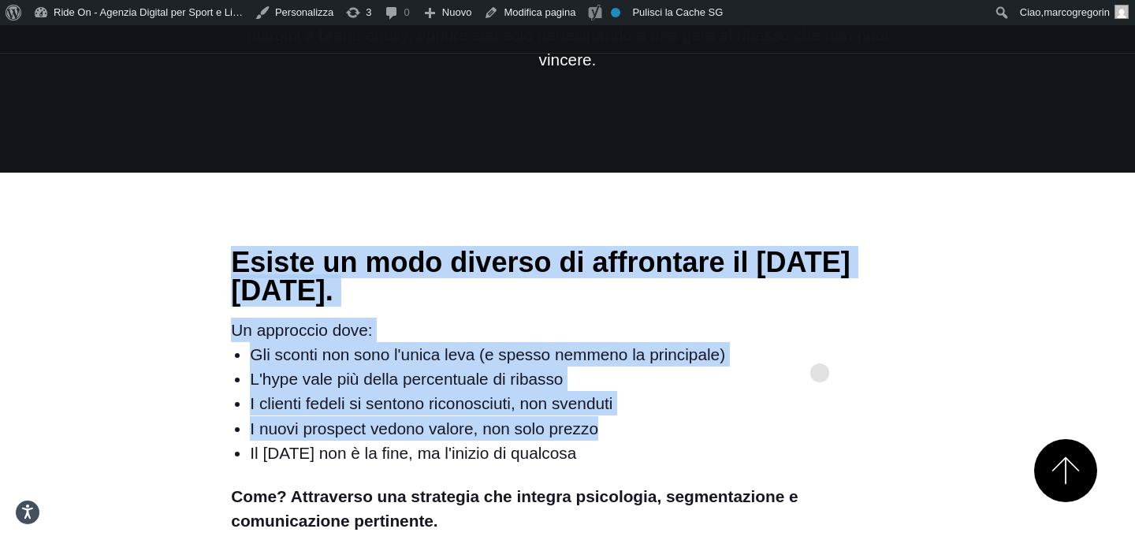
click at [833, 416] on li "I nuovi prospect vedono valore, non solo prezzo" at bounding box center [576, 428] width 653 height 24
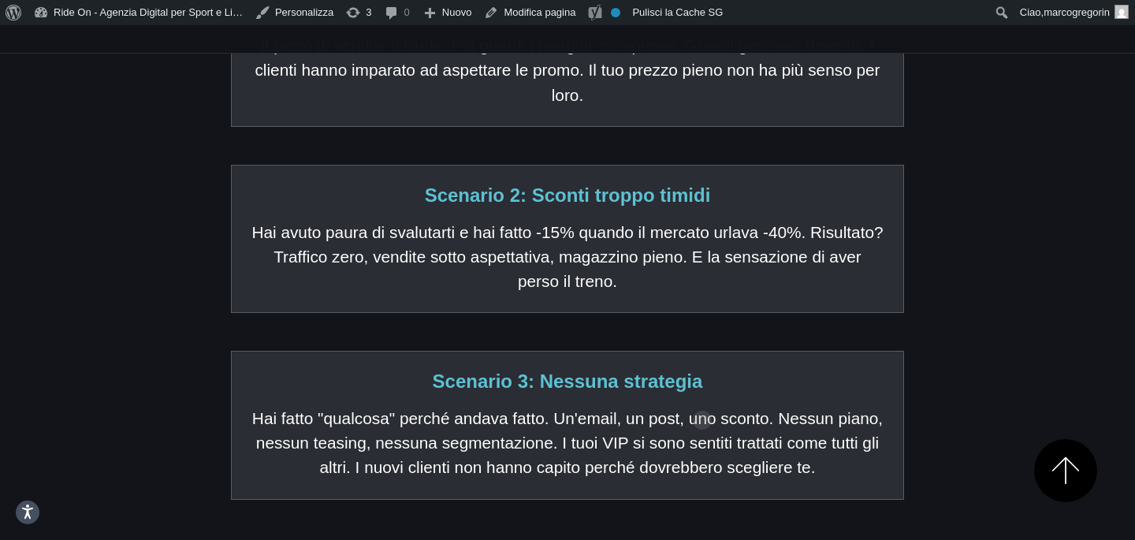
scroll to position [2049, 0]
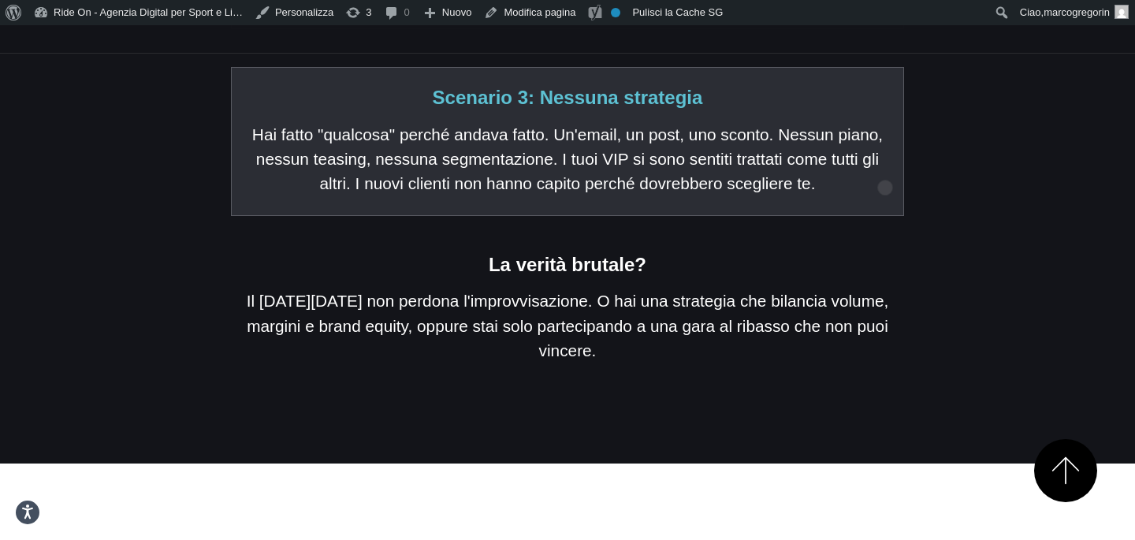
click at [885, 254] on h5 "La verità brutale?" at bounding box center [567, 265] width 672 height 23
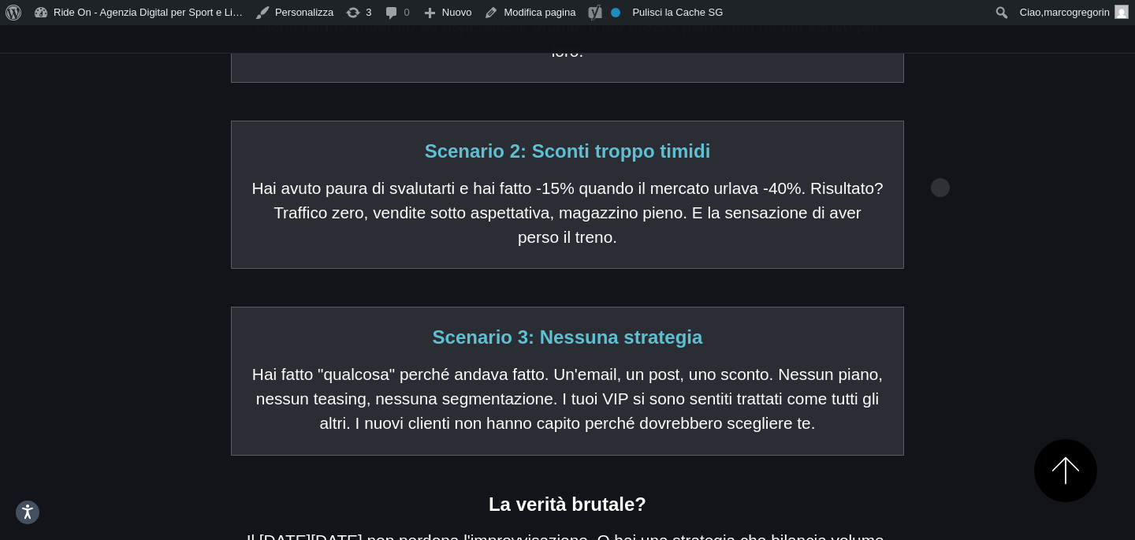
scroll to position [1773, 0]
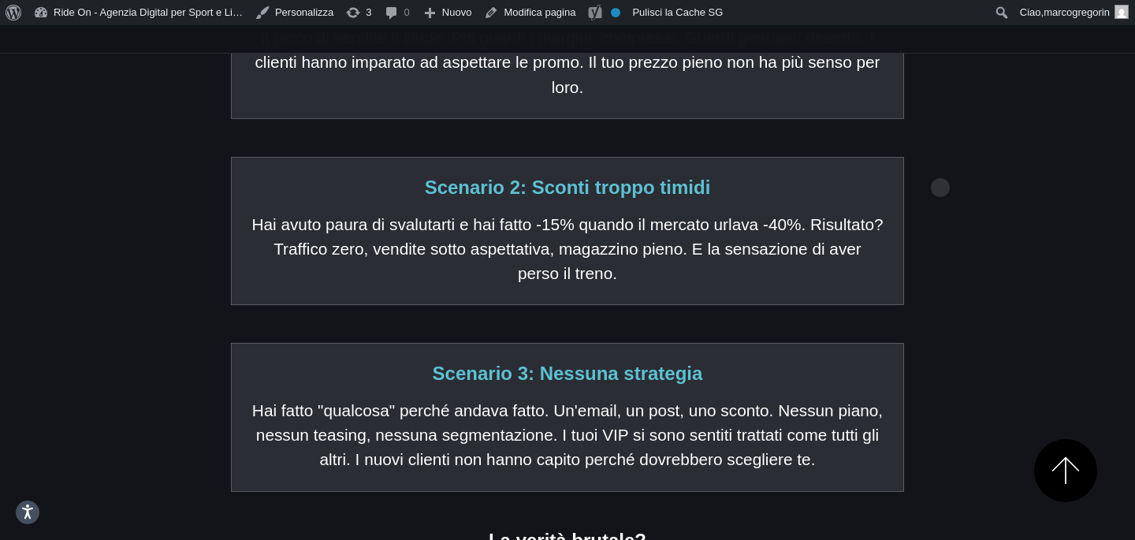
click at [940, 162] on div "Ecco cosa succede quando il [DATE][DATE] va [DEMOGRAPHIC_DATA] Hai lavorato tut…" at bounding box center [567, 226] width 1046 height 899
click at [934, 173] on div "Ecco cosa succede quando il [DATE][DATE] va [DEMOGRAPHIC_DATA] Hai lavorato tut…" at bounding box center [567, 226] width 1046 height 899
click at [930, 200] on div "Ecco cosa succede quando il [DATE][DATE] va [DEMOGRAPHIC_DATA] Hai lavorato tut…" at bounding box center [567, 226] width 1046 height 899
click at [968, 244] on div "Ecco cosa succede quando il [DATE][DATE] va [DEMOGRAPHIC_DATA] Hai lavorato tut…" at bounding box center [567, 226] width 1046 height 899
click at [986, 225] on div "Ecco cosa succede quando il [DATE][DATE] va [DEMOGRAPHIC_DATA] Hai lavorato tut…" at bounding box center [567, 226] width 1046 height 899
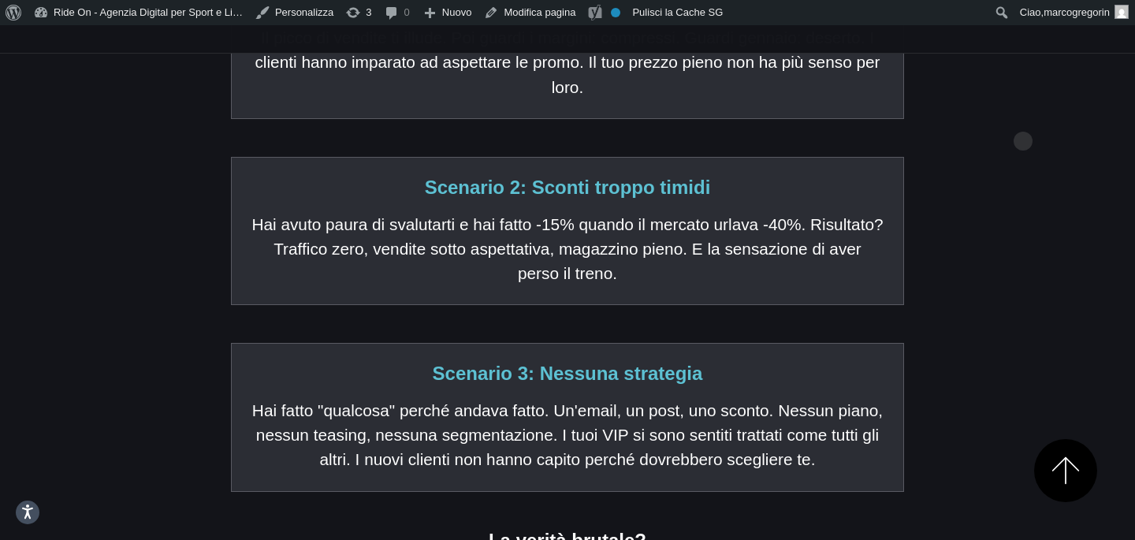
click at [1023, 116] on div "Ecco cosa succede quando il [DATE][DATE] va [DEMOGRAPHIC_DATA] Hai lavorato tut…" at bounding box center [567, 226] width 1046 height 899
click at [1017, 172] on div "Ecco cosa succede quando il [DATE][DATE] va [DEMOGRAPHIC_DATA] Hai lavorato tut…" at bounding box center [567, 226] width 1046 height 899
click at [1017, 159] on div "Ecco cosa succede quando il [DATE][DATE] va [DEMOGRAPHIC_DATA] Hai lavorato tut…" at bounding box center [567, 226] width 1046 height 899
click at [1023, 370] on div "Ecco cosa succede quando il [DATE][DATE] va [DEMOGRAPHIC_DATA] Hai lavorato tut…" at bounding box center [567, 226] width 1046 height 899
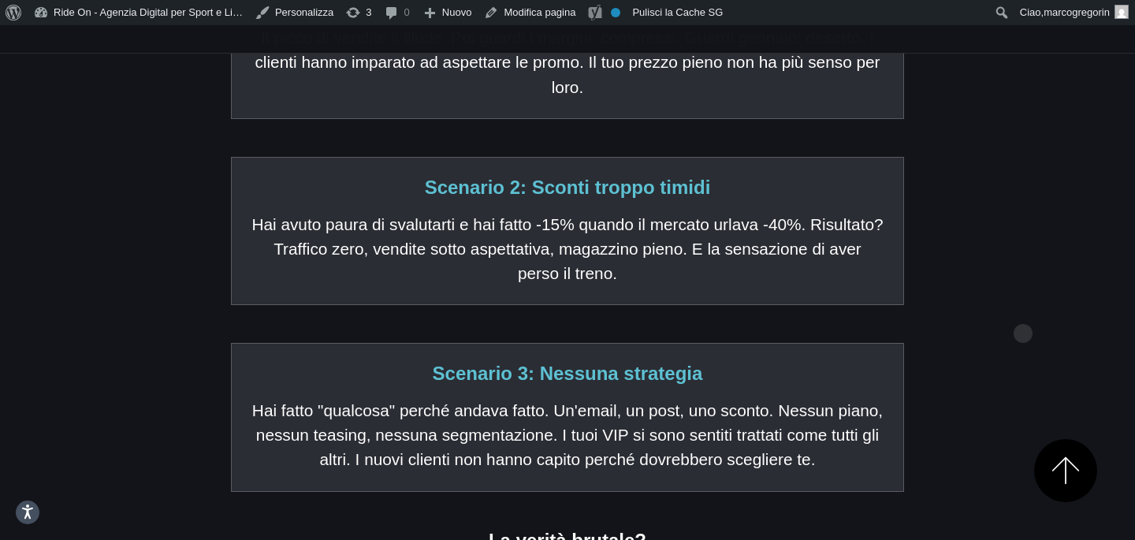
click at [1023, 307] on div "Ecco cosa succede quando il [DATE][DATE] va [DEMOGRAPHIC_DATA] Hai lavorato tut…" at bounding box center [567, 226] width 1046 height 899
click at [1017, 158] on div "Ecco cosa succede quando il [DATE][DATE] va [DEMOGRAPHIC_DATA] Hai lavorato tut…" at bounding box center [567, 226] width 1046 height 899
click at [1047, 146] on div "Ecco cosa succede quando il [DATE][DATE] va [DEMOGRAPHIC_DATA] Hai lavorato tut…" at bounding box center [567, 226] width 1046 height 899
click at [1033, 142] on div "Ecco cosa succede quando il [DATE][DATE] va [DEMOGRAPHIC_DATA] Hai lavorato tut…" at bounding box center [567, 226] width 1046 height 899
click at [1033, 147] on div "Ecco cosa succede quando il [DATE][DATE] va [DEMOGRAPHIC_DATA] Hai lavorato tut…" at bounding box center [567, 226] width 1046 height 899
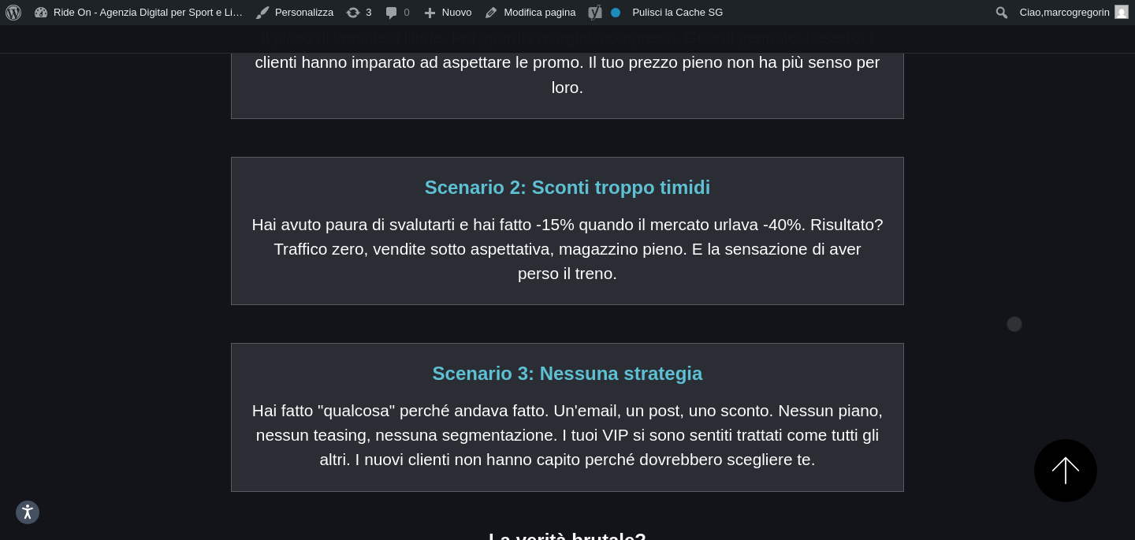
click at [1014, 299] on div "Ecco cosa succede quando il [DATE][DATE] va [DEMOGRAPHIC_DATA] Hai lavorato tut…" at bounding box center [567, 226] width 1046 height 899
click at [1021, 311] on div "Ecco cosa succede quando il [DATE][DATE] va [DEMOGRAPHIC_DATA] Hai lavorato tut…" at bounding box center [567, 226] width 1046 height 899
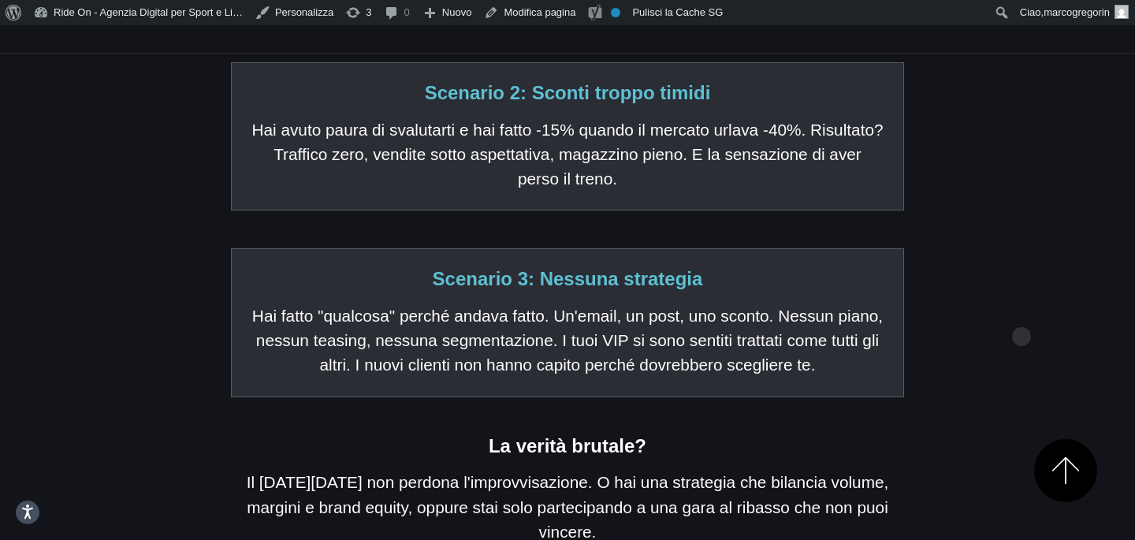
scroll to position [1874, 0]
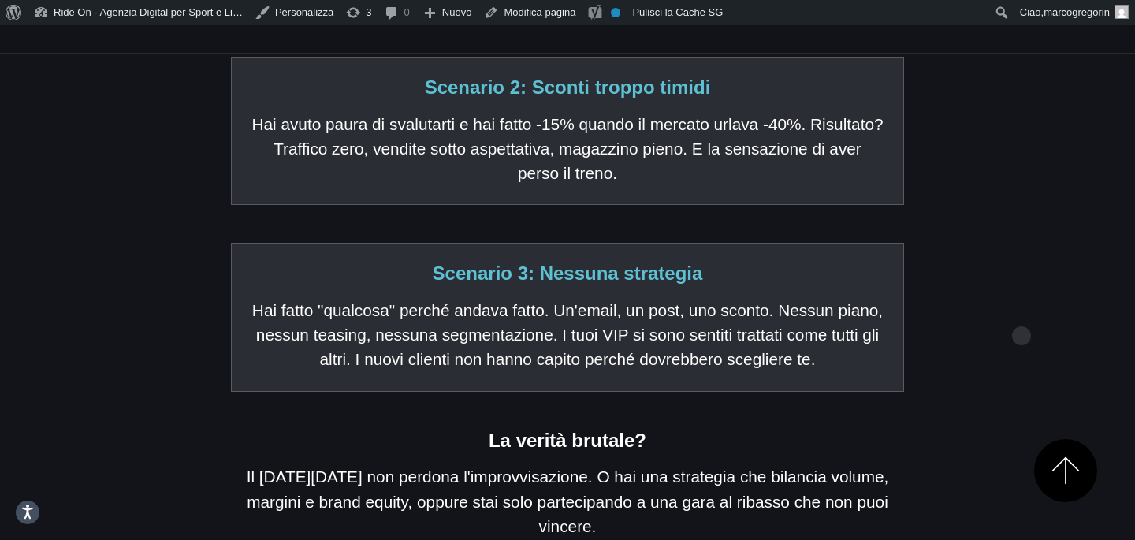
click at [1016, 284] on div "Ecco cosa succede quando il [DATE][DATE] va [DEMOGRAPHIC_DATA] Hai lavorato tut…" at bounding box center [567, 126] width 1046 height 899
click at [1018, 214] on div "Ecco cosa succede quando il [DATE][DATE] va [DEMOGRAPHIC_DATA] Hai lavorato tut…" at bounding box center [567, 126] width 1046 height 899
click at [785, 262] on h5 "Scenario 3: Nessuna strategia" at bounding box center [567, 273] width 633 height 23
click at [974, 194] on div "Ecco cosa succede quando il [DATE][DATE] va [DEMOGRAPHIC_DATA] Hai lavorato tut…" at bounding box center [567, 126] width 1046 height 899
click at [974, 118] on div "Ecco cosa succede quando il [DATE][DATE] va [DEMOGRAPHIC_DATA] Hai lavorato tut…" at bounding box center [567, 126] width 1046 height 899
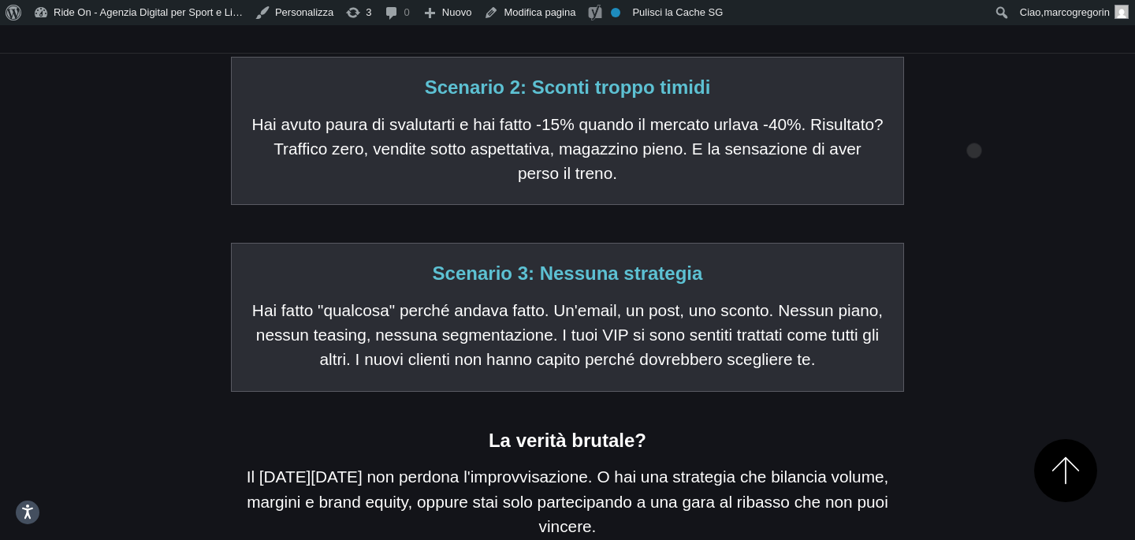
click at [974, 125] on div "Ecco cosa succede quando il [DATE][DATE] va [DEMOGRAPHIC_DATA] Hai lavorato tut…" at bounding box center [567, 126] width 1046 height 899
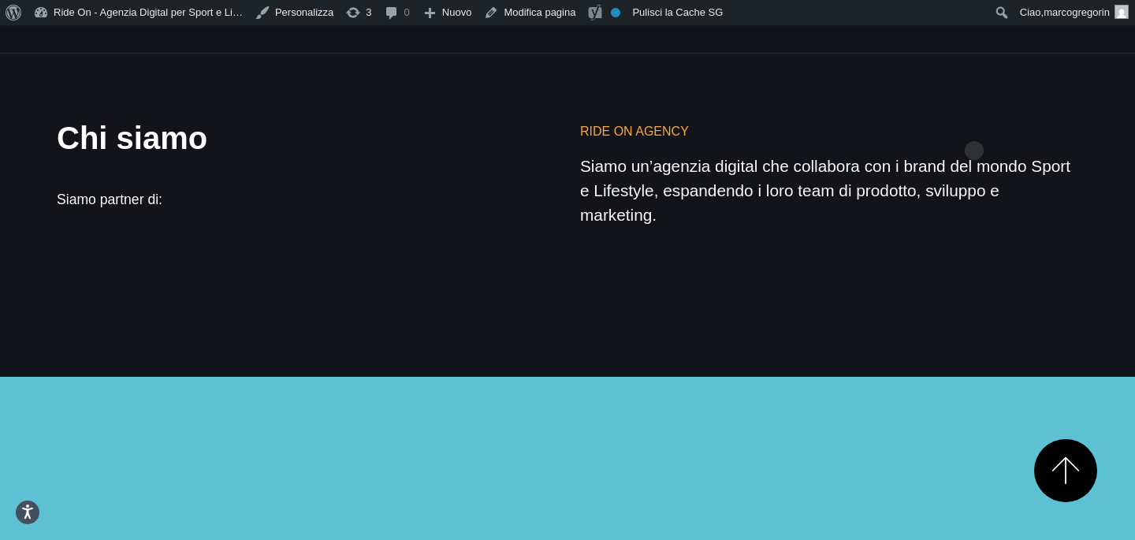
scroll to position [5285, 0]
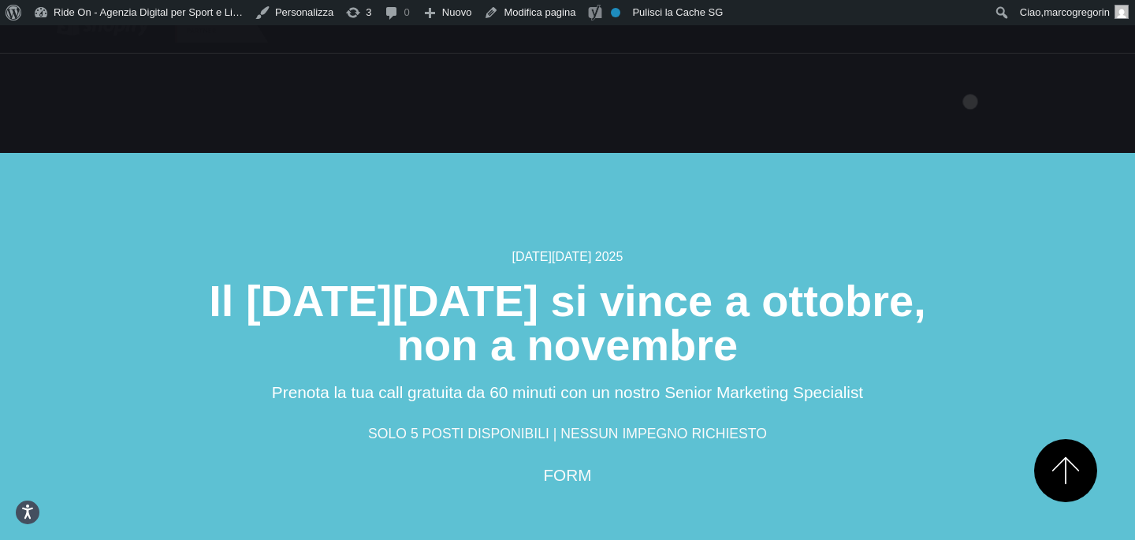
click at [970, 153] on section "[DATE][DATE] 2025 Il [DATE][DATE] si vince a ottobre, non a novembre Prenota la…" at bounding box center [567, 375] width 1135 height 445
click at [977, 279] on h2 "Il [DATE][DATE] si vince a ottobre, non a novembre" at bounding box center [567, 323] width 945 height 88
